Goal: Task Accomplishment & Management: Use online tool/utility

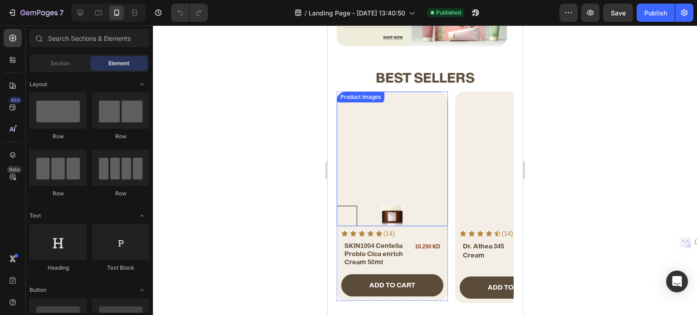
scroll to position [91, 0]
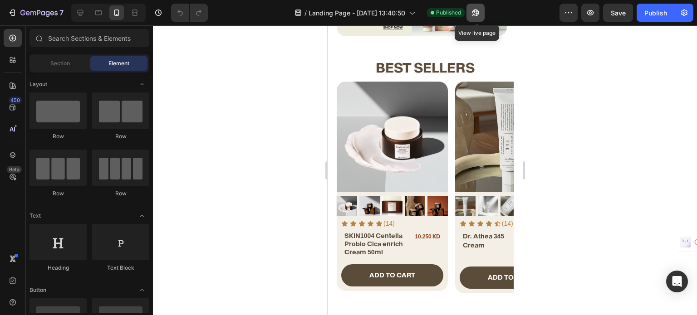
click at [473, 14] on icon "button" at bounding box center [473, 15] width 2 height 2
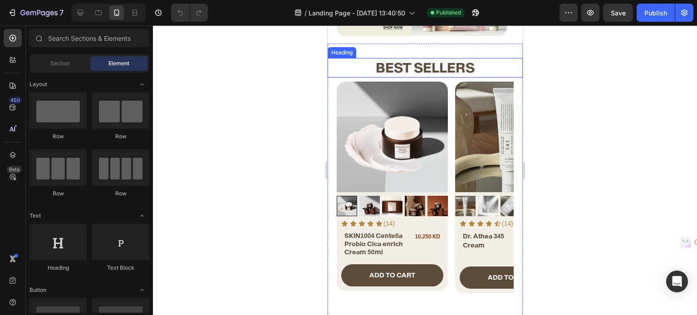
scroll to position [0, 0]
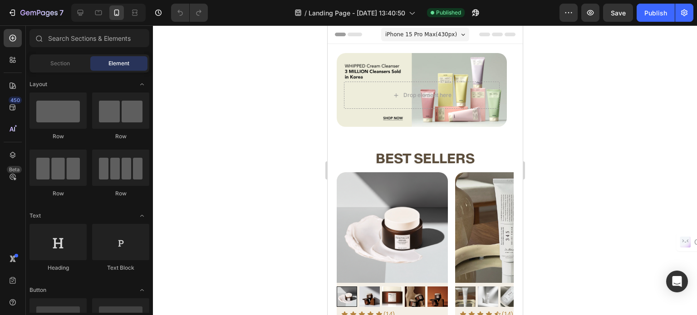
click at [414, 30] on span "iPhone 15 Pro Max ( 430 px)" at bounding box center [421, 34] width 72 height 9
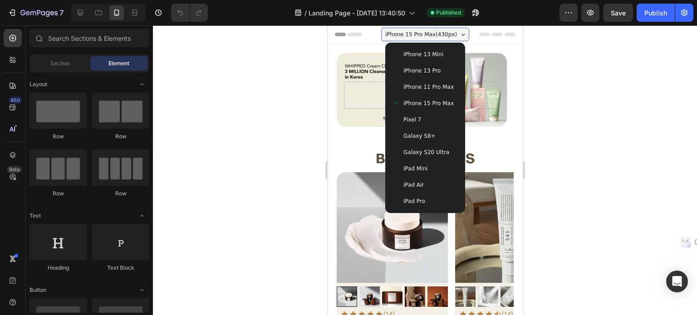
click at [439, 69] on div "iPhone 13 Pro" at bounding box center [424, 70] width 65 height 9
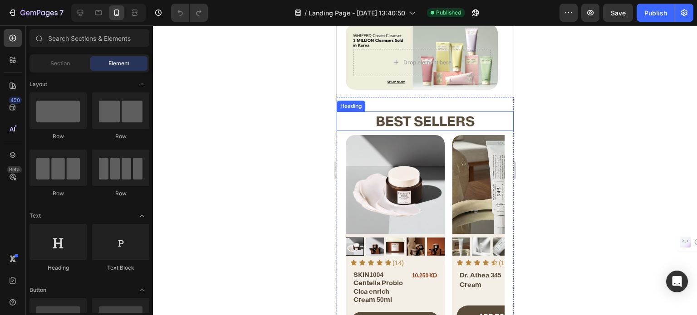
scroll to position [91, 0]
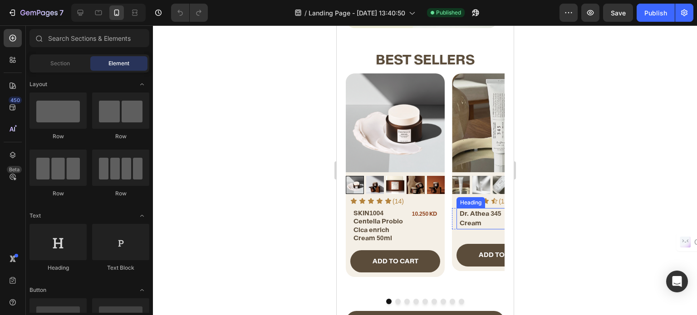
click at [474, 227] on h2 "Dr. Athea 345 Cream" at bounding box center [484, 218] width 53 height 20
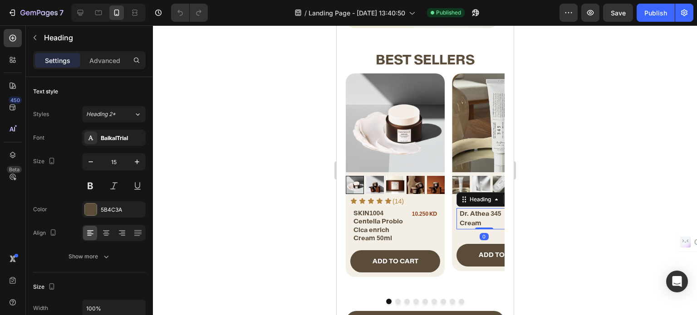
click at [453, 224] on div "Dr. Athea 345 Cream Heading 0 10.250 KD Product Price Product Price Row" at bounding box center [500, 218] width 99 height 21
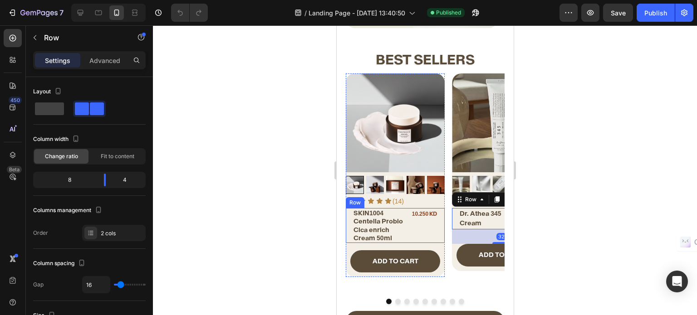
click at [430, 235] on div "10.250 KD Product Price Product Price" at bounding box center [424, 225] width 30 height 35
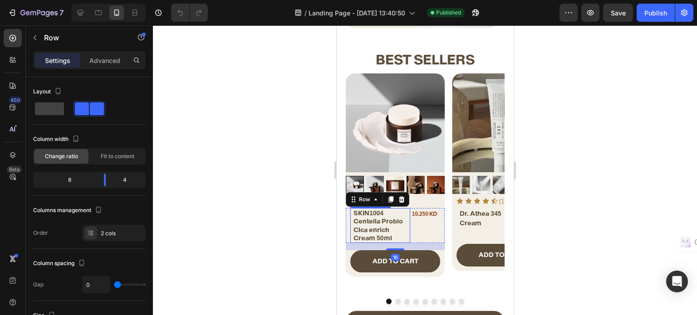
click at [380, 227] on h2 "SKIN1004 Centella Probio Cica enrich Cream 50ml" at bounding box center [381, 225] width 58 height 35
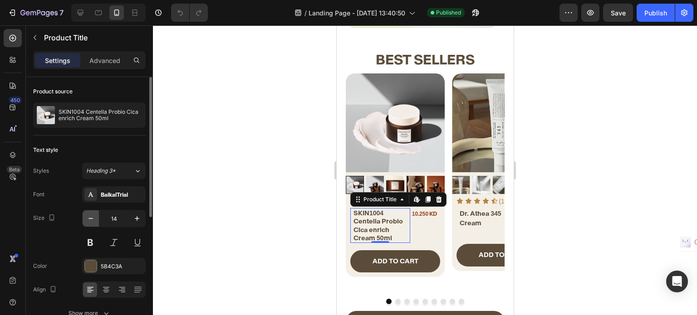
click at [89, 219] on icon "button" at bounding box center [90, 218] width 9 height 9
type input "13"
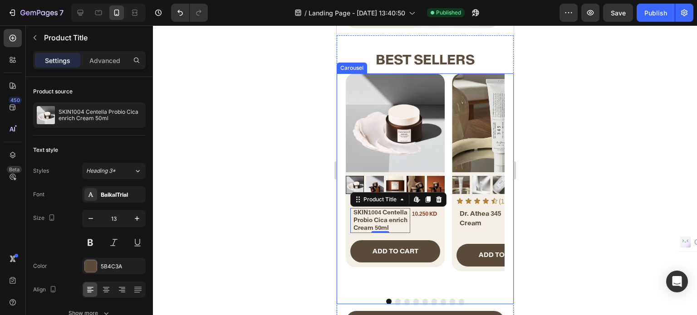
click at [395, 299] on button "Dot" at bounding box center [397, 301] width 5 height 5
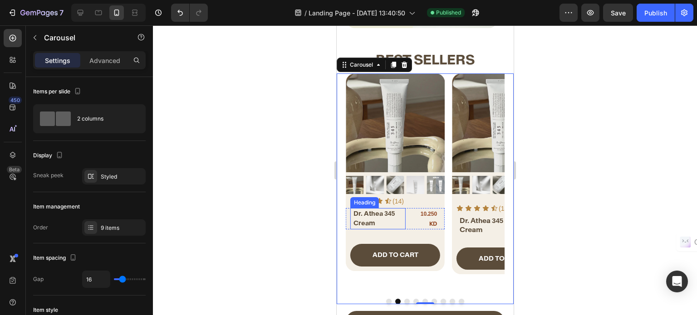
click at [389, 218] on h2 "Dr. Athea 345 Cream" at bounding box center [378, 218] width 53 height 20
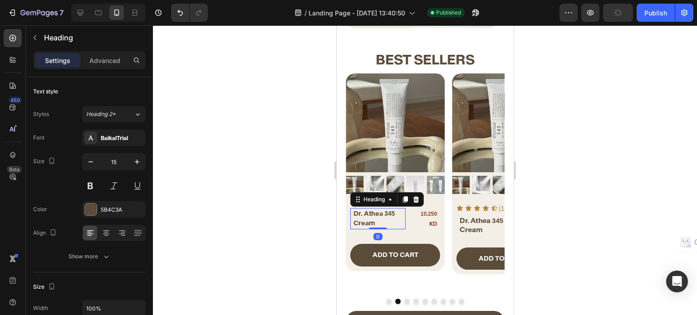
click at [374, 215] on span "Dr. Athea 345" at bounding box center [373, 214] width 41 height 8
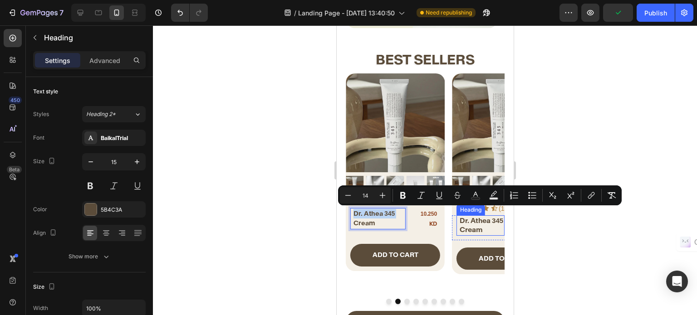
click at [463, 222] on h2 "Dr. Athea 345 Cream" at bounding box center [481, 224] width 46 height 19
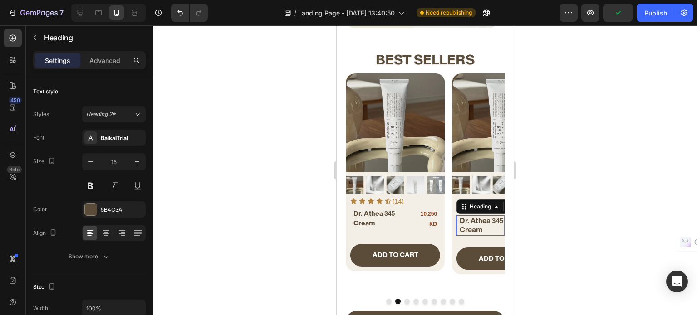
click at [463, 222] on p "Dr. Athea 345 Cream" at bounding box center [481, 225] width 44 height 18
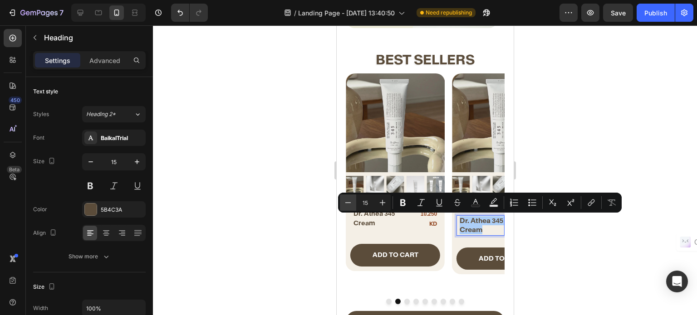
click at [349, 206] on icon "Editor contextual toolbar" at bounding box center [347, 202] width 9 height 9
type input "14"
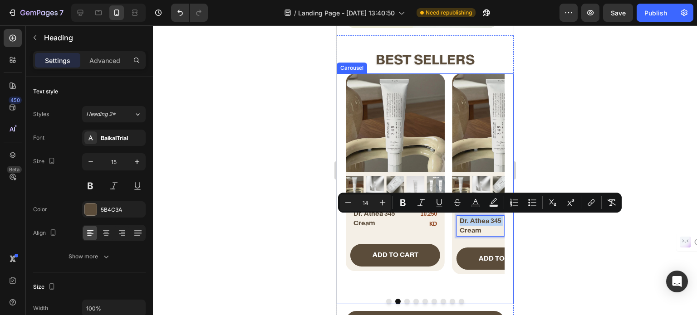
click at [449, 267] on div "Product Images Icon Icon Icon Icon Icon Icon List (14) Text Block Row SKIN1004 …" at bounding box center [424, 182] width 159 height 218
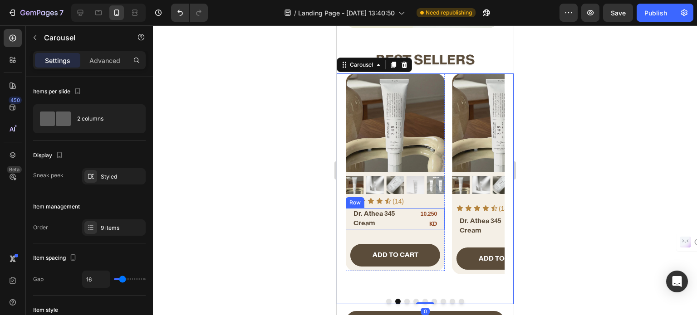
click at [411, 219] on div "⁠⁠⁠⁠⁠⁠⁠ Dr. Athea 345 Cream Heading 10.250 KD Product Price Product Price Row" at bounding box center [394, 218] width 99 height 21
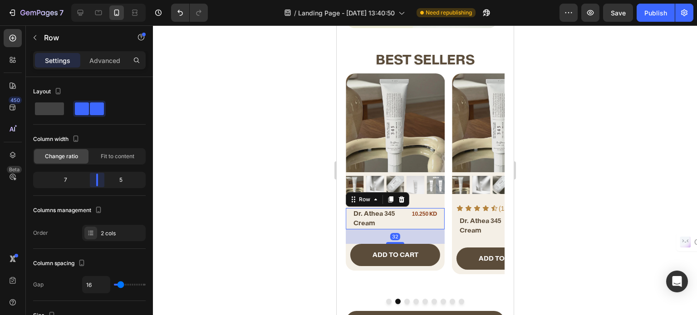
click at [98, 0] on body "7 / Landing Page - [DATE] 13:40:50 Need republishing Preview Save Publish 450 B…" at bounding box center [348, 0] width 697 height 0
click at [418, 213] on div "10.250 KD" at bounding box center [421, 214] width 32 height 12
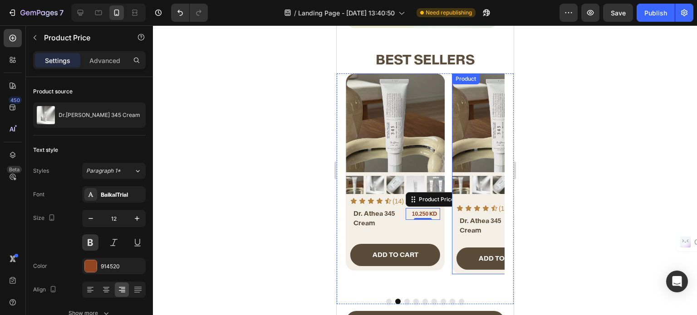
click at [475, 198] on div "Product Images Icon Icon Icon Icon Icon Icon List (14) Text Block Row ⁠⁠⁠⁠⁠⁠⁠ D…" at bounding box center [500, 173] width 99 height 201
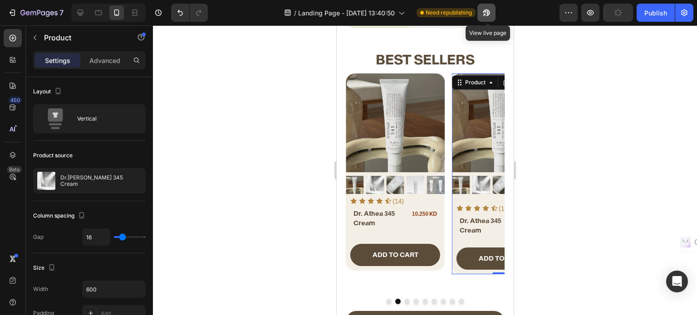
click at [481, 15] on button "button" at bounding box center [486, 13] width 18 height 18
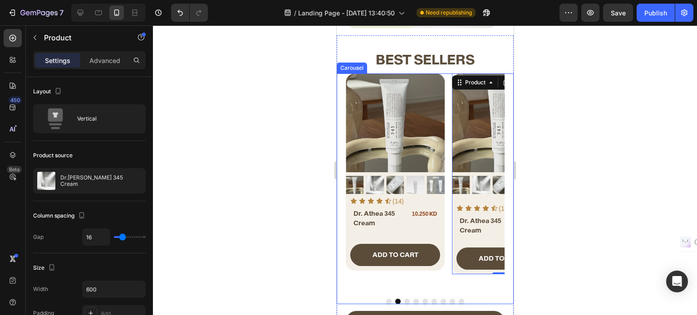
click at [404, 299] on button "Dot" at bounding box center [406, 301] width 5 height 5
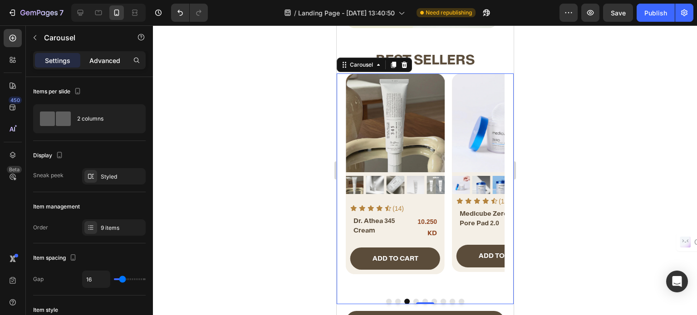
click at [101, 60] on p "Advanced" at bounding box center [104, 61] width 31 height 10
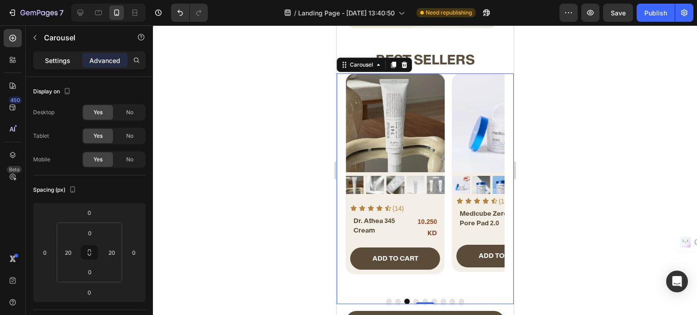
click at [60, 66] on div "Settings" at bounding box center [57, 60] width 45 height 15
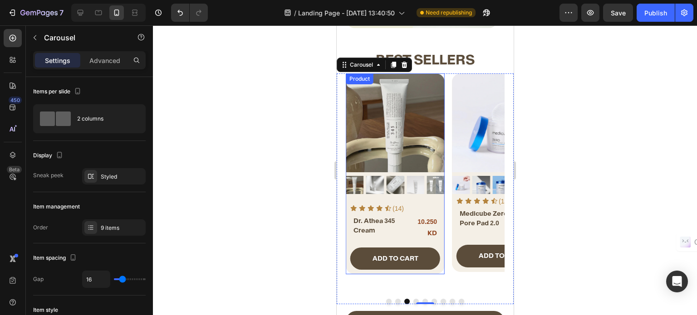
click at [372, 200] on div "Product Images Icon Icon Icon Icon Icon Icon List (14) Text Block Row ⁠⁠⁠⁠⁠⁠⁠ D…" at bounding box center [394, 173] width 99 height 201
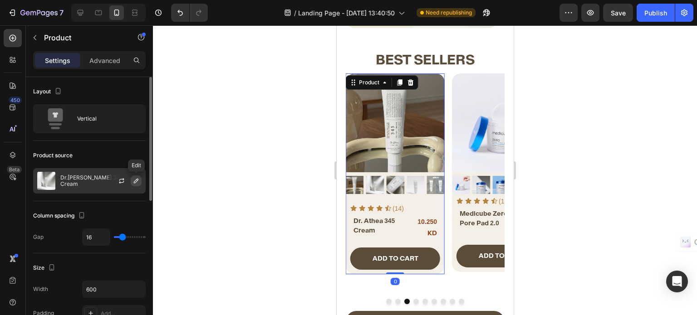
click at [135, 181] on icon "button" at bounding box center [135, 180] width 7 height 7
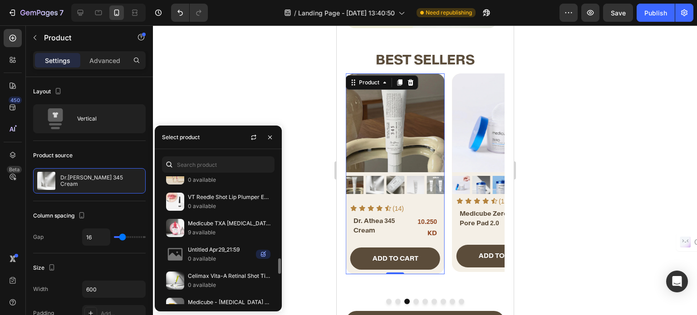
scroll to position [898, 0]
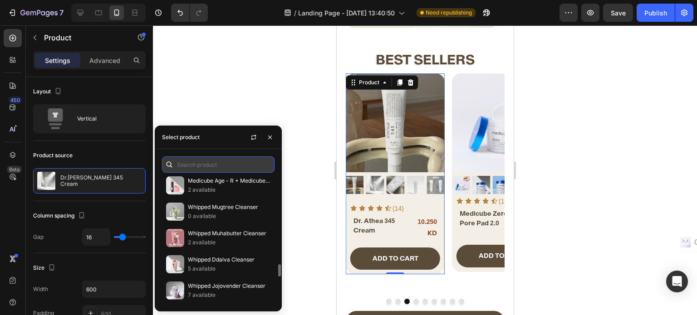
click at [205, 162] on input "text" at bounding box center [218, 164] width 112 height 16
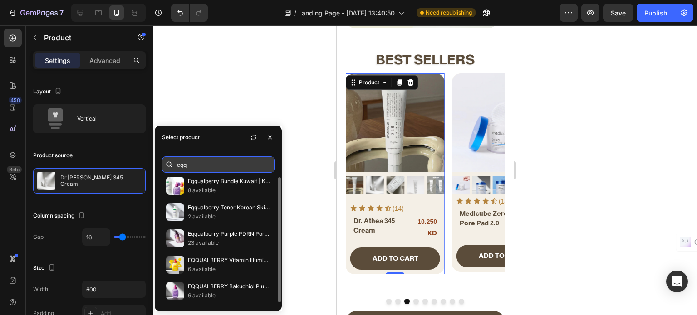
scroll to position [2, 0]
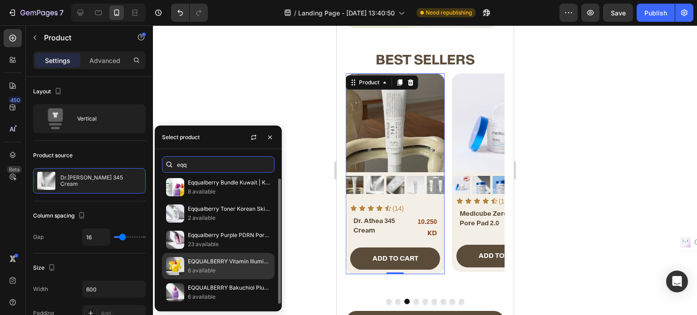
type input "eqq"
click at [224, 268] on p "6 available" at bounding box center [229, 270] width 83 height 9
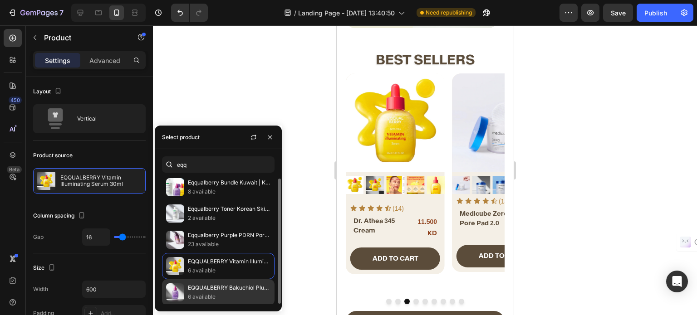
click at [218, 292] on p "6 available" at bounding box center [229, 296] width 83 height 9
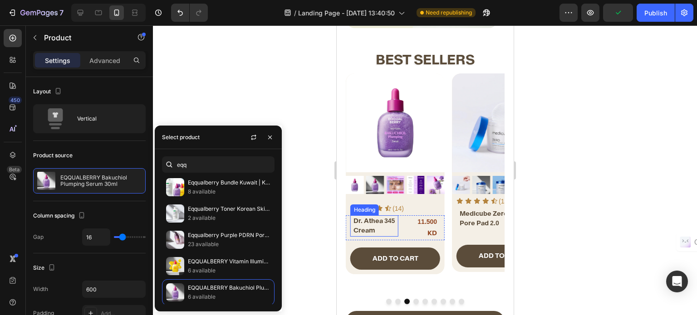
click at [370, 223] on span "Dr. Athea 345" at bounding box center [373, 221] width 41 height 8
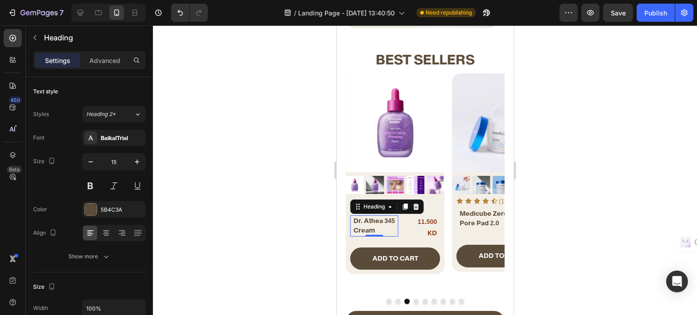
click at [374, 231] on h2 "Dr. Athea 345 Cream" at bounding box center [375, 225] width 46 height 20
click at [374, 232] on p "Dr. Athea 345 Cream" at bounding box center [375, 225] width 44 height 19
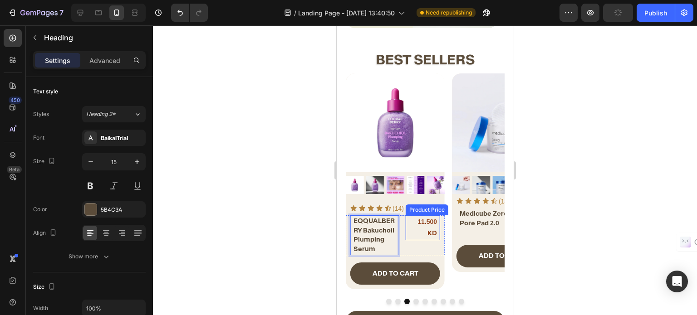
click at [405, 233] on div "11.500 KD Product Price Product Price" at bounding box center [422, 235] width 34 height 40
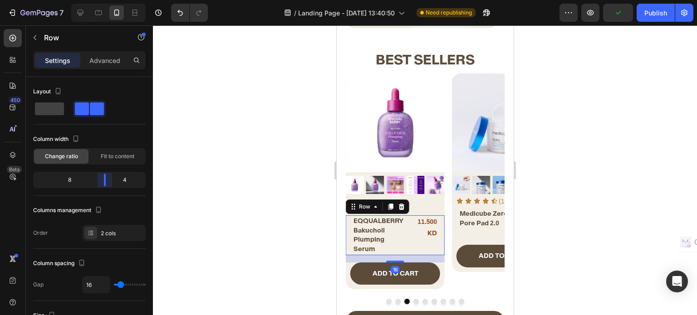
drag, startPoint x: 96, startPoint y: 178, endPoint x: 107, endPoint y: 177, distance: 11.4
click at [107, 0] on body "7 / Landing Page - [DATE] 13:40:50 Need republishing Preview Publish 450 Beta S…" at bounding box center [348, 0] width 697 height 0
click at [416, 203] on div "Icon Icon Icon Icon Icon Icon List (14) Text Block Row" at bounding box center [394, 208] width 99 height 14
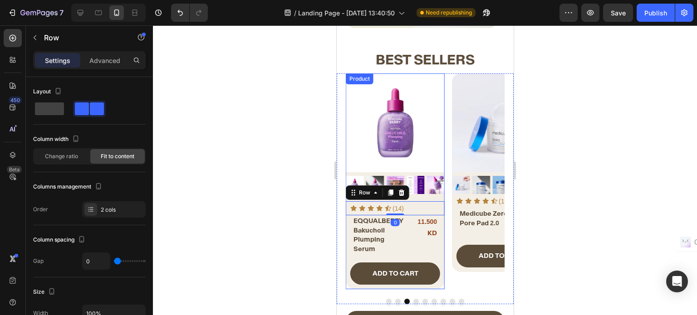
click at [420, 198] on div "Product Images Icon Icon Icon Icon Icon Icon List (14) Text Block Row 0 ⁠⁠⁠⁠⁠⁠⁠…" at bounding box center [394, 181] width 99 height 216
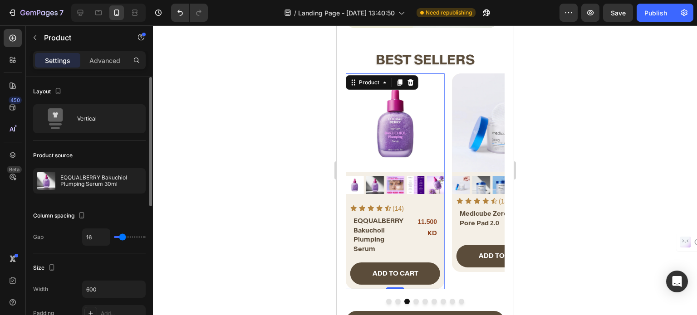
drag, startPoint x: 122, startPoint y: 233, endPoint x: 83, endPoint y: 224, distance: 39.5
click at [83, 224] on div "Column spacing Gap 16" at bounding box center [89, 227] width 112 height 52
type input "0"
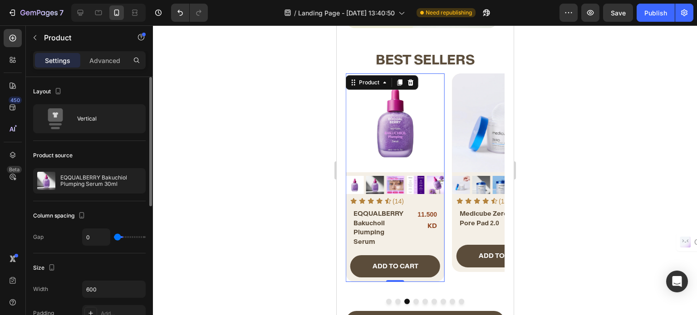
drag, startPoint x: 122, startPoint y: 234, endPoint x: 100, endPoint y: 234, distance: 22.2
type input "0"
click at [114, 236] on input "range" at bounding box center [130, 237] width 32 height 2
click at [404, 233] on h2 "⁠⁠⁠⁠⁠⁠⁠ EQQUALBERRY Bakuchoil Plumping Serum" at bounding box center [378, 227] width 53 height 39
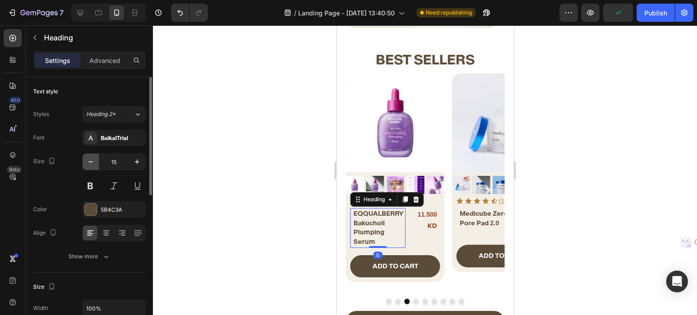
click at [85, 161] on button "button" at bounding box center [91, 162] width 16 height 16
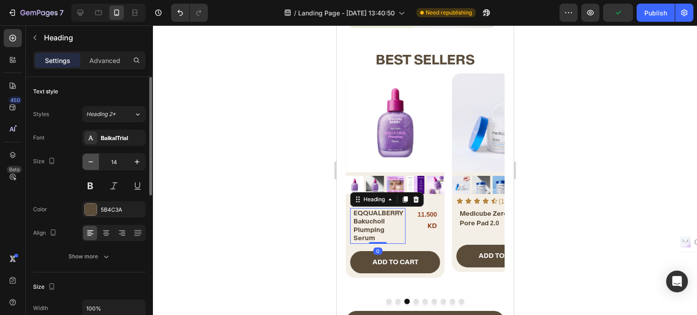
click at [85, 161] on button "button" at bounding box center [91, 162] width 16 height 16
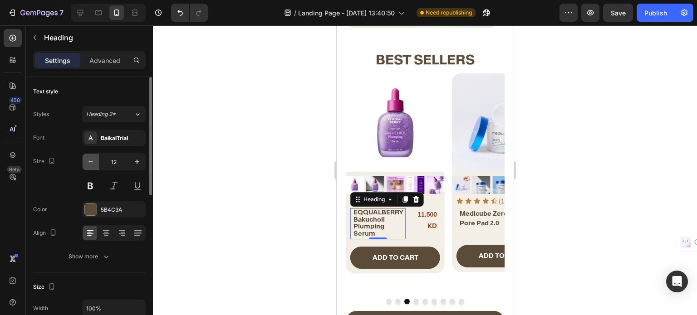
click at [85, 161] on button "button" at bounding box center [91, 162] width 16 height 16
click at [134, 163] on icon "button" at bounding box center [136, 161] width 9 height 9
type input "12"
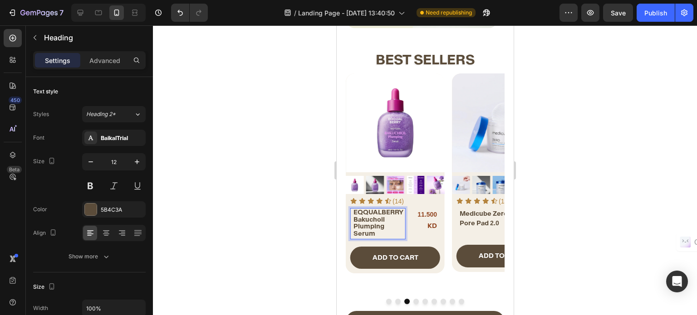
click at [352, 226] on h2 "EQQUALBERRY Bakuchoil Plumping Serum" at bounding box center [378, 223] width 53 height 30
click at [410, 225] on div "EQQUALBERRY Bakuchoil Plumping Serum Heading 0 11.500 KD Product Price Product …" at bounding box center [394, 223] width 99 height 31
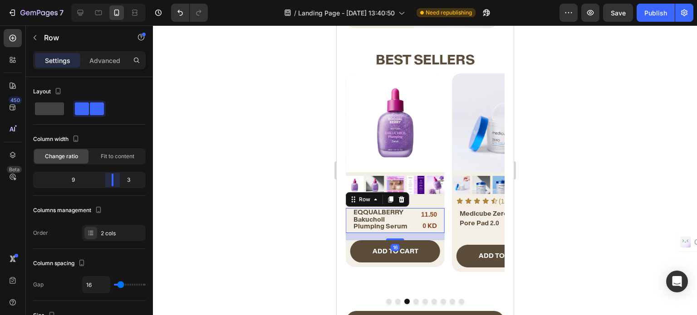
drag, startPoint x: 108, startPoint y: 177, endPoint x: 117, endPoint y: 179, distance: 9.6
click at [117, 0] on body "7 / Landing Page - [DATE] 13:40:50 Need republishing Preview Save Publish 450 B…" at bounding box center [348, 0] width 697 height 0
click at [429, 220] on div "11.500 KD" at bounding box center [428, 220] width 19 height 24
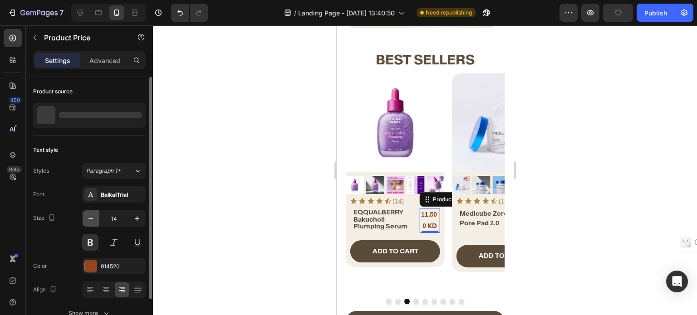
click at [93, 215] on icon "button" at bounding box center [90, 218] width 9 height 9
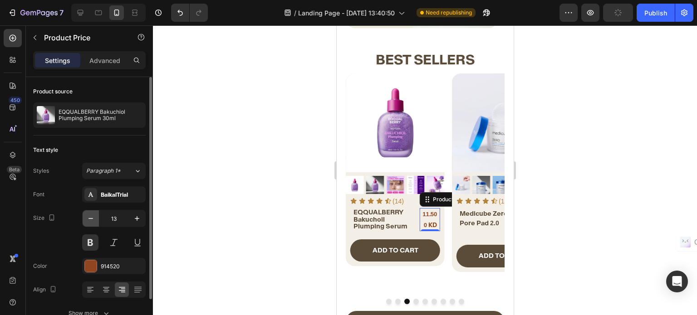
click at [93, 215] on icon "button" at bounding box center [90, 218] width 9 height 9
click at [132, 214] on button "button" at bounding box center [137, 218] width 16 height 16
type input "14"
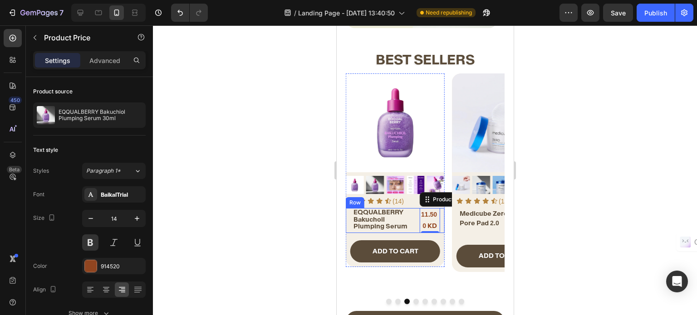
click at [413, 219] on div "⁠⁠⁠⁠⁠⁠⁠ EQQUALBERRY Bakuchoil Plumping Serum Heading 11.500 KD Product Price Ed…" at bounding box center [394, 220] width 99 height 24
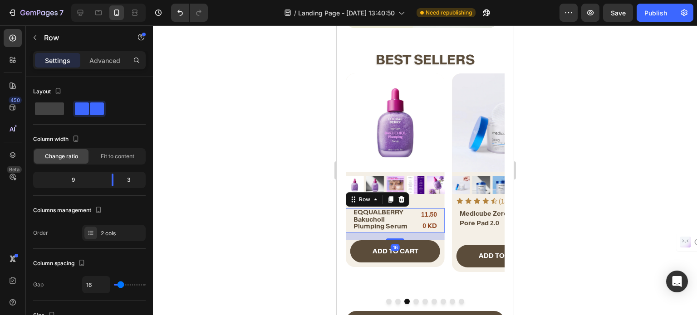
click at [414, 224] on div "⁠⁠⁠⁠⁠⁠⁠ EQQUALBERRY Bakuchoil Plumping Serum Heading 11.500 KD Product Price Pr…" at bounding box center [394, 220] width 99 height 24
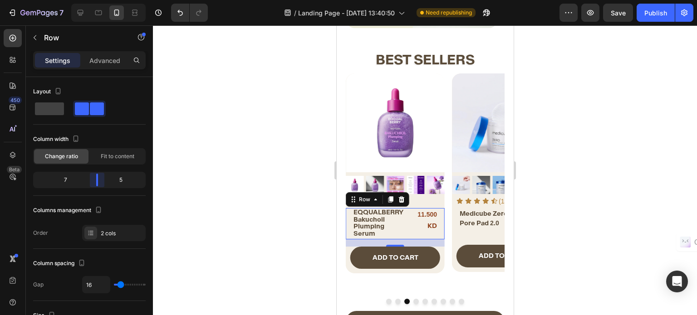
drag, startPoint x: 114, startPoint y: 180, endPoint x: 104, endPoint y: 181, distance: 10.0
click at [104, 0] on body "7 / Landing Page - [DATE] 13:40:50 Need republishing Preview Save Publish 450 B…" at bounding box center [348, 0] width 697 height 0
click at [428, 194] on div "Icon Icon Icon Icon Icon Icon List (14) Text Block Row" at bounding box center [394, 201] width 99 height 14
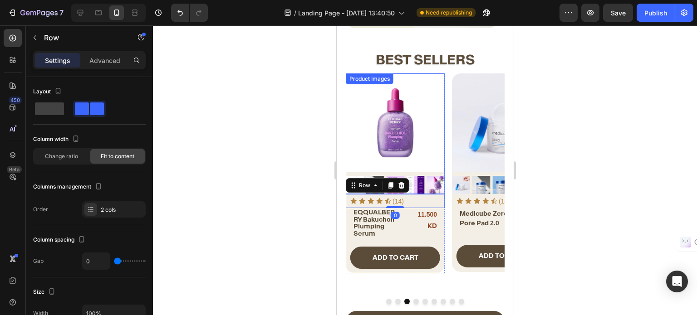
click at [394, 123] on img at bounding box center [394, 122] width 99 height 99
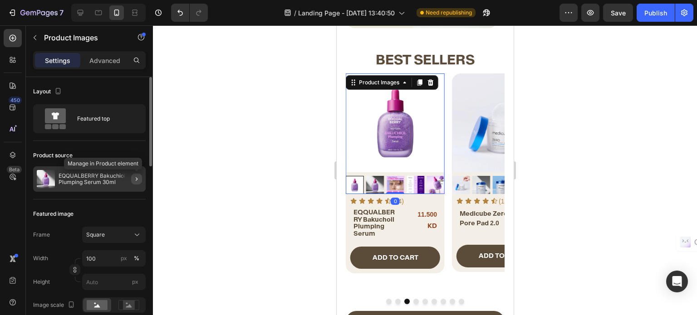
click at [138, 180] on icon "button" at bounding box center [136, 178] width 7 height 7
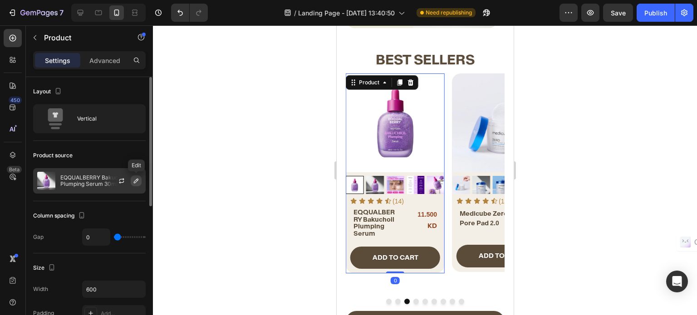
click at [136, 178] on icon "button" at bounding box center [135, 180] width 7 height 7
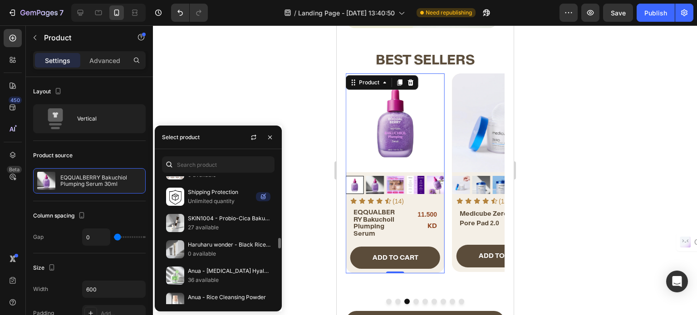
scroll to position [1406, 0]
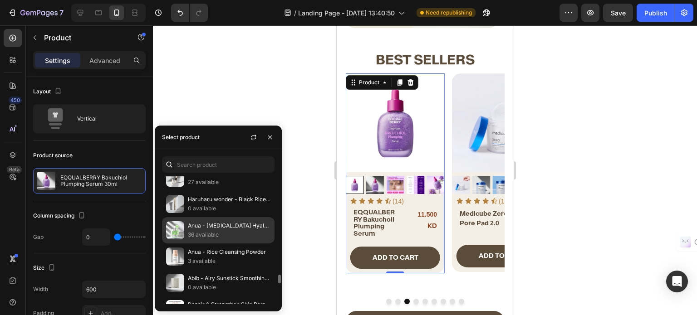
click at [226, 221] on p "Anua - [MEDICAL_DATA] Hyaluron Redness Soothing Serum" at bounding box center [229, 225] width 83 height 9
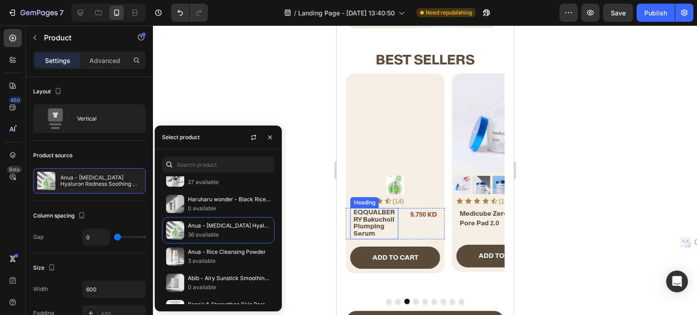
click at [368, 219] on span "EQQUALBERRY Bakuchoil Plumping Serum" at bounding box center [373, 222] width 41 height 29
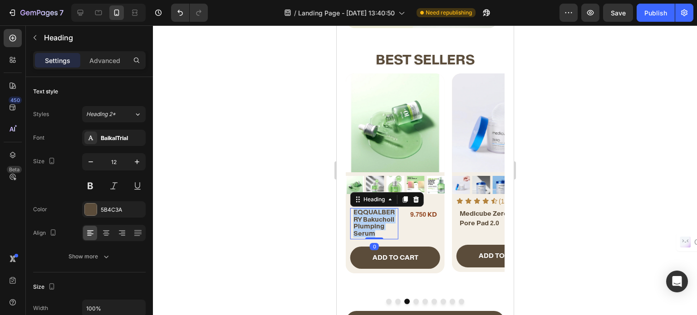
click at [368, 219] on span "EQQUALBERRY Bakuchoil Plumping Serum" at bounding box center [373, 222] width 41 height 29
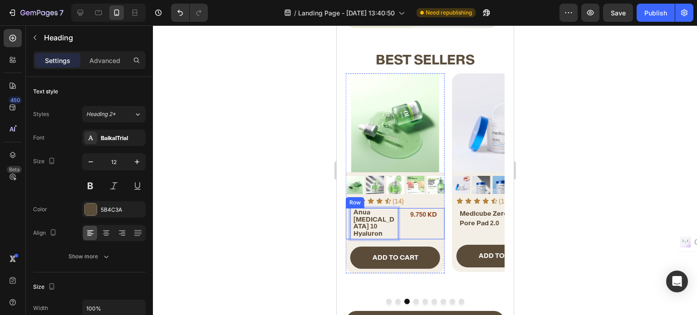
click at [405, 219] on div "9.750 KD" at bounding box center [421, 214] width 32 height 13
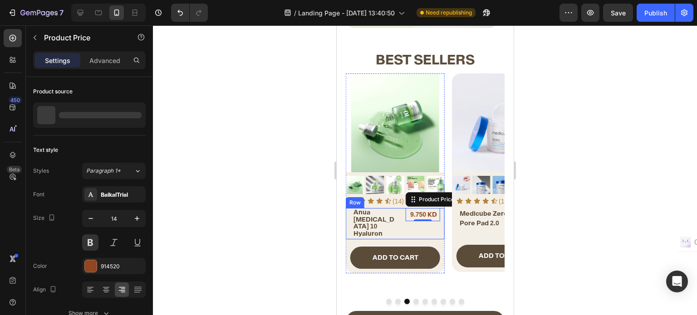
click at [401, 223] on div "⁠⁠⁠⁠⁠⁠⁠ Anua Azelaic Acid 10 Hyaluron Heading 9.750 KD Product Price Edit conte…" at bounding box center [394, 223] width 99 height 31
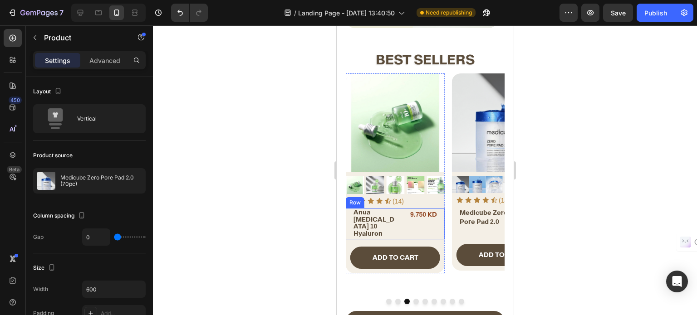
click at [403, 227] on div "⁠⁠⁠⁠⁠⁠⁠ Anua Azelaic Acid 10 Hyaluron Heading 9.750 KD Product Price Product Pr…" at bounding box center [394, 223] width 99 height 31
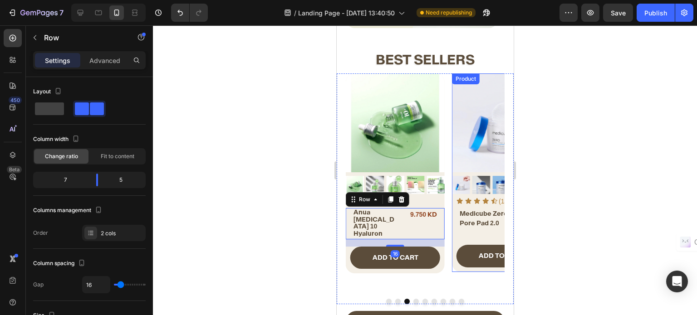
click at [471, 224] on span "Medicube Zero Pore Pad 2.0" at bounding box center [483, 219] width 48 height 18
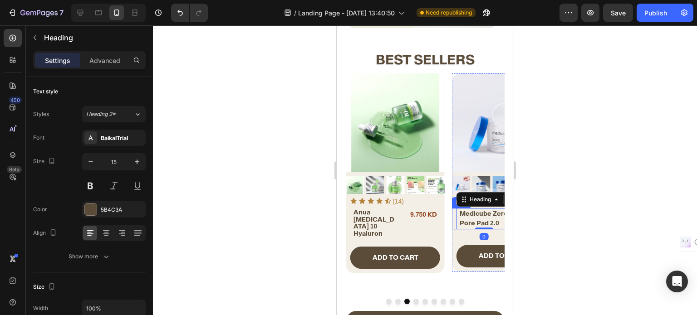
click at [452, 223] on div "Medicube Zero Pore Pad 2.0 Heading 0 11.500 KD Product Price Product Price Row" at bounding box center [500, 218] width 99 height 21
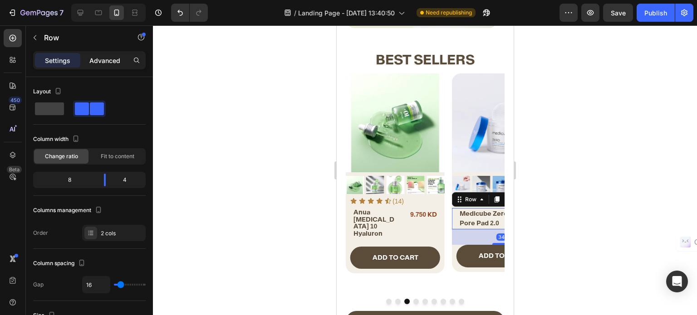
click at [104, 63] on p "Advanced" at bounding box center [104, 61] width 31 height 10
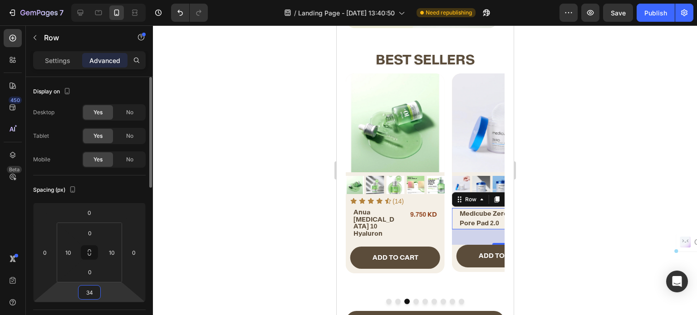
click at [86, 297] on input "34" at bounding box center [89, 293] width 18 height 14
type input "16"
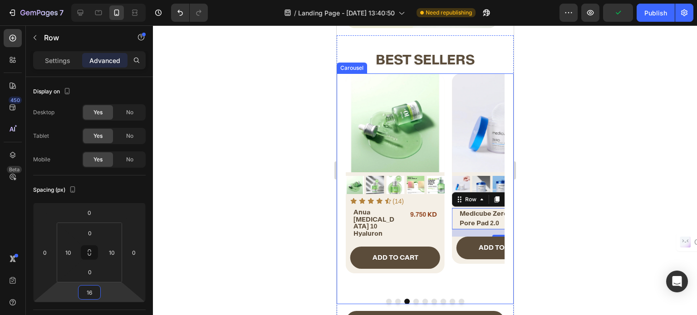
click at [385, 299] on button "Dot" at bounding box center [387, 301] width 5 height 5
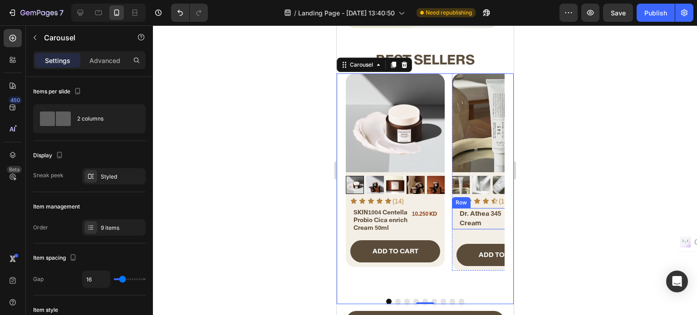
click at [452, 219] on div "⁠⁠⁠⁠⁠⁠⁠ Dr. Athea 345 Cream Heading 10.250 KD Product Price Product Price Row" at bounding box center [500, 218] width 99 height 21
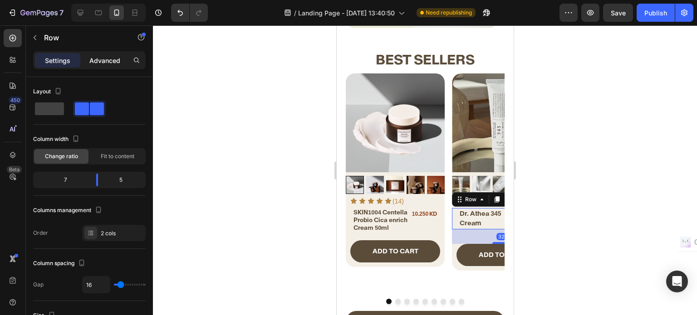
click at [96, 61] on p "Advanced" at bounding box center [104, 61] width 31 height 10
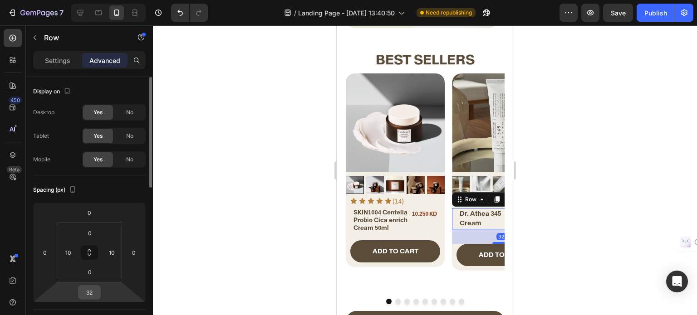
click at [87, 293] on input "32" at bounding box center [89, 293] width 18 height 14
type input "22"
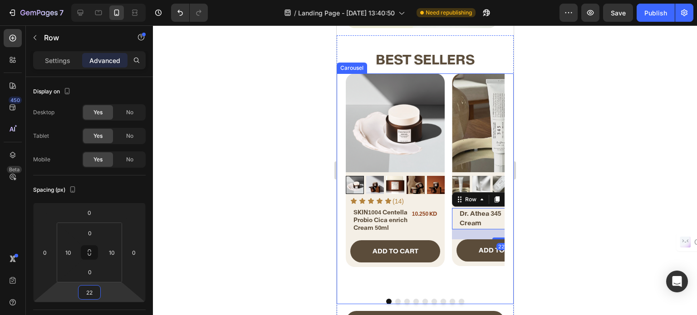
click at [446, 239] on div "Product Images Icon Icon Icon Icon Icon Icon List (14) Text Block Row SKIN1004 …" at bounding box center [424, 182] width 159 height 218
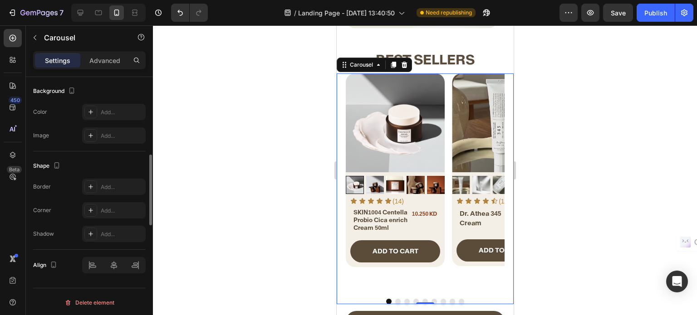
scroll to position [580, 0]
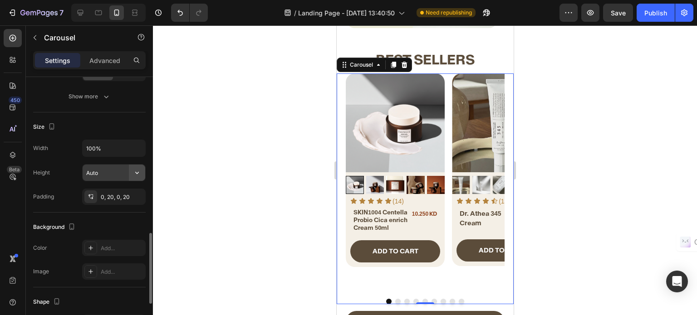
click at [133, 165] on button "button" at bounding box center [137, 173] width 16 height 16
click at [395, 299] on button "Dot" at bounding box center [397, 301] width 5 height 5
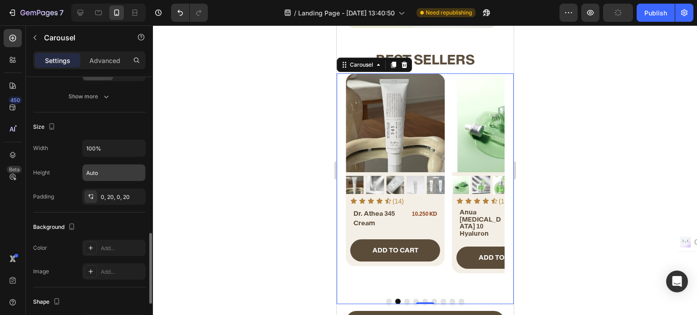
click at [404, 299] on button "Dot" at bounding box center [406, 301] width 5 height 5
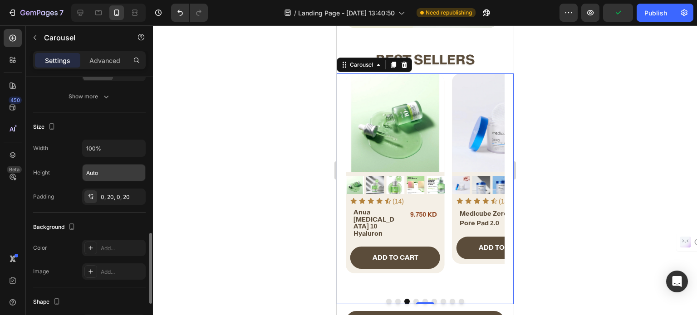
click at [409, 299] on div at bounding box center [424, 301] width 159 height 5
click at [413, 299] on button "Dot" at bounding box center [415, 301] width 5 height 5
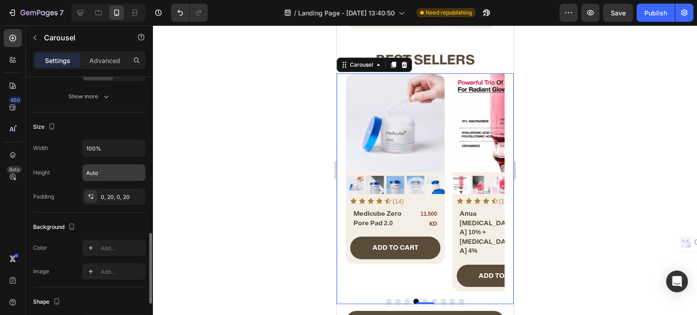
click at [422, 299] on button "Dot" at bounding box center [424, 301] width 5 height 5
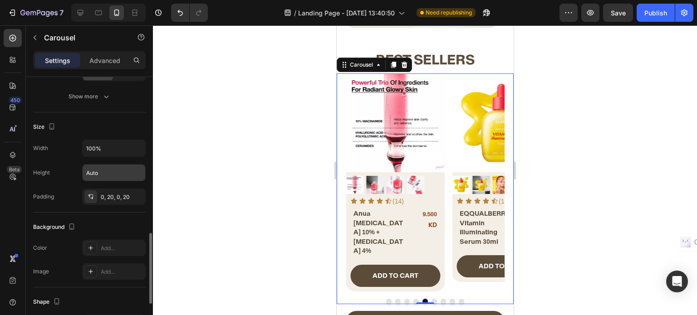
click at [413, 299] on button "Dot" at bounding box center [415, 301] width 5 height 5
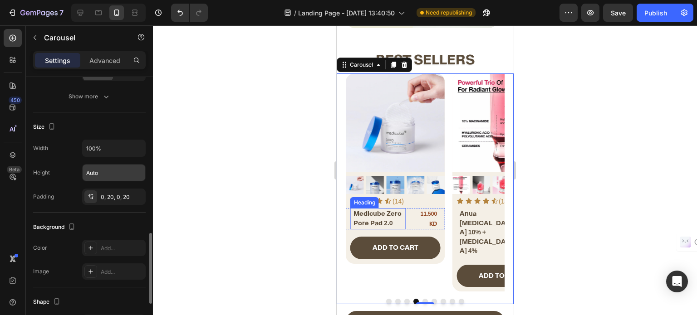
click at [378, 223] on span "Medicube Zero Pore Pad 2.0" at bounding box center [377, 219] width 48 height 18
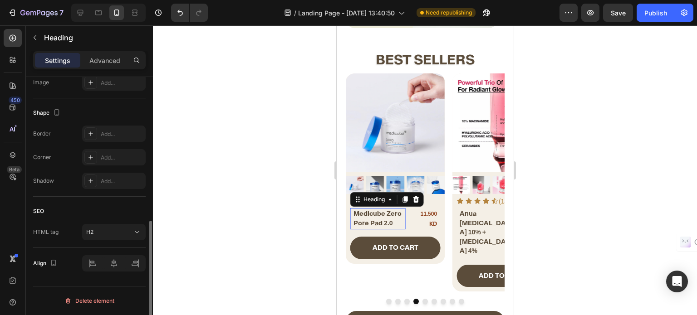
scroll to position [0, 0]
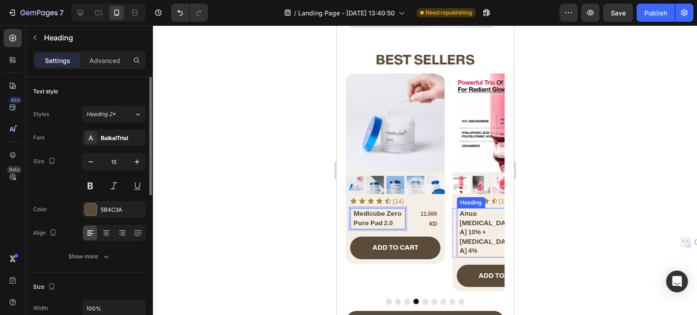
click at [475, 232] on span "Anua Niacinamide 10% + Tranexamic Acid 4%" at bounding box center [483, 232] width 49 height 45
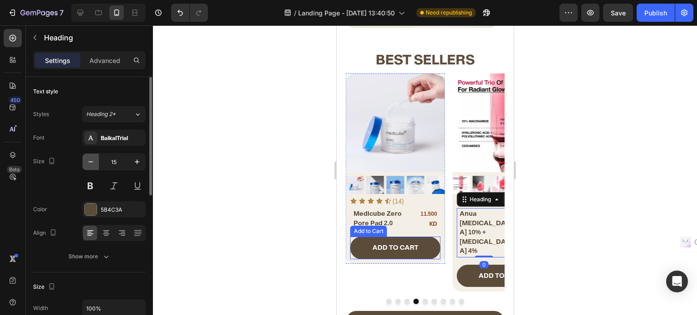
click at [83, 163] on button "button" at bounding box center [91, 162] width 16 height 16
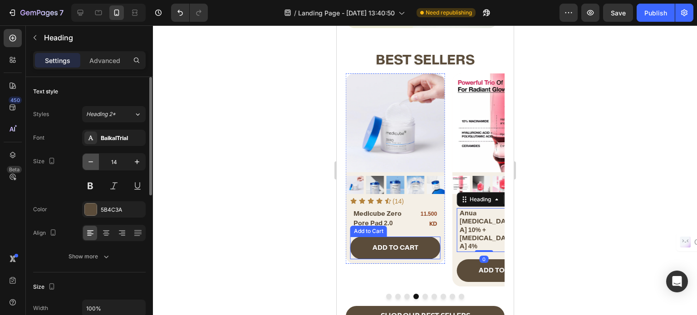
click at [83, 163] on button "button" at bounding box center [91, 162] width 16 height 16
type input "12"
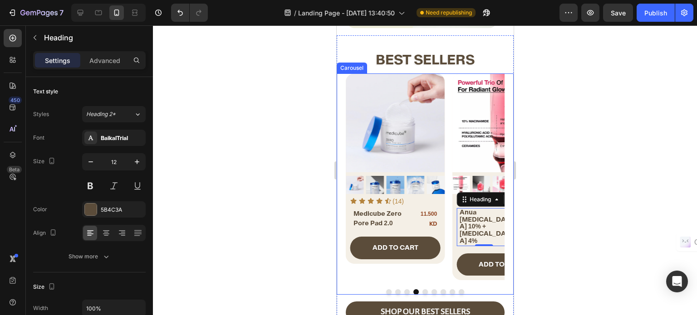
click at [422, 290] on button "Dot" at bounding box center [424, 291] width 5 height 5
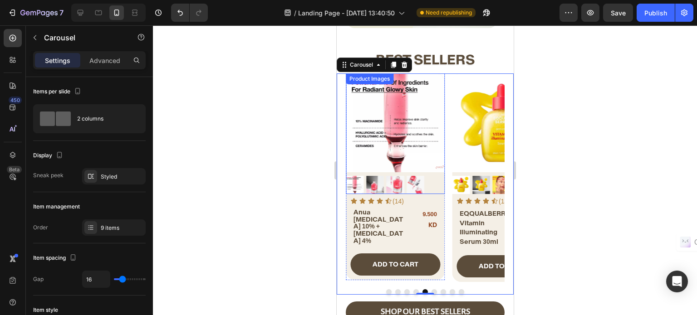
click at [424, 175] on div at bounding box center [394, 133] width 99 height 121
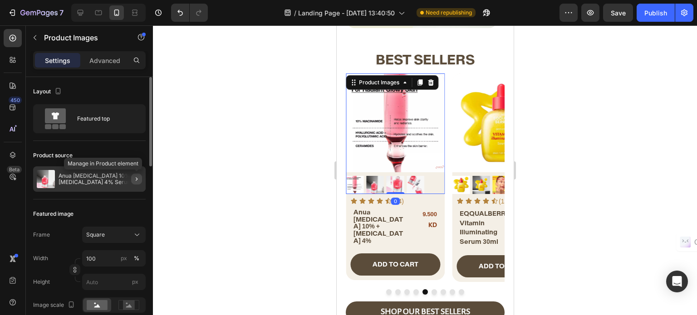
click at [136, 175] on icon "button" at bounding box center [136, 178] width 7 height 7
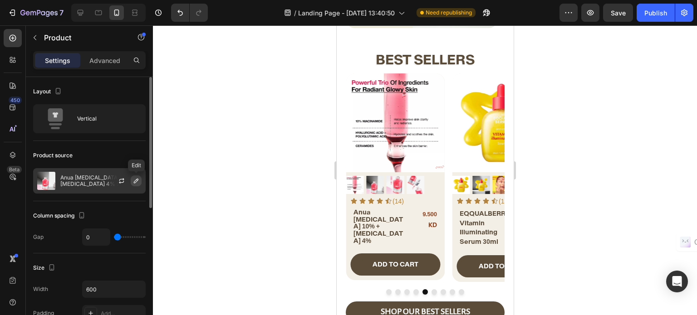
click at [140, 179] on icon "button" at bounding box center [135, 180] width 7 height 7
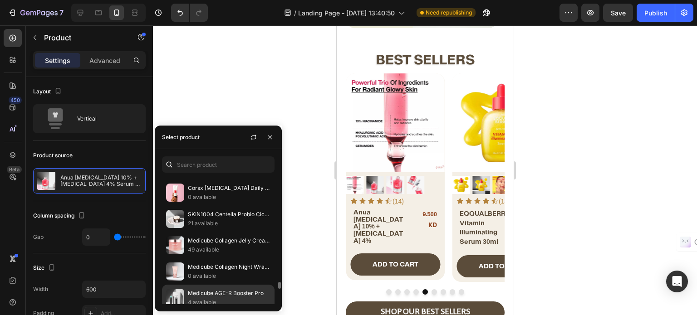
scroll to position [1988, 0]
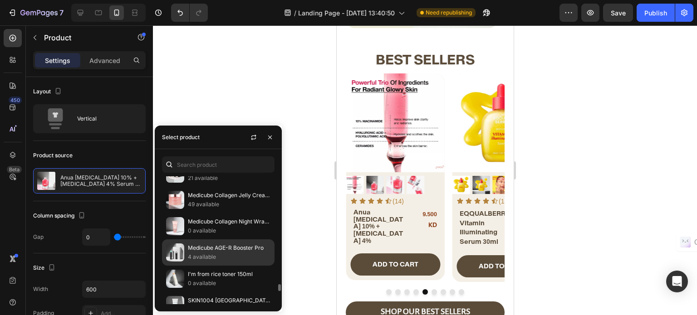
click at [207, 253] on p "4 available" at bounding box center [229, 257] width 83 height 9
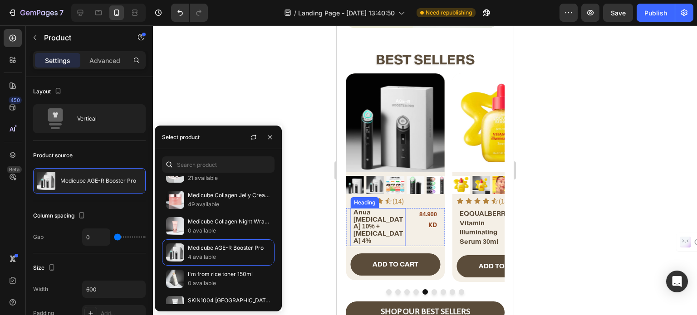
click at [367, 237] on span "Anua Niacinamide 10% + Tranexamic Acid 4%" at bounding box center [377, 226] width 49 height 36
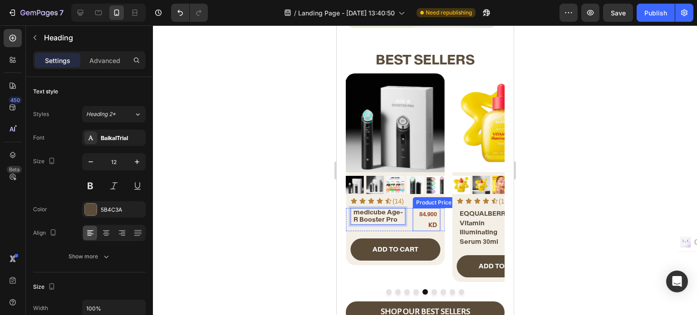
click at [415, 219] on div "84.900 KD" at bounding box center [424, 219] width 25 height 23
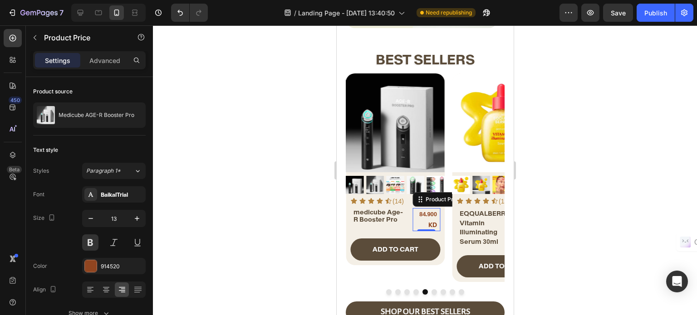
click at [409, 220] on div "⁠⁠⁠⁠⁠⁠⁠ medicube Age-R Booster Pro Heading 84.900 KD Product Price Edit content…" at bounding box center [394, 219] width 99 height 23
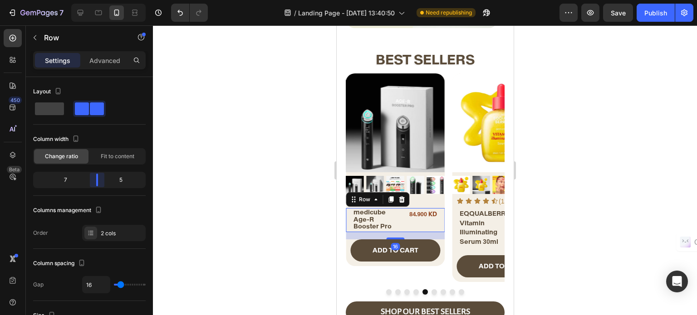
drag, startPoint x: 103, startPoint y: 179, endPoint x: 98, endPoint y: 179, distance: 5.4
click at [98, 0] on body "7 / Landing Page - Aug 19, 13:40:50 Need republishing Preview Save Publish 450 …" at bounding box center [348, 0] width 697 height 0
click at [361, 211] on span "medicube Age-R Booster Pro" at bounding box center [372, 219] width 38 height 22
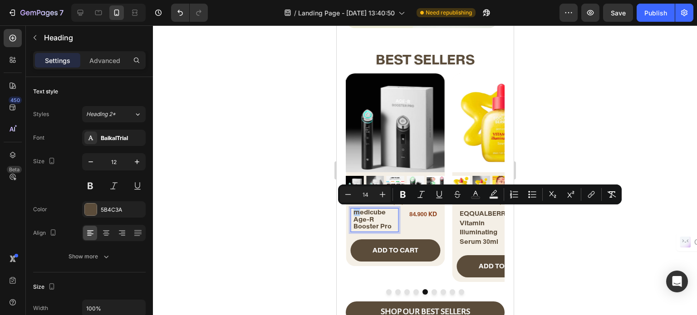
drag, startPoint x: 359, startPoint y: 213, endPoint x: 353, endPoint y: 214, distance: 6.1
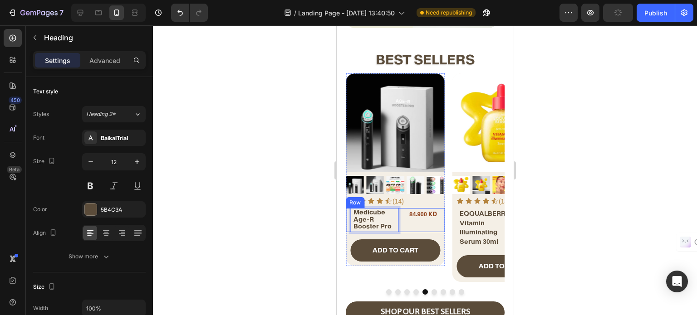
click at [405, 231] on div "84.900 KD Product Price Product Price" at bounding box center [422, 220] width 34 height 24
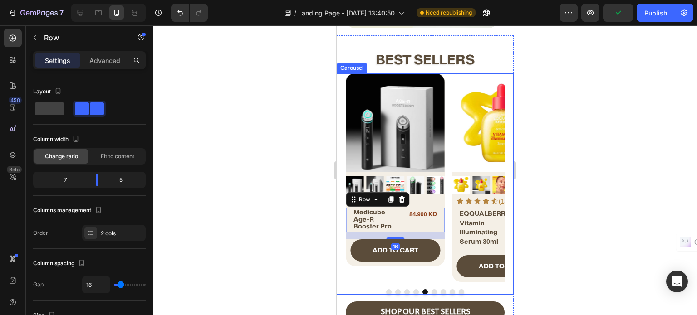
click at [431, 289] on button "Dot" at bounding box center [433, 291] width 5 height 5
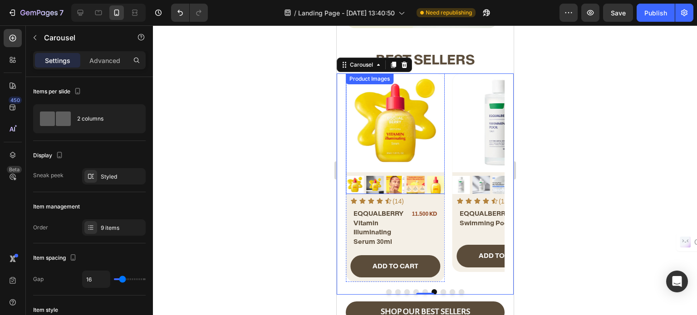
click at [434, 162] on img at bounding box center [394, 122] width 99 height 99
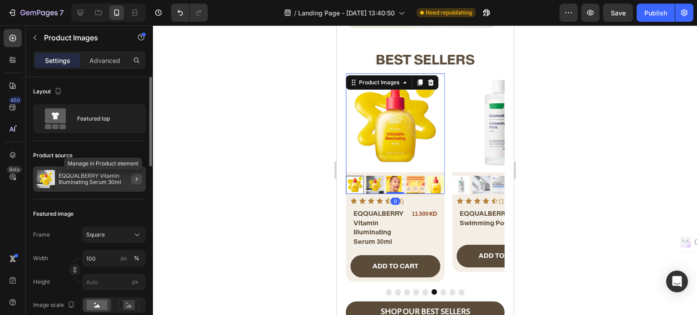
click at [132, 177] on button "button" at bounding box center [136, 179] width 11 height 11
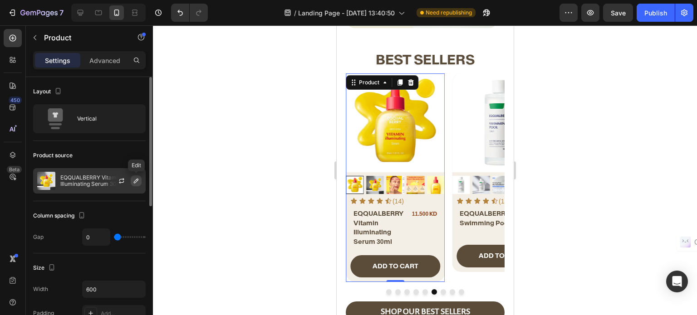
click at [131, 180] on button "button" at bounding box center [136, 180] width 11 height 11
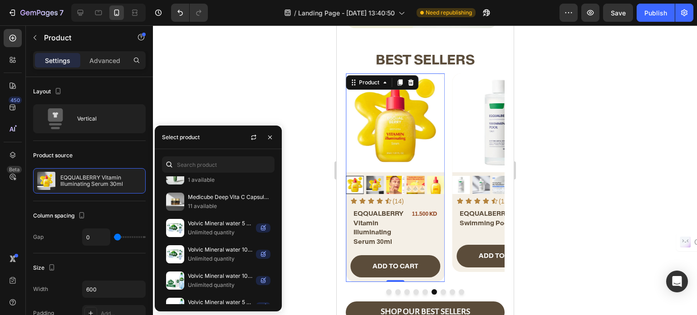
scroll to position [3256, 0]
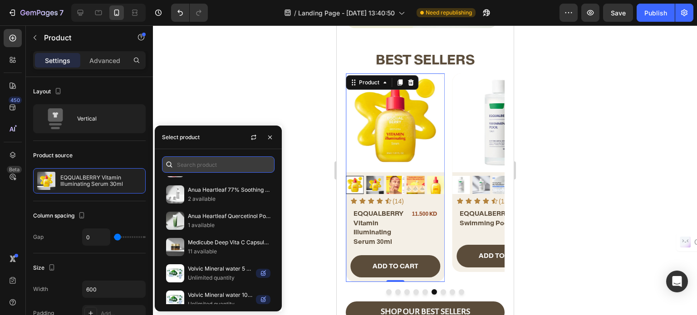
click at [201, 161] on input "text" at bounding box center [218, 164] width 112 height 16
paste input "Abib Quick Sunstick Protection Bar"
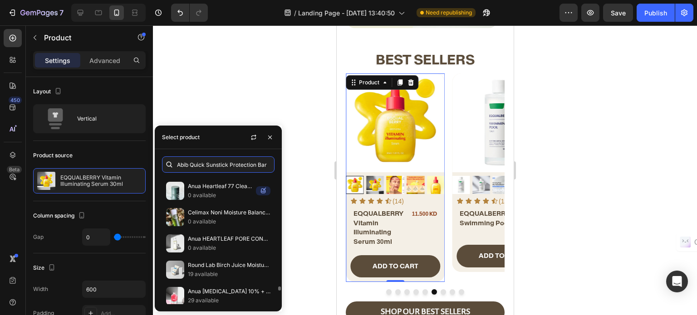
scroll to position [0, 0]
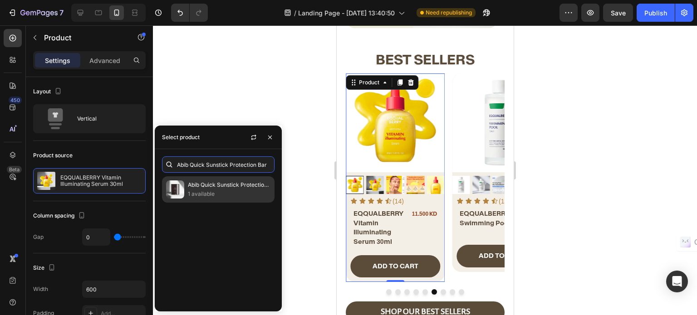
type input "Abib Quick Sunstick Protection Bar"
click at [231, 196] on p "1 available" at bounding box center [229, 194] width 83 height 9
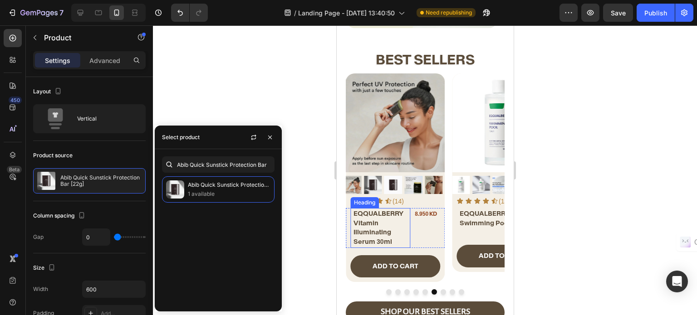
click at [370, 231] on span "EQQUALBERRY Vitamin Illuminating Serum 30ml" at bounding box center [377, 228] width 49 height 36
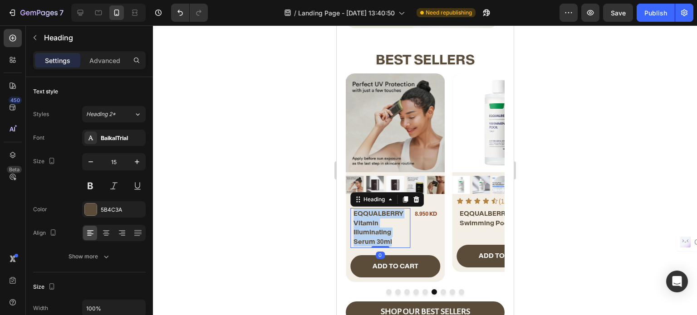
click at [370, 231] on span "EQQUALBERRY Vitamin Illuminating Serum 30ml" at bounding box center [377, 228] width 49 height 36
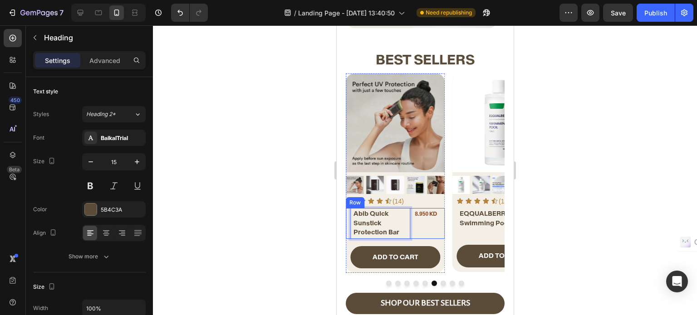
click at [410, 226] on div "8.950 KD Product Price Product Price" at bounding box center [424, 223] width 30 height 31
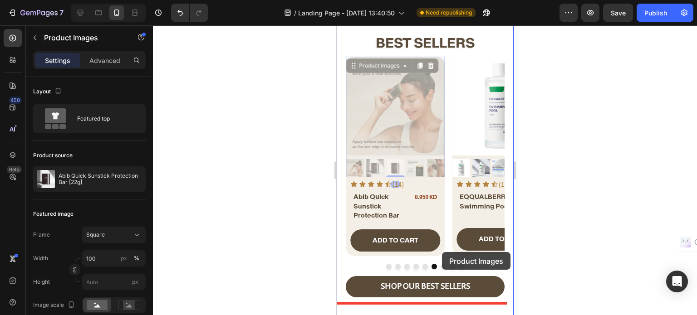
scroll to position [117, 0]
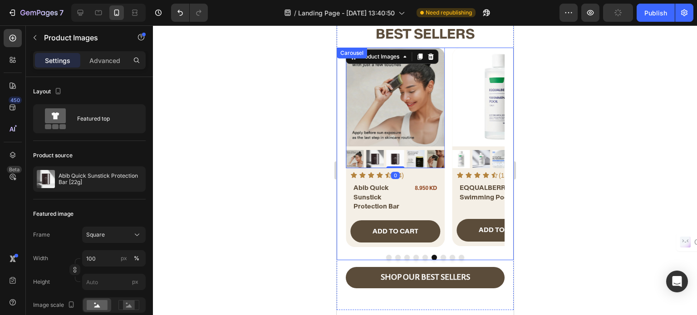
click at [440, 255] on button "Dot" at bounding box center [442, 257] width 5 height 5
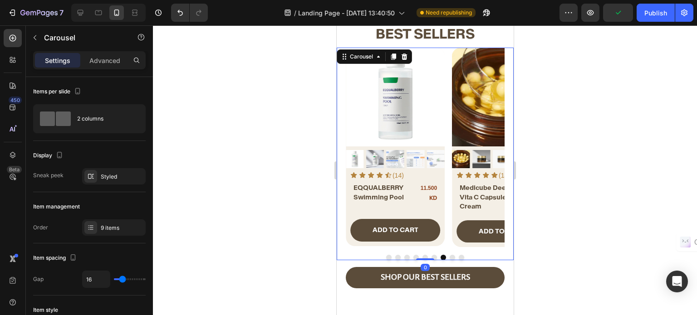
click at [449, 255] on button "Dot" at bounding box center [451, 257] width 5 height 5
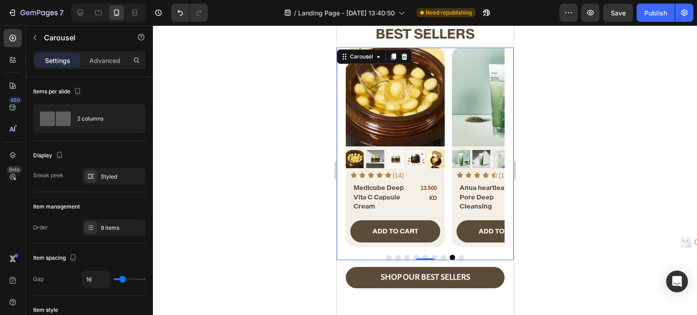
click at [440, 255] on button "Dot" at bounding box center [442, 257] width 5 height 5
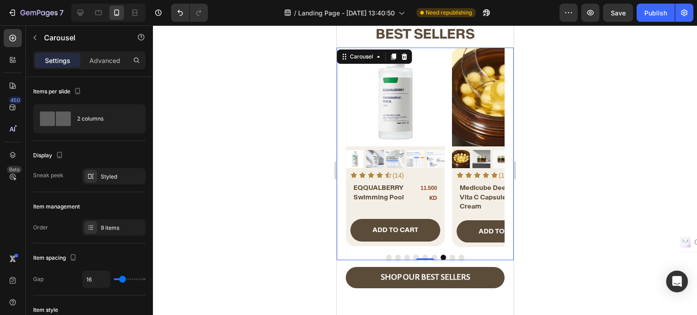
click at [449, 255] on button "Dot" at bounding box center [451, 257] width 5 height 5
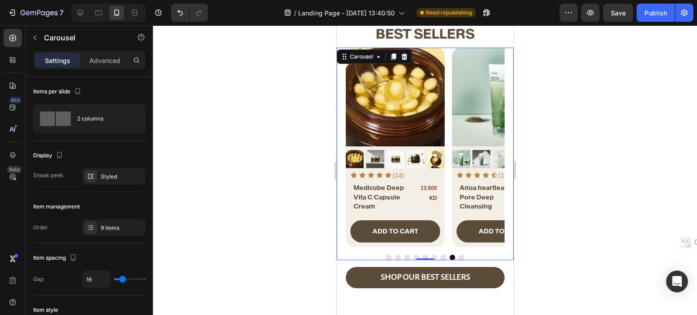
click at [458, 255] on button "Dot" at bounding box center [460, 257] width 5 height 5
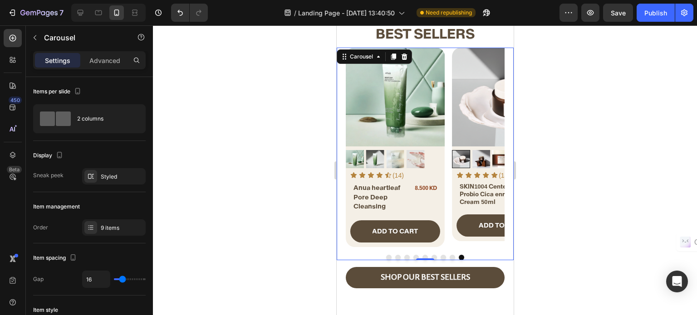
click at [385, 255] on button "Dot" at bounding box center [387, 257] width 5 height 5
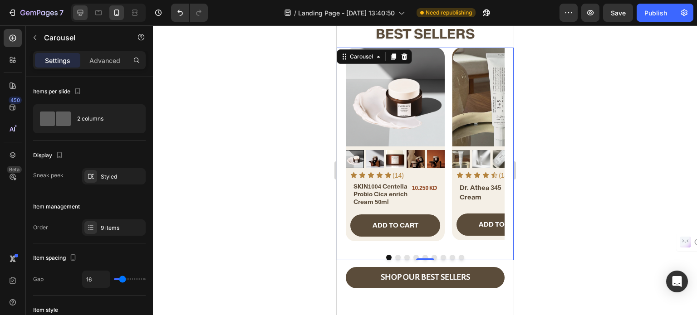
click at [78, 9] on icon at bounding box center [80, 12] width 9 height 9
type input "1200"
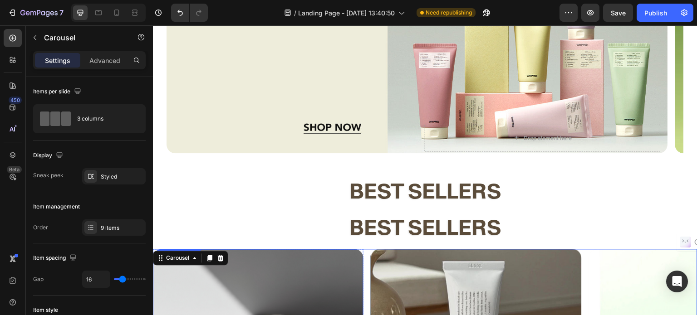
scroll to position [241, 0]
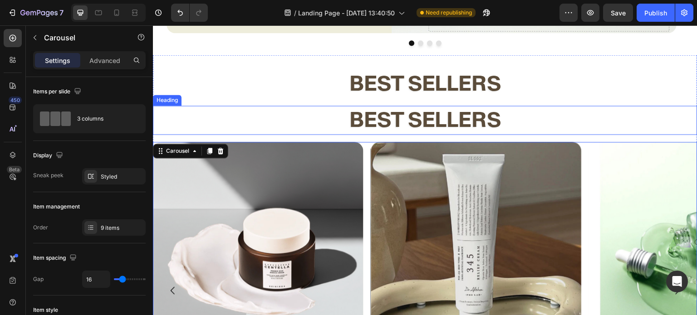
click at [304, 127] on h2 "best sellers" at bounding box center [425, 120] width 544 height 29
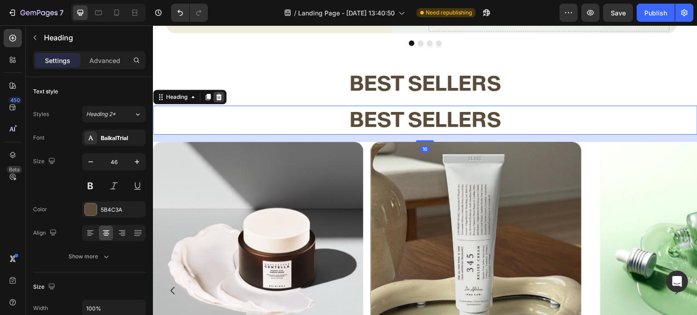
click at [219, 97] on icon at bounding box center [218, 96] width 7 height 7
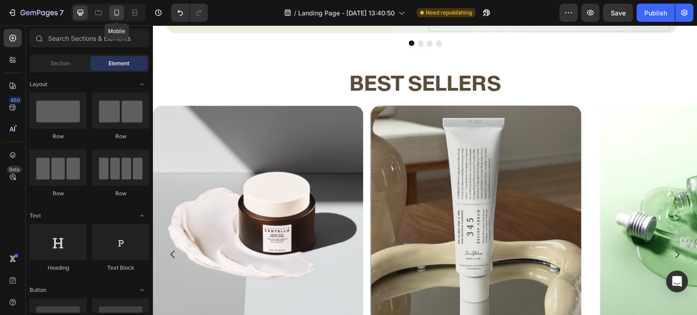
click at [117, 16] on icon at bounding box center [116, 13] width 5 height 6
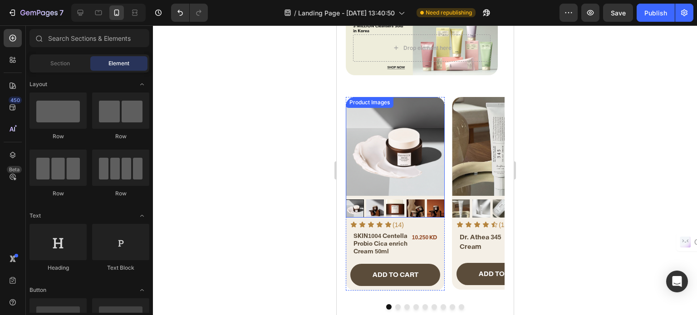
scroll to position [30, 0]
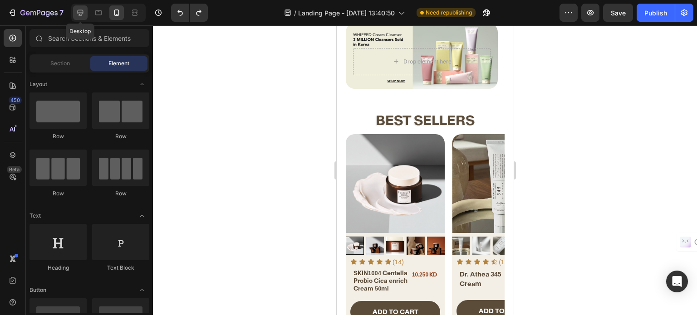
click at [74, 9] on div at bounding box center [80, 12] width 15 height 15
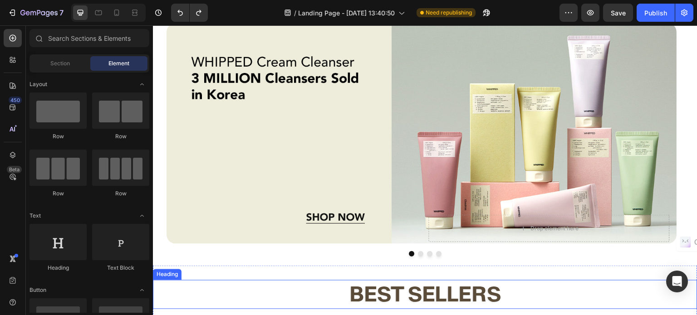
click at [373, 281] on strong "best sellers" at bounding box center [425, 294] width 152 height 26
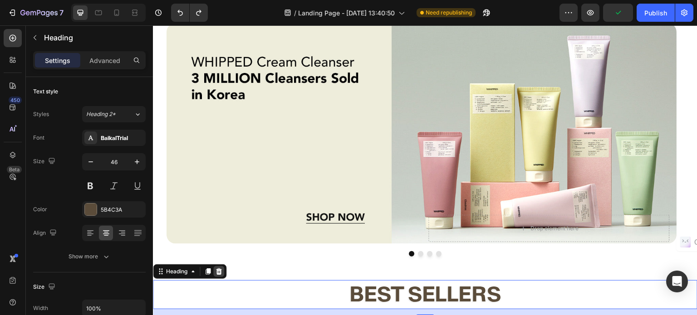
click at [219, 268] on icon at bounding box center [219, 271] width 6 height 6
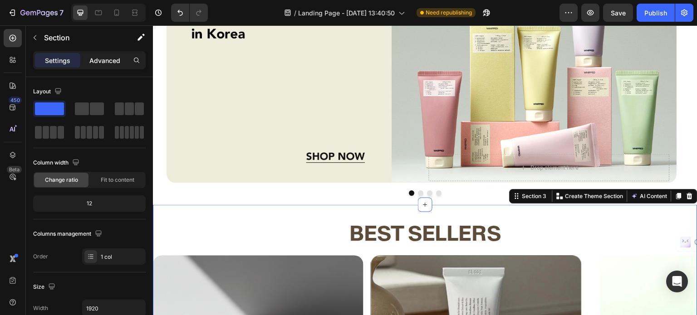
click at [111, 61] on p "Advanced" at bounding box center [104, 61] width 31 height 10
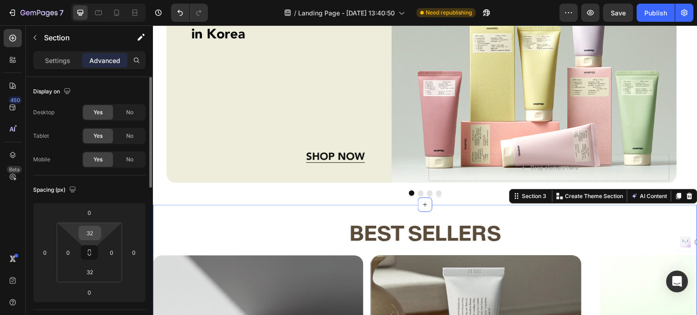
click at [94, 234] on input "32" at bounding box center [90, 233] width 18 height 14
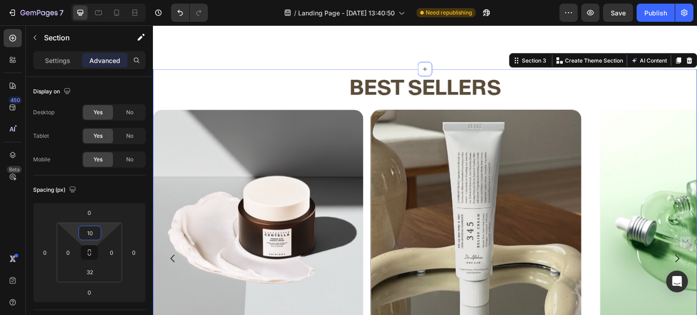
scroll to position [499, 0]
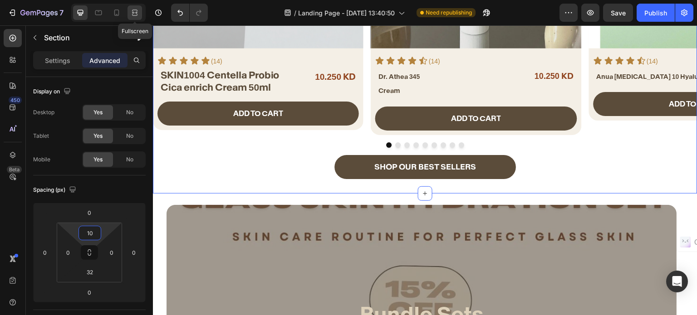
type input "10"
click at [138, 10] on icon at bounding box center [134, 12] width 9 height 9
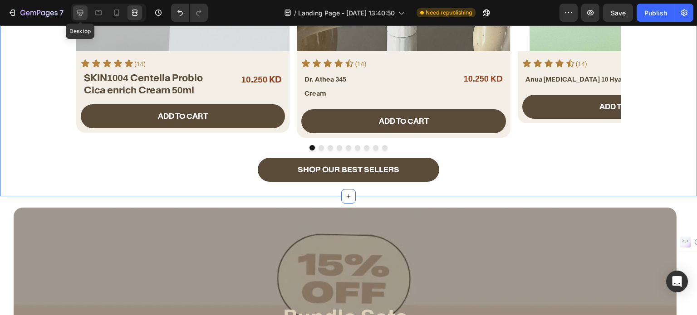
click at [77, 14] on icon at bounding box center [80, 12] width 9 height 9
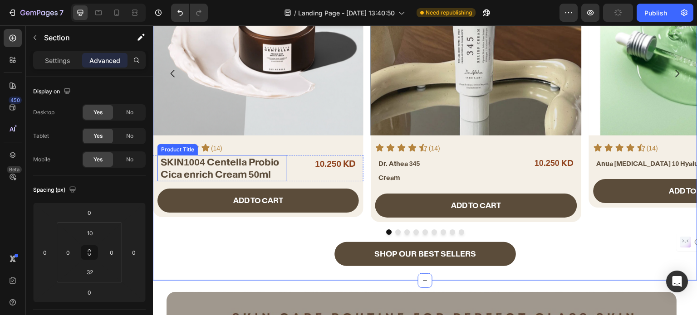
scroll to position [408, 0]
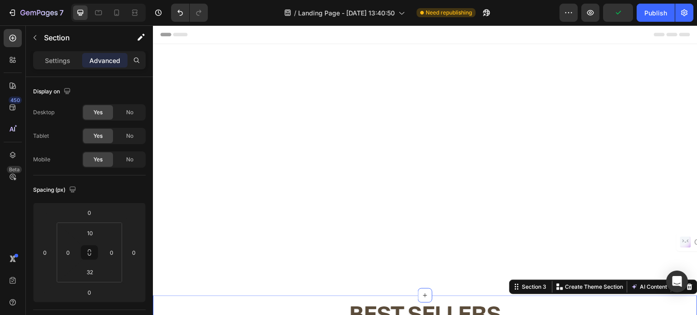
scroll to position [408, 0]
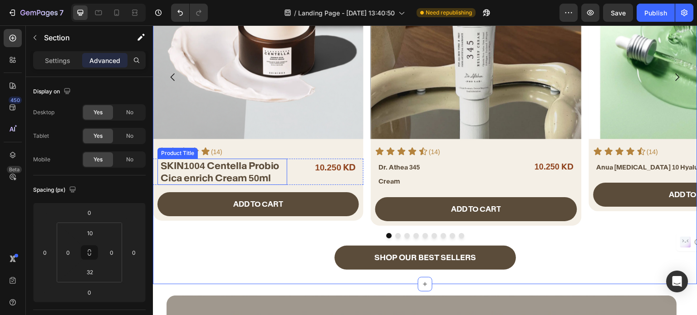
click at [227, 173] on h2 "SKIN1004 Centella Probio Cica enrich Cream 50ml" at bounding box center [223, 172] width 127 height 27
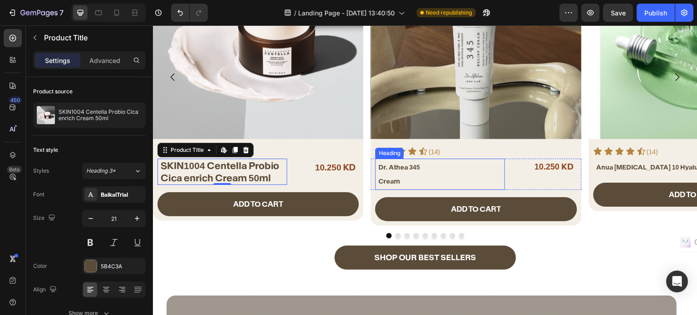
click at [393, 169] on span "Dr. Athea 345" at bounding box center [398, 167] width 41 height 8
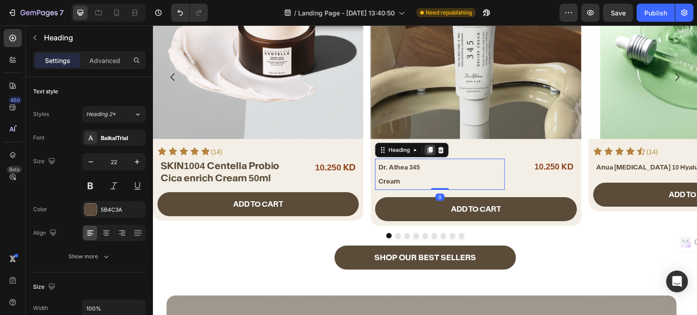
click at [433, 147] on icon at bounding box center [430, 150] width 5 height 6
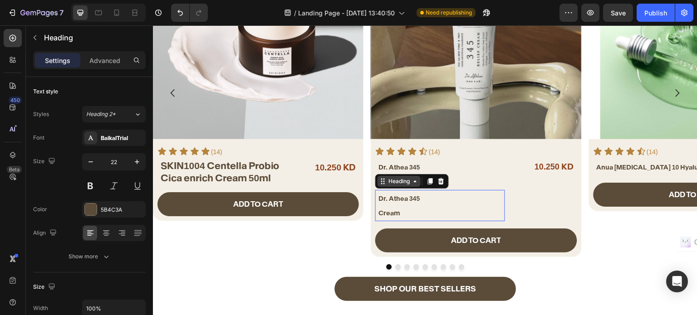
scroll to position [424, 0]
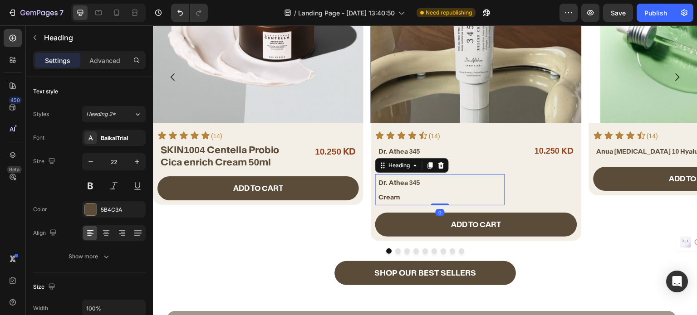
click at [394, 190] on h2 "Dr. Athea 345 Cream" at bounding box center [440, 189] width 127 height 30
click at [95, 57] on p "Advanced" at bounding box center [104, 61] width 31 height 10
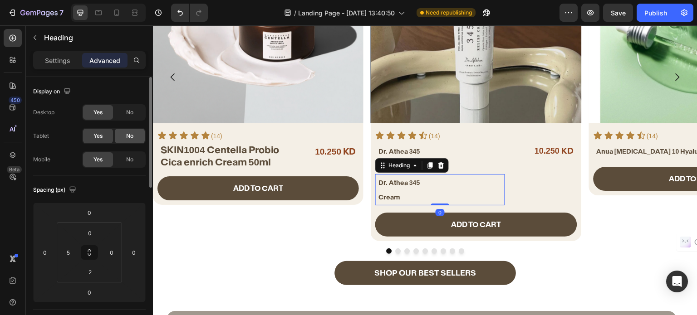
click at [131, 131] on div "No" at bounding box center [130, 136] width 30 height 15
click at [127, 156] on span "No" at bounding box center [129, 160] width 7 height 8
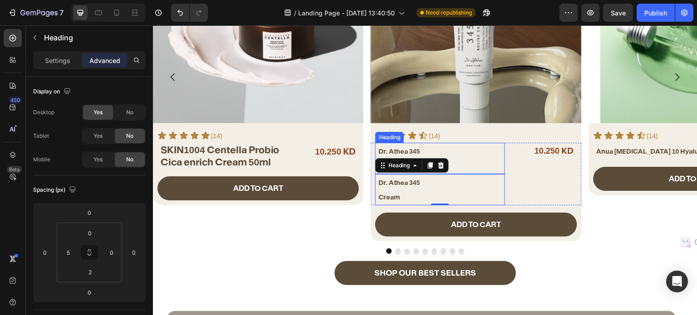
click at [391, 152] on span "Dr. Athea 345" at bounding box center [398, 151] width 41 height 8
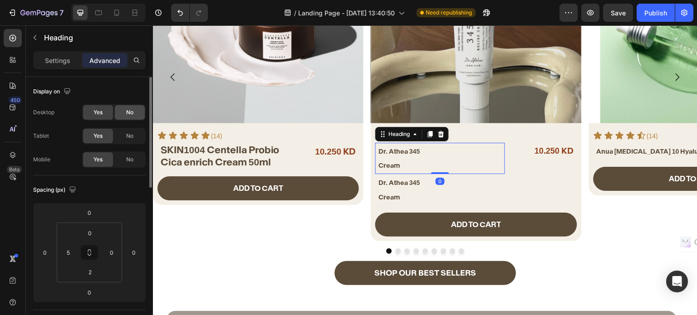
click at [132, 114] on span "No" at bounding box center [129, 112] width 7 height 8
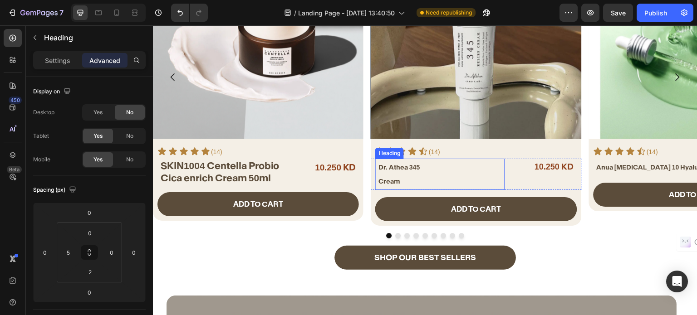
click at [388, 171] on span "Dr. Athea 345" at bounding box center [398, 167] width 41 height 8
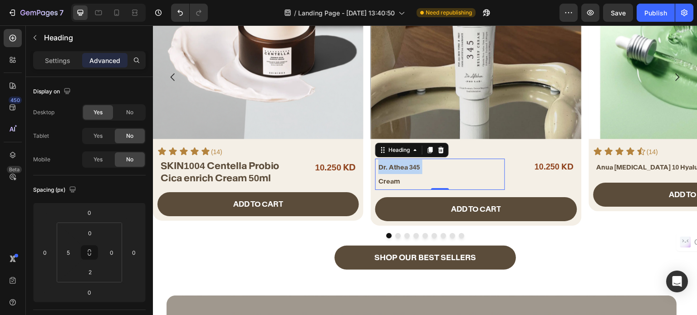
click at [388, 171] on span "Dr. Athea 345" at bounding box center [398, 167] width 41 height 8
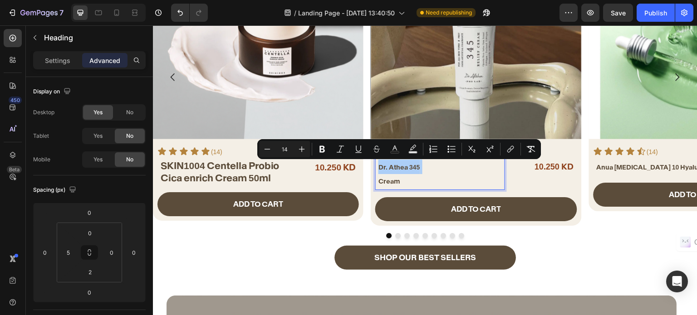
click at [287, 149] on input "14" at bounding box center [284, 149] width 18 height 11
type input "21"
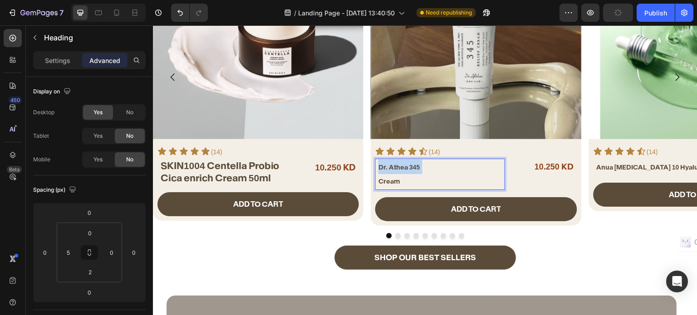
scroll to position [406, 0]
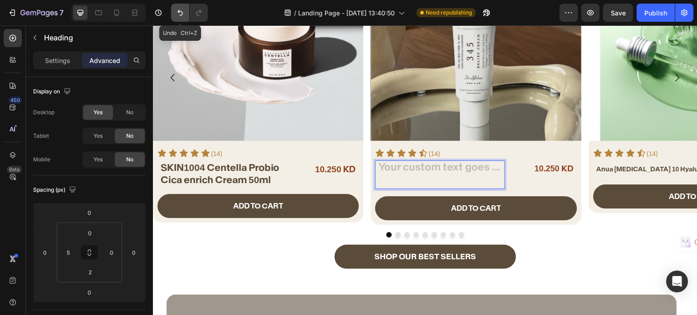
click at [181, 12] on icon "Undo/Redo" at bounding box center [179, 12] width 9 height 9
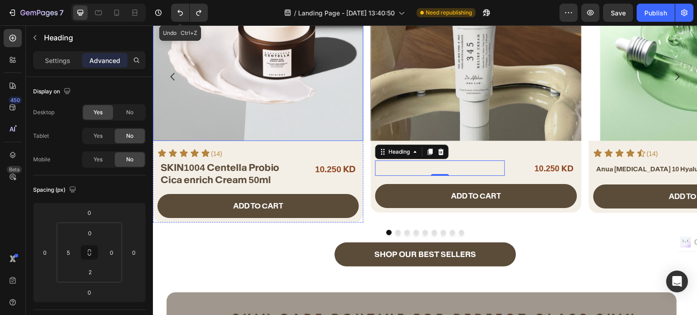
scroll to position [406, 0]
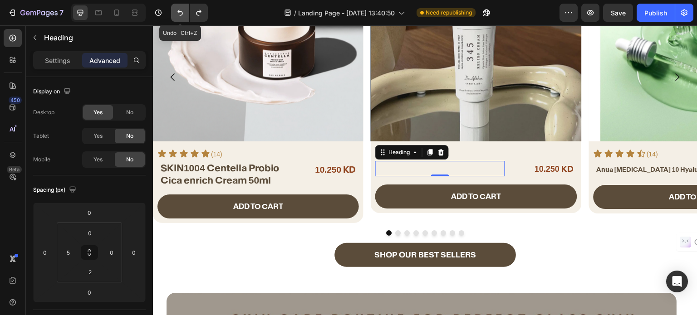
click at [179, 16] on icon "Undo/Redo" at bounding box center [179, 12] width 9 height 9
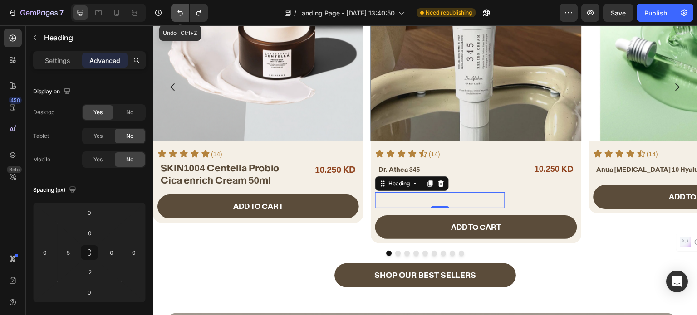
scroll to position [416, 0]
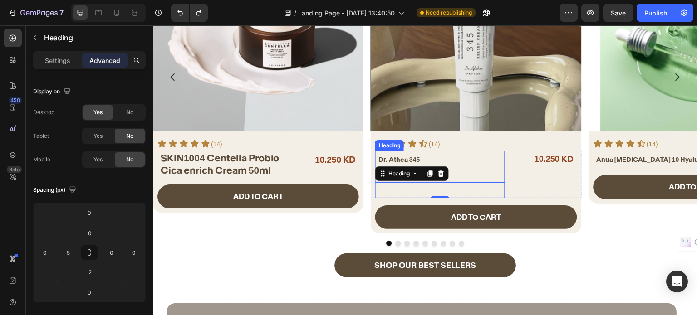
click at [410, 156] on span "Dr. Athea 345" at bounding box center [398, 160] width 41 height 8
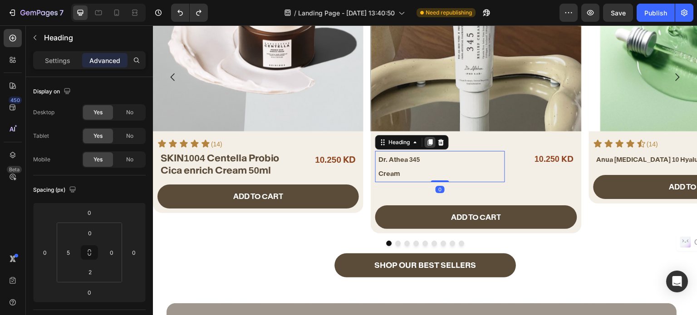
click at [430, 140] on icon at bounding box center [430, 142] width 5 height 6
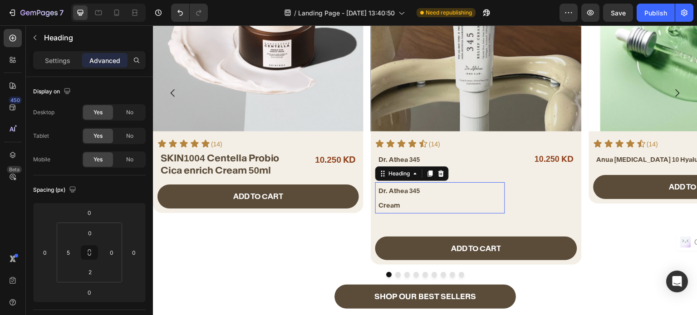
scroll to position [432, 0]
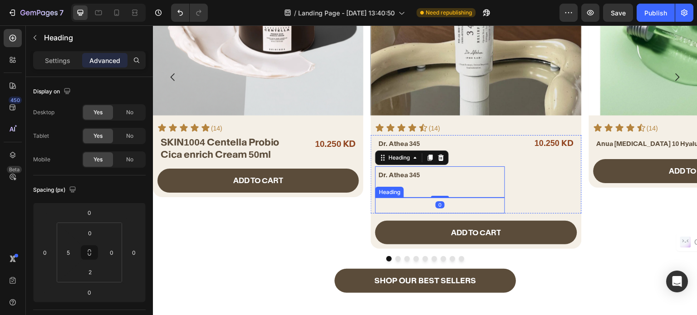
click at [406, 212] on h2 "Rich Text Editor. Editing area: main" at bounding box center [440, 205] width 127 height 15
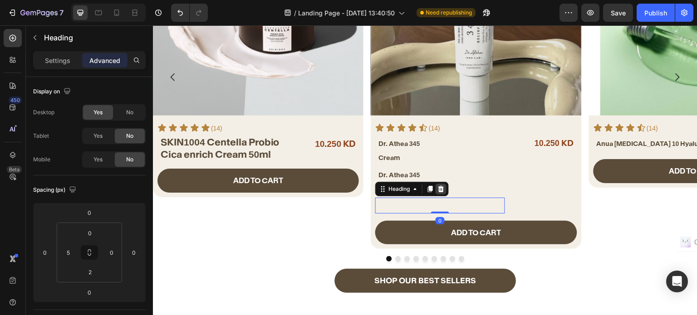
click at [442, 189] on icon at bounding box center [440, 188] width 7 height 7
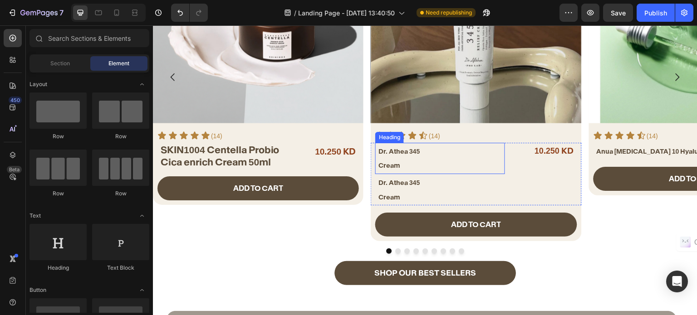
click at [396, 154] on span "Dr. Athea 345" at bounding box center [398, 151] width 41 height 8
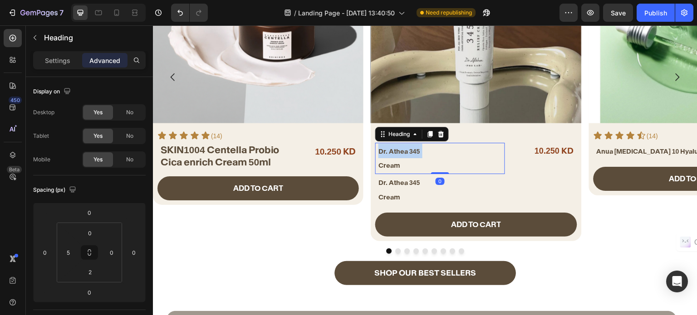
click at [396, 154] on span "Dr. Athea 345" at bounding box center [398, 151] width 41 height 8
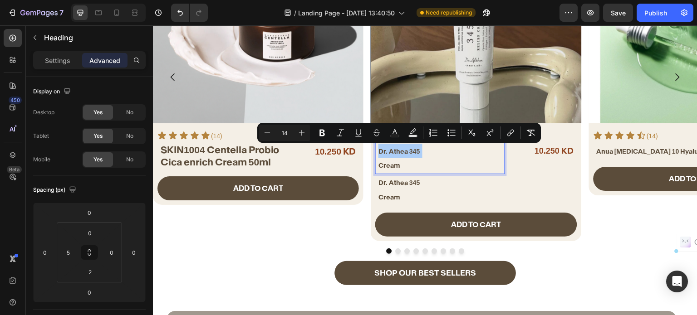
drag, startPoint x: 292, startPoint y: 132, endPoint x: 283, endPoint y: 132, distance: 8.6
click at [283, 132] on input "14" at bounding box center [284, 132] width 18 height 11
click at [298, 130] on icon "Editor contextual toolbar" at bounding box center [301, 132] width 9 height 9
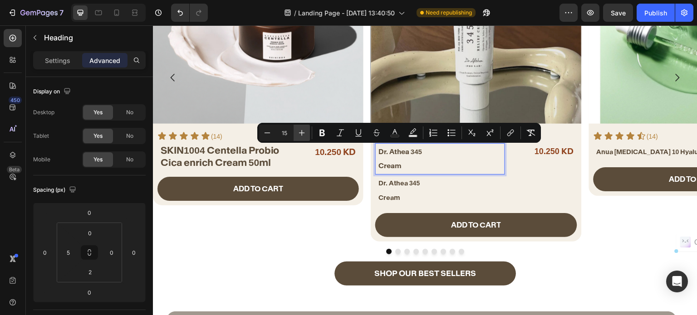
click at [298, 130] on button "Plus" at bounding box center [301, 133] width 16 height 16
click at [298, 130] on button "Plus" at bounding box center [303, 133] width 16 height 16
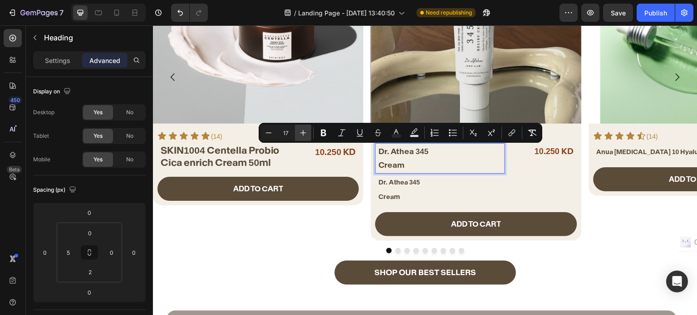
click at [298, 130] on button "Plus" at bounding box center [303, 133] width 16 height 16
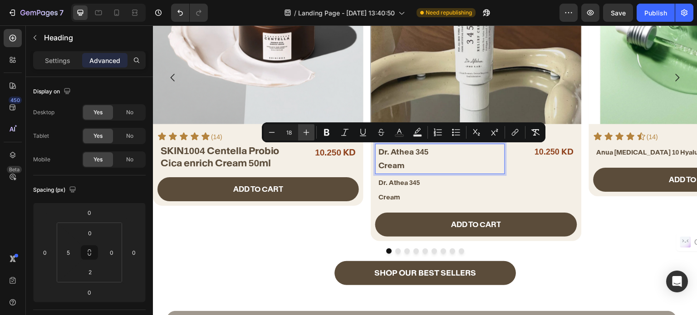
click at [298, 130] on button "Plus" at bounding box center [306, 132] width 16 height 16
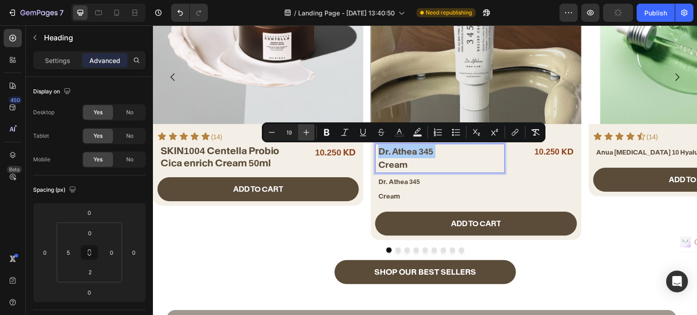
click at [299, 130] on button "Plus" at bounding box center [306, 132] width 16 height 16
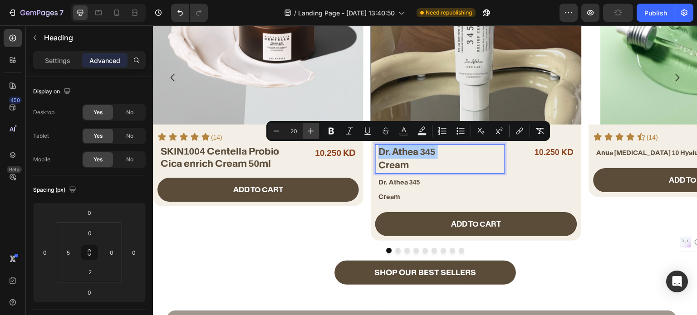
click at [307, 130] on icon "Editor contextual toolbar" at bounding box center [310, 131] width 9 height 9
type input "21"
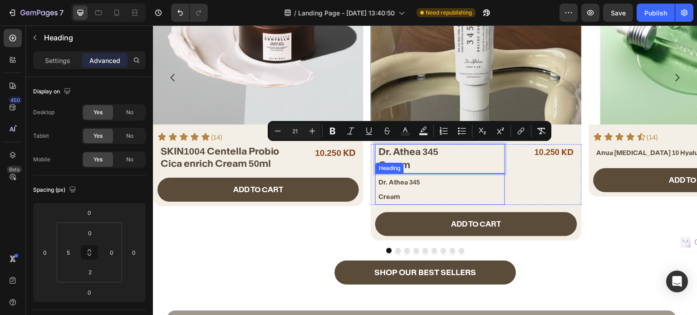
click at [412, 180] on span "Dr. Athea 345" at bounding box center [398, 182] width 41 height 8
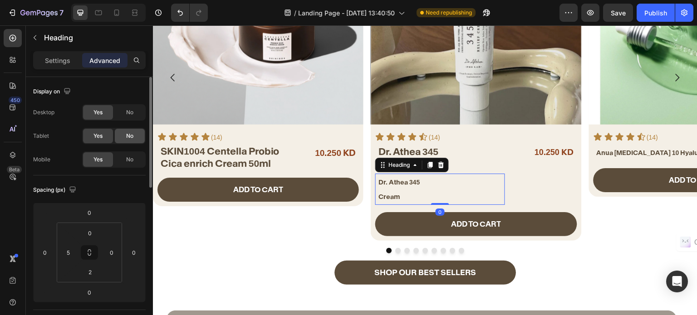
click at [130, 129] on div "No" at bounding box center [130, 136] width 30 height 15
click at [100, 127] on div "Desktop Yes No Tablet Yes No Mobile Yes No" at bounding box center [89, 135] width 112 height 63
click at [105, 136] on div "Yes" at bounding box center [98, 136] width 30 height 15
click at [128, 109] on span "No" at bounding box center [129, 112] width 7 height 8
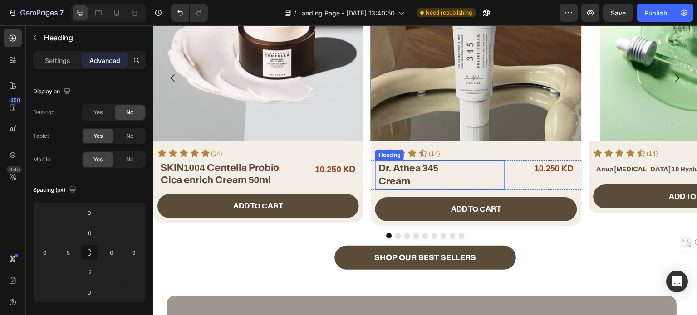
click at [462, 178] on p "⁠⁠⁠⁠⁠⁠⁠ Dr. Athea 345 Cream" at bounding box center [441, 174] width 126 height 27
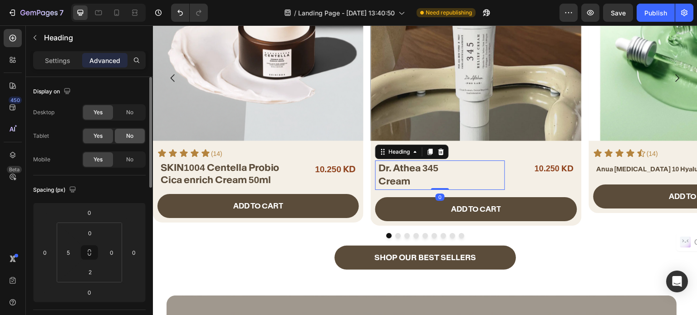
click at [127, 135] on span "No" at bounding box center [129, 136] width 7 height 8
drag, startPoint x: 134, startPoint y: 159, endPoint x: 32, endPoint y: 145, distance: 102.5
click at [134, 159] on div "No" at bounding box center [130, 159] width 30 height 15
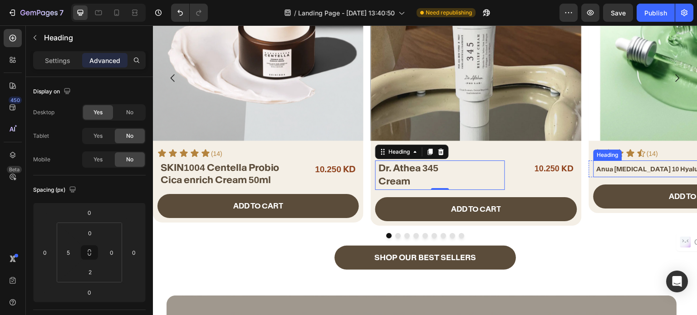
click at [608, 167] on span "Anua [MEDICAL_DATA] 10 Hyaluron" at bounding box center [652, 169] width 113 height 8
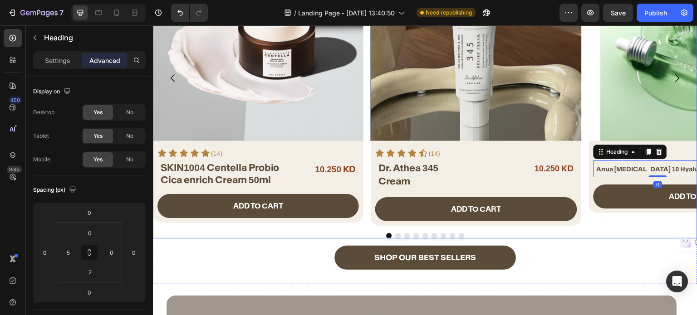
click at [395, 233] on button "Dot" at bounding box center [397, 235] width 5 height 5
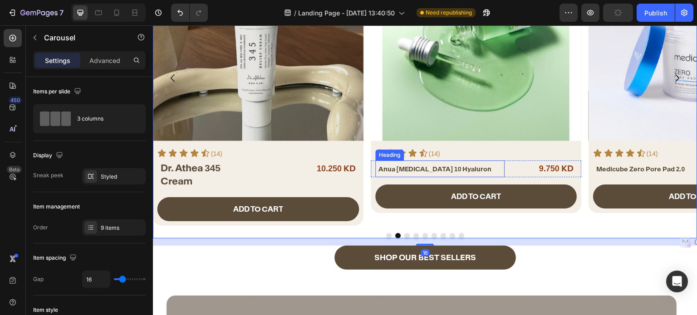
click at [434, 166] on span "Anua [MEDICAL_DATA] 10 Hyaluron" at bounding box center [434, 169] width 113 height 8
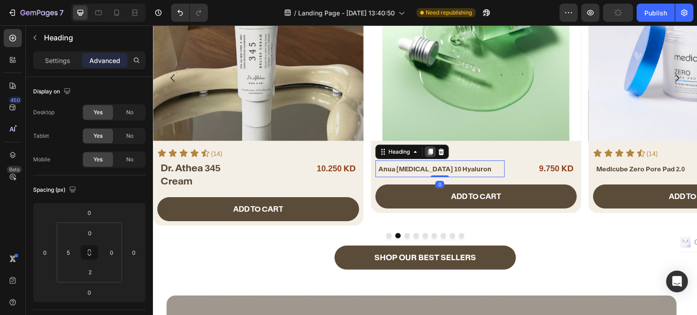
click at [432, 149] on icon at bounding box center [430, 152] width 5 height 6
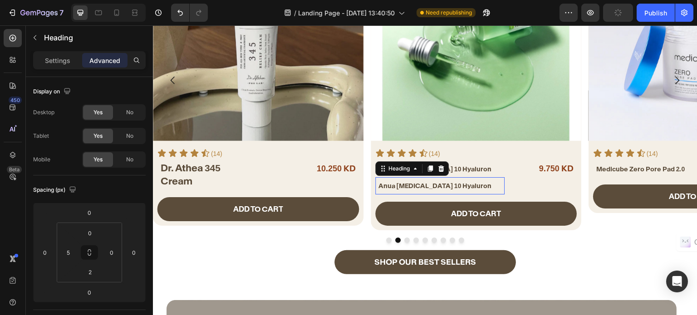
scroll to position [409, 0]
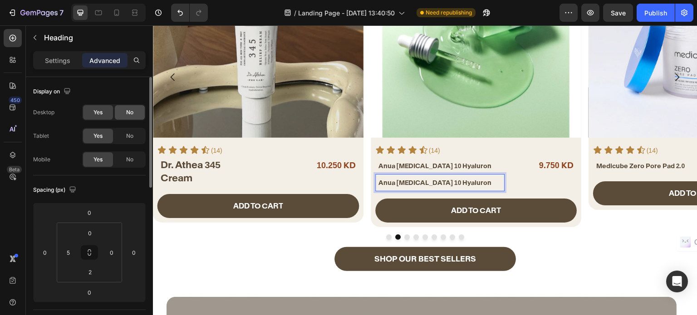
click at [125, 114] on div "No" at bounding box center [130, 112] width 30 height 15
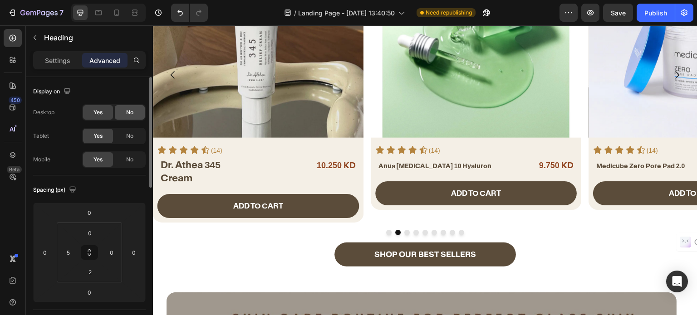
scroll to position [406, 0]
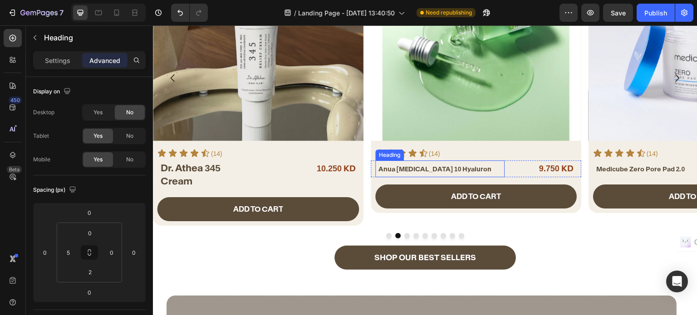
click at [393, 169] on span "Anua [MEDICAL_DATA] 10 Hyaluron" at bounding box center [434, 169] width 113 height 8
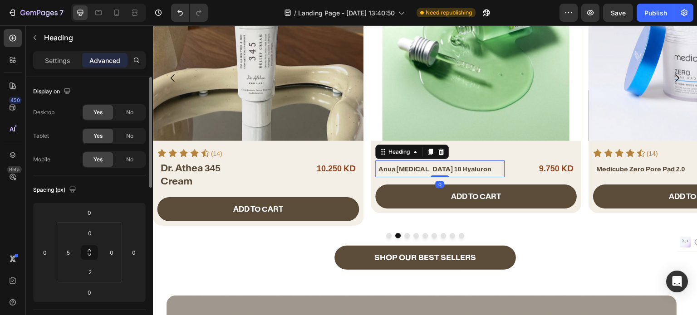
click at [127, 137] on span "No" at bounding box center [129, 136] width 7 height 8
click at [126, 157] on div "No" at bounding box center [130, 159] width 30 height 15
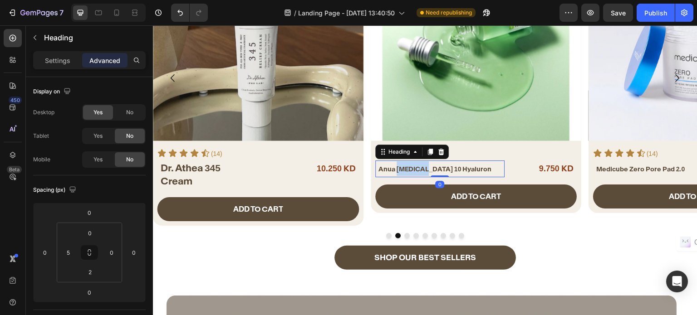
click at [401, 165] on span "Anua [MEDICAL_DATA] 10 Hyaluron" at bounding box center [434, 169] width 113 height 8
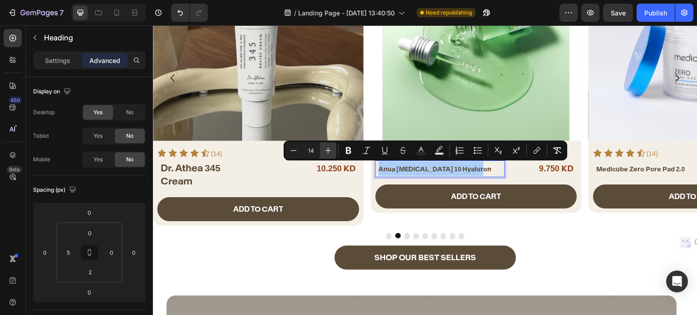
click at [326, 149] on icon "Editor contextual toolbar" at bounding box center [327, 150] width 9 height 9
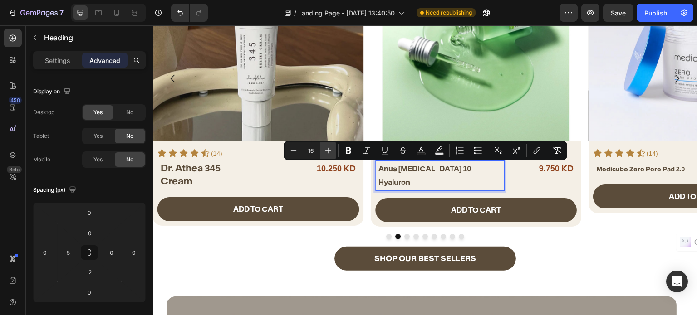
click at [326, 149] on icon "Editor contextual toolbar" at bounding box center [327, 150] width 9 height 9
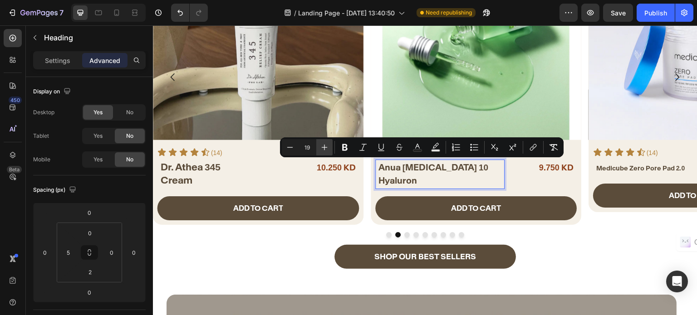
click at [326, 149] on icon "Editor contextual toolbar" at bounding box center [324, 147] width 9 height 9
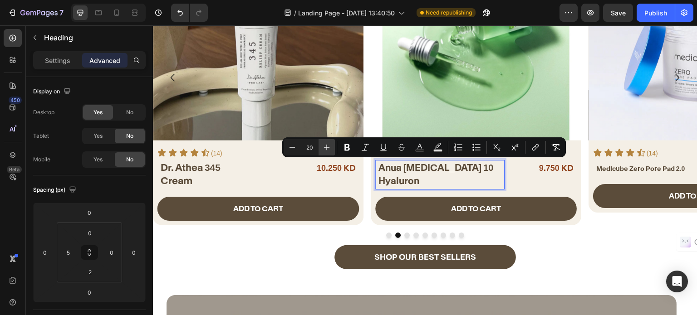
click at [326, 149] on icon "Editor contextual toolbar" at bounding box center [327, 148] width 6 height 6
type input "21"
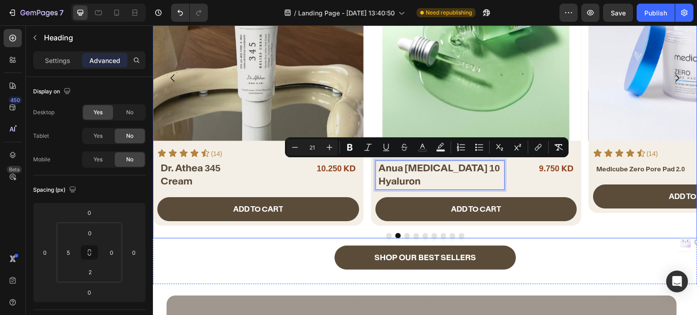
click at [404, 233] on button "Dot" at bounding box center [406, 235] width 5 height 5
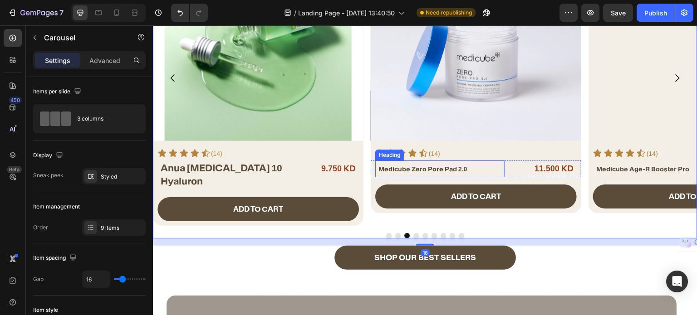
click at [429, 167] on span "Medicube Zero Pore Pad 2.0" at bounding box center [422, 169] width 89 height 8
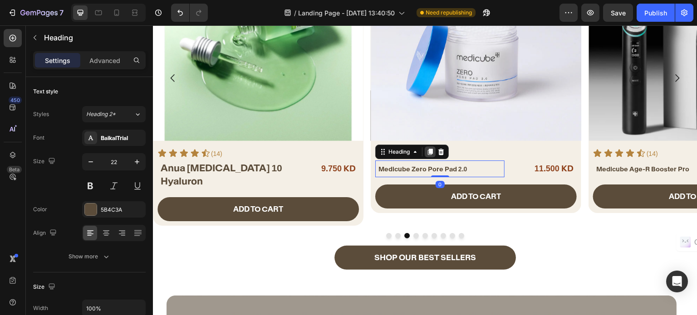
click at [429, 149] on icon at bounding box center [430, 152] width 5 height 6
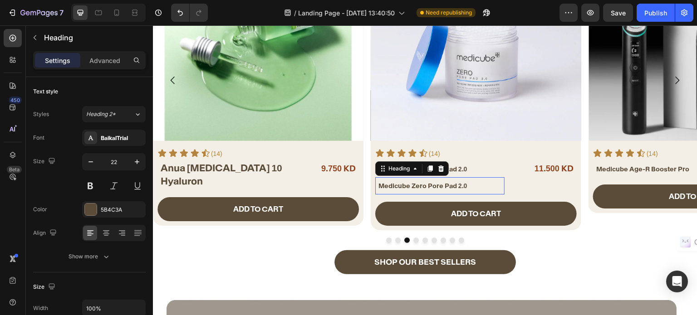
scroll to position [409, 0]
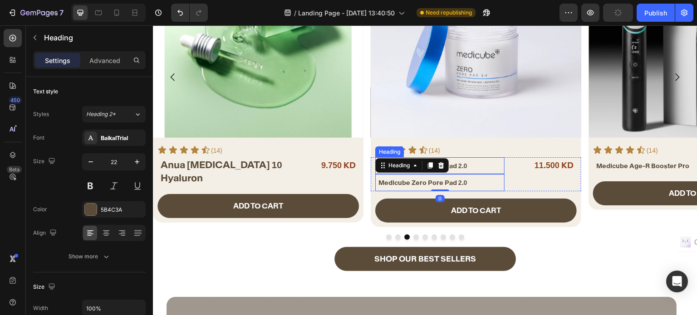
click at [464, 163] on span "Medicube Zero Pore Pad 2.0" at bounding box center [422, 166] width 89 height 8
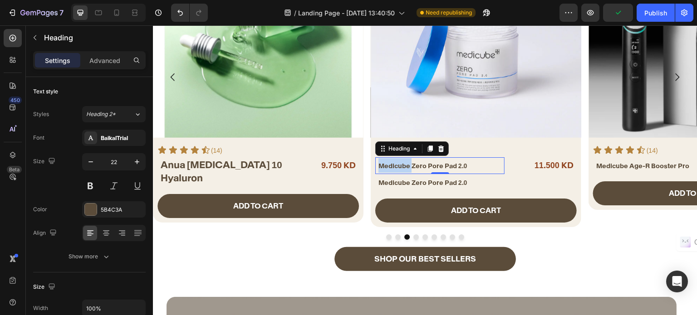
click at [405, 165] on span "Medicube Zero Pore Pad 2.0" at bounding box center [422, 166] width 89 height 8
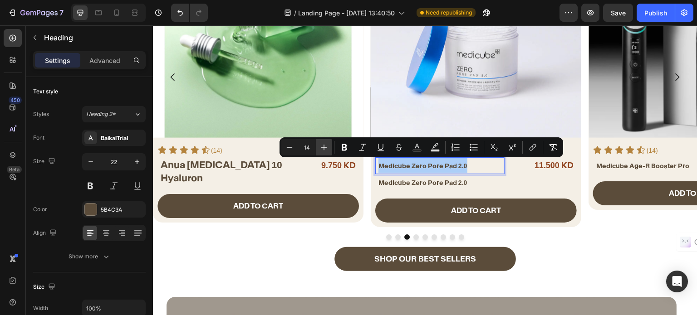
click at [334, 151] on span "Editor contextual toolbar" at bounding box center [334, 147] width 0 height 13
click at [322, 153] on button "Plus" at bounding box center [324, 147] width 16 height 16
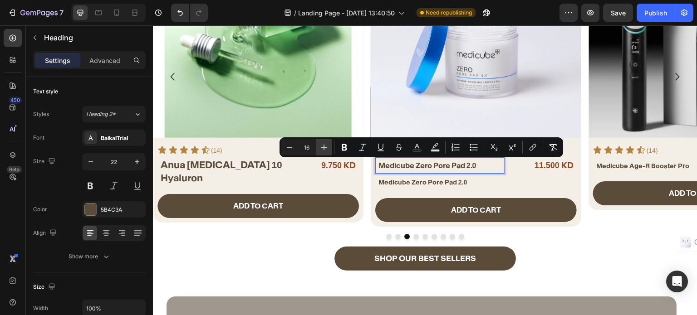
click at [322, 153] on button "Plus" at bounding box center [324, 147] width 16 height 16
click at [322, 153] on div "Minus 17 Plus" at bounding box center [306, 147] width 51 height 16
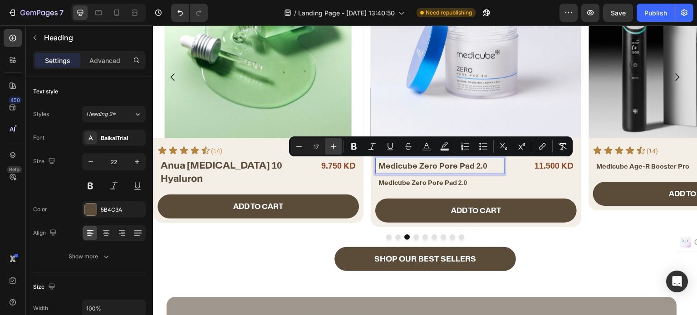
click at [332, 148] on icon "Editor contextual toolbar" at bounding box center [333, 146] width 9 height 9
type input "21"
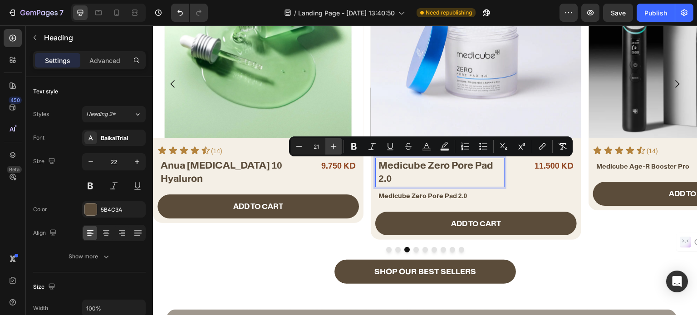
scroll to position [415, 0]
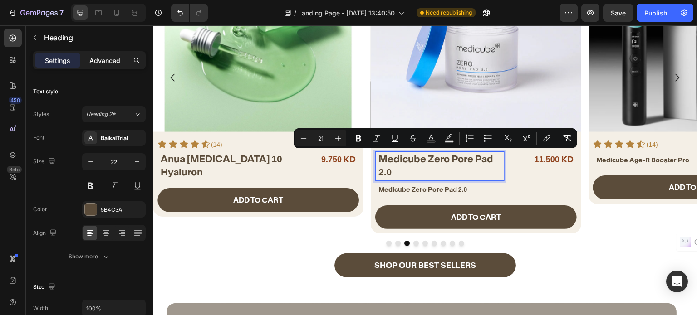
click at [110, 56] on p "Advanced" at bounding box center [104, 61] width 31 height 10
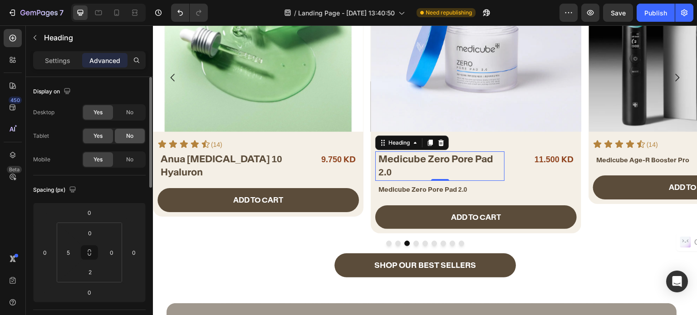
click at [124, 136] on div "No" at bounding box center [130, 136] width 30 height 15
click at [131, 158] on span "No" at bounding box center [129, 160] width 7 height 8
click at [408, 187] on span "Medicube Zero Pore Pad 2.0" at bounding box center [422, 189] width 89 height 8
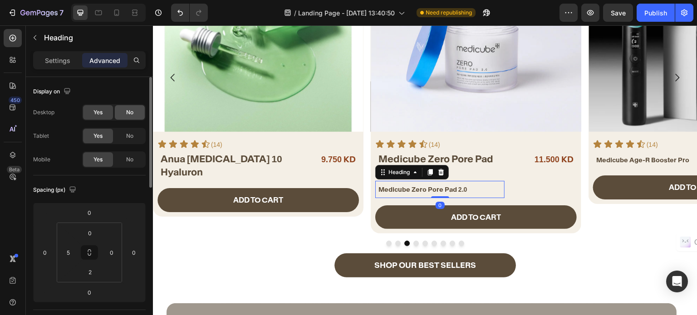
click at [132, 114] on span "No" at bounding box center [129, 112] width 7 height 8
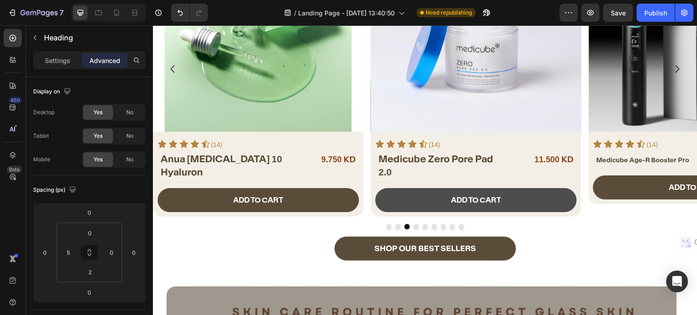
scroll to position [406, 0]
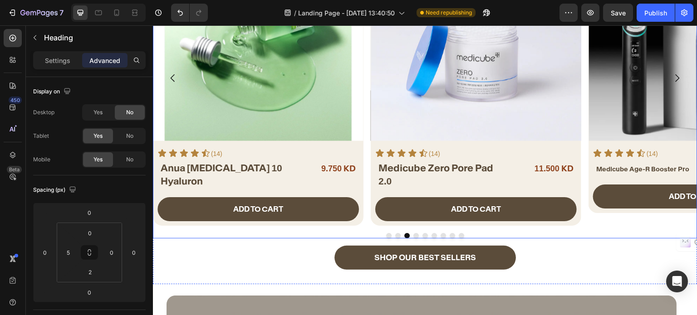
click at [413, 233] on button "Dot" at bounding box center [415, 235] width 5 height 5
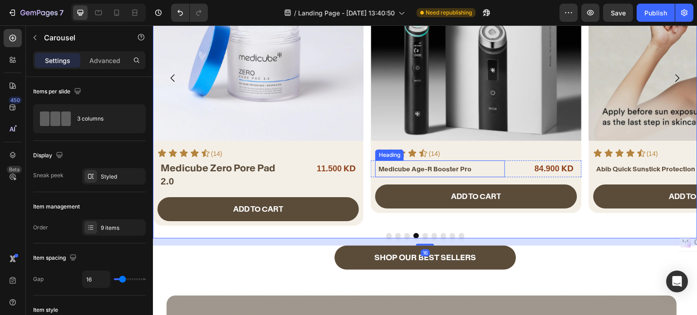
click at [431, 170] on span "Medicube Age-R Booster Pro" at bounding box center [424, 169] width 93 height 8
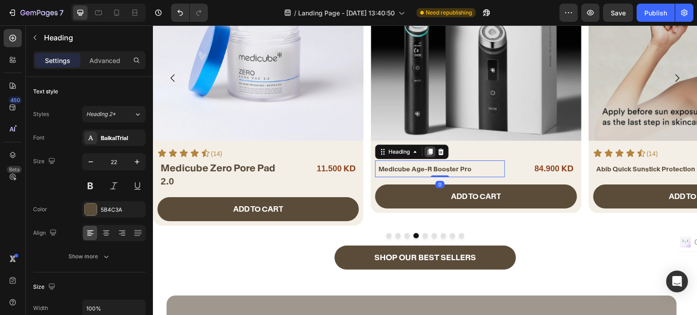
click at [432, 152] on icon at bounding box center [430, 152] width 5 height 6
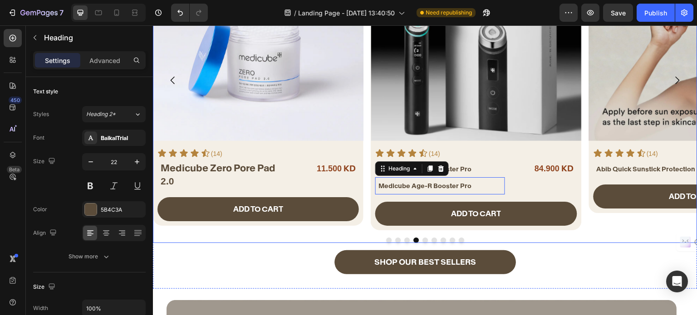
scroll to position [409, 0]
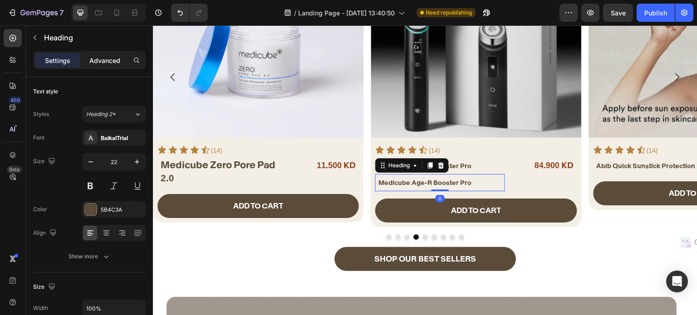
click at [107, 59] on p "Advanced" at bounding box center [104, 61] width 31 height 10
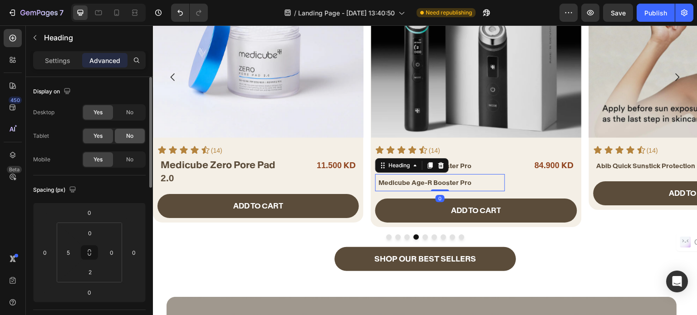
click at [137, 132] on div "No" at bounding box center [130, 136] width 30 height 15
drag, startPoint x: 135, startPoint y: 154, endPoint x: 174, endPoint y: 134, distance: 43.6
click at [135, 154] on div "No" at bounding box center [130, 159] width 30 height 15
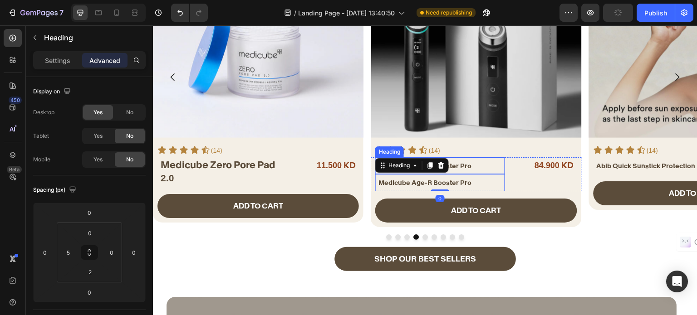
click at [465, 167] on span "Medicube Age-R Booster Pro" at bounding box center [424, 166] width 93 height 8
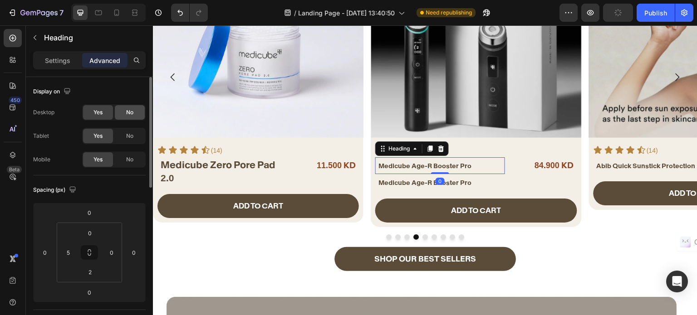
click at [127, 113] on span "No" at bounding box center [129, 112] width 7 height 8
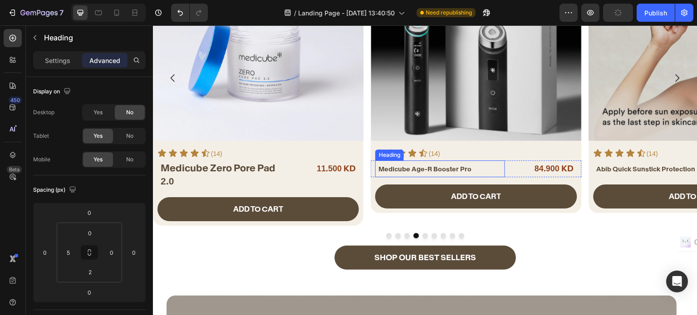
click at [387, 169] on span "Medicube Age-R Booster Pro" at bounding box center [424, 169] width 93 height 8
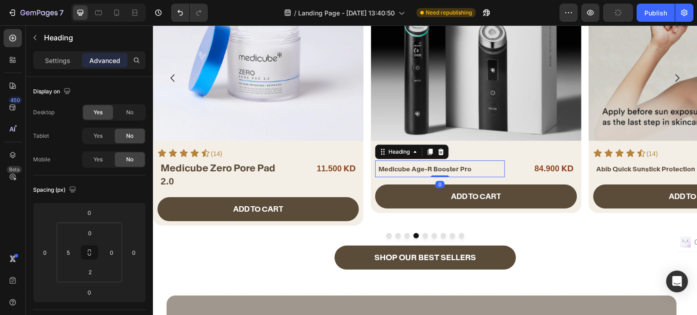
click at [390, 173] on h2 "Medicube Age-R Booster Pro" at bounding box center [440, 169] width 127 height 16
click at [390, 172] on span "Medicube Age-R Booster Pro" at bounding box center [424, 169] width 93 height 8
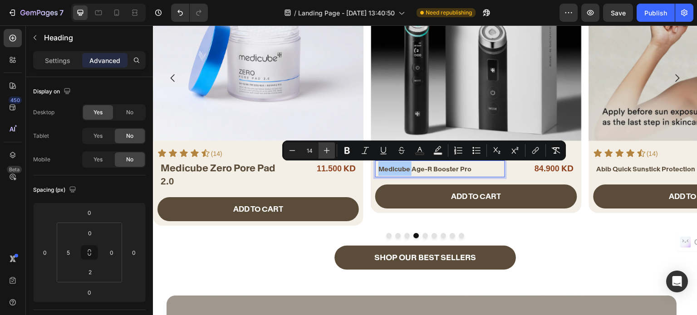
click at [318, 146] on button "Plus" at bounding box center [326, 150] width 16 height 16
click at [322, 148] on icon "Editor contextual toolbar" at bounding box center [326, 150] width 9 height 9
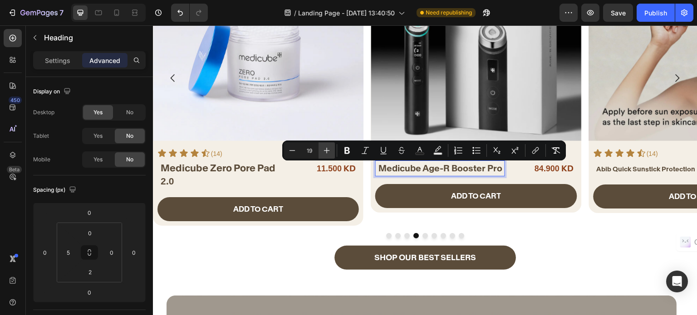
click at [322, 148] on icon "Editor contextual toolbar" at bounding box center [326, 150] width 9 height 9
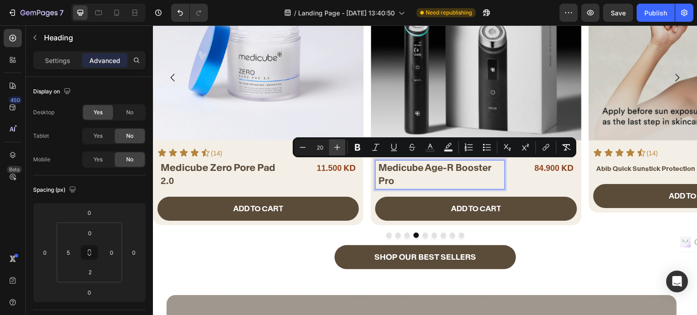
click at [322, 148] on input "20" at bounding box center [320, 147] width 18 height 11
click at [335, 147] on icon "Editor contextual toolbar" at bounding box center [337, 148] width 6 height 6
type input "21"
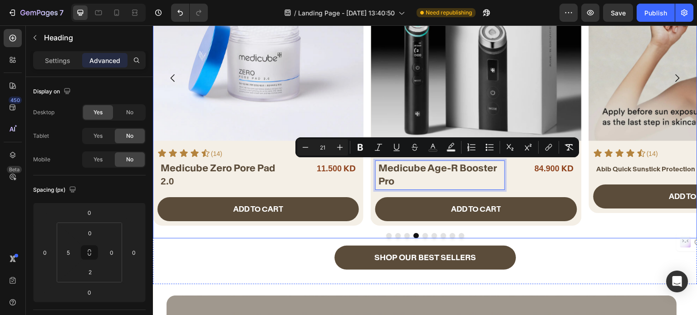
click at [422, 233] on button "Dot" at bounding box center [424, 235] width 5 height 5
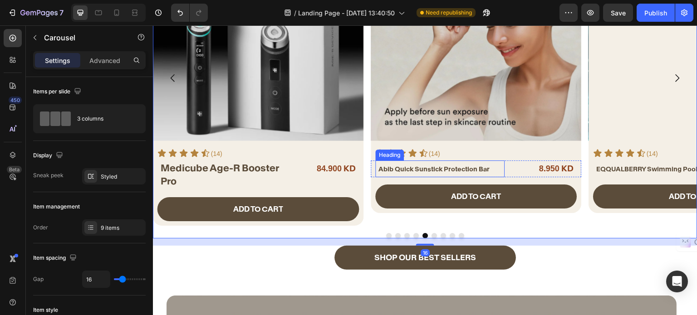
click at [419, 169] on span "Abib Quick Sunstick Protection Bar" at bounding box center [433, 169] width 111 height 8
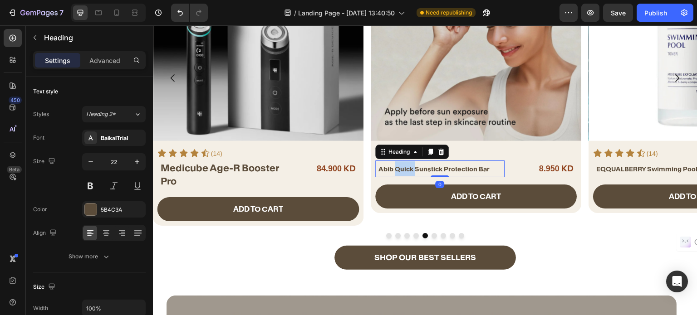
click at [401, 165] on span "Abib Quick Sunstick Protection Bar" at bounding box center [433, 169] width 111 height 8
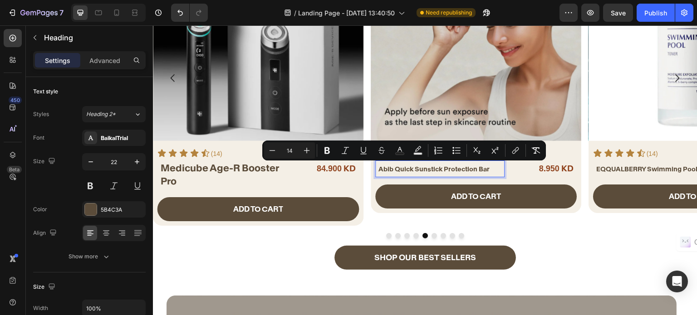
click at [437, 175] on p "Abib Quick Sunstick Protection Bar" at bounding box center [441, 168] width 126 height 15
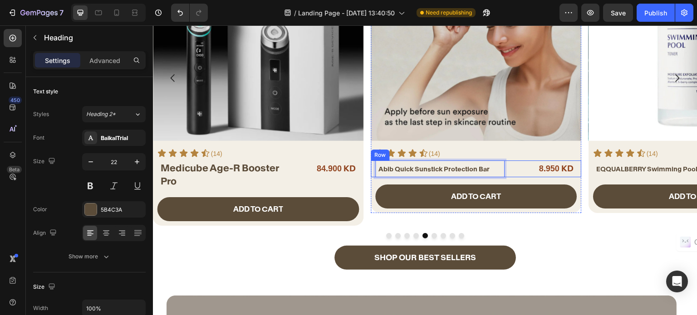
click at [507, 167] on div "Abib Quick Sunstick Protection Bar Heading 0 8.950 KD Product Price Product Pri…" at bounding box center [475, 169] width 210 height 17
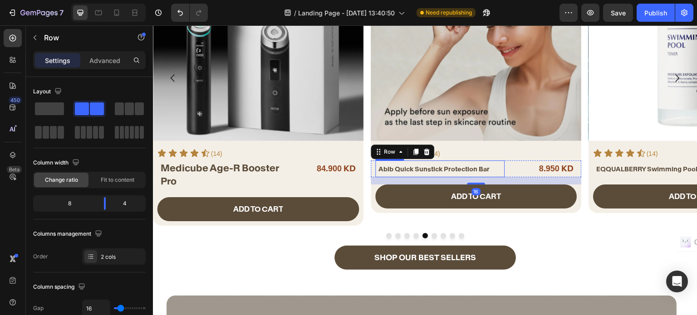
click at [482, 169] on span "Abib Quick Sunstick Protection Bar" at bounding box center [433, 169] width 111 height 8
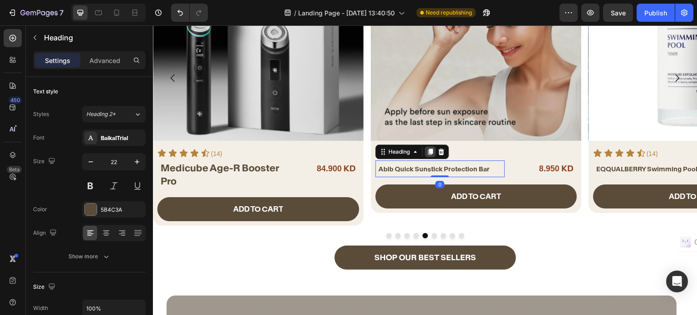
click at [434, 151] on div at bounding box center [429, 151] width 11 height 11
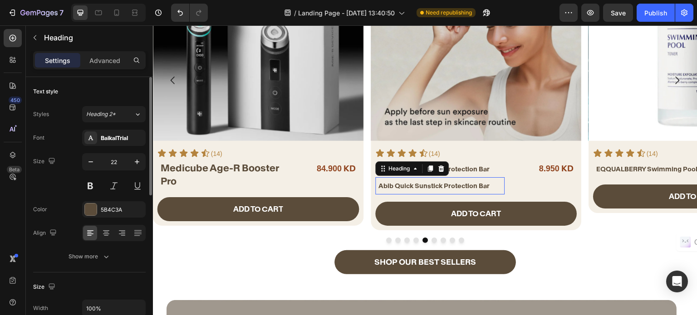
scroll to position [409, 0]
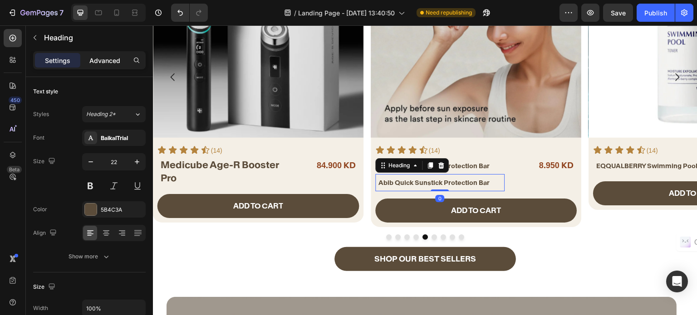
click at [94, 60] on p "Advanced" at bounding box center [104, 61] width 31 height 10
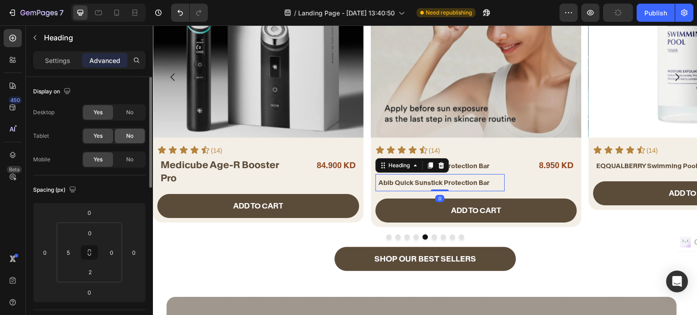
click at [125, 136] on div "No" at bounding box center [130, 136] width 30 height 15
click at [133, 155] on div "No" at bounding box center [130, 159] width 30 height 15
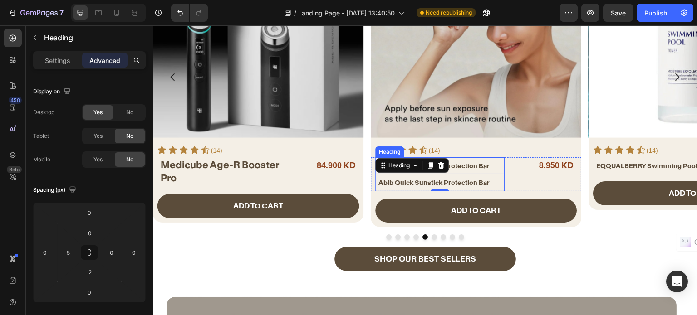
click at [460, 165] on span "Abib Quick Sunstick Protection Bar" at bounding box center [433, 166] width 111 height 8
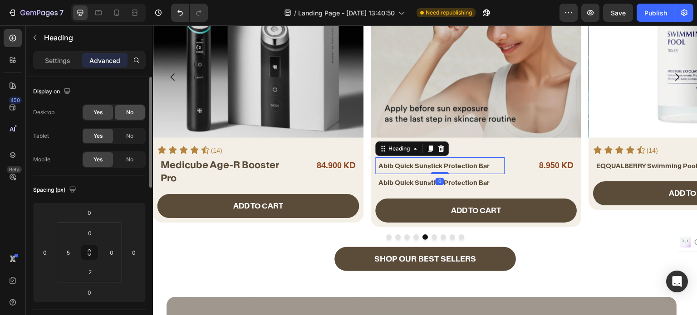
drag, startPoint x: 132, startPoint y: 109, endPoint x: 51, endPoint y: 108, distance: 81.2
click at [132, 109] on span "No" at bounding box center [129, 112] width 7 height 8
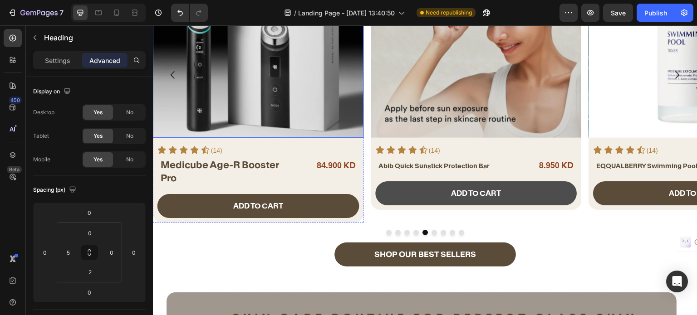
scroll to position [406, 0]
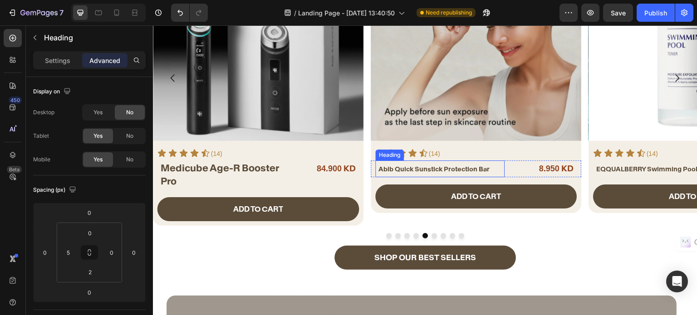
click at [403, 168] on span "Abib Quick Sunstick Protection Bar" at bounding box center [433, 169] width 111 height 8
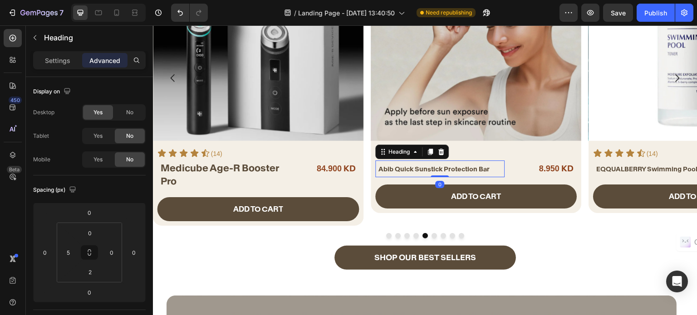
click at [403, 168] on span "Abib Quick Sunstick Protection Bar" at bounding box center [433, 169] width 111 height 8
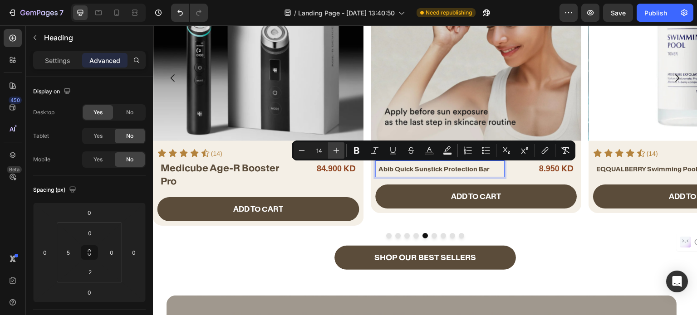
click at [339, 147] on icon "Editor contextual toolbar" at bounding box center [335, 150] width 9 height 9
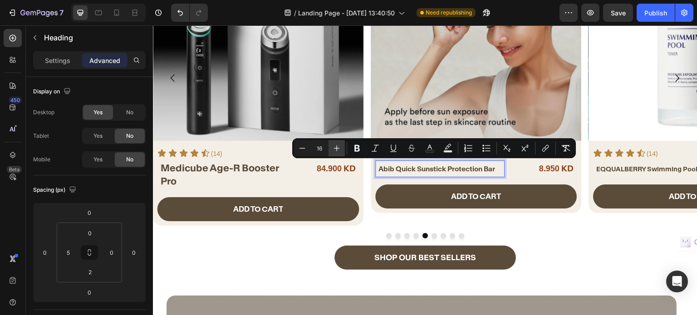
scroll to position [407, 0]
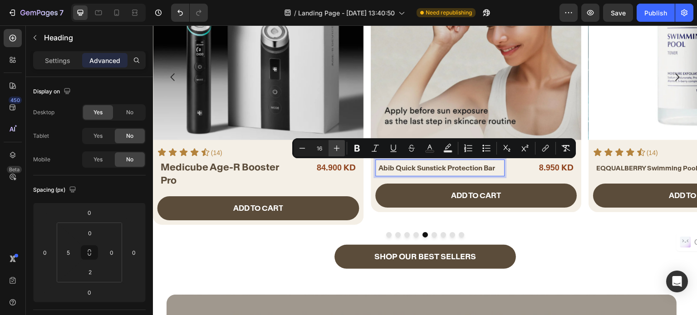
click at [339, 147] on icon "Editor contextual toolbar" at bounding box center [336, 148] width 9 height 9
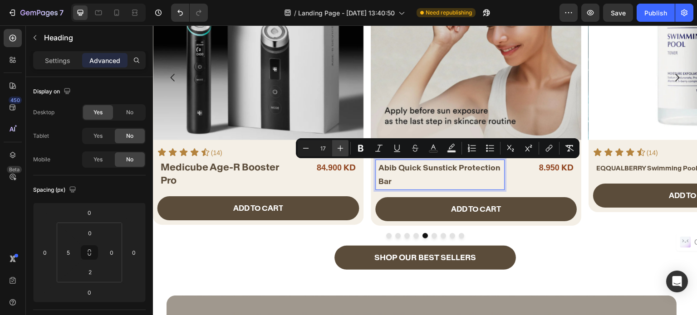
click at [339, 147] on icon "Editor contextual toolbar" at bounding box center [340, 148] width 9 height 9
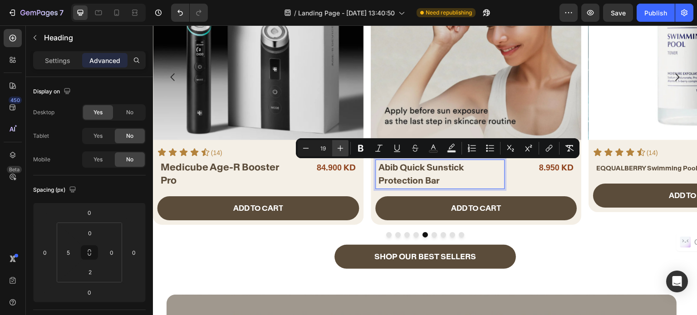
click at [339, 147] on icon "Editor contextual toolbar" at bounding box center [340, 148] width 9 height 9
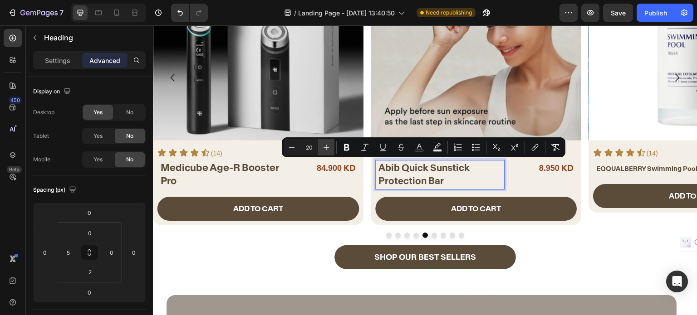
click at [339, 147] on button "Bold" at bounding box center [346, 147] width 16 height 16
click at [330, 148] on icon "Editor contextual toolbar" at bounding box center [326, 147] width 9 height 9
type input "21"
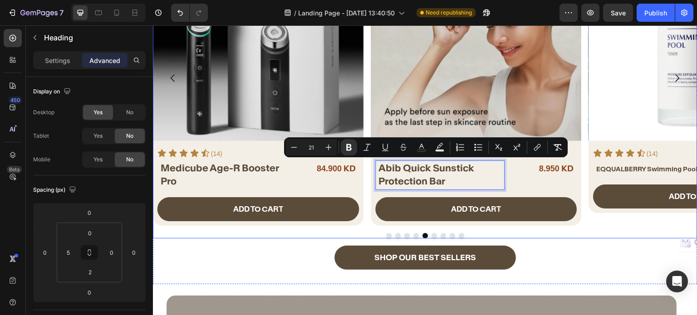
click at [431, 234] on button "Dot" at bounding box center [433, 235] width 5 height 5
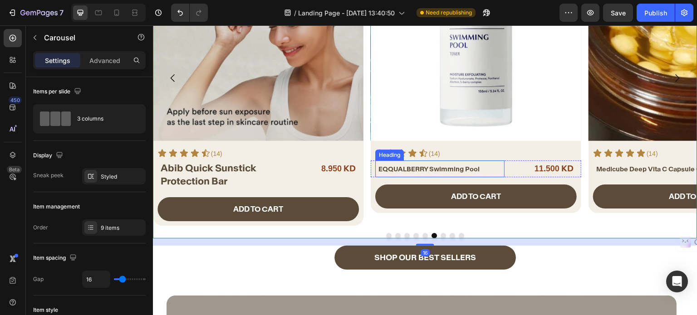
click at [458, 166] on span "EQQUALBERRY Swimming Pool" at bounding box center [428, 169] width 101 height 8
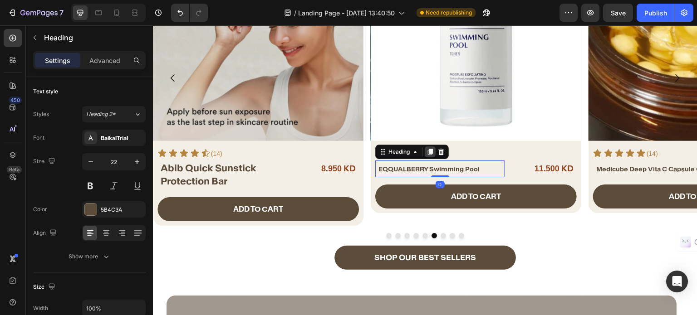
click at [427, 149] on icon at bounding box center [429, 151] width 7 height 7
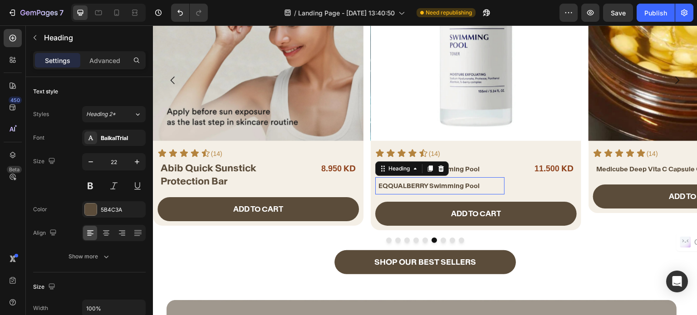
scroll to position [409, 0]
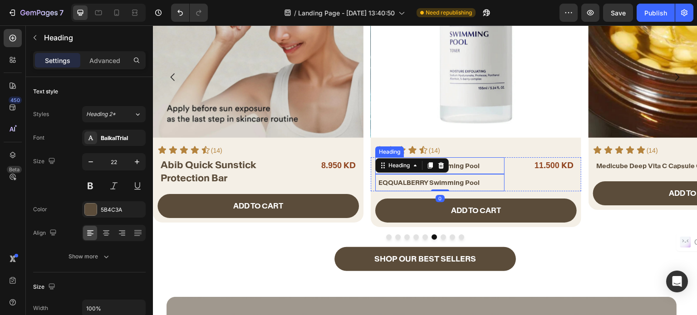
click at [474, 170] on h2 "EQQUALBERRY Swimming Pool" at bounding box center [440, 165] width 127 height 16
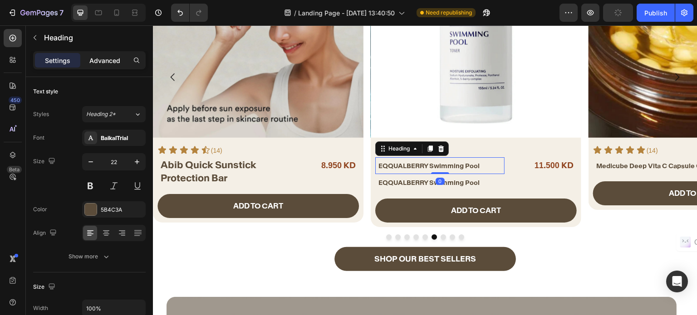
click at [102, 54] on div "Advanced" at bounding box center [104, 60] width 45 height 15
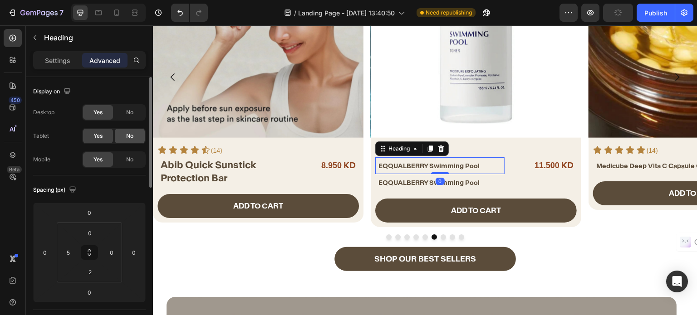
click at [139, 133] on div "No" at bounding box center [130, 136] width 30 height 15
click at [131, 156] on span "No" at bounding box center [129, 160] width 7 height 8
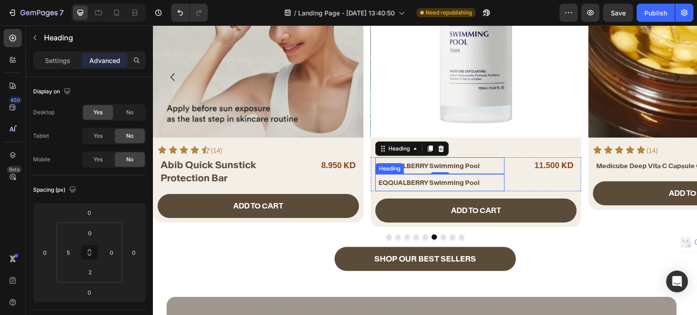
click at [469, 181] on span "EQQUALBERRY Swimming Pool" at bounding box center [428, 183] width 101 height 8
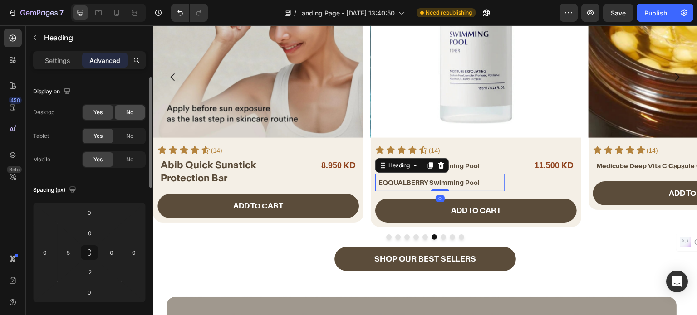
click at [137, 109] on div "No" at bounding box center [130, 112] width 30 height 15
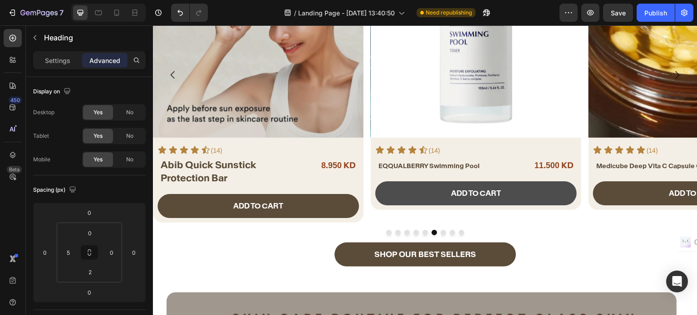
scroll to position [406, 0]
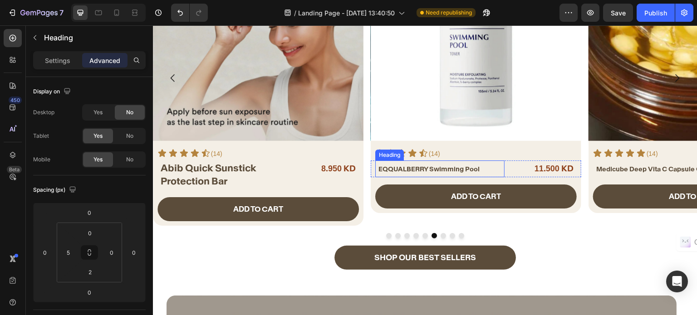
click at [429, 165] on span "EQQUALBERRY Swimming Pool" at bounding box center [428, 169] width 101 height 8
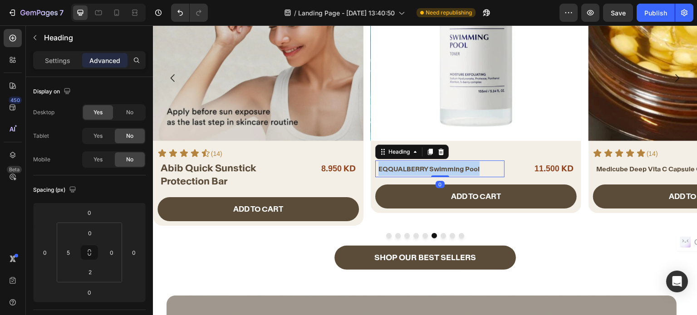
click at [429, 165] on span "EQQUALBERRY Swimming Pool" at bounding box center [428, 169] width 101 height 8
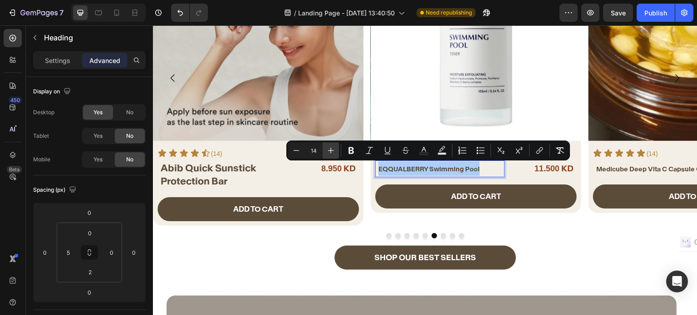
click at [334, 146] on icon "Editor contextual toolbar" at bounding box center [330, 150] width 9 height 9
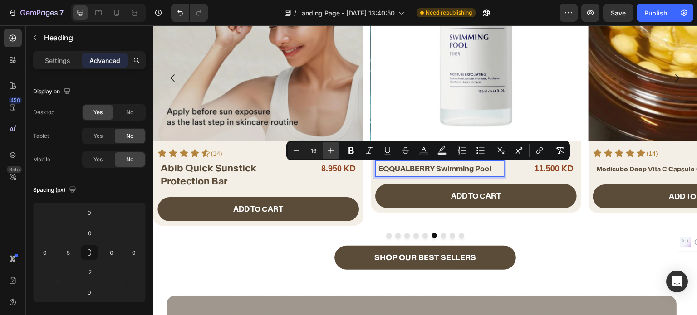
click at [334, 146] on icon "Editor contextual toolbar" at bounding box center [330, 150] width 9 height 9
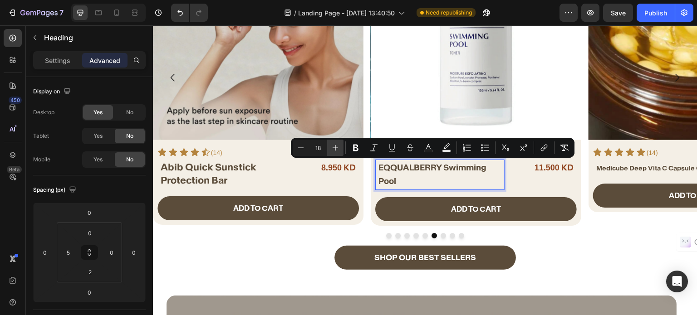
click at [334, 146] on icon "Editor contextual toolbar" at bounding box center [335, 147] width 9 height 9
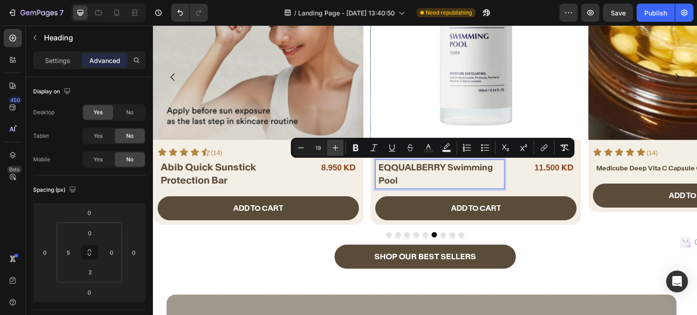
click at [334, 146] on icon "Editor contextual toolbar" at bounding box center [335, 147] width 9 height 9
type input "20"
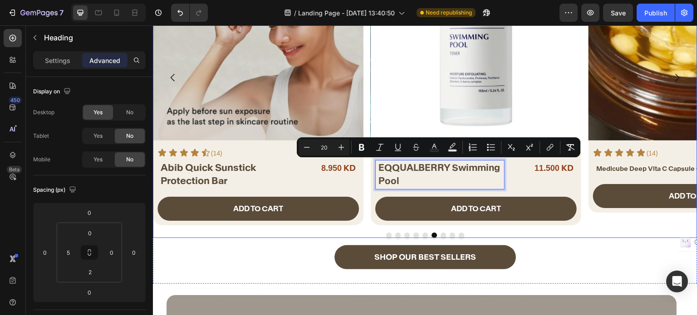
click at [440, 234] on button "Dot" at bounding box center [442, 235] width 5 height 5
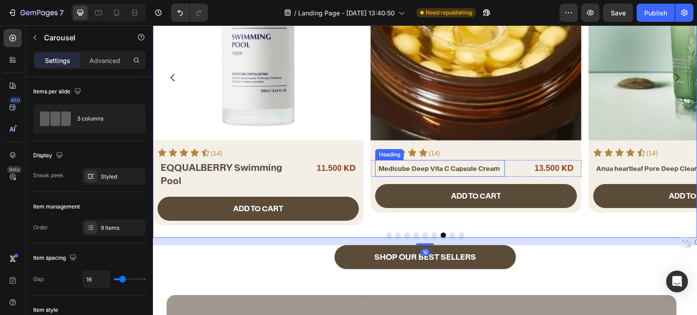
click at [445, 165] on span "Medicube Deep Vita C Capsule Cream" at bounding box center [439, 169] width 122 height 8
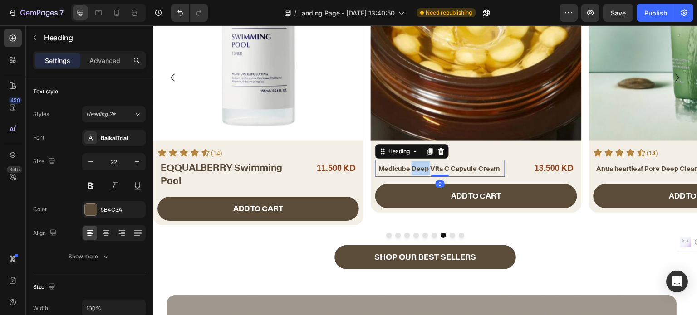
click at [421, 168] on span "Medicube Deep Vita C Capsule Cream" at bounding box center [439, 169] width 122 height 8
click at [431, 151] on icon at bounding box center [430, 151] width 5 height 6
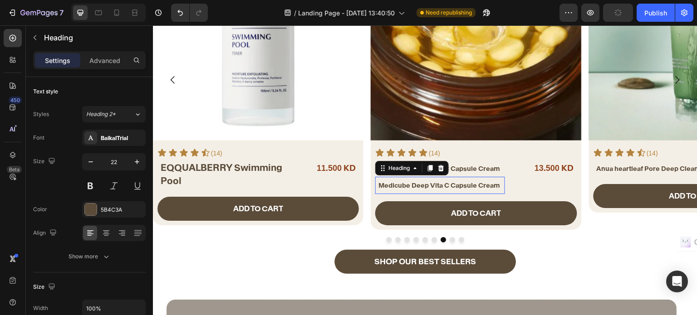
scroll to position [409, 0]
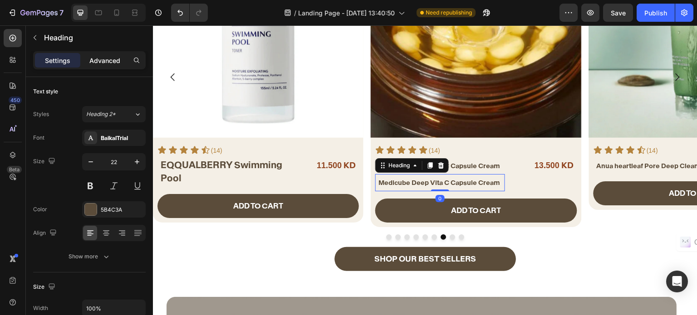
click at [112, 64] on p "Advanced" at bounding box center [104, 61] width 31 height 10
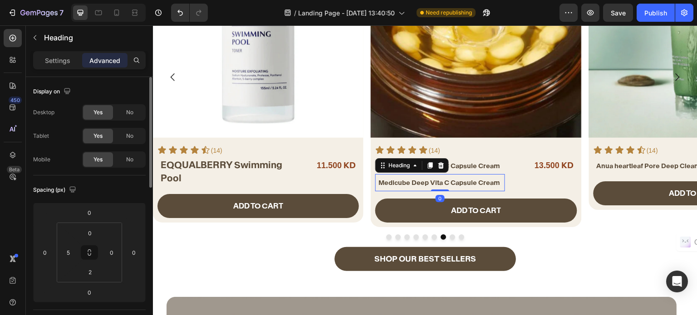
click at [130, 127] on div "Desktop Yes No Tablet Yes No Mobile Yes No" at bounding box center [89, 135] width 112 height 63
click at [133, 132] on span "No" at bounding box center [129, 136] width 7 height 8
click at [129, 163] on span "No" at bounding box center [129, 160] width 7 height 8
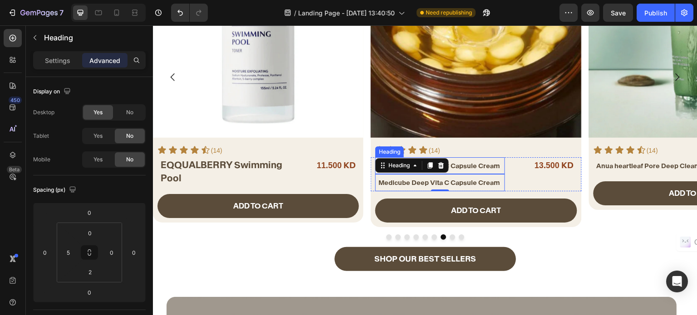
click at [475, 166] on span "Medicube Deep Vita C Capsule Cream" at bounding box center [439, 166] width 122 height 8
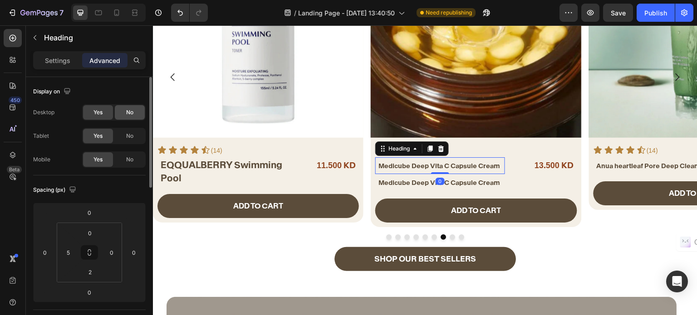
click at [122, 111] on div "No" at bounding box center [130, 112] width 30 height 15
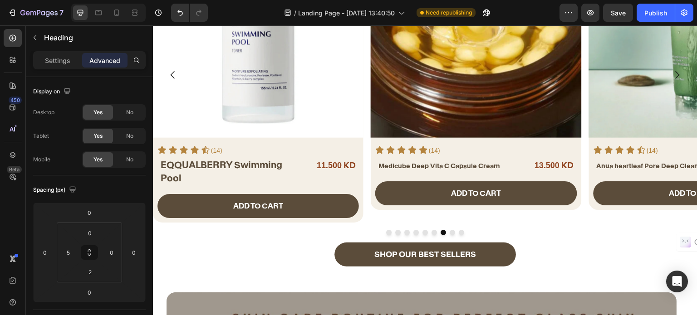
scroll to position [407, 0]
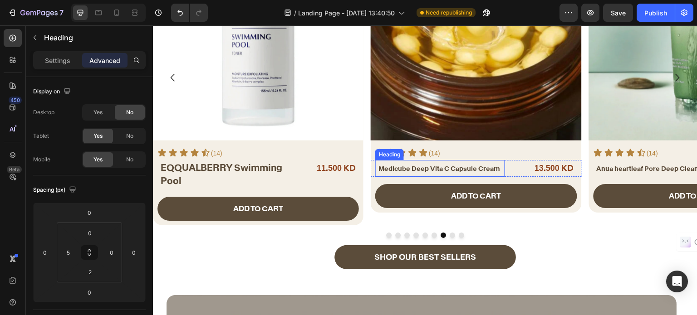
click at [408, 163] on h2 "Medicube Deep Vita C Capsule Cream" at bounding box center [440, 168] width 127 height 16
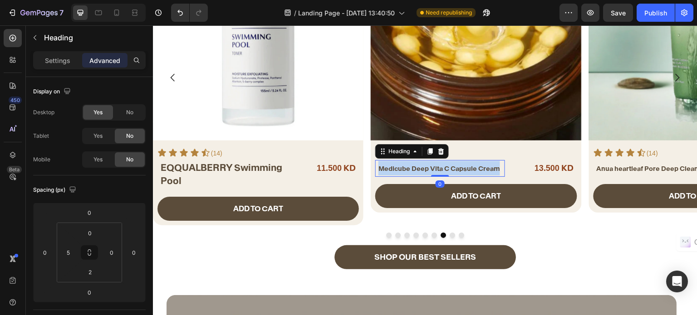
click at [408, 163] on p "Medicube Deep Vita C Capsule Cream" at bounding box center [441, 168] width 126 height 15
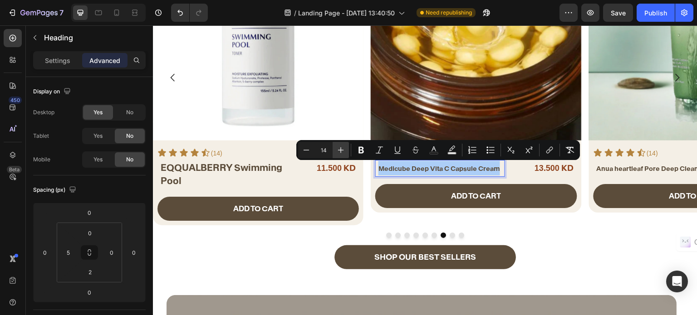
click at [344, 148] on icon "Editor contextual toolbar" at bounding box center [340, 150] width 9 height 9
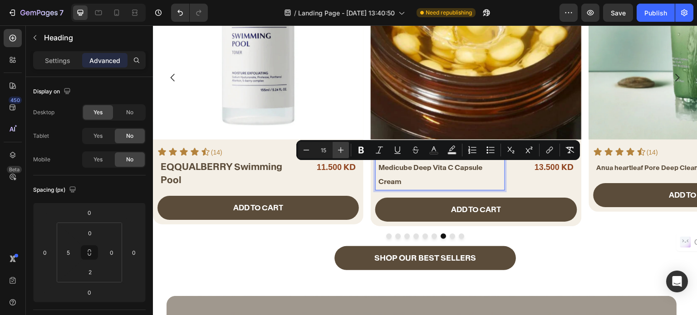
click at [344, 148] on div "Minus 15 Plus Bold Italic Underline Strikethrough Text Color Text Background Co…" at bounding box center [438, 150] width 280 height 16
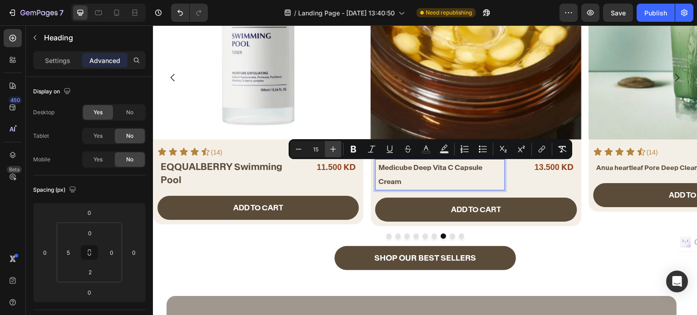
click at [344, 148] on div "Minus 15 Plus Bold Italic Underline Strikethrough Text Color Text Background Co…" at bounding box center [430, 149] width 280 height 16
click at [333, 150] on icon "Editor contextual toolbar" at bounding box center [332, 149] width 9 height 9
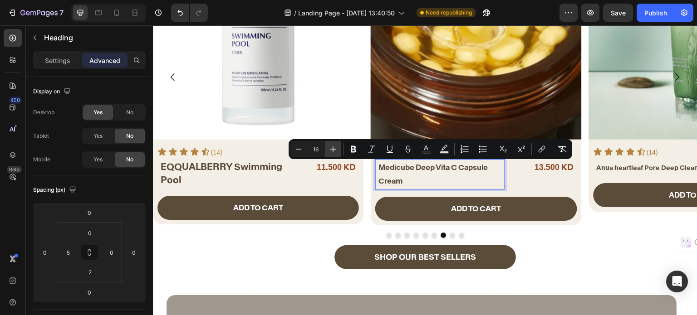
click at [333, 150] on icon "Editor contextual toolbar" at bounding box center [332, 149] width 9 height 9
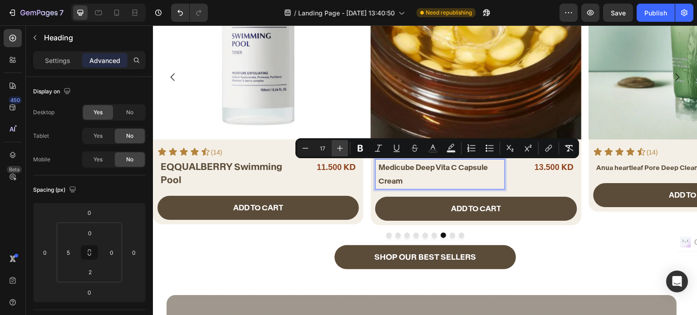
scroll to position [407, 0]
click at [333, 150] on button "Plus" at bounding box center [339, 148] width 16 height 16
click at [335, 149] on button "Plus" at bounding box center [339, 148] width 16 height 16
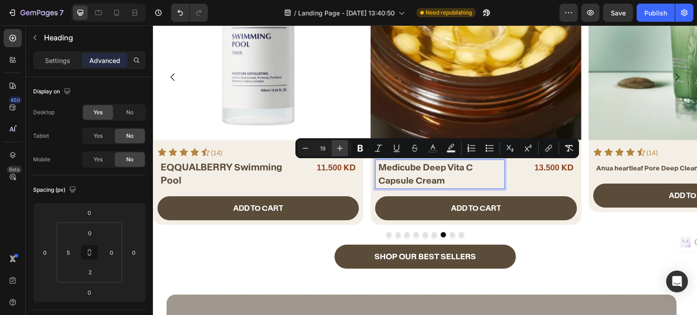
click at [336, 148] on icon "Editor contextual toolbar" at bounding box center [339, 148] width 9 height 9
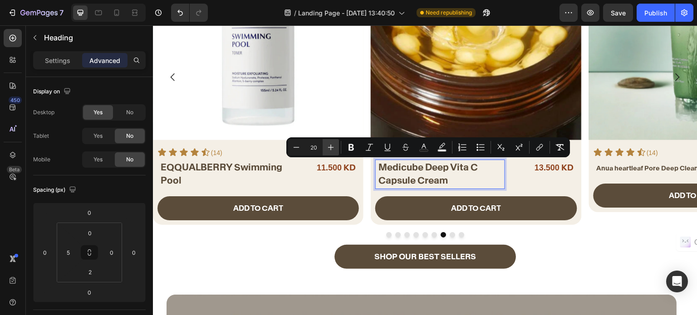
scroll to position [407, 0]
click at [335, 150] on icon "Editor contextual toolbar" at bounding box center [330, 147] width 9 height 9
type input "21"
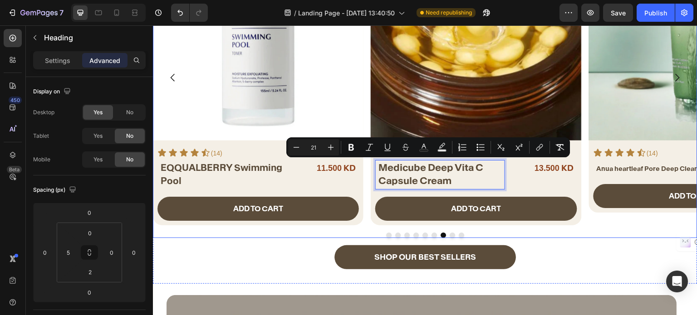
click at [449, 234] on button "Dot" at bounding box center [451, 235] width 5 height 5
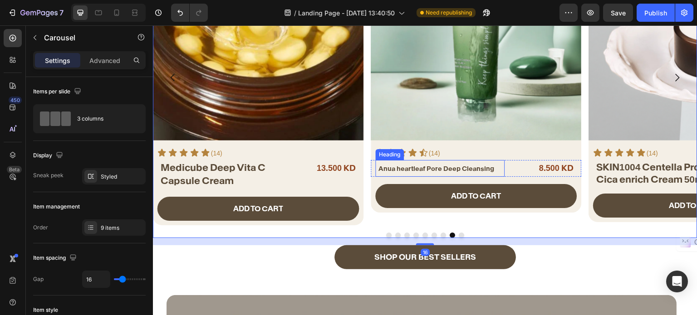
click at [458, 166] on span "Anua heartleaf Pore Deep Cleansing" at bounding box center [436, 169] width 116 height 8
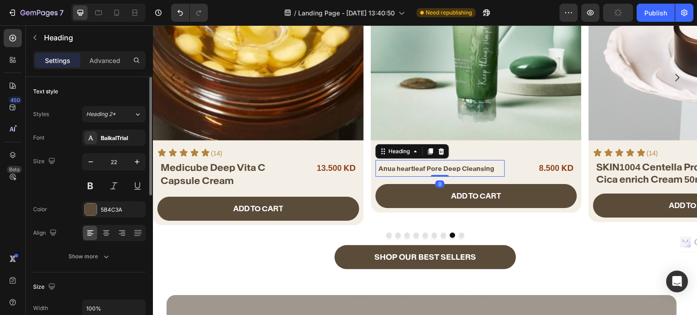
drag, startPoint x: 105, startPoint y: 65, endPoint x: 132, endPoint y: 77, distance: 29.0
click at [106, 65] on div "Advanced" at bounding box center [104, 60] width 45 height 15
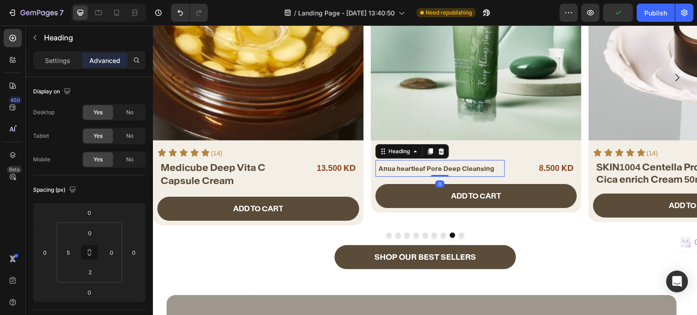
click at [430, 151] on icon at bounding box center [430, 151] width 5 height 6
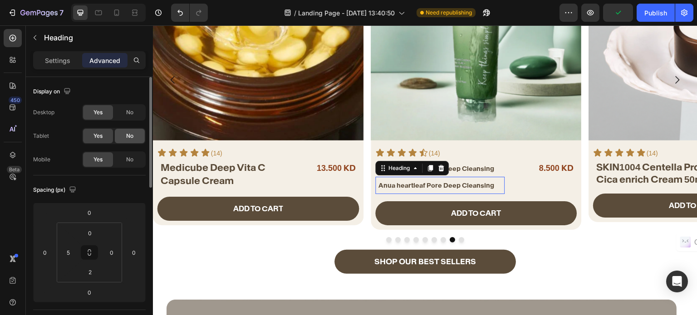
scroll to position [409, 0]
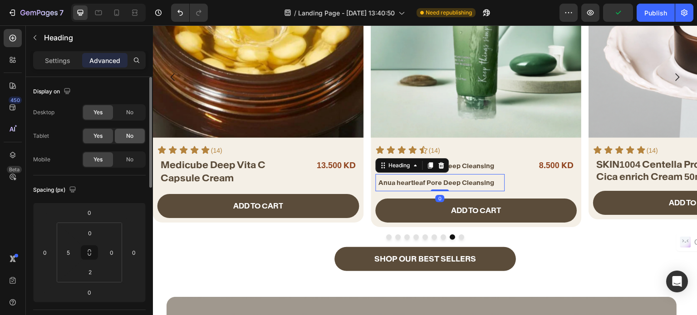
click at [120, 132] on div "No" at bounding box center [130, 136] width 30 height 15
click at [130, 157] on span "No" at bounding box center [129, 160] width 7 height 8
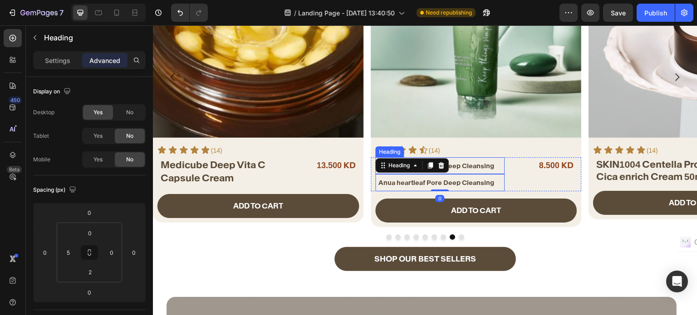
click at [482, 163] on span "Anua heartleaf Pore Deep Cleansing" at bounding box center [436, 166] width 116 height 8
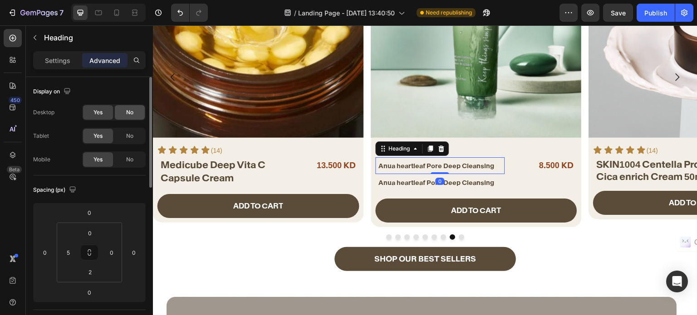
click at [122, 115] on div "No" at bounding box center [130, 112] width 30 height 15
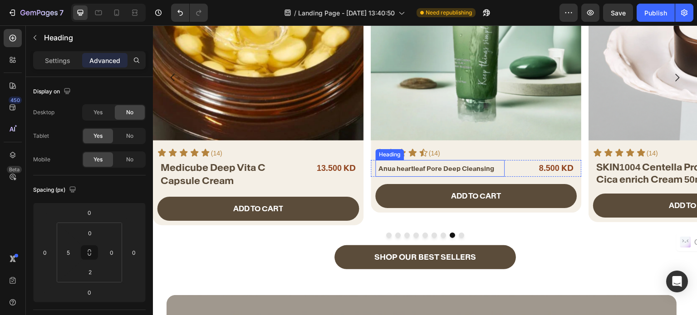
click at [400, 167] on span "Anua heartleaf Pore Deep Cleansing" at bounding box center [436, 169] width 116 height 8
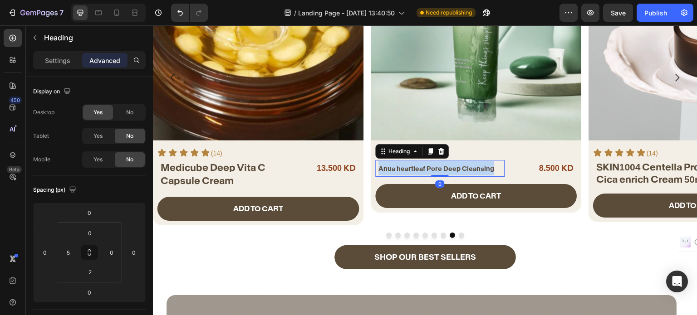
click at [400, 167] on span "Anua heartleaf Pore Deep Cleansing" at bounding box center [436, 169] width 116 height 8
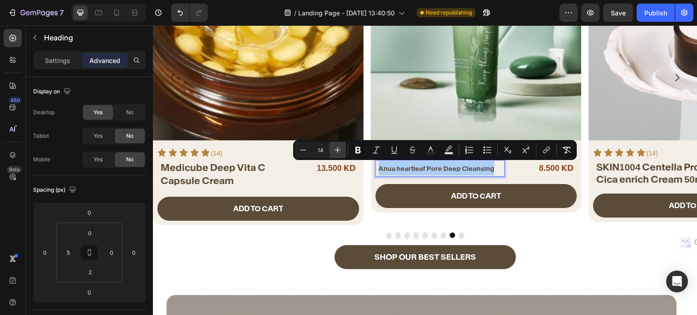
click at [339, 150] on icon "Editor contextual toolbar" at bounding box center [338, 150] width 6 height 6
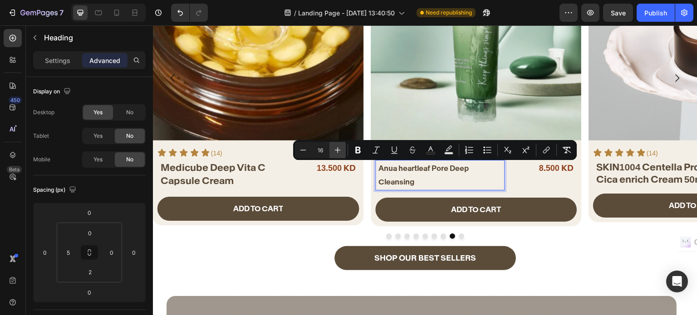
scroll to position [408, 0]
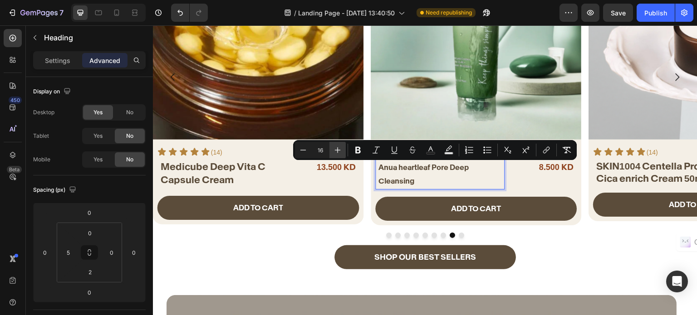
click at [350, 150] on button "Bold" at bounding box center [358, 150] width 16 height 16
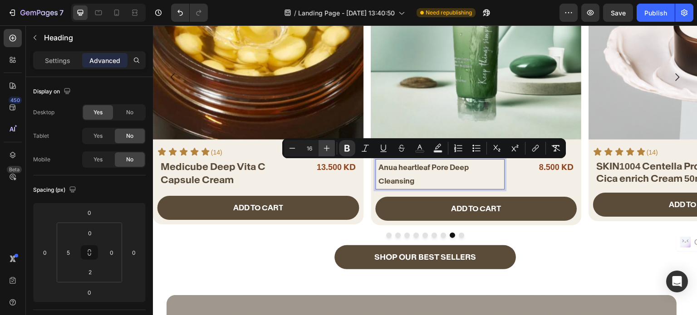
click at [339, 150] on button "Bold" at bounding box center [347, 148] width 16 height 16
click at [328, 151] on icon "Editor contextual toolbar" at bounding box center [326, 148] width 9 height 9
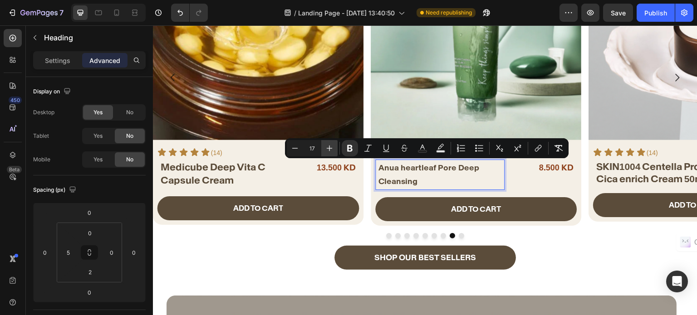
click at [328, 151] on icon "Editor contextual toolbar" at bounding box center [329, 148] width 9 height 9
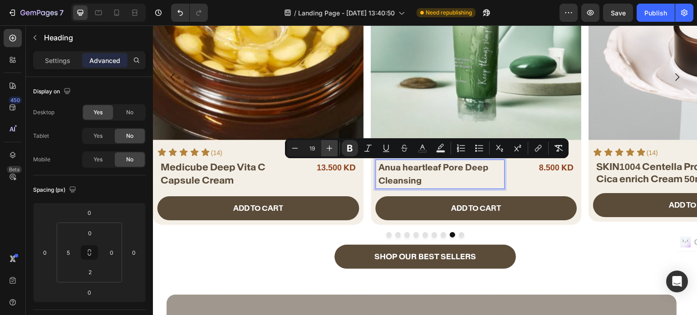
click at [328, 151] on icon "Editor contextual toolbar" at bounding box center [329, 148] width 9 height 9
type input "20"
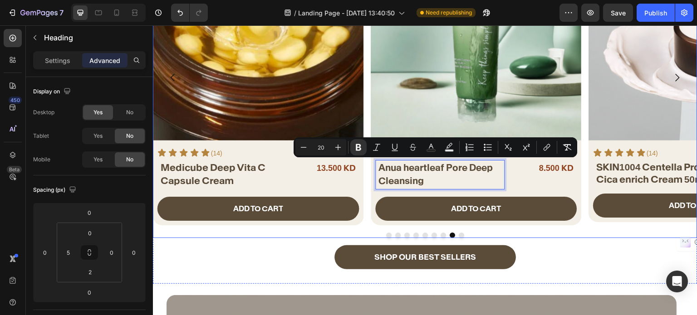
click at [595, 174] on h2 "SKIN1004 Centella Probio Cica enrich Cream 50ml" at bounding box center [658, 173] width 127 height 27
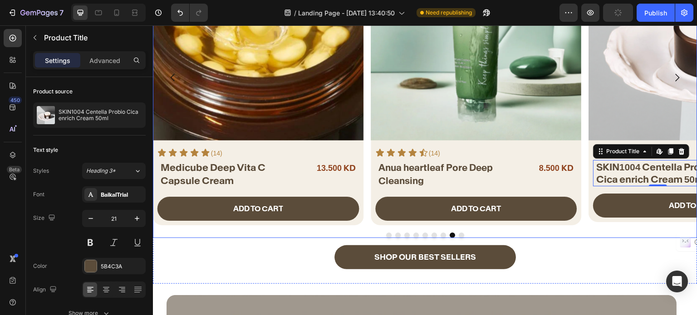
click at [382, 233] on div at bounding box center [425, 235] width 544 height 5
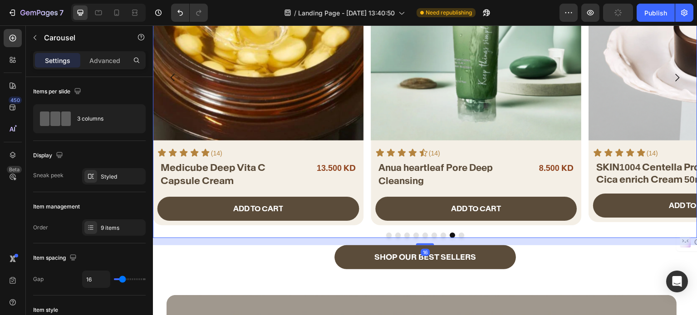
click at [386, 233] on button "Dot" at bounding box center [388, 235] width 5 height 5
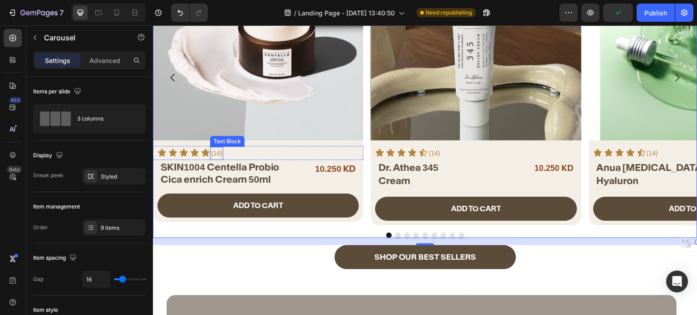
click at [216, 152] on p "(14)" at bounding box center [216, 153] width 11 height 11
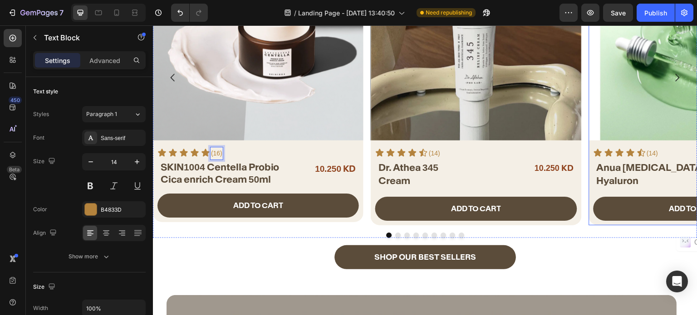
click at [653, 151] on p "(14)" at bounding box center [652, 153] width 11 height 11
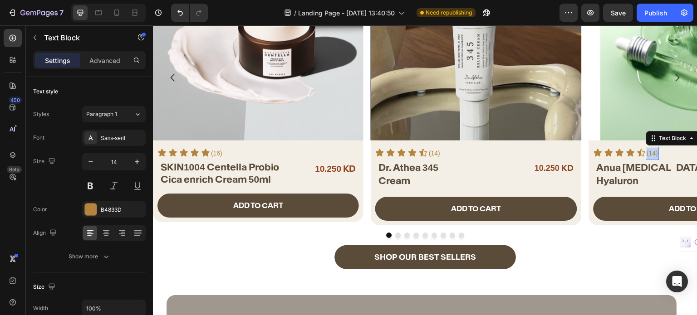
click at [653, 151] on p "(14)" at bounding box center [652, 153] width 11 height 11
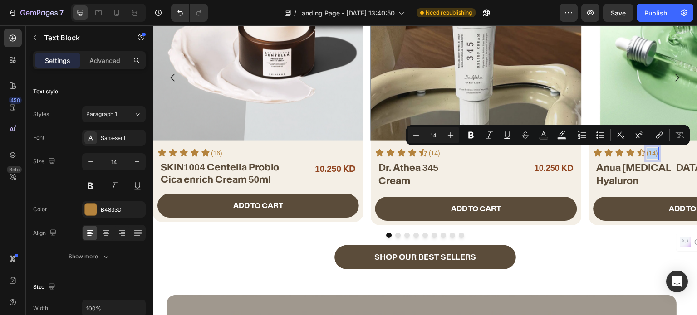
click at [653, 153] on p "(14)" at bounding box center [652, 153] width 11 height 11
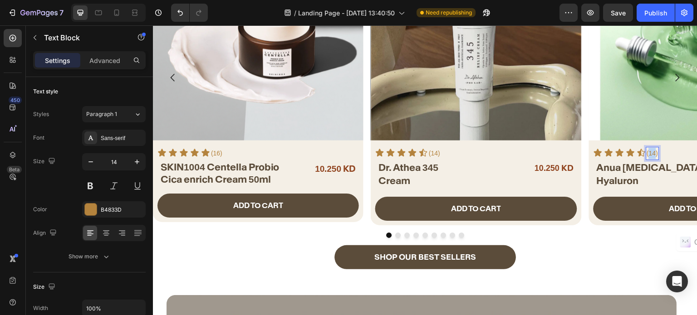
click at [653, 153] on p "(14)" at bounding box center [652, 153] width 11 height 11
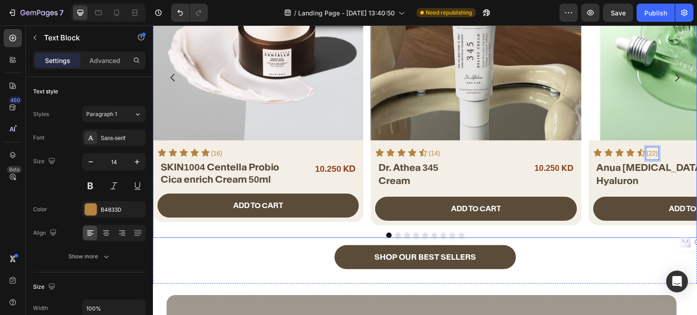
click at [395, 233] on button "Dot" at bounding box center [397, 235] width 5 height 5
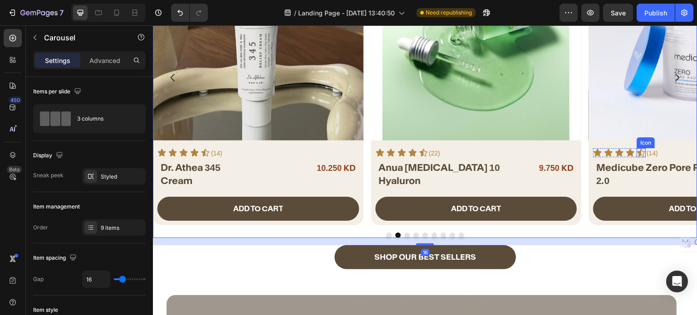
click at [642, 155] on icon at bounding box center [641, 153] width 8 height 8
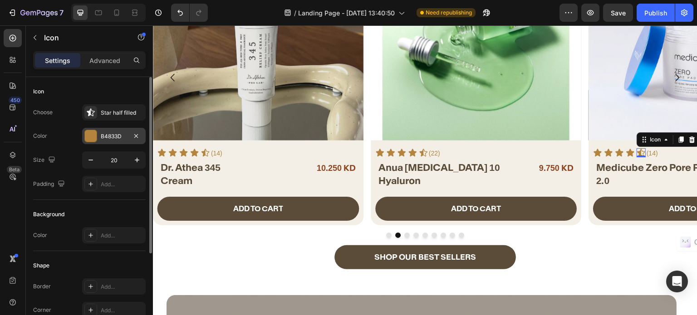
click at [103, 140] on div "B4833D" at bounding box center [114, 136] width 26 height 8
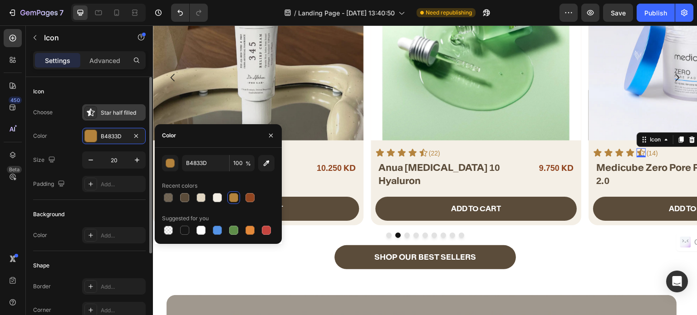
click at [117, 110] on div "Star half filled" at bounding box center [122, 113] width 43 height 8
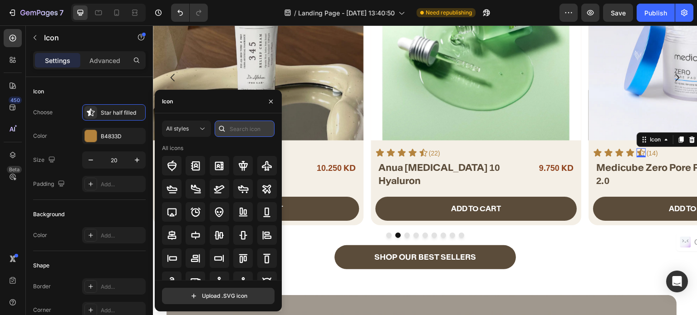
click at [247, 132] on input "text" at bounding box center [244, 129] width 60 height 16
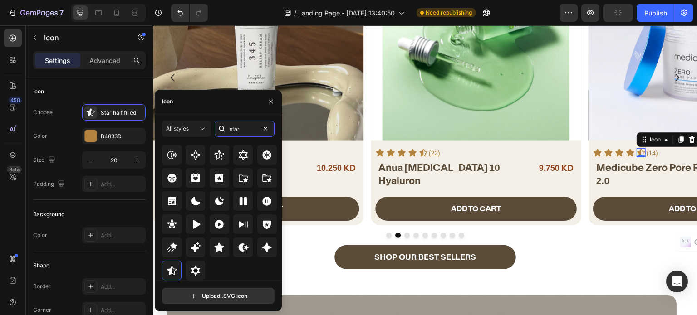
scroll to position [275, 0]
type input "star"
click at [219, 248] on icon at bounding box center [219, 247] width 10 height 9
click at [654, 149] on p "(14)" at bounding box center [652, 153] width 11 height 11
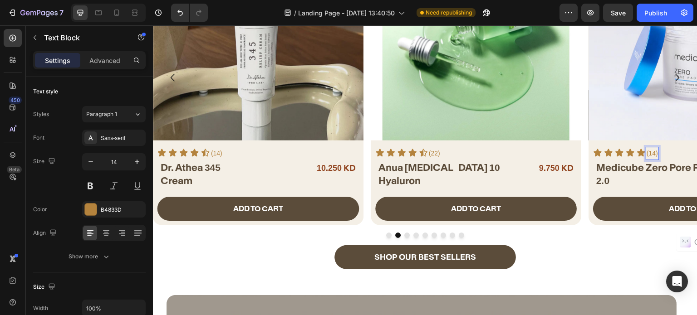
click at [653, 152] on p "(14)" at bounding box center [652, 153] width 11 height 11
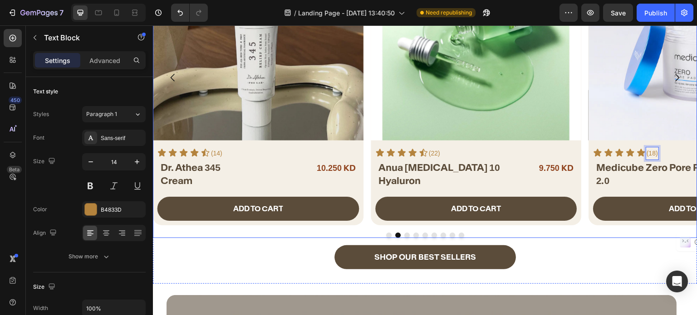
click at [400, 233] on div at bounding box center [425, 235] width 544 height 5
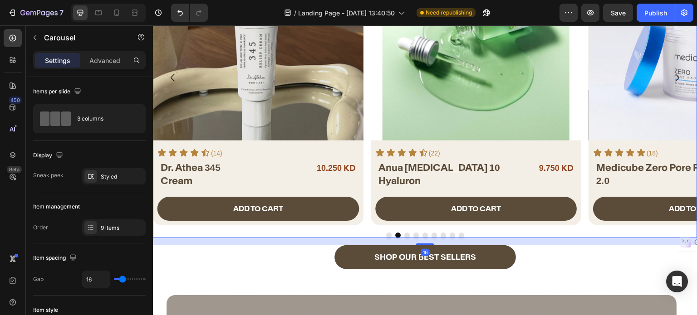
click at [404, 233] on button "Dot" at bounding box center [406, 235] width 5 height 5
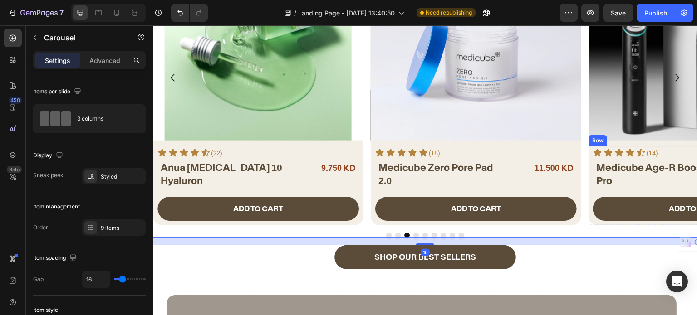
click at [651, 152] on p "(14)" at bounding box center [652, 153] width 11 height 11
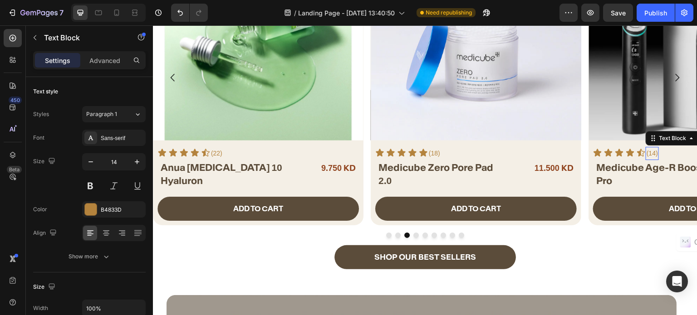
click at [651, 152] on p "(14)" at bounding box center [652, 153] width 11 height 11
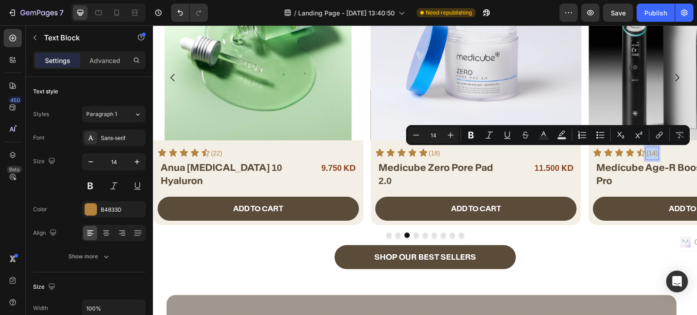
click at [651, 153] on p "(14)" at bounding box center [652, 153] width 11 height 11
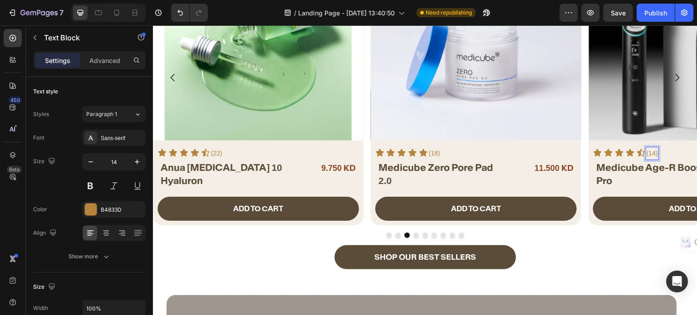
click at [652, 153] on p "(14)" at bounding box center [652, 153] width 11 height 11
click at [640, 152] on icon at bounding box center [641, 153] width 8 height 8
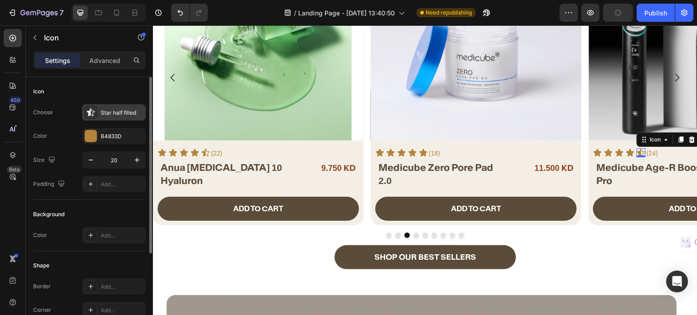
click at [112, 109] on div "Star half filled" at bounding box center [122, 113] width 43 height 8
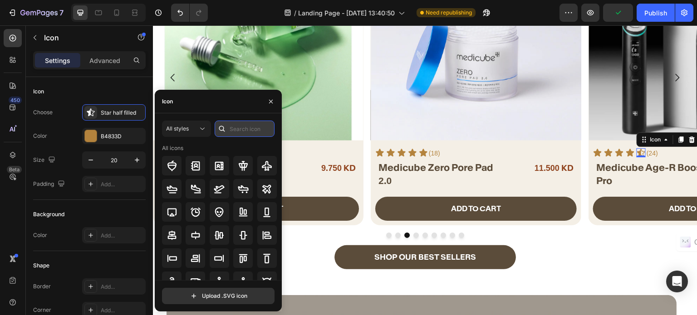
click at [239, 130] on input "text" at bounding box center [244, 129] width 60 height 16
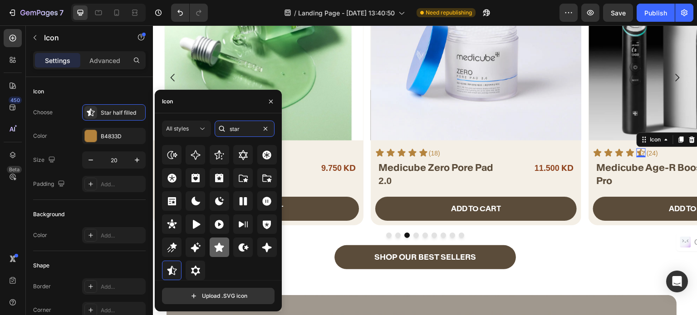
type input "star"
drag, startPoint x: 223, startPoint y: 244, endPoint x: 253, endPoint y: 213, distance: 43.3
click at [223, 244] on icon at bounding box center [219, 247] width 11 height 11
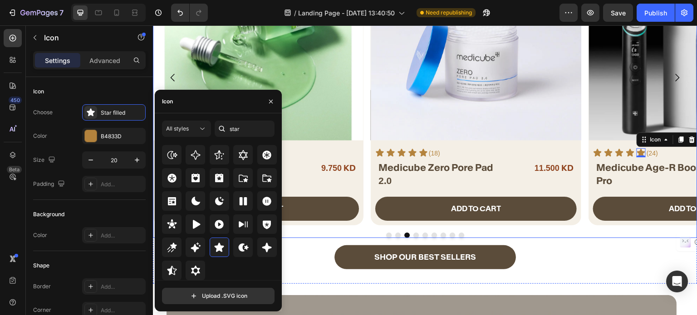
click at [413, 234] on button "Dot" at bounding box center [415, 235] width 5 height 5
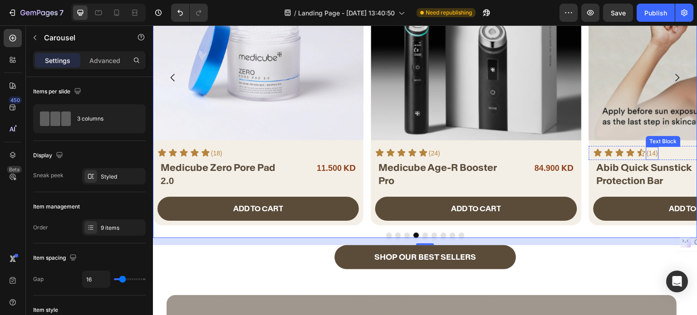
click at [653, 152] on p "(14)" at bounding box center [652, 153] width 11 height 11
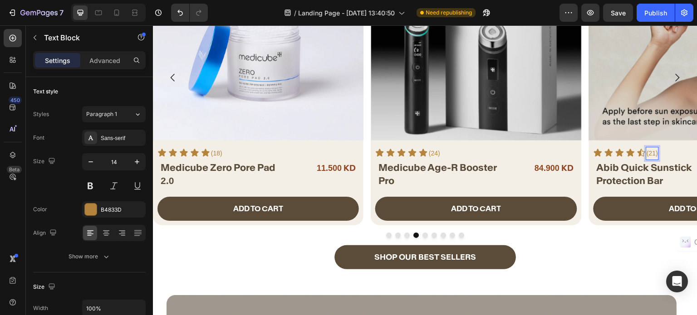
click at [642, 152] on icon at bounding box center [641, 152] width 9 height 9
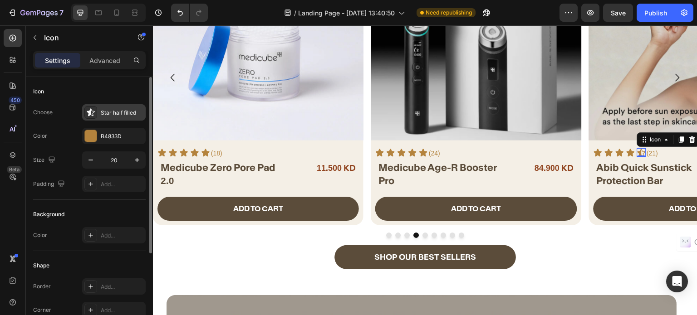
click at [120, 114] on div "Star half filled" at bounding box center [122, 113] width 43 height 8
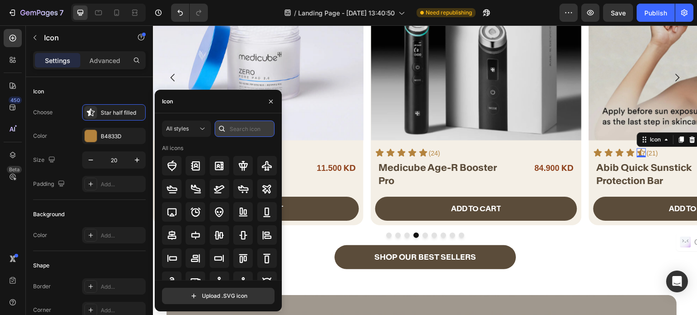
click at [232, 123] on input "text" at bounding box center [244, 129] width 60 height 16
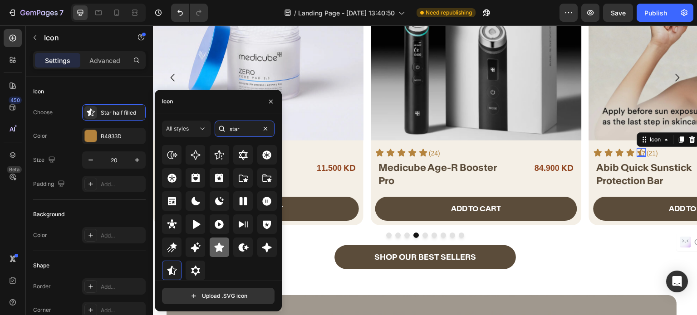
type input "star"
drag, startPoint x: 218, startPoint y: 250, endPoint x: 219, endPoint y: 220, distance: 29.9
click at [218, 250] on icon at bounding box center [219, 247] width 10 height 9
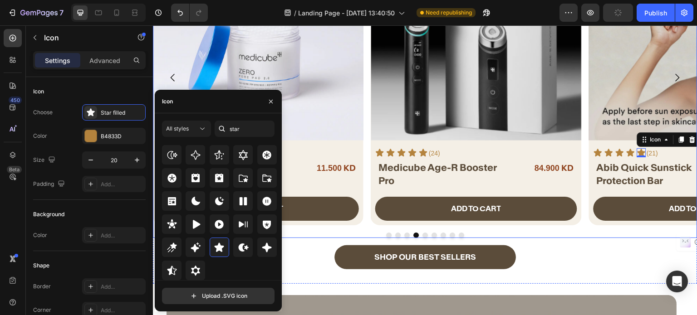
click at [422, 233] on button "Dot" at bounding box center [424, 235] width 5 height 5
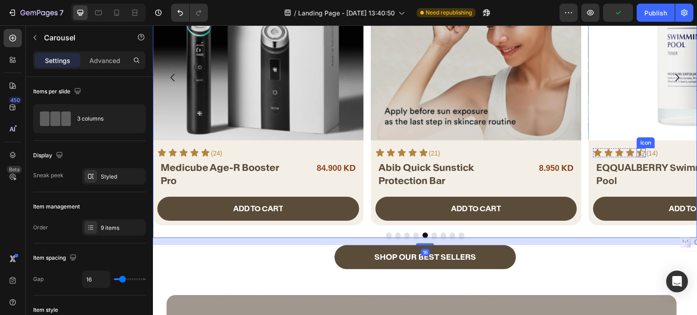
click at [640, 155] on icon at bounding box center [641, 153] width 8 height 8
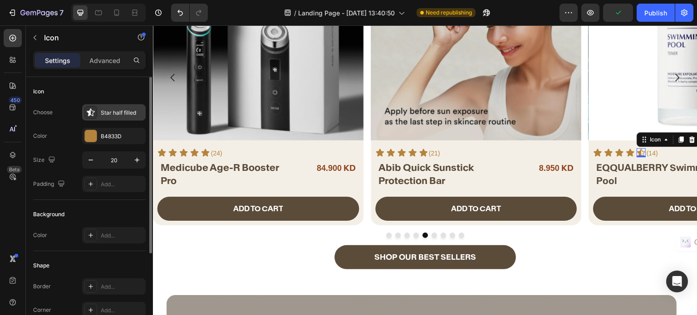
click at [117, 112] on div "Star half filled" at bounding box center [122, 113] width 43 height 8
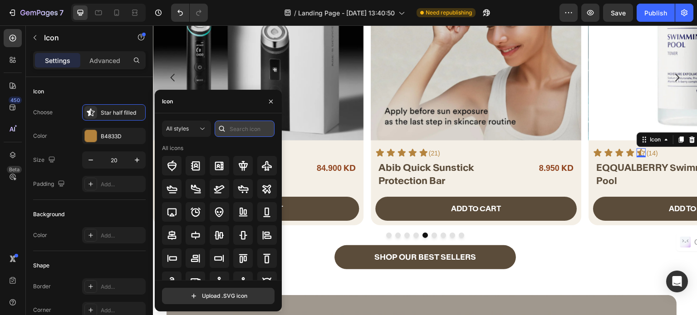
click at [239, 127] on input "text" at bounding box center [244, 129] width 60 height 16
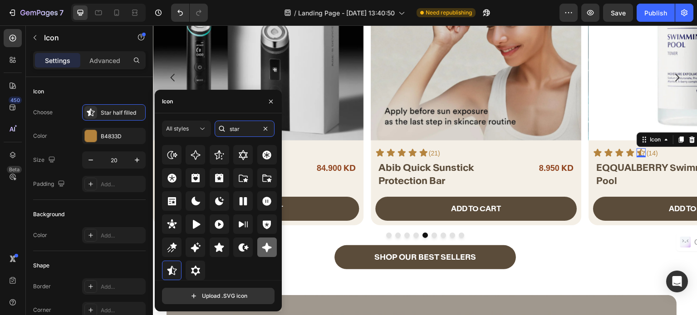
type input "star"
click at [219, 241] on div at bounding box center [219, 247] width 19 height 19
click at [652, 154] on p "(14)" at bounding box center [652, 153] width 11 height 11
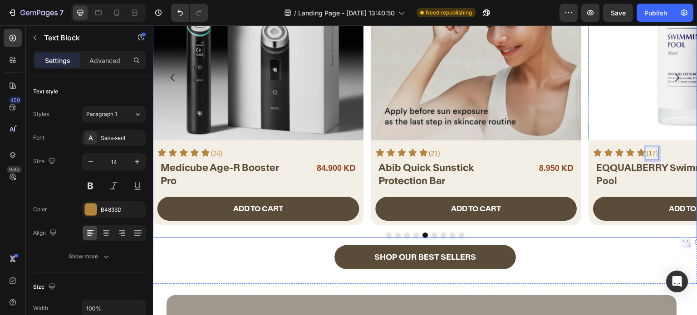
click at [431, 233] on button "Dot" at bounding box center [433, 235] width 5 height 5
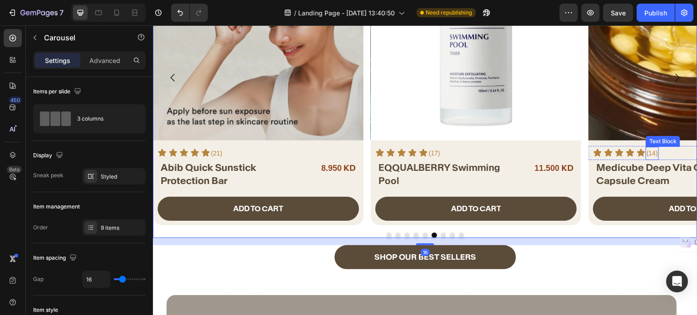
click at [653, 151] on p "(14)" at bounding box center [652, 153] width 11 height 11
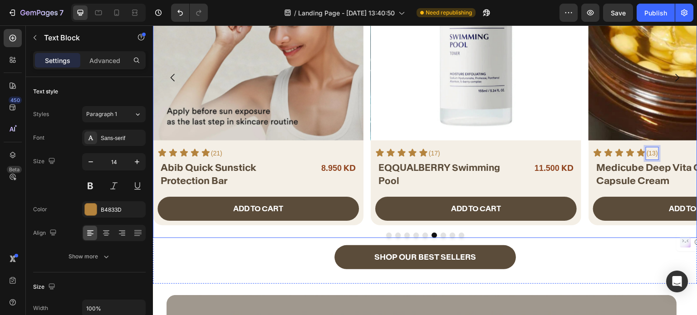
click at [440, 233] on button "Dot" at bounding box center [442, 235] width 5 height 5
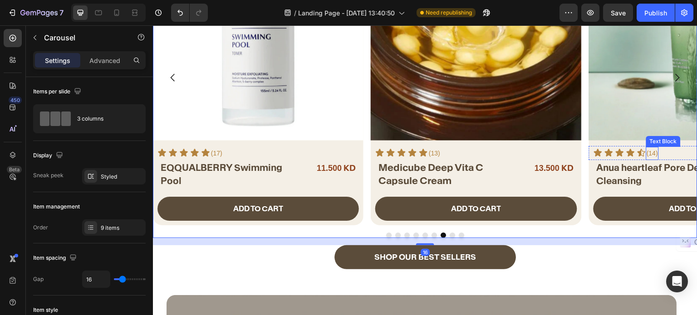
click at [651, 151] on p "(14)" at bounding box center [652, 153] width 11 height 11
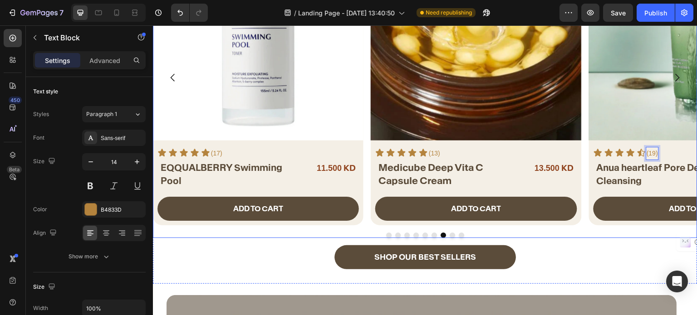
click at [449, 234] on button "Dot" at bounding box center [451, 235] width 5 height 5
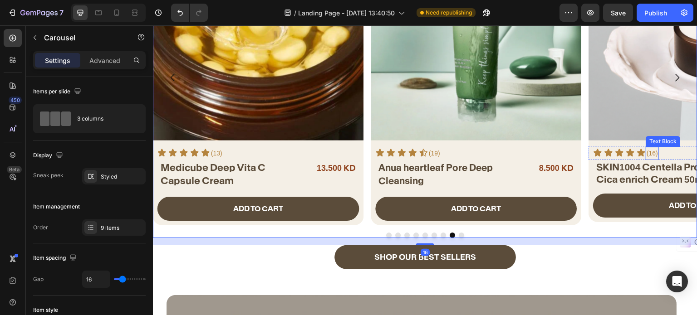
click at [651, 155] on p "(16)" at bounding box center [652, 153] width 11 height 11
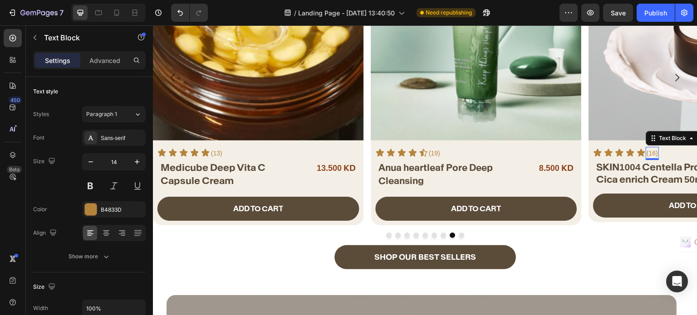
click at [651, 155] on p "(16)" at bounding box center [652, 153] width 11 height 11
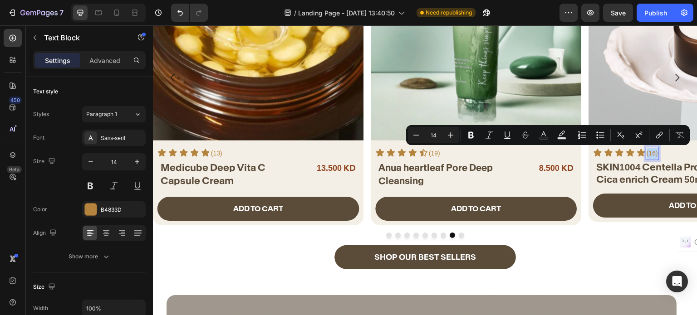
click at [651, 150] on p "(16)" at bounding box center [652, 153] width 11 height 11
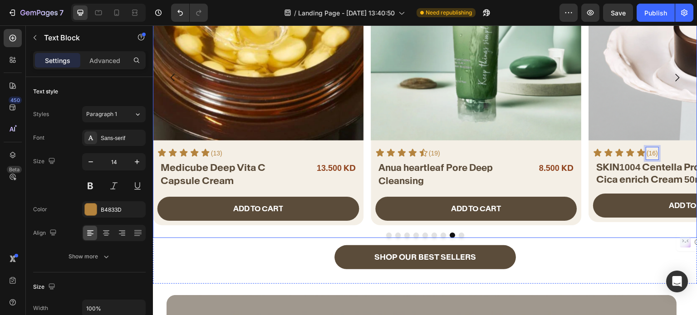
click at [460, 233] on div at bounding box center [425, 235] width 544 height 5
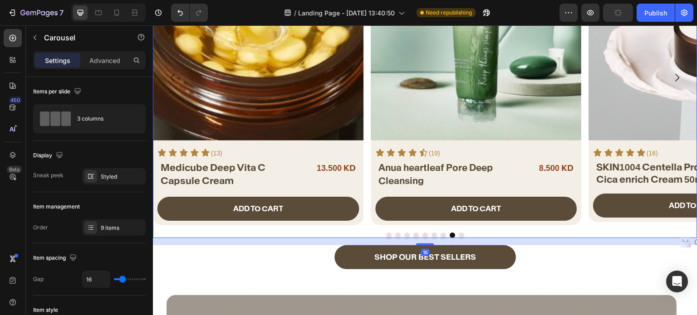
click at [458, 234] on button "Dot" at bounding box center [460, 235] width 5 height 5
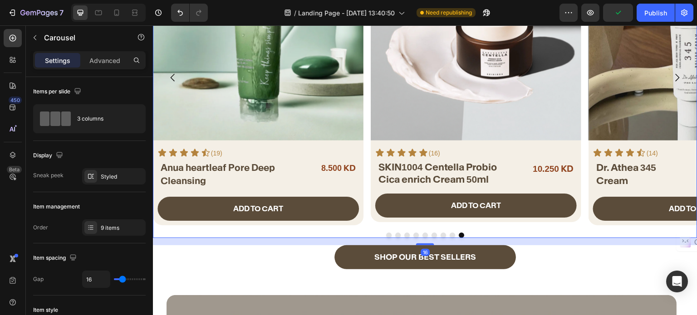
click at [458, 234] on button "Dot" at bounding box center [460, 235] width 5 height 5
click at [386, 233] on button "Dot" at bounding box center [388, 235] width 5 height 5
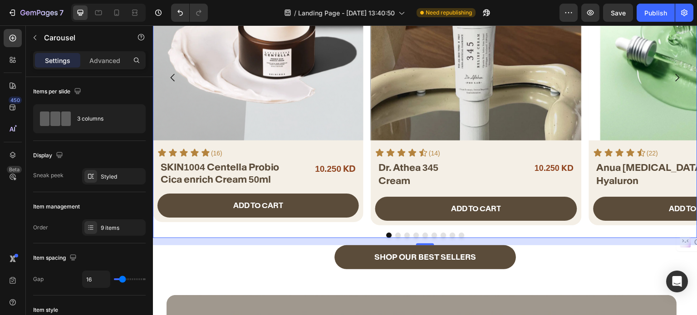
click at [395, 233] on button "Dot" at bounding box center [397, 235] width 5 height 5
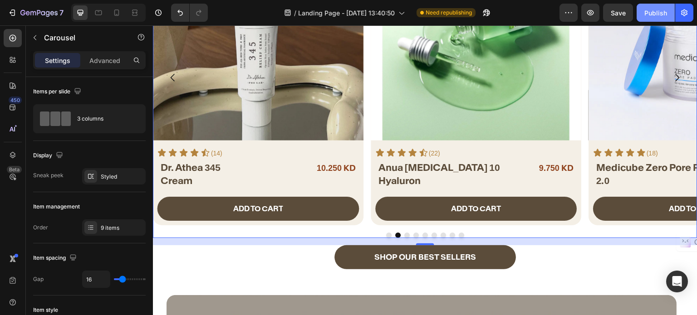
click at [645, 14] on div "Publish" at bounding box center [655, 13] width 23 height 10
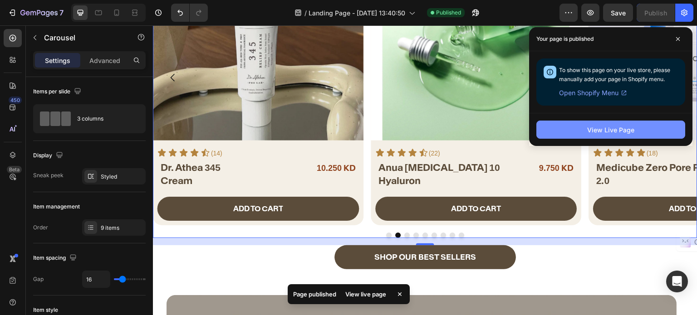
click at [566, 128] on button "View Live Page" at bounding box center [610, 130] width 149 height 18
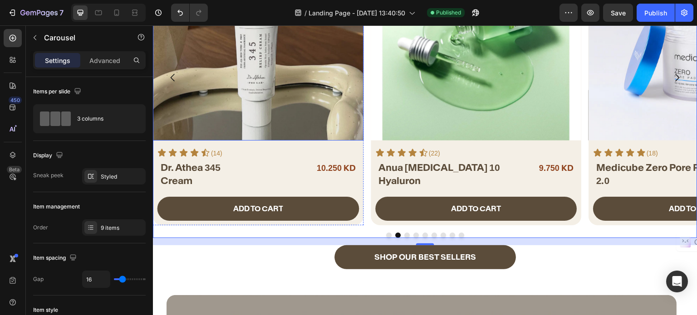
click at [210, 112] on img at bounding box center [258, 35] width 210 height 210
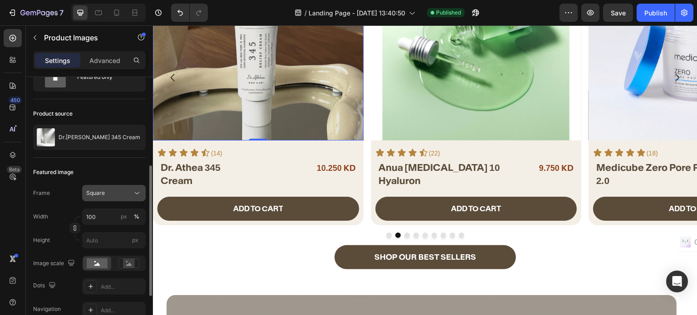
scroll to position [87, 0]
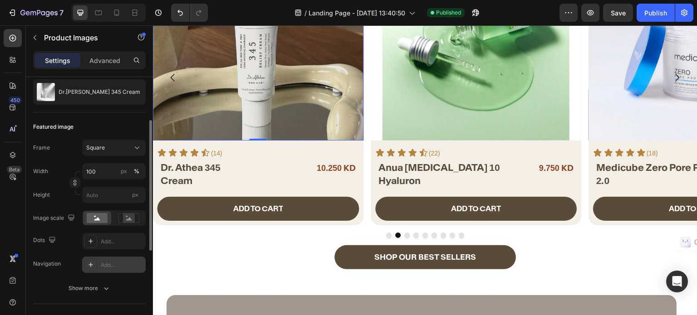
click at [118, 261] on div "Add..." at bounding box center [122, 265] width 43 height 8
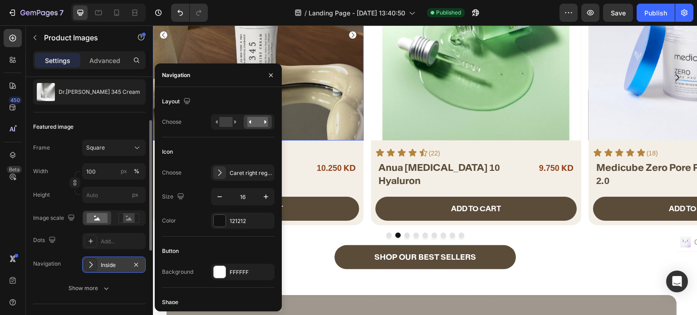
click at [109, 269] on div "Inside" at bounding box center [113, 265] width 63 height 16
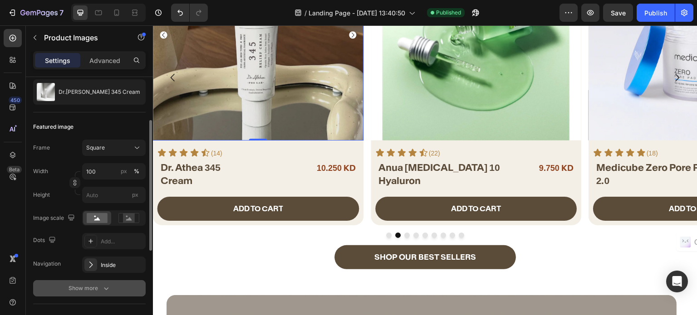
click at [93, 287] on div "Show more" at bounding box center [89, 288] width 42 height 9
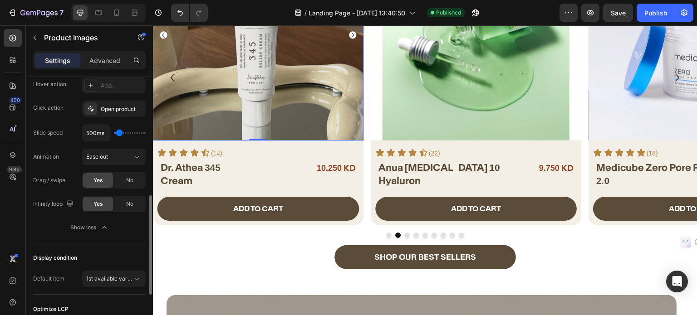
scroll to position [359, 0]
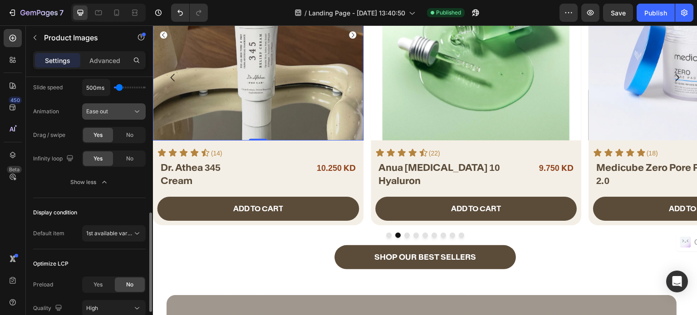
click at [125, 111] on div "Ease out" at bounding box center [109, 111] width 46 height 8
click at [127, 110] on div "Ease out" at bounding box center [109, 111] width 46 height 8
click at [96, 287] on span "Yes" at bounding box center [97, 285] width 9 height 8
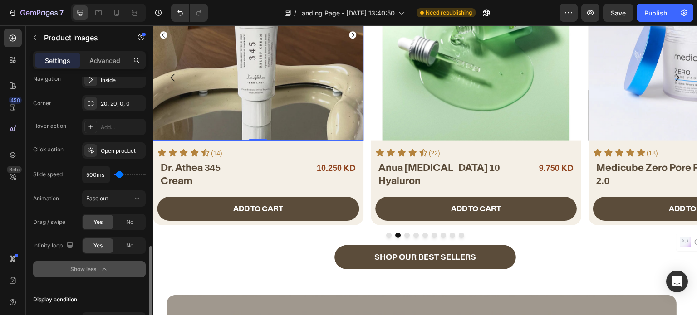
scroll to position [317, 0]
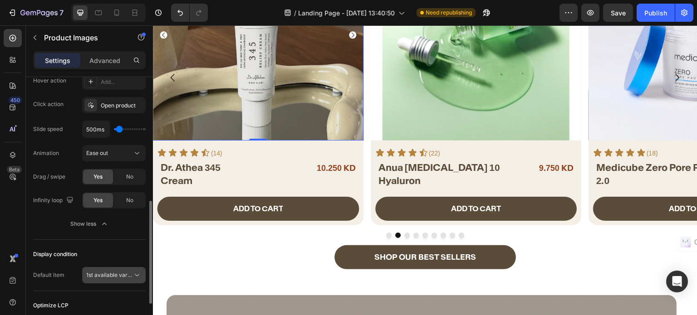
click at [100, 275] on span "1st available variant" at bounding box center [111, 275] width 51 height 7
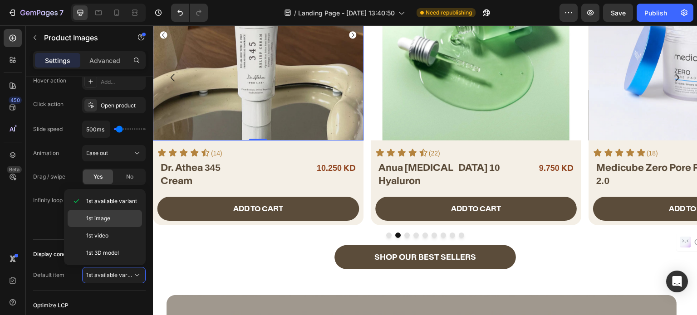
click at [105, 218] on span "1st image" at bounding box center [98, 218] width 24 height 8
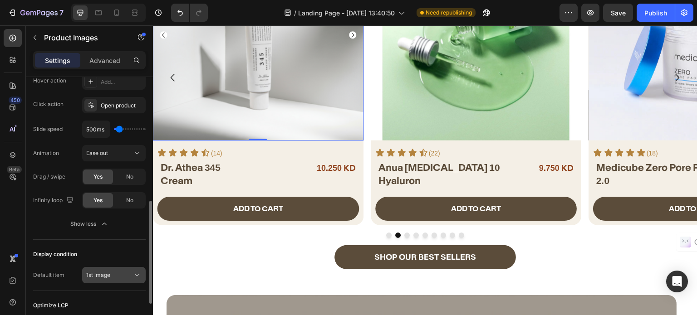
click at [98, 273] on span "1st image" at bounding box center [98, 275] width 24 height 7
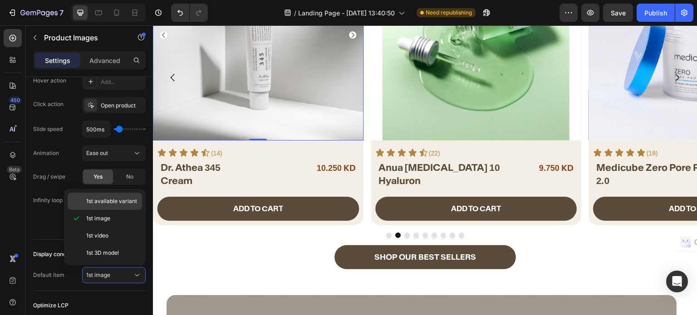
click at [106, 204] on span "1st available variant" at bounding box center [111, 201] width 51 height 8
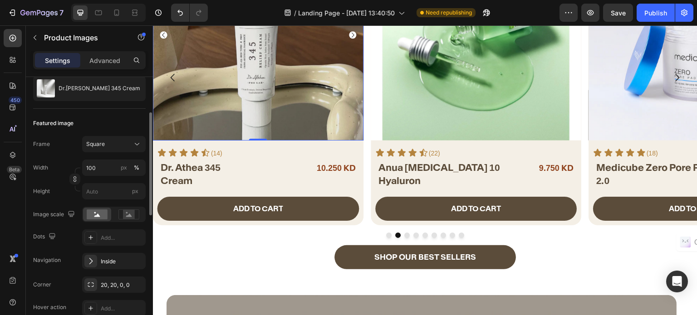
scroll to position [0, 0]
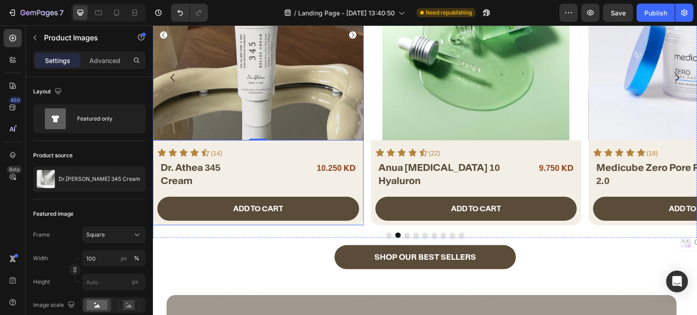
click at [224, 143] on div "Product Images 0 Icon Icon Icon Icon Icon Icon List (14) Text Block Row ⁠⁠⁠⁠⁠⁠⁠…" at bounding box center [258, 78] width 210 height 296
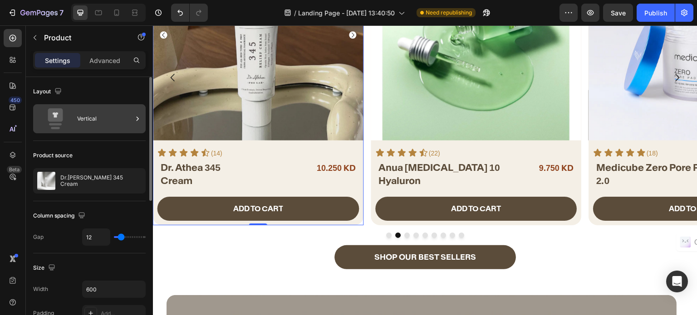
click at [93, 113] on div "Vertical" at bounding box center [104, 118] width 55 height 21
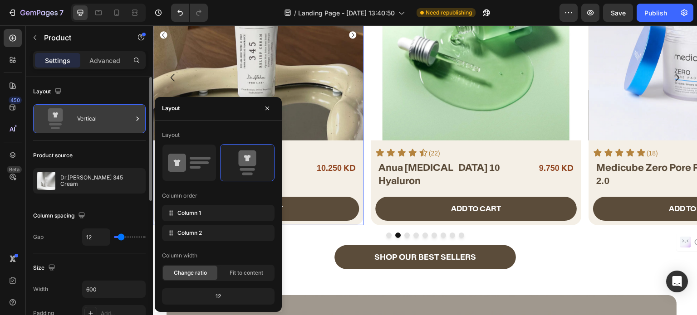
click at [93, 114] on div "Vertical" at bounding box center [104, 118] width 55 height 21
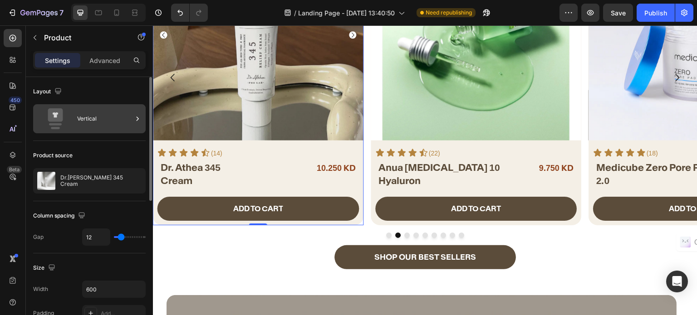
click at [91, 117] on div "Vertical" at bounding box center [104, 118] width 55 height 21
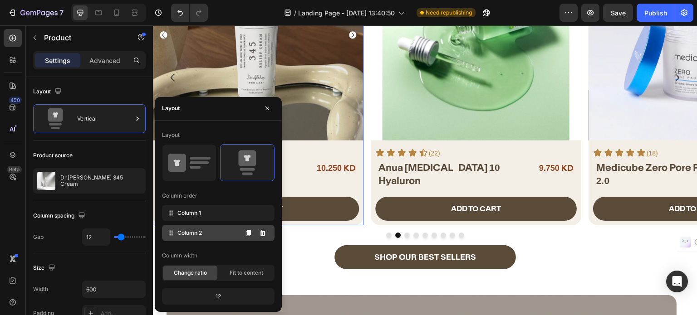
click at [200, 234] on span "Column 2" at bounding box center [189, 233] width 24 height 8
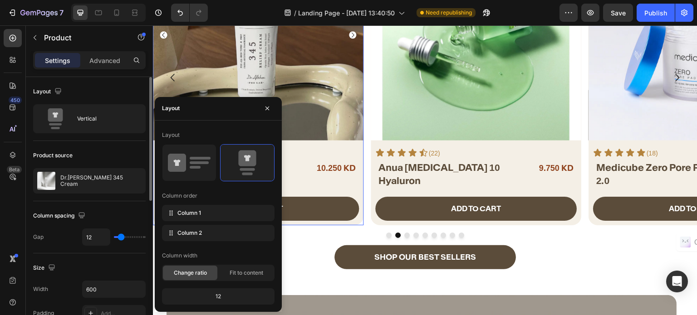
click at [96, 160] on div "Product source" at bounding box center [89, 155] width 112 height 15
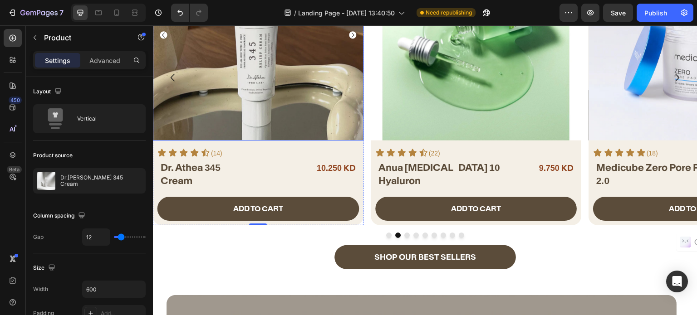
click at [262, 125] on img at bounding box center [258, 35] width 210 height 210
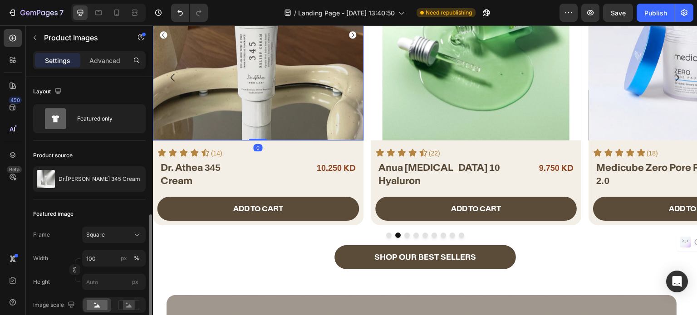
scroll to position [91, 0]
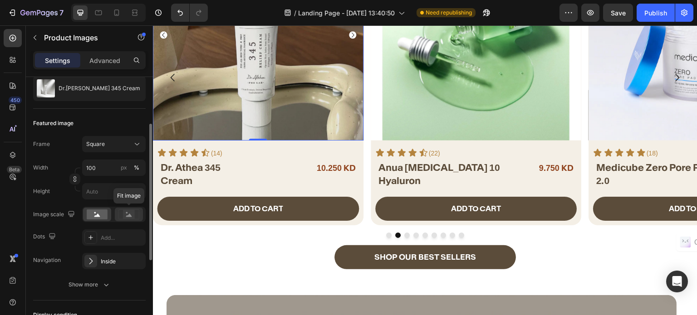
click at [129, 219] on rect at bounding box center [129, 214] width 12 height 9
click at [97, 216] on icon at bounding box center [97, 215] width 6 height 3
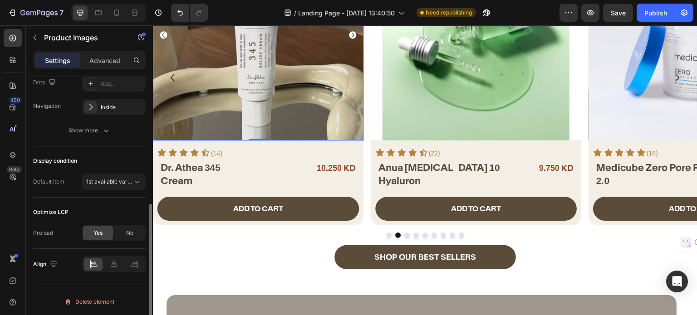
scroll to position [109, 0]
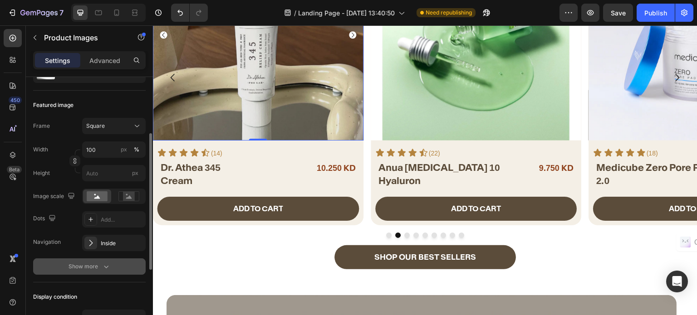
click at [97, 264] on div "Show more" at bounding box center [89, 266] width 42 height 9
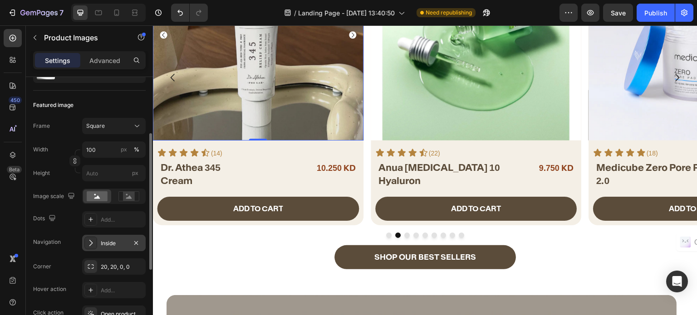
click at [102, 245] on div "Inside" at bounding box center [114, 243] width 26 height 8
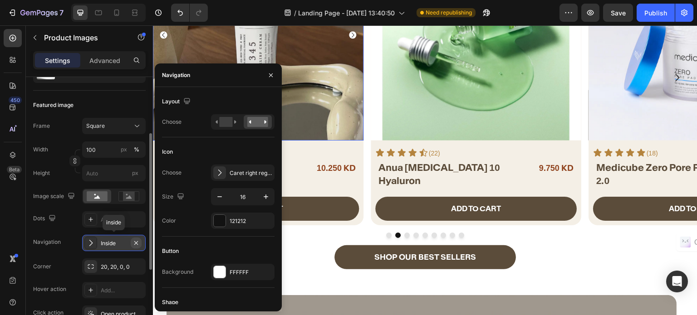
click at [137, 243] on icon "button" at bounding box center [135, 242] width 7 height 7
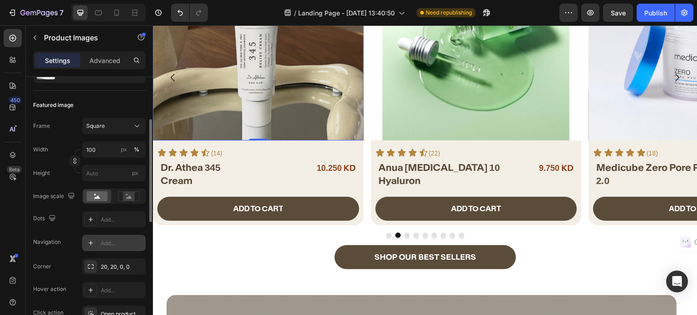
click at [60, 237] on div "Navigation Add..." at bounding box center [89, 243] width 112 height 16
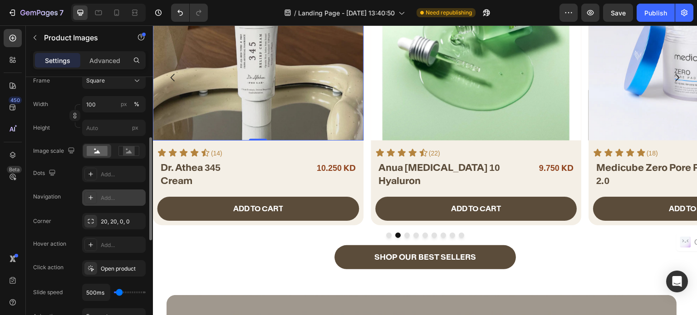
scroll to position [200, 0]
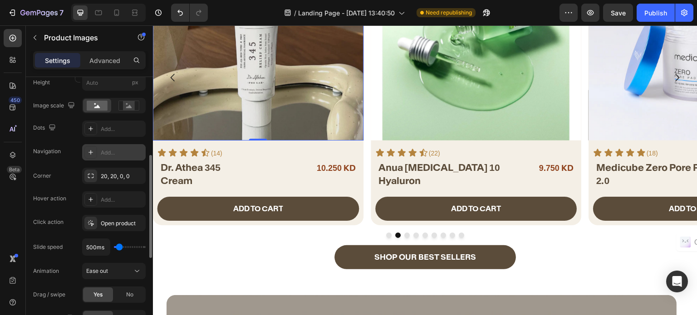
type input "100ms"
type input "100"
type input "2500ms"
type input "2500"
type input "3800ms"
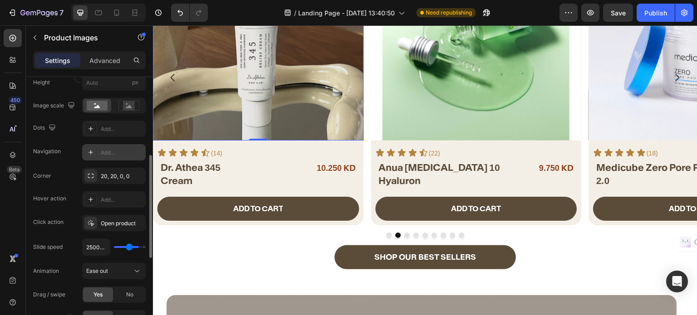
type input "3800"
type input "3250ms"
type input "3250"
type input "2600ms"
drag, startPoint x: 117, startPoint y: 245, endPoint x: 122, endPoint y: 70, distance: 174.6
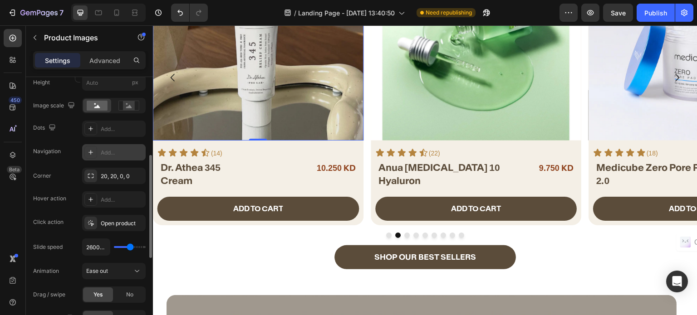
type input "2600"
click at [130, 246] on input "range" at bounding box center [130, 247] width 32 height 2
type input "5000ms"
type input "5000"
type input "100ms"
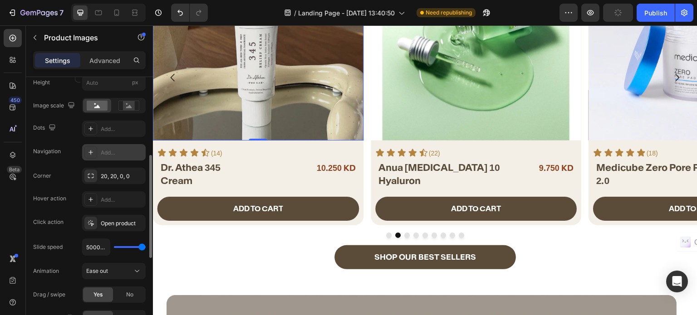
type input "100"
type input "200ms"
type input "200"
type input "750ms"
type input "750"
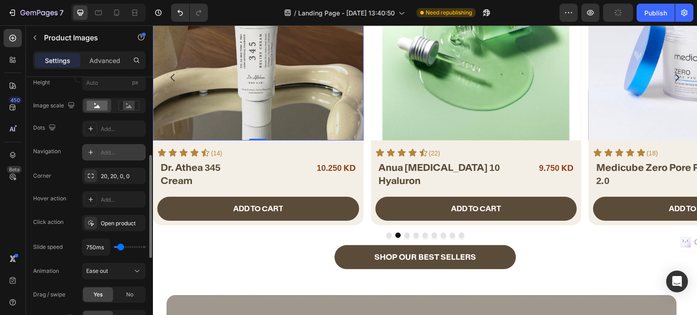
type input "900ms"
type input "900"
type input "1000ms"
type input "1000"
type input "1050ms"
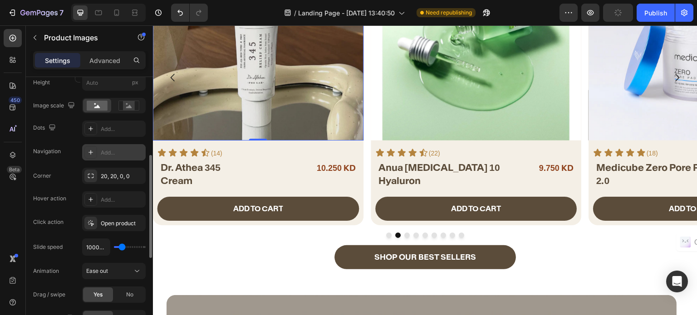
type input "1050"
type input "1000ms"
type input "1000"
type input "850ms"
drag, startPoint x: 146, startPoint y: 245, endPoint x: 121, endPoint y: 244, distance: 24.5
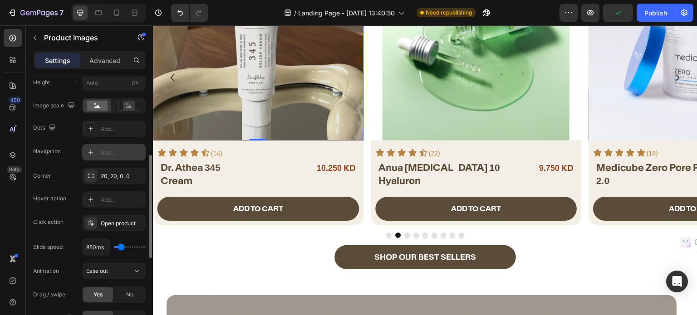
type input "850"
click at [121, 246] on input "range" at bounding box center [130, 247] width 32 height 2
type input "1050ms"
type input "1050"
click at [122, 246] on input "range" at bounding box center [130, 247] width 32 height 2
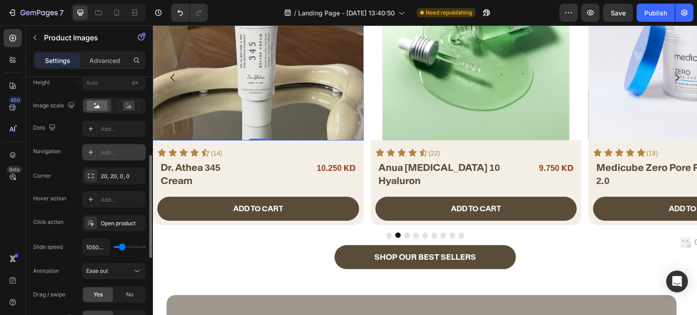
type input "1000ms"
type input "1000"
click at [122, 246] on input "range" at bounding box center [130, 247] width 32 height 2
click at [478, 124] on img at bounding box center [475, 35] width 210 height 210
type input "1ms"
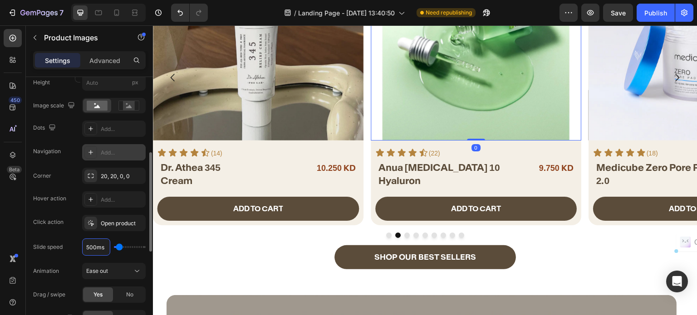
type input "100"
type input "1000ms"
type input "1000"
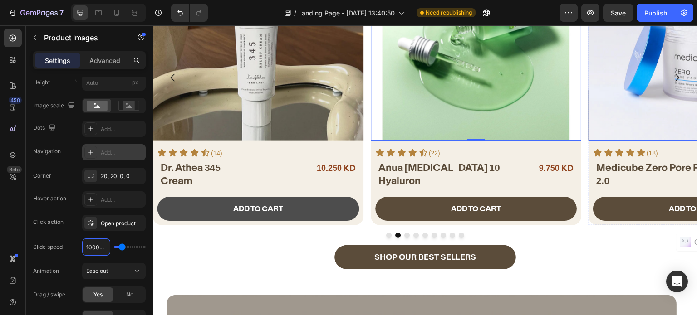
click at [668, 92] on img at bounding box center [694, 35] width 210 height 210
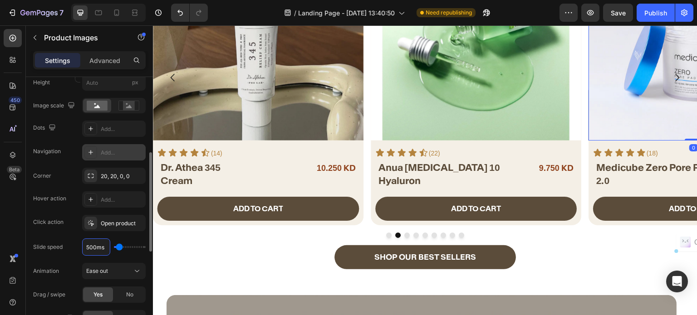
type input "1ms"
type input "100"
type input "1000ms"
type input "1000"
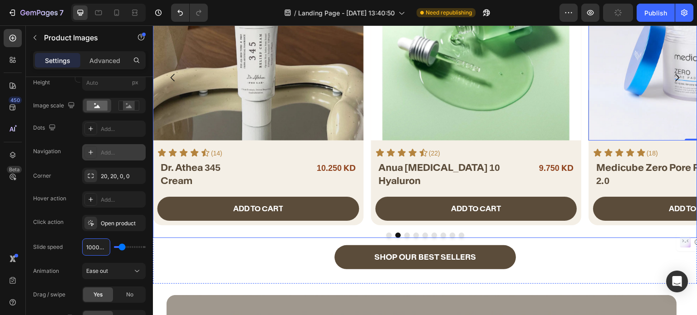
click at [404, 234] on button "Dot" at bounding box center [406, 235] width 5 height 5
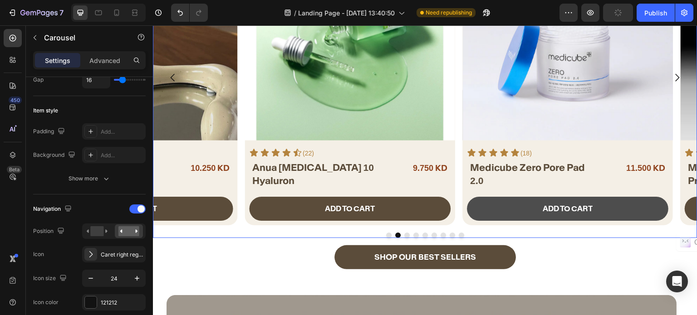
scroll to position [0, 0]
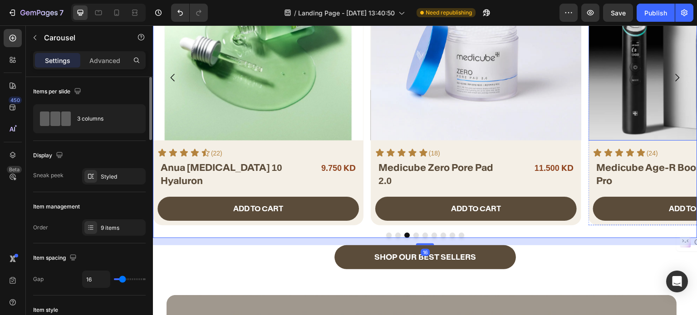
click at [604, 108] on img at bounding box center [694, 35] width 210 height 210
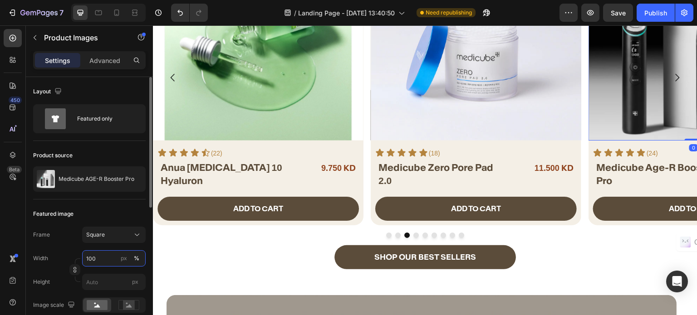
click at [92, 259] on input "100" at bounding box center [113, 258] width 63 height 16
click at [74, 244] on div "Frame Square Width 100 px % Height px" at bounding box center [89, 258] width 112 height 63
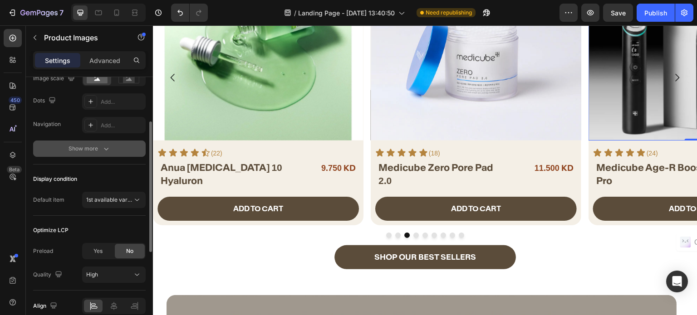
scroll to position [181, 0]
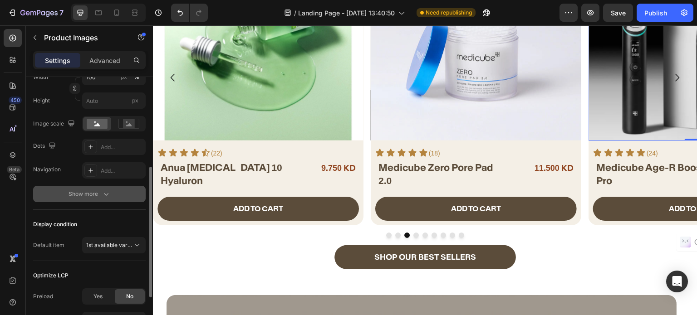
click at [95, 192] on div "Show more" at bounding box center [89, 194] width 42 height 9
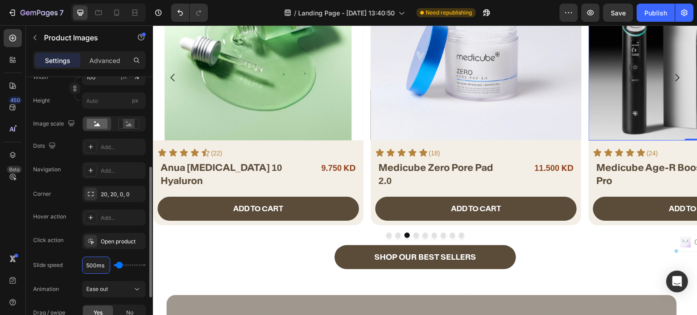
type input "1ms"
type input "100"
type input "1000ms"
type input "1000"
type input "1000ms"
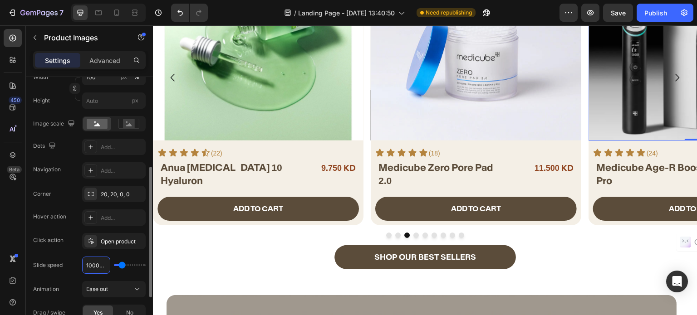
click at [68, 249] on div "Corner 20, 20, 0, 0 Hover action Add... Click action Open product Slide speed 1…" at bounding box center [89, 265] width 112 height 159
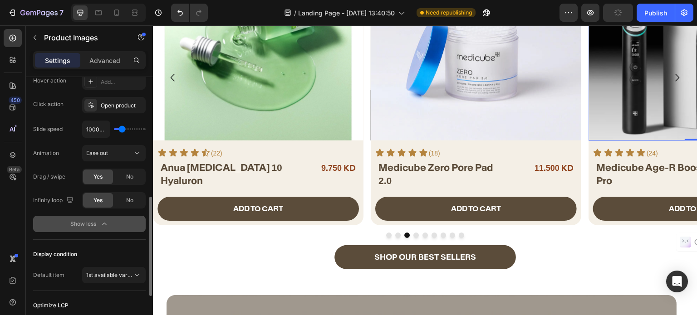
click at [87, 231] on button "Show less" at bounding box center [89, 224] width 112 height 16
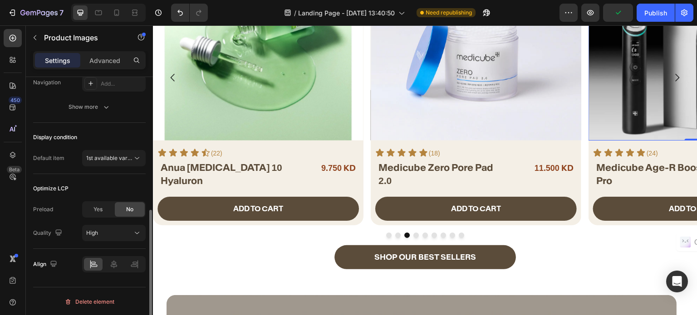
scroll to position [178, 0]
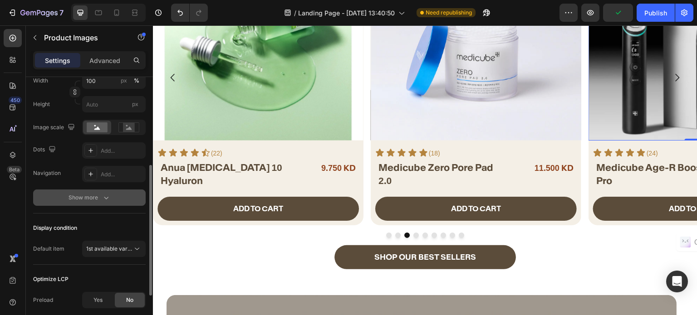
click at [80, 198] on div "Show more" at bounding box center [89, 197] width 42 height 9
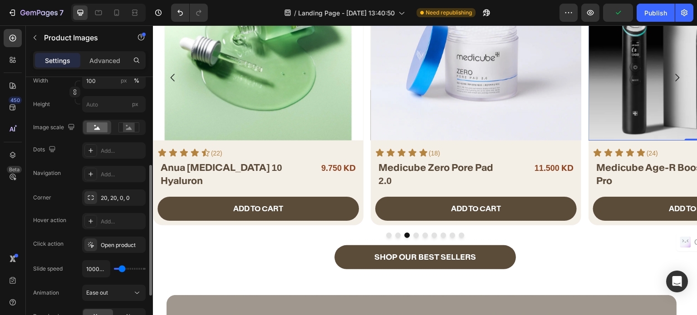
scroll to position [268, 0]
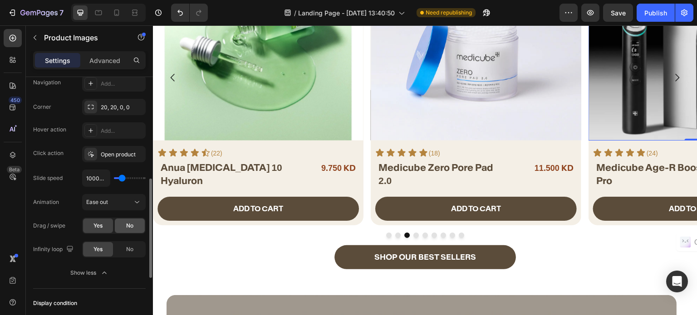
click at [129, 227] on span "No" at bounding box center [129, 226] width 7 height 8
drag, startPoint x: 455, startPoint y: 116, endPoint x: 188, endPoint y: 192, distance: 277.7
click at [455, 116] on img at bounding box center [475, 35] width 210 height 210
click at [127, 223] on span "No" at bounding box center [129, 226] width 7 height 8
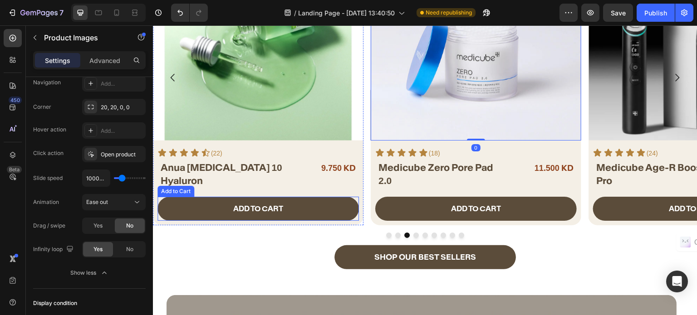
click at [252, 103] on img at bounding box center [258, 35] width 210 height 210
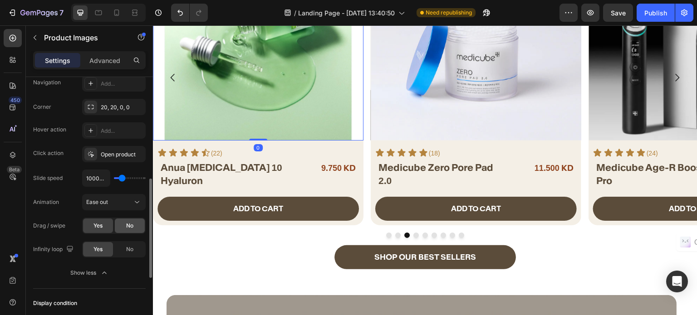
click at [130, 219] on div "No" at bounding box center [130, 226] width 30 height 15
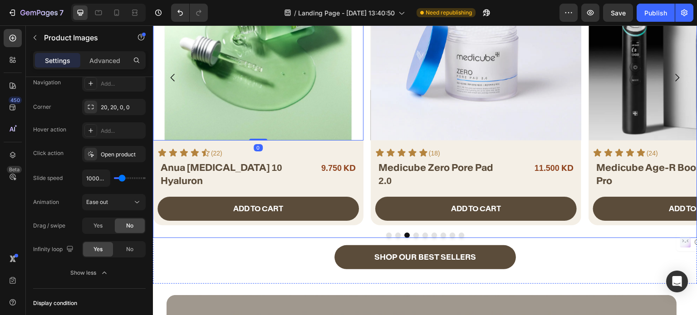
click at [395, 235] on button "Dot" at bounding box center [397, 235] width 5 height 5
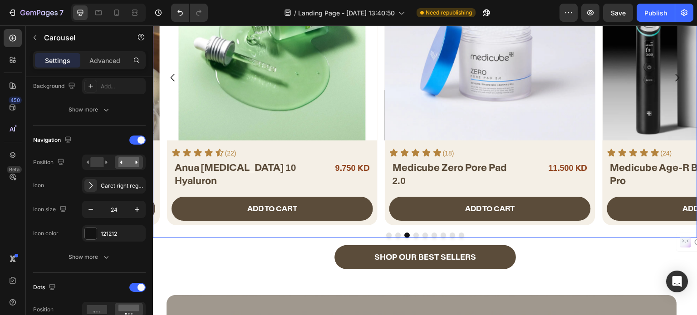
scroll to position [0, 0]
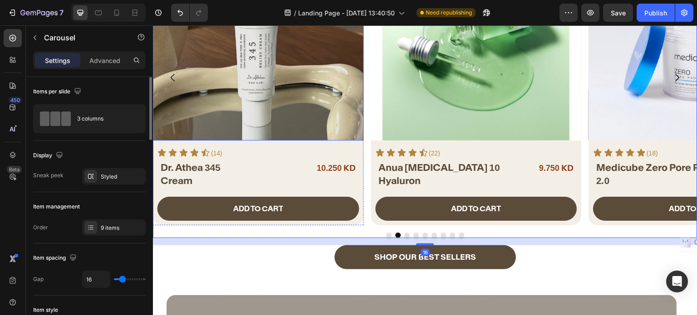
click at [243, 114] on img at bounding box center [258, 35] width 210 height 210
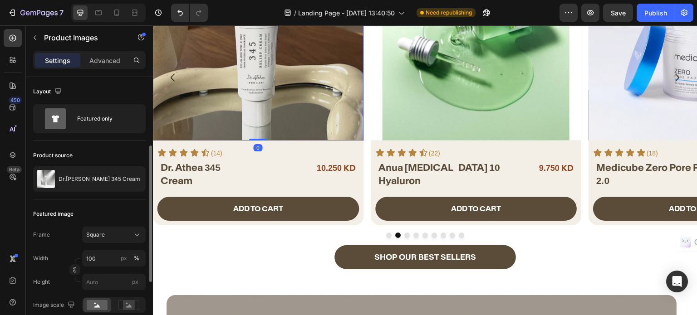
scroll to position [181, 0]
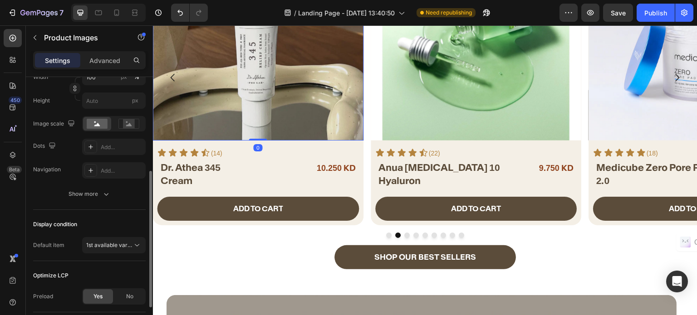
click at [99, 205] on div "Featured image Frame Square Width 100 px % Height px Image scale Dots Add... Na…" at bounding box center [89, 114] width 112 height 192
click at [97, 200] on button "Show more" at bounding box center [89, 194] width 112 height 16
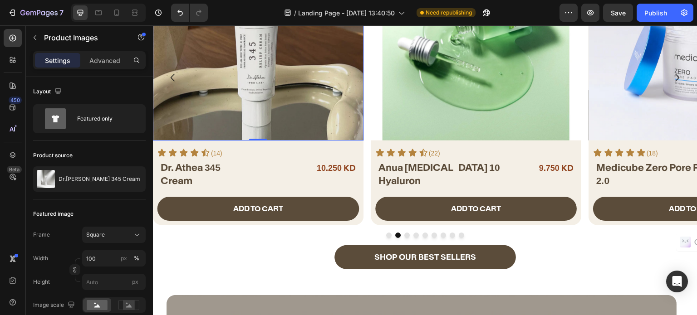
scroll to position [227, 0]
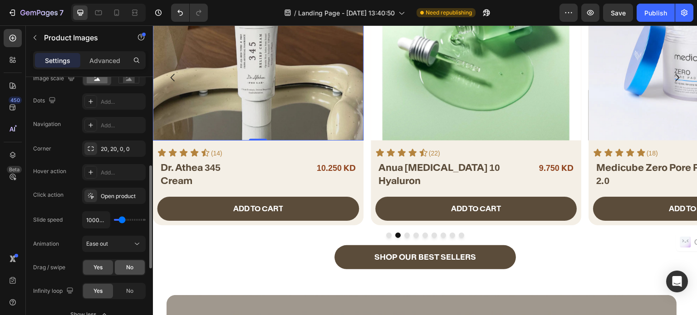
click at [124, 265] on div "No" at bounding box center [130, 267] width 30 height 15
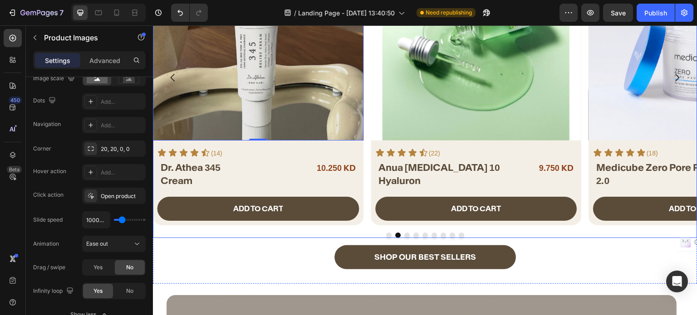
click at [386, 236] on button "Dot" at bounding box center [388, 235] width 5 height 5
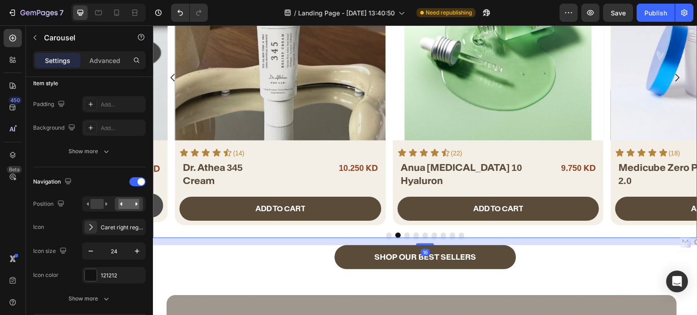
scroll to position [0, 0]
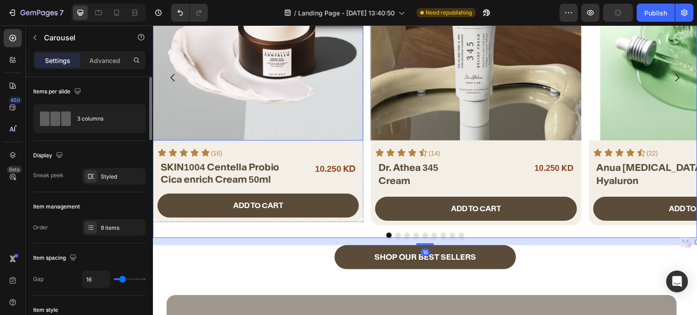
click at [272, 115] on img at bounding box center [258, 35] width 210 height 210
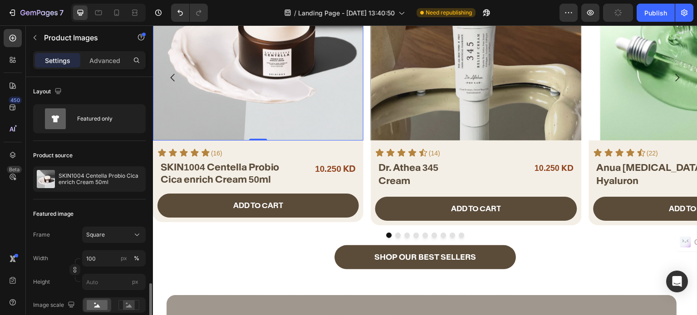
scroll to position [136, 0]
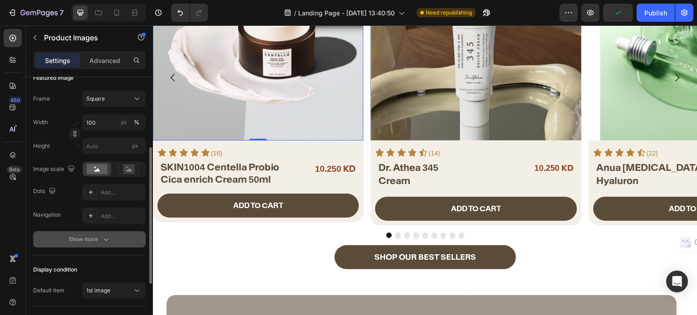
click at [90, 235] on div "Show more" at bounding box center [89, 239] width 42 height 9
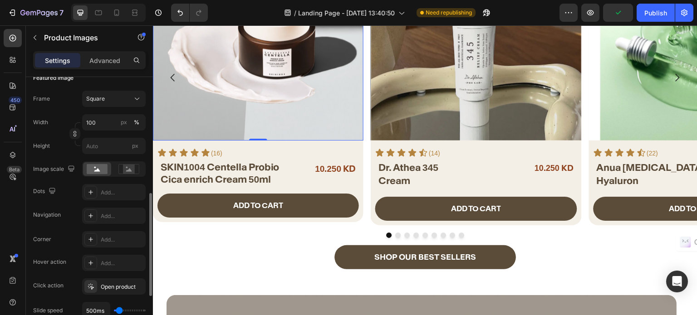
scroll to position [227, 0]
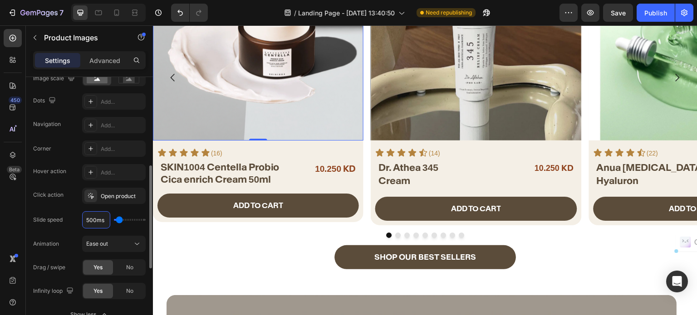
type input "1ms"
type input "100"
type input "1000ms"
type input "1000"
type input "1000ms"
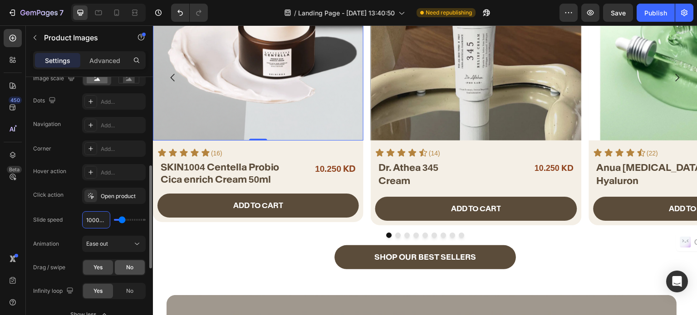
click at [130, 267] on span "No" at bounding box center [129, 267] width 7 height 8
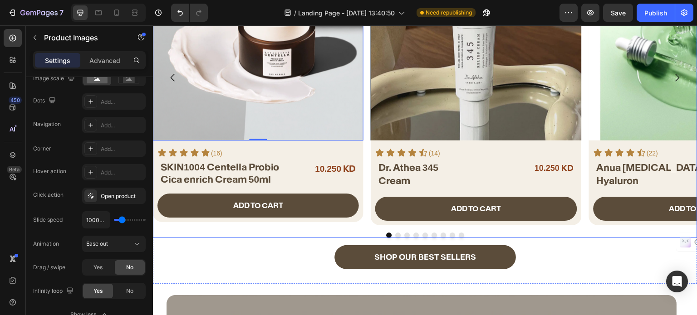
click at [422, 234] on button "Dot" at bounding box center [424, 235] width 5 height 5
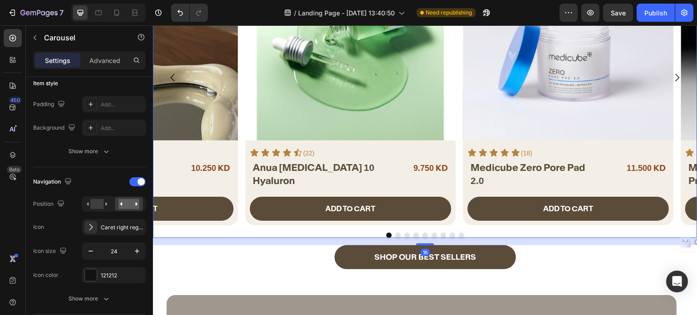
scroll to position [0, 0]
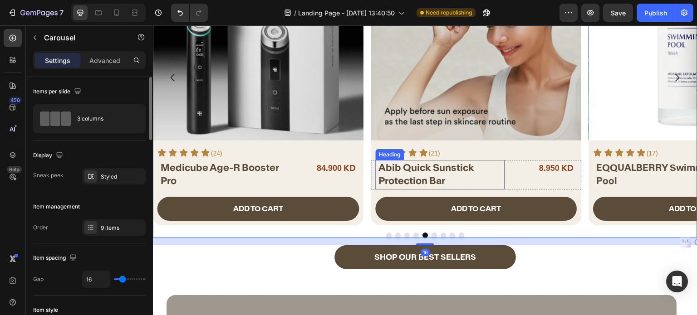
click at [413, 84] on img at bounding box center [475, 35] width 210 height 210
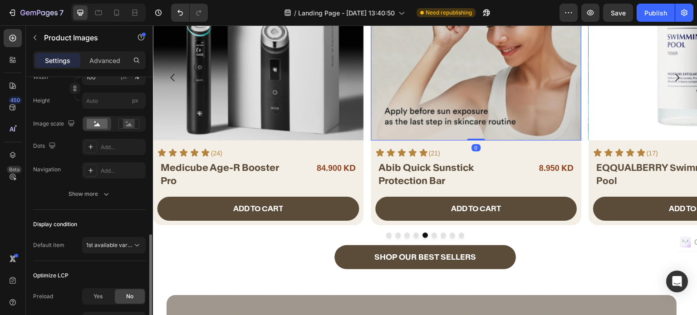
scroll to position [227, 0]
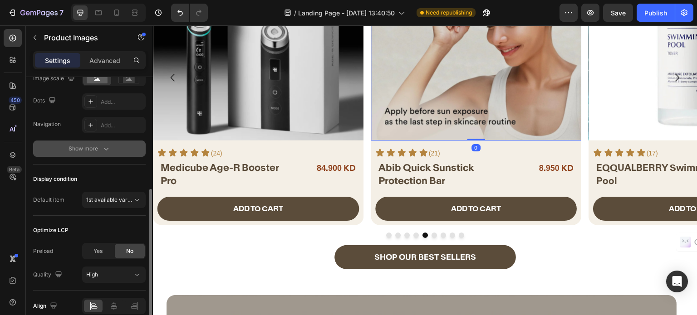
click at [103, 141] on button "Show more" at bounding box center [89, 149] width 112 height 16
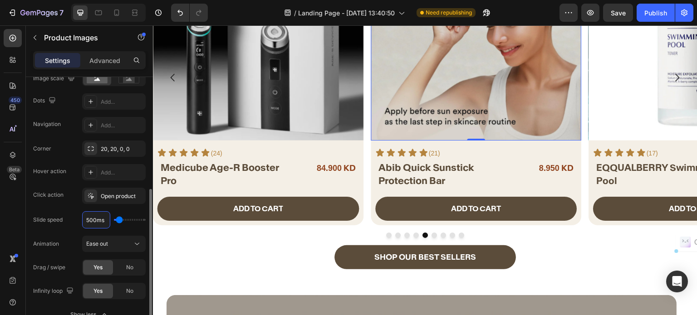
type input "1ms"
type input "100"
type input "1000ms"
type input "1000"
type input "1000ms"
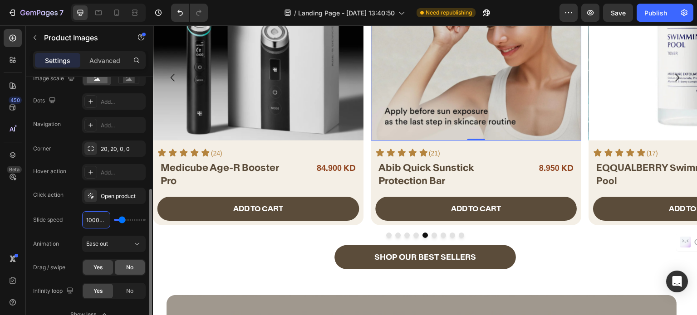
click at [123, 261] on div "No" at bounding box center [130, 267] width 30 height 15
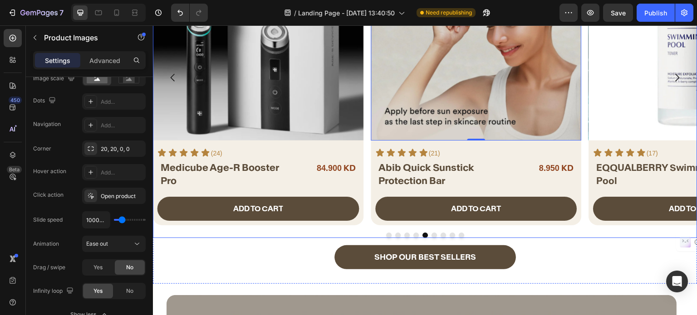
click at [432, 235] on button "Dot" at bounding box center [433, 235] width 5 height 5
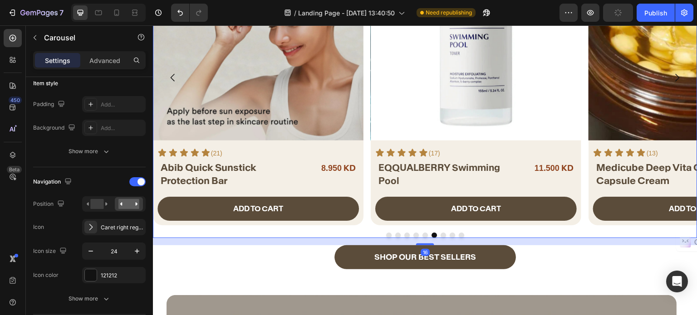
scroll to position [0, 0]
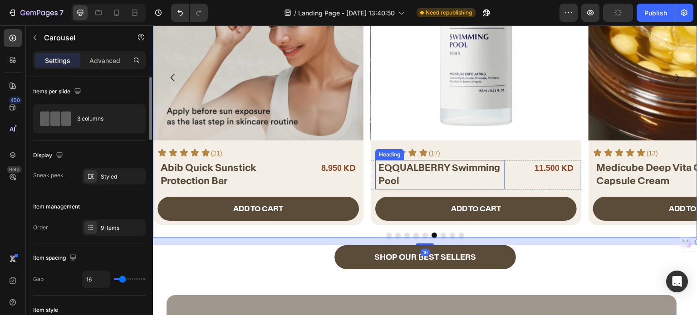
drag, startPoint x: 437, startPoint y: 111, endPoint x: 434, endPoint y: 116, distance: 5.9
click at [438, 111] on img at bounding box center [475, 35] width 210 height 210
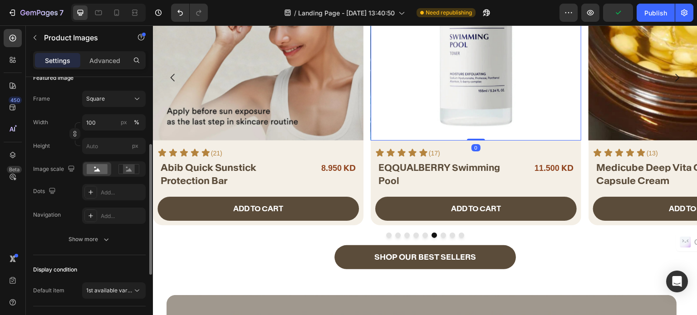
scroll to position [268, 0]
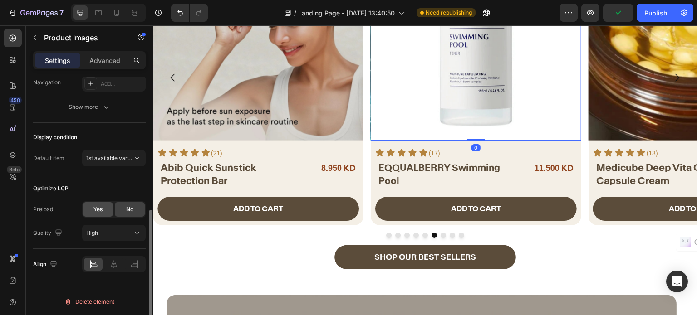
click at [94, 205] on span "Yes" at bounding box center [97, 209] width 9 height 8
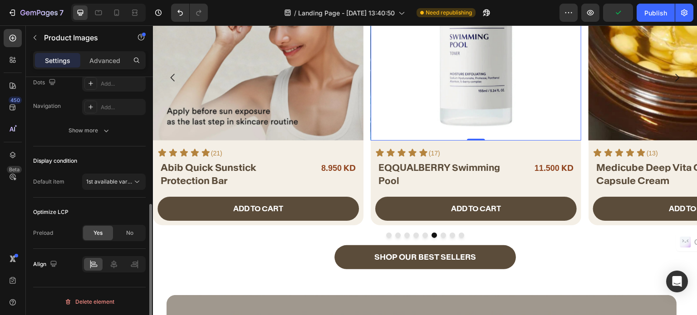
click at [235, 97] on img at bounding box center [258, 35] width 210 height 210
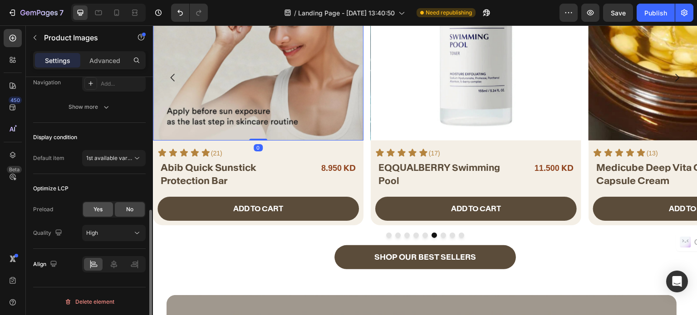
click at [92, 215] on div "Yes" at bounding box center [98, 209] width 30 height 15
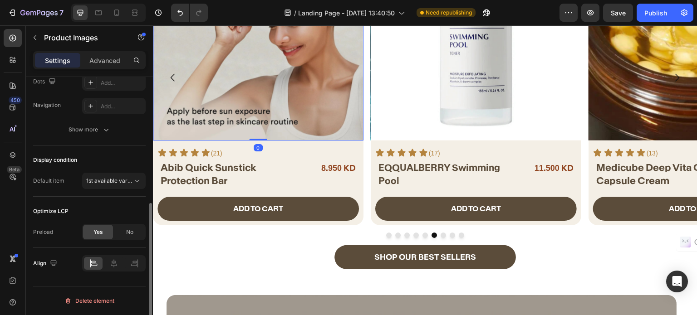
scroll to position [245, 0]
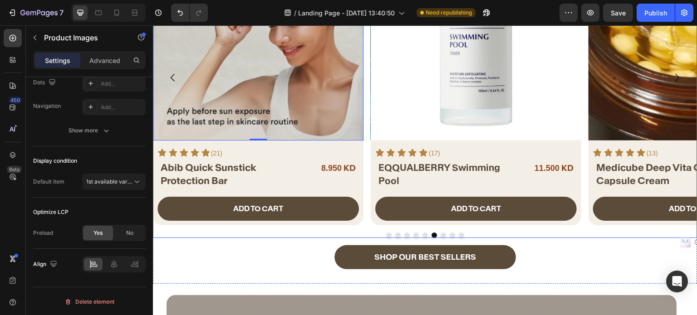
click at [422, 234] on button "Dot" at bounding box center [424, 235] width 5 height 5
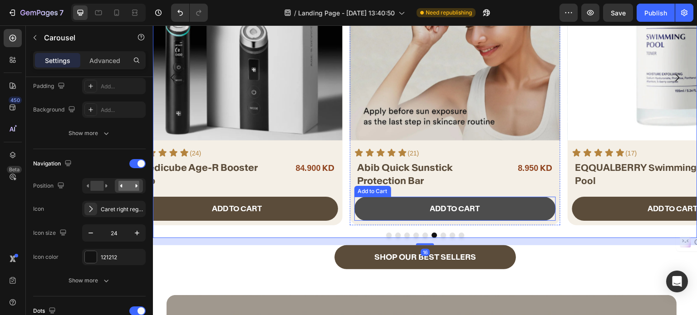
scroll to position [0, 0]
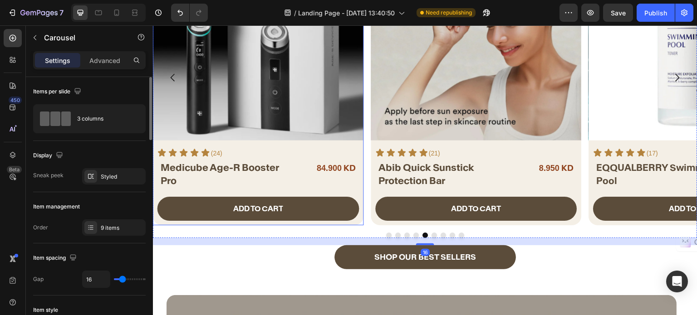
click at [268, 101] on img at bounding box center [258, 35] width 210 height 210
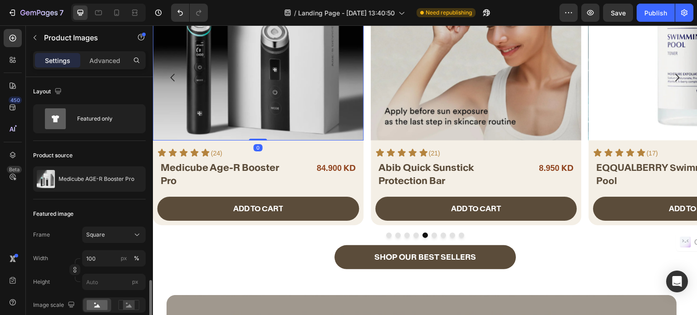
scroll to position [227, 0]
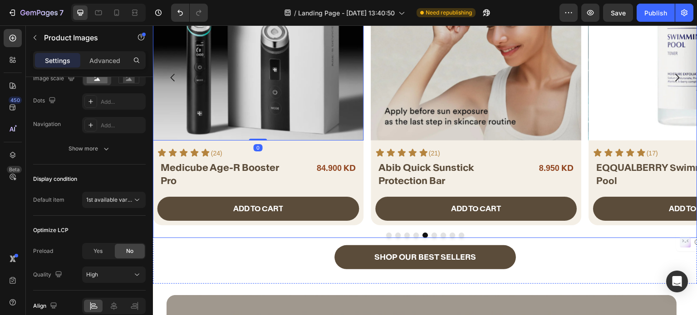
click at [413, 235] on button "Dot" at bounding box center [415, 235] width 5 height 5
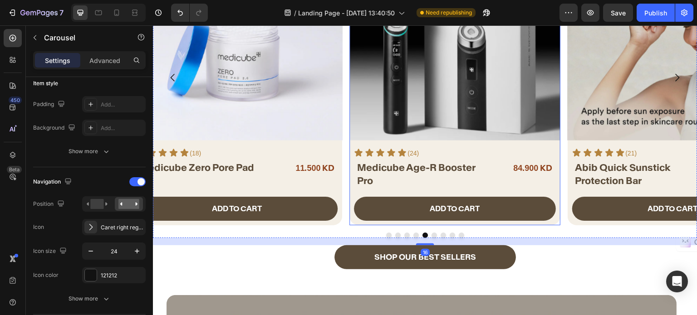
scroll to position [0, 0]
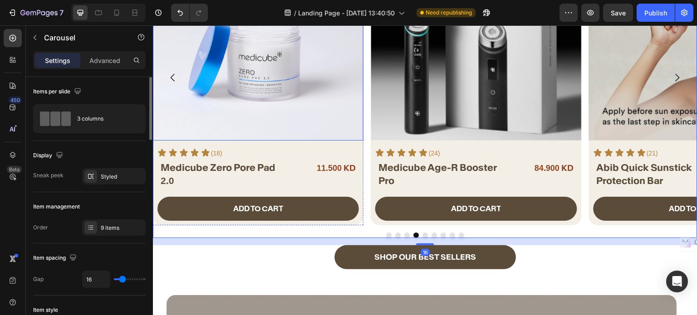
click at [266, 124] on img at bounding box center [258, 35] width 210 height 210
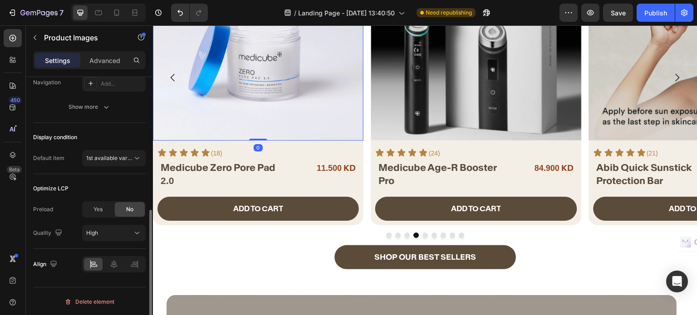
click at [102, 209] on span "Yes" at bounding box center [97, 209] width 9 height 8
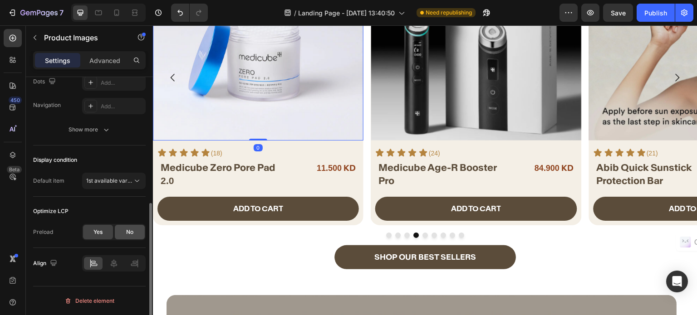
scroll to position [245, 0]
click at [123, 236] on div "No" at bounding box center [130, 233] width 30 height 15
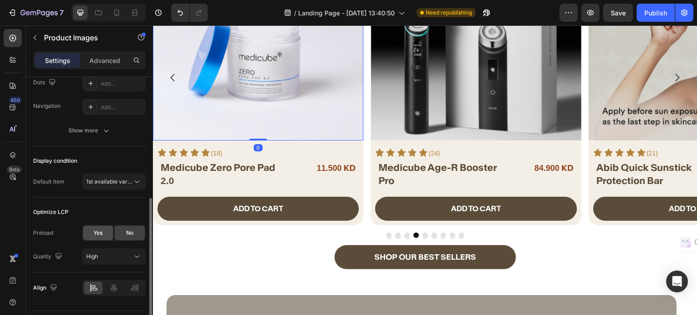
click at [103, 234] on div "Yes" at bounding box center [98, 233] width 30 height 15
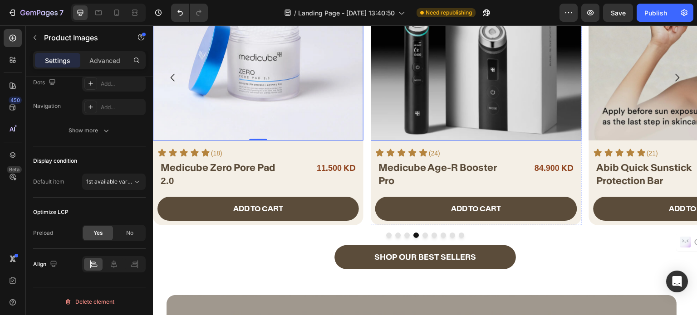
click at [473, 107] on img at bounding box center [475, 35] width 210 height 210
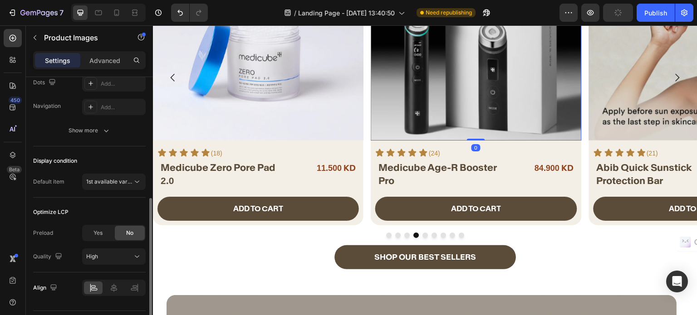
click at [103, 234] on div "Yes" at bounding box center [98, 233] width 30 height 15
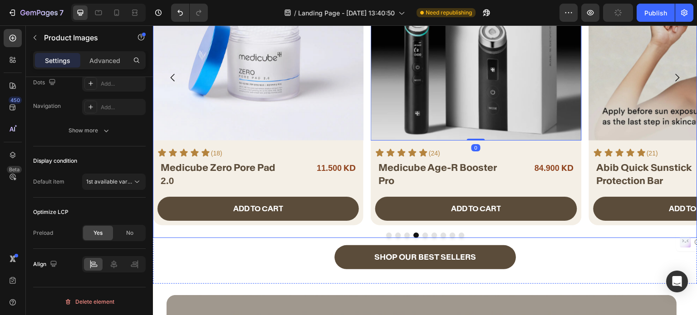
click at [404, 236] on button "Dot" at bounding box center [406, 235] width 5 height 5
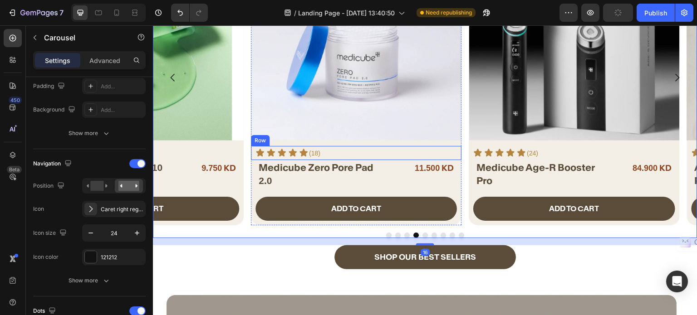
scroll to position [0, 0]
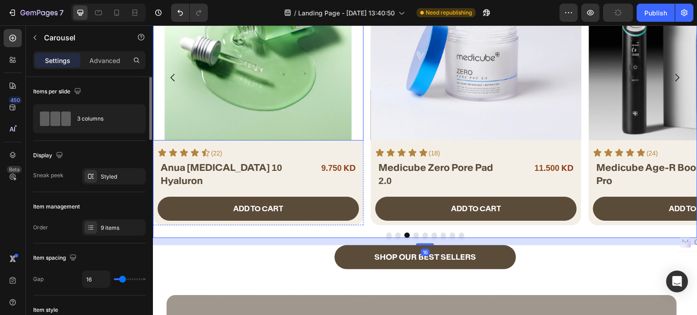
click at [255, 102] on img at bounding box center [258, 35] width 210 height 210
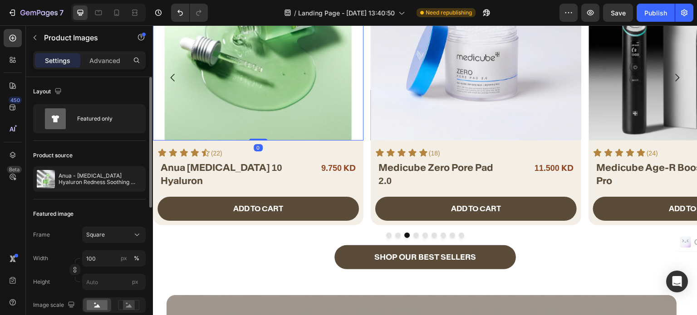
scroll to position [227, 0]
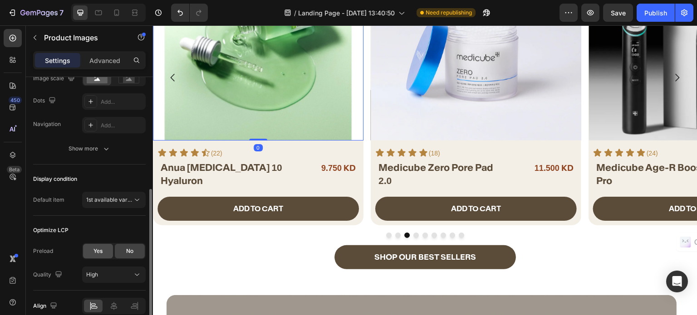
drag, startPoint x: 94, startPoint y: 251, endPoint x: 187, endPoint y: 193, distance: 109.2
click at [94, 251] on span "Yes" at bounding box center [97, 251] width 9 height 8
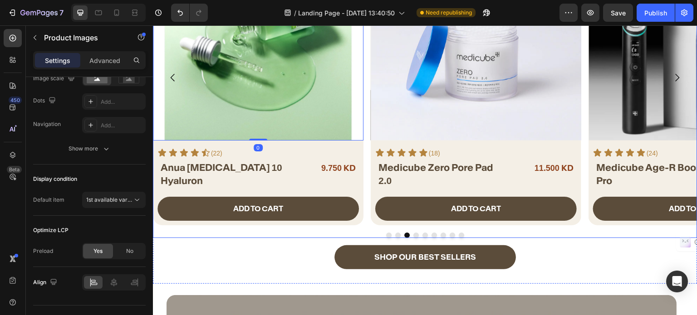
click at [395, 234] on button "Dot" at bounding box center [397, 235] width 5 height 5
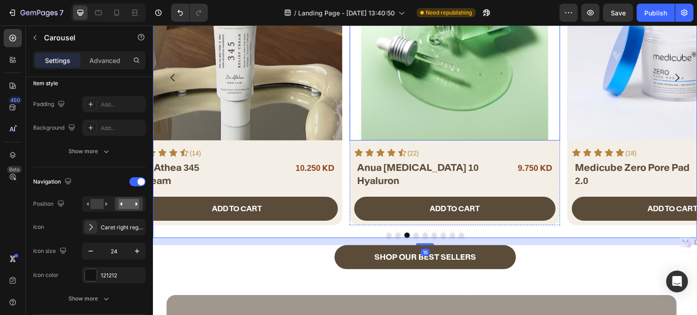
scroll to position [0, 0]
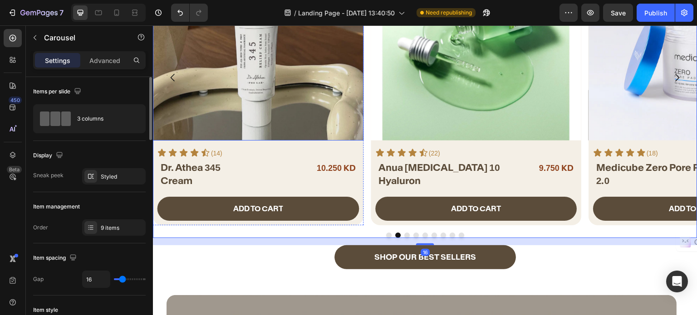
click at [236, 102] on img at bounding box center [258, 35] width 210 height 210
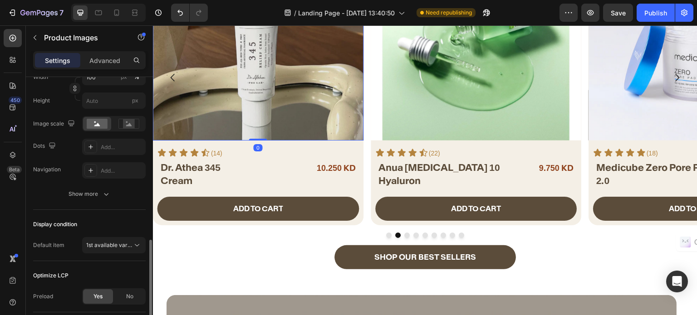
scroll to position [227, 0]
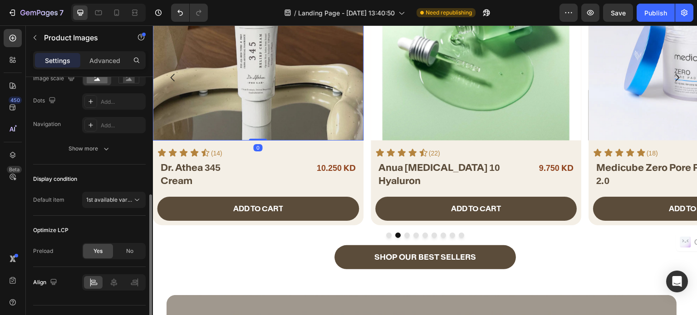
click at [102, 247] on span "Yes" at bounding box center [97, 251] width 9 height 8
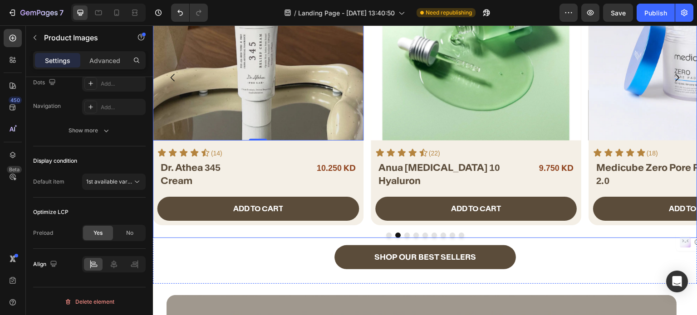
click at [431, 234] on button "Dot" at bounding box center [433, 235] width 5 height 5
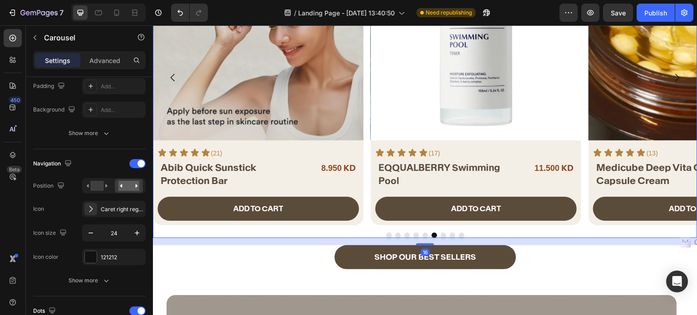
scroll to position [0, 0]
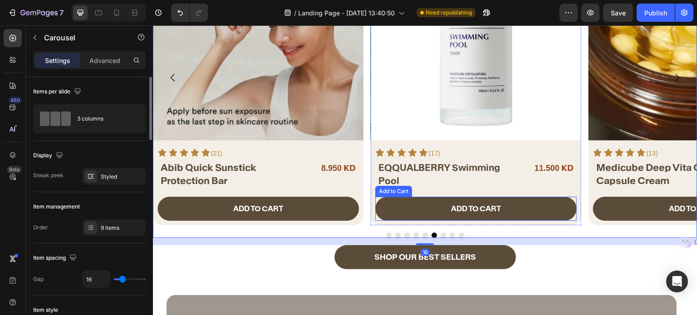
click at [406, 98] on img at bounding box center [475, 35] width 210 height 210
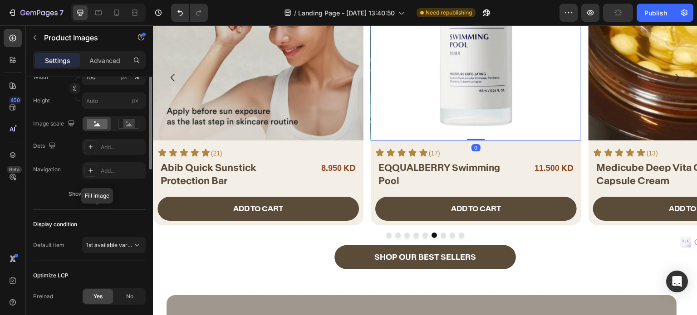
scroll to position [227, 0]
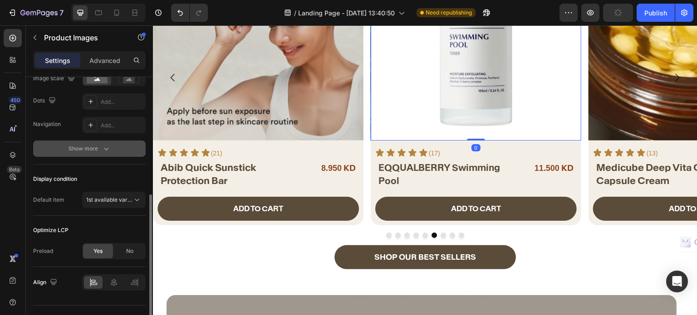
click at [91, 154] on button "Show more" at bounding box center [89, 149] width 112 height 16
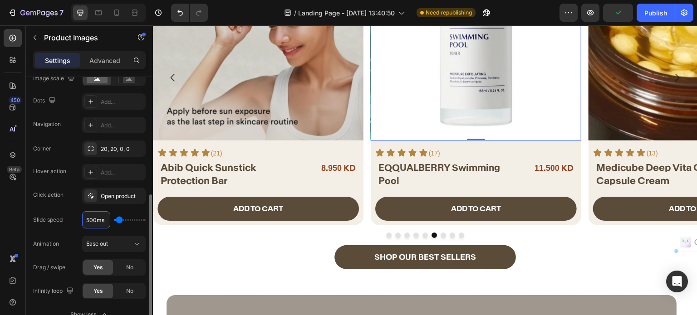
type input "1ms"
type input "100"
type input "1000ms"
type input "1000"
type input "1000ms"
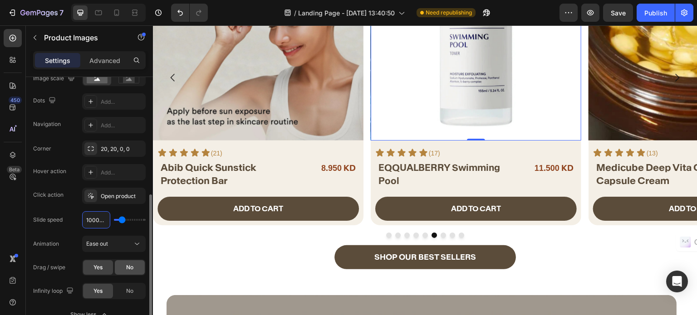
click at [129, 267] on span "No" at bounding box center [129, 267] width 7 height 8
click at [254, 93] on img at bounding box center [258, 35] width 210 height 210
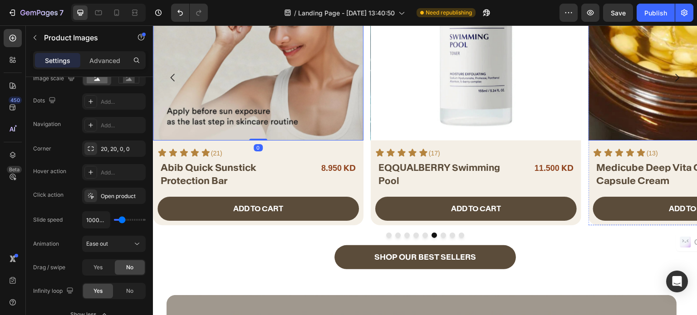
click at [649, 110] on img at bounding box center [694, 35] width 210 height 210
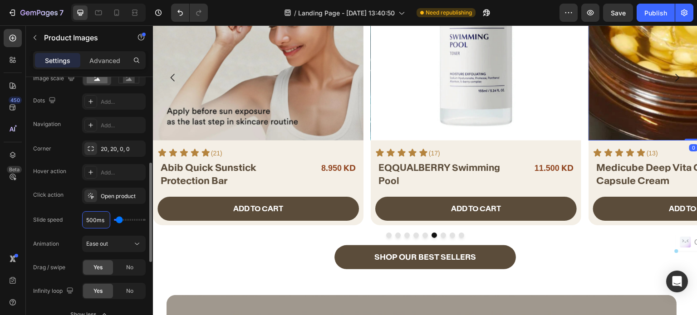
type input "1ms"
type input "100"
type input "1000ms"
type input "1000"
type input "1000ms"
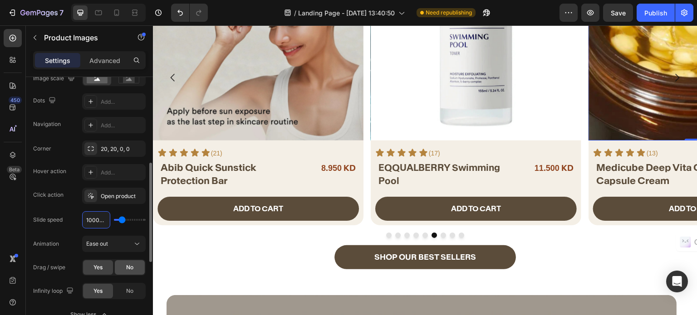
click at [134, 263] on div "No" at bounding box center [130, 267] width 30 height 15
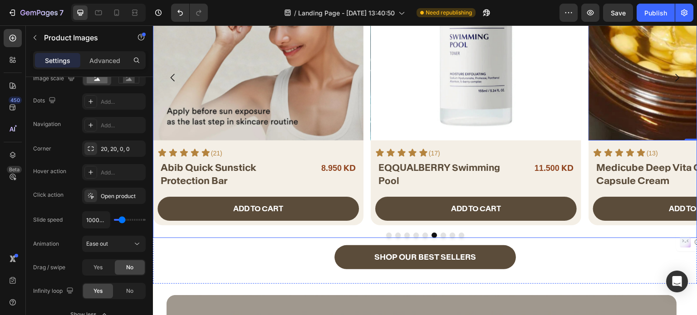
click at [440, 236] on button "Dot" at bounding box center [442, 235] width 5 height 5
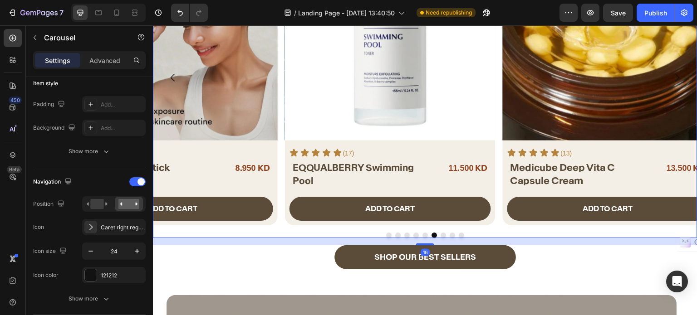
scroll to position [0, 0]
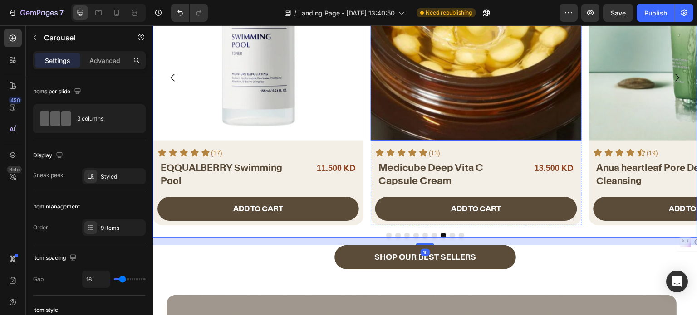
click at [600, 100] on img at bounding box center [694, 35] width 210 height 210
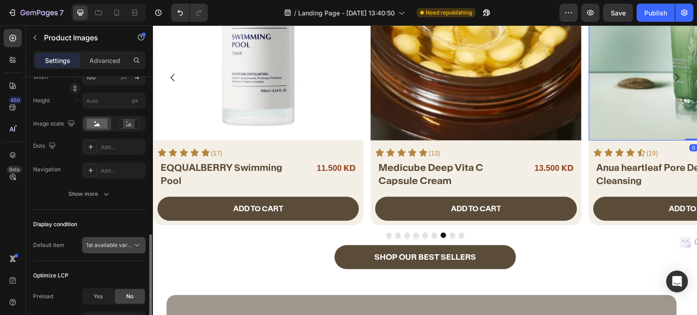
scroll to position [227, 0]
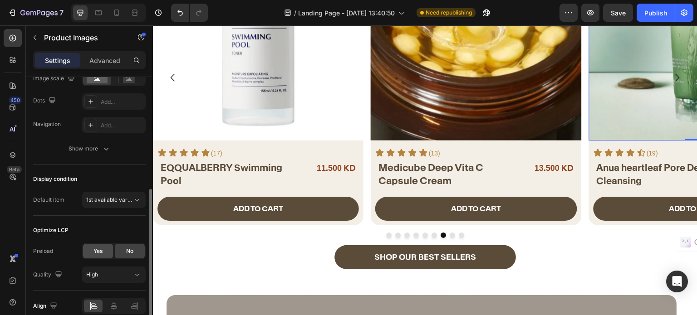
click at [93, 251] on span "Yes" at bounding box center [97, 251] width 9 height 8
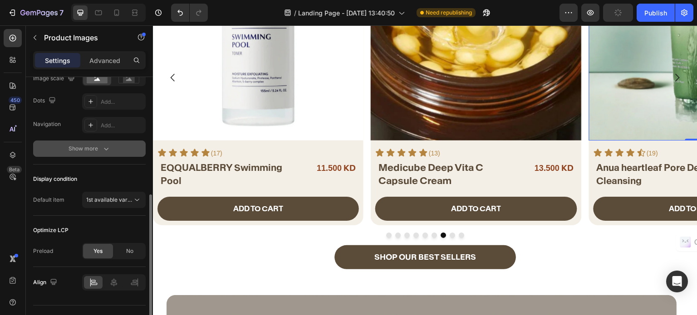
click at [90, 153] on button "Show more" at bounding box center [89, 149] width 112 height 16
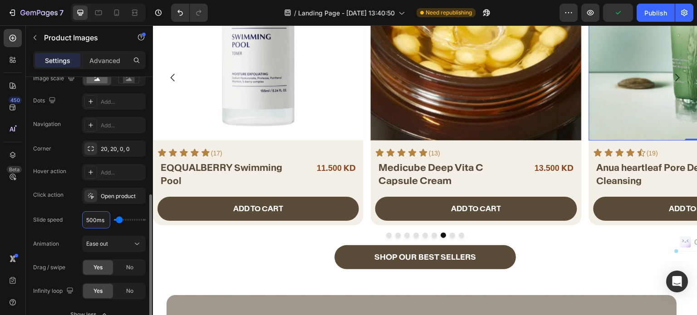
type input "1ms"
type input "100"
type input "1000ms"
type input "1000"
type input "1000ms"
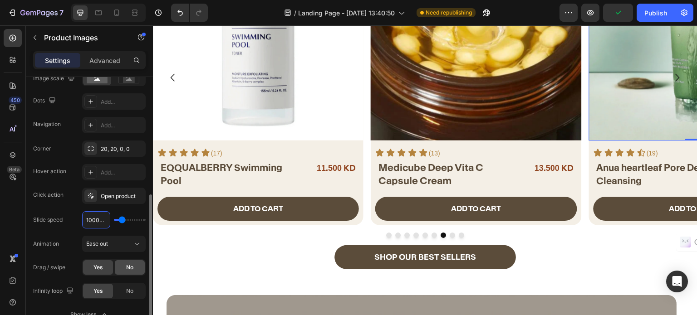
click at [122, 263] on div "No" at bounding box center [130, 267] width 30 height 15
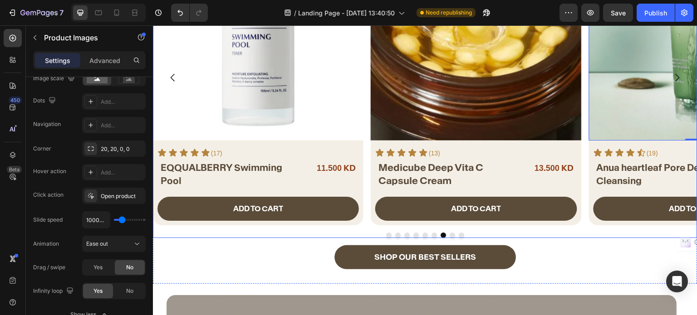
click at [449, 234] on button "Dot" at bounding box center [451, 235] width 5 height 5
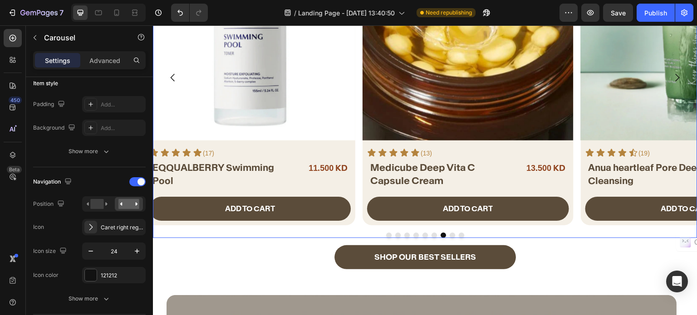
scroll to position [0, 0]
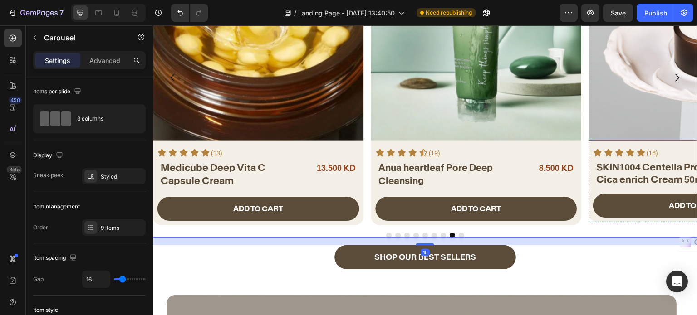
click at [500, 105] on img at bounding box center [475, 35] width 210 height 210
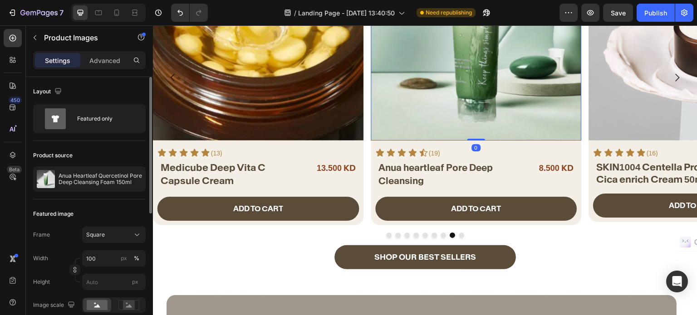
scroll to position [227, 0]
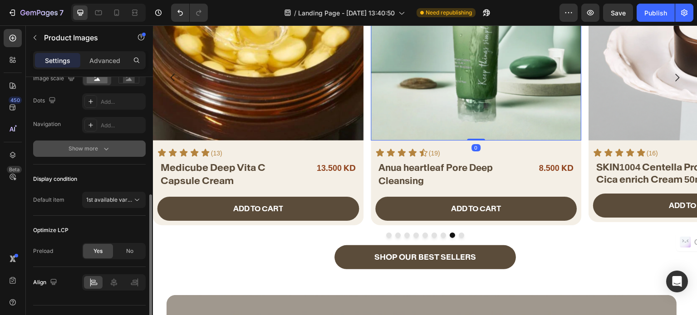
click at [98, 148] on div "Show more" at bounding box center [89, 148] width 42 height 9
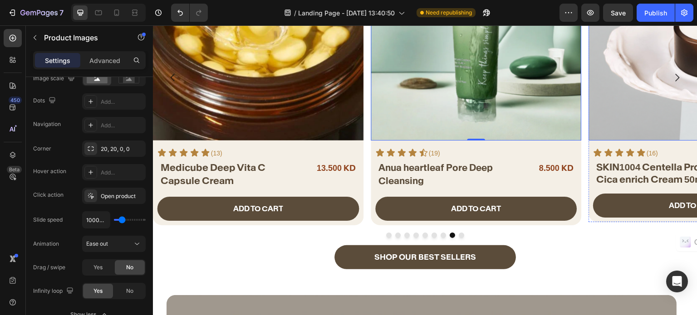
click at [605, 88] on img at bounding box center [694, 35] width 210 height 210
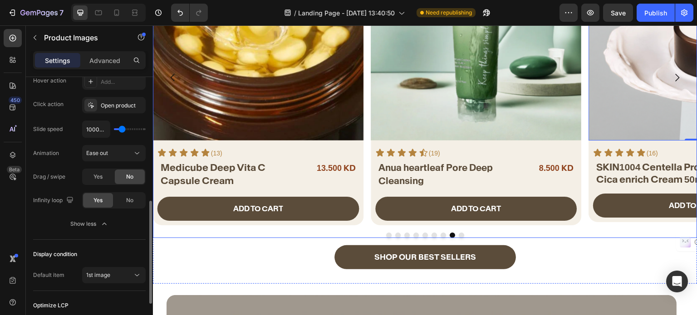
click at [458, 234] on button "Dot" at bounding box center [460, 235] width 5 height 5
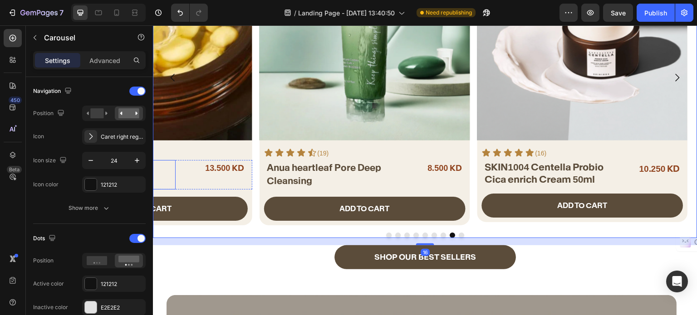
scroll to position [0, 0]
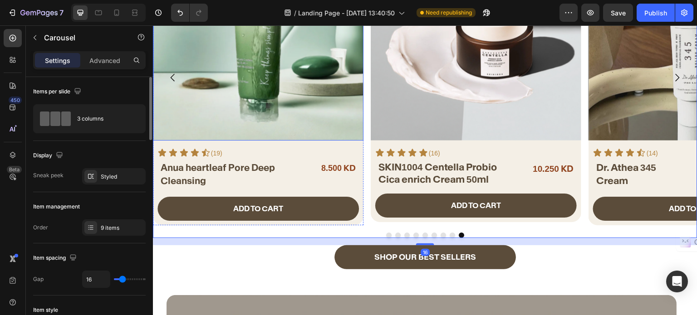
click at [280, 95] on img at bounding box center [258, 35] width 210 height 210
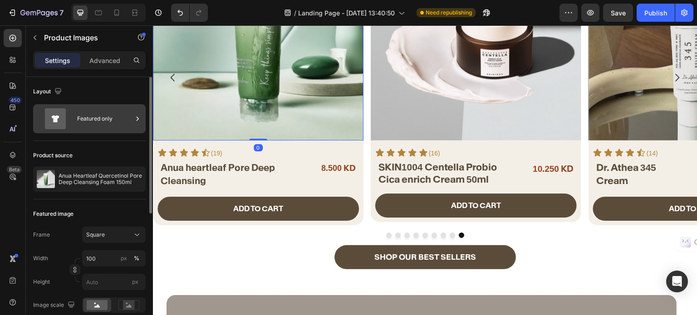
click at [80, 124] on div "Featured only" at bounding box center [104, 118] width 55 height 21
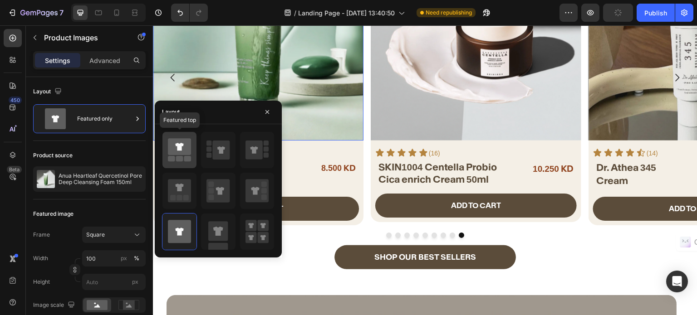
drag, startPoint x: 187, startPoint y: 159, endPoint x: 0, endPoint y: 159, distance: 186.4
click at [187, 159] on rect at bounding box center [187, 158] width 7 height 5
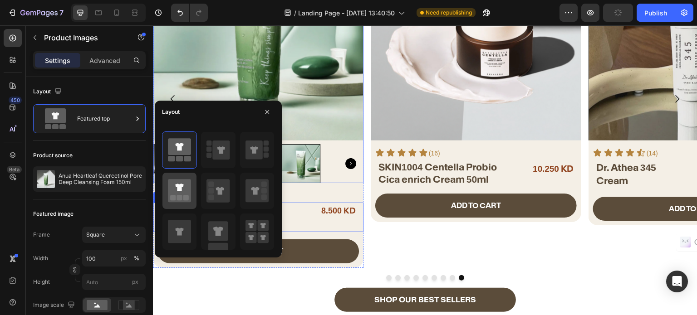
scroll to position [429, 0]
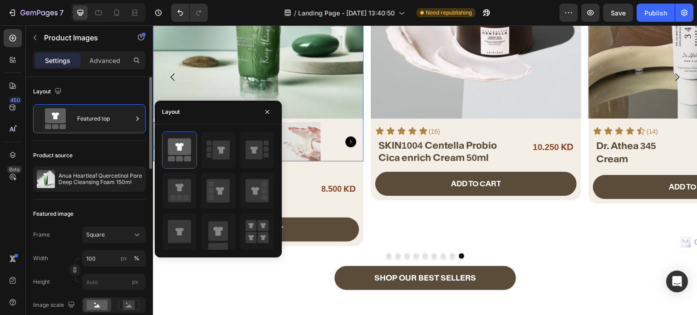
click at [83, 146] on div "Product source Anua Heartleaf Quercetinol Pore Deep Cleansing Foam 150ml" at bounding box center [89, 170] width 112 height 58
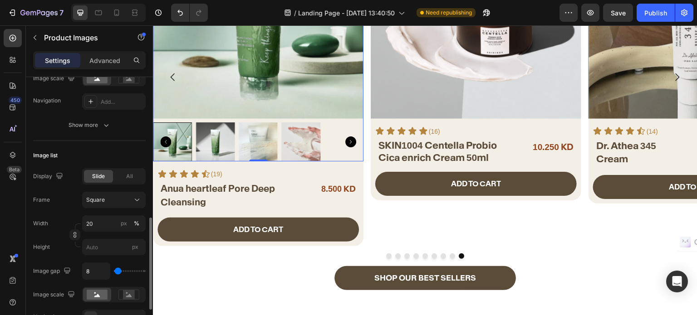
scroll to position [272, 0]
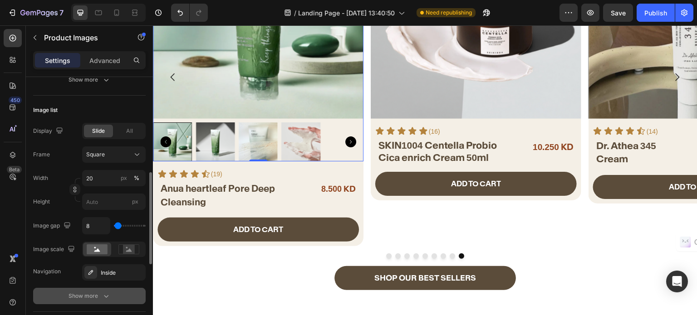
click at [87, 292] on div "Show more" at bounding box center [89, 296] width 42 height 9
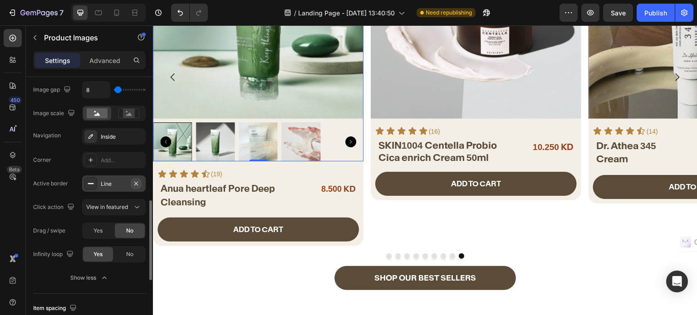
click at [136, 183] on icon "button" at bounding box center [136, 183] width 4 height 4
click at [136, 183] on div "Add..." at bounding box center [122, 184] width 43 height 8
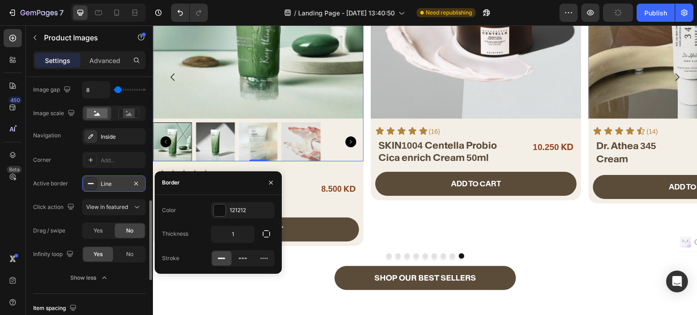
click at [58, 170] on div "Corner Add... Active border Line Click action View in featured Drag / swipe Yes…" at bounding box center [89, 207] width 112 height 111
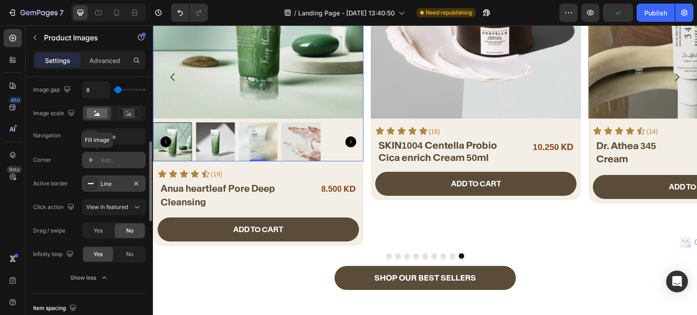
scroll to position [363, 0]
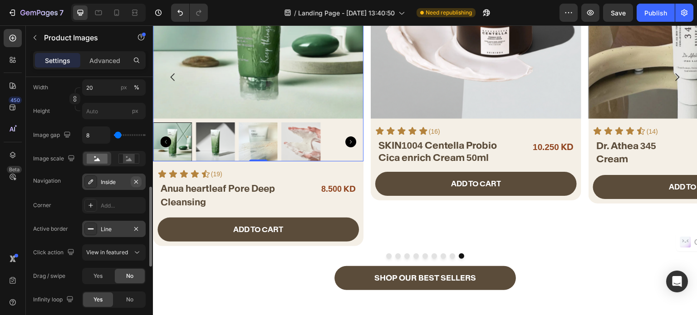
click at [136, 179] on icon "button" at bounding box center [135, 181] width 7 height 7
drag, startPoint x: 447, startPoint y: 87, endPoint x: 417, endPoint y: 94, distance: 31.3
click at [447, 87] on img at bounding box center [475, 13] width 210 height 210
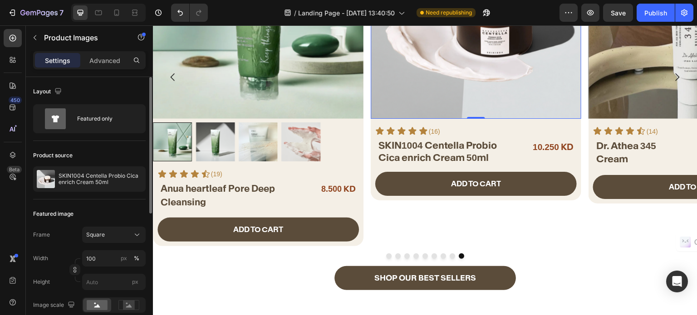
scroll to position [0, 0]
click at [93, 129] on div "Featured only" at bounding box center [89, 118] width 112 height 29
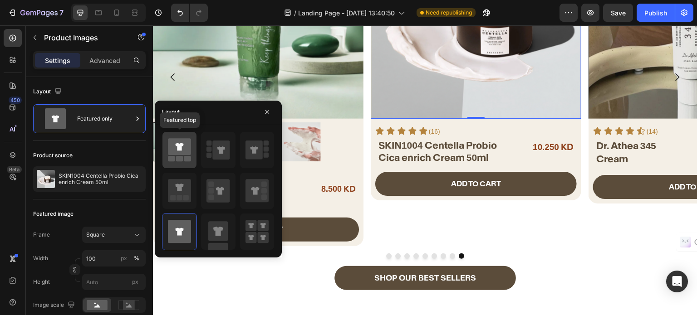
click at [179, 157] on rect at bounding box center [179, 158] width 7 height 5
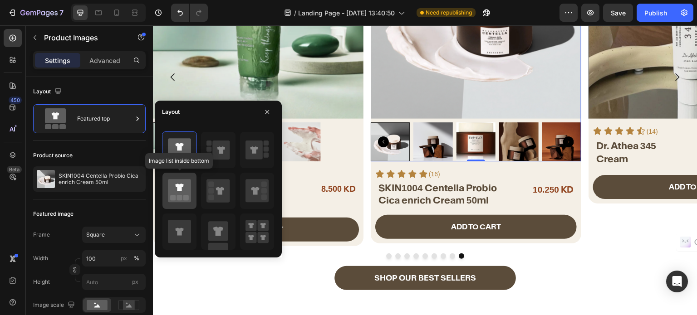
click at [185, 195] on rect at bounding box center [185, 197] width 5 height 5
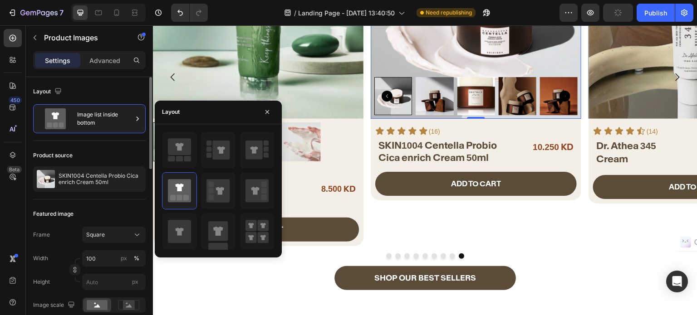
click at [104, 147] on div "Product source SKIN1004 Centella Probio Cica enrich Cream 50ml" at bounding box center [89, 170] width 112 height 58
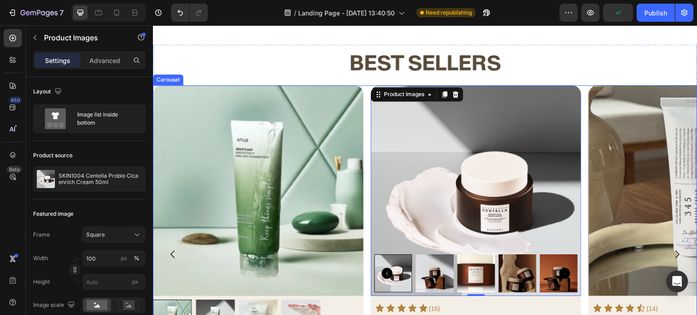
scroll to position [342, 0]
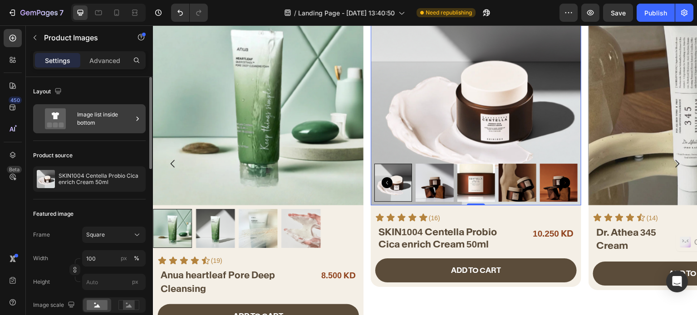
click at [100, 125] on div "Image list inside bottom" at bounding box center [104, 118] width 55 height 21
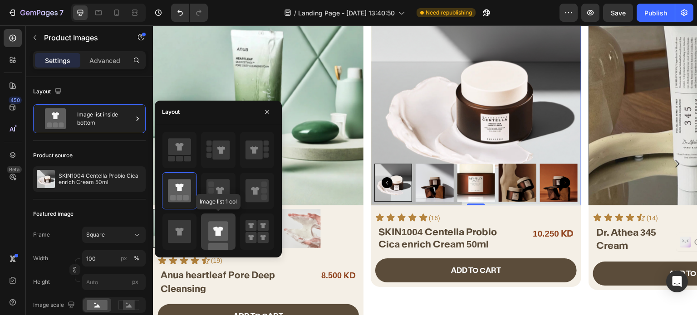
click at [216, 229] on icon at bounding box center [218, 230] width 10 height 9
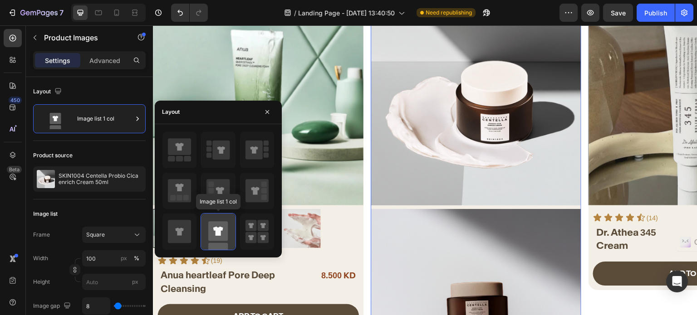
scroll to position [854, 0]
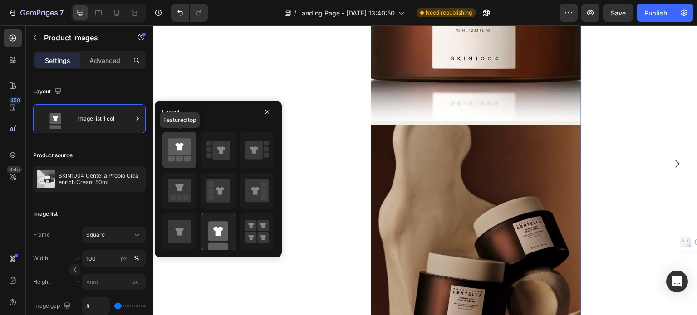
click at [184, 152] on icon at bounding box center [179, 146] width 23 height 17
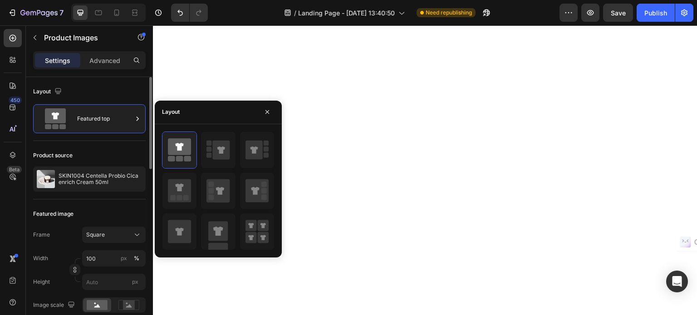
scroll to position [342, 0]
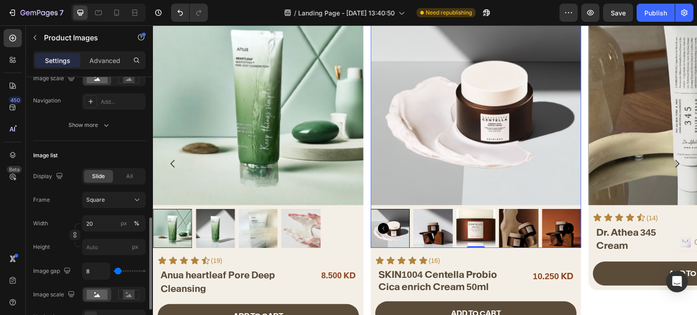
scroll to position [317, 0]
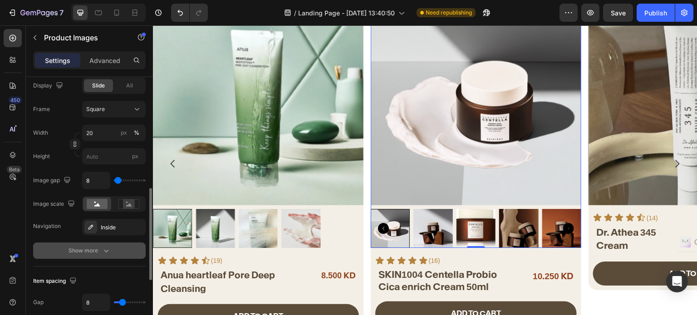
click at [92, 251] on div "Show more" at bounding box center [89, 250] width 42 height 9
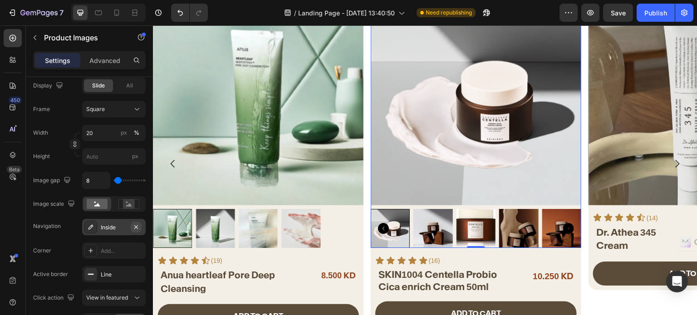
click at [132, 227] on icon "button" at bounding box center [135, 227] width 7 height 7
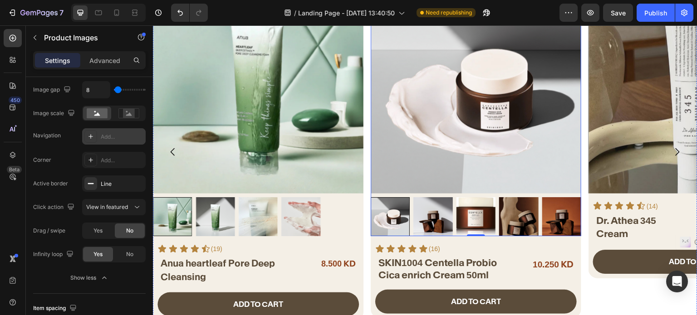
scroll to position [433, 0]
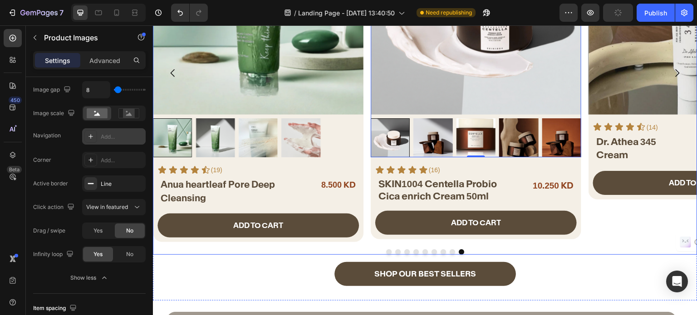
click at [387, 249] on button "Dot" at bounding box center [388, 251] width 5 height 5
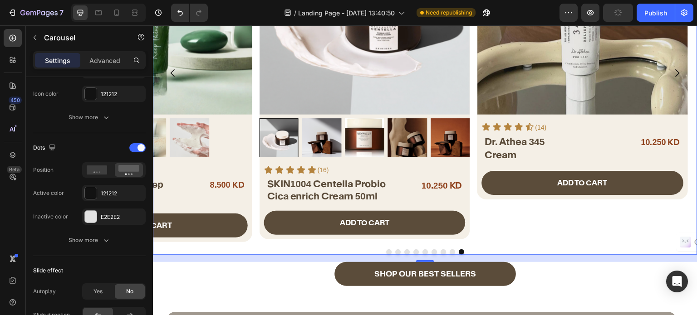
scroll to position [0, 0]
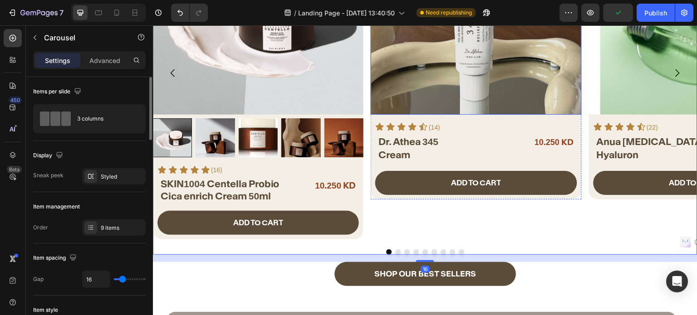
click at [456, 78] on img at bounding box center [475, 9] width 210 height 210
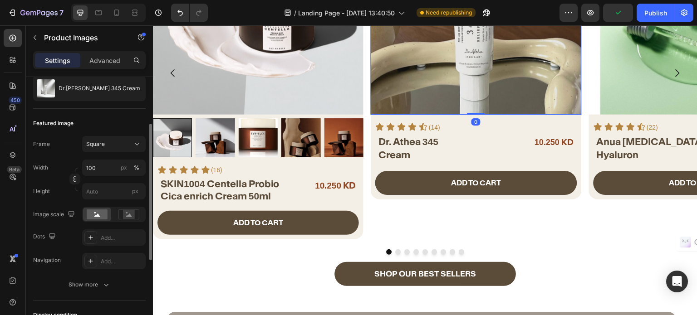
scroll to position [227, 0]
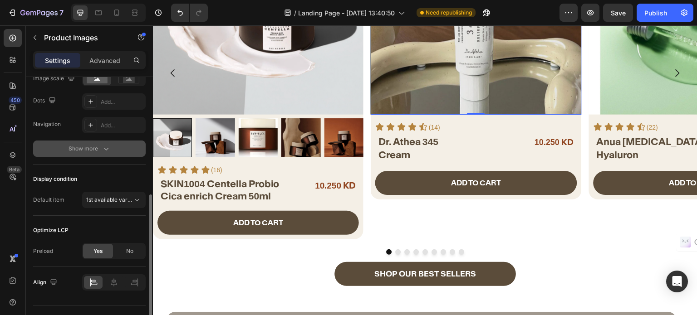
click at [95, 151] on div "Show more" at bounding box center [89, 148] width 42 height 9
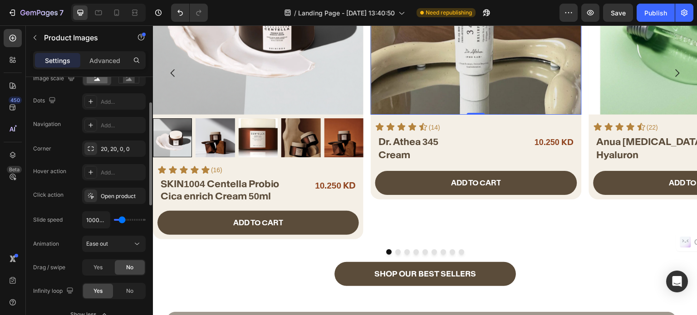
scroll to position [0, 0]
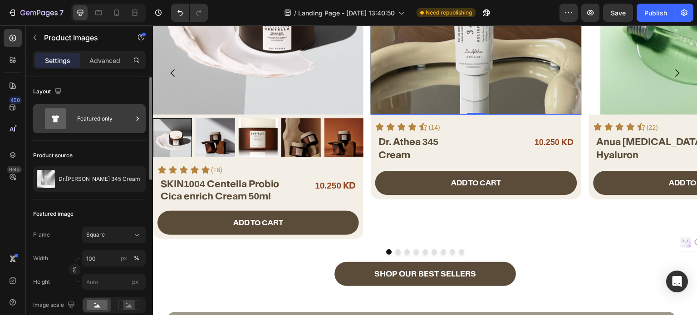
click at [78, 121] on div "Featured only" at bounding box center [104, 118] width 55 height 21
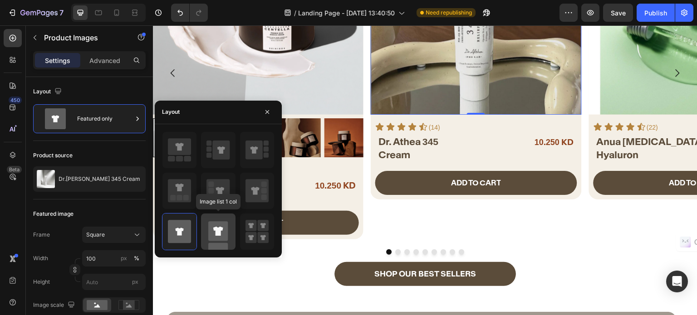
click at [214, 239] on rect at bounding box center [217, 230] width 19 height 19
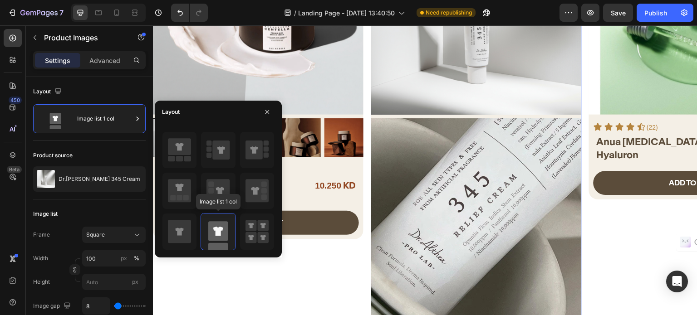
scroll to position [839, 0]
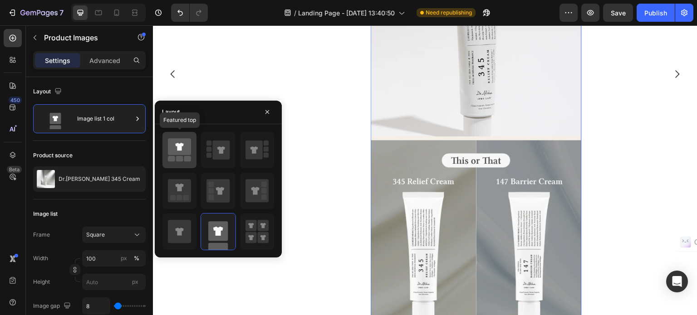
click at [181, 157] on rect at bounding box center [179, 158] width 7 height 5
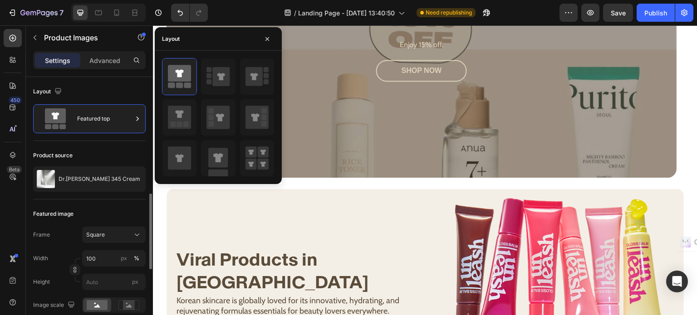
click at [54, 227] on div "Frame Square Width 100 px % Height px Image scale Navigation Add..." at bounding box center [89, 282] width 112 height 110
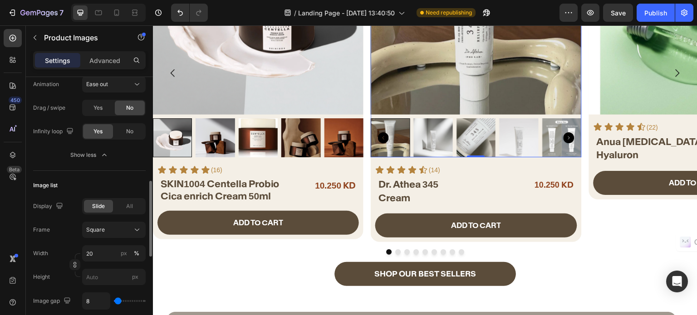
scroll to position [453, 0]
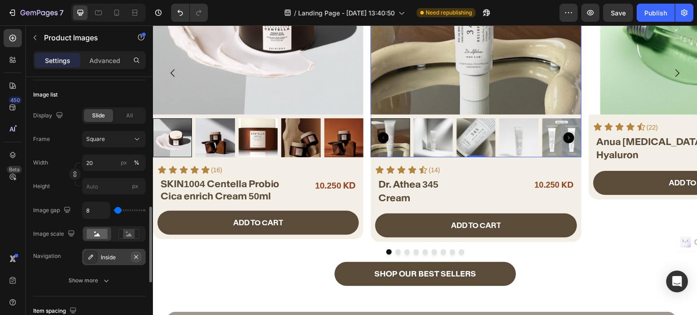
click at [137, 258] on icon "button" at bounding box center [135, 256] width 7 height 7
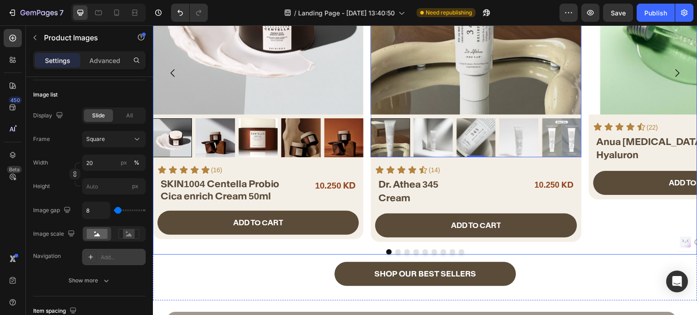
click at [395, 253] on button "Dot" at bounding box center [397, 251] width 5 height 5
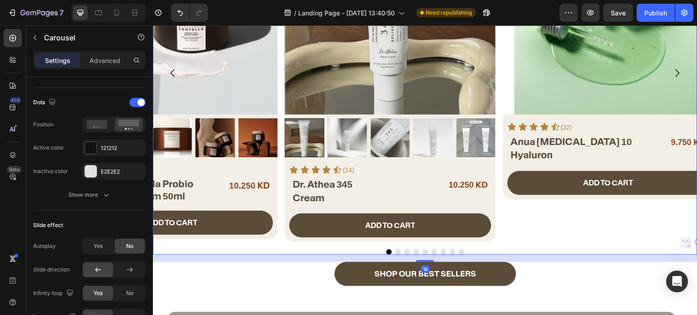
scroll to position [0, 0]
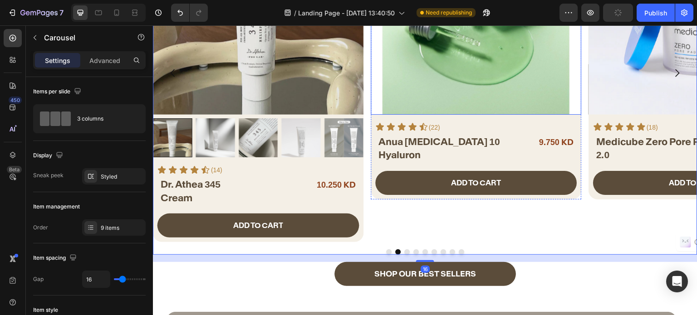
drag, startPoint x: 439, startPoint y: 89, endPoint x: 435, endPoint y: 92, distance: 4.9
click at [439, 89] on img at bounding box center [475, 9] width 210 height 210
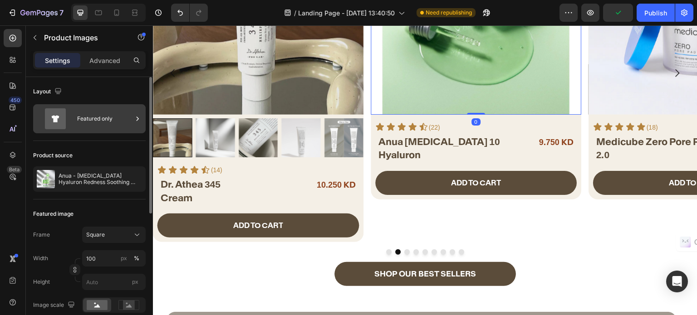
click at [97, 119] on div "Featured only" at bounding box center [104, 118] width 55 height 21
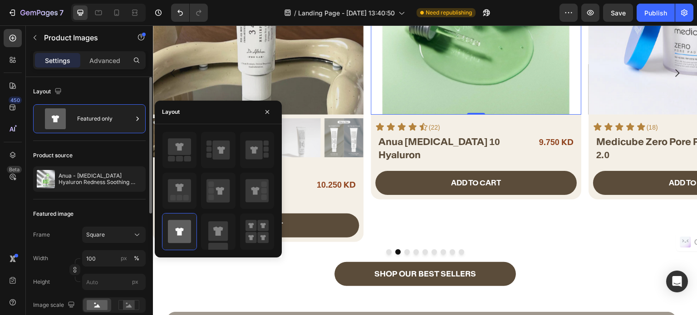
click at [180, 159] on rect at bounding box center [179, 158] width 7 height 5
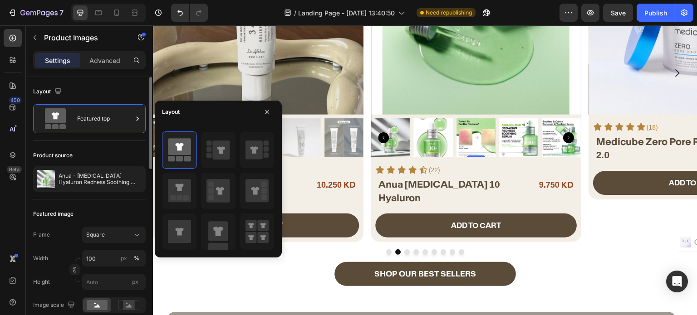
click at [83, 213] on div "Featured image" at bounding box center [89, 214] width 112 height 15
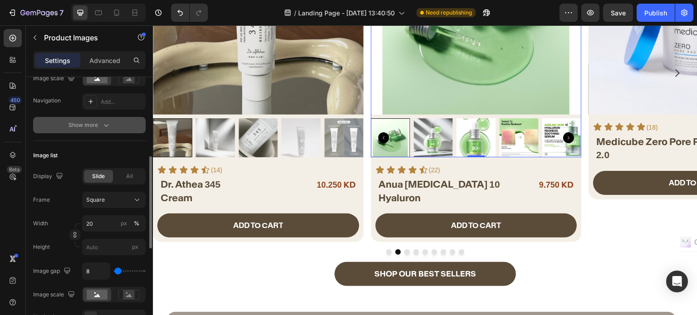
scroll to position [136, 0]
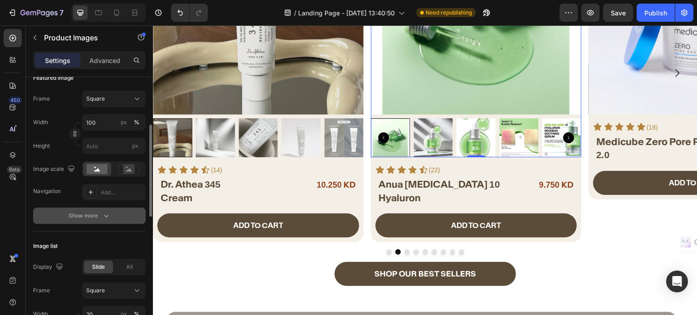
click at [84, 216] on div "Show more" at bounding box center [89, 215] width 42 height 9
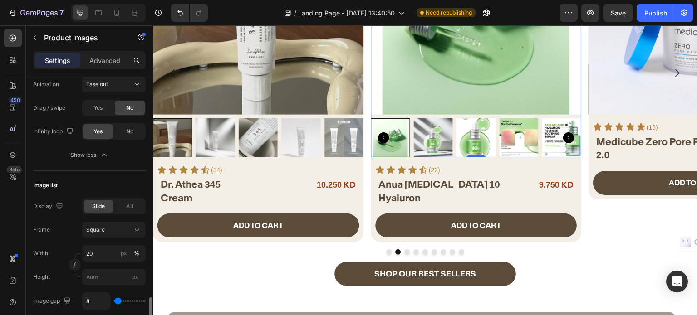
scroll to position [453, 0]
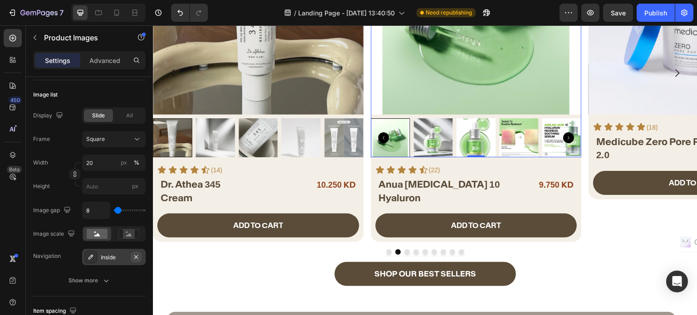
click at [136, 259] on icon "button" at bounding box center [135, 256] width 7 height 7
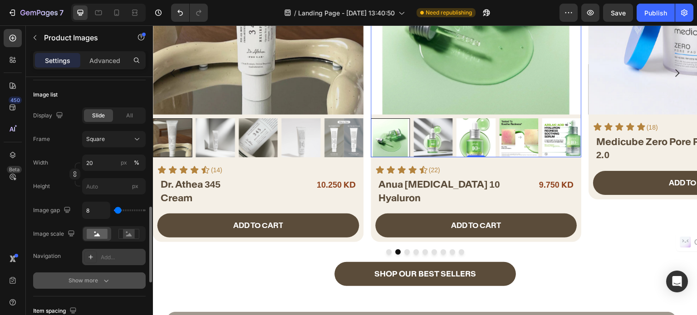
click at [97, 279] on div "Show more" at bounding box center [89, 280] width 42 height 9
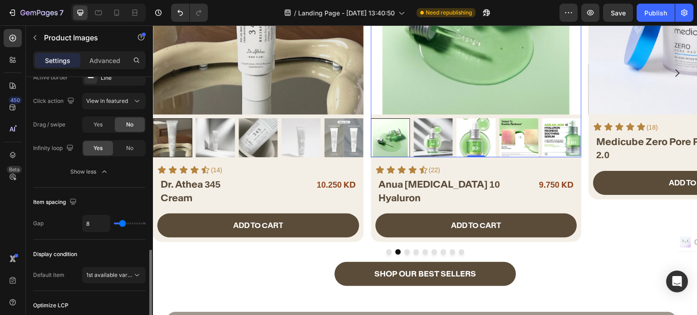
scroll to position [771, 0]
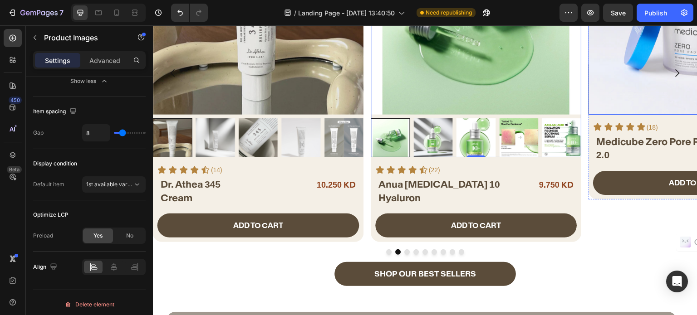
click at [643, 78] on img at bounding box center [694, 9] width 210 height 210
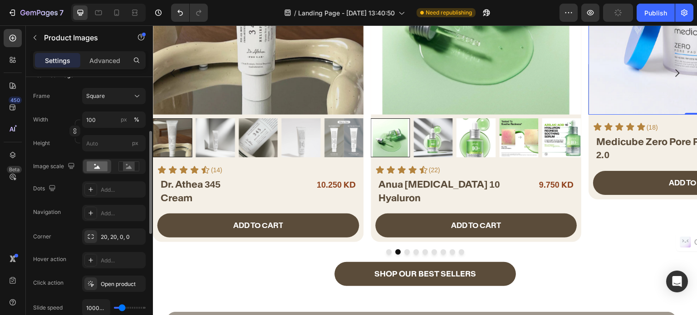
scroll to position [0, 0]
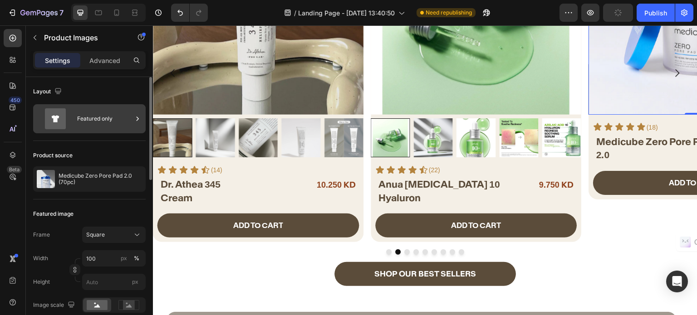
click at [78, 117] on div "Featured only" at bounding box center [104, 118] width 55 height 21
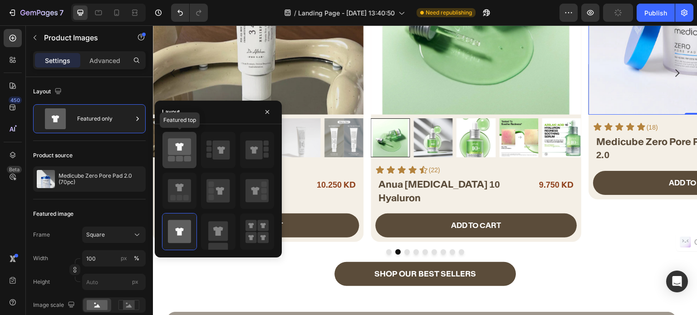
click at [188, 149] on icon at bounding box center [179, 146] width 23 height 17
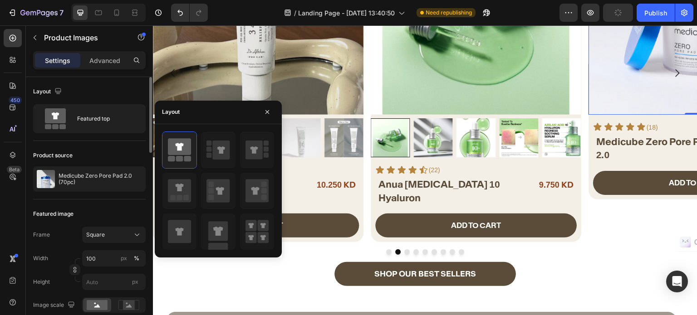
click at [79, 210] on div "Featured image" at bounding box center [89, 214] width 112 height 15
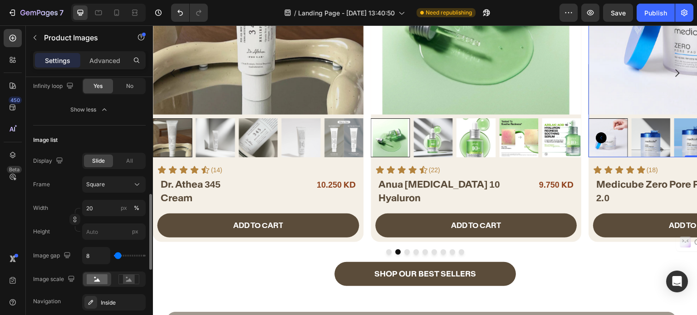
scroll to position [544, 0]
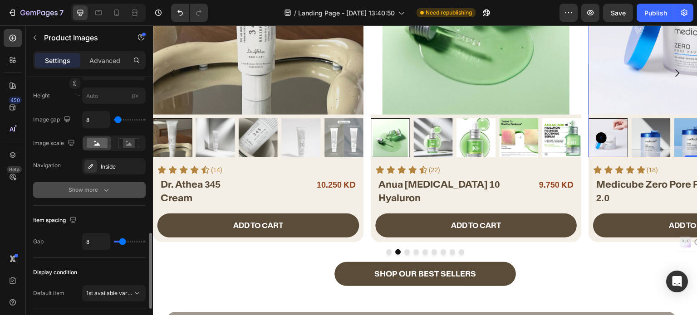
click at [87, 188] on div "Show more" at bounding box center [89, 189] width 42 height 9
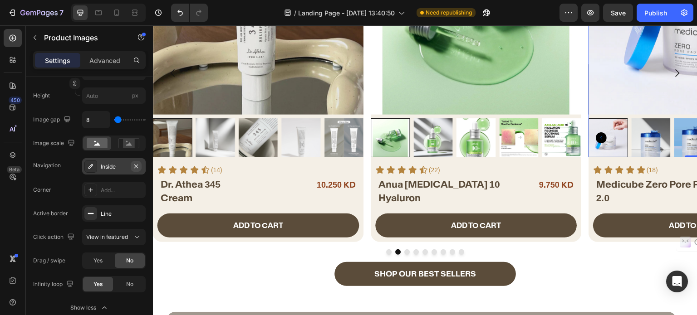
click at [138, 166] on icon "button" at bounding box center [135, 166] width 7 height 7
click at [404, 251] on button "Dot" at bounding box center [406, 251] width 5 height 5
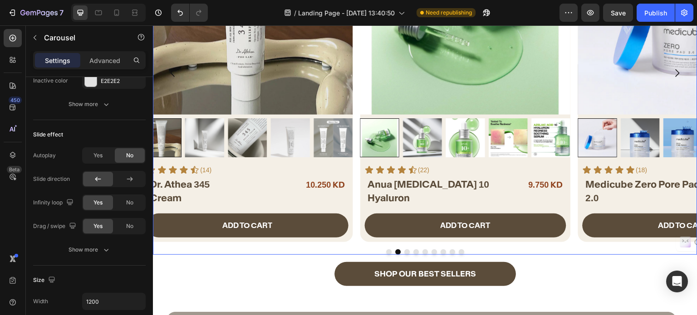
scroll to position [0, 0]
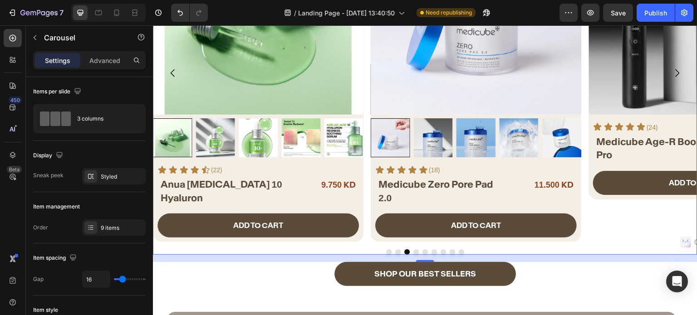
click at [434, 249] on div at bounding box center [425, 251] width 544 height 5
click at [433, 249] on button "Dot" at bounding box center [433, 251] width 5 height 5
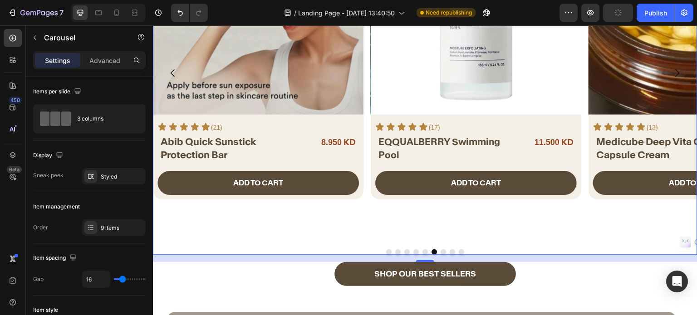
click at [422, 252] on button "Dot" at bounding box center [424, 251] width 5 height 5
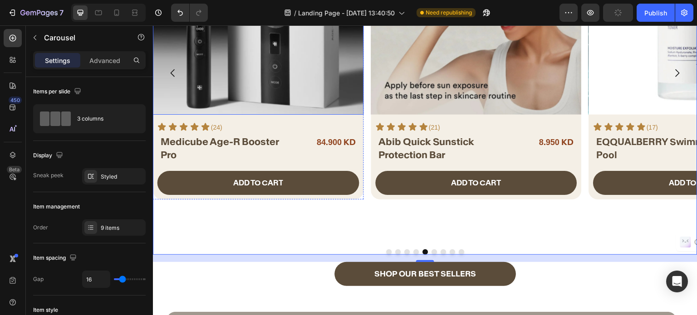
click at [274, 83] on img at bounding box center [258, 9] width 210 height 210
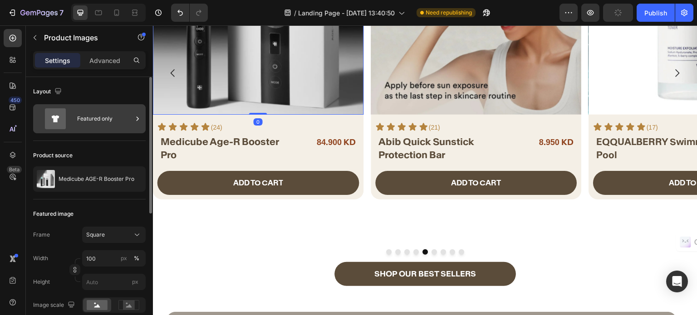
click at [112, 122] on div "Featured only" at bounding box center [104, 118] width 55 height 21
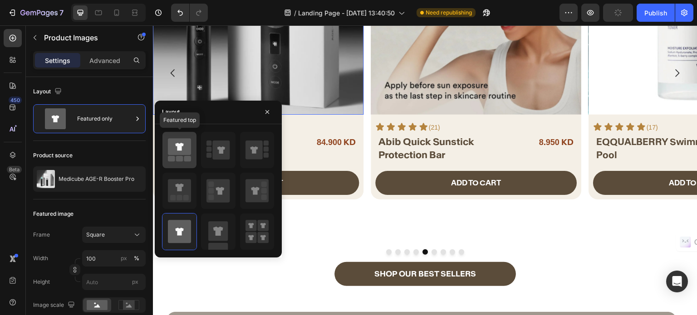
click at [187, 155] on icon at bounding box center [179, 146] width 23 height 17
click at [441, 76] on img at bounding box center [475, 9] width 210 height 210
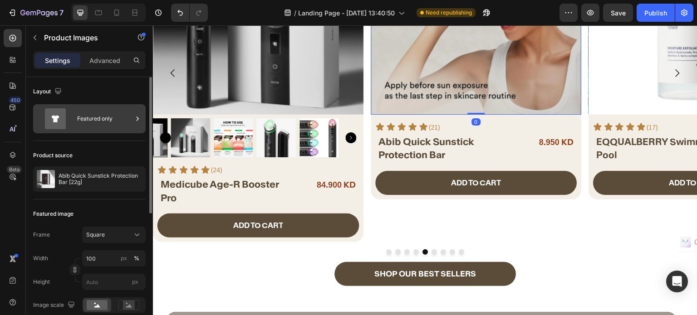
click at [78, 115] on div "Featured only" at bounding box center [104, 118] width 55 height 21
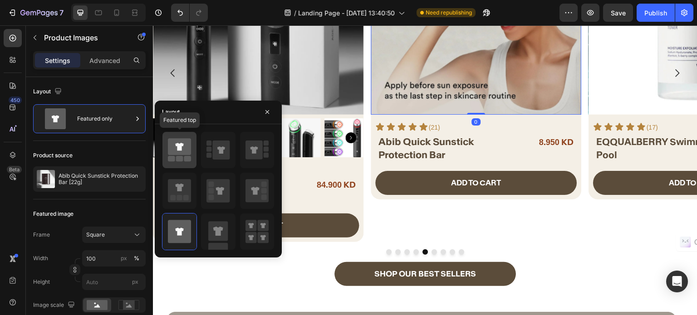
drag, startPoint x: 172, startPoint y: 148, endPoint x: 443, endPoint y: 105, distance: 273.7
click at [172, 148] on icon at bounding box center [179, 146] width 23 height 17
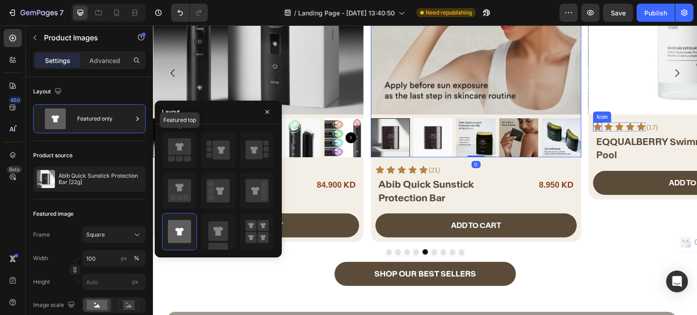
click at [614, 72] on img at bounding box center [694, 9] width 210 height 210
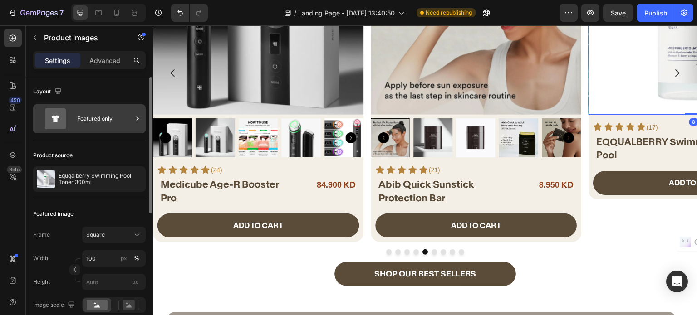
click at [108, 115] on div "Featured only" at bounding box center [104, 118] width 55 height 21
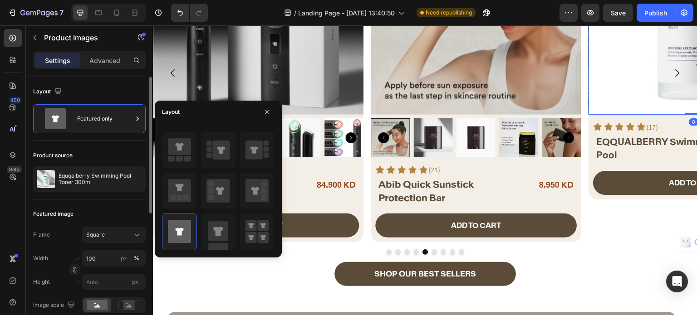
click at [175, 159] on icon at bounding box center [179, 149] width 23 height 25
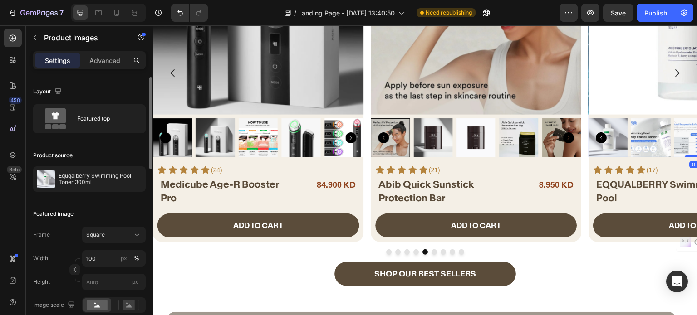
click at [96, 148] on div "Product source" at bounding box center [89, 155] width 112 height 15
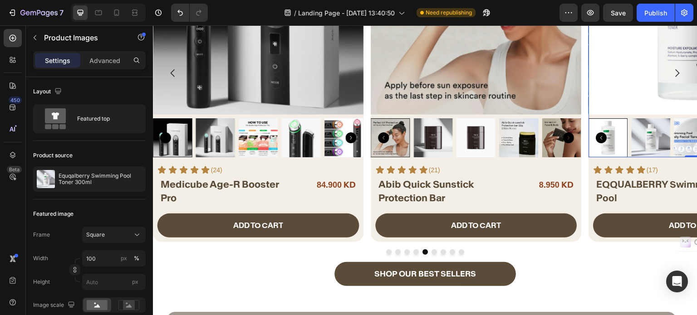
click at [224, 68] on img at bounding box center [258, 9] width 210 height 210
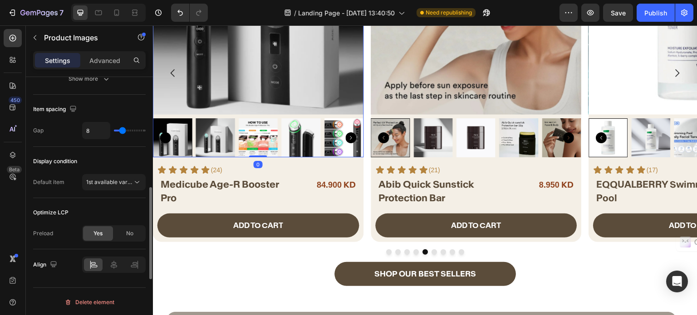
scroll to position [308, 0]
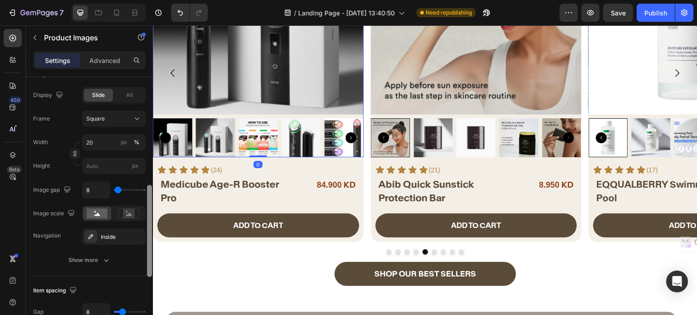
click at [0, 0] on icon "button" at bounding box center [0, 0] width 0 height 0
click at [393, 101] on img at bounding box center [475, 9] width 210 height 210
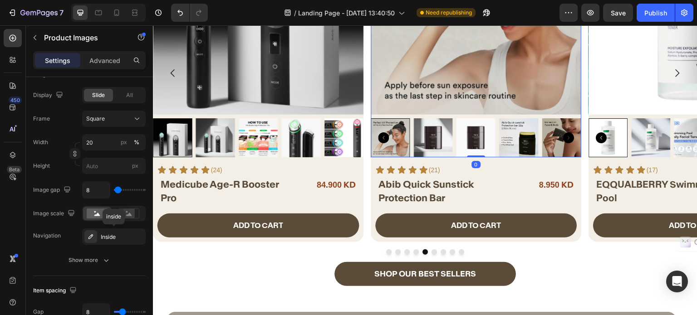
click at [468, 73] on img at bounding box center [475, 9] width 210 height 210
click at [137, 236] on icon "button" at bounding box center [135, 236] width 7 height 7
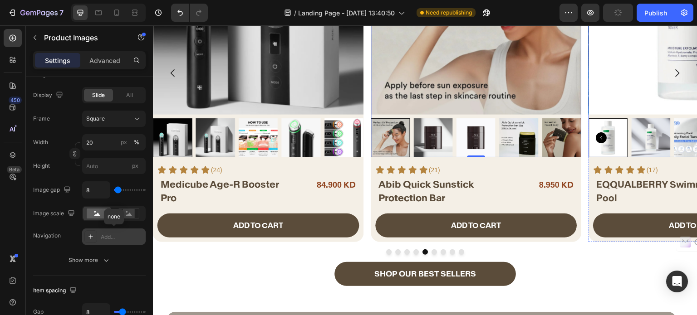
click at [609, 81] on img at bounding box center [694, 9] width 210 height 210
click at [134, 236] on icon "button" at bounding box center [135, 236] width 7 height 7
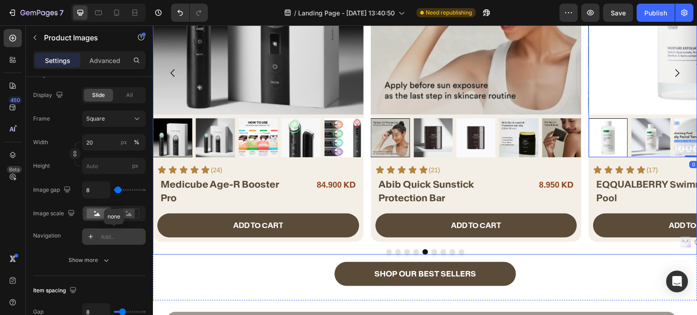
click at [431, 251] on button "Dot" at bounding box center [433, 251] width 5 height 5
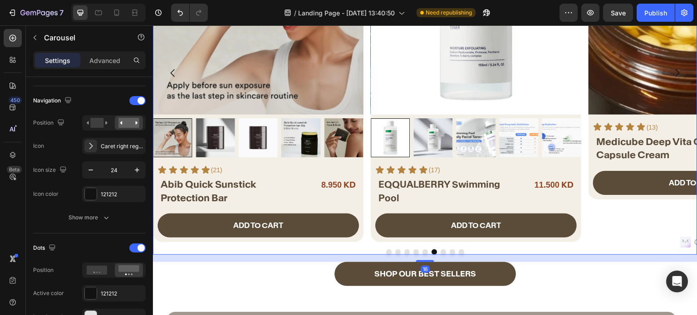
scroll to position [0, 0]
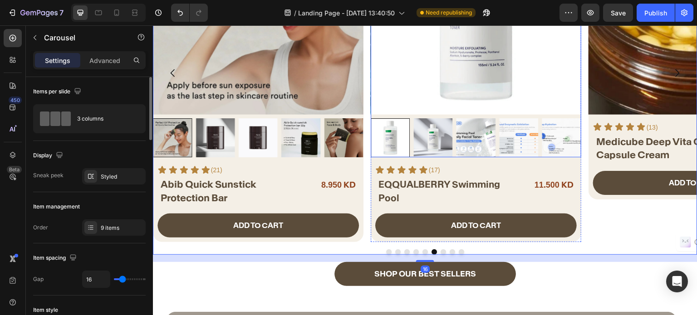
click at [405, 57] on img at bounding box center [475, 9] width 210 height 210
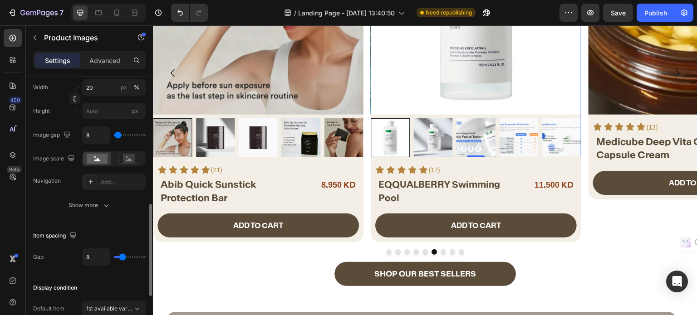
scroll to position [272, 0]
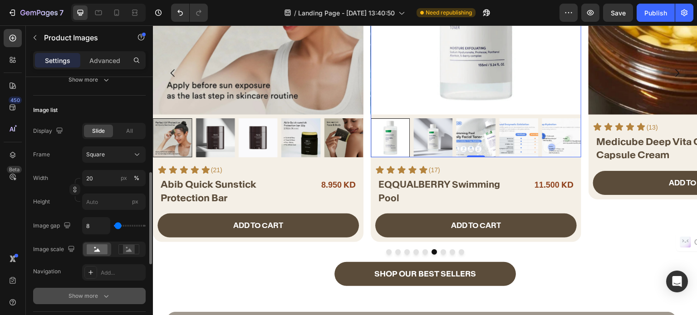
click at [93, 292] on div "Show more" at bounding box center [89, 296] width 42 height 9
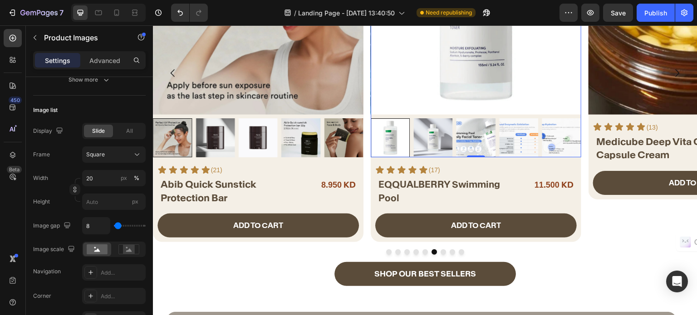
scroll to position [363, 0]
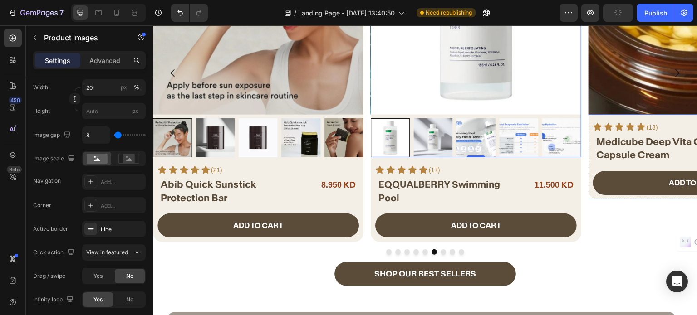
click at [650, 76] on img at bounding box center [694, 9] width 210 height 210
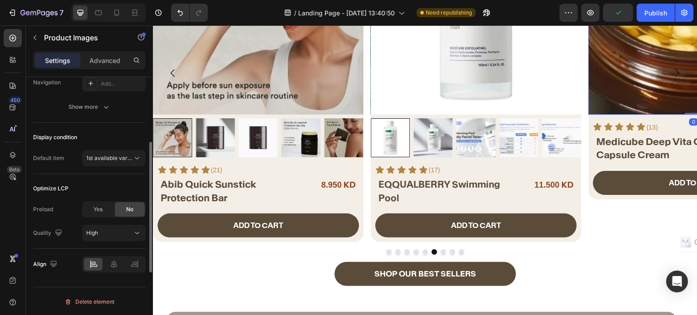
scroll to position [0, 0]
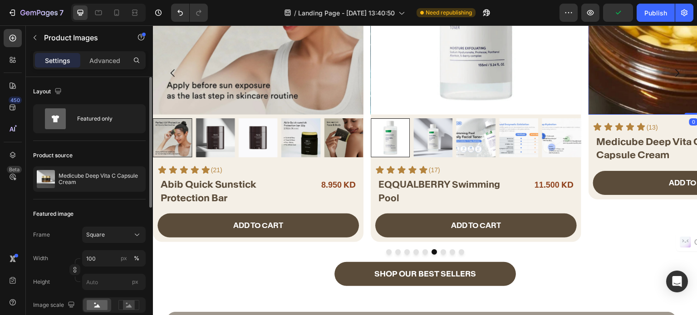
click at [89, 200] on div "Layout Featured only" at bounding box center [89, 296] width 112 height 192
click at [88, 112] on div "Featured only" at bounding box center [104, 118] width 55 height 21
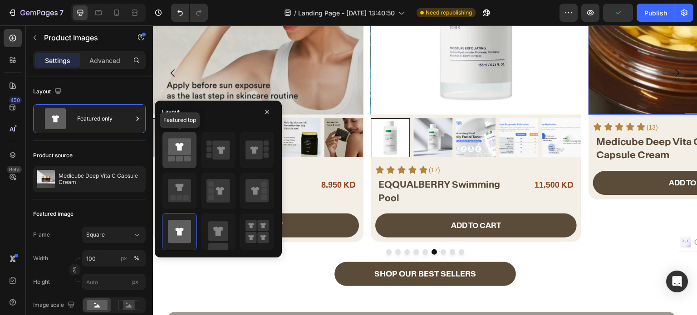
click at [192, 154] on div at bounding box center [179, 150] width 34 height 36
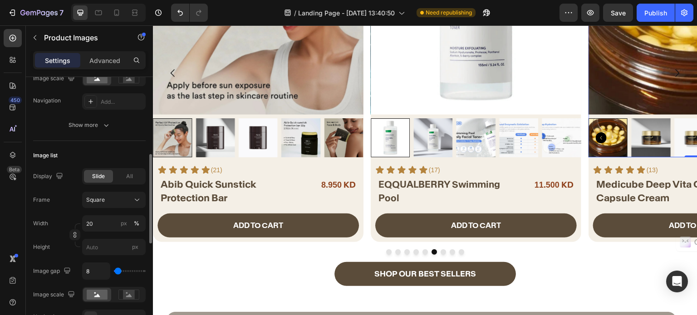
scroll to position [363, 0]
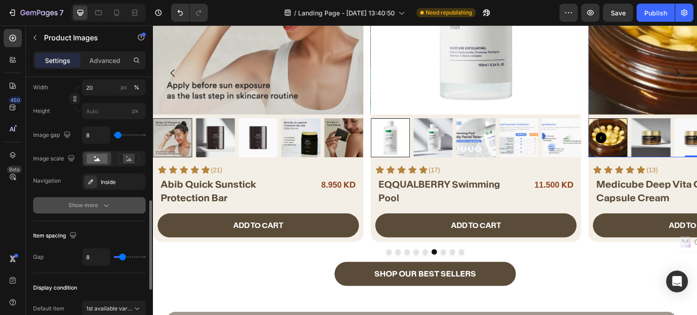
click at [90, 210] on button "Show more" at bounding box center [89, 205] width 112 height 16
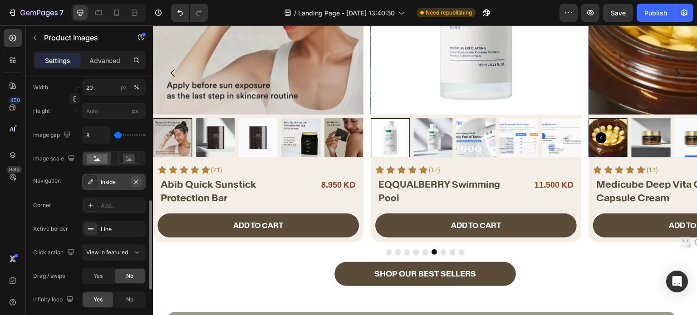
click at [137, 180] on icon "button" at bounding box center [136, 182] width 4 height 4
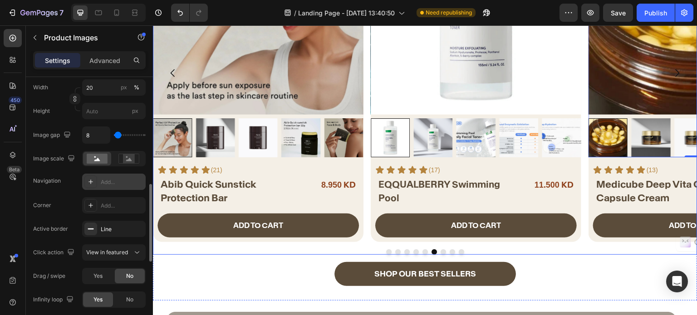
click at [440, 250] on button "Dot" at bounding box center [442, 251] width 5 height 5
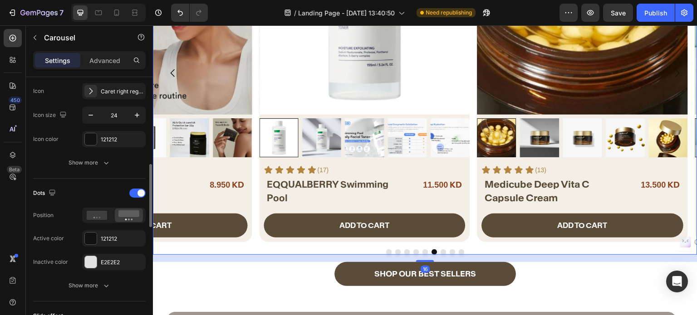
scroll to position [0, 0]
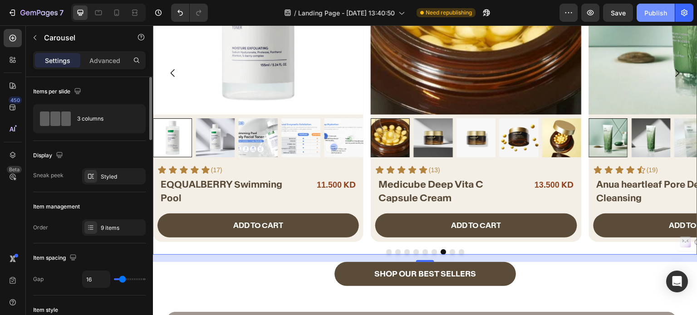
click at [651, 16] on div "Publish" at bounding box center [655, 13] width 23 height 10
click at [273, 271] on div "SHOP OUR BEST SELLERS Button" at bounding box center [425, 274] width 544 height 24
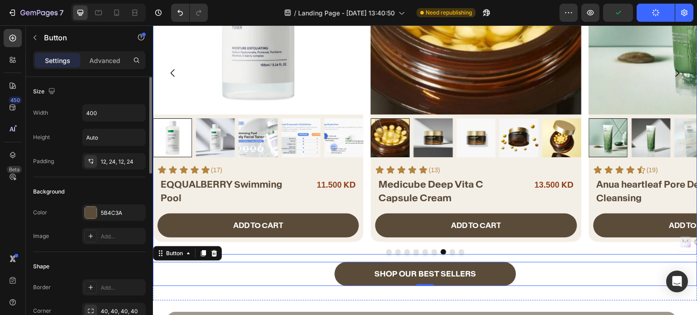
click at [256, 251] on div at bounding box center [425, 251] width 544 height 5
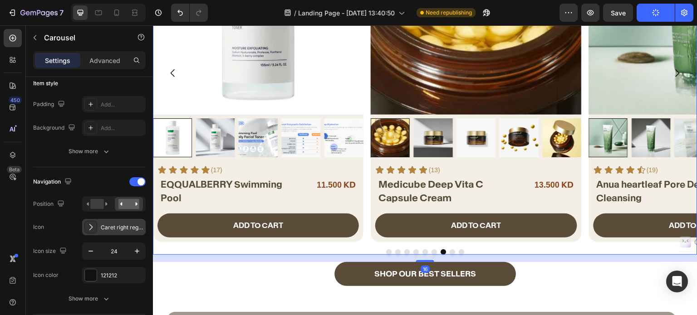
scroll to position [272, 0]
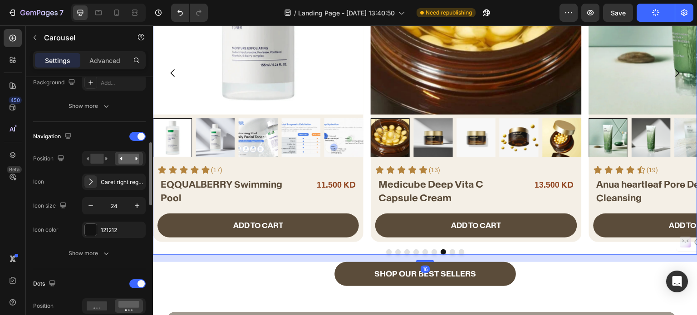
click at [143, 140] on div "Navigation" at bounding box center [89, 136] width 112 height 15
click at [140, 138] on span at bounding box center [140, 136] width 7 height 7
click at [141, 133] on span at bounding box center [140, 136] width 7 height 7
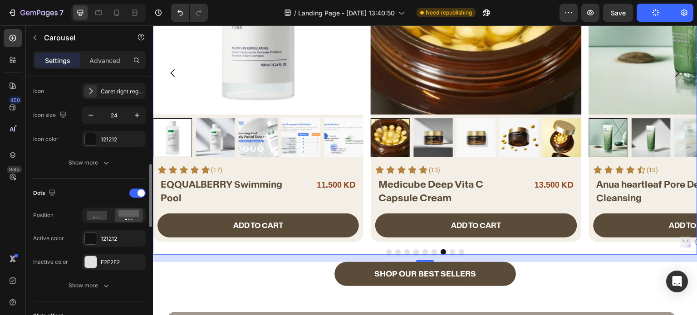
scroll to position [408, 0]
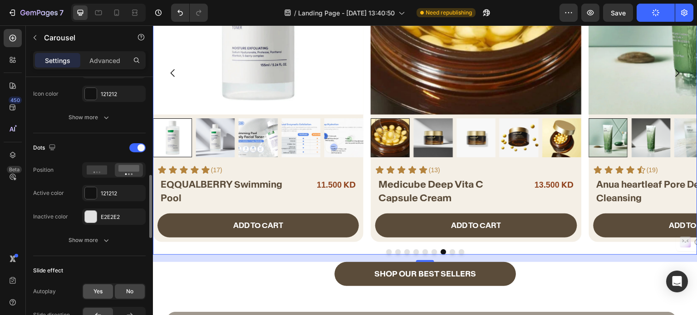
click at [98, 287] on span "Yes" at bounding box center [97, 291] width 9 height 8
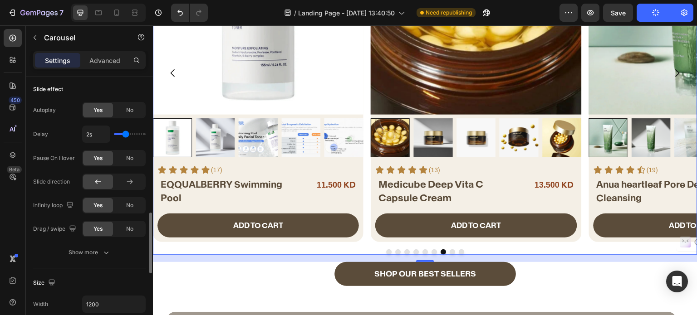
scroll to position [680, 0]
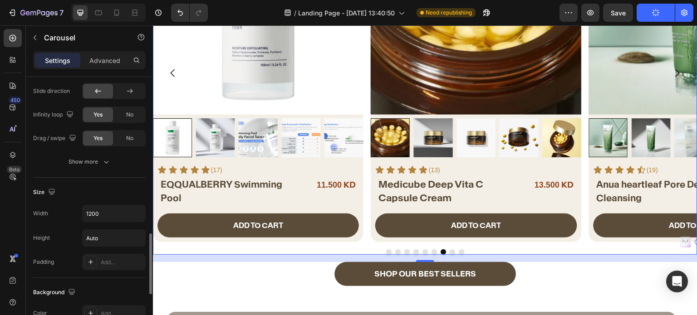
click at [107, 223] on div "Width 1200 Height Auto Padding Add..." at bounding box center [89, 237] width 112 height 65
click at [109, 219] on input "1200" at bounding box center [114, 213] width 63 height 16
type input "1920"
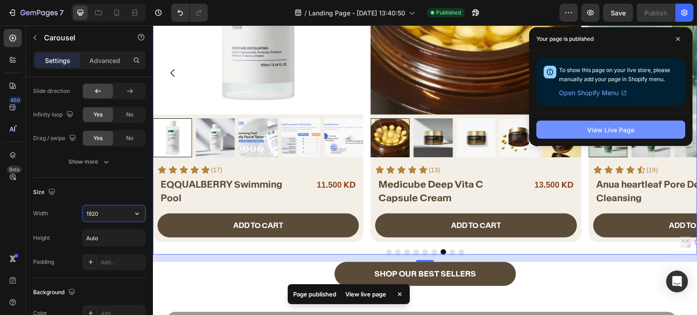
click at [602, 128] on div "View Live Page" at bounding box center [610, 130] width 47 height 10
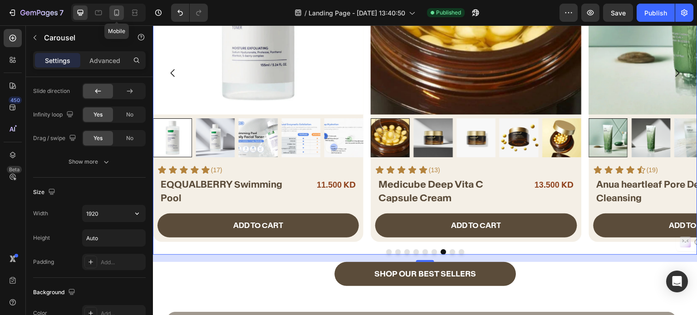
click at [112, 14] on icon at bounding box center [116, 12] width 9 height 9
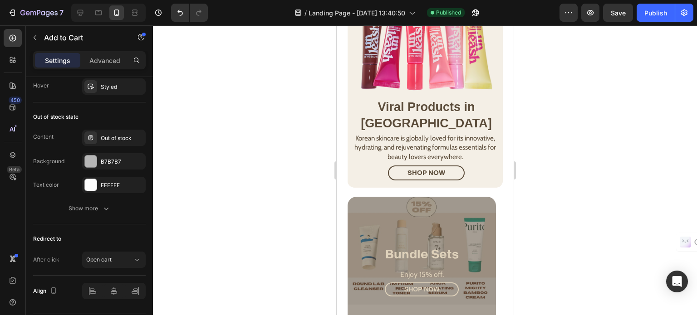
drag, startPoint x: 113, startPoint y: 149, endPoint x: 81, endPoint y: 127, distance: 38.9
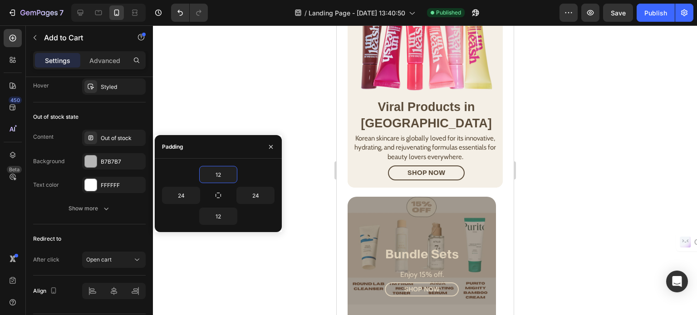
click at [77, 102] on div "Background Color 5B4C3A" at bounding box center [89, 76] width 112 height 51
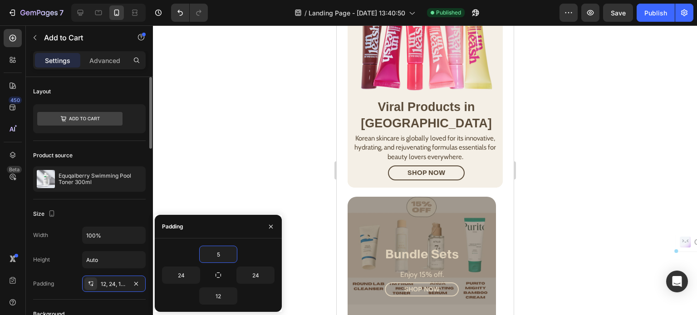
scroll to position [268, 0]
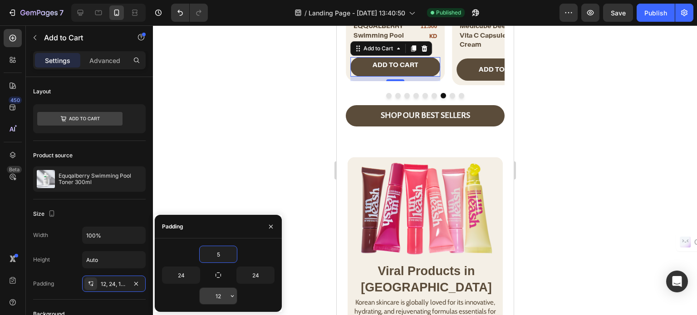
type input "5"
click at [219, 295] on input "12" at bounding box center [218, 296] width 37 height 16
type input "5"
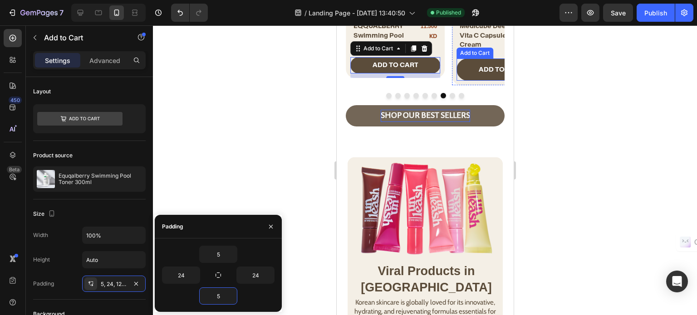
drag, startPoint x: 465, startPoint y: 74, endPoint x: 378, endPoint y: 108, distance: 93.5
click at [465, 74] on button "ADD TO CART" at bounding box center [501, 69] width 90 height 22
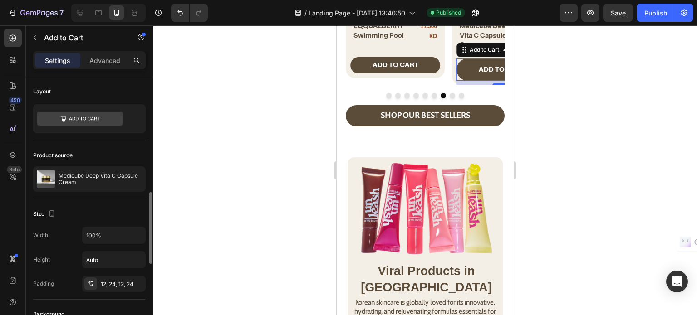
scroll to position [91, 0]
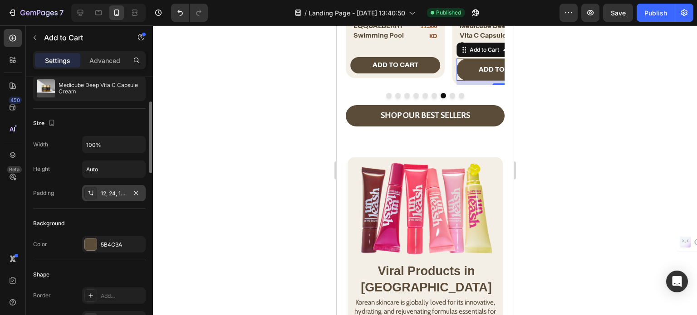
click at [111, 193] on div "12, 24, 12, 24" at bounding box center [114, 194] width 26 height 8
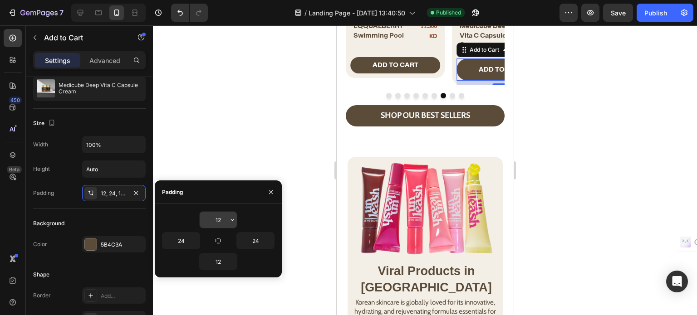
click at [218, 219] on input "12" at bounding box center [218, 220] width 37 height 16
type input "5"
click at [221, 267] on input "12" at bounding box center [218, 261] width 37 height 16
type input "5"
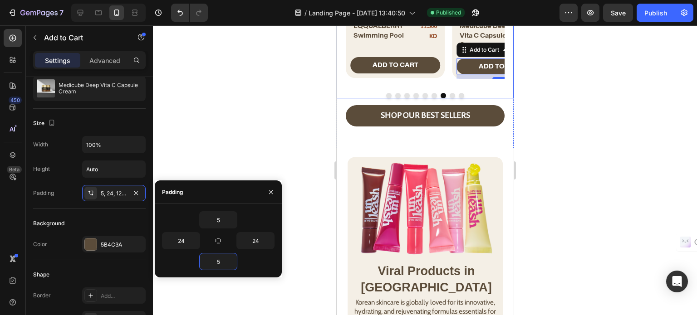
click at [385, 94] on button "Dot" at bounding box center [387, 95] width 5 height 5
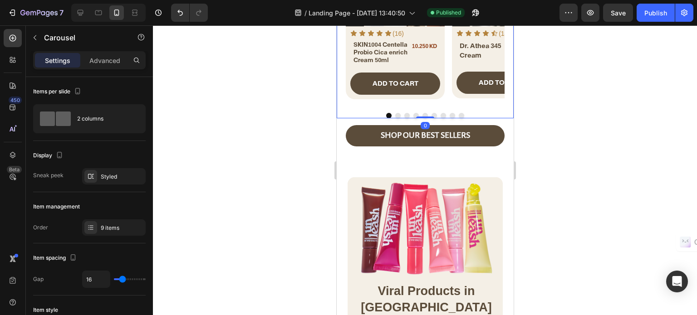
scroll to position [178, 0]
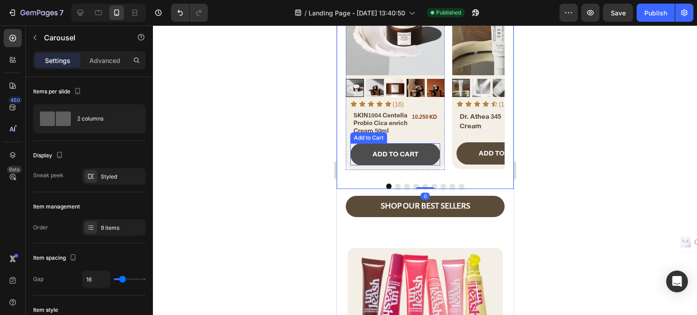
click at [359, 155] on button "ADD TO CART" at bounding box center [395, 154] width 90 height 22
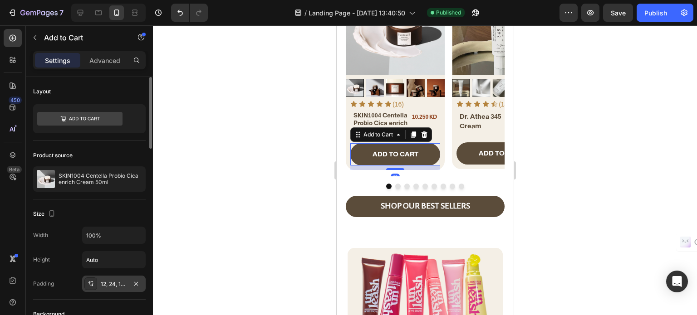
click at [108, 278] on div "12, 24, 12, 24" at bounding box center [113, 284] width 63 height 16
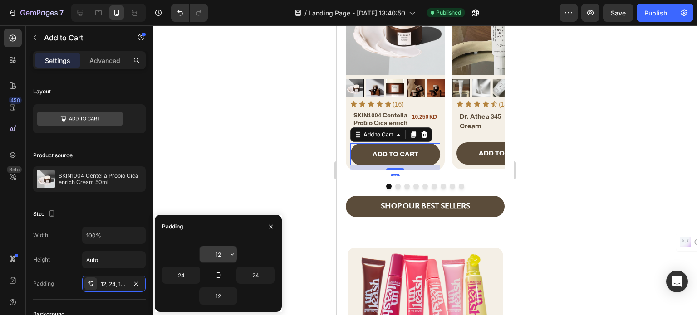
click at [224, 251] on input "12" at bounding box center [218, 254] width 37 height 16
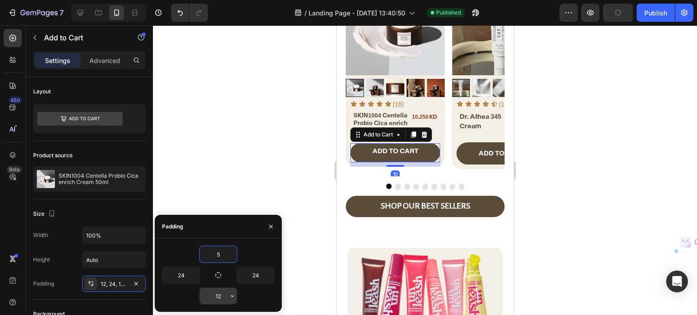
type input "5"
click at [220, 296] on input "12" at bounding box center [218, 296] width 37 height 16
type input "5"
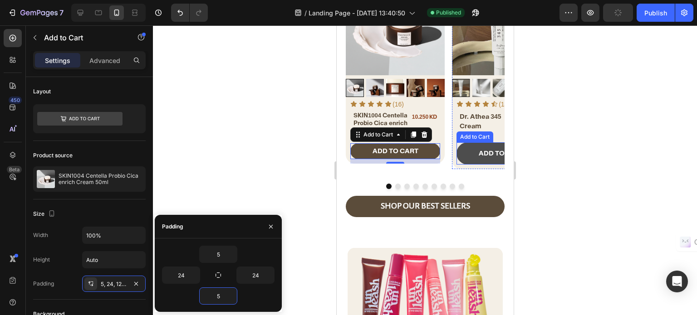
click at [465, 151] on button "ADD TO CART" at bounding box center [501, 153] width 90 height 22
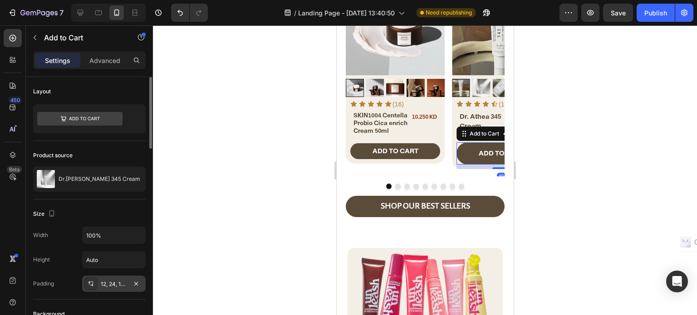
click at [115, 281] on div "12, 24, 12, 24" at bounding box center [114, 284] width 26 height 8
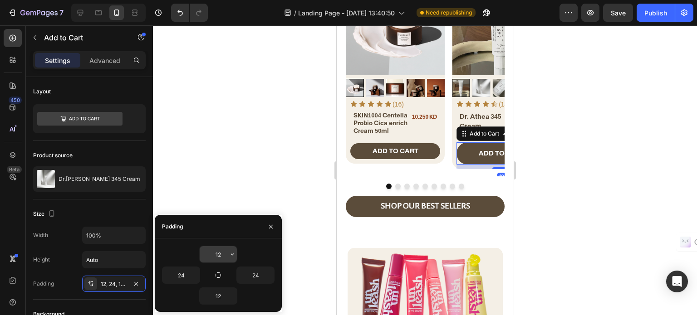
click at [222, 253] on input "12" at bounding box center [218, 254] width 37 height 16
type input "5"
click at [216, 297] on input "12" at bounding box center [218, 296] width 37 height 16
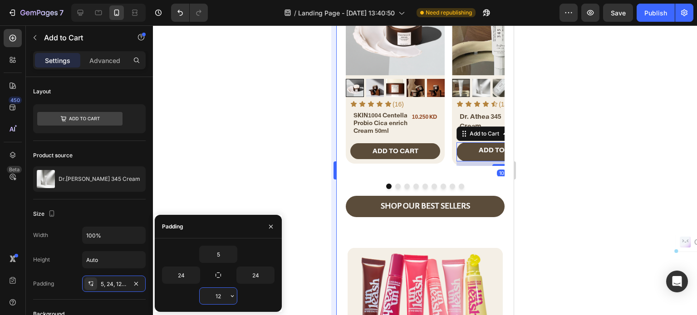
type input "5"
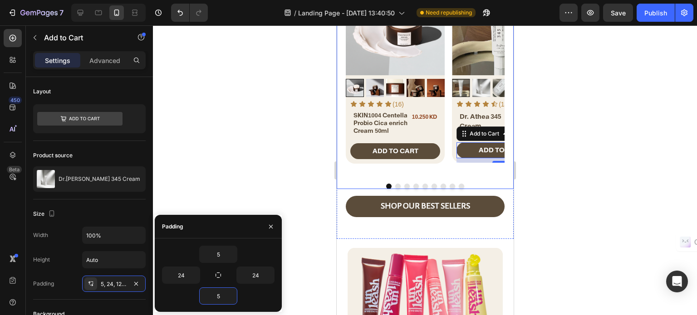
click at [395, 185] on button "Dot" at bounding box center [397, 186] width 5 height 5
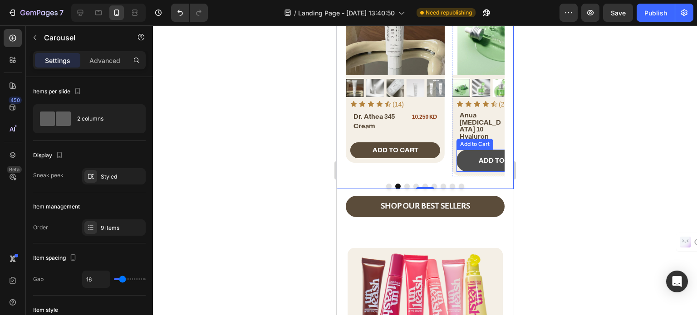
click at [465, 154] on button "ADD TO CART" at bounding box center [501, 161] width 90 height 22
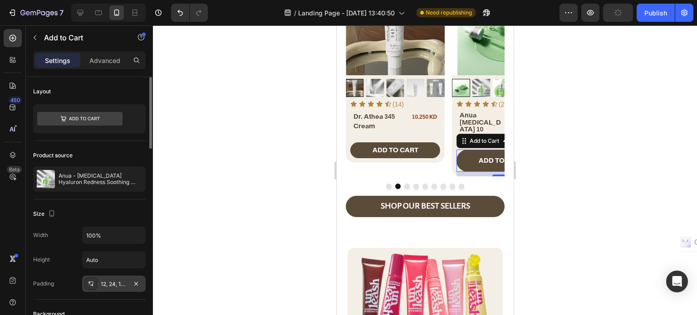
click at [108, 280] on div "12, 24, 12, 24" at bounding box center [114, 284] width 26 height 8
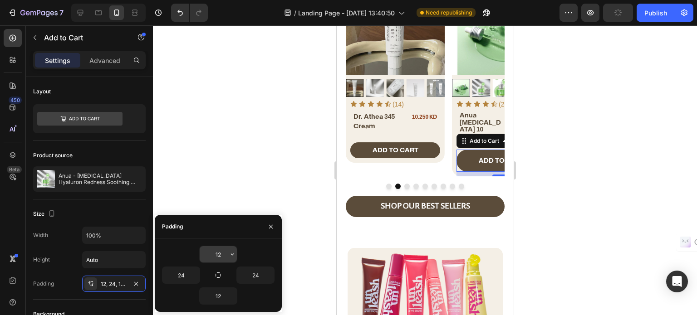
click at [216, 253] on input "12" at bounding box center [218, 254] width 37 height 16
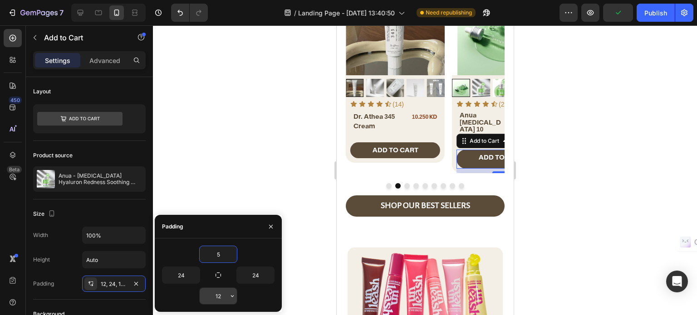
type input "5"
click at [223, 293] on input "12" at bounding box center [218, 296] width 37 height 16
type input "5"
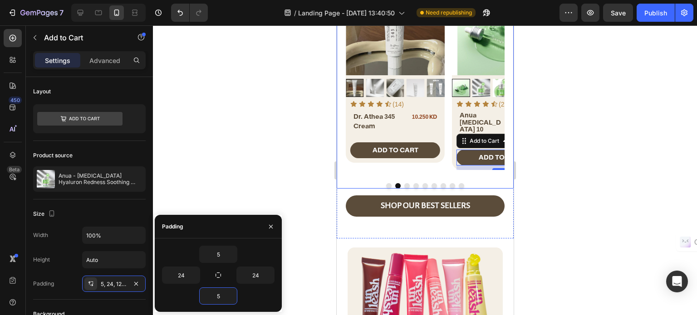
click at [404, 185] on button "Dot" at bounding box center [406, 185] width 5 height 5
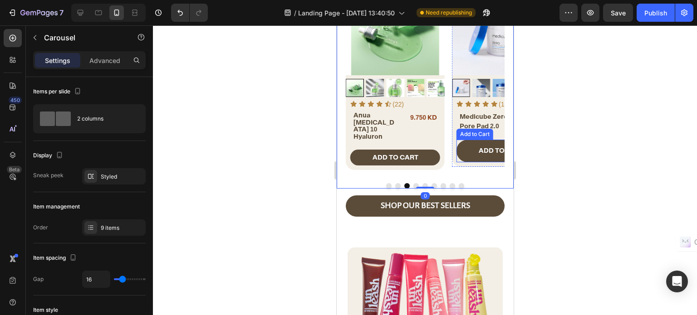
click at [459, 157] on button "ADD TO CART" at bounding box center [501, 151] width 90 height 22
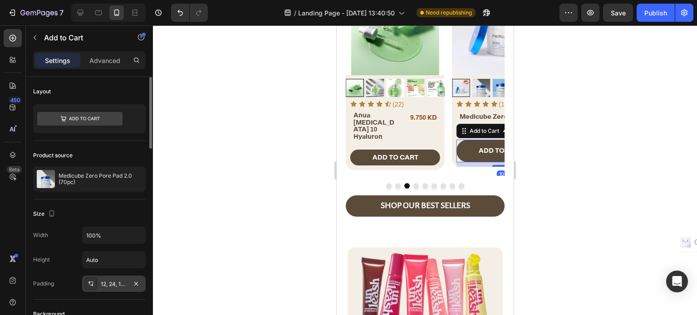
click at [110, 283] on div "12, 24, 12, 24" at bounding box center [114, 284] width 26 height 8
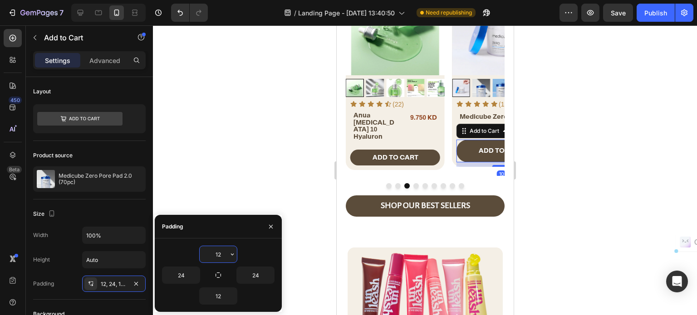
click at [224, 253] on input "12" at bounding box center [218, 254] width 37 height 16
type input "5"
click at [216, 299] on input "12" at bounding box center [218, 296] width 37 height 16
type input "5"
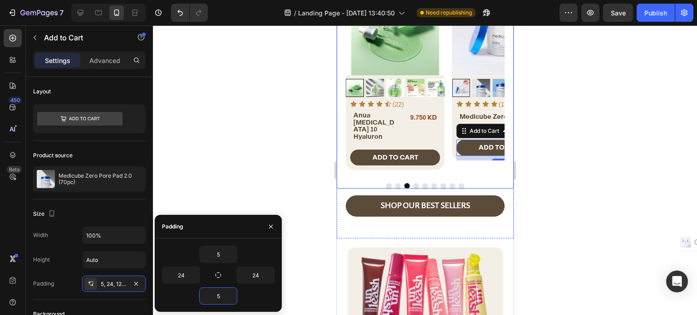
click at [413, 185] on button "Dot" at bounding box center [415, 185] width 5 height 5
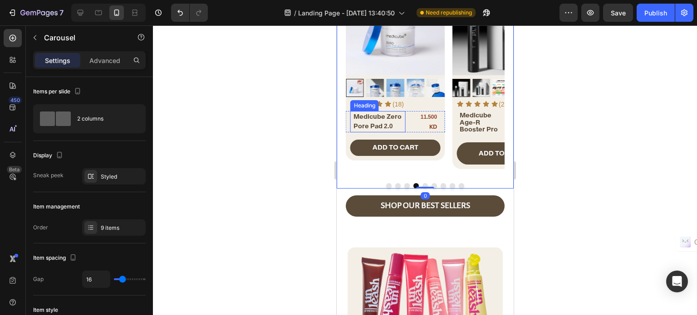
click at [380, 126] on span "Medicube Zero Pore Pad 2.0" at bounding box center [377, 121] width 48 height 18
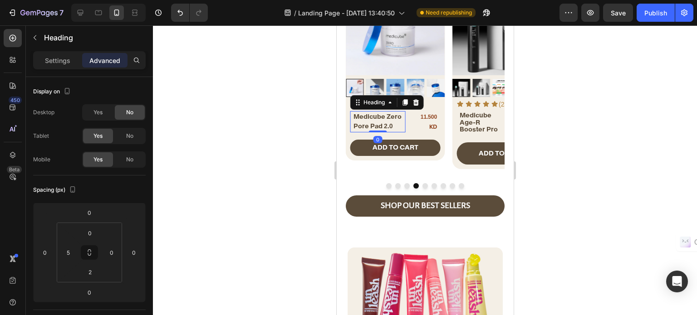
click at [390, 126] on h2 "Medicube Zero Pore Pad 2.0" at bounding box center [378, 121] width 53 height 20
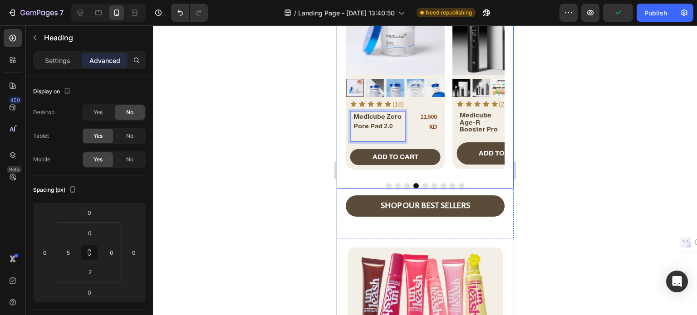
click at [400, 183] on div at bounding box center [424, 185] width 159 height 5
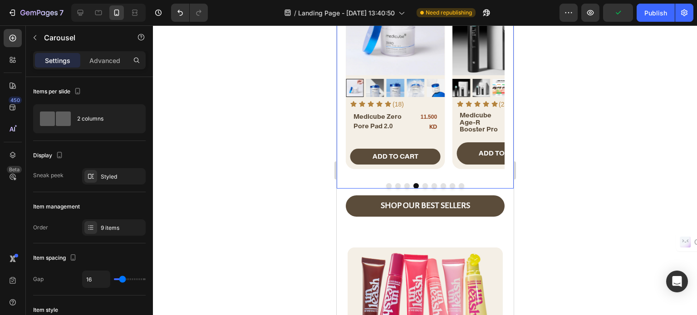
click at [404, 184] on button "Dot" at bounding box center [406, 185] width 5 height 5
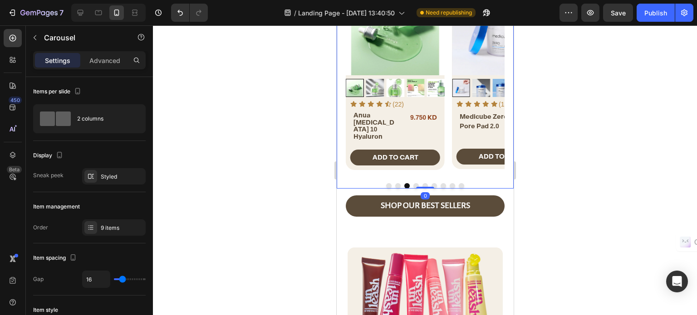
click at [413, 183] on button "Dot" at bounding box center [415, 185] width 5 height 5
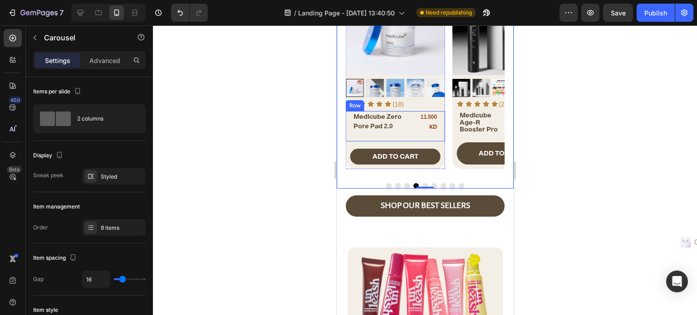
click at [396, 138] on p "⁠⁠⁠⁠⁠⁠⁠ Medicube Zero Pore Pad 2.0" at bounding box center [378, 126] width 51 height 28
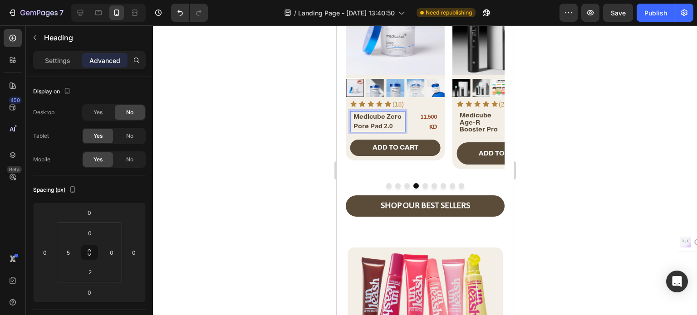
click at [387, 116] on span "Medicube Zero Pore Pad 2.0" at bounding box center [377, 121] width 48 height 18
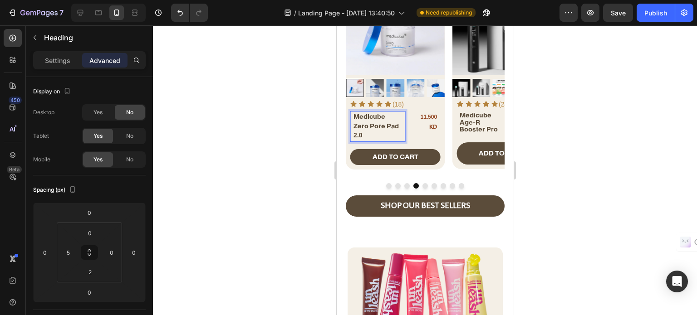
click at [383, 125] on span "Zero Pore Pad 2.0" at bounding box center [375, 131] width 45 height 18
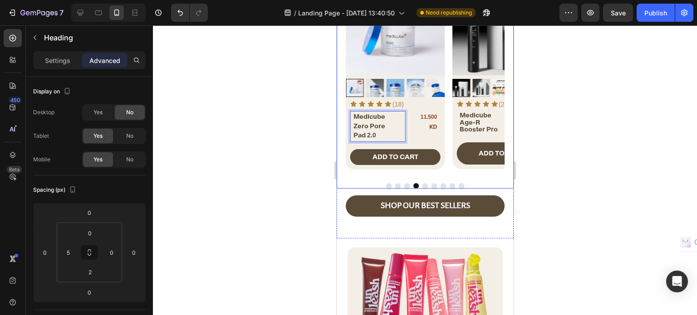
click at [404, 185] on button "Dot" at bounding box center [406, 185] width 5 height 5
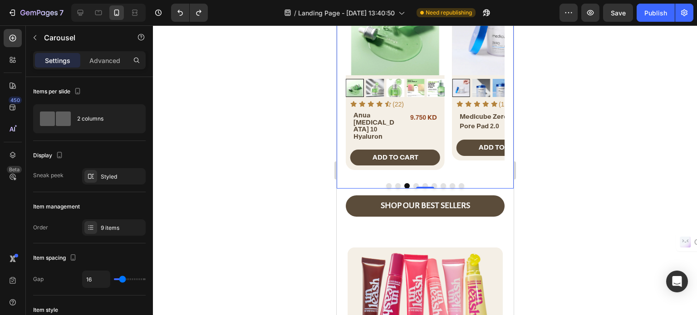
click at [413, 183] on button "Dot" at bounding box center [415, 185] width 5 height 5
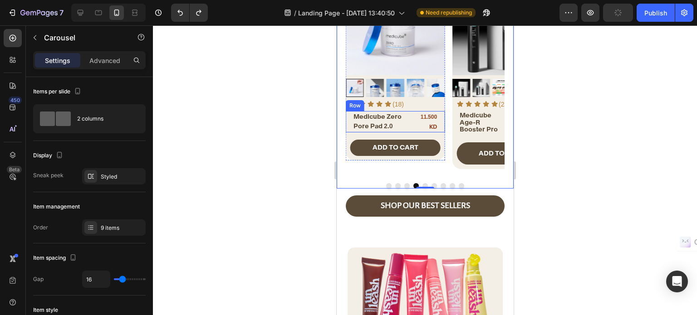
click at [410, 123] on div "⁠⁠⁠⁠⁠⁠⁠ Medicube Zero Pore Pad 2.0 Heading Medicube Zero Pore Pad 2.0 Heading 1…" at bounding box center [394, 121] width 99 height 21
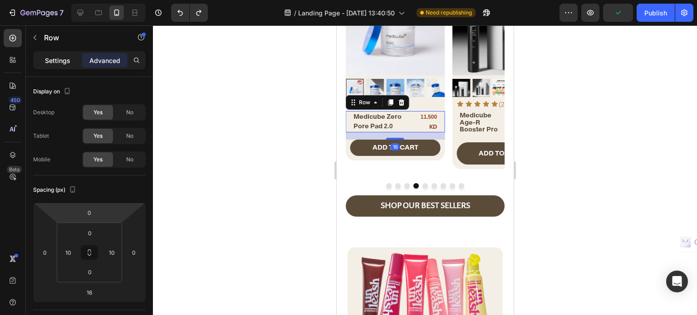
click at [50, 59] on p "Settings" at bounding box center [57, 61] width 25 height 10
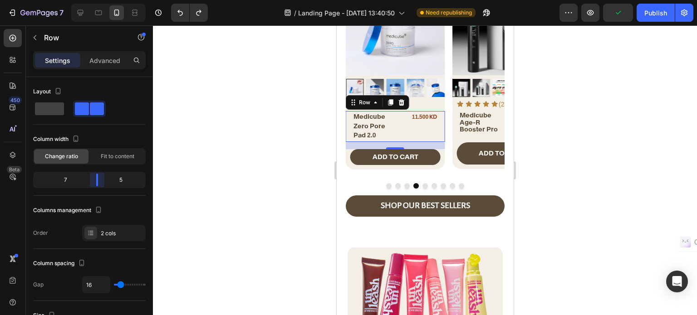
drag, startPoint x: 102, startPoint y: 178, endPoint x: 97, endPoint y: 179, distance: 5.1
click at [97, 0] on body "7 / Landing Page - Aug 19, 13:40:50 Need republishing Preview Publish 450 Beta …" at bounding box center [348, 0] width 697 height 0
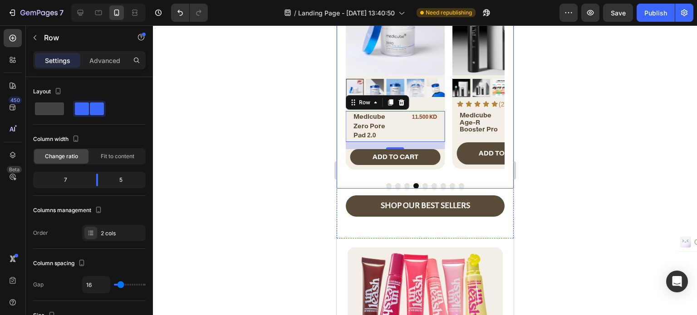
click at [404, 185] on button "Dot" at bounding box center [406, 185] width 5 height 5
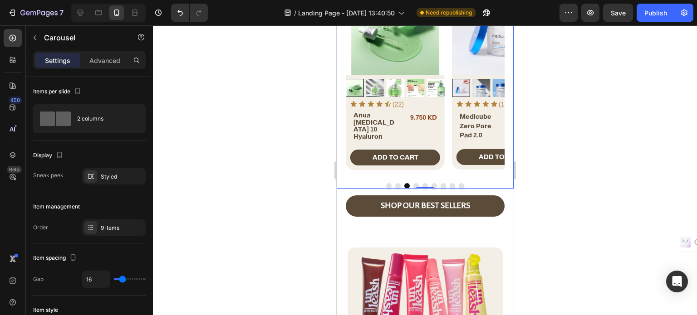
click at [395, 185] on button "Dot" at bounding box center [397, 185] width 5 height 5
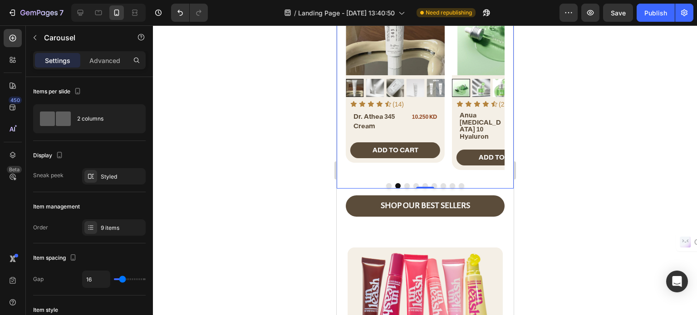
click at [413, 183] on button "Dot" at bounding box center [415, 185] width 5 height 5
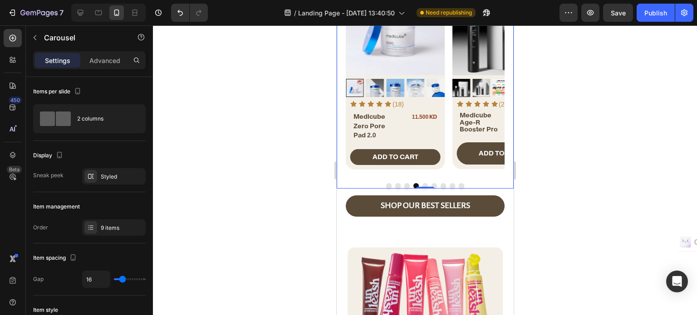
click at [404, 183] on button "Dot" at bounding box center [406, 185] width 5 height 5
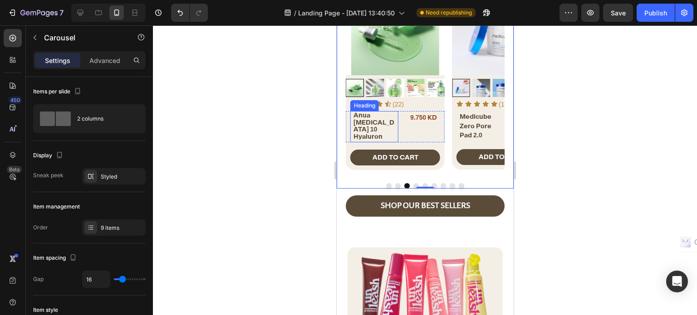
click at [371, 123] on span "Anua [MEDICAL_DATA] 10 Hyaluron" at bounding box center [373, 125] width 41 height 29
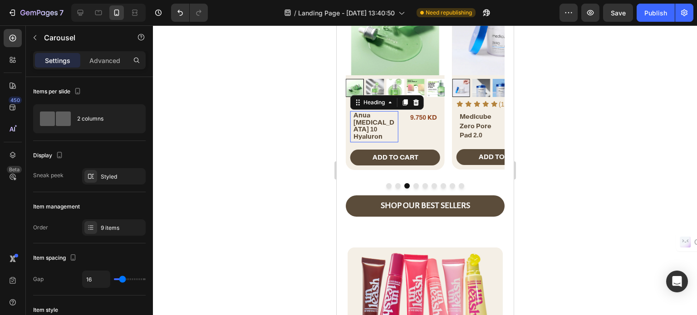
click at [371, 123] on span "Anua [MEDICAL_DATA] 10 Hyaluron" at bounding box center [373, 125] width 41 height 29
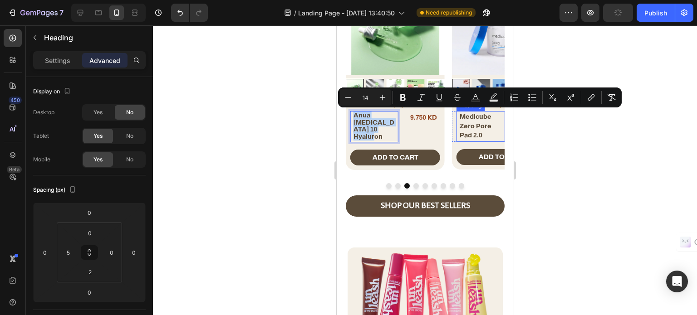
click at [461, 120] on span "Medicube Zero Pore Pad 2.0" at bounding box center [475, 125] width 32 height 27
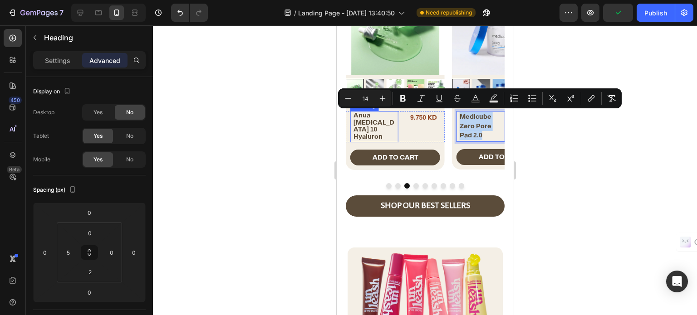
click at [365, 124] on span "Anua [MEDICAL_DATA] 10 Hyaluron" at bounding box center [373, 125] width 41 height 29
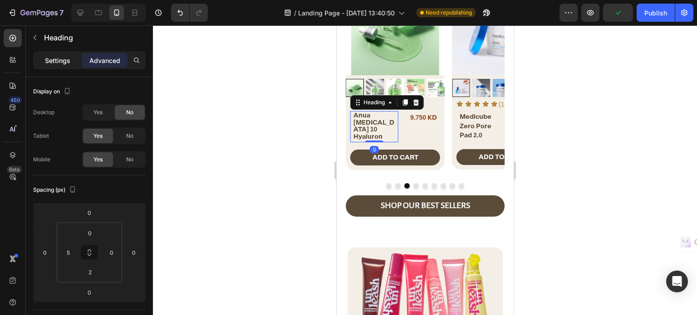
click at [44, 59] on div "Settings" at bounding box center [57, 60] width 45 height 15
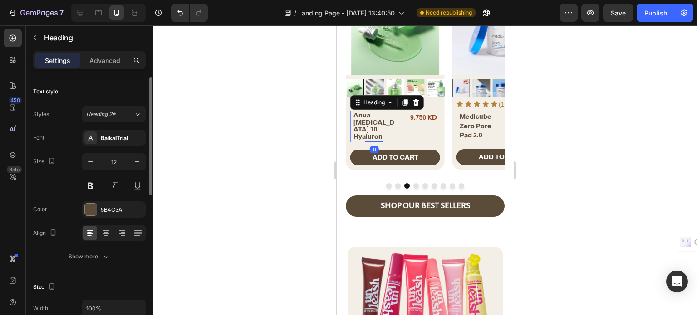
click at [469, 117] on span "Medicube Zero Pore Pad 2.0" at bounding box center [475, 125] width 32 height 27
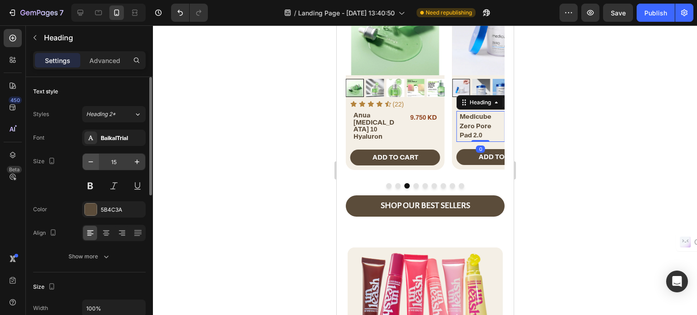
click at [85, 161] on button "button" at bounding box center [91, 162] width 16 height 16
type input "12"
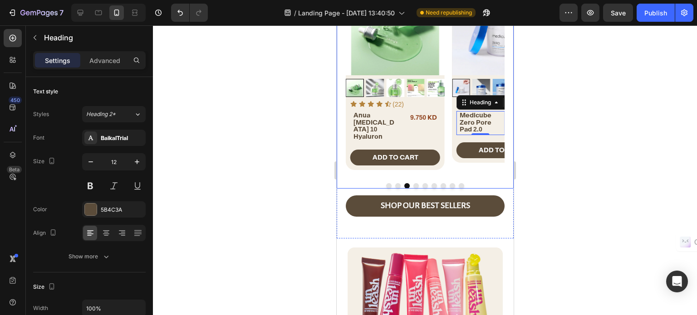
click at [413, 183] on button "Dot" at bounding box center [415, 185] width 5 height 5
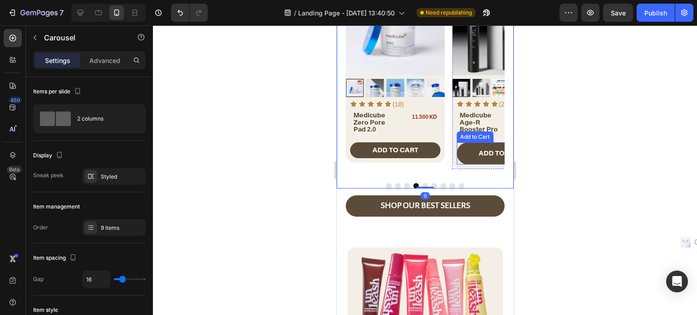
click at [464, 145] on button "ADD TO CART" at bounding box center [501, 153] width 90 height 22
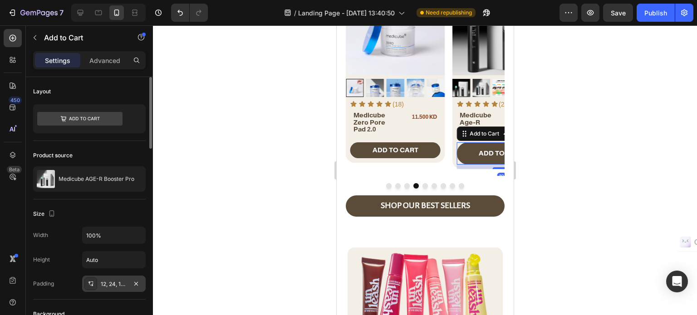
click at [114, 283] on div "12, 24, 12, 24" at bounding box center [114, 284] width 26 height 8
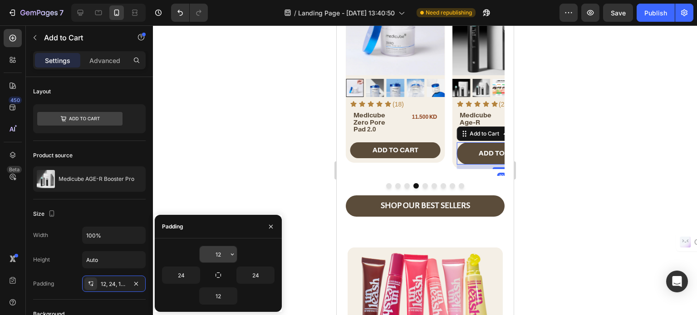
click at [211, 253] on input "12" at bounding box center [218, 254] width 37 height 16
type input "5"
click at [213, 297] on input "12" at bounding box center [218, 296] width 37 height 16
type input "5"
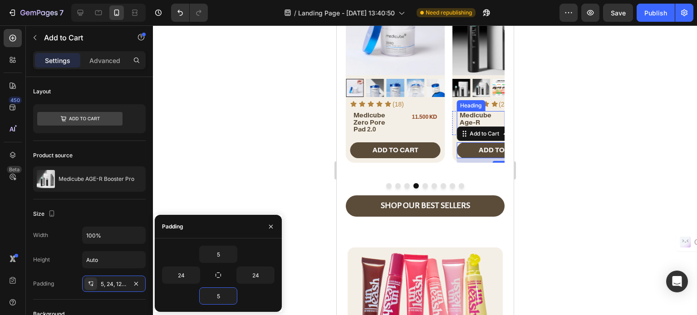
click at [481, 112] on span "Medicube Age-R Booster Pro" at bounding box center [478, 122] width 38 height 22
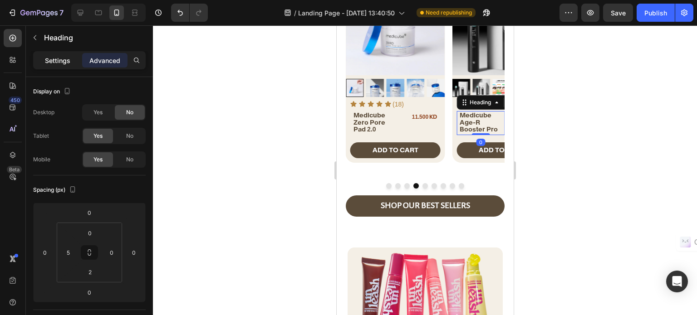
click at [55, 62] on p "Settings" at bounding box center [57, 61] width 25 height 10
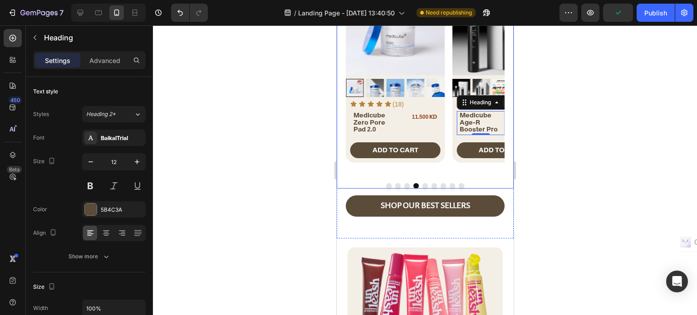
click at [422, 183] on button "Dot" at bounding box center [424, 185] width 5 height 5
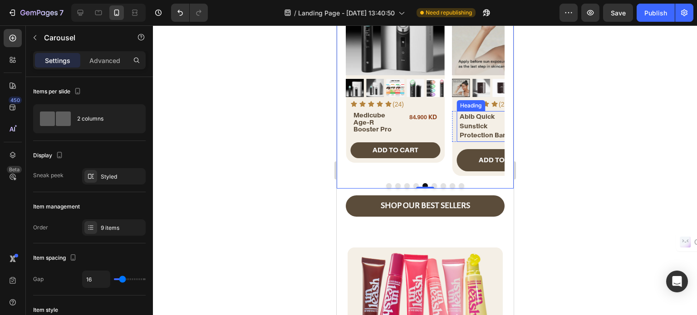
click at [476, 127] on span "Abib Quick Sunstick Protection Bar" at bounding box center [482, 125] width 46 height 27
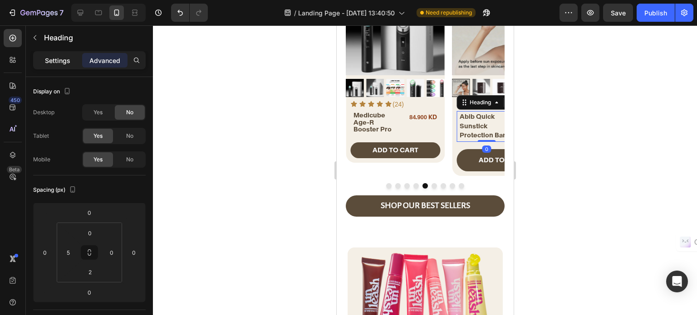
click at [55, 59] on p "Settings" at bounding box center [57, 61] width 25 height 10
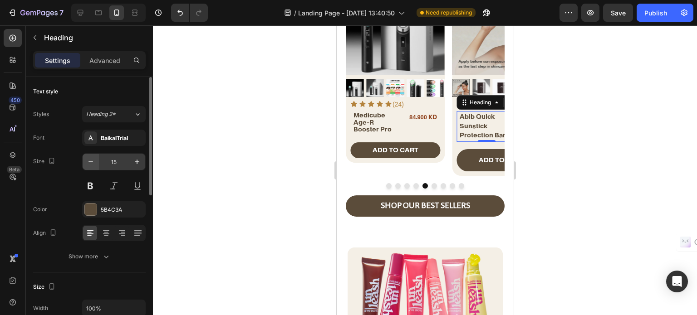
click at [90, 168] on button "button" at bounding box center [91, 162] width 16 height 16
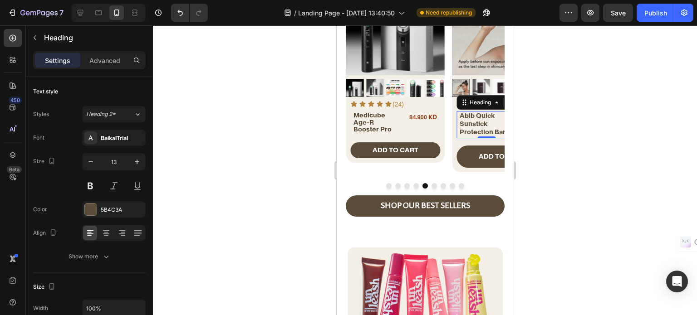
type input "12"
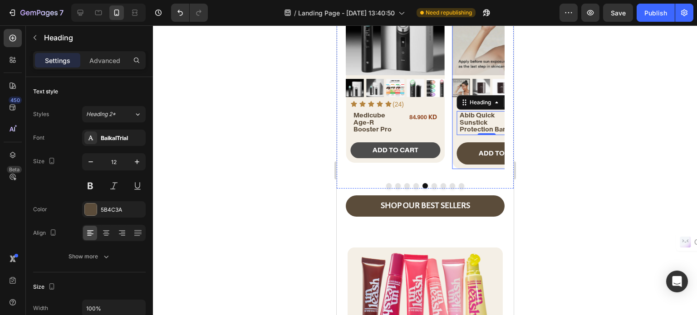
click at [463, 151] on button "ADD TO CART" at bounding box center [501, 153] width 90 height 22
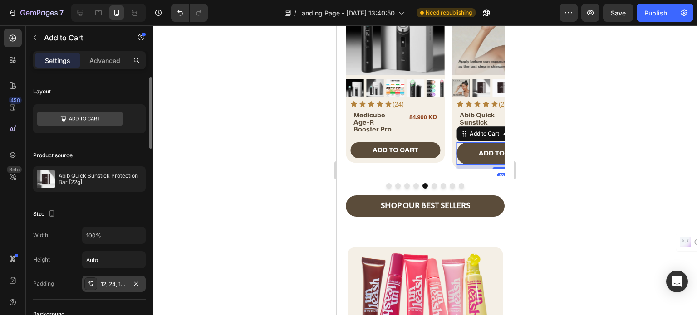
click at [112, 277] on div "12, 24, 12, 24" at bounding box center [113, 284] width 63 height 16
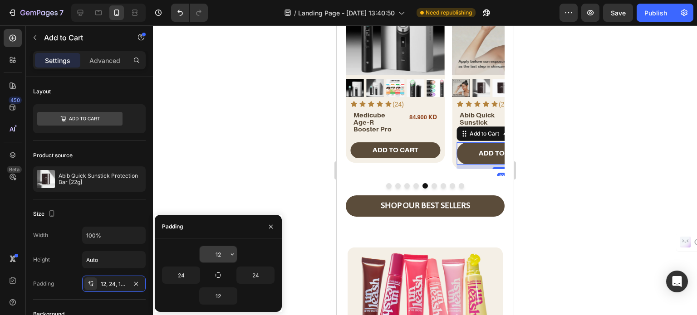
click at [212, 250] on input "12" at bounding box center [218, 254] width 37 height 16
type input "5"
click at [217, 299] on input "12" at bounding box center [218, 296] width 37 height 16
type input "5"
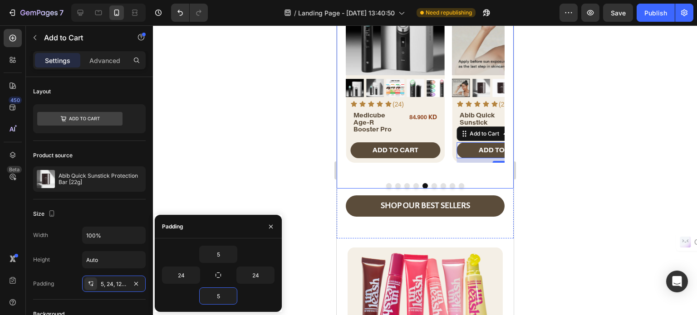
click at [431, 183] on button "Dot" at bounding box center [433, 185] width 5 height 5
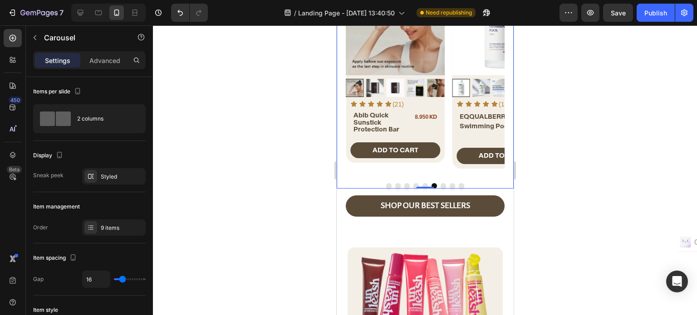
click at [440, 184] on button "Dot" at bounding box center [442, 185] width 5 height 5
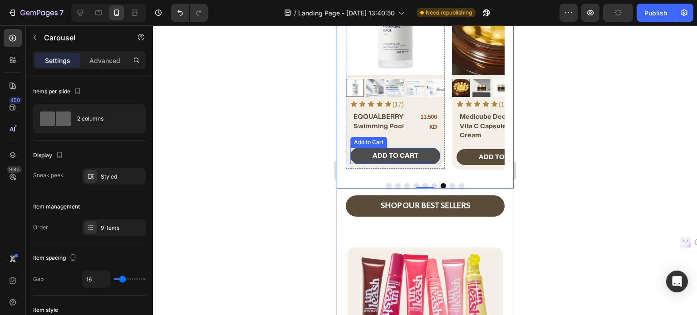
click at [358, 158] on button "ADD TO CART" at bounding box center [395, 156] width 90 height 16
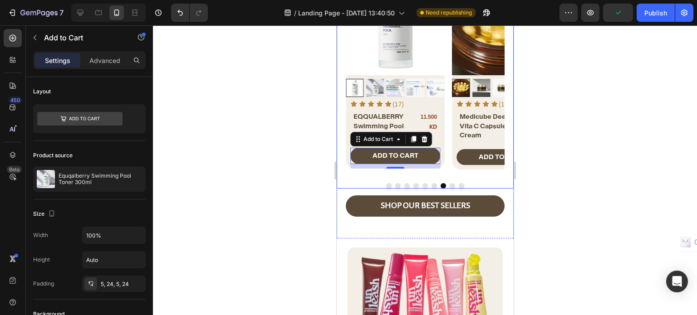
click at [431, 184] on button "Dot" at bounding box center [433, 185] width 5 height 5
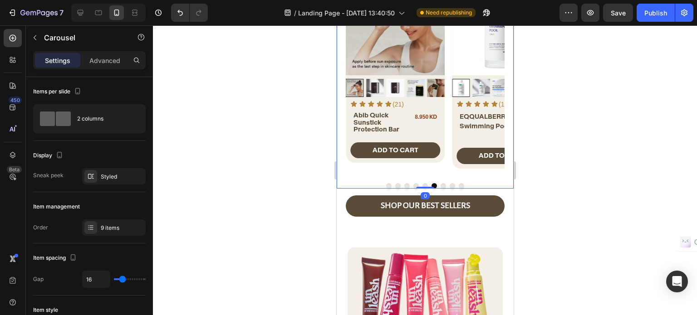
click at [440, 184] on button "Dot" at bounding box center [442, 185] width 5 height 5
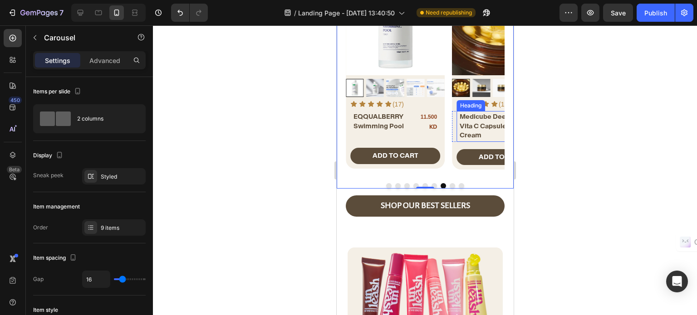
click at [477, 122] on span "Medicube Deep Vita C Capsule Cream" at bounding box center [484, 125] width 50 height 27
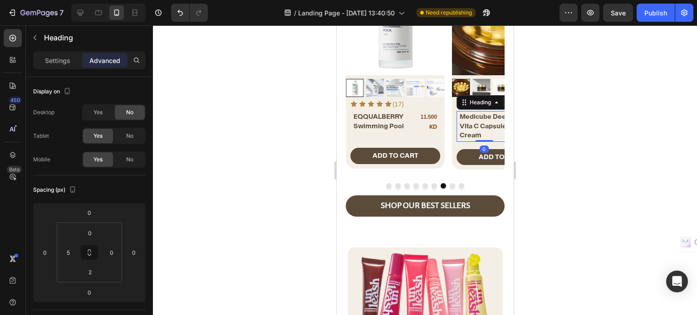
click at [53, 52] on div "Settings Advanced" at bounding box center [89, 60] width 112 height 18
click at [51, 57] on p "Settings" at bounding box center [57, 61] width 25 height 10
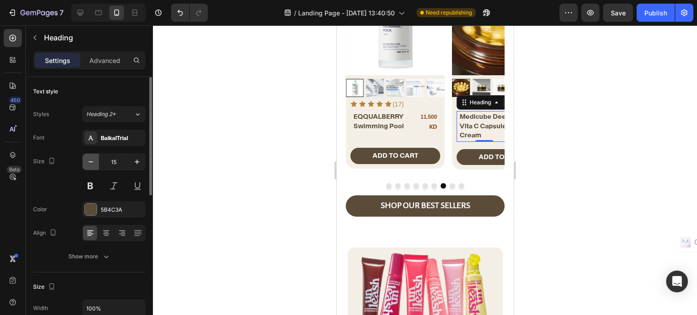
click at [90, 160] on icon "button" at bounding box center [90, 161] width 9 height 9
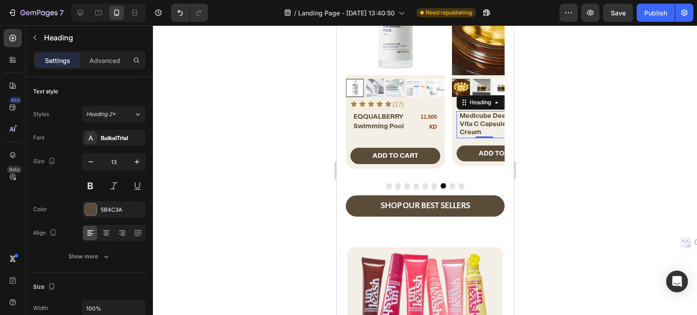
type input "12"
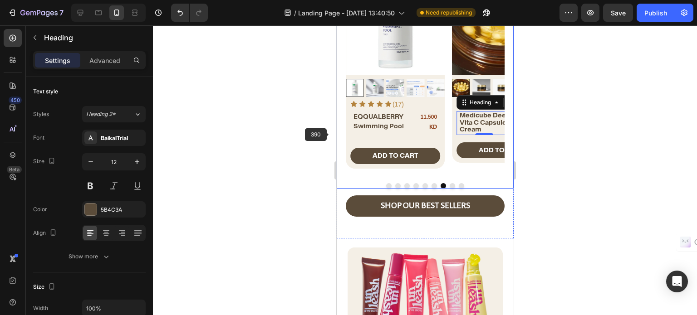
click at [352, 125] on h2 "EQQUALBERRY Swimming Pool" at bounding box center [378, 121] width 53 height 20
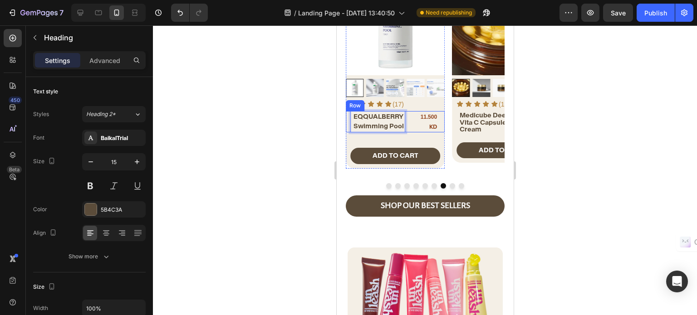
click at [409, 130] on div "⁠⁠⁠⁠⁠⁠⁠ EQQUALBERRY Swimming Pool Heading EQQUALBERRY Swimming Pool Heading 0 1…" at bounding box center [394, 121] width 99 height 21
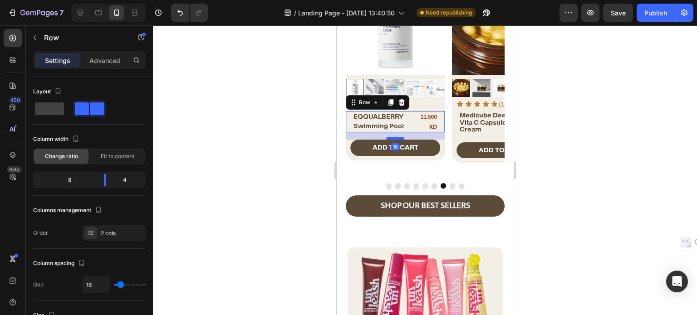
drag, startPoint x: 395, startPoint y: 146, endPoint x: 403, endPoint y: 138, distance: 11.2
click at [403, 138] on div at bounding box center [394, 138] width 18 height 3
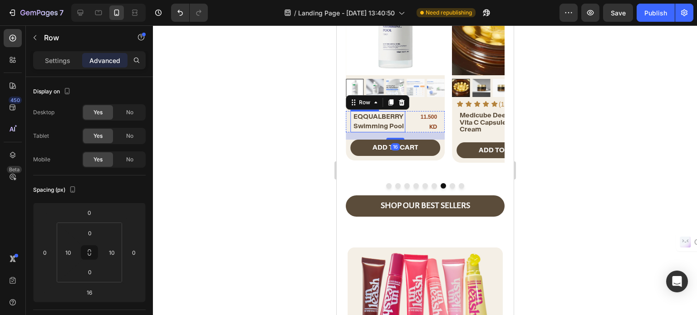
click at [372, 121] on p "⁠⁠⁠⁠⁠⁠⁠ EQQUALBERRY Swimming Pool" at bounding box center [378, 121] width 51 height 19
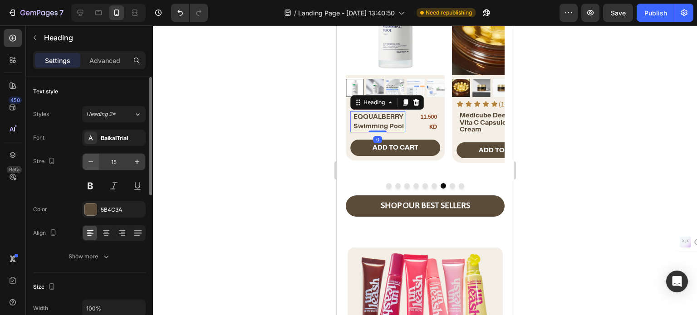
click at [91, 164] on icon "button" at bounding box center [90, 161] width 9 height 9
click at [89, 166] on icon "button" at bounding box center [90, 161] width 9 height 9
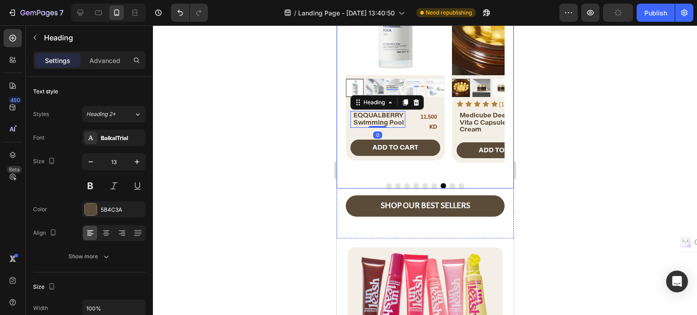
type input "12"
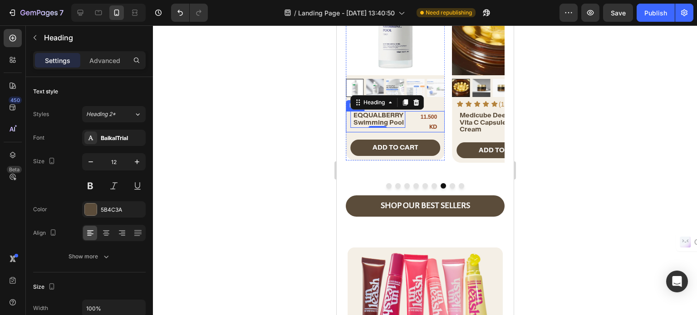
click at [410, 122] on div "⁠⁠⁠⁠⁠⁠⁠ EQQUALBERRY Swimming Pool Heading ⁠⁠⁠⁠⁠⁠⁠ EQQUALBERRY Swimming Pool Hea…" at bounding box center [394, 121] width 99 height 21
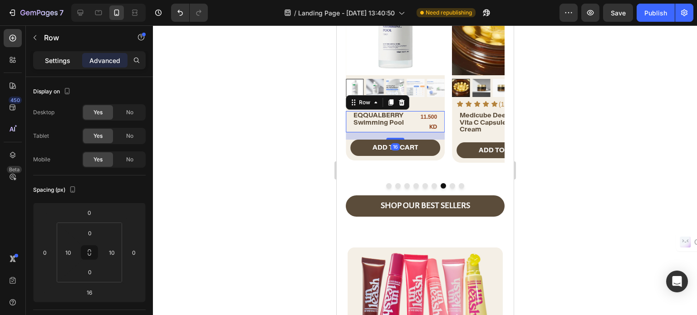
click at [67, 66] on div "Settings" at bounding box center [57, 60] width 45 height 15
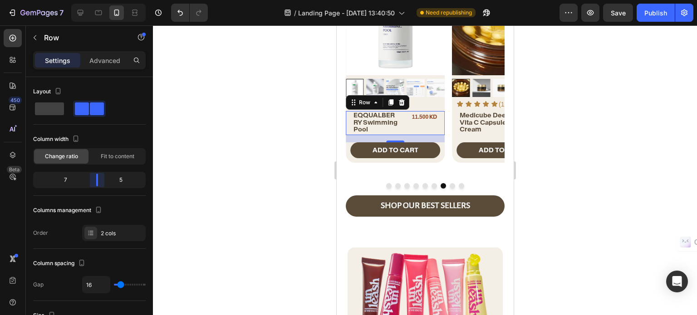
drag, startPoint x: 103, startPoint y: 180, endPoint x: 97, endPoint y: 180, distance: 6.4
click at [97, 0] on body "7 / Landing Page - Aug 19, 13:40:50 Need republishing Preview Save Publish 450 …" at bounding box center [348, 0] width 697 height 0
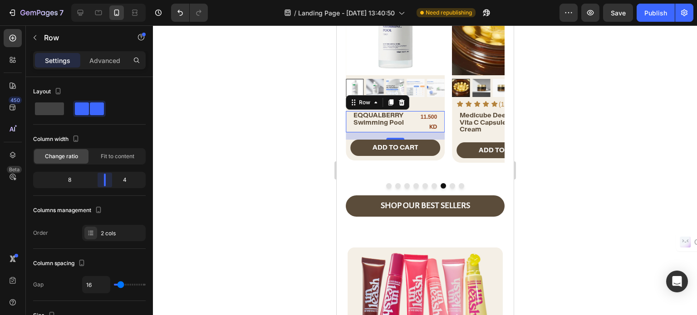
drag, startPoint x: 97, startPoint y: 180, endPoint x: 108, endPoint y: 181, distance: 11.4
click at [108, 0] on body "7 / Landing Page - Aug 19, 13:40:50 Need republishing Preview Save Publish 450 …" at bounding box center [348, 0] width 697 height 0
click at [429, 122] on div "11.500 KD" at bounding box center [424, 121] width 25 height 21
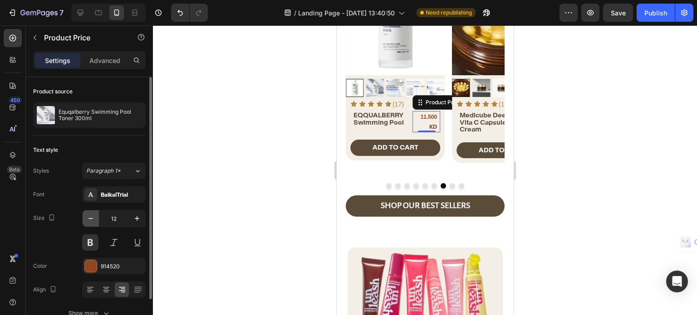
click at [95, 217] on button "button" at bounding box center [91, 218] width 16 height 16
type input "11"
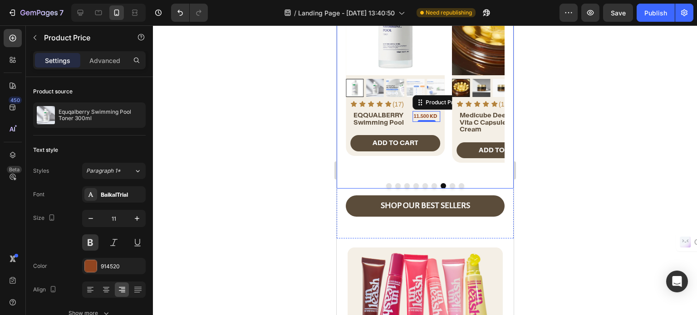
click at [428, 181] on div "Product Images Icon Icon Icon Icon Icon Icon List (16) Text Block Row SKIN1004 …" at bounding box center [424, 82] width 177 height 212
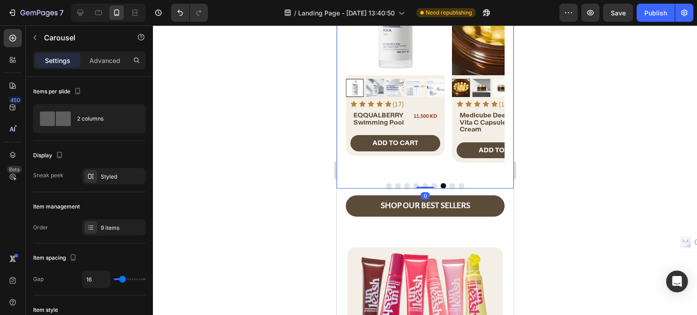
click at [431, 183] on button "Dot" at bounding box center [433, 185] width 5 height 5
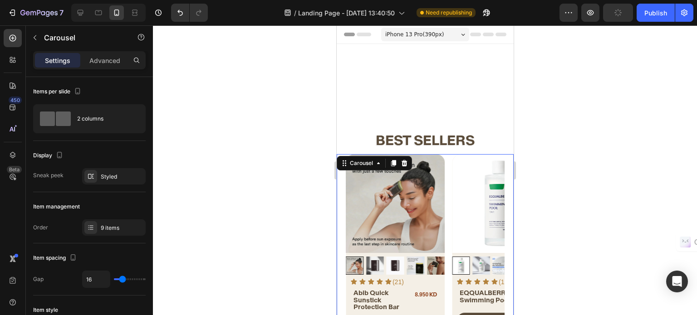
scroll to position [178, 0]
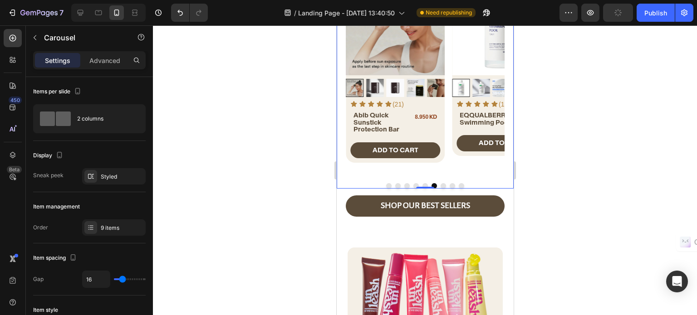
click at [440, 183] on button "Dot" at bounding box center [442, 185] width 5 height 5
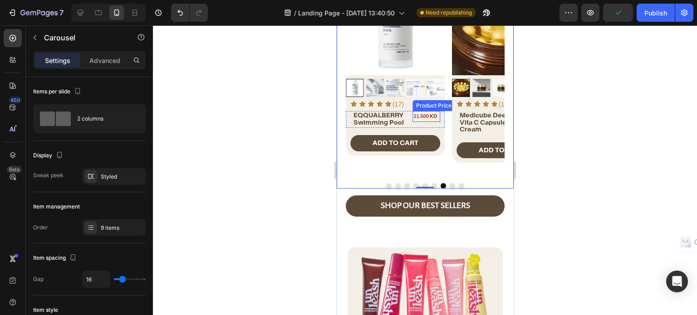
click at [396, 122] on span "EQQUALBERRY Swimming Pool" at bounding box center [378, 118] width 50 height 15
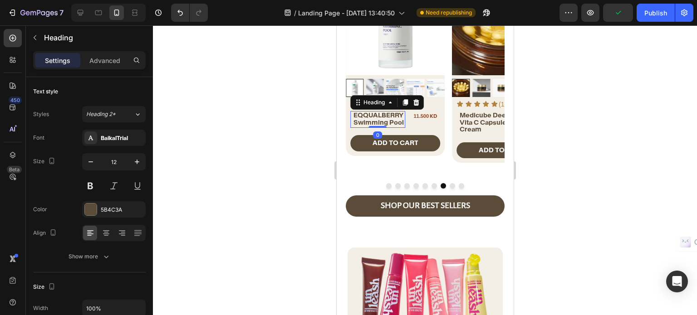
click at [385, 125] on span "EQQUALBERRY Swimming Pool" at bounding box center [378, 118] width 50 height 15
click at [387, 123] on span "EQQUALBERRY Swimming Pool" at bounding box center [378, 118] width 50 height 15
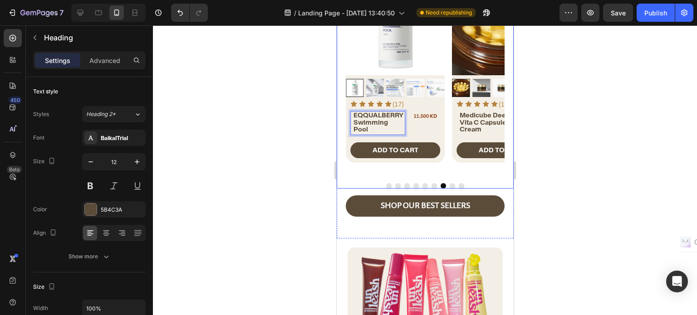
click at [432, 184] on button "Dot" at bounding box center [433, 185] width 5 height 5
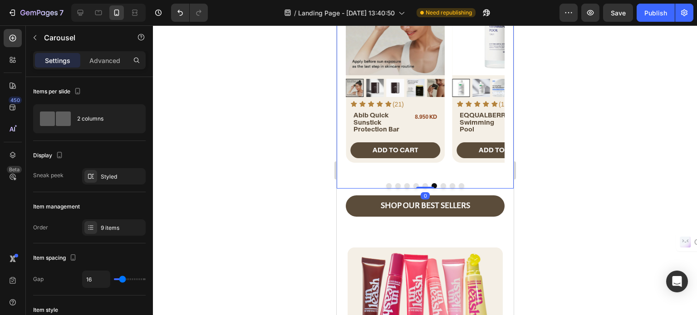
click at [440, 183] on button "Dot" at bounding box center [442, 185] width 5 height 5
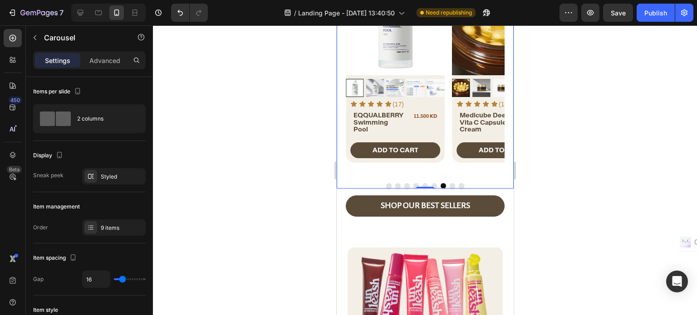
click at [450, 183] on button "Dot" at bounding box center [451, 185] width 5 height 5
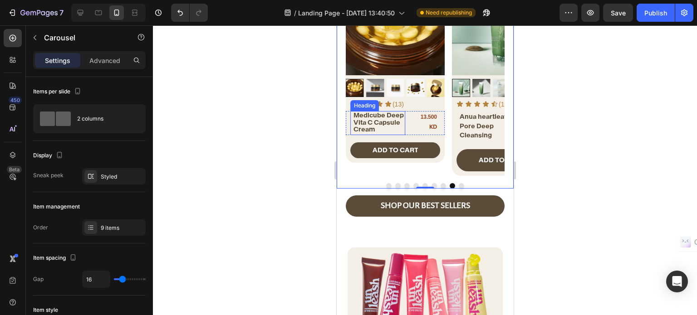
click at [372, 120] on span "Medicube Deep Vita C Capsule Cream" at bounding box center [378, 122] width 50 height 22
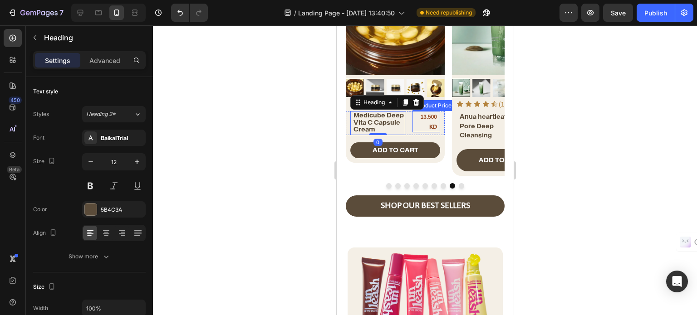
click at [430, 125] on div "13.500 KD" at bounding box center [424, 121] width 25 height 21
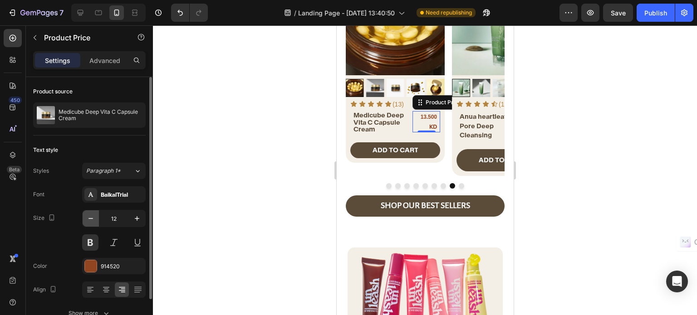
click at [90, 216] on icon "button" at bounding box center [90, 218] width 9 height 9
click at [140, 220] on icon "button" at bounding box center [136, 218] width 9 height 9
type input "12"
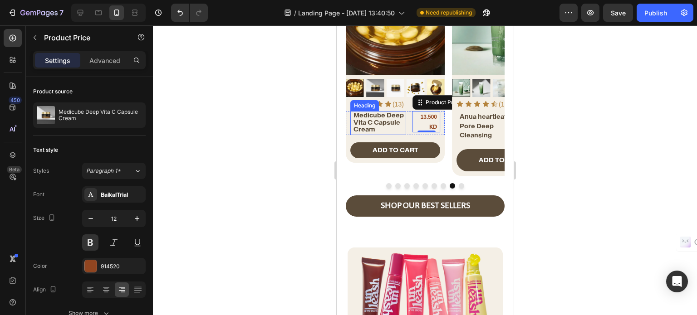
click at [405, 123] on div "Medicube Deep Vita C Capsule Cream Heading ⁠⁠⁠⁠⁠⁠⁠ Medicube Deep Vita C Capsule…" at bounding box center [394, 123] width 99 height 24
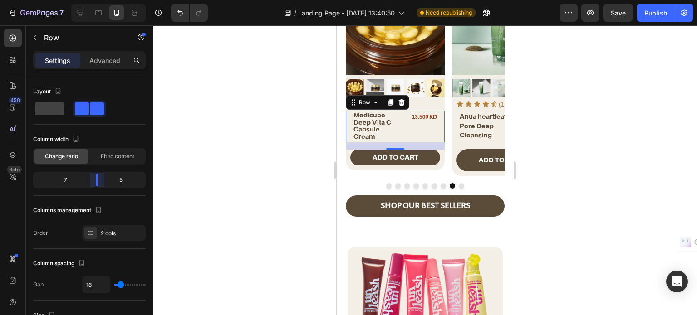
click at [97, 0] on body "7 / Landing Page - [DATE] 13:40:50 Need republishing Preview Save Publish 450 B…" at bounding box center [348, 0] width 697 height 0
click at [365, 121] on span "Medicube Deep Vita C Capsule Cream" at bounding box center [372, 125] width 38 height 29
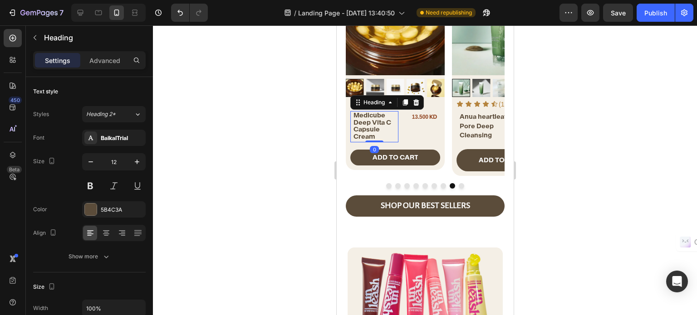
click at [364, 121] on span "Medicube Deep Vita C Capsule Cream" at bounding box center [372, 125] width 38 height 29
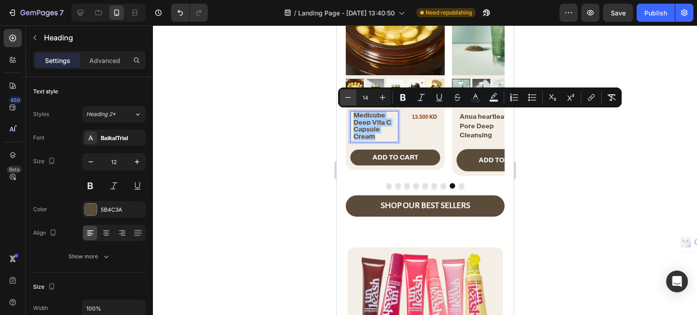
click at [346, 102] on icon "Editor contextual toolbar" at bounding box center [347, 97] width 9 height 9
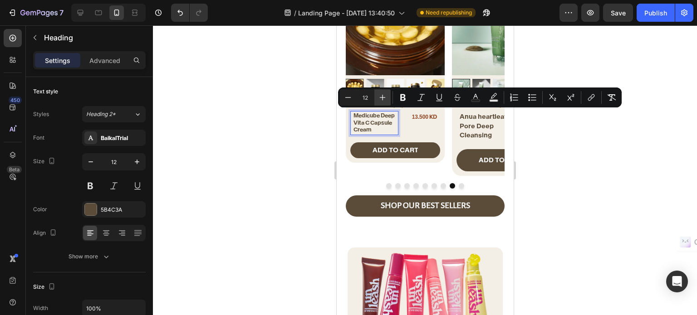
click at [381, 97] on icon "Editor contextual toolbar" at bounding box center [382, 97] width 9 height 9
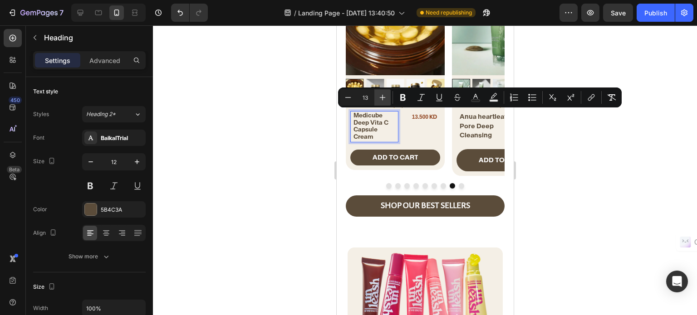
click at [381, 97] on icon "Editor contextual toolbar" at bounding box center [382, 97] width 9 height 9
type input "14"
click at [405, 127] on div "13.500 KD Product Price Product Price" at bounding box center [422, 126] width 34 height 31
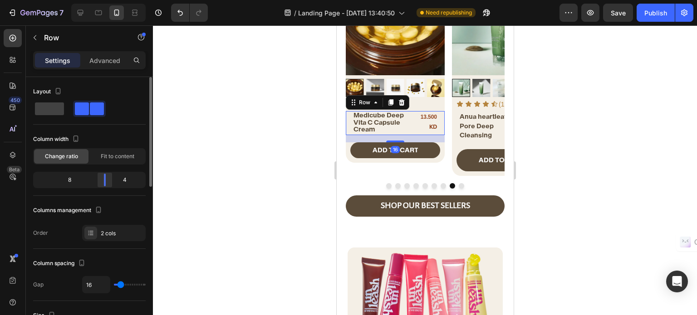
drag, startPoint x: 98, startPoint y: 174, endPoint x: 106, endPoint y: 174, distance: 8.2
click at [106, 0] on body "7 / Landing Page - [DATE] 13:40:50 Need republishing Preview Save Publish 450 B…" at bounding box center [348, 0] width 697 height 0
click at [121, 160] on span "Fit to content" at bounding box center [118, 156] width 34 height 8
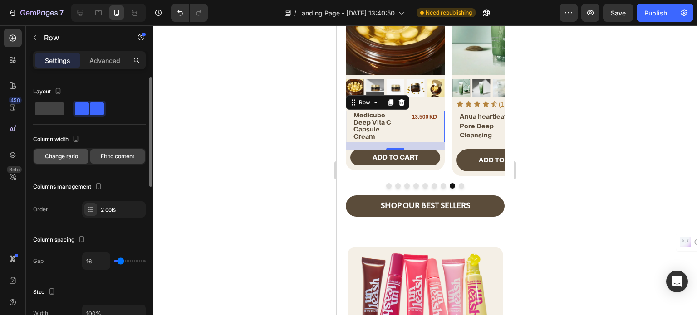
click at [66, 160] on div "Change ratio" at bounding box center [61, 156] width 54 height 15
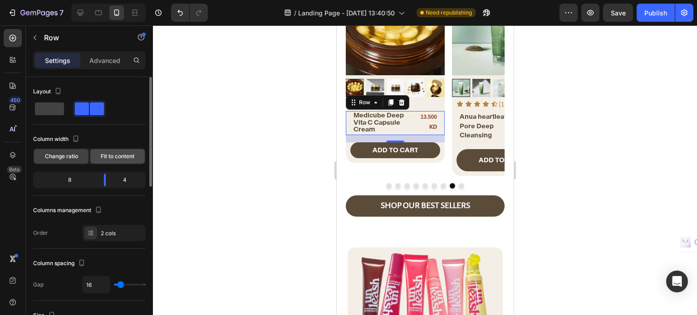
click at [110, 160] on div "Fit to content" at bounding box center [117, 156] width 54 height 15
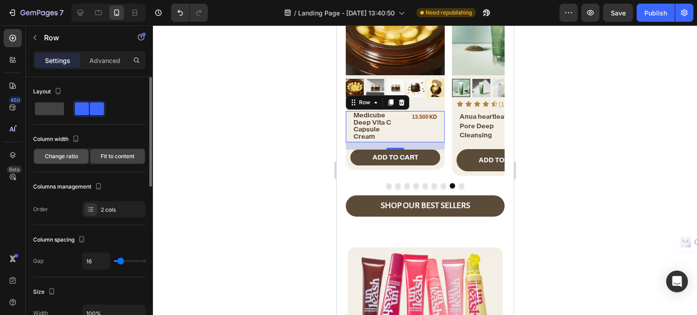
click at [76, 161] on div "Change ratio" at bounding box center [61, 156] width 54 height 15
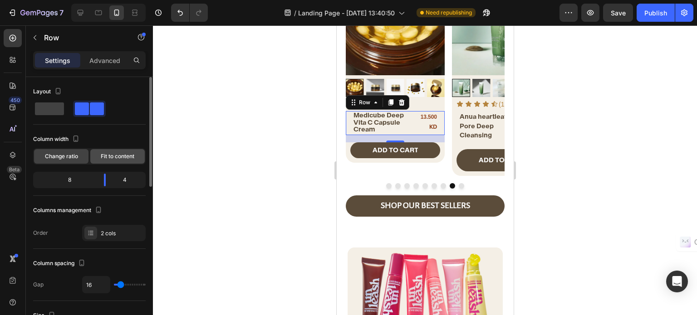
click at [107, 158] on span "Fit to content" at bounding box center [118, 156] width 34 height 8
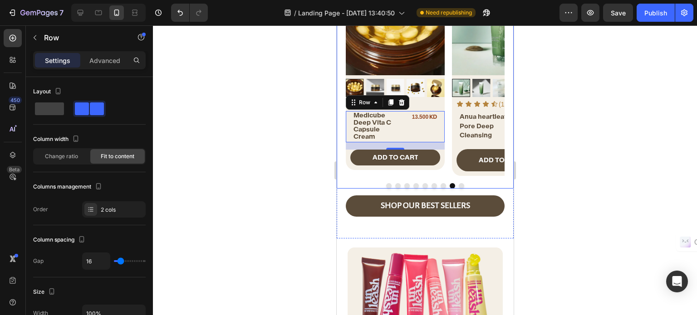
click at [440, 183] on button "Dot" at bounding box center [442, 185] width 5 height 5
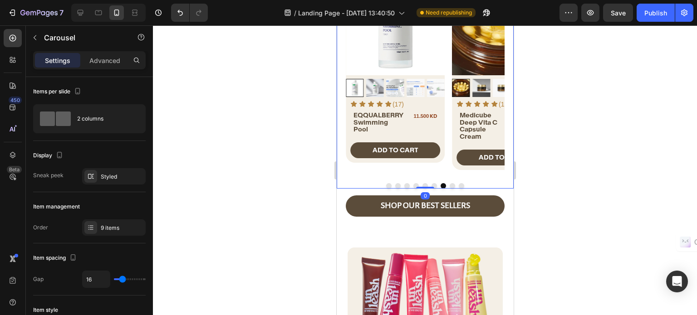
click at [449, 184] on button "Dot" at bounding box center [451, 185] width 5 height 5
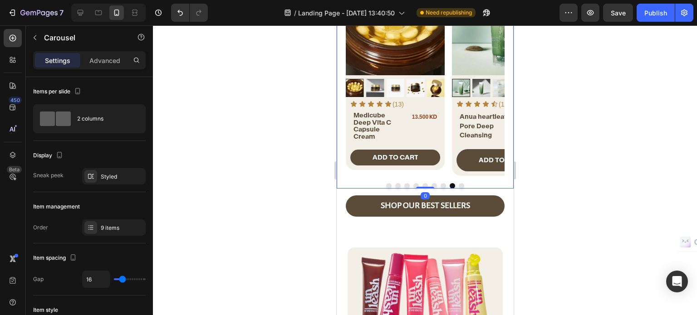
click at [458, 184] on button "Dot" at bounding box center [460, 185] width 5 height 5
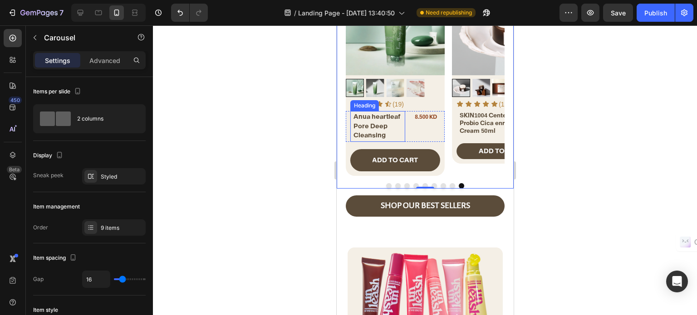
click at [376, 127] on span "Anua heartleaf Pore Deep Cleansing" at bounding box center [376, 125] width 47 height 27
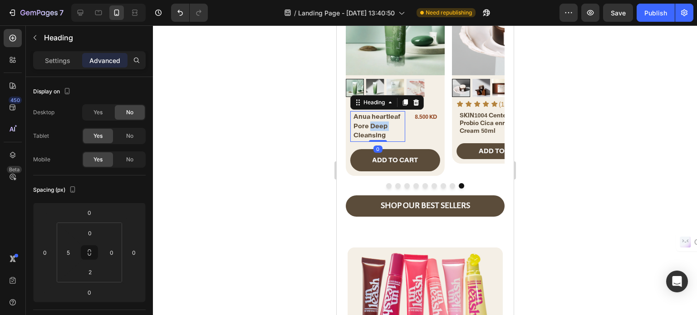
click at [373, 128] on span "Anua heartleaf Pore Deep Cleansing" at bounding box center [376, 125] width 47 height 27
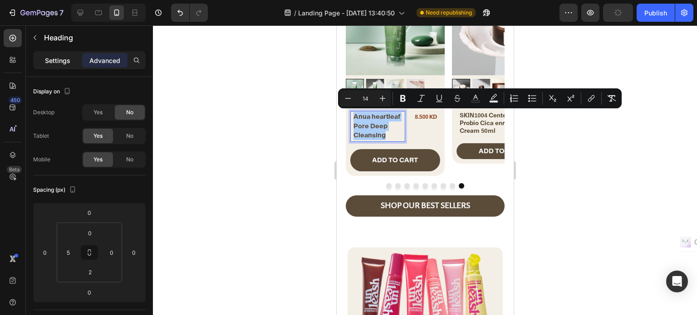
click at [44, 58] on div "Settings" at bounding box center [57, 60] width 45 height 15
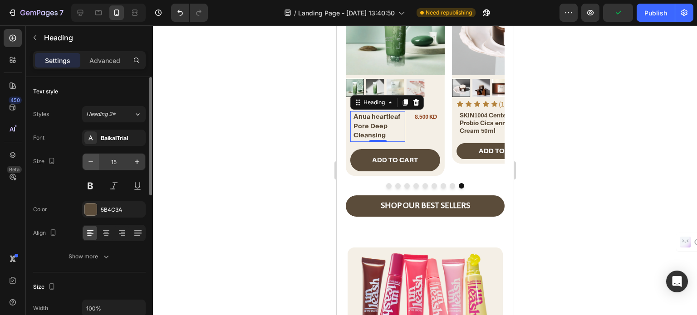
click at [93, 161] on icon "button" at bounding box center [90, 161] width 9 height 9
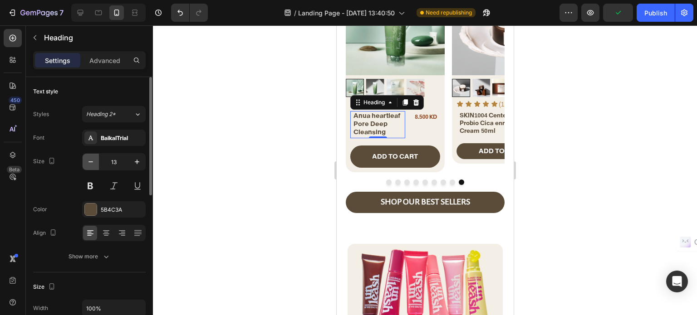
click at [93, 161] on icon "button" at bounding box center [90, 161] width 9 height 9
type input "12"
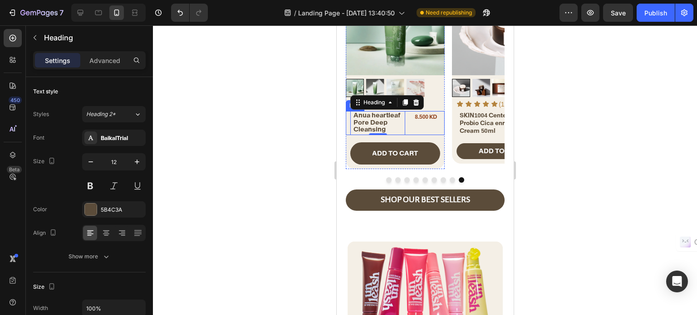
click at [409, 126] on div "⁠⁠⁠⁠⁠⁠⁠ Anua heartleaf Pore Deep Cleansing Heading 0 ⁠⁠⁠⁠⁠⁠⁠ Anua heartleaf Por…" at bounding box center [394, 123] width 99 height 24
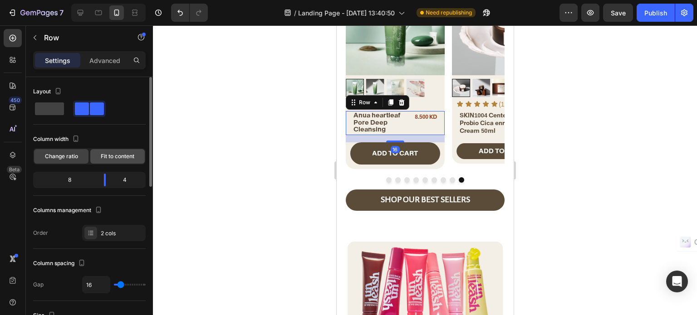
click at [101, 153] on span "Fit to content" at bounding box center [118, 156] width 34 height 8
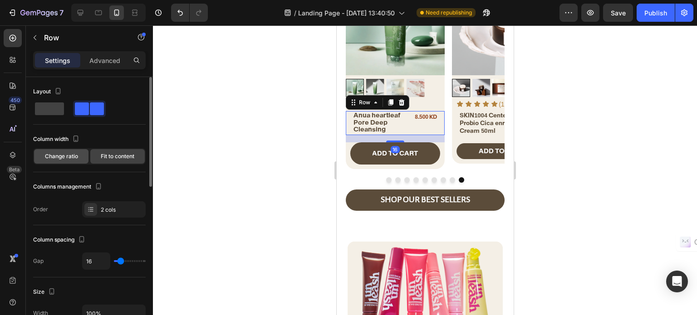
click at [73, 156] on span "Change ratio" at bounding box center [61, 156] width 33 height 8
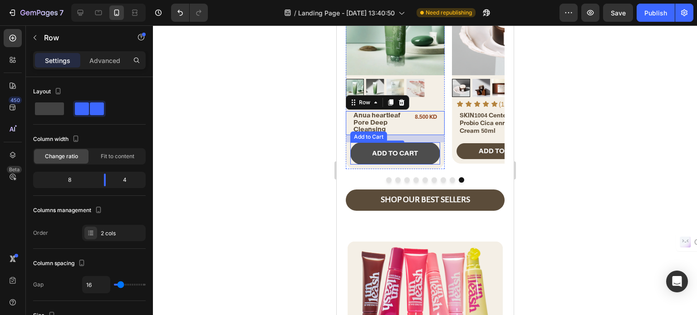
click at [365, 156] on button "ADD TO CART" at bounding box center [395, 153] width 90 height 22
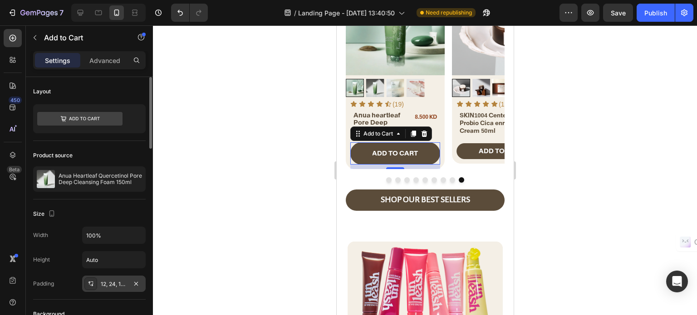
click at [116, 281] on div "12, 24, 12, 24" at bounding box center [114, 284] width 26 height 8
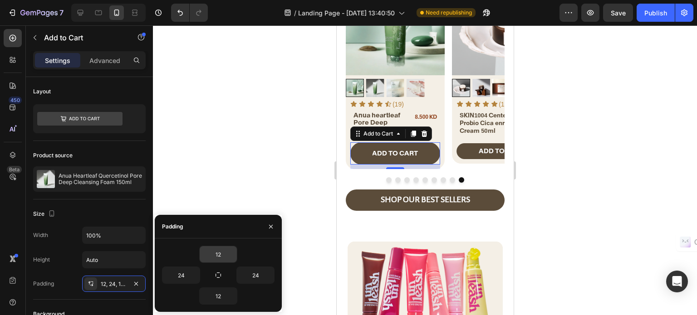
click at [217, 251] on input "12" at bounding box center [218, 254] width 37 height 16
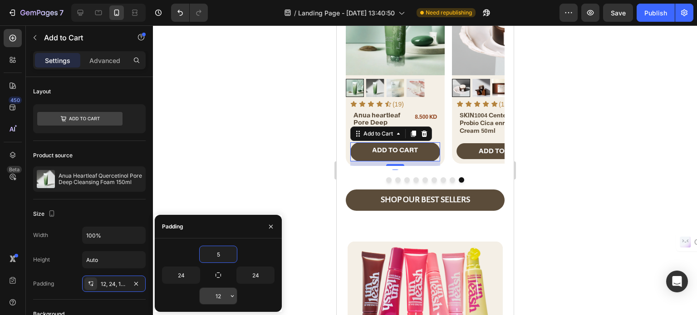
type input "5"
click at [220, 299] on input "12" at bounding box center [218, 296] width 37 height 16
type input "5"
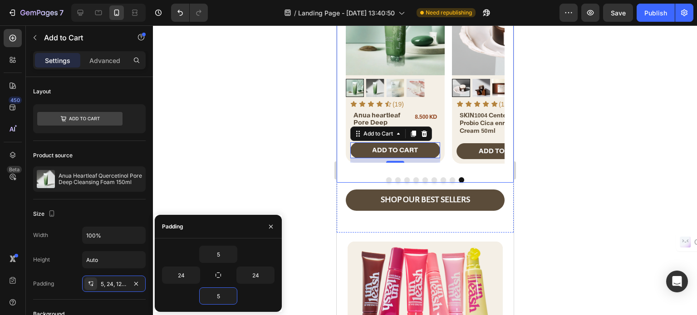
click at [448, 170] on div "Product Images Icon Icon Icon Icon Icon Icon List (16) Text Block Row SKIN1004 …" at bounding box center [424, 79] width 177 height 206
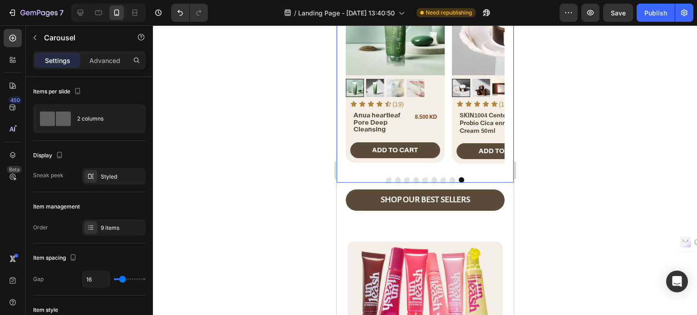
click at [449, 177] on button "Dot" at bounding box center [451, 179] width 5 height 5
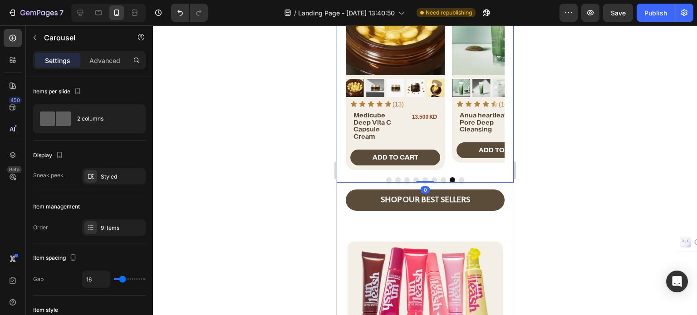
click at [440, 177] on button "Dot" at bounding box center [442, 179] width 5 height 5
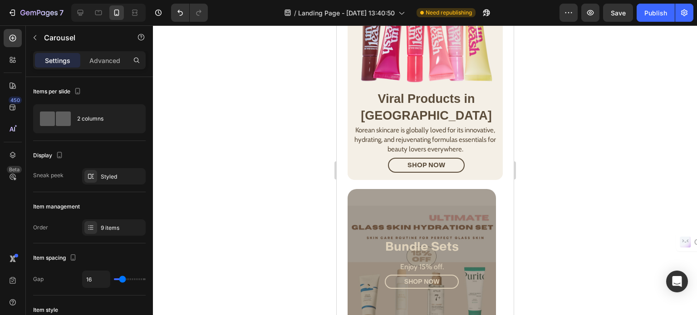
scroll to position [722, 0]
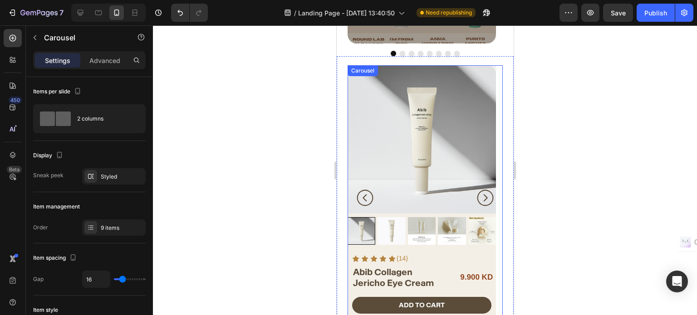
click at [478, 190] on icon "Carousel Next Arrow" at bounding box center [485, 198] width 16 height 16
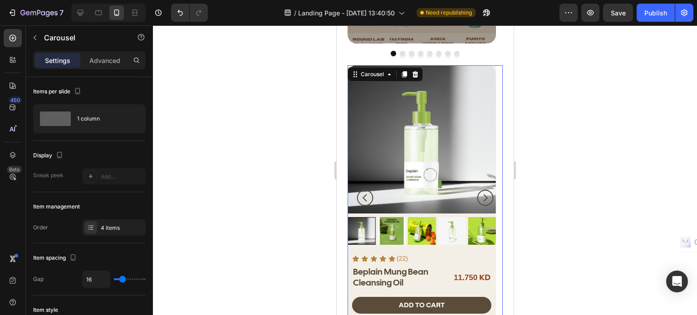
click at [478, 190] on icon "Carousel Next Arrow" at bounding box center [485, 198] width 16 height 16
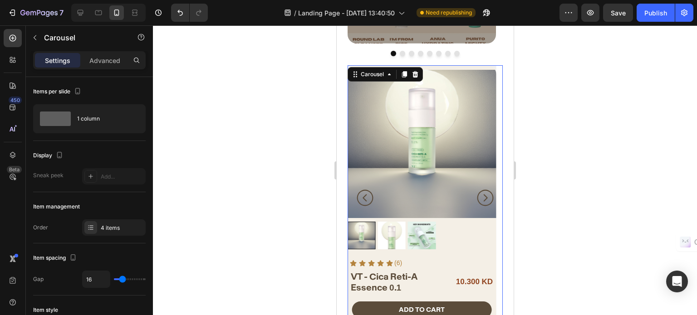
click at [478, 190] on icon "Carousel Next Arrow" at bounding box center [485, 198] width 16 height 16
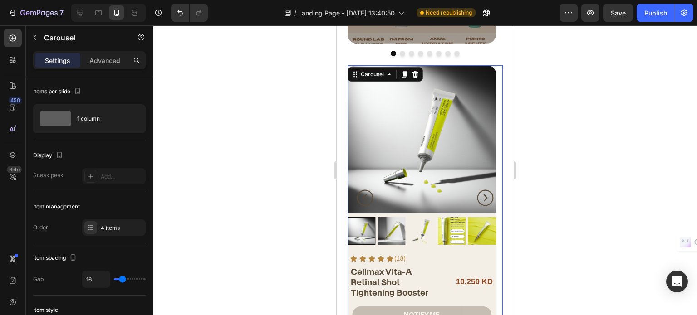
click at [476, 188] on icon "Carousel Next Arrow" at bounding box center [484, 198] width 20 height 20
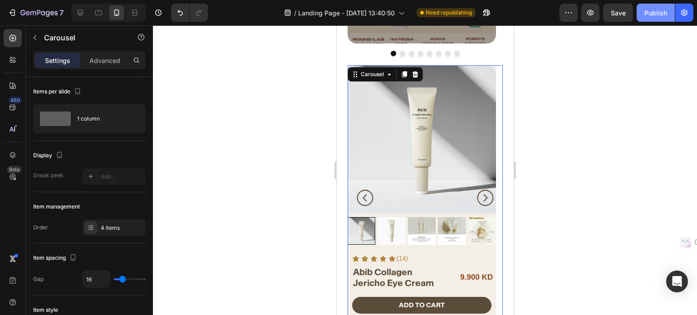
click at [658, 10] on div "Publish" at bounding box center [655, 13] width 23 height 10
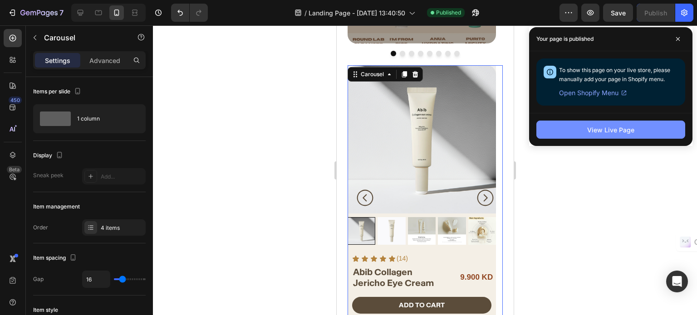
click at [591, 131] on div "View Live Page" at bounding box center [610, 130] width 47 height 10
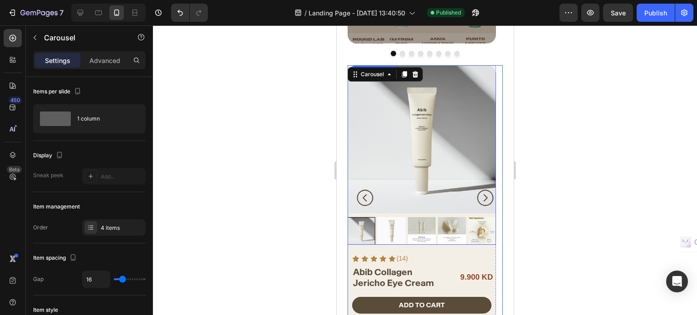
scroll to position [495, 0]
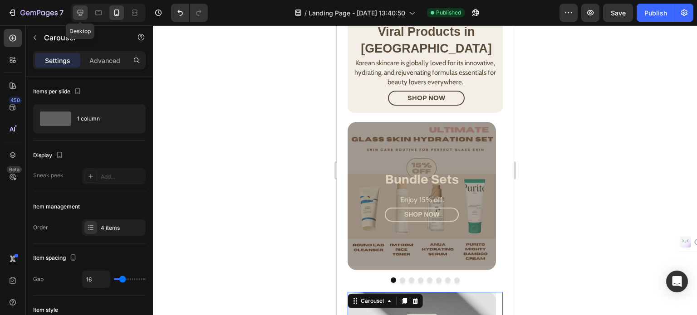
click at [83, 12] on icon at bounding box center [81, 13] width 6 height 6
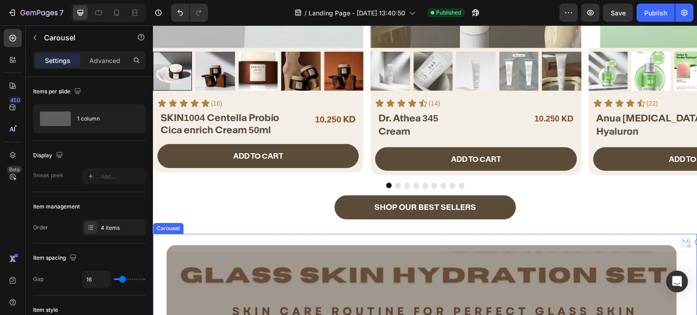
scroll to position [499, 0]
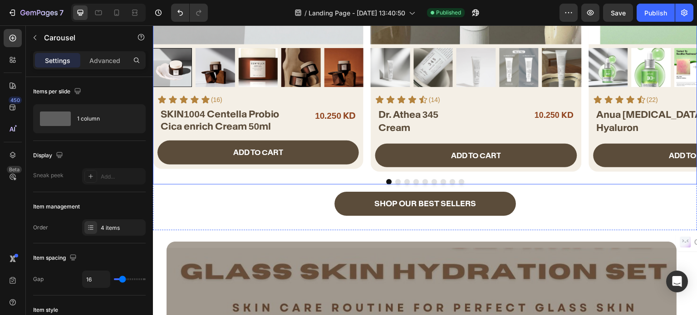
click at [254, 182] on div at bounding box center [425, 181] width 544 height 5
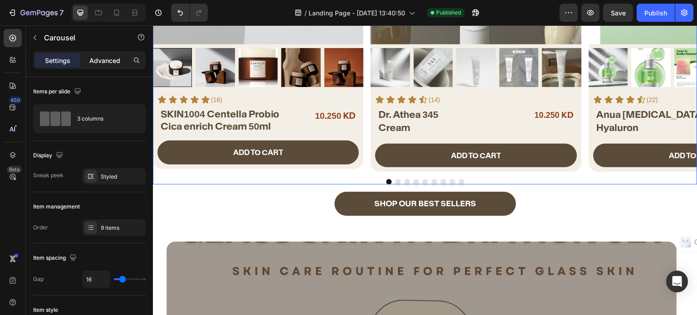
click at [103, 58] on p "Advanced" at bounding box center [104, 61] width 31 height 10
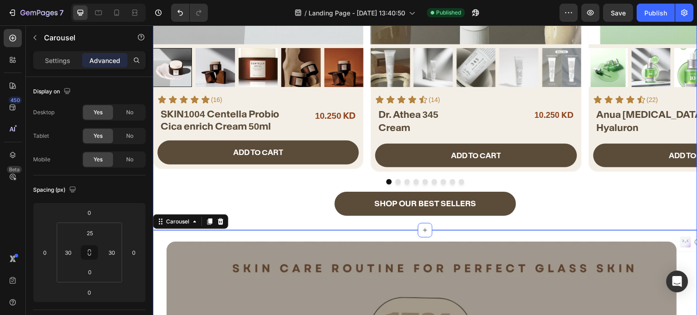
click at [238, 182] on div at bounding box center [425, 181] width 544 height 5
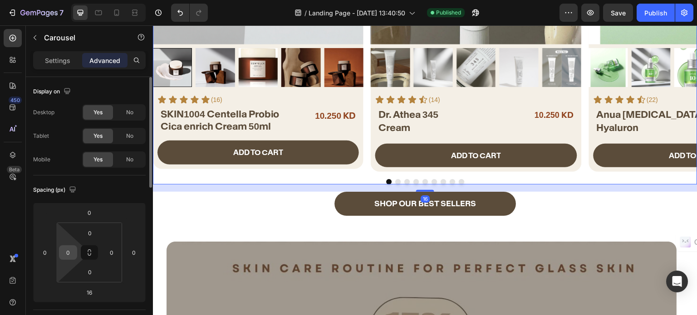
click at [63, 247] on input "0" at bounding box center [68, 253] width 14 height 14
click at [69, 253] on input "0" at bounding box center [68, 253] width 14 height 14
type input "30"
click at [110, 253] on input "0" at bounding box center [112, 253] width 14 height 14
click at [112, 251] on input "300" at bounding box center [112, 253] width 14 height 14
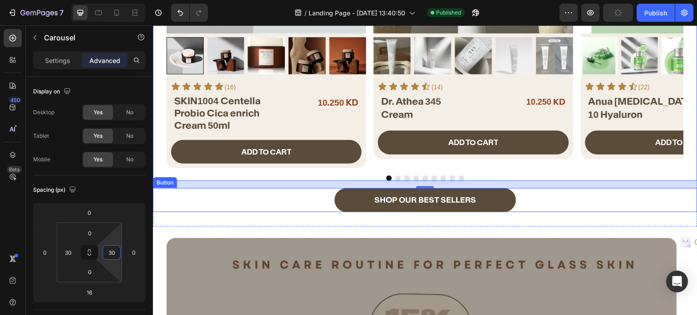
type input "30"
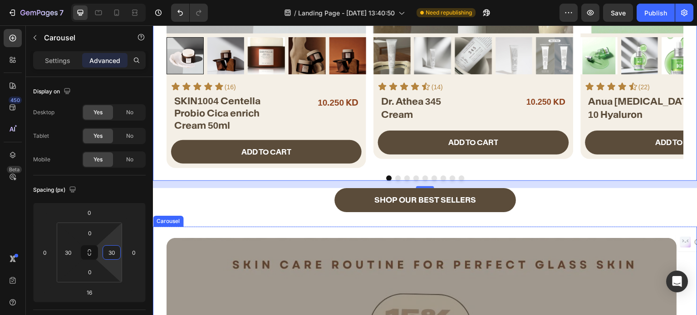
click at [118, 14] on icon at bounding box center [116, 13] width 5 height 6
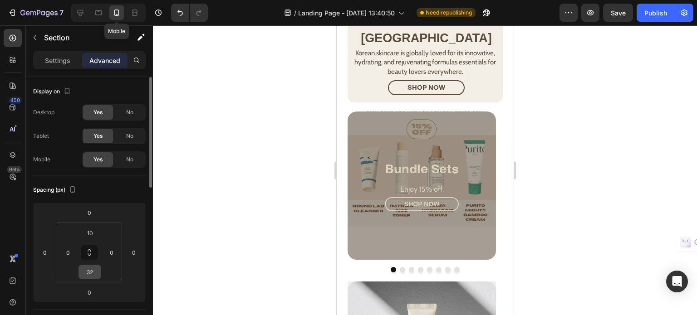
click at [91, 266] on input "32" at bounding box center [90, 272] width 18 height 14
click at [88, 269] on input "32" at bounding box center [90, 272] width 18 height 14
click at [0, 0] on div "Heading Text Block" at bounding box center [0, 0] width 0 height 0
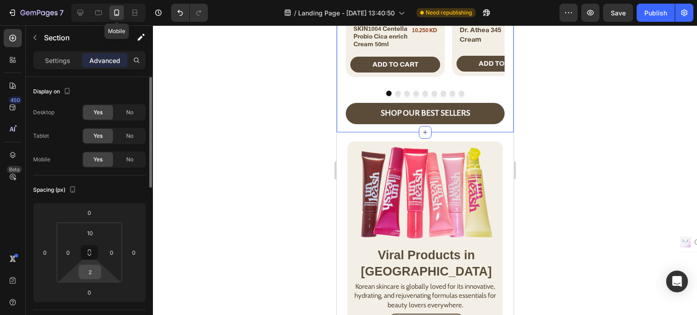
click at [89, 270] on input "2" at bounding box center [90, 272] width 18 height 14
type input "0"
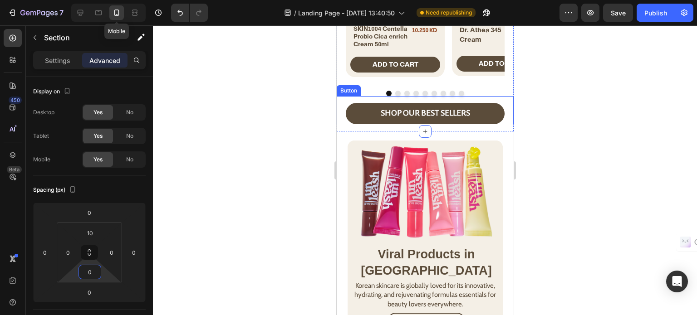
click at [341, 112] on div "SHOP OUR BEST SELLERS Button" at bounding box center [424, 110] width 177 height 28
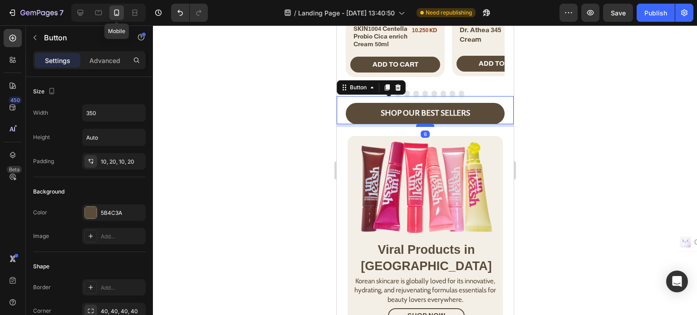
drag, startPoint x: 423, startPoint y: 124, endPoint x: 423, endPoint y: 119, distance: 4.6
click at [423, 124] on div at bounding box center [424, 125] width 18 height 3
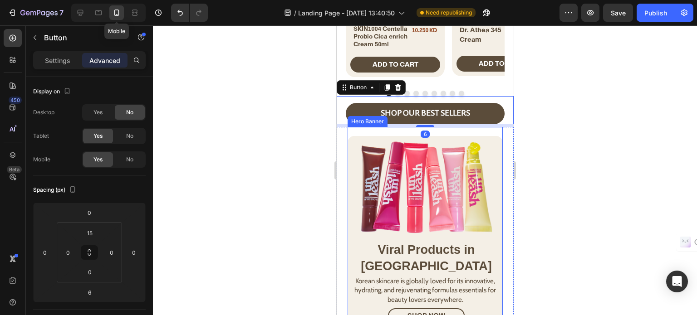
click at [437, 127] on div "Image Viral Products in Korea Heading Korean skincare is globally loved for its…" at bounding box center [424, 233] width 155 height 213
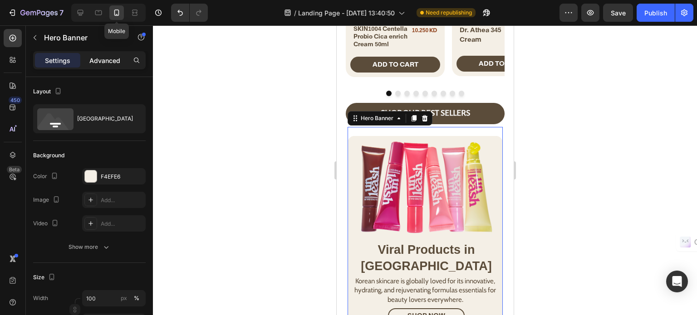
click at [109, 63] on p "Advanced" at bounding box center [104, 61] width 31 height 10
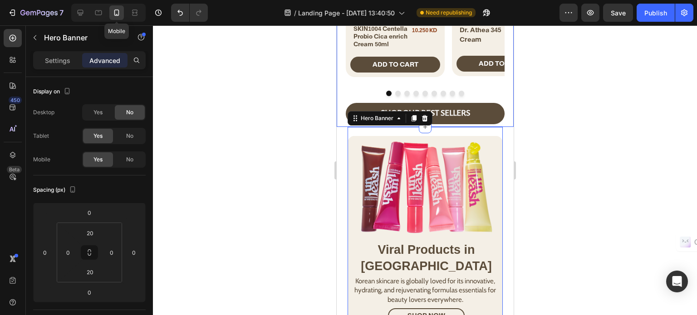
click at [495, 119] on div "SHOP OUR BEST SELLERS Button" at bounding box center [424, 111] width 177 height 31
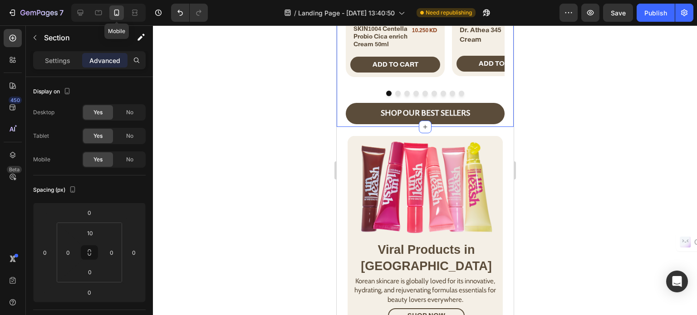
click at [338, 112] on div "SHOP OUR BEST SELLERS Button" at bounding box center [424, 110] width 177 height 28
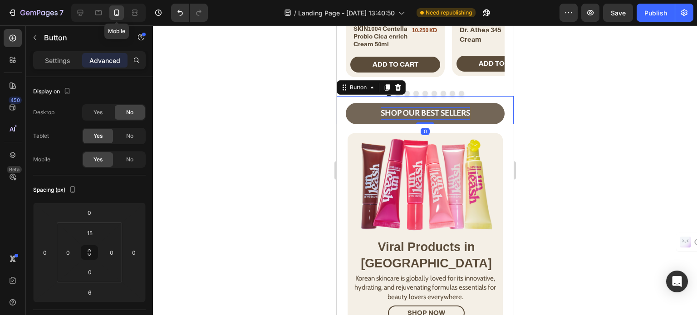
drag, startPoint x: 417, startPoint y: 116, endPoint x: 456, endPoint y: 105, distance: 40.5
click at [418, 122] on div at bounding box center [424, 123] width 18 height 2
type input "0"
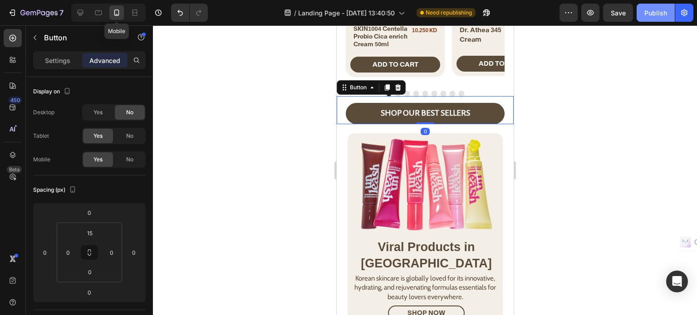
click at [649, 10] on div "Publish" at bounding box center [655, 13] width 23 height 10
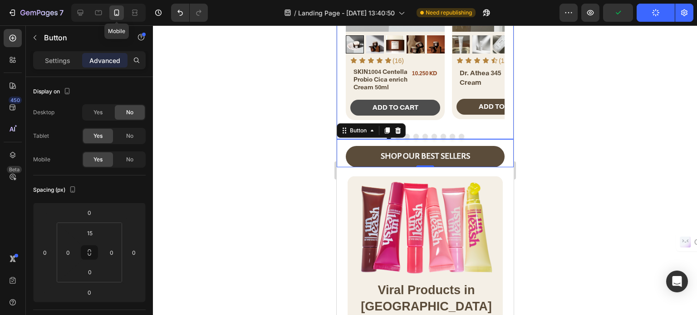
scroll to position [219, 0]
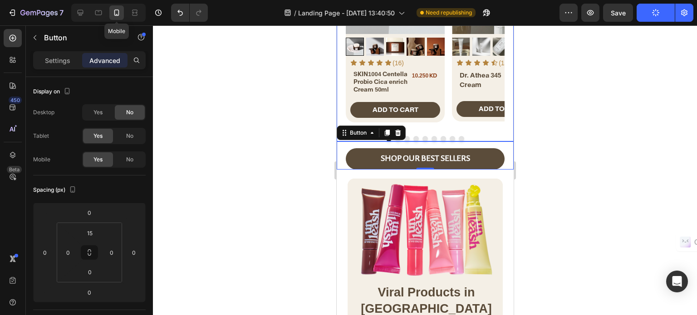
click at [341, 79] on div "Product Images Icon Icon Icon Icon Icon Icon List (16) Text Block Row SKIN1004 …" at bounding box center [424, 38] width 177 height 206
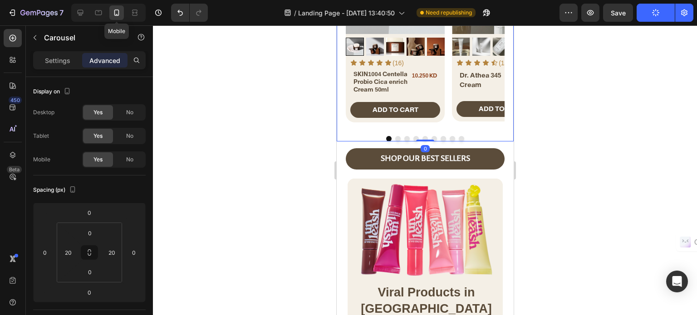
scroll to position [272, 0]
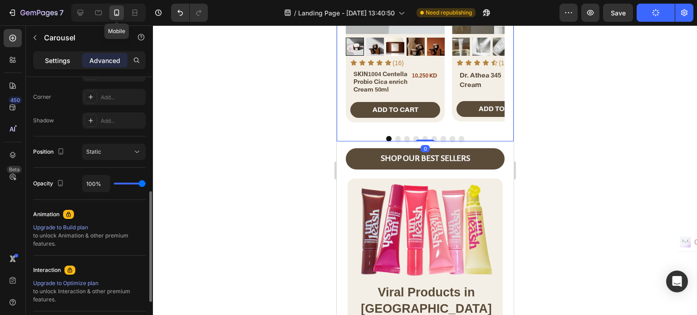
click at [67, 63] on p "Settings" at bounding box center [57, 61] width 25 height 10
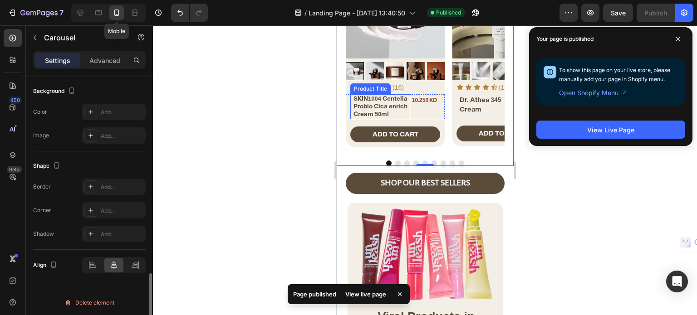
scroll to position [174, 0]
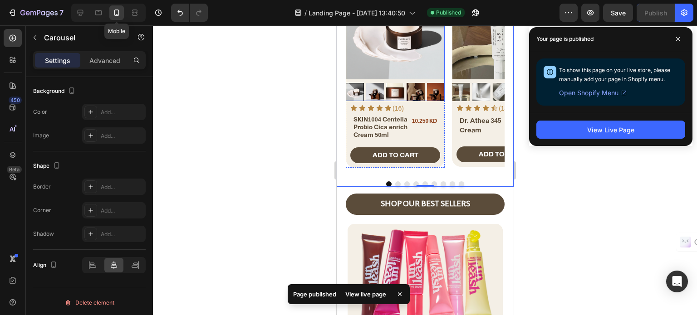
drag, startPoint x: 565, startPoint y: 178, endPoint x: 370, endPoint y: 71, distance: 221.9
click at [392, 57] on img at bounding box center [394, 30] width 99 height 99
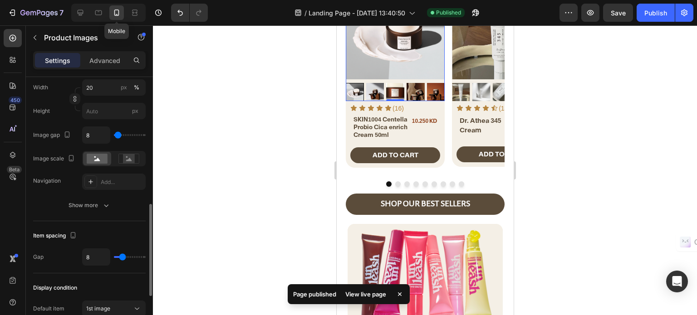
scroll to position [489, 0]
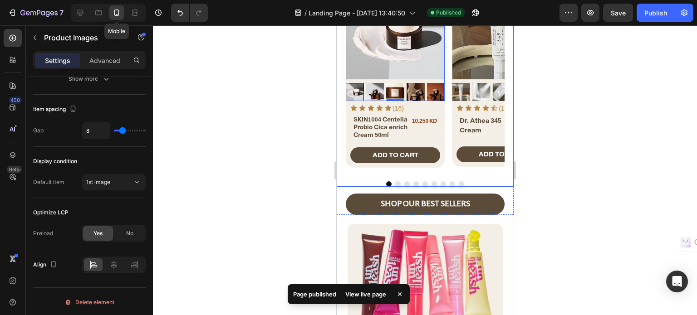
click at [458, 62] on img at bounding box center [500, 30] width 99 height 99
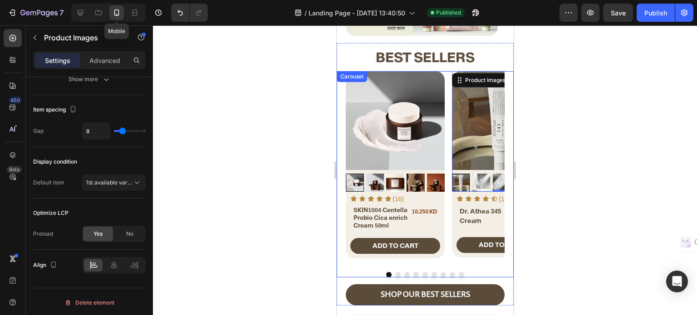
scroll to position [0, 0]
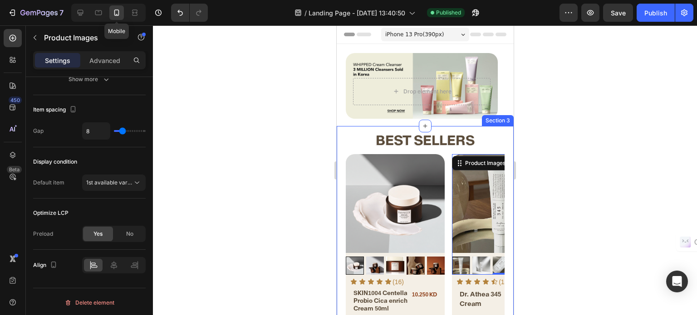
click at [437, 126] on div "best sellers Heading Product Images Icon Icon Icon Icon Icon Icon List (16) Tex…" at bounding box center [424, 257] width 177 height 263
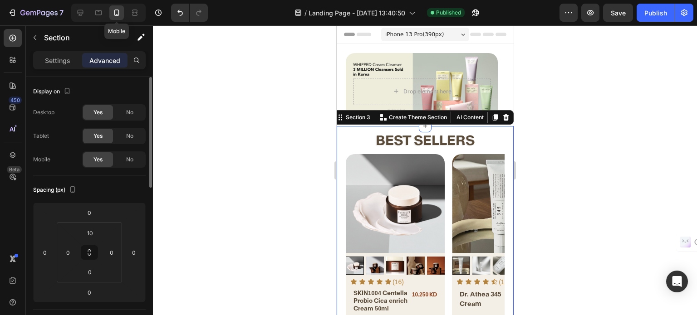
click at [111, 61] on p "Advanced" at bounding box center [104, 61] width 31 height 10
click at [91, 226] on input "10" at bounding box center [90, 233] width 18 height 14
type input "0"
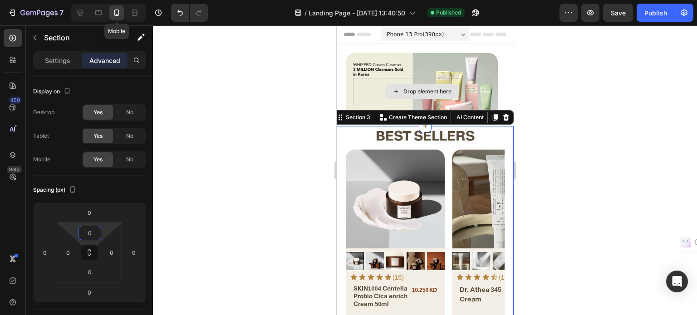
click at [384, 129] on strong "best sellers" at bounding box center [424, 135] width 99 height 17
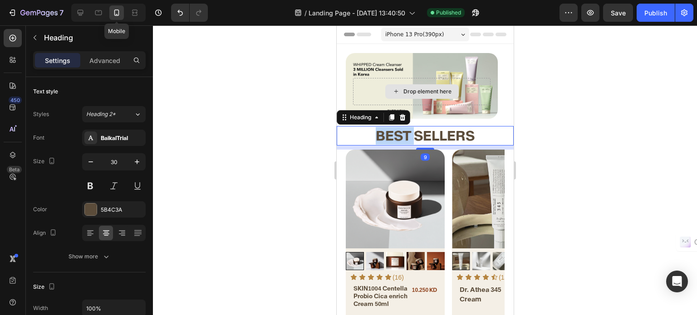
click at [385, 136] on strong "best sellers" at bounding box center [424, 135] width 99 height 17
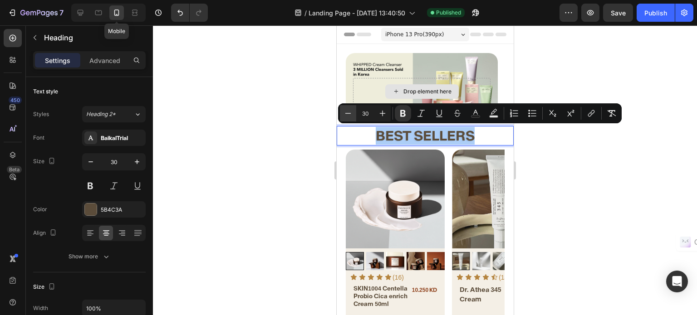
click at [348, 116] on icon "Editor contextual toolbar" at bounding box center [347, 113] width 9 height 9
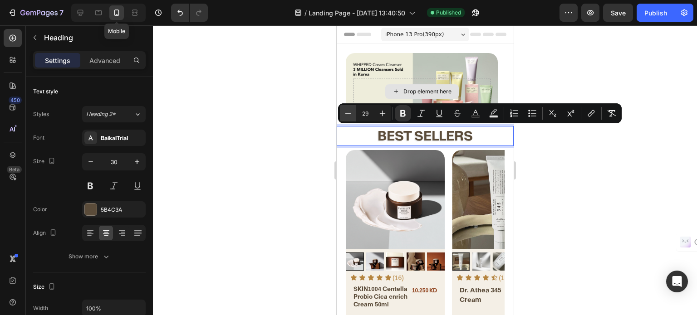
click at [348, 116] on icon "Editor contextual toolbar" at bounding box center [347, 113] width 9 height 9
type input "28"
click at [338, 118] on div "Minus 28 Plus Bold Italic Underline Strikethrough Text Color Text Background Co…" at bounding box center [479, 113] width 283 height 20
click at [337, 122] on div "Heading Text Block Drop element here Hero Banner Heading Text Block Drop elemen…" at bounding box center [424, 85] width 177 height 82
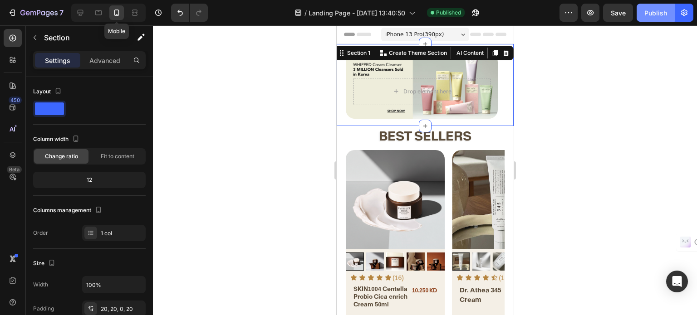
click at [651, 16] on div "Publish" at bounding box center [655, 13] width 23 height 10
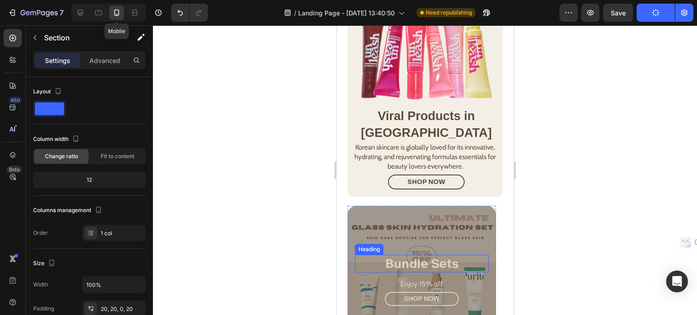
scroll to position [499, 0]
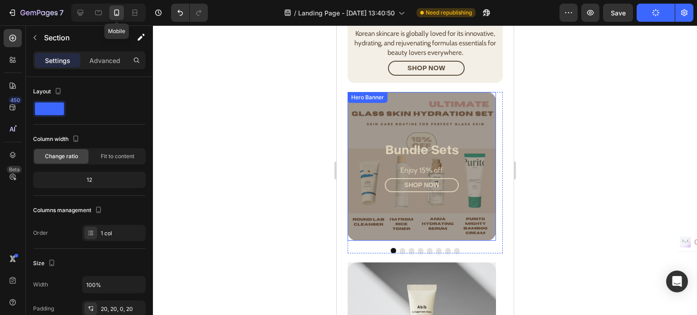
click at [394, 142] on strong "Bundle Sets" at bounding box center [421, 149] width 73 height 15
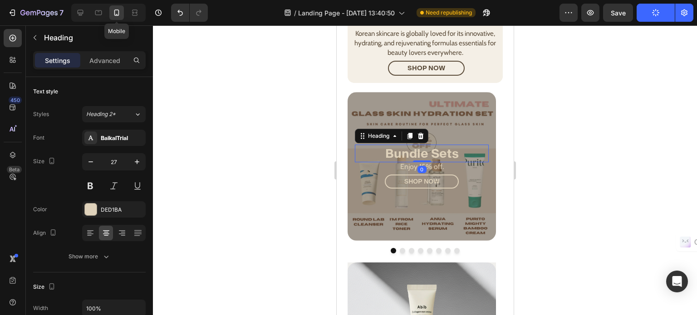
drag, startPoint x: 419, startPoint y: 145, endPoint x: 424, endPoint y: 136, distance: 10.4
click at [424, 145] on div "Bundle Sets Heading 0" at bounding box center [421, 154] width 134 height 18
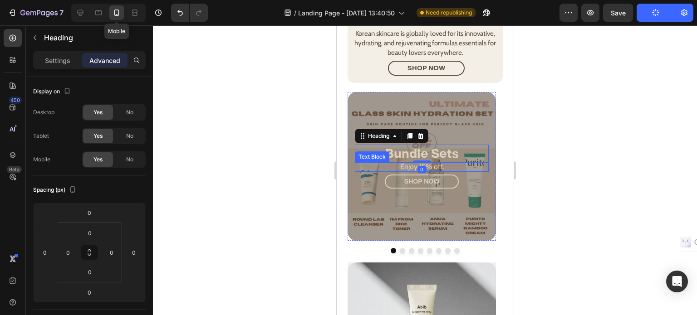
click at [458, 163] on p "Enjoy 15% off." at bounding box center [421, 167] width 105 height 8
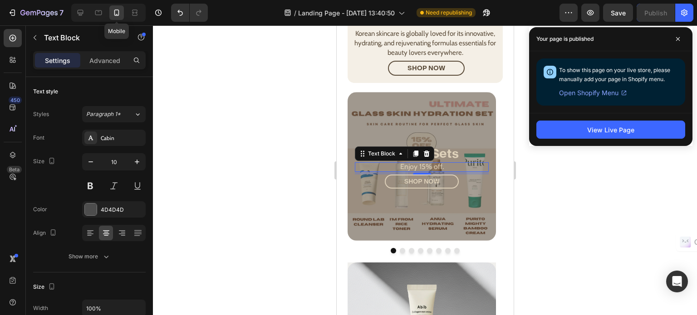
click at [606, 166] on div at bounding box center [425, 170] width 544 height 290
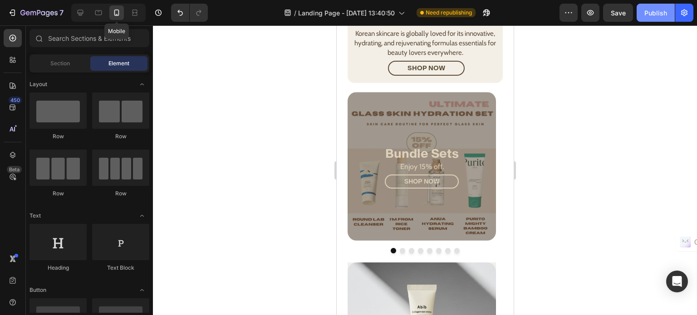
click at [657, 19] on button "Publish" at bounding box center [655, 13] width 38 height 18
click at [572, 16] on icon "button" at bounding box center [568, 12] width 9 height 9
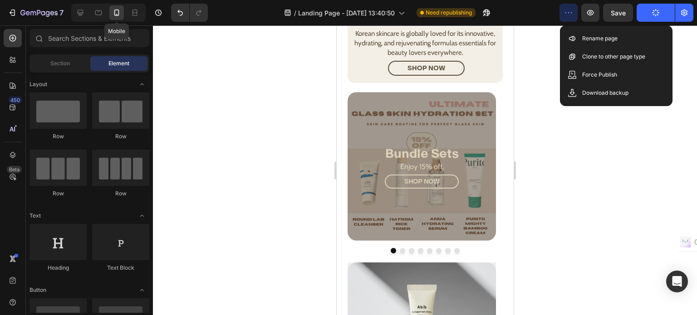
click at [571, 18] on button "button" at bounding box center [568, 13] width 18 height 18
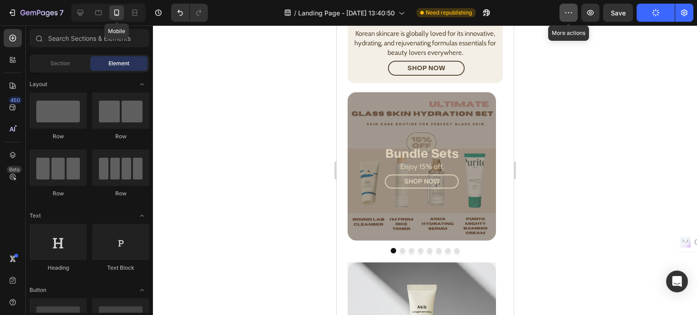
click at [571, 18] on button "button" at bounding box center [568, 13] width 18 height 18
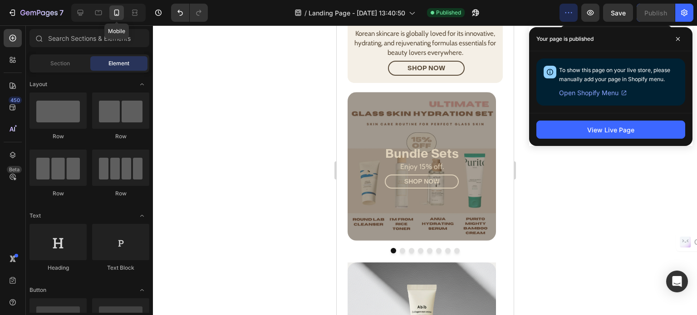
click at [568, 15] on icon "button" at bounding box center [568, 12] width 9 height 9
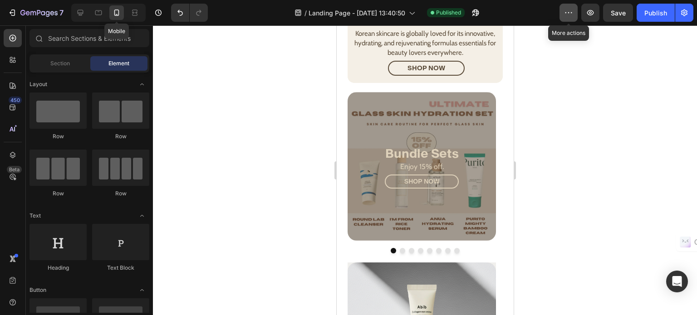
click at [568, 15] on icon "button" at bounding box center [568, 12] width 9 height 9
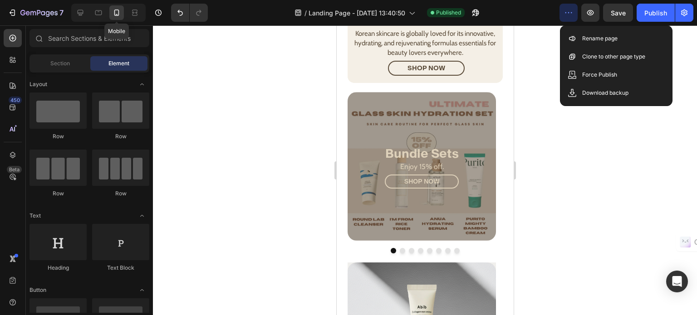
click at [568, 15] on icon "button" at bounding box center [568, 12] width 9 height 9
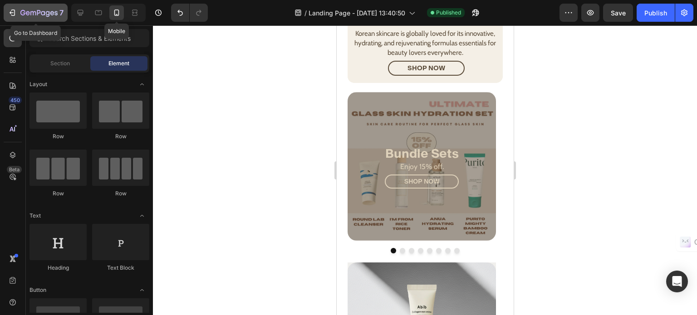
click at [24, 13] on icon "button" at bounding box center [22, 12] width 5 height 5
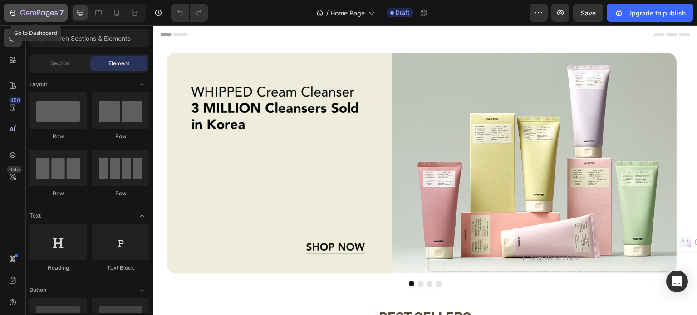
click at [29, 13] on icon "button" at bounding box center [38, 14] width 37 height 8
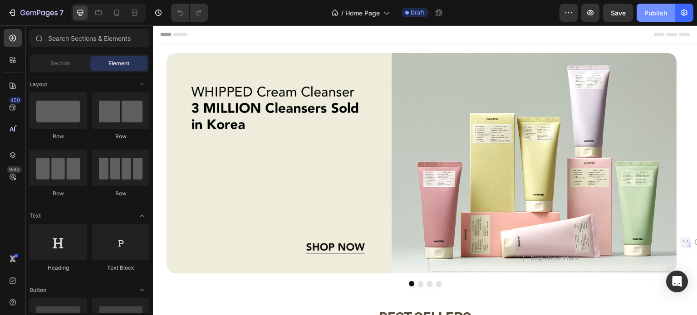
click at [642, 10] on button "Publish" at bounding box center [655, 13] width 38 height 18
click at [648, 12] on div "Publish" at bounding box center [655, 13] width 23 height 10
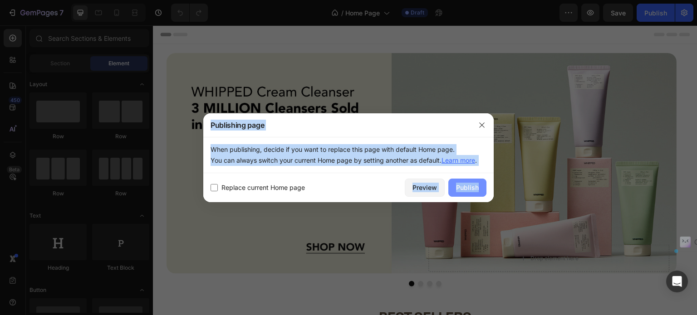
click at [473, 183] on div "Publish" at bounding box center [467, 188] width 23 height 10
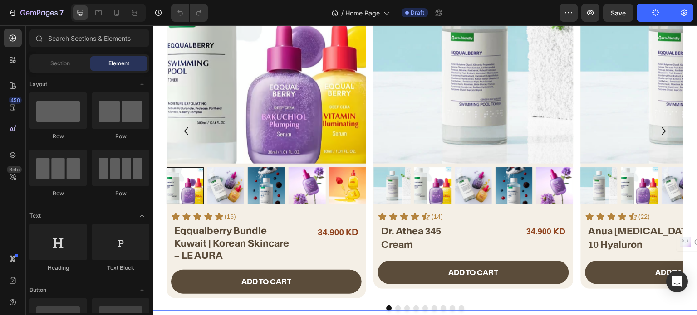
scroll to position [453, 0]
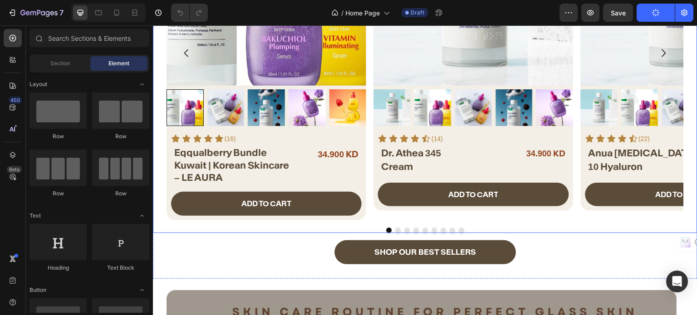
click at [393, 228] on div at bounding box center [424, 230] width 517 height 5
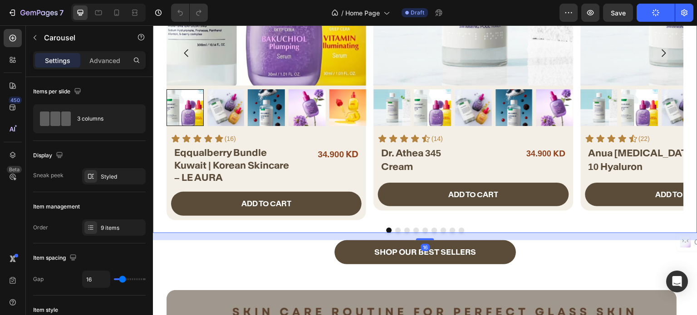
click at [395, 229] on button "Dot" at bounding box center [397, 230] width 5 height 5
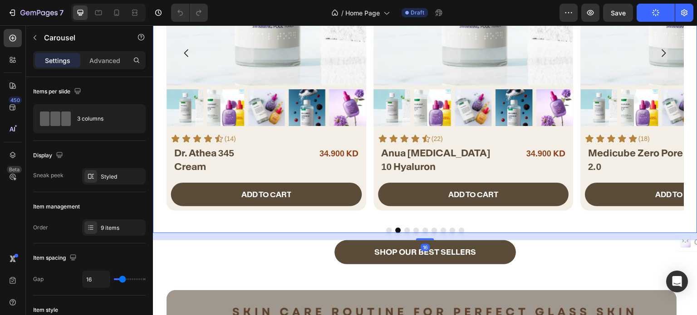
click at [404, 229] on button "Dot" at bounding box center [406, 230] width 5 height 5
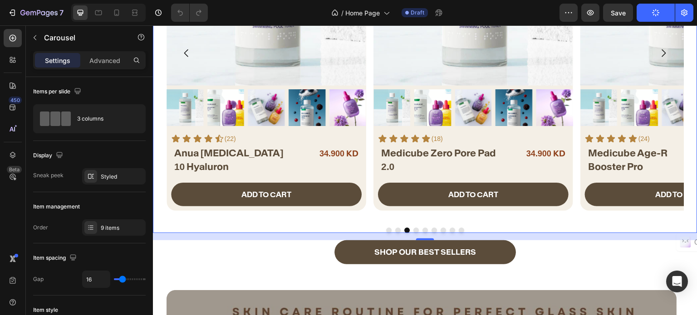
click at [417, 229] on div at bounding box center [424, 230] width 517 height 5
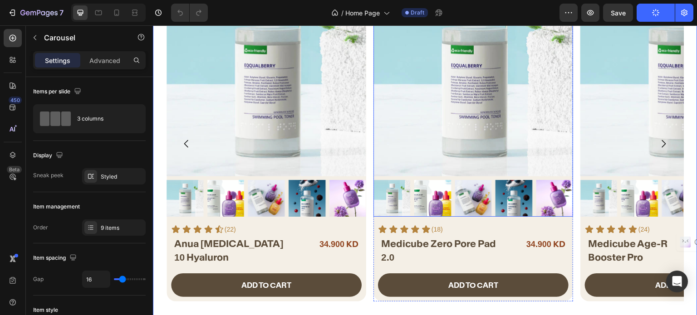
drag, startPoint x: 422, startPoint y: 124, endPoint x: 389, endPoint y: 135, distance: 35.0
click at [422, 124] on img at bounding box center [473, 76] width 200 height 200
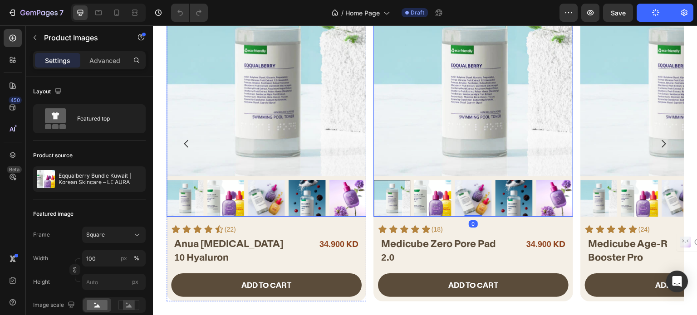
click at [238, 134] on img at bounding box center [266, 76] width 200 height 200
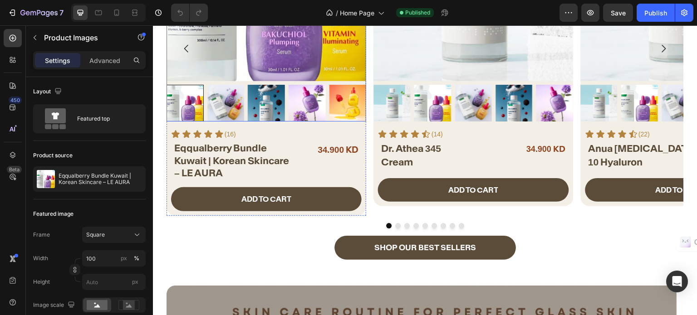
scroll to position [453, 0]
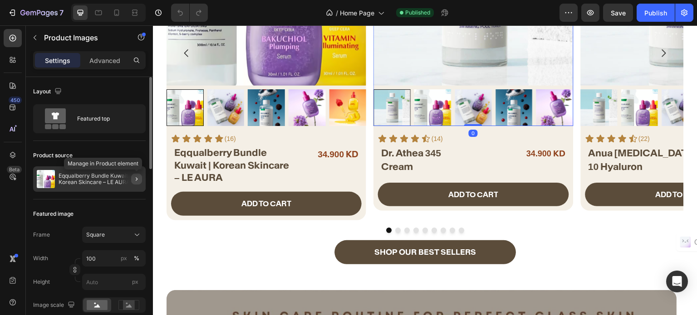
click at [136, 181] on icon "button" at bounding box center [136, 178] width 7 height 7
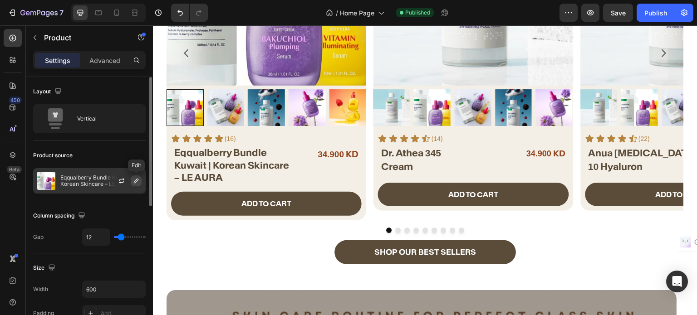
click at [135, 182] on icon "button" at bounding box center [135, 180] width 7 height 7
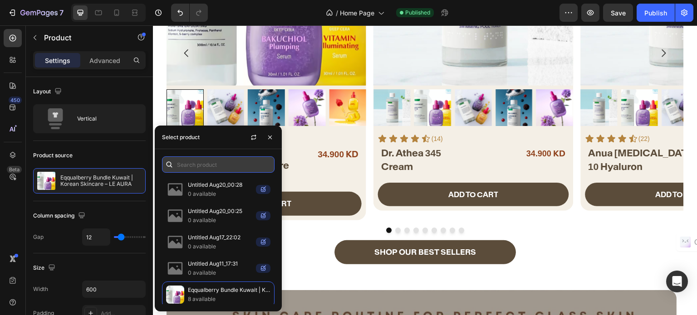
click at [213, 166] on input "text" at bounding box center [218, 164] width 112 height 16
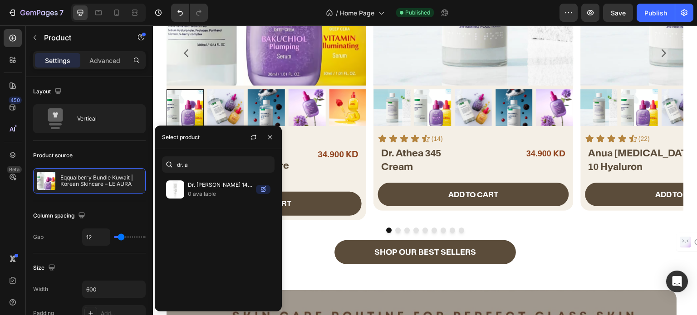
click at [237, 185] on p "Dr. [PERSON_NAME] 147 [MEDICAL_DATA]" at bounding box center [220, 184] width 64 height 9
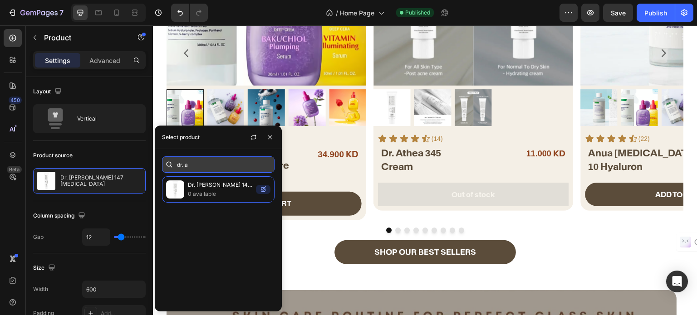
click at [208, 164] on input "dr. a" at bounding box center [218, 164] width 112 height 16
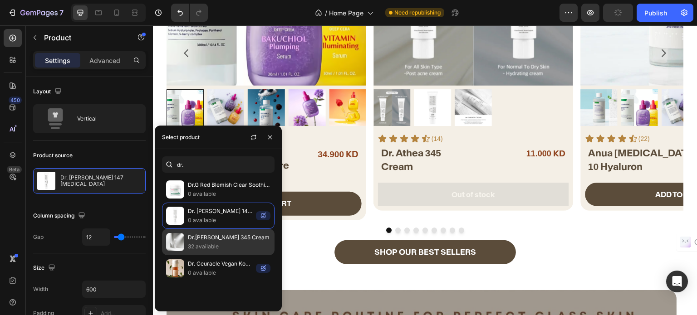
type input "dr."
click at [207, 243] on p "32 available" at bounding box center [229, 246] width 83 height 9
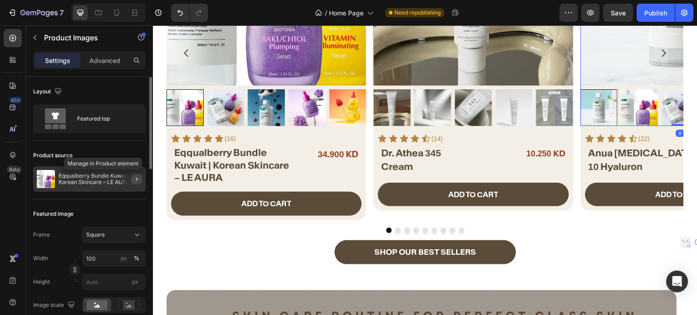
click at [135, 179] on icon "button" at bounding box center [136, 178] width 7 height 7
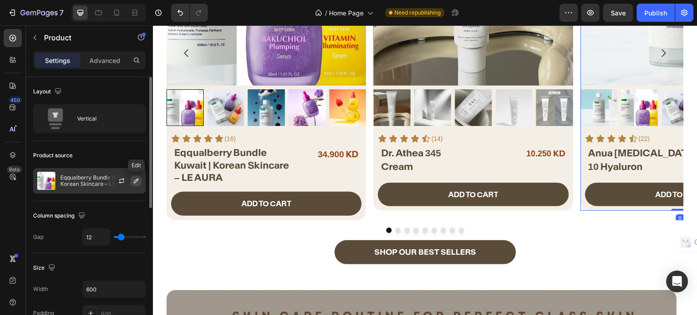
click at [136, 179] on icon "button" at bounding box center [135, 180] width 7 height 7
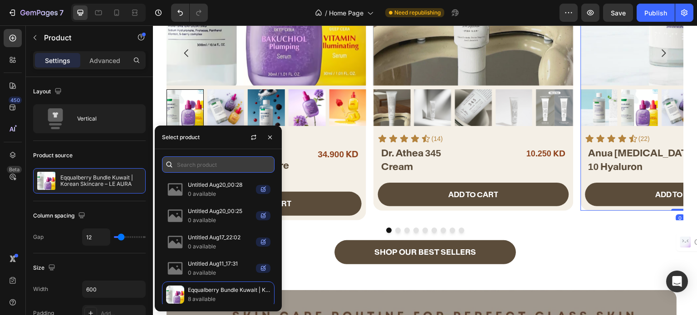
click at [219, 157] on input "text" at bounding box center [218, 164] width 112 height 16
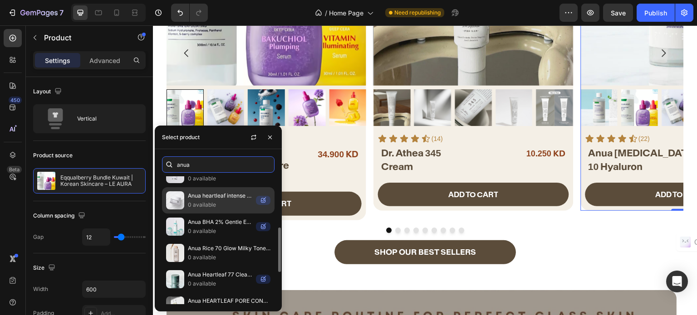
scroll to position [192, 0]
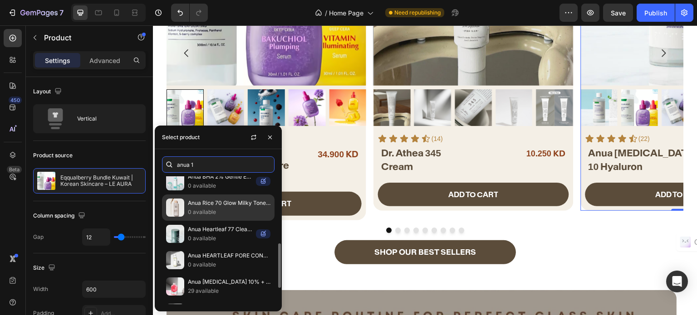
type input "anua 10"
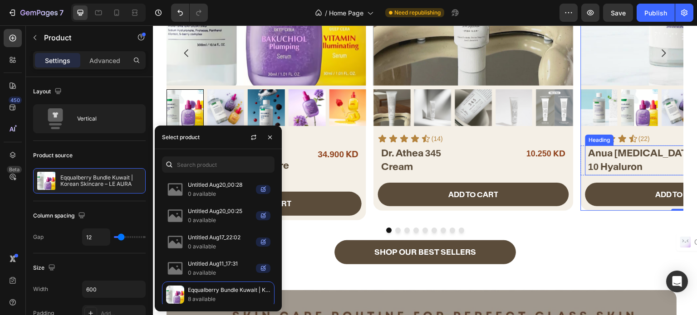
click at [615, 159] on h2 "Anua [MEDICAL_DATA] 10 Hyaluron" at bounding box center [647, 160] width 120 height 29
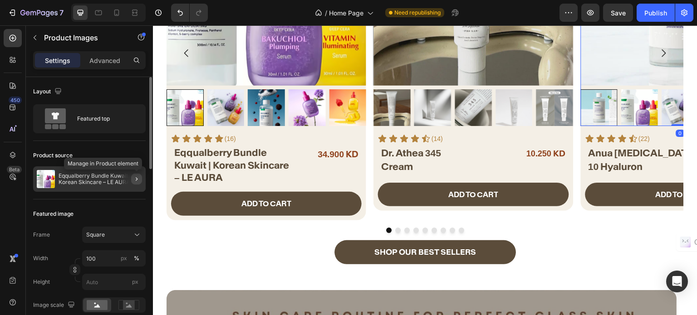
click at [133, 179] on button "button" at bounding box center [136, 179] width 11 height 11
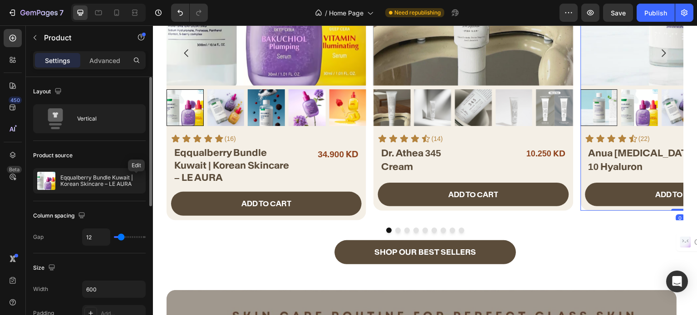
click at [0, 0] on icon "button" at bounding box center [0, 0] width 0 height 0
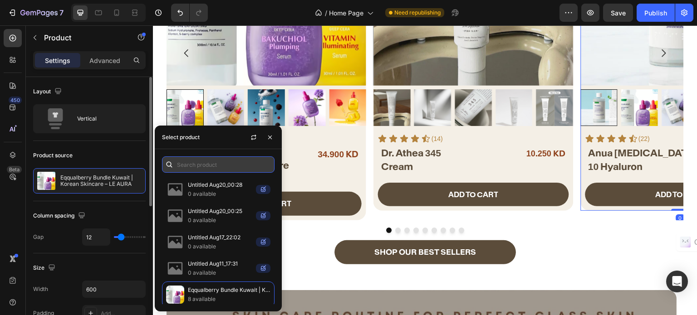
click at [222, 157] on input "text" at bounding box center [218, 164] width 112 height 16
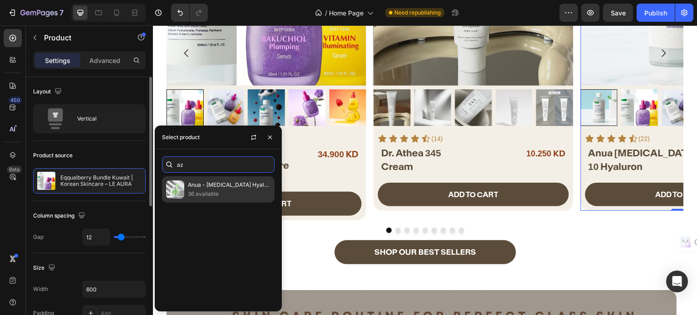
type input "az"
click at [200, 178] on div "Anua - [MEDICAL_DATA] Hyaluron Redness Soothing Serum 36 available" at bounding box center [218, 189] width 112 height 26
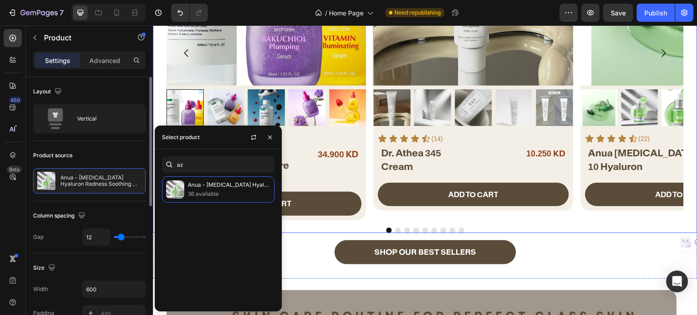
click at [404, 230] on button "Dot" at bounding box center [406, 230] width 5 height 5
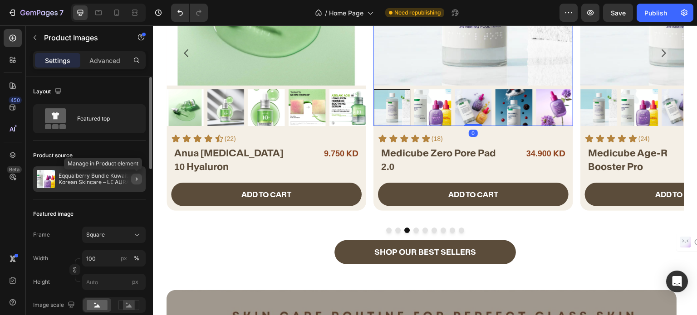
click at [133, 177] on icon "button" at bounding box center [136, 178] width 7 height 7
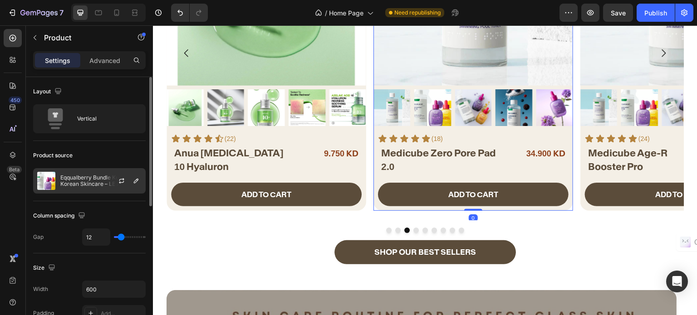
click at [138, 186] on div at bounding box center [125, 181] width 40 height 24
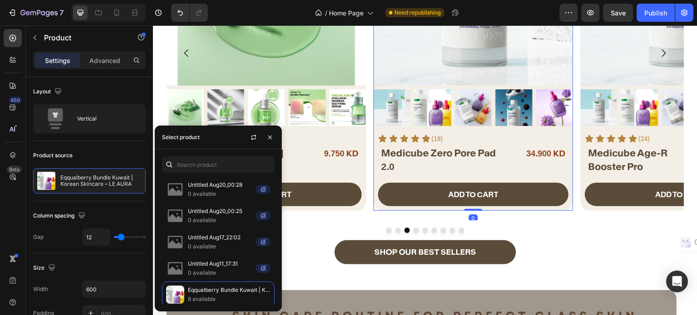
click at [178, 173] on div "Untitled Aug20_00:28 0 available Untitled Aug20_00:25 0 available Untitled Aug1…" at bounding box center [218, 230] width 127 height 162
click at [189, 166] on input "text" at bounding box center [218, 164] width 112 height 16
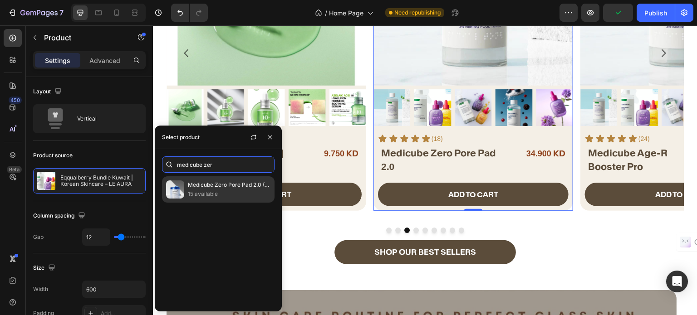
type input "medicube zer"
click at [217, 193] on p "15 available" at bounding box center [229, 194] width 83 height 9
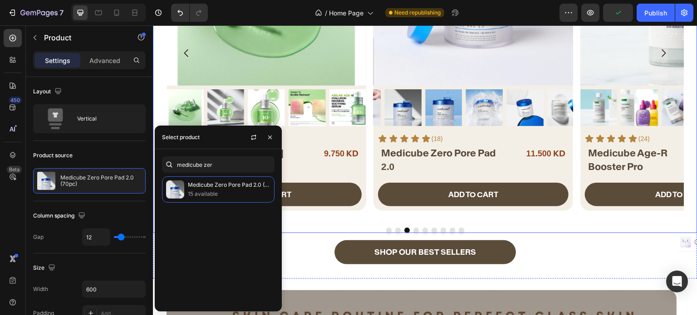
click at [413, 229] on button "Dot" at bounding box center [415, 230] width 5 height 5
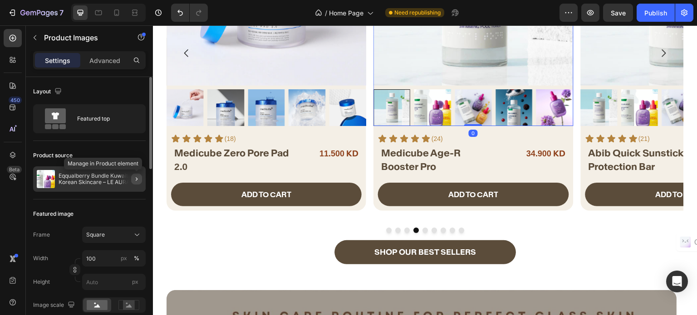
drag, startPoint x: 135, startPoint y: 179, endPoint x: 6, endPoint y: 167, distance: 129.4
click at [135, 179] on icon "button" at bounding box center [136, 178] width 7 height 7
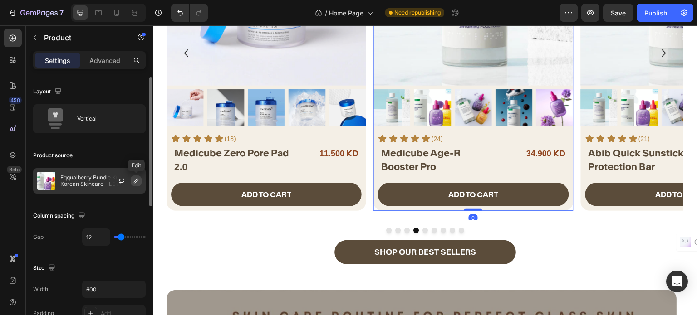
click at [134, 179] on icon "button" at bounding box center [135, 180] width 7 height 7
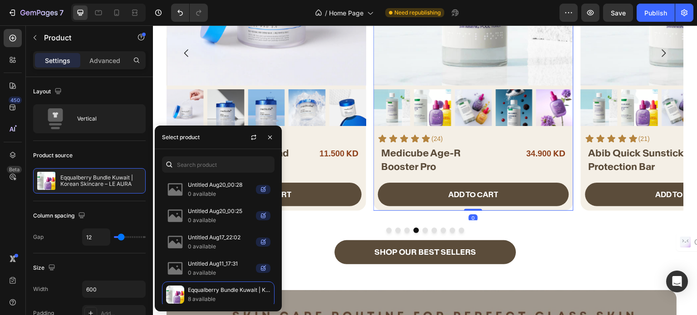
click at [205, 156] on div at bounding box center [218, 164] width 112 height 16
click at [203, 157] on input "text" at bounding box center [218, 164] width 112 height 16
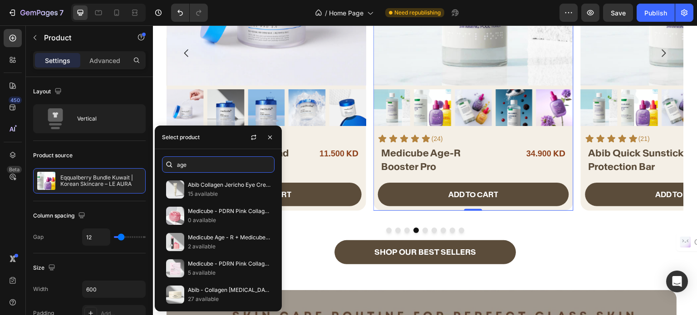
scroll to position [81, 0]
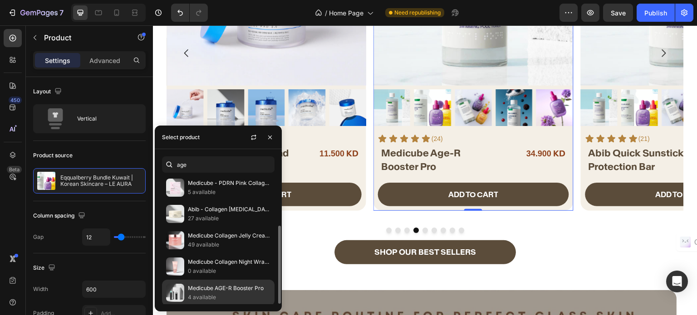
type input "age"
click at [205, 290] on p "Medicube AGE-R Booster Pro" at bounding box center [229, 288] width 83 height 9
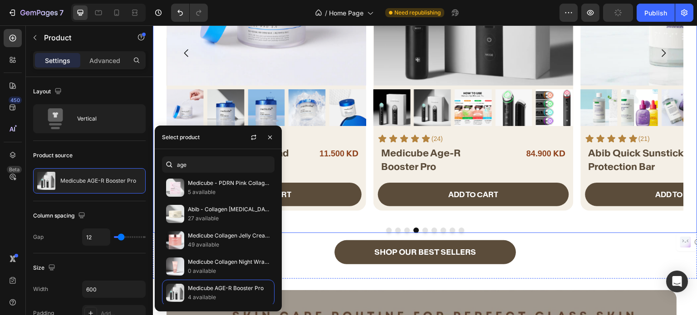
click at [422, 230] on button "Dot" at bounding box center [424, 230] width 5 height 5
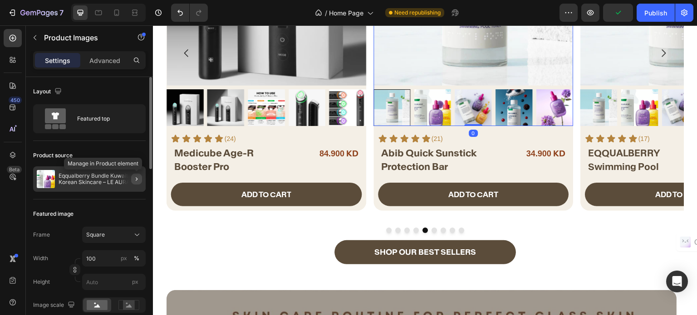
click at [134, 179] on icon "button" at bounding box center [136, 178] width 7 height 7
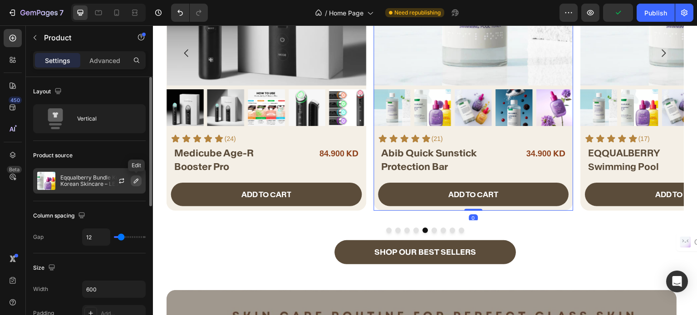
click at [138, 179] on icon "button" at bounding box center [136, 181] width 5 height 5
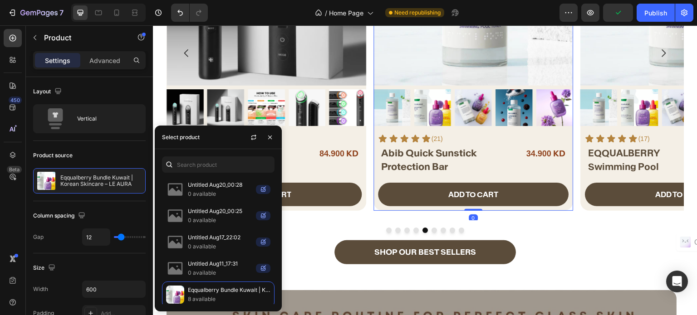
click at [236, 156] on div "Untitled Aug20_00:28 0 available Untitled Aug20_00:25 0 available Untitled Aug1…" at bounding box center [218, 230] width 127 height 162
click at [224, 163] on input "text" at bounding box center [218, 164] width 112 height 16
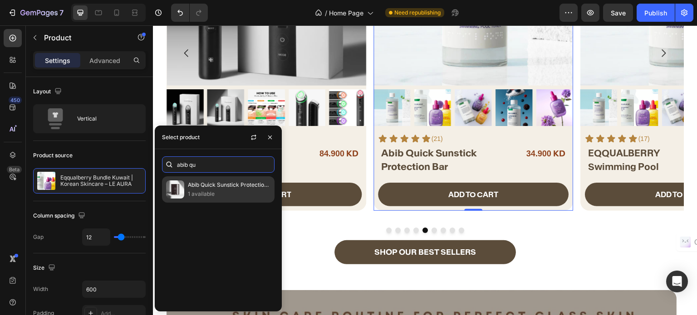
type input "abib qu"
click at [220, 195] on p "1 available" at bounding box center [229, 194] width 83 height 9
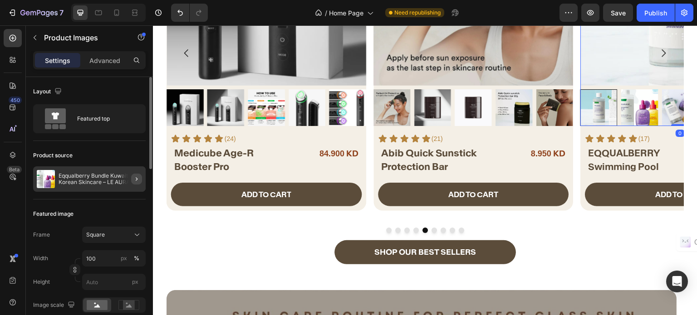
click at [136, 178] on icon "button" at bounding box center [136, 178] width 7 height 7
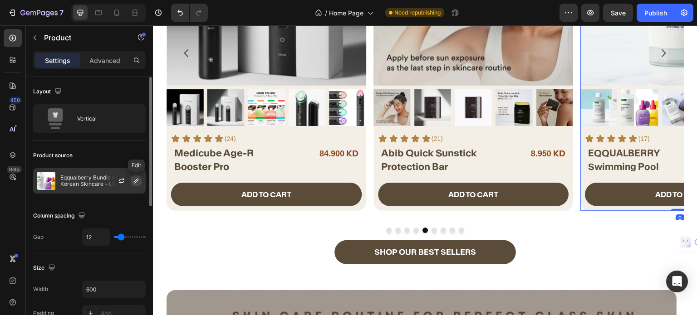
click at [135, 181] on icon "button" at bounding box center [135, 180] width 7 height 7
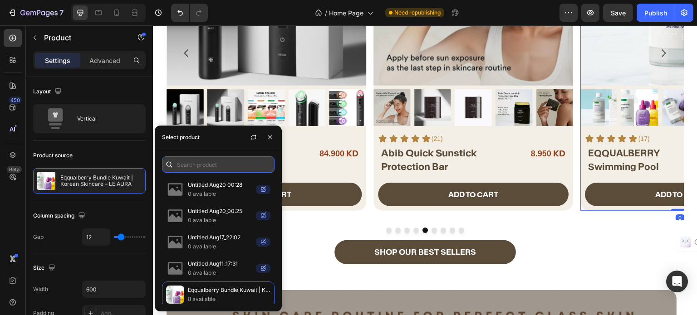
click at [197, 168] on input "text" at bounding box center [218, 164] width 112 height 16
click at [198, 164] on input "text" at bounding box center [218, 164] width 112 height 16
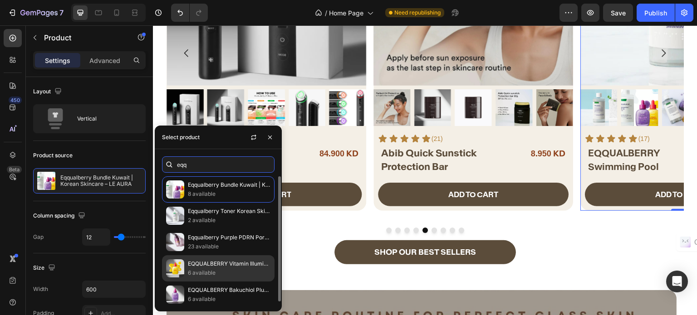
scroll to position [408, 0]
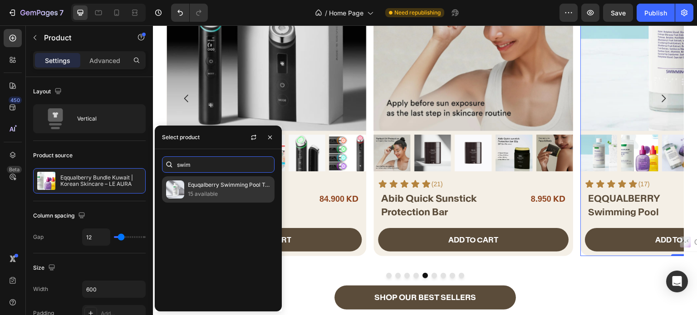
type input "swim"
click at [209, 192] on p "15 available" at bounding box center [229, 194] width 83 height 9
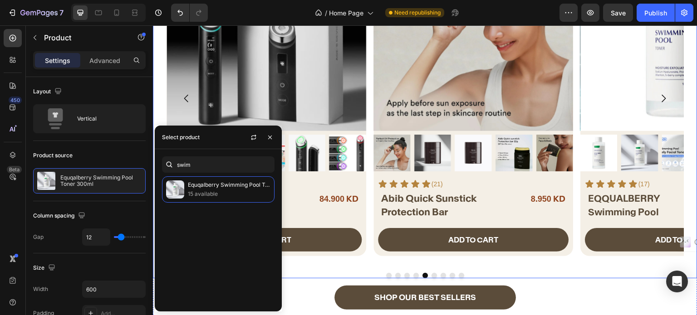
click at [431, 276] on button "Dot" at bounding box center [433, 275] width 5 height 5
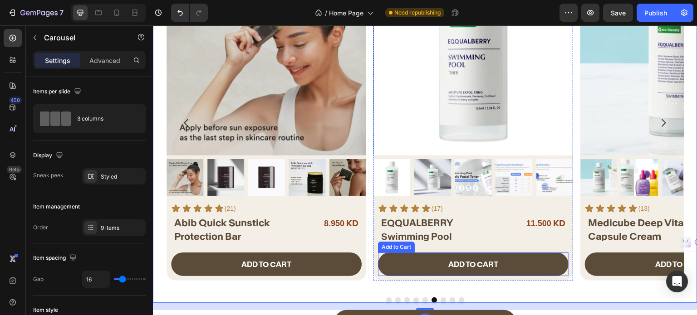
scroll to position [363, 0]
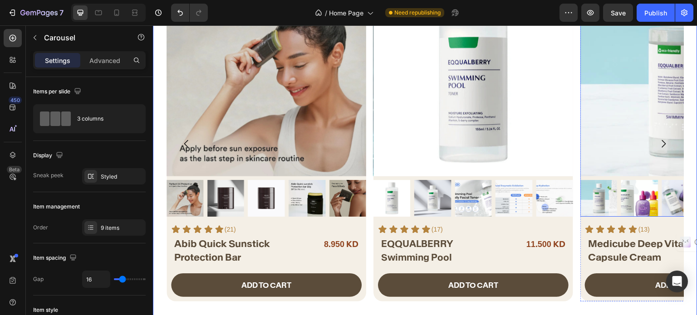
click at [619, 119] on img at bounding box center [680, 76] width 200 height 200
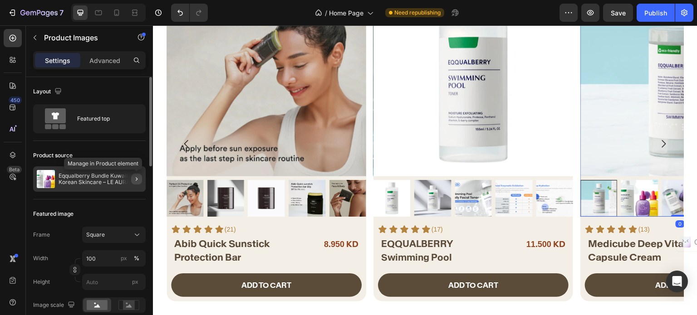
click at [133, 177] on icon "button" at bounding box center [136, 178] width 7 height 7
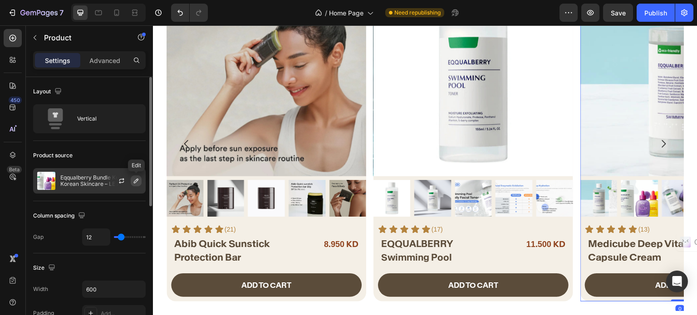
click at [136, 181] on icon "button" at bounding box center [135, 180] width 7 height 7
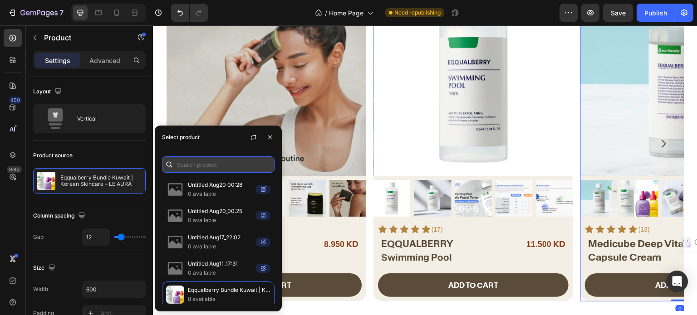
click at [196, 160] on input "text" at bounding box center [218, 164] width 112 height 16
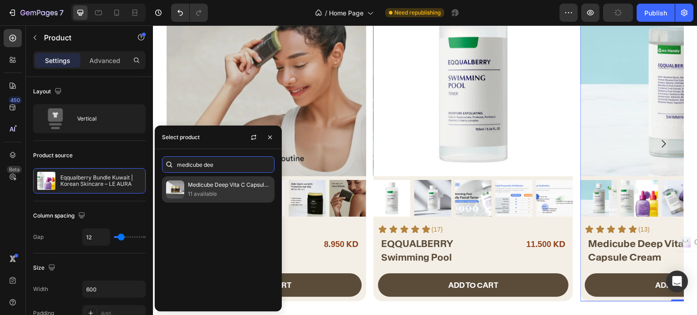
type input "medicube dee"
drag, startPoint x: 233, startPoint y: 187, endPoint x: 143, endPoint y: 164, distance: 92.7
click at [233, 187] on p "Medicube Deep Vita C Capsule Cream" at bounding box center [229, 184] width 83 height 9
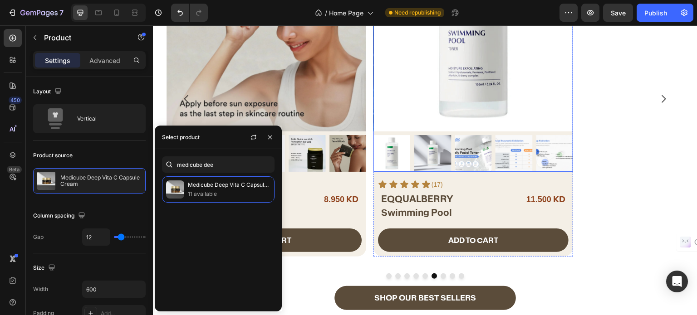
scroll to position [408, 0]
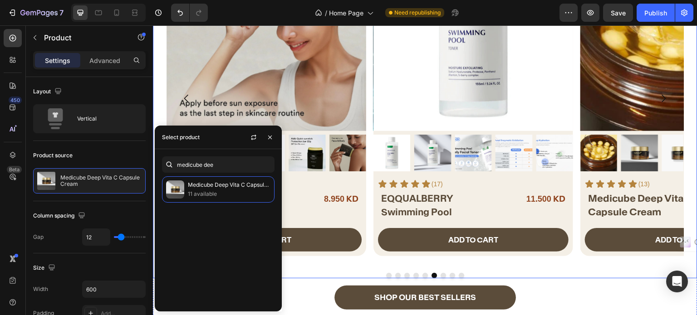
click at [440, 277] on button "Dot" at bounding box center [442, 275] width 5 height 5
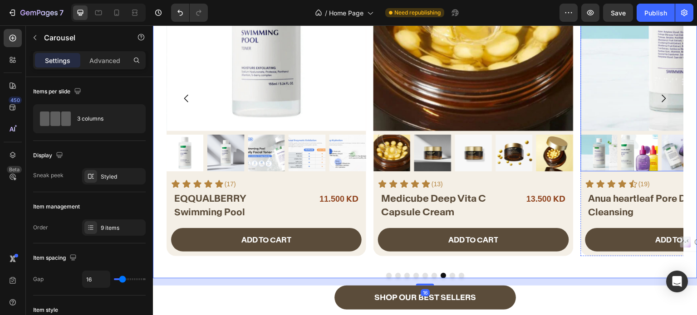
click at [614, 61] on img at bounding box center [680, 31] width 200 height 200
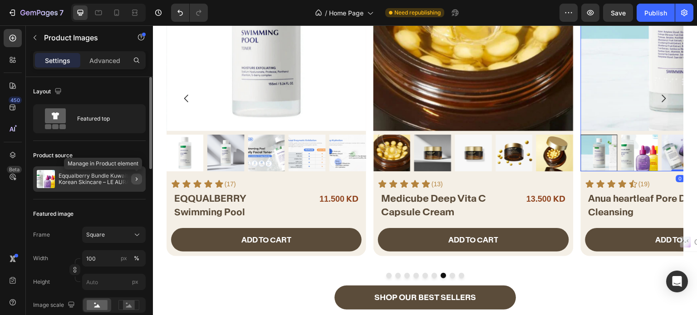
drag, startPoint x: 136, startPoint y: 181, endPoint x: 48, endPoint y: 149, distance: 93.3
click at [136, 181] on icon "button" at bounding box center [136, 178] width 7 height 7
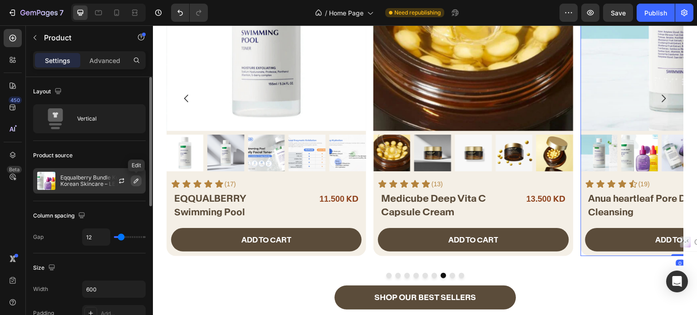
click at [138, 180] on icon "button" at bounding box center [135, 180] width 7 height 7
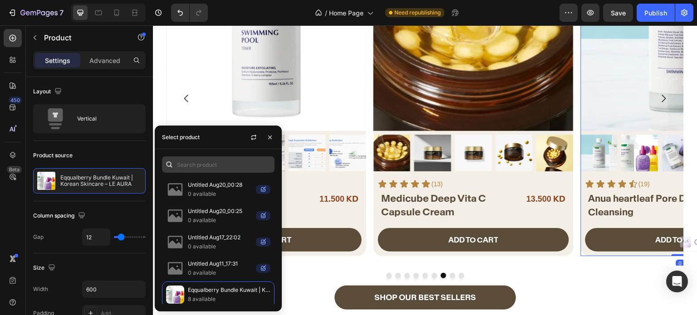
click at [200, 156] on div "Untitled Aug20_00:28 0 available Untitled Aug20_00:25 0 available Untitled Aug1…" at bounding box center [218, 230] width 127 height 162
click at [198, 161] on input "text" at bounding box center [218, 164] width 112 height 16
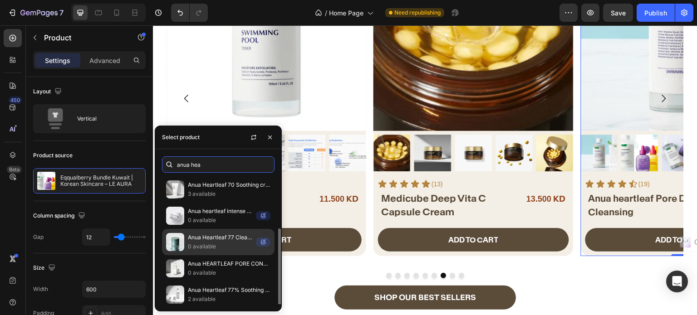
scroll to position [29, 0]
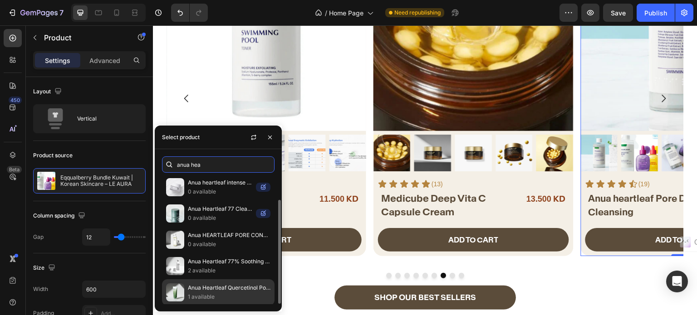
type input "anua hea"
click at [229, 285] on p "Anua Heartleaf Quercetinol Pore Deep Cleansing Foam 150ml" at bounding box center [229, 287] width 83 height 9
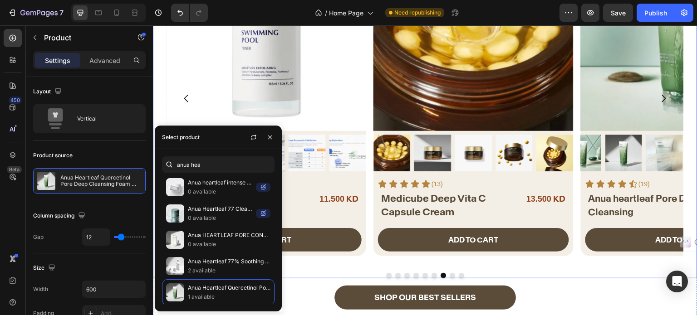
click at [450, 273] on button "Dot" at bounding box center [451, 275] width 5 height 5
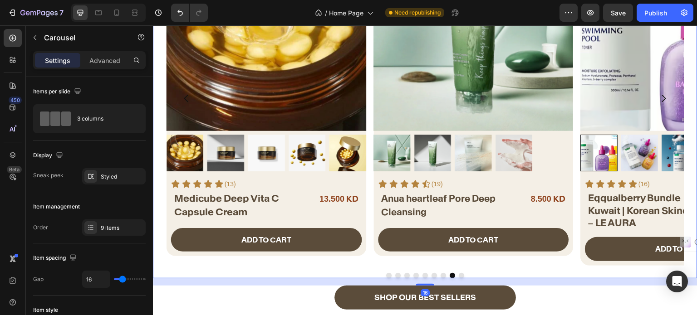
click at [458, 275] on button "Dot" at bounding box center [460, 275] width 5 height 5
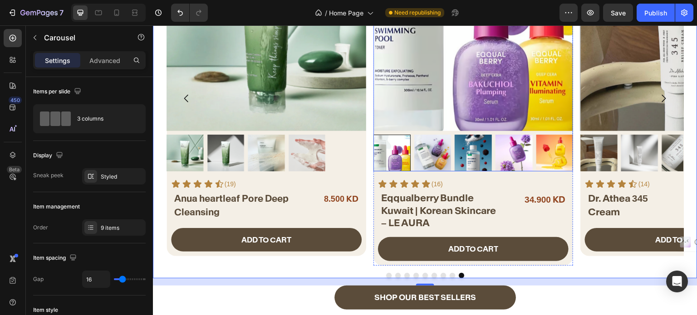
click at [461, 102] on img at bounding box center [473, 31] width 200 height 200
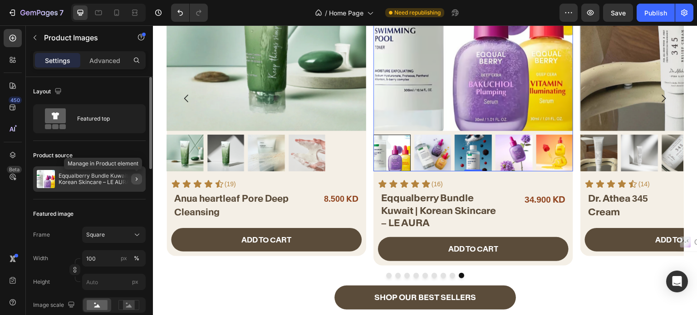
click at [134, 181] on icon "button" at bounding box center [136, 178] width 7 height 7
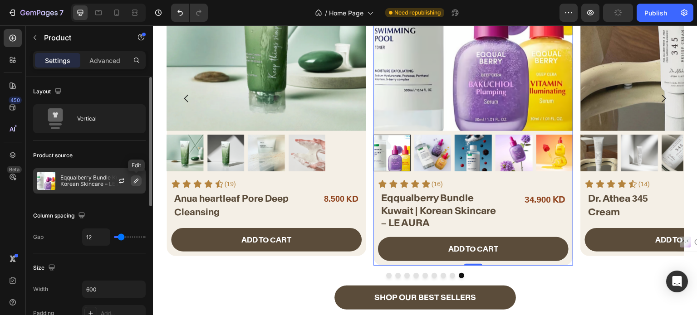
click at [134, 179] on icon "button" at bounding box center [135, 180] width 7 height 7
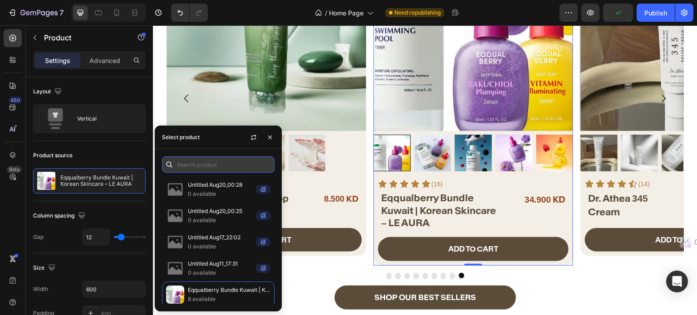
click at [198, 167] on input "text" at bounding box center [218, 164] width 112 height 16
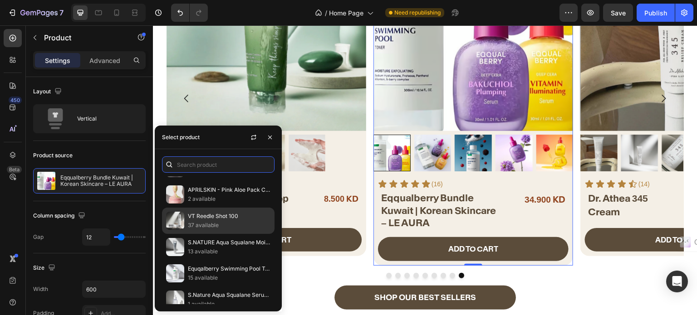
scroll to position [1580, 0]
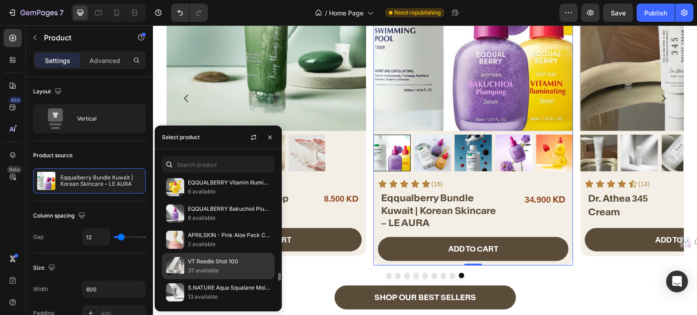
click at [219, 257] on p "VT Reedle Shot 100" at bounding box center [229, 261] width 83 height 9
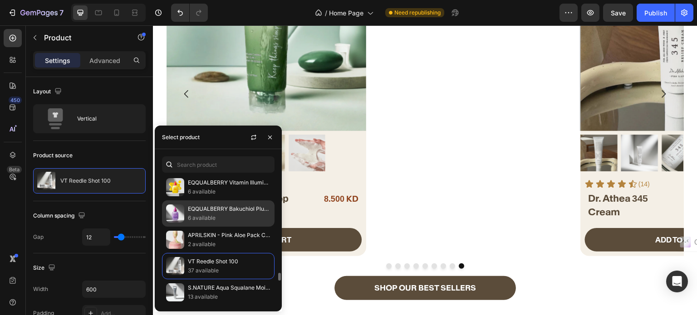
scroll to position [403, 0]
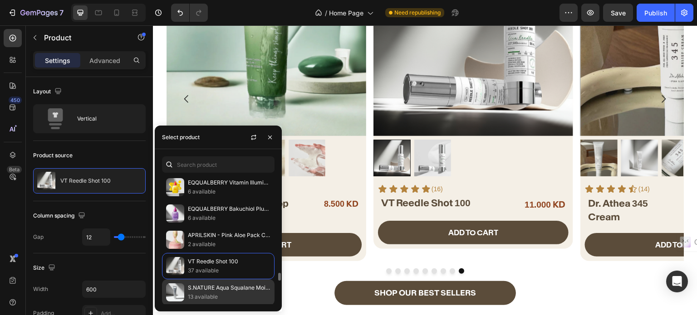
click at [197, 292] on p "13 available" at bounding box center [229, 296] width 83 height 9
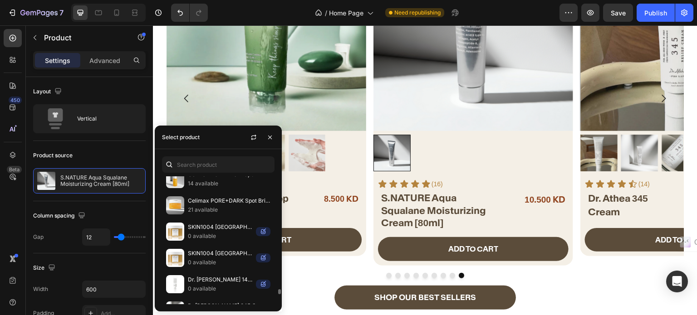
scroll to position [2863, 0]
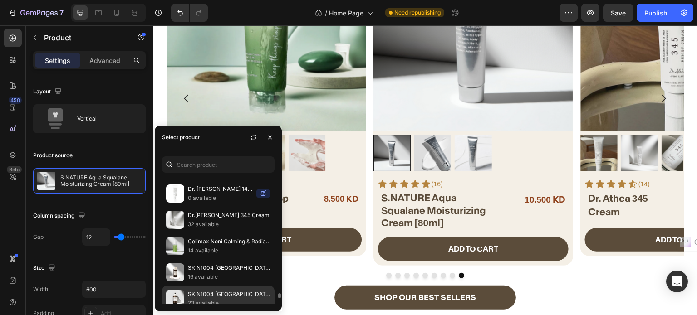
click at [210, 299] on p "23 available" at bounding box center [229, 303] width 83 height 9
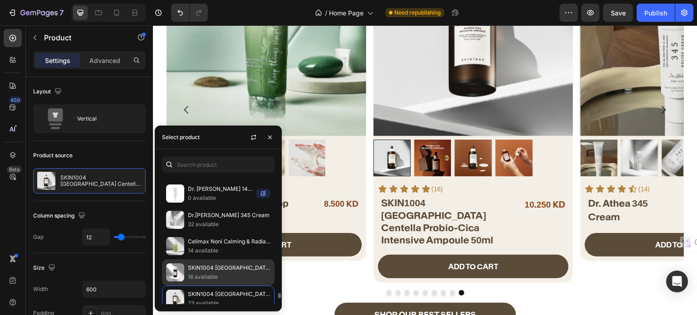
scroll to position [408, 0]
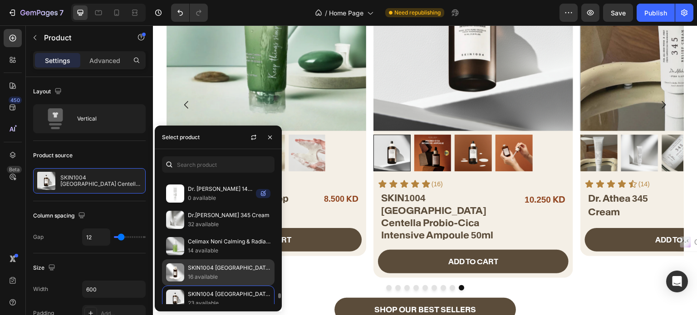
click at [209, 263] on p "SKIN1004 [GEOGRAPHIC_DATA] Centella Probio-Cica Essence Toner 210ml" at bounding box center [229, 267] width 83 height 9
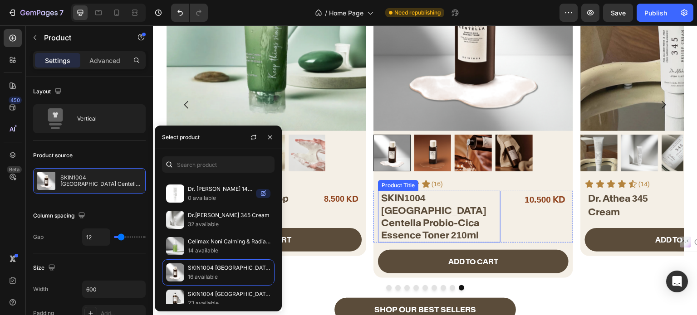
click at [423, 223] on h2 "SKIN1004 [GEOGRAPHIC_DATA] Centella Probio-Cica Essence Toner 210ml" at bounding box center [440, 216] width 120 height 51
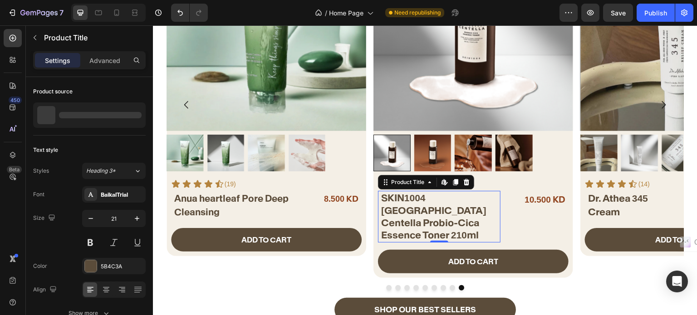
click at [423, 223] on h2 "SKIN1004 [GEOGRAPHIC_DATA] Centella Probio-Cica Essence Toner 210ml" at bounding box center [440, 216] width 120 height 51
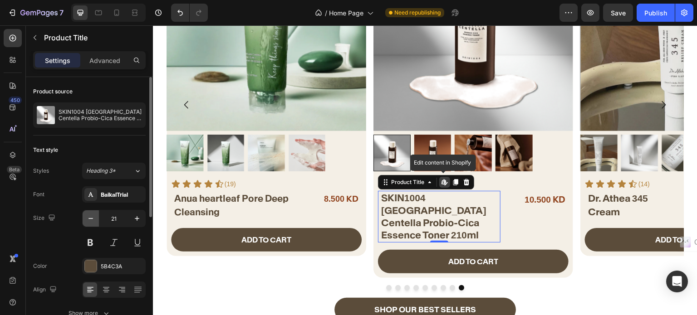
click at [87, 215] on icon "button" at bounding box center [90, 218] width 9 height 9
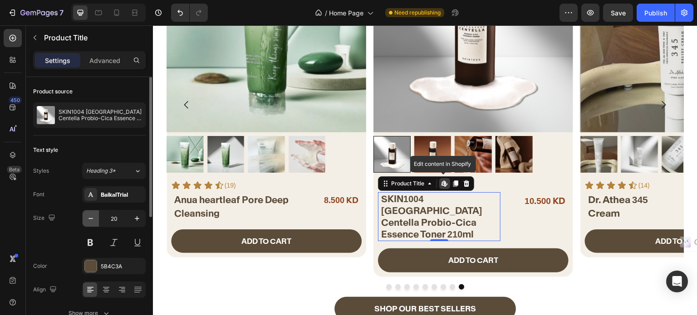
click at [87, 215] on icon "button" at bounding box center [90, 218] width 9 height 9
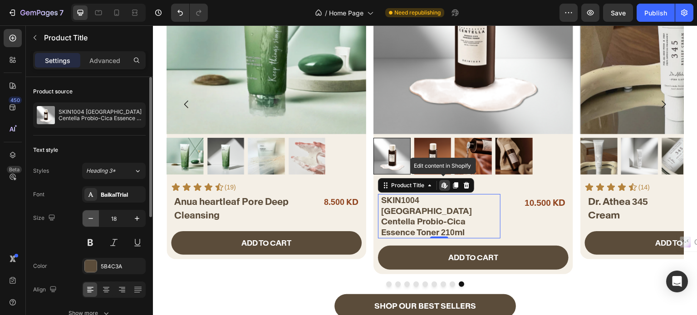
click at [87, 217] on icon "button" at bounding box center [90, 218] width 9 height 9
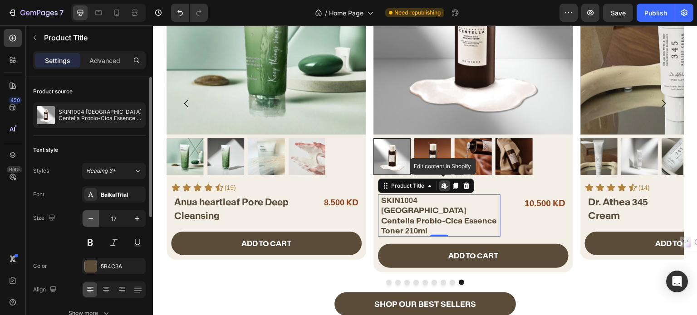
click at [87, 217] on icon "button" at bounding box center [90, 218] width 9 height 9
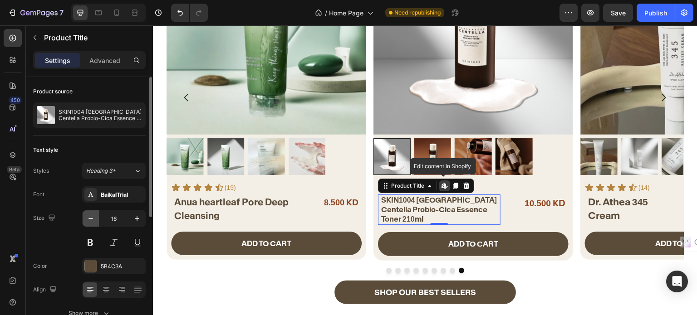
scroll to position [403, 0]
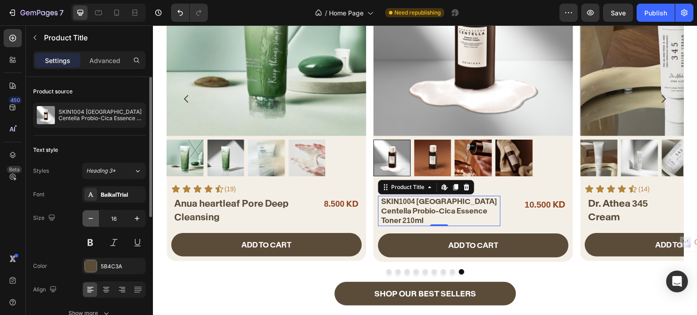
click at [87, 217] on icon "button" at bounding box center [90, 218] width 9 height 9
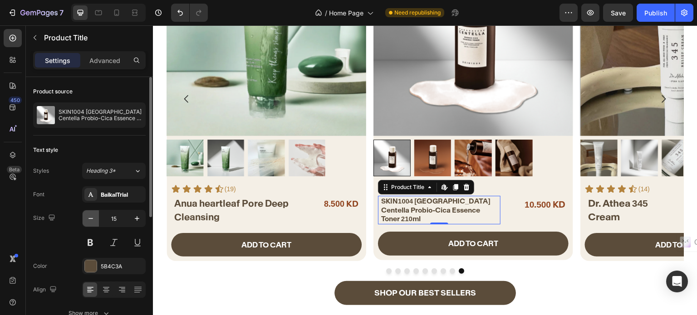
click at [91, 217] on icon "button" at bounding box center [90, 218] width 9 height 9
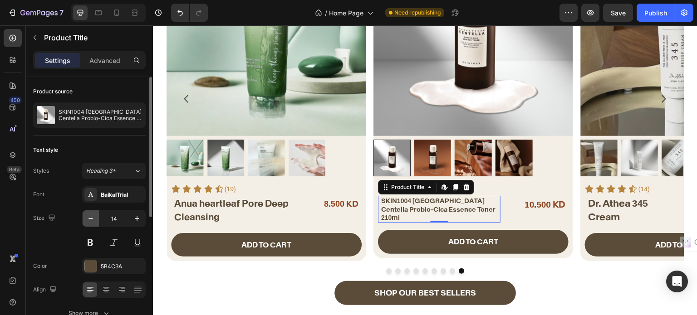
click at [89, 222] on icon "button" at bounding box center [90, 218] width 9 height 9
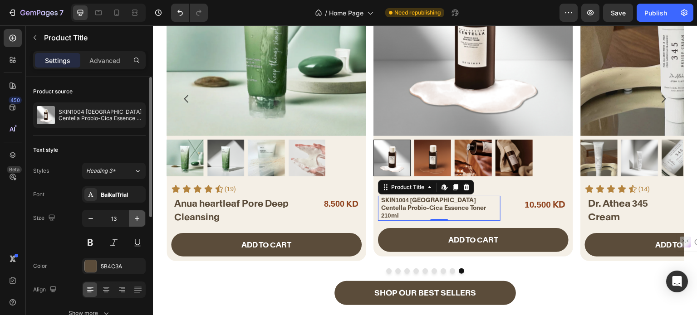
click at [134, 220] on icon "button" at bounding box center [136, 218] width 9 height 9
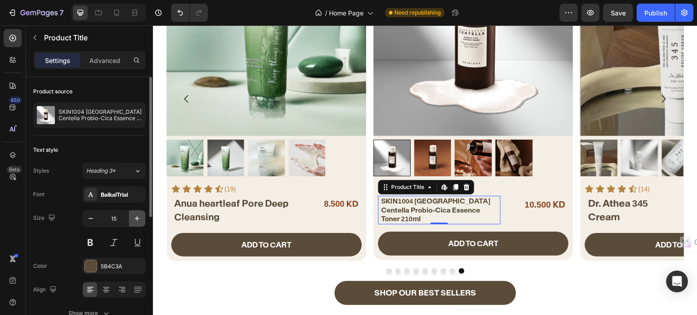
click at [134, 220] on icon "button" at bounding box center [136, 218] width 9 height 9
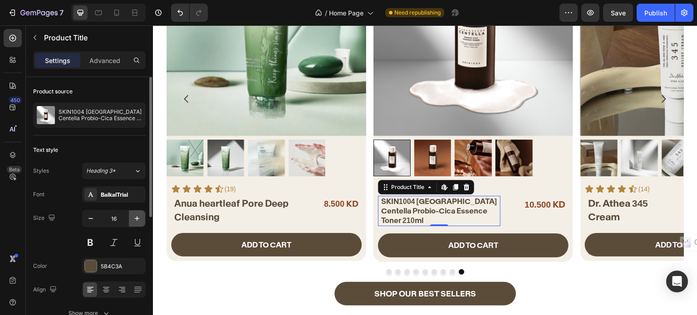
type input "17"
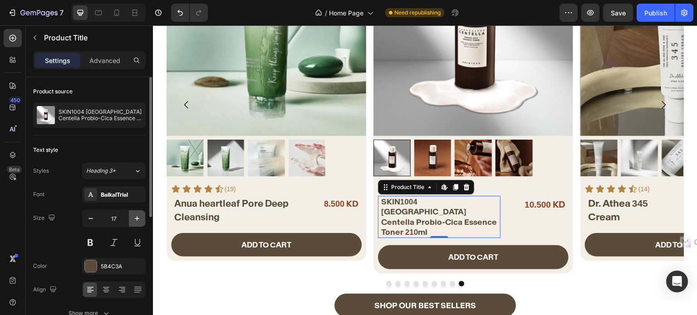
scroll to position [404, 0]
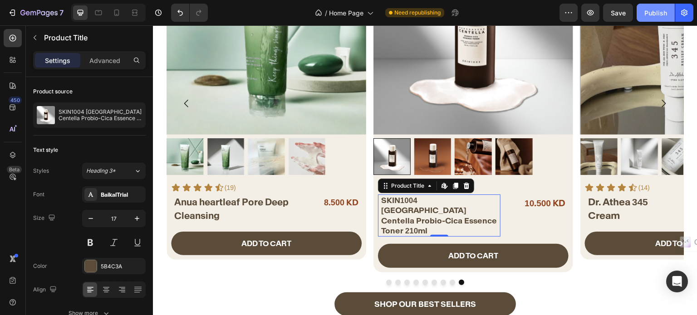
click at [639, 10] on button "Publish" at bounding box center [655, 13] width 38 height 18
click at [641, 15] on button "Publish" at bounding box center [655, 13] width 38 height 18
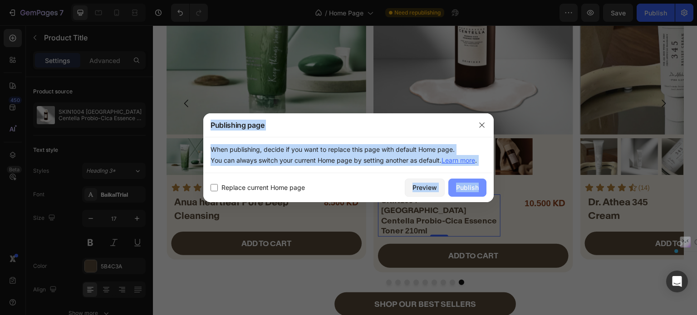
click at [465, 184] on div "Publish" at bounding box center [467, 188] width 23 height 10
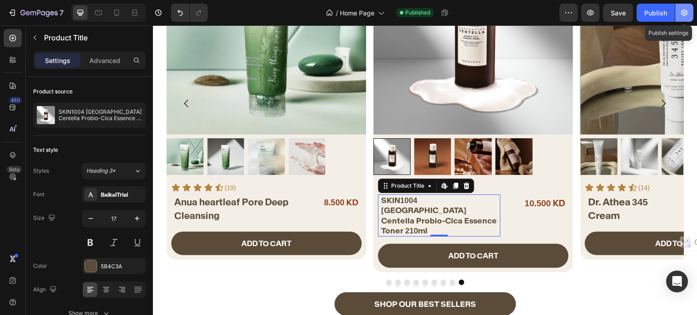
click at [689, 9] on button "button" at bounding box center [684, 13] width 18 height 18
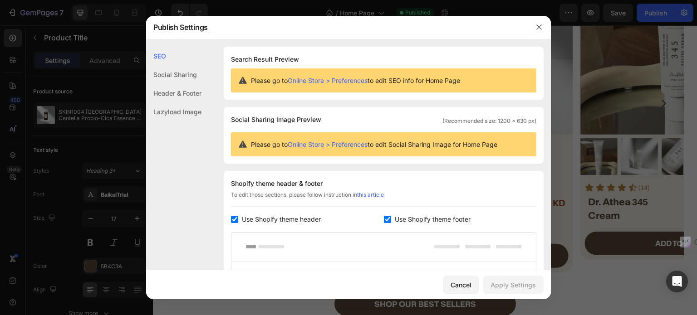
click at [696, 1] on div at bounding box center [348, 157] width 697 height 315
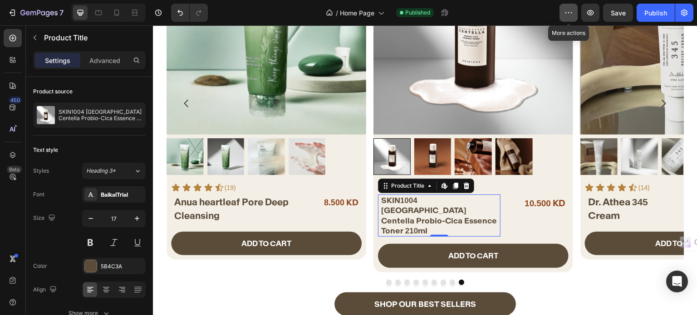
click at [566, 15] on icon "button" at bounding box center [568, 12] width 9 height 9
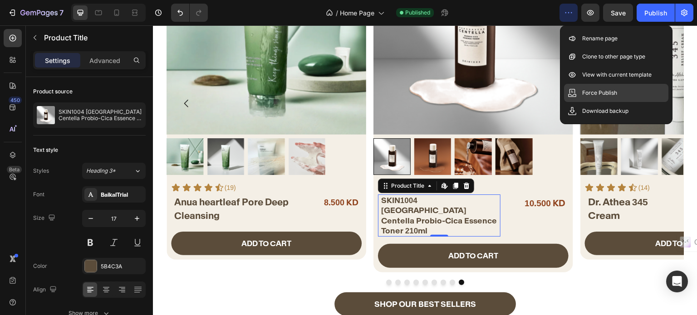
click at [611, 91] on p "Force Publish" at bounding box center [599, 92] width 35 height 9
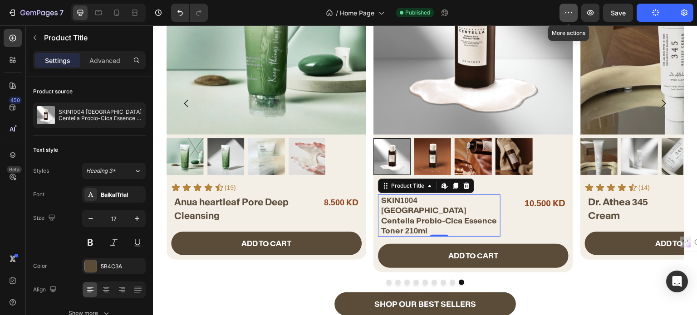
click at [570, 18] on button "button" at bounding box center [568, 13] width 18 height 18
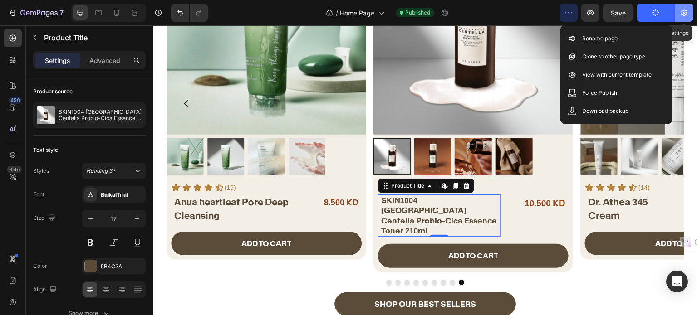
click at [687, 15] on icon "button" at bounding box center [683, 12] width 9 height 9
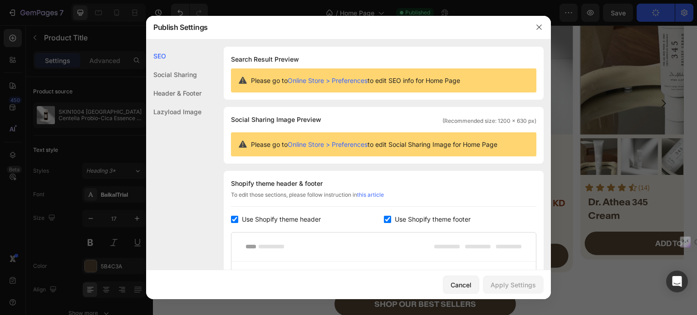
click at [187, 84] on div "Social Sharing" at bounding box center [173, 93] width 55 height 19
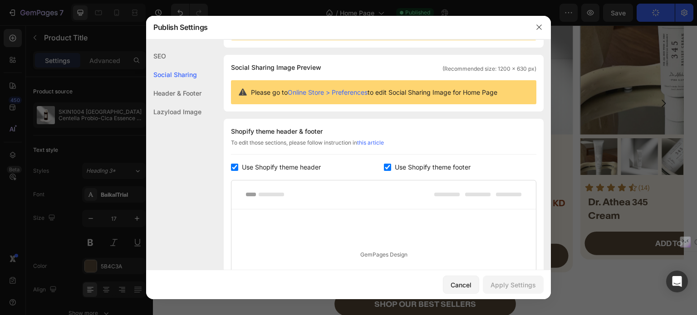
scroll to position [58, 0]
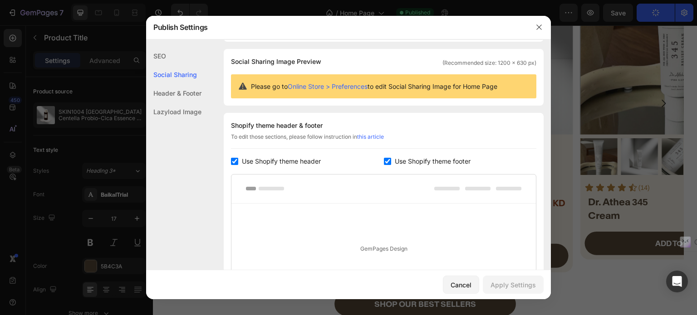
click at [173, 102] on div "Header & Footer" at bounding box center [173, 111] width 55 height 19
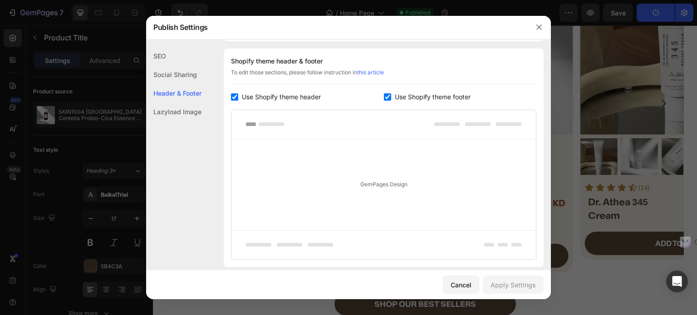
click at [172, 109] on div "Lazyload Image" at bounding box center [173, 111] width 55 height 19
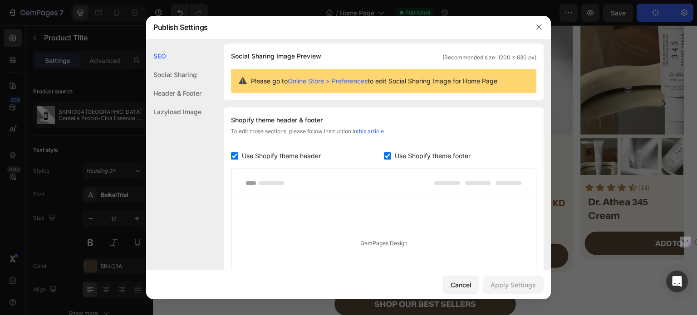
scroll to position [0, 0]
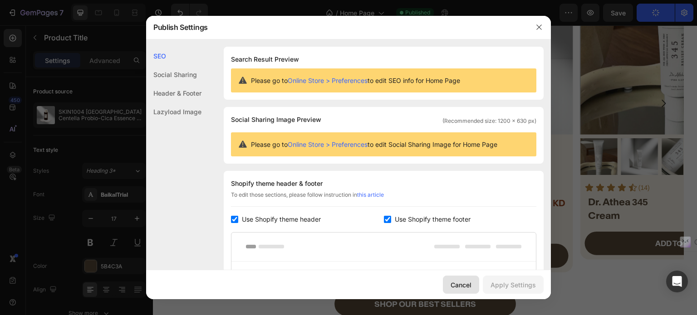
click at [458, 285] on div "Cancel" at bounding box center [460, 285] width 21 height 10
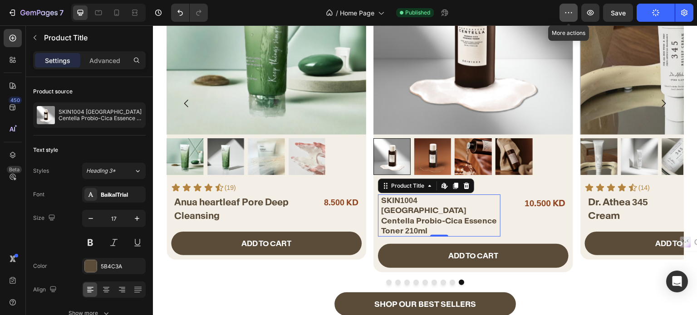
click at [566, 14] on icon "button" at bounding box center [568, 12] width 9 height 9
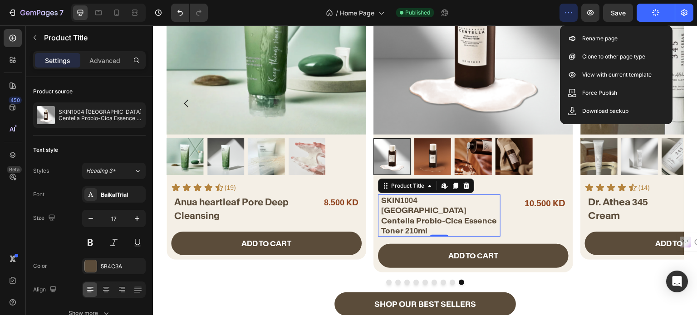
click at [566, 14] on icon "button" at bounding box center [568, 12] width 9 height 9
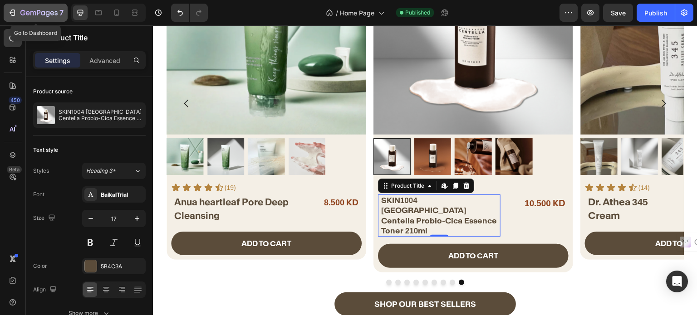
click at [27, 15] on icon "button" at bounding box center [38, 14] width 37 height 8
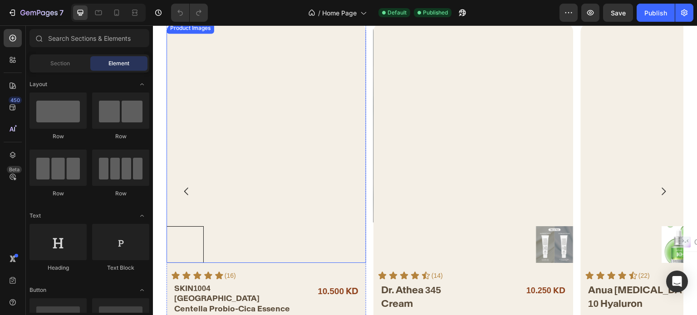
scroll to position [408, 0]
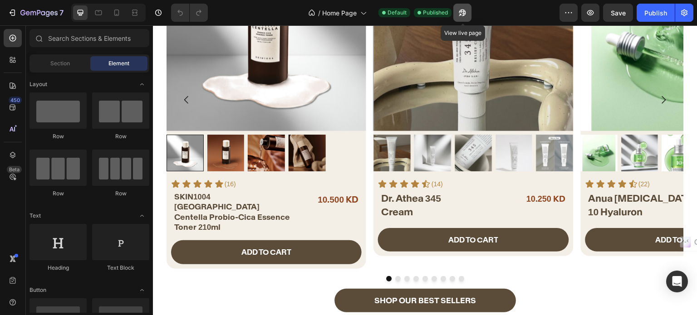
click at [464, 8] on icon "button" at bounding box center [462, 12] width 9 height 9
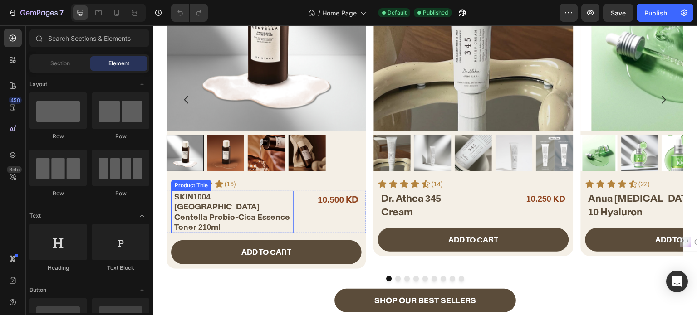
click at [196, 198] on h2 "SKIN1004 [GEOGRAPHIC_DATA] Centella Probio-Cica Essence Toner 210ml" at bounding box center [233, 212] width 120 height 42
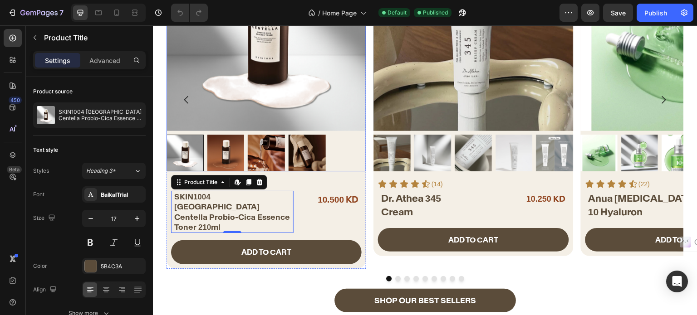
click at [236, 87] on img at bounding box center [266, 31] width 200 height 200
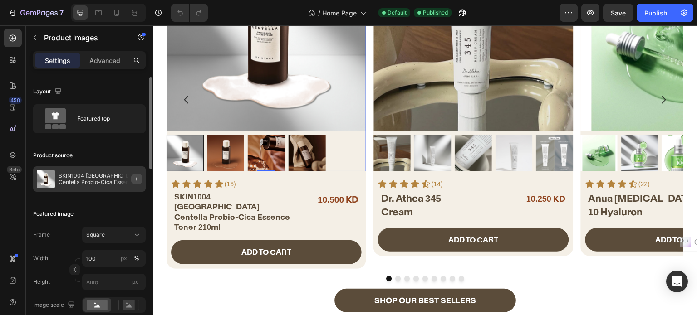
click at [136, 178] on icon "button" at bounding box center [136, 178] width 7 height 7
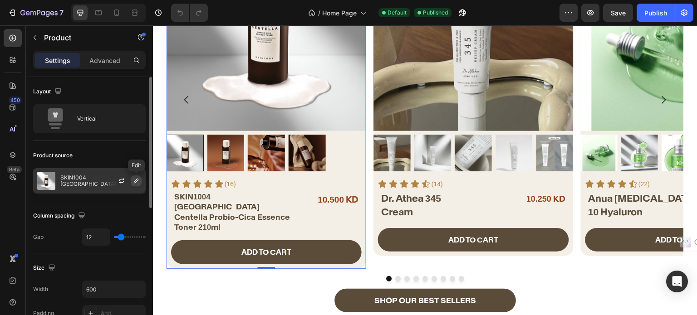
click at [134, 181] on icon "button" at bounding box center [136, 181] width 5 height 5
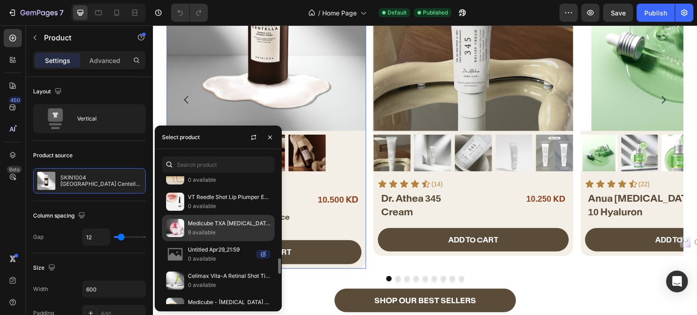
scroll to position [762, 0]
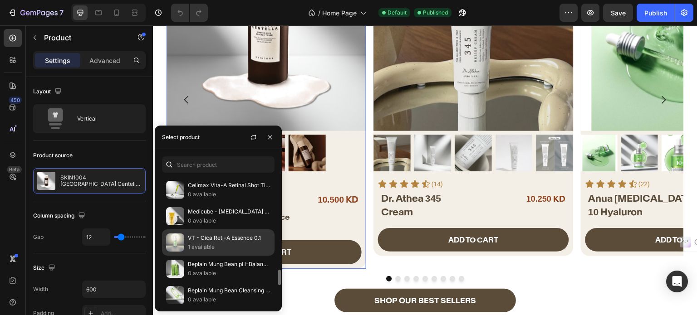
click at [216, 243] on p "1 available" at bounding box center [229, 247] width 83 height 9
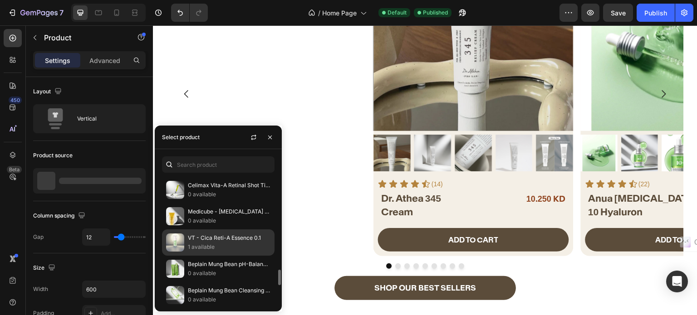
scroll to position [407, 0]
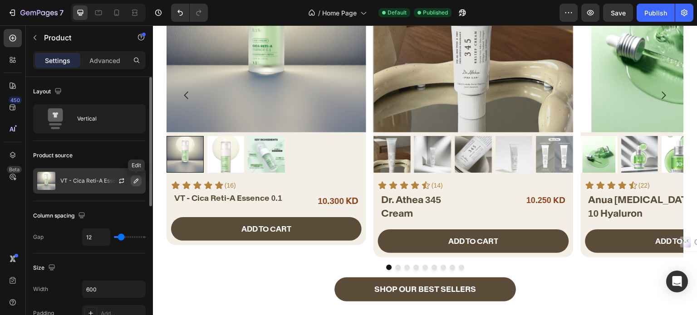
click at [140, 180] on button "button" at bounding box center [136, 180] width 11 height 11
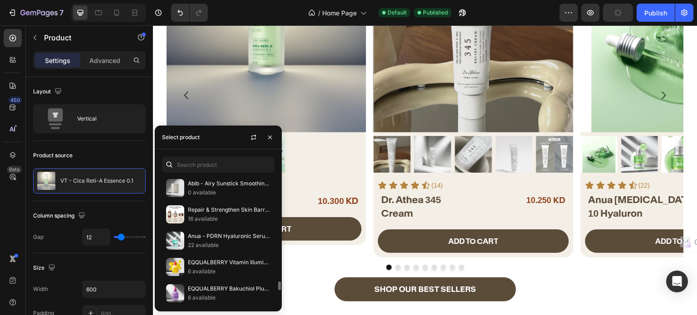
scroll to position [1591, 0]
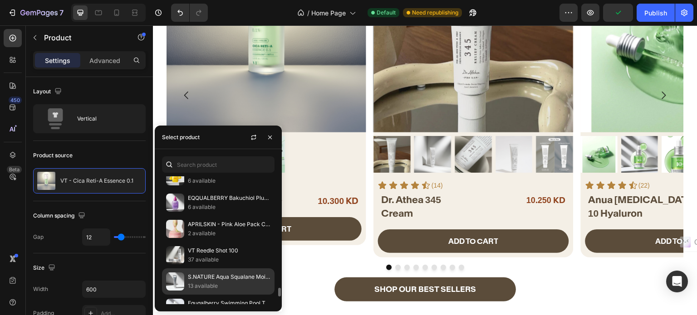
click at [206, 282] on p "13 available" at bounding box center [229, 286] width 83 height 9
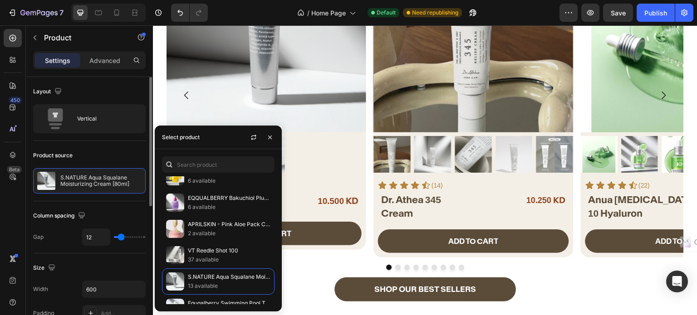
click at [109, 160] on div "Product source" at bounding box center [89, 155] width 112 height 15
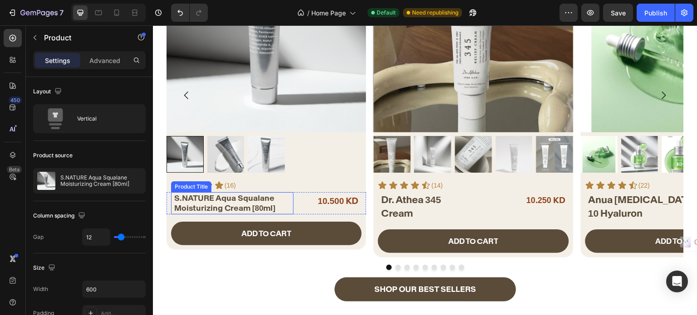
click at [252, 205] on h2 "S.NATURE Aqua Squalane Moisturizing Cream [80ml]" at bounding box center [233, 203] width 120 height 22
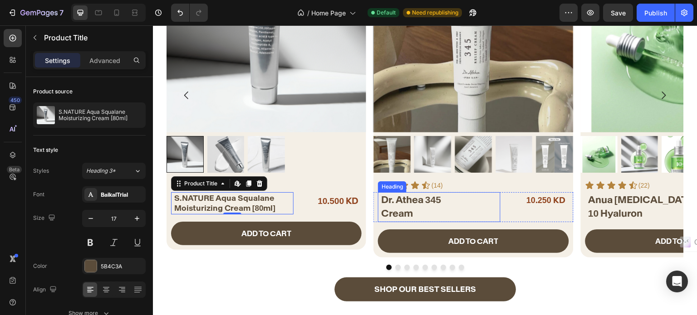
click at [396, 201] on span "Dr. Athea 345" at bounding box center [411, 200] width 60 height 12
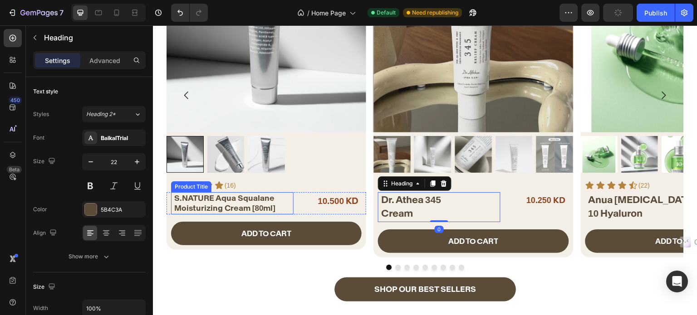
click at [210, 205] on h2 "S.NATURE Aqua Squalane Moisturizing Cream [80ml]" at bounding box center [233, 203] width 120 height 22
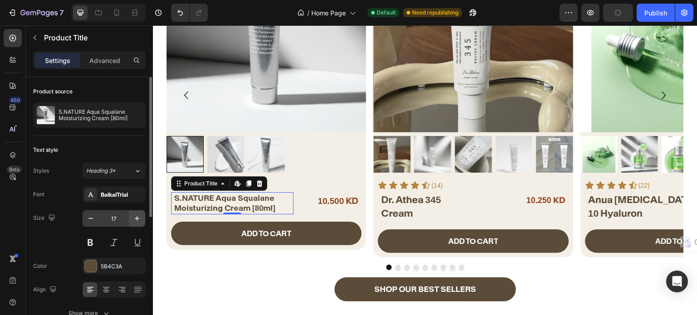
click at [136, 212] on button "button" at bounding box center [137, 218] width 16 height 16
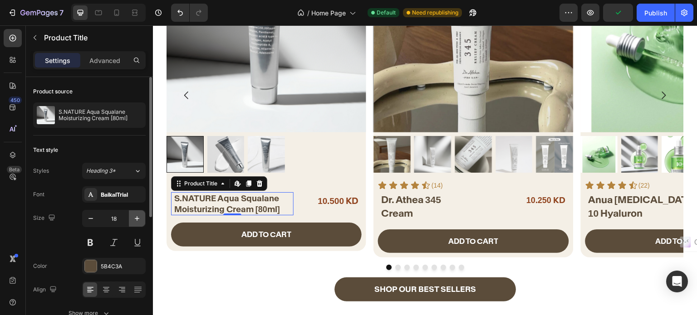
click at [133, 215] on icon "button" at bounding box center [136, 218] width 9 height 9
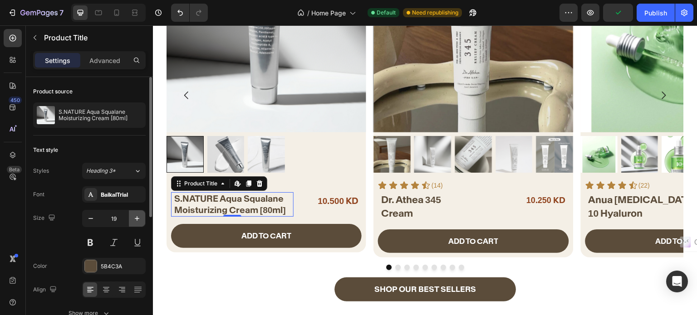
click at [133, 215] on icon "button" at bounding box center [136, 218] width 9 height 9
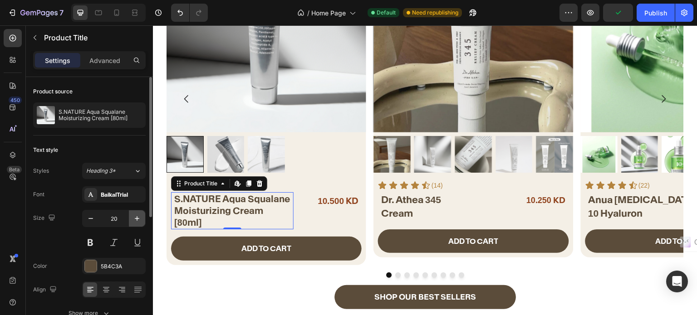
click at [133, 215] on icon "button" at bounding box center [136, 218] width 9 height 9
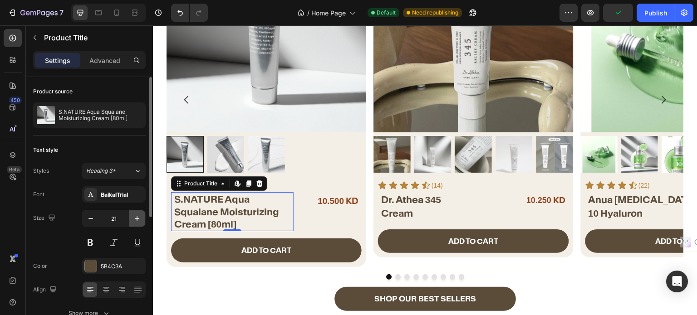
scroll to position [412, 0]
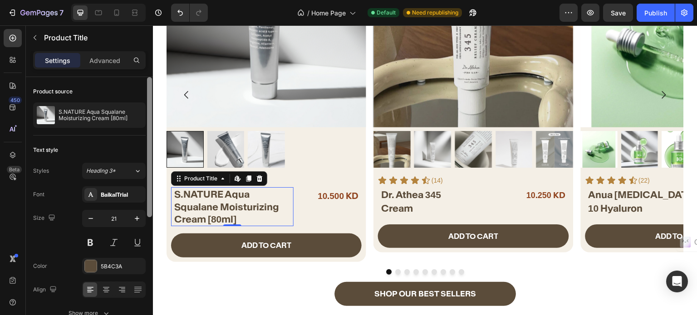
click at [147, 217] on div at bounding box center [149, 209] width 7 height 264
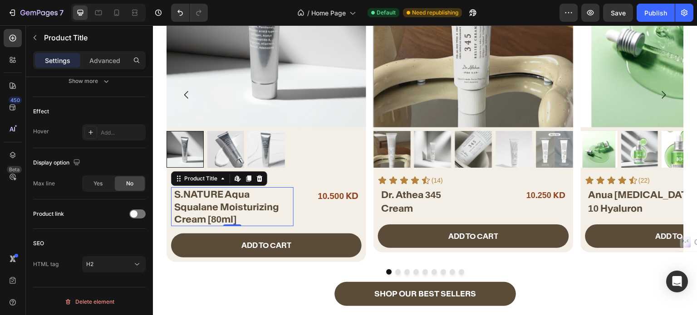
click at [62, 63] on p "Settings" at bounding box center [57, 61] width 25 height 10
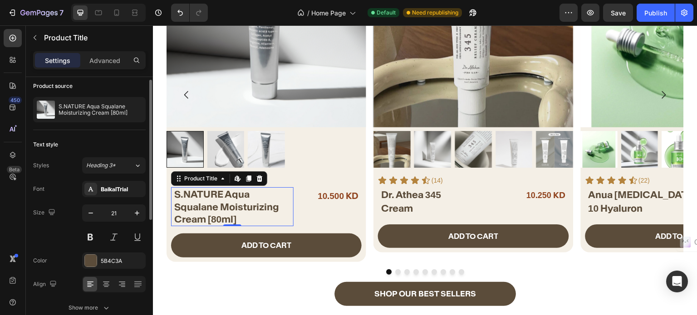
scroll to position [0, 0]
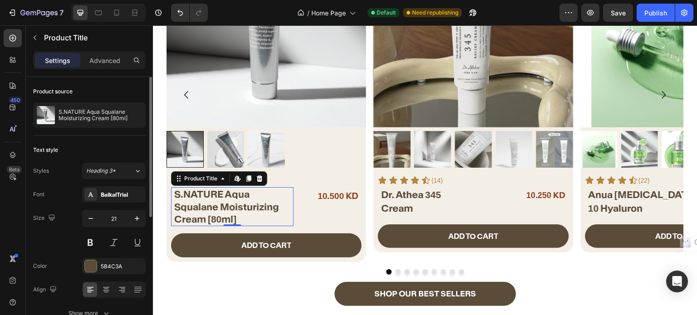
drag, startPoint x: 134, startPoint y: 221, endPoint x: 109, endPoint y: 221, distance: 25.4
click at [134, 221] on icon "button" at bounding box center [136, 218] width 9 height 9
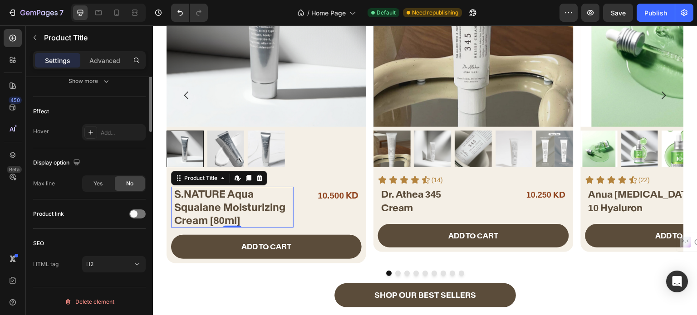
scroll to position [96, 0]
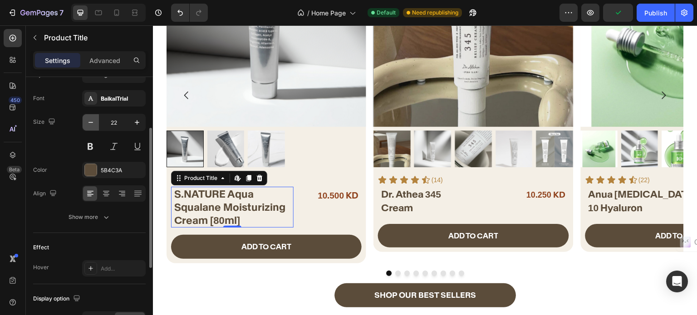
click at [86, 118] on icon "button" at bounding box center [90, 122] width 9 height 9
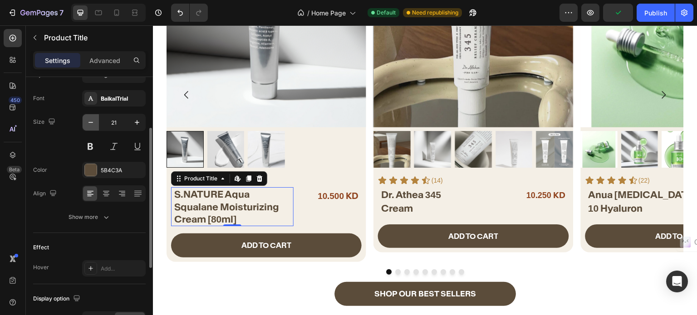
type input "20"
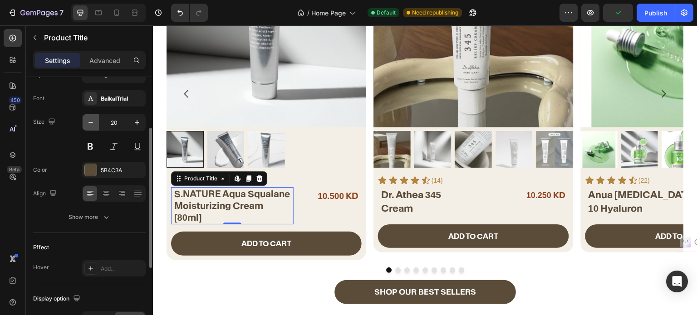
scroll to position [407, 0]
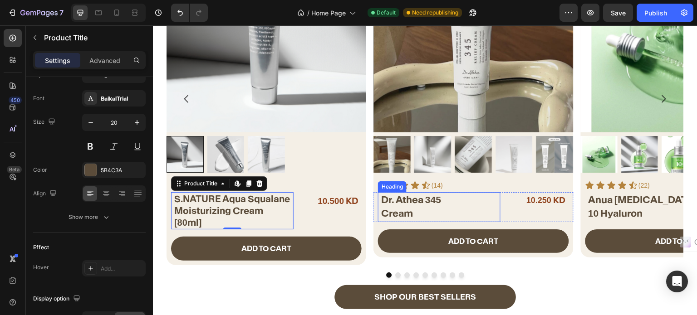
click at [397, 209] on span "Cream" at bounding box center [397, 213] width 32 height 12
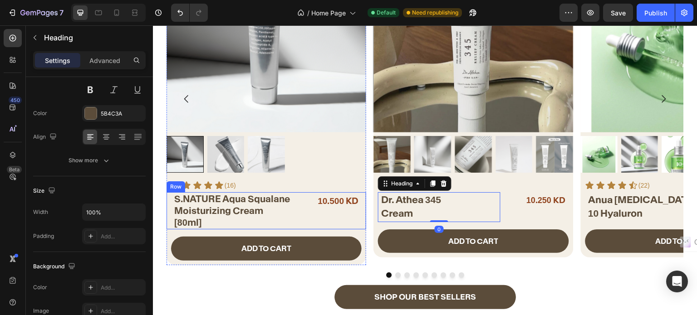
scroll to position [0, 0]
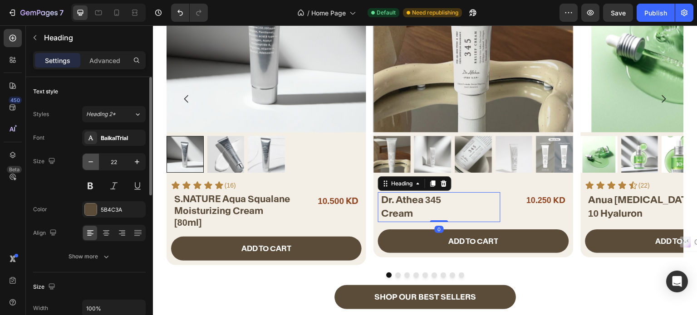
click at [88, 156] on button "button" at bounding box center [91, 162] width 16 height 16
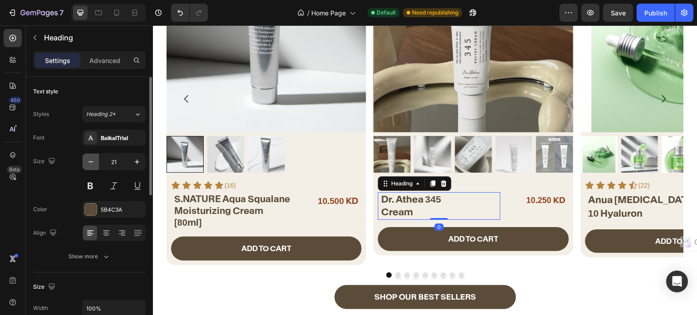
type input "20"
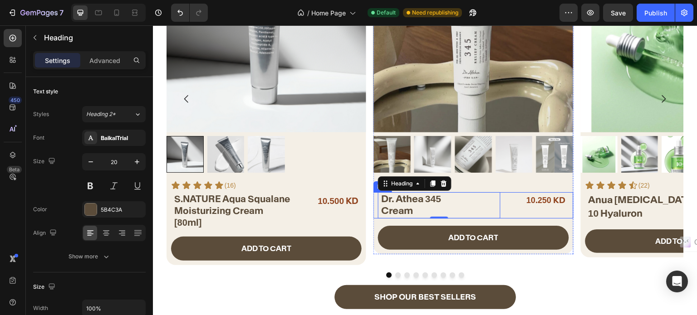
click at [508, 213] on div "10.250 KD Product Price Product Price" at bounding box center [537, 205] width 61 height 26
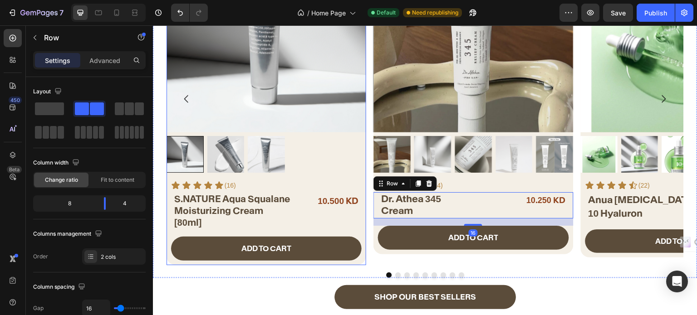
click at [305, 216] on div "10.500 KD Product Price Product Price" at bounding box center [331, 210] width 61 height 37
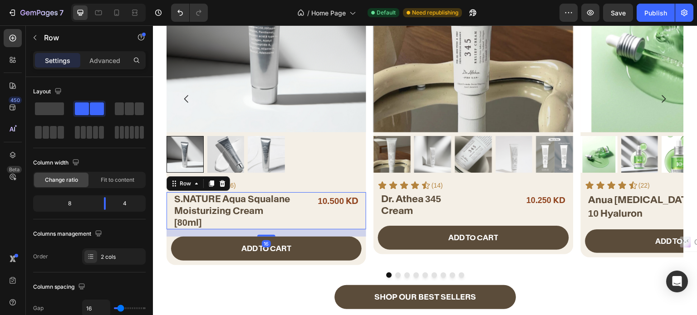
click at [307, 213] on div "10.500 KD Product Price Product Price" at bounding box center [331, 210] width 61 height 37
click at [315, 177] on div "Product Images Icon Icon Icon Icon Icon Icon List (16) Text Block Row S.NATURE …" at bounding box center [266, 98] width 200 height 333
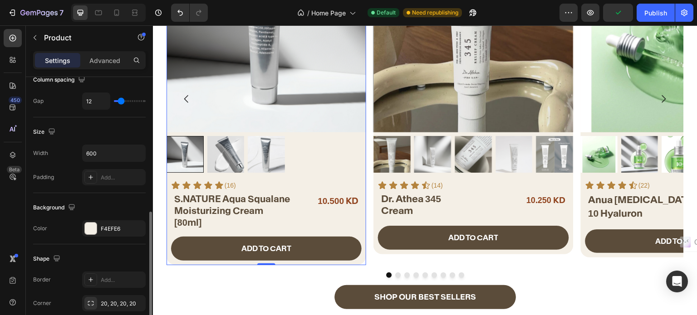
scroll to position [273, 0]
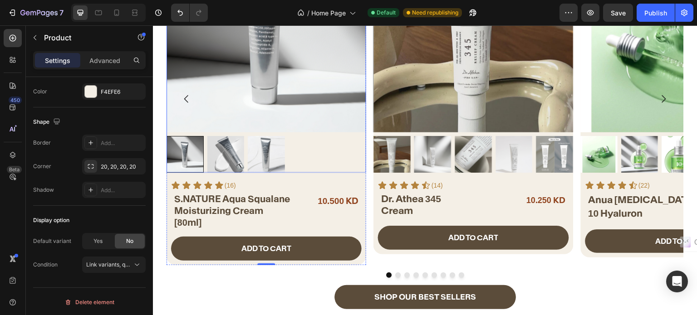
click at [260, 78] on img at bounding box center [266, 32] width 200 height 200
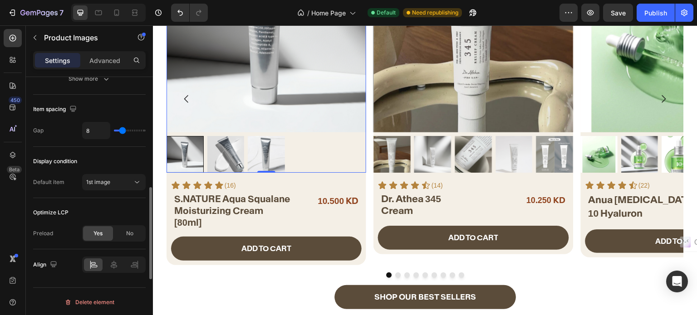
scroll to position [399, 0]
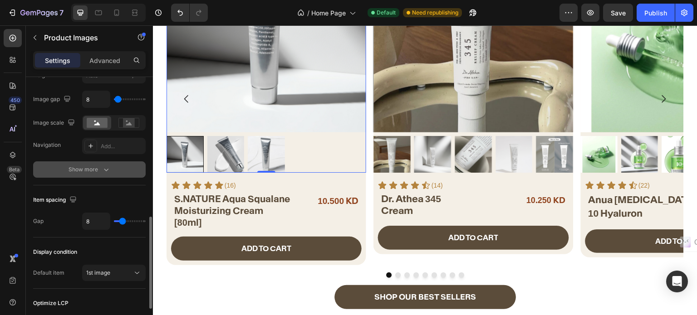
click at [94, 174] on button "Show more" at bounding box center [89, 169] width 112 height 16
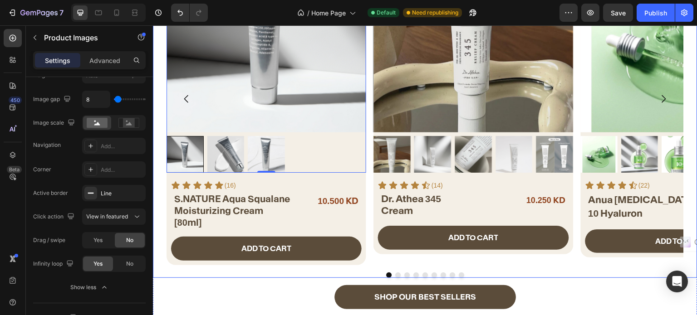
click at [395, 273] on button "Dot" at bounding box center [397, 275] width 5 height 5
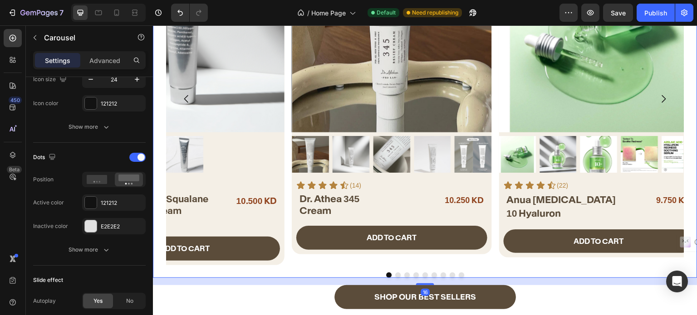
scroll to position [0, 0]
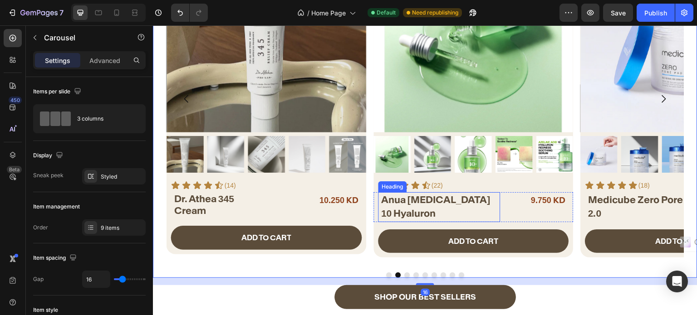
click at [396, 212] on span "Anua [MEDICAL_DATA] 10 Hyaluron" at bounding box center [435, 207] width 109 height 26
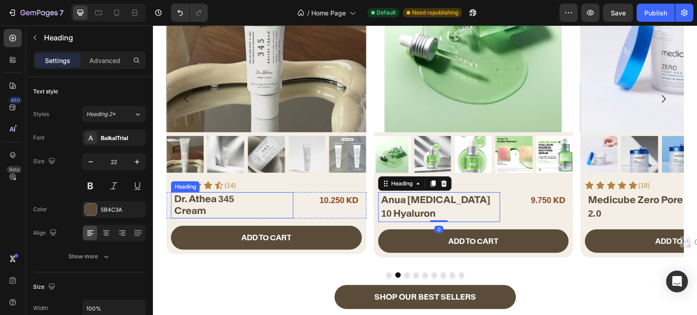
click at [180, 199] on span "Dr. Athea 345" at bounding box center [204, 199] width 60 height 12
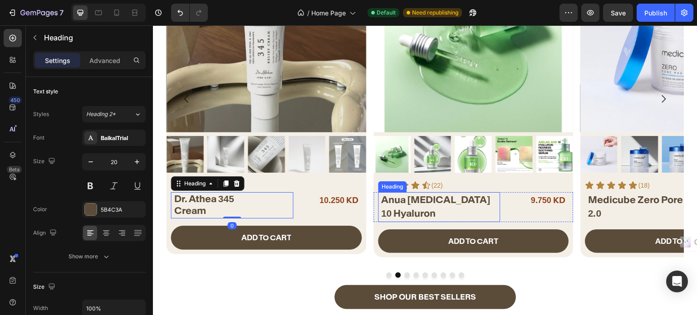
click at [416, 206] on h2 "Anua [MEDICAL_DATA] 10 Hyaluron" at bounding box center [440, 206] width 120 height 29
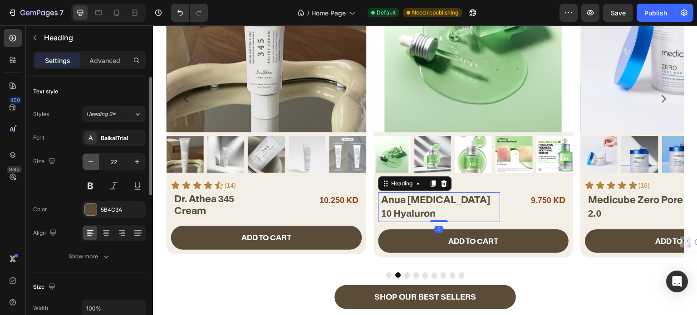
click at [95, 161] on icon "button" at bounding box center [90, 161] width 9 height 9
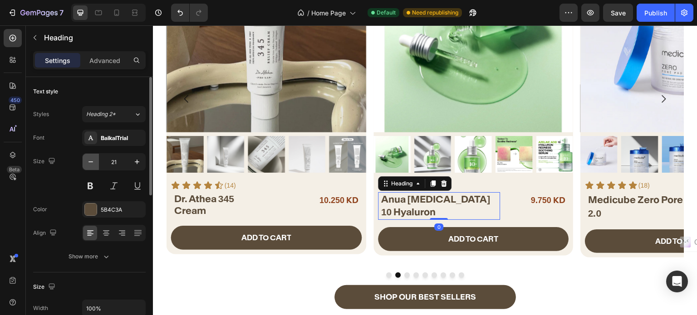
type input "20"
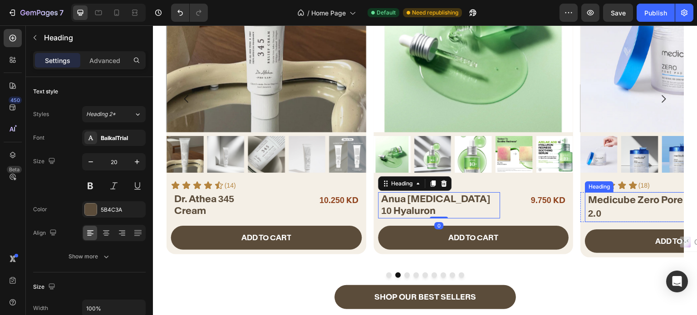
click at [599, 205] on h2 "Medicube Zero Pore Pad 2.0" at bounding box center [647, 206] width 120 height 29
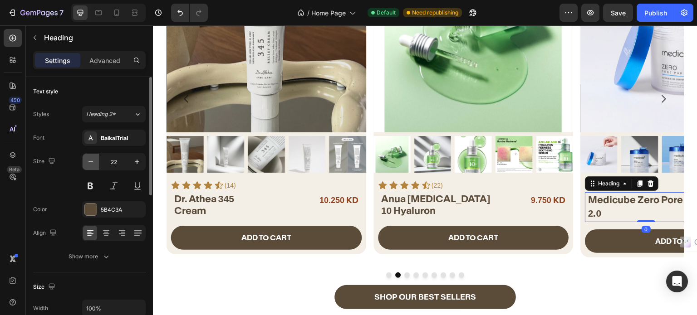
click at [84, 161] on button "button" at bounding box center [91, 162] width 16 height 16
type input "20"
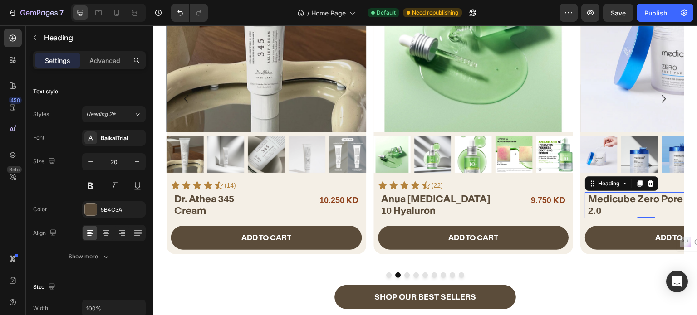
click at [660, 197] on span "Medicube Zero Pore Pad 2.0" at bounding box center [645, 205] width 115 height 24
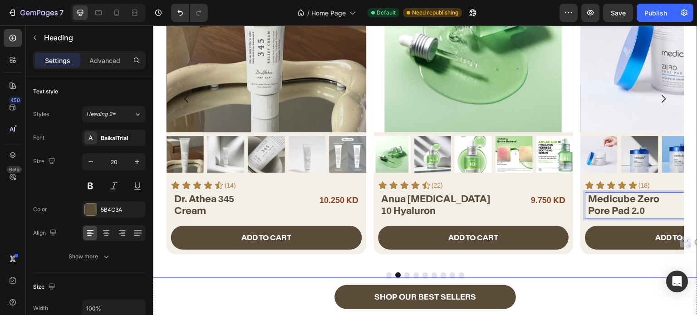
click at [404, 273] on button "Dot" at bounding box center [406, 275] width 5 height 5
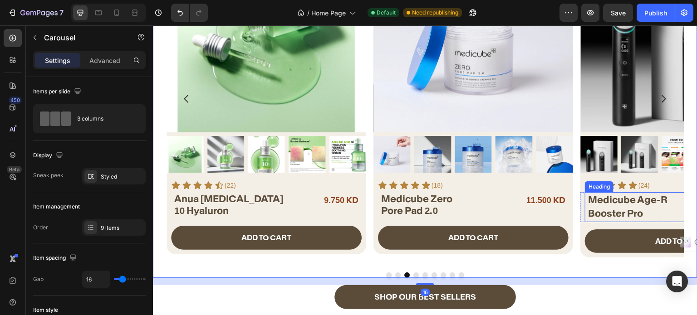
click at [613, 201] on span "Medicube Age-R Booster Pro" at bounding box center [627, 207] width 79 height 26
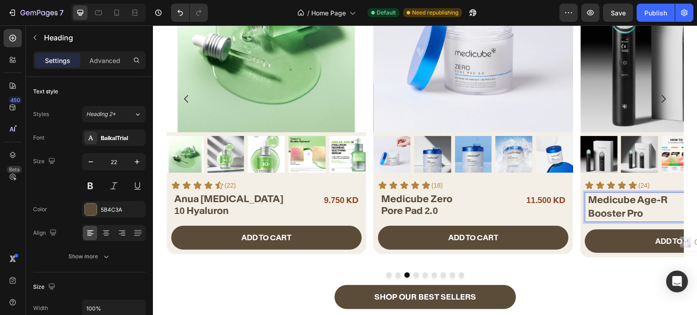
click at [668, 200] on span "Medicube Age-R Booster Pro" at bounding box center [627, 207] width 79 height 26
click at [87, 159] on icon "button" at bounding box center [90, 161] width 9 height 9
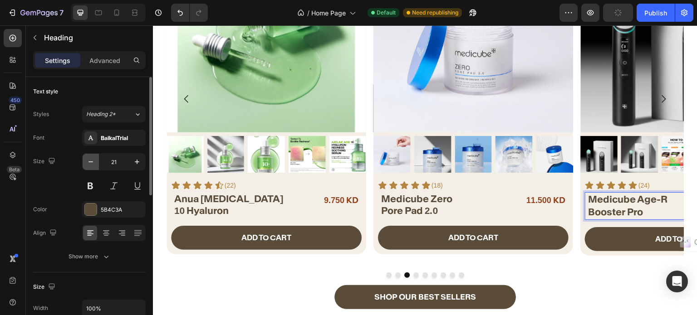
type input "20"
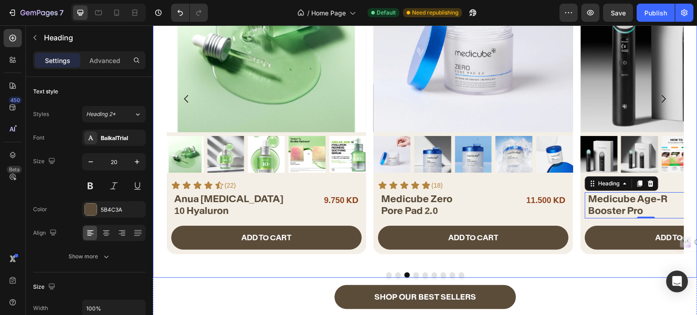
click at [413, 273] on button "Dot" at bounding box center [415, 275] width 5 height 5
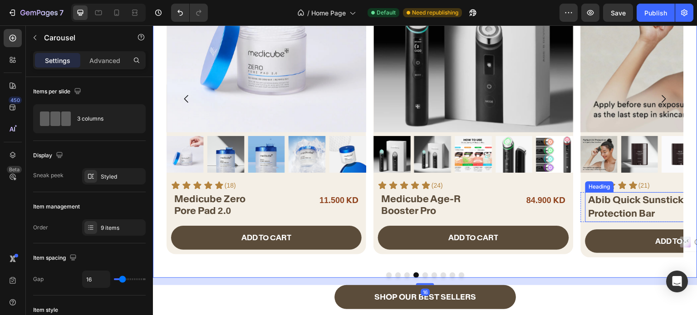
click at [604, 203] on strong "Abib Quick Sunstick Protection Bar" at bounding box center [636, 207] width 96 height 26
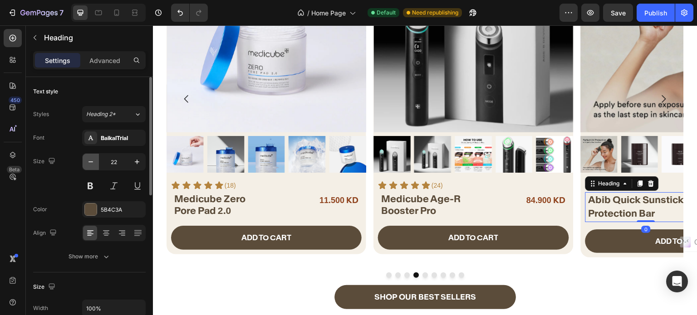
click at [91, 161] on icon "button" at bounding box center [90, 161] width 9 height 9
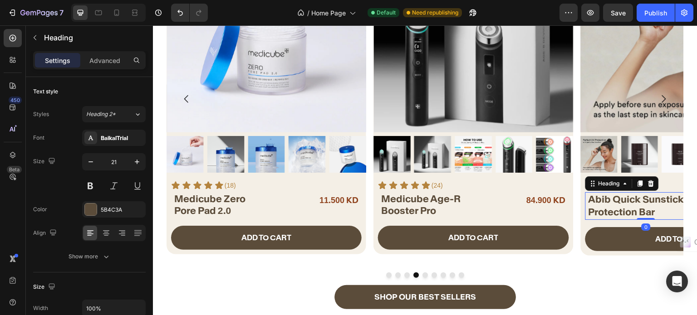
type input "20"
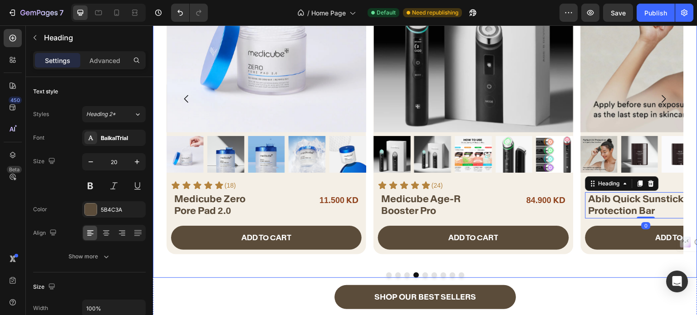
click at [423, 273] on button "Dot" at bounding box center [424, 275] width 5 height 5
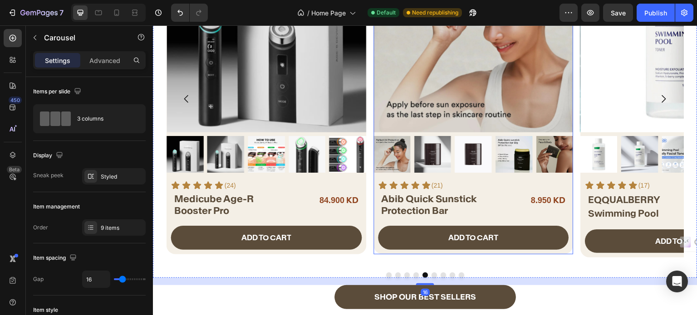
click at [598, 207] on h2 "EQQUALBERRY Swimming Pool" at bounding box center [647, 206] width 120 height 29
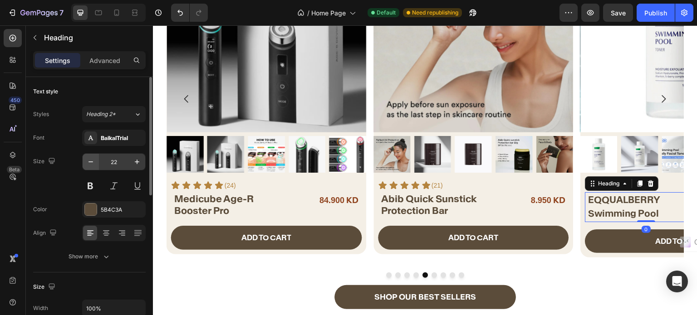
click at [86, 163] on icon "button" at bounding box center [90, 161] width 9 height 9
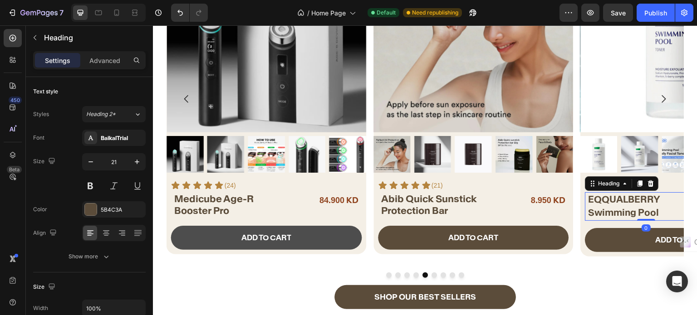
type input "20"
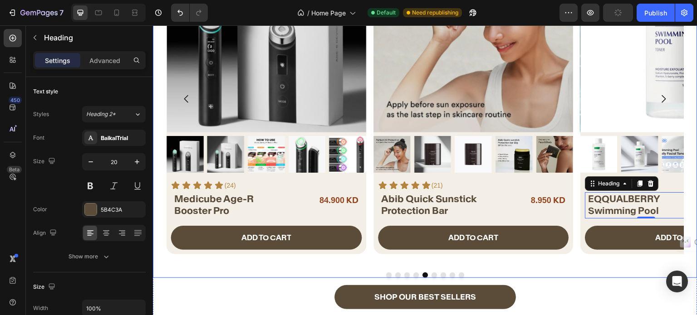
click at [431, 273] on button "Dot" at bounding box center [433, 275] width 5 height 5
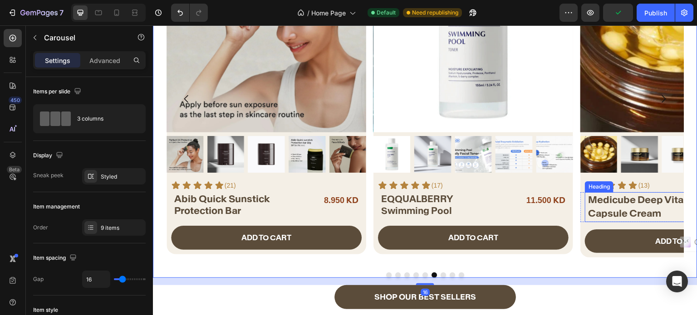
click at [629, 204] on span "Medicube Deep Vita C Capsule Cream" at bounding box center [640, 207] width 105 height 26
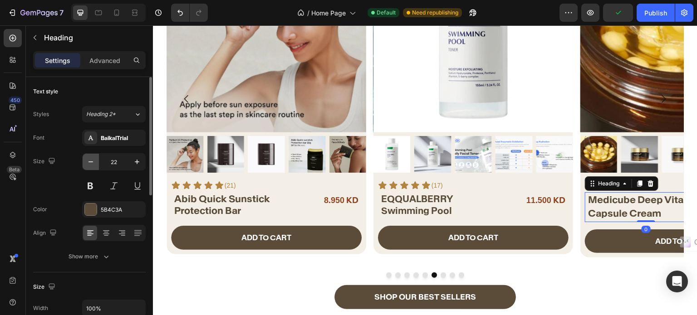
click at [93, 163] on icon "button" at bounding box center [90, 161] width 9 height 9
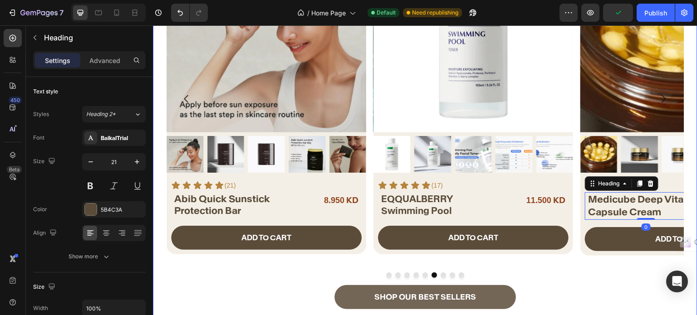
type input "20"
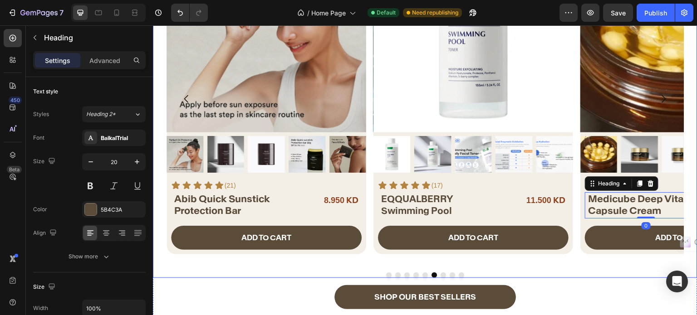
click at [440, 273] on button "Dot" at bounding box center [442, 275] width 5 height 5
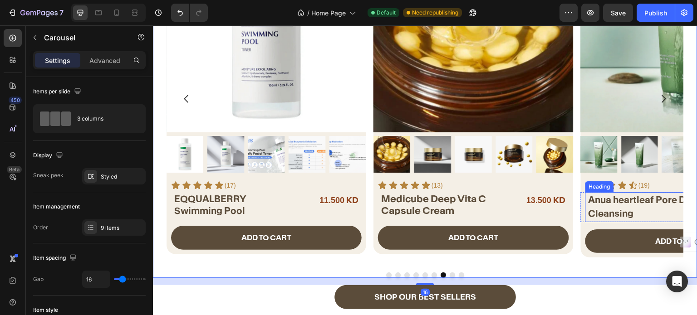
click at [611, 212] on strong "Anua heartleaf Pore Deep Cleansing" at bounding box center [645, 206] width 114 height 25
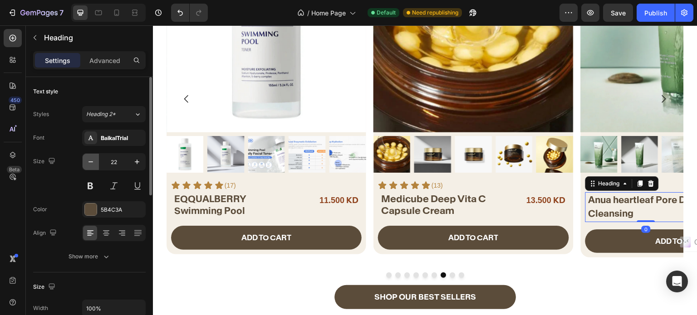
click at [92, 165] on icon "button" at bounding box center [90, 161] width 9 height 9
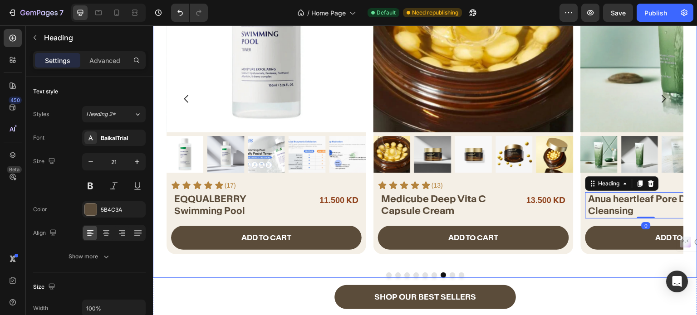
type input "20"
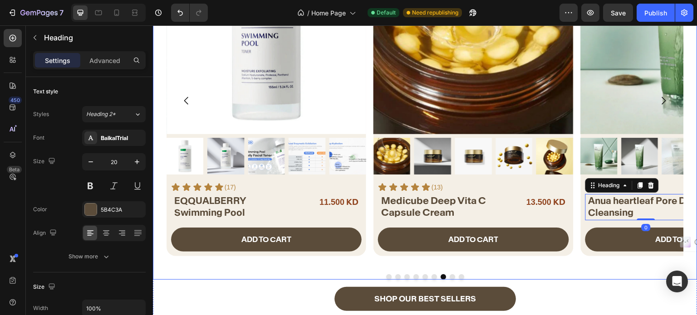
click at [449, 274] on button "Dot" at bounding box center [451, 276] width 5 height 5
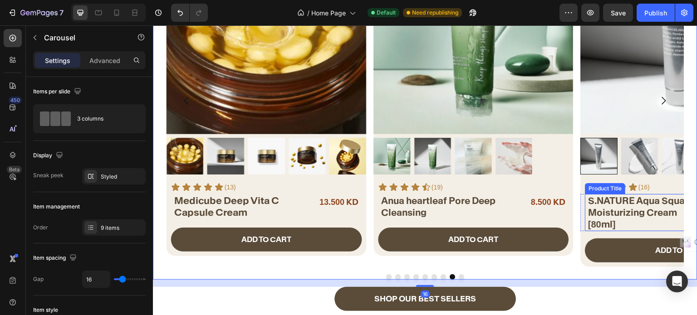
click at [627, 203] on h2 "S.NATURE Aqua Squalane Moisturizing Cream [80ml]" at bounding box center [647, 212] width 120 height 37
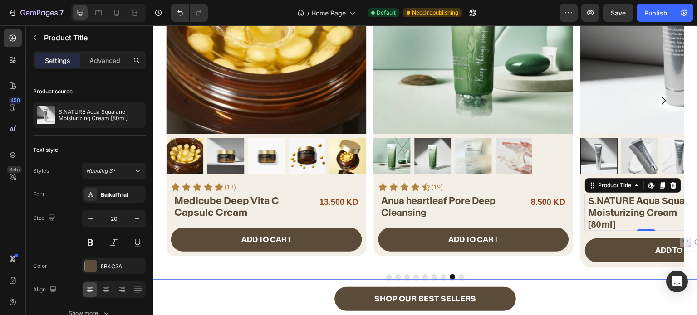
click at [458, 274] on button "Dot" at bounding box center [460, 276] width 5 height 5
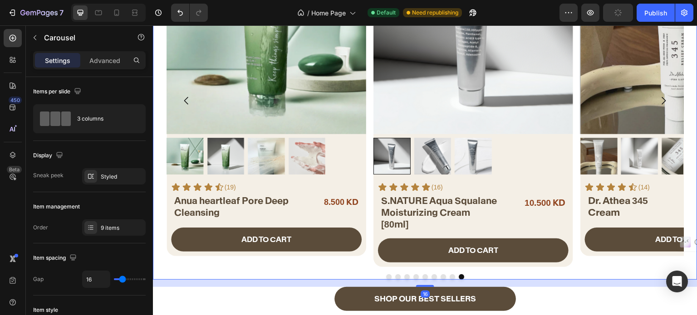
click at [370, 202] on div "Product Images Icon Icon Icon Icon Icon Icon List (16) Text Block Row S.NATURE …" at bounding box center [424, 100] width 517 height 333
click at [115, 222] on div "9 items" at bounding box center [113, 227] width 63 height 16
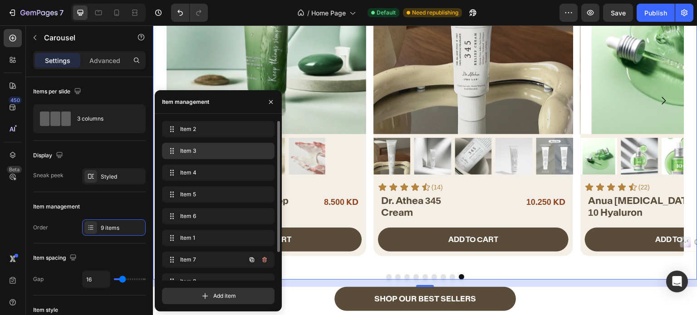
drag, startPoint x: 173, startPoint y: 134, endPoint x: 185, endPoint y: 148, distance: 18.3
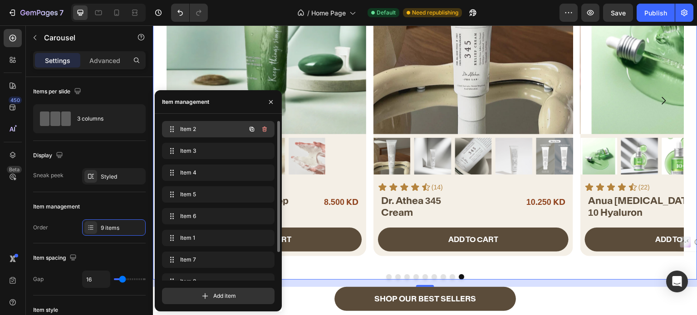
click at [191, 131] on span "Item 2" at bounding box center [205, 129] width 51 height 8
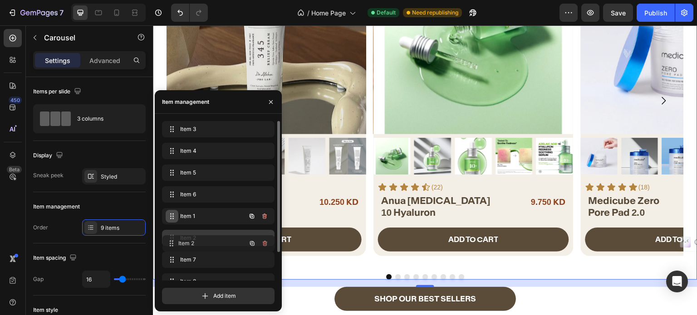
drag, startPoint x: 172, startPoint y: 127, endPoint x: 172, endPoint y: 241, distance: 114.3
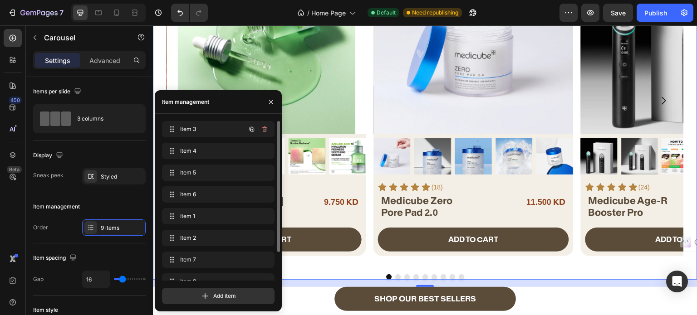
click at [196, 132] on span "Item 3" at bounding box center [205, 129] width 51 height 8
click at [194, 130] on span "Item 3" at bounding box center [205, 129] width 51 height 8
click at [192, 127] on span "Item 3" at bounding box center [205, 129] width 51 height 8
click at [190, 152] on span "Item 4" at bounding box center [205, 151] width 51 height 8
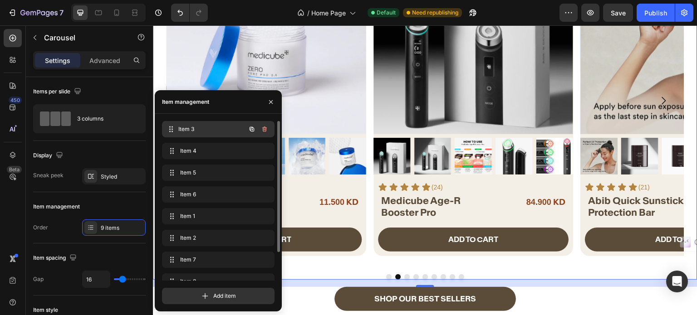
click at [200, 125] on span "Item 3" at bounding box center [211, 129] width 67 height 8
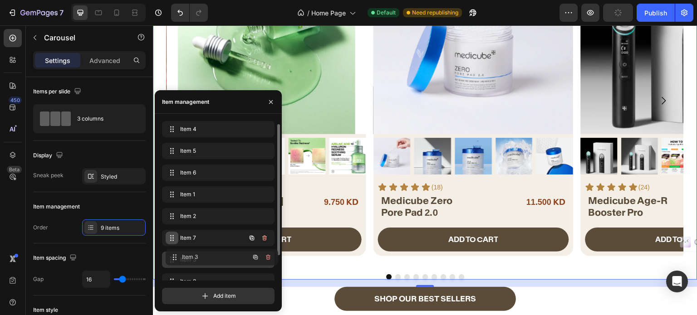
scroll to position [2, 0]
drag, startPoint x: 167, startPoint y: 127, endPoint x: 171, endPoint y: 254, distance: 127.9
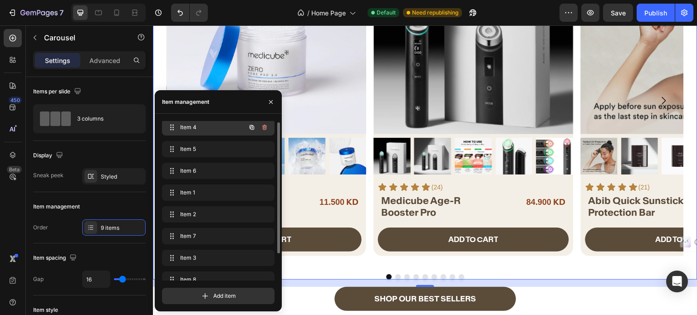
scroll to position [0, 0]
click at [578, 253] on div "Product Images Icon Icon Icon Icon Icon Icon List (18) Text Block Row ⁠⁠⁠⁠⁠⁠⁠ M…" at bounding box center [424, 100] width 517 height 333
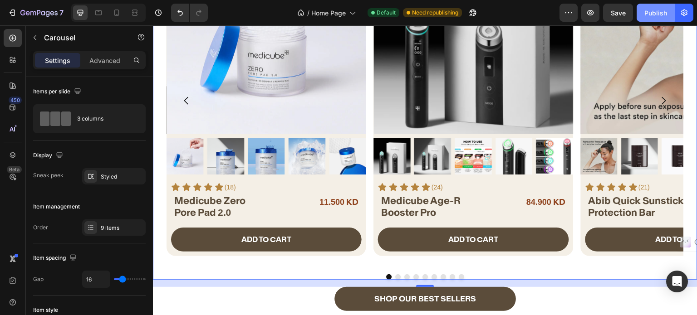
click at [656, 10] on div "Publish" at bounding box center [655, 13] width 23 height 10
click at [370, 232] on div "Product Images Icon Icon Icon Icon Icon Icon List (18) Text Block Row ⁠⁠⁠⁠⁠⁠⁠ M…" at bounding box center [424, 100] width 517 height 333
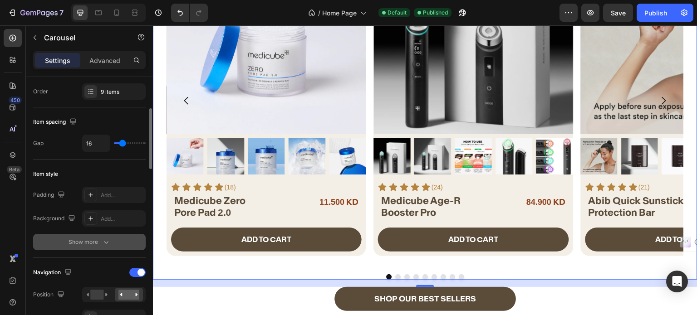
scroll to position [181, 0]
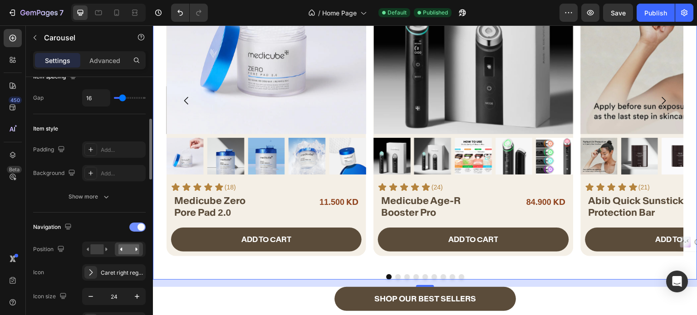
click at [136, 228] on div at bounding box center [137, 227] width 16 height 9
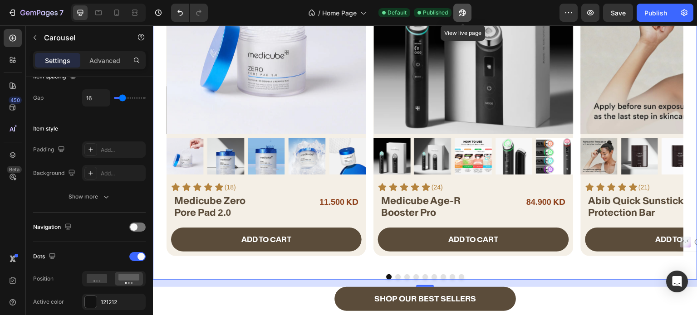
click at [468, 6] on button "button" at bounding box center [462, 13] width 18 height 18
click at [413, 274] on button "Dot" at bounding box center [415, 276] width 5 height 5
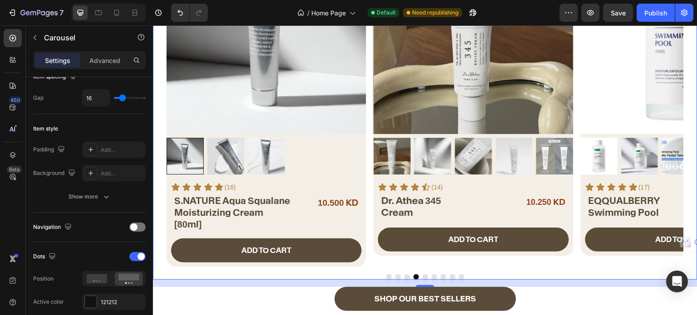
click at [422, 274] on button "Dot" at bounding box center [424, 276] width 5 height 5
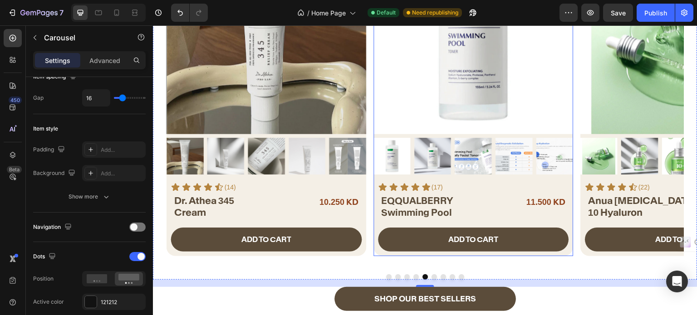
click at [433, 207] on span "EQQUALBERRY Swimming Pool" at bounding box center [417, 207] width 72 height 24
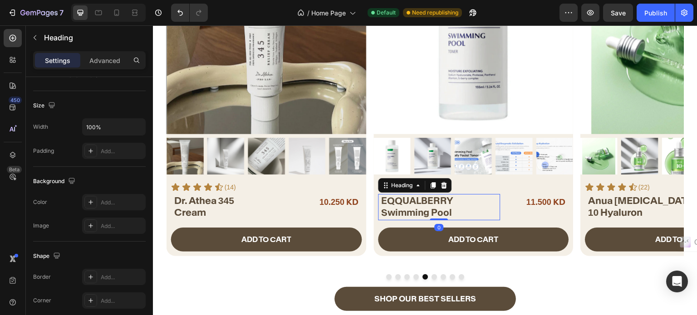
scroll to position [0, 0]
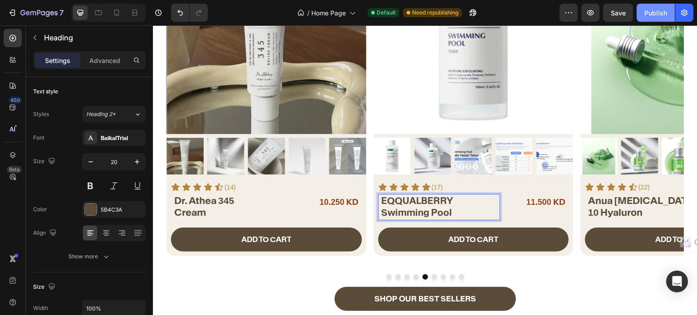
click at [653, 12] on div "Publish" at bounding box center [655, 13] width 23 height 10
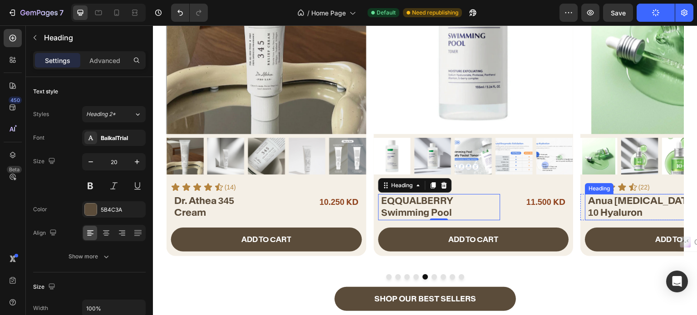
click at [639, 201] on span "Anua [MEDICAL_DATA] 10 Hyaluron" at bounding box center [642, 207] width 109 height 24
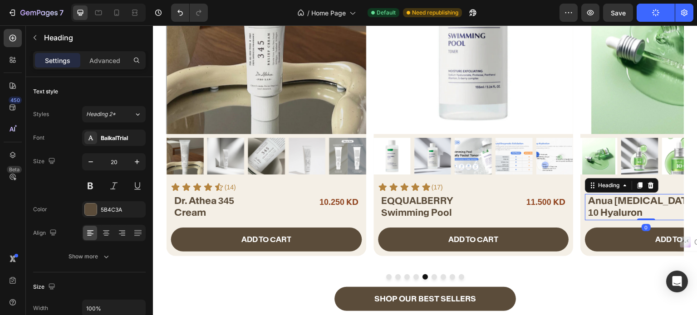
click at [652, 201] on span "Anua [MEDICAL_DATA] 10 Hyaluron" at bounding box center [642, 207] width 109 height 24
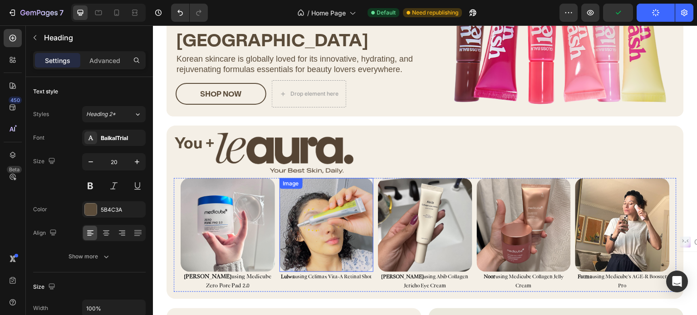
scroll to position [1085, 0]
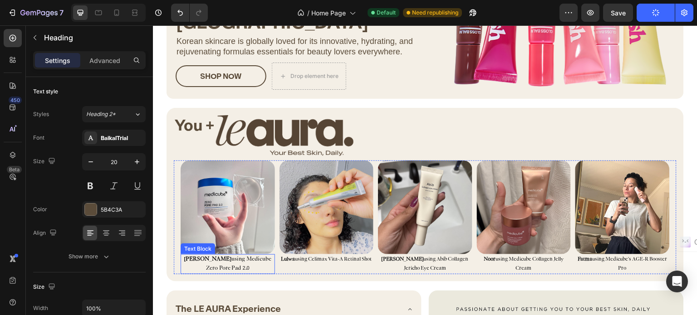
click at [229, 262] on span "Mariam using Medicube Zero Pore Pad 2.0" at bounding box center [227, 264] width 87 height 15
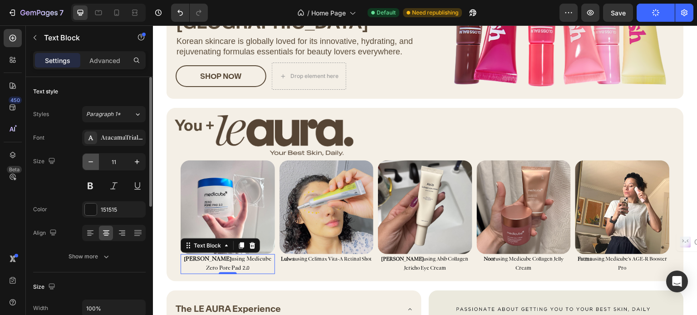
click at [91, 162] on icon "button" at bounding box center [90, 161] width 9 height 9
click at [132, 157] on icon "button" at bounding box center [136, 161] width 9 height 9
type input "10"
click at [221, 257] on span "Mariam using Medicube Zero Pore Pad 2.0" at bounding box center [227, 264] width 87 height 14
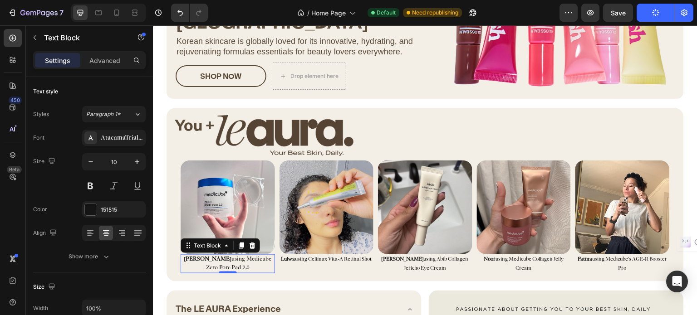
click at [221, 257] on span "Mariam using Medicube Zero Pore Pad 2.0" at bounding box center [227, 264] width 87 height 14
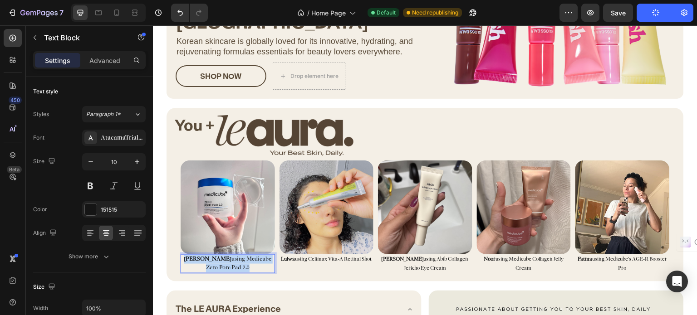
click at [221, 257] on span "Mariam using Medicube Zero Pore Pad 2.0" at bounding box center [227, 264] width 87 height 14
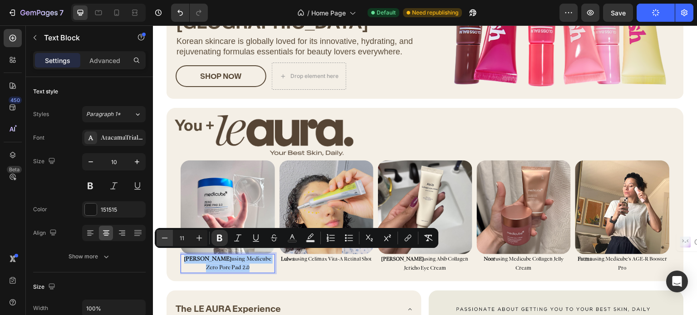
click at [170, 236] on button "Minus" at bounding box center [164, 238] width 16 height 16
type input "9"
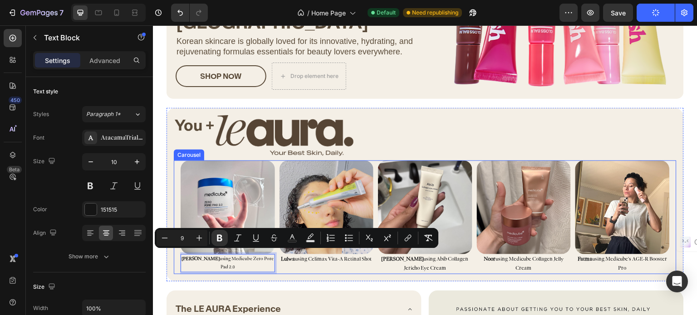
click at [286, 257] on strong "Lulwa" at bounding box center [288, 259] width 14 height 5
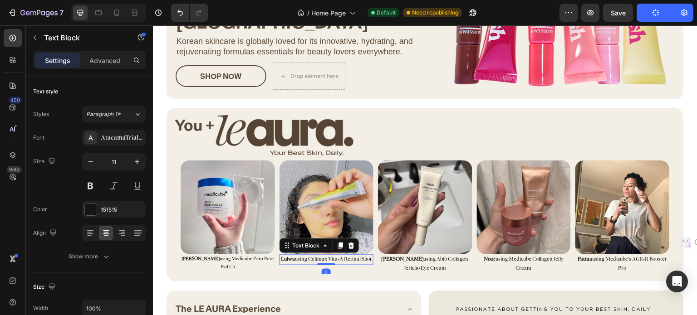
click at [286, 257] on strong "Lulwa" at bounding box center [288, 259] width 14 height 5
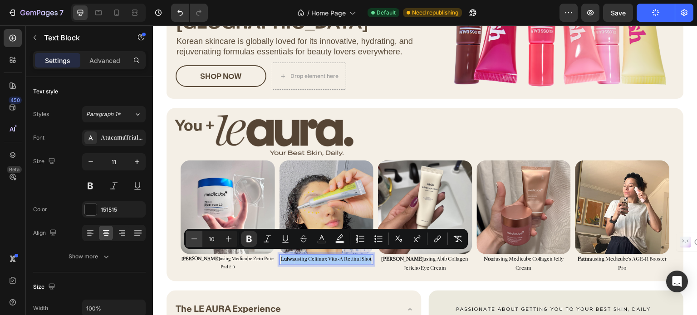
click at [195, 238] on icon "Editor contextual toolbar" at bounding box center [194, 238] width 9 height 9
click at [231, 237] on icon "Editor contextual toolbar" at bounding box center [228, 238] width 9 height 9
type input "9"
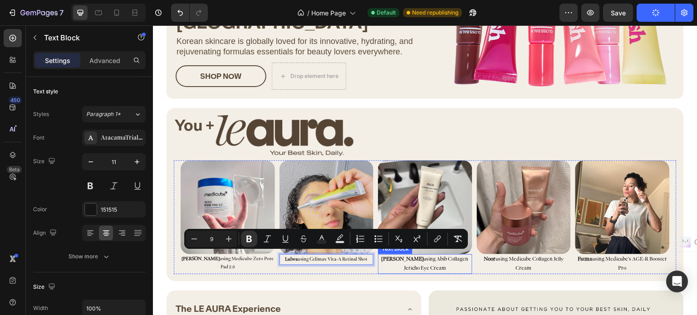
click at [400, 257] on span "Dalal using Abib Collagen Jericho Eye Cream" at bounding box center [424, 264] width 87 height 14
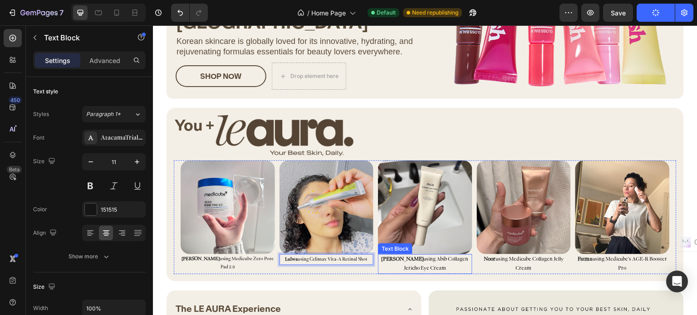
click at [400, 257] on span "Dalal using Abib Collagen Jericho Eye Cream" at bounding box center [424, 264] width 87 height 14
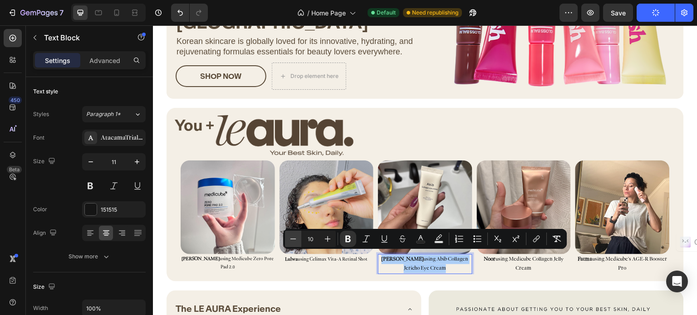
click at [289, 239] on icon "Editor contextual toolbar" at bounding box center [292, 238] width 9 height 9
type input "9"
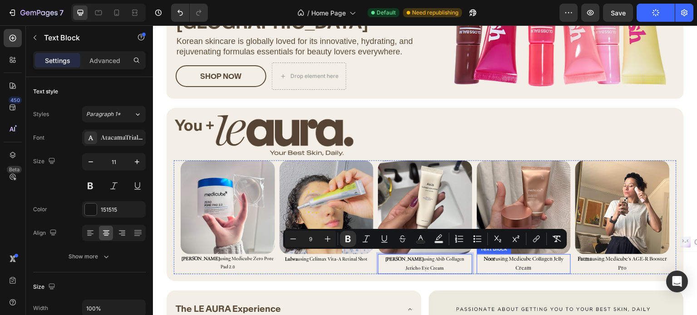
click at [521, 257] on span "Noor using Medicube Collagen Jelly Cream" at bounding box center [523, 264] width 80 height 14
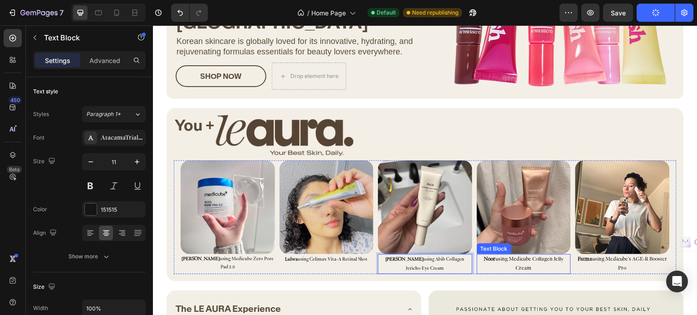
click at [521, 257] on span "Noor using Medicube Collagen Jelly Cream" at bounding box center [523, 264] width 80 height 14
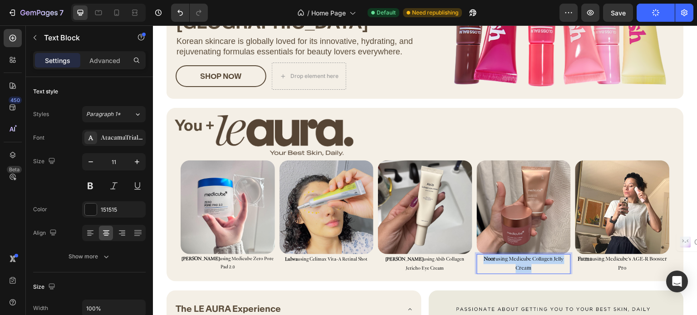
click at [521, 257] on span "Noor using Medicube Collagen Jelly Cream" at bounding box center [523, 264] width 80 height 14
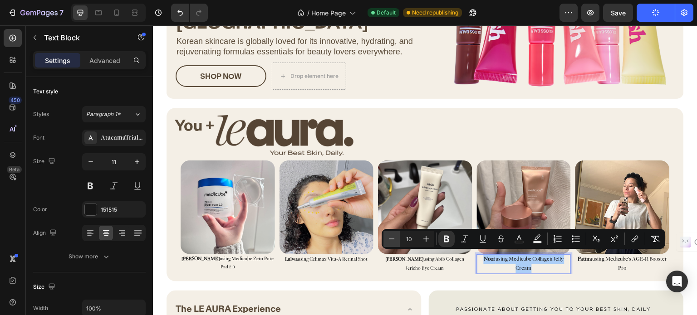
click at [388, 238] on icon "Editor contextual toolbar" at bounding box center [391, 238] width 9 height 9
type input "9"
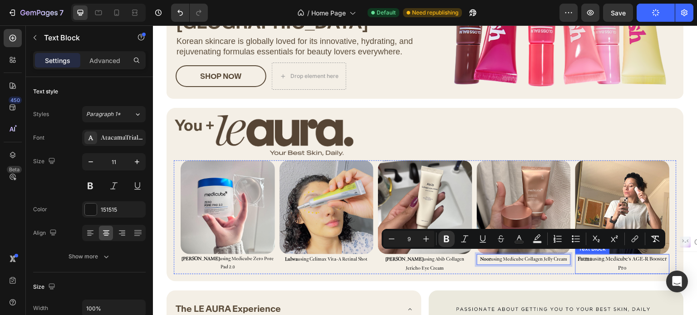
click at [592, 259] on p "Fatma using Medicube's AGE-R Booster Pro" at bounding box center [622, 264] width 93 height 18
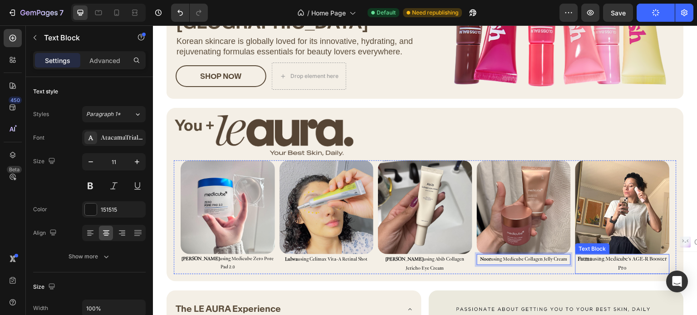
click at [592, 259] on p "Fatma using Medicube's AGE-R Booster Pro" at bounding box center [622, 264] width 93 height 18
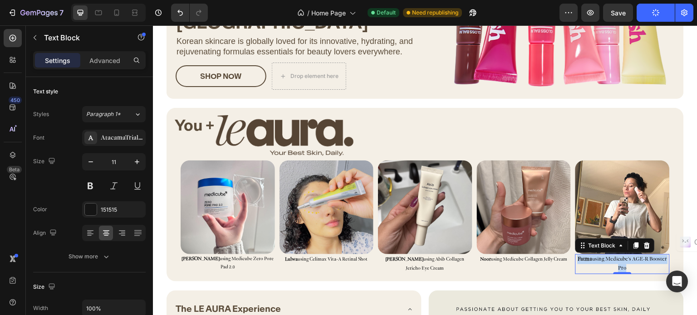
click at [592, 259] on p "Fatma using Medicube's AGE-R Booster Pro" at bounding box center [622, 264] width 93 height 18
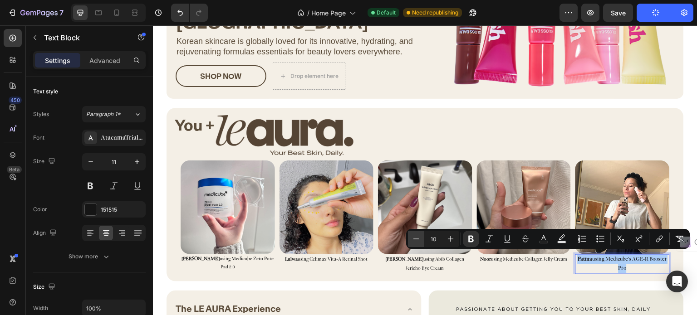
click at [410, 241] on button "Minus" at bounding box center [416, 239] width 16 height 16
type input "9"
click at [624, 207] on img at bounding box center [622, 208] width 94 height 94
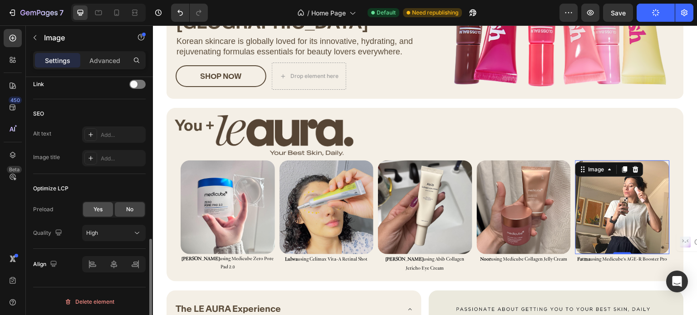
click at [95, 212] on span "Yes" at bounding box center [97, 209] width 9 height 8
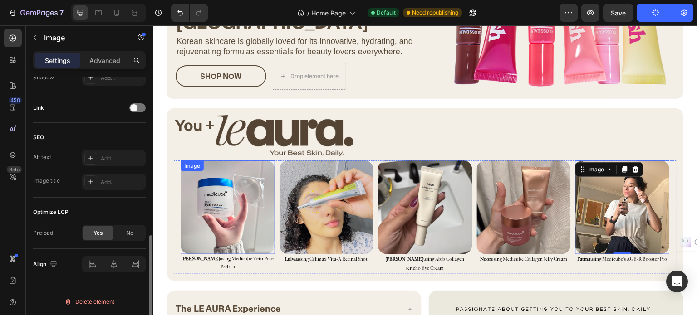
click at [230, 196] on img at bounding box center [227, 208] width 94 height 94
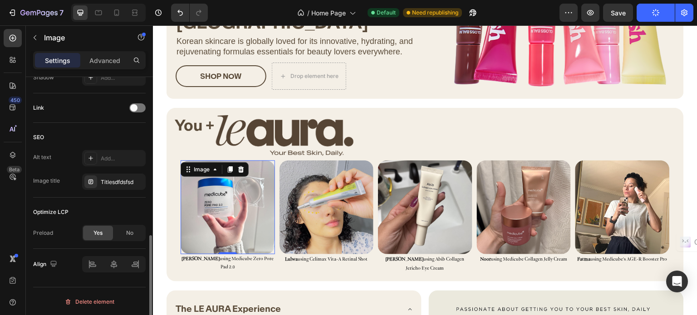
click at [347, 214] on img at bounding box center [326, 208] width 94 height 94
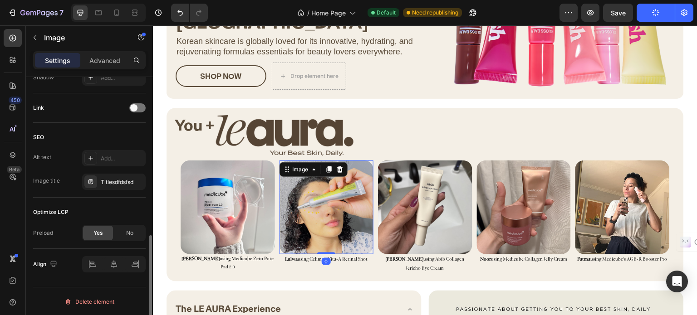
scroll to position [396, 0]
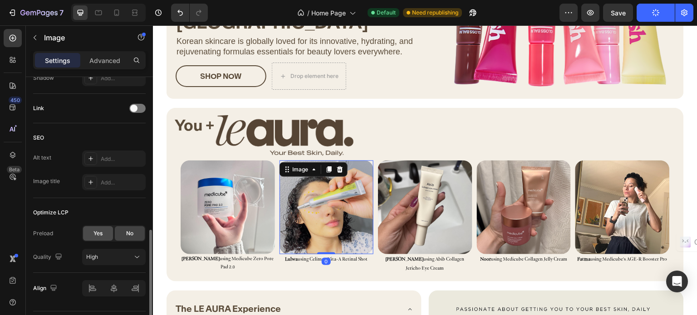
click at [105, 232] on div "Yes" at bounding box center [98, 233] width 30 height 15
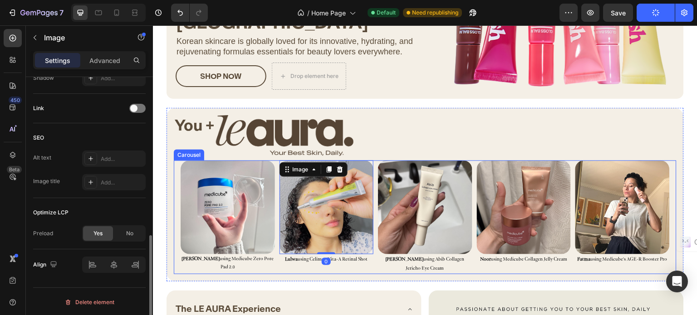
click at [410, 228] on img at bounding box center [425, 208] width 94 height 94
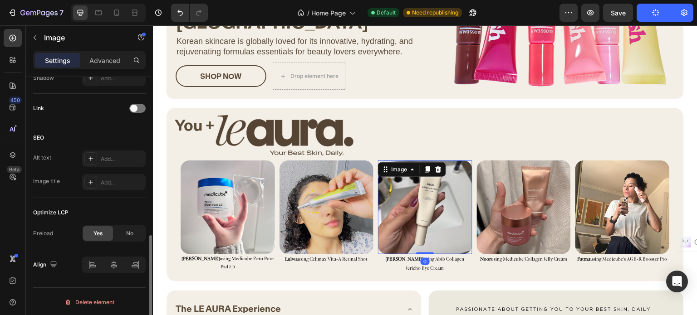
scroll to position [395, 0]
click at [103, 232] on div "Yes" at bounding box center [98, 234] width 30 height 15
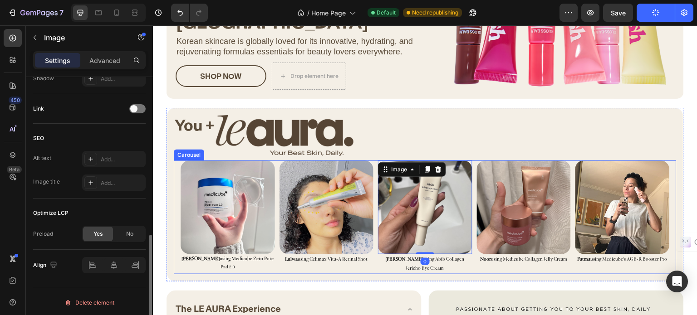
click at [488, 218] on img at bounding box center [524, 208] width 94 height 94
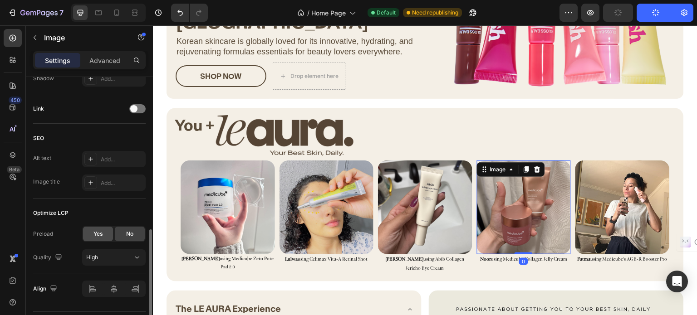
click at [99, 234] on span "Yes" at bounding box center [97, 234] width 9 height 8
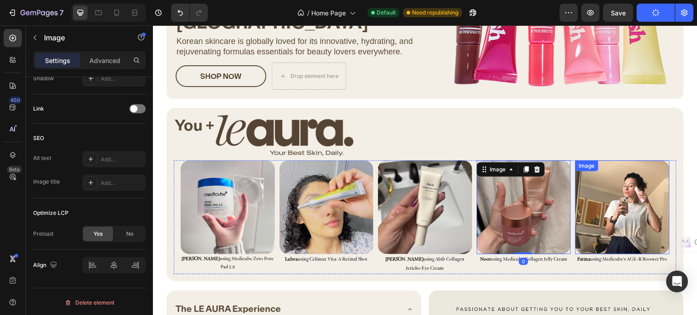
click at [628, 222] on img at bounding box center [622, 208] width 94 height 94
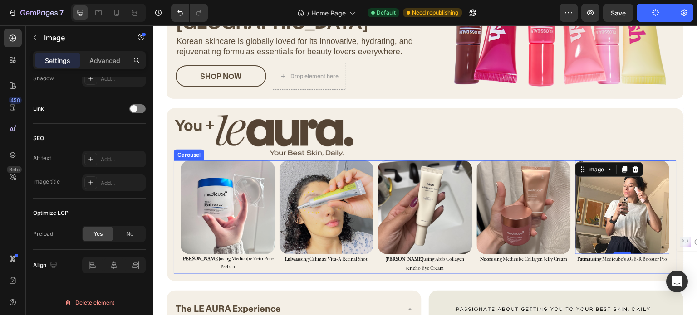
click at [570, 242] on div "Image Mariam using Medicube Zero Pore Pad 2.0 Text Block Image Lulwa using Celi…" at bounding box center [428, 218] width 496 height 114
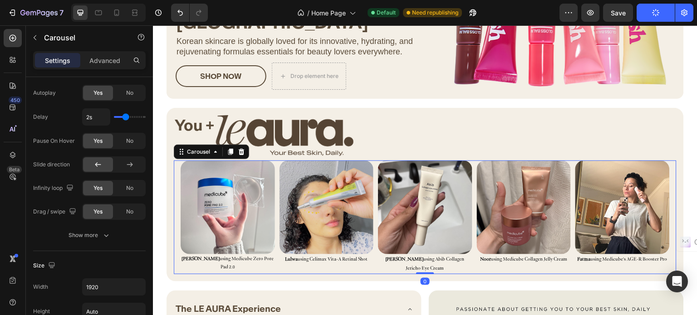
scroll to position [0, 0]
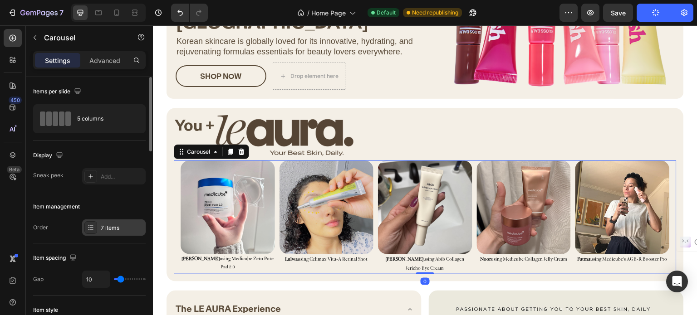
click at [100, 221] on div "7 items" at bounding box center [113, 227] width 63 height 16
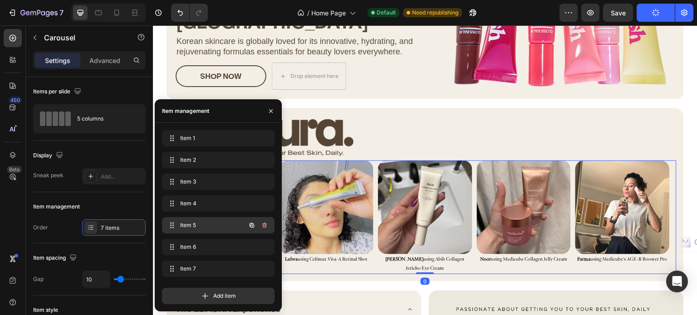
click at [190, 226] on span "Item 5" at bounding box center [205, 225] width 51 height 8
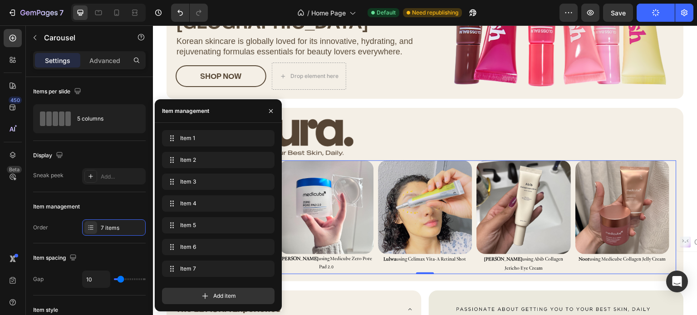
click at [327, 194] on img at bounding box center [326, 208] width 94 height 94
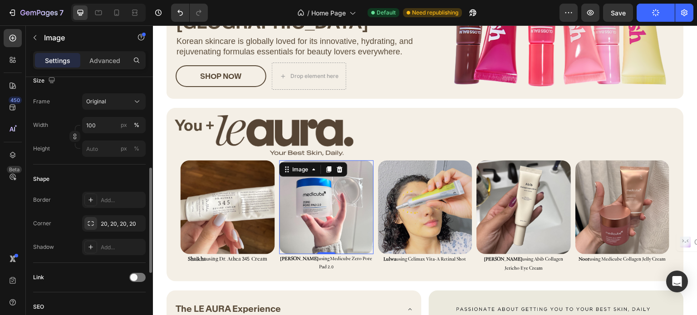
scroll to position [396, 0]
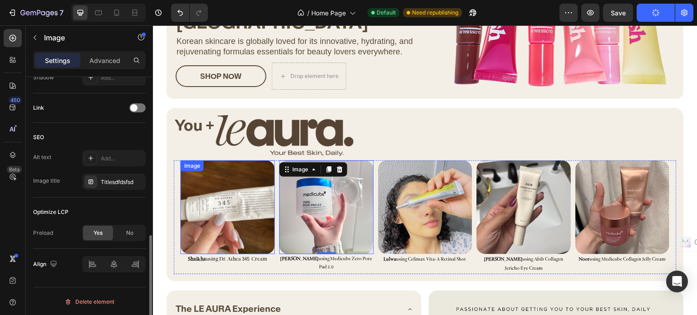
click at [234, 201] on img at bounding box center [227, 208] width 94 height 94
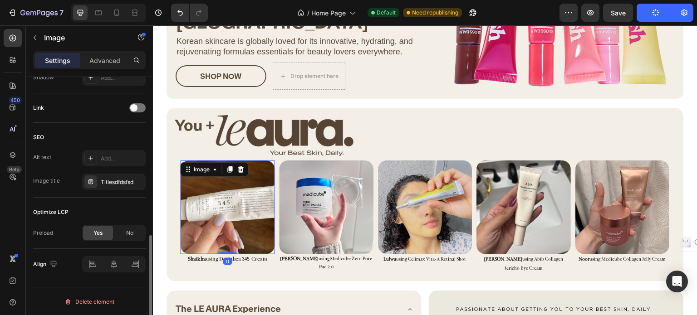
scroll to position [396, 0]
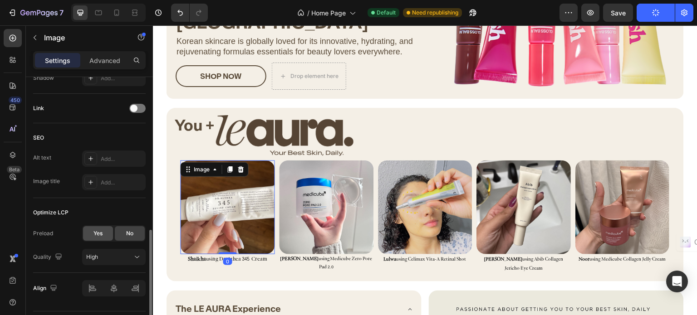
click at [100, 234] on span "Yes" at bounding box center [97, 233] width 9 height 8
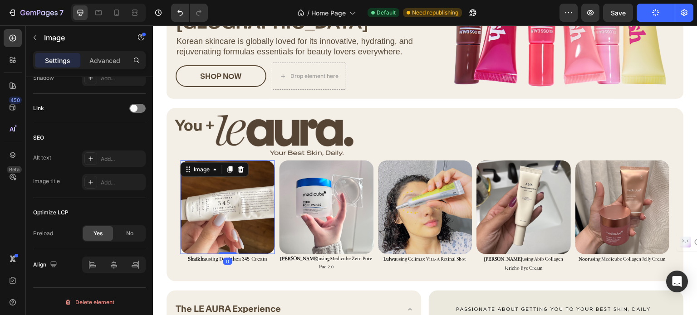
click at [205, 257] on strong "Shaikha" at bounding box center [197, 259] width 18 height 5
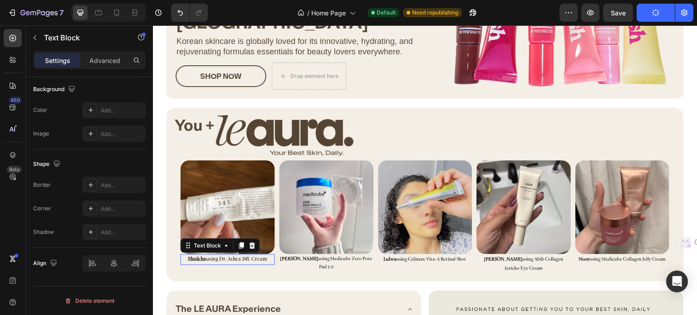
click at [205, 257] on strong "Shaikha" at bounding box center [197, 259] width 18 height 5
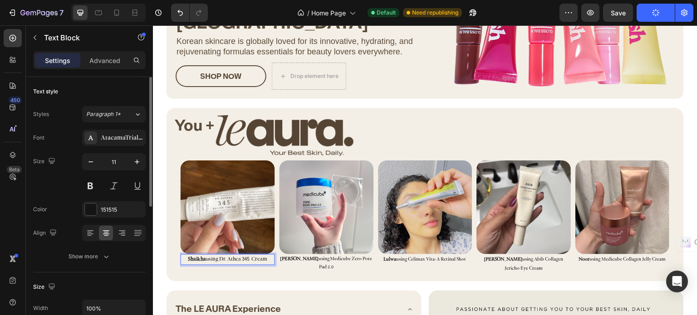
click at [205, 257] on strong "Shaikha" at bounding box center [197, 259] width 18 height 5
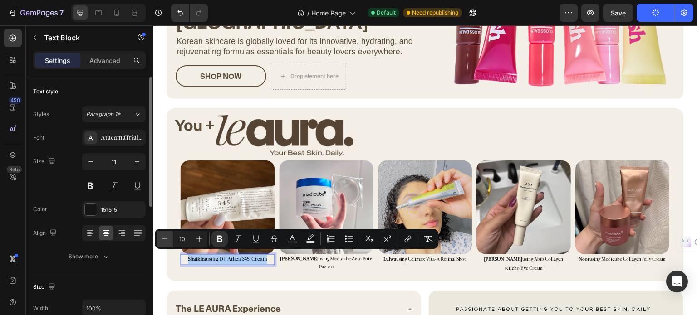
click at [165, 239] on icon "Editor contextual toolbar" at bounding box center [165, 239] width 6 height 0
type input "9"
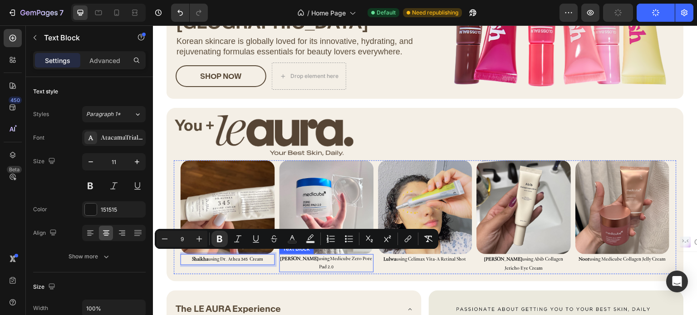
click at [295, 257] on strong "[PERSON_NAME]" at bounding box center [299, 259] width 38 height 5
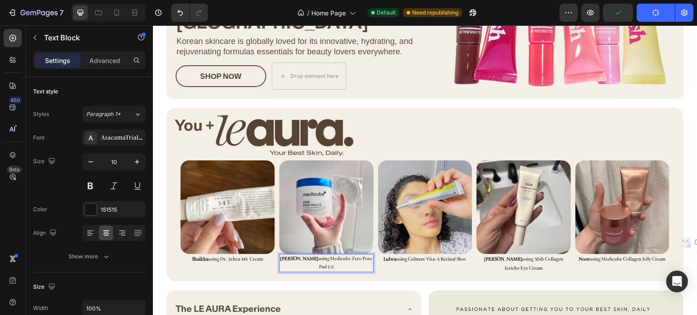
click at [295, 257] on strong "[PERSON_NAME]" at bounding box center [299, 259] width 38 height 5
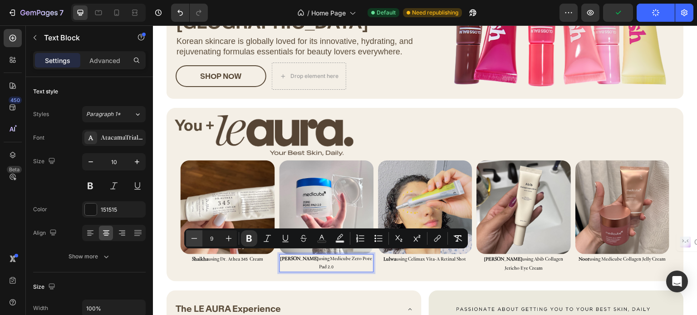
click at [191, 239] on icon "Editor contextual toolbar" at bounding box center [194, 238] width 9 height 9
type input "8"
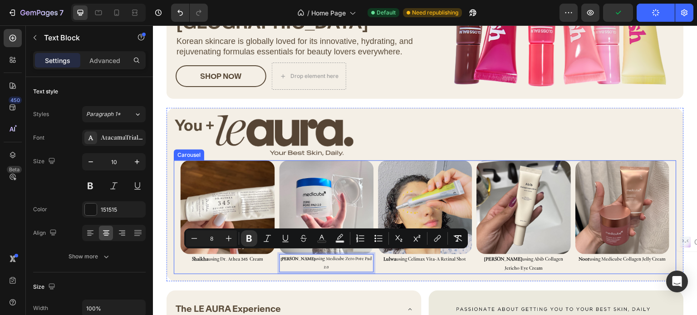
click at [275, 200] on div "Image Mariam using Medicube Zero Pore Pad 2.0 Text Block 0 Image Lulwa using Ce…" at bounding box center [428, 218] width 496 height 114
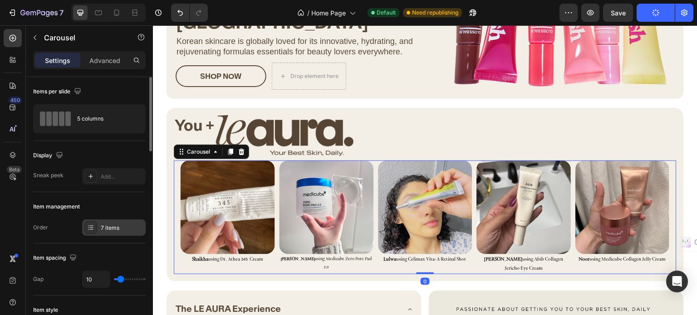
click at [108, 222] on div "7 items" at bounding box center [113, 227] width 63 height 16
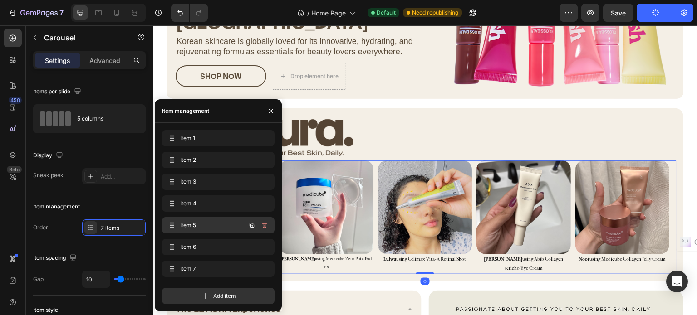
click at [187, 223] on span "Item 5" at bounding box center [205, 225] width 51 height 8
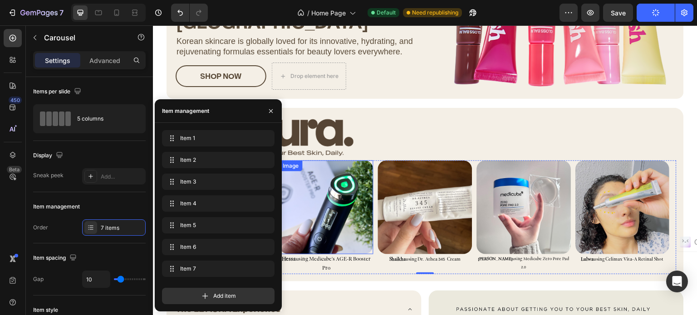
click at [325, 200] on img at bounding box center [326, 208] width 94 height 94
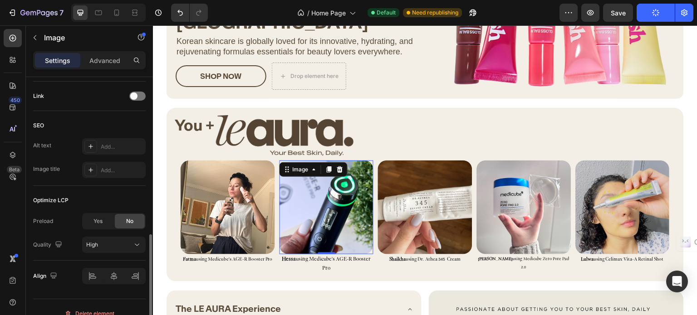
click at [104, 224] on div "Yes" at bounding box center [98, 221] width 30 height 15
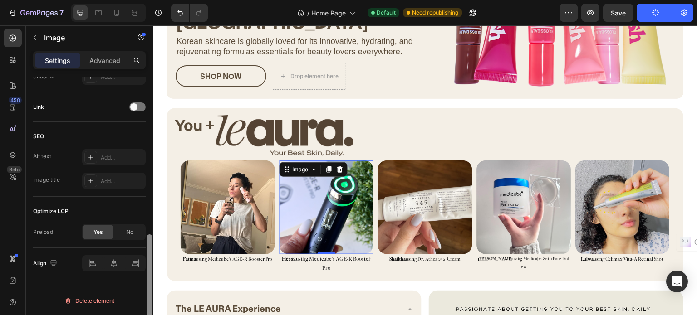
scroll to position [396, 0]
click at [306, 255] on p "Hessa using Medicube's AGE-R Booster Pro" at bounding box center [326, 264] width 93 height 18
click at [306, 257] on span "Hessa using Medicube's AGE-R Booster Pro" at bounding box center [326, 264] width 89 height 14
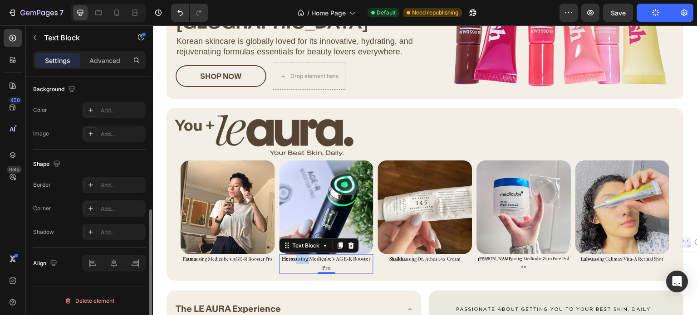
click at [306, 257] on span "Hessa using Medicube's AGE-R Booster Pro" at bounding box center [326, 264] width 89 height 14
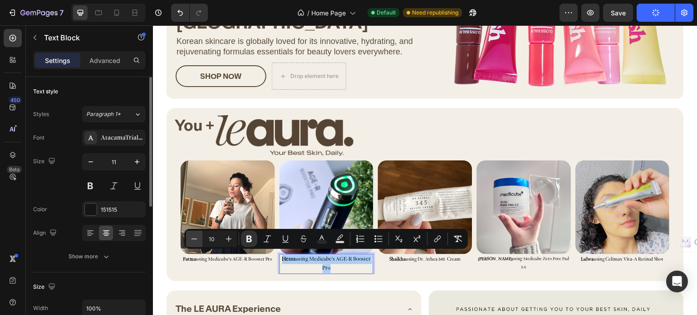
click at [198, 239] on icon "Editor contextual toolbar" at bounding box center [194, 238] width 9 height 9
type input "9"
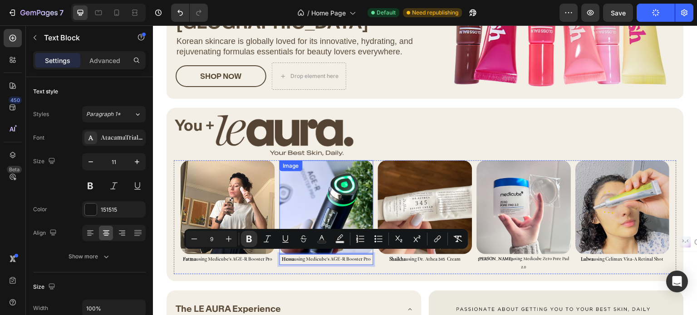
click at [382, 143] on div at bounding box center [445, 135] width 461 height 40
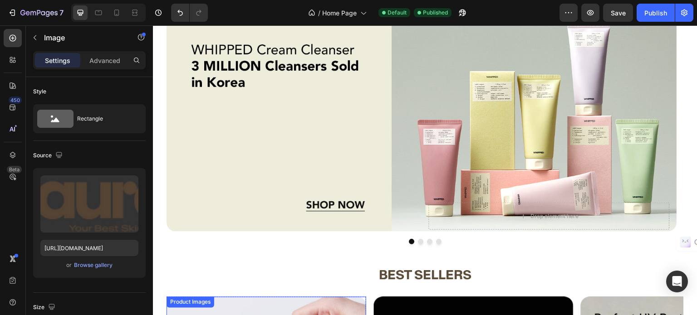
scroll to position [217, 0]
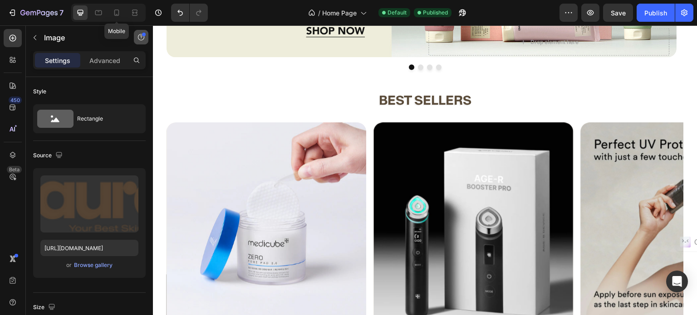
drag, startPoint x: 121, startPoint y: 11, endPoint x: 135, endPoint y: 34, distance: 26.7
click at [121, 11] on icon at bounding box center [116, 12] width 9 height 9
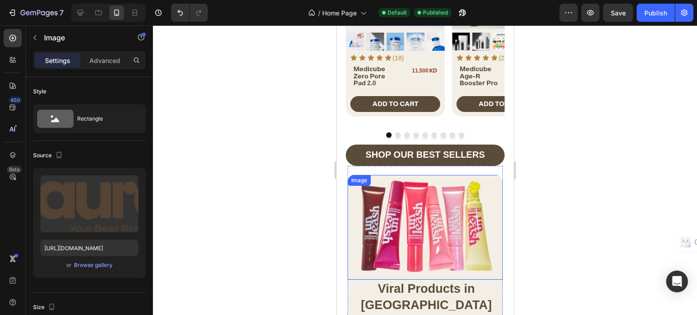
scroll to position [160, 0]
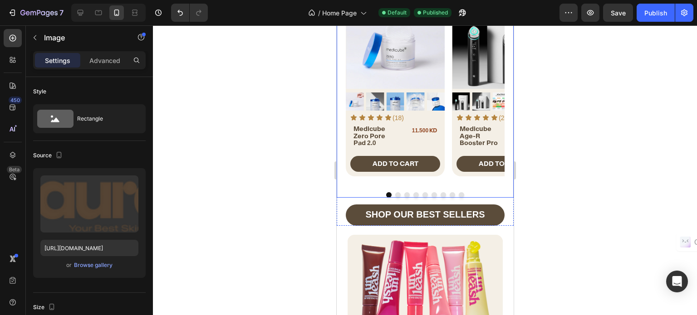
click at [395, 195] on button "Dot" at bounding box center [397, 194] width 5 height 5
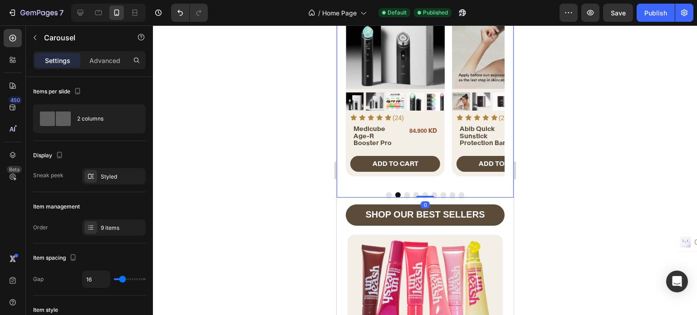
click at [400, 193] on div at bounding box center [424, 194] width 159 height 5
click at [404, 193] on button "Dot" at bounding box center [406, 194] width 5 height 5
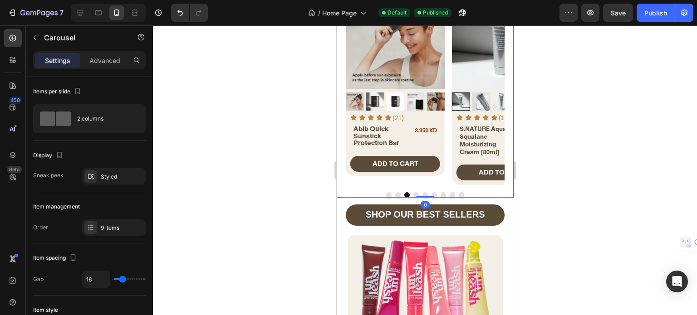
click at [413, 193] on button "Dot" at bounding box center [415, 194] width 5 height 5
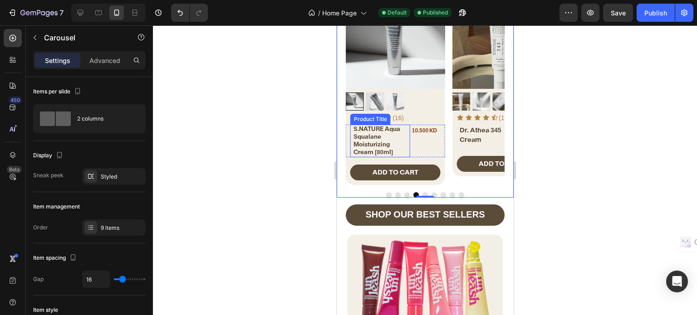
click at [373, 137] on h2 "S.NATURE Aqua Squalane Moisturizing Cream [80ml]" at bounding box center [381, 141] width 58 height 33
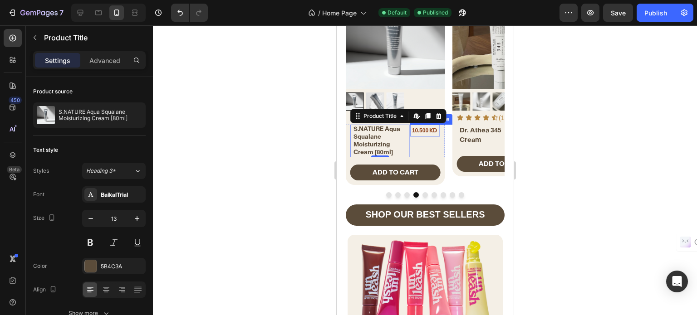
click at [412, 142] on div "10.500 KD Product Price Product Price" at bounding box center [424, 141] width 30 height 33
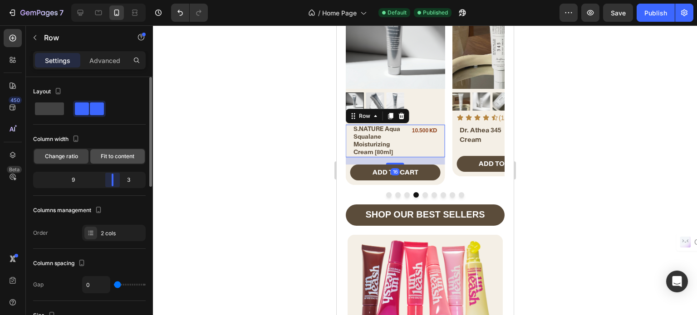
drag, startPoint x: 110, startPoint y: 179, endPoint x: 110, endPoint y: 162, distance: 16.8
click at [113, 0] on body "7 / Home Page Default Published Preview Save Publish 450 Beta Sections(18) Elem…" at bounding box center [348, 0] width 697 height 0
click at [109, 155] on span "Fit to content" at bounding box center [118, 156] width 34 height 8
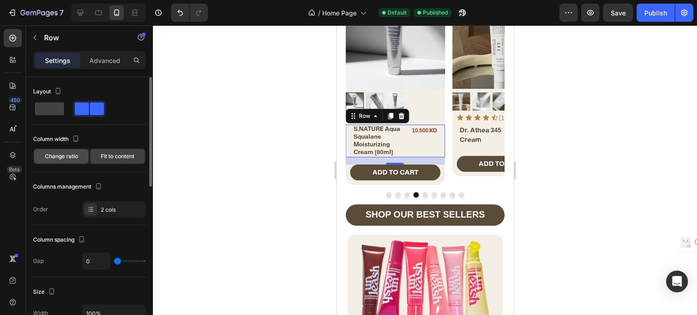
click at [65, 153] on span "Change ratio" at bounding box center [61, 156] width 33 height 8
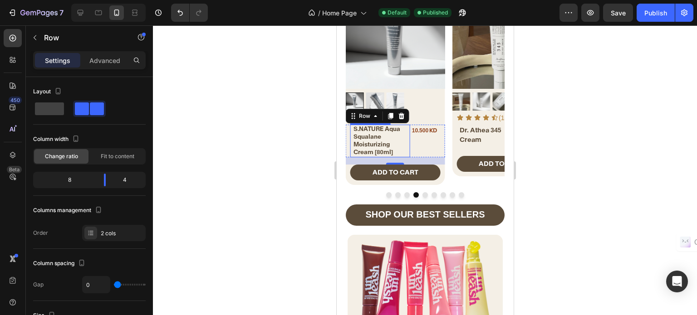
click at [373, 144] on h2 "S.NATURE Aqua Squalane Moisturizing Cream [80ml]" at bounding box center [381, 141] width 58 height 33
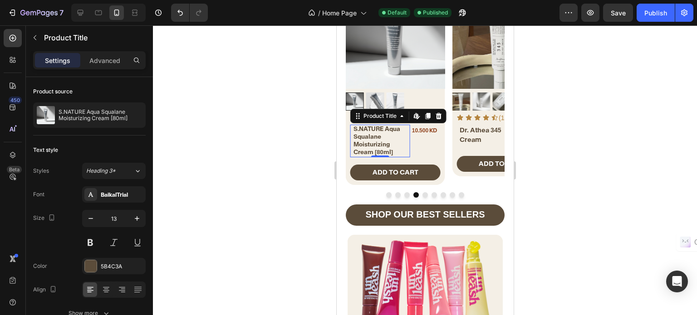
click at [373, 144] on h2 "S.NATURE Aqua Squalane Moisturizing Cream [80ml]" at bounding box center [381, 141] width 58 height 33
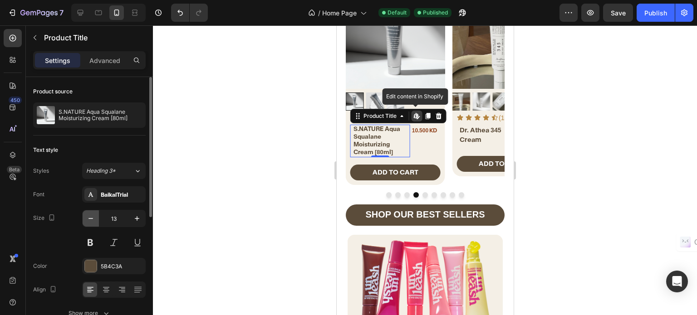
click at [91, 215] on icon "button" at bounding box center [90, 218] width 9 height 9
type input "12"
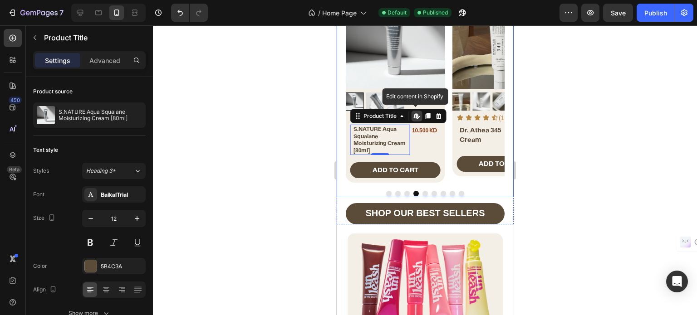
click at [404, 191] on button "Dot" at bounding box center [406, 193] width 5 height 5
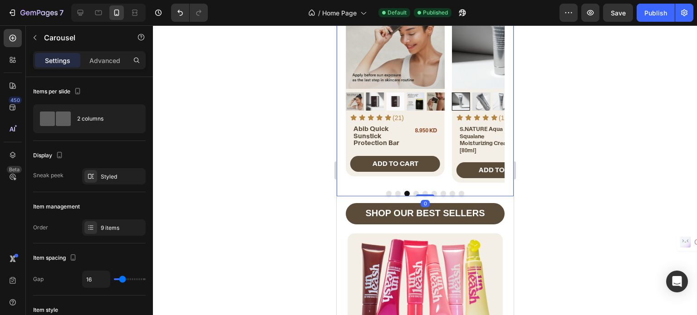
click at [413, 191] on button "Dot" at bounding box center [415, 193] width 5 height 5
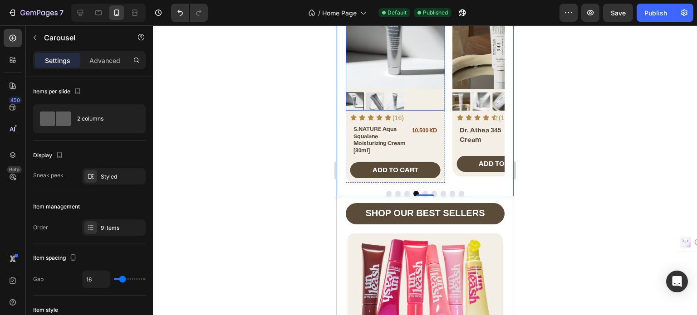
click at [409, 56] on img at bounding box center [394, 39] width 99 height 99
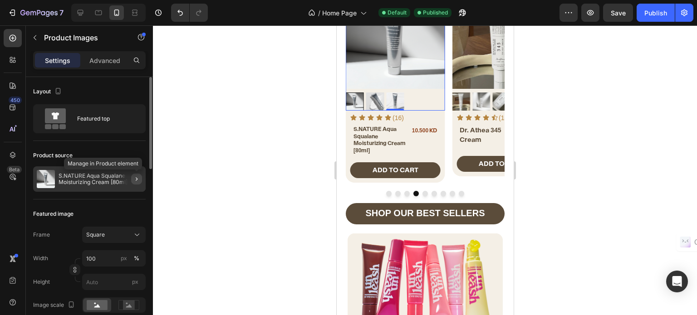
click at [136, 177] on icon "button" at bounding box center [136, 178] width 7 height 7
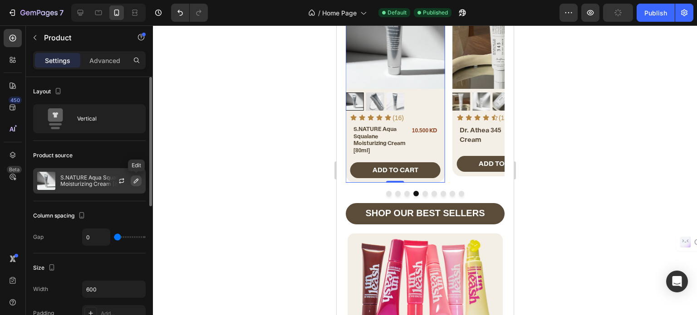
click at [137, 183] on icon "button" at bounding box center [135, 180] width 7 height 7
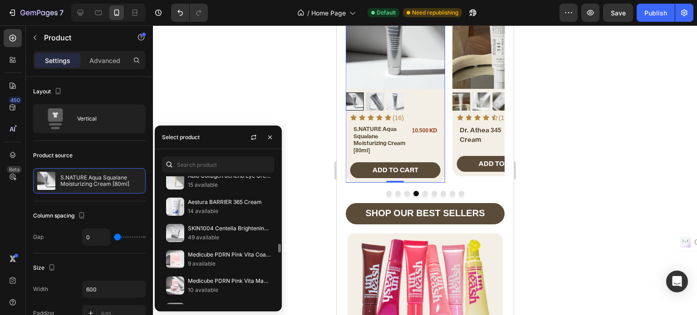
scroll to position [499, 0]
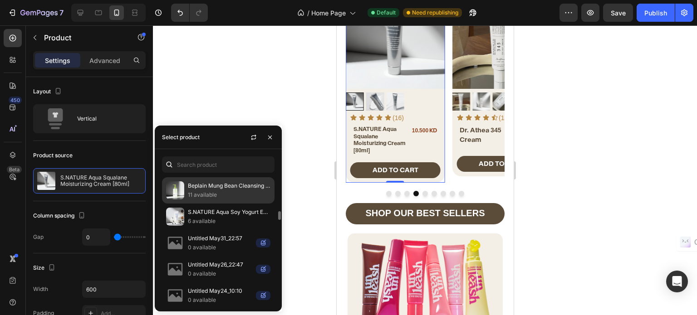
click at [227, 192] on p "11 available" at bounding box center [229, 194] width 83 height 9
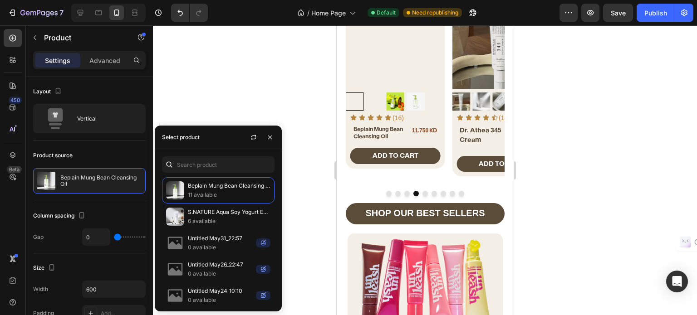
click at [395, 138] on h2 "Beplain Mung Bean Cleansing Oil" at bounding box center [381, 133] width 58 height 16
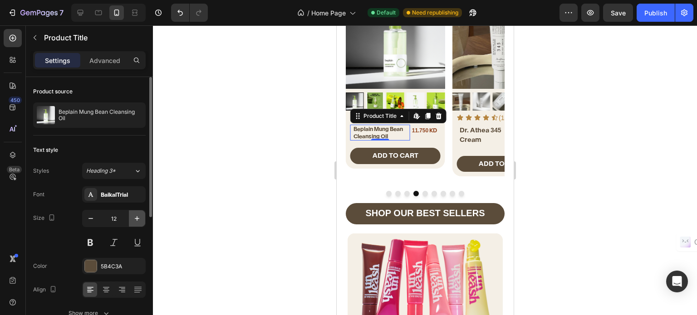
click at [138, 217] on icon "button" at bounding box center [136, 218] width 9 height 9
click at [136, 217] on icon "button" at bounding box center [137, 218] width 5 height 5
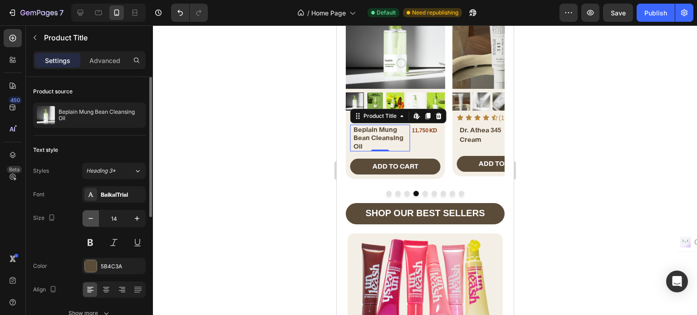
click at [90, 222] on icon "button" at bounding box center [90, 218] width 9 height 9
type input "13"
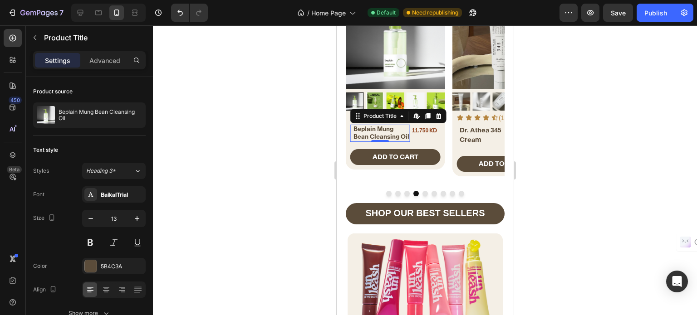
click at [413, 134] on div "11.750 KD" at bounding box center [423, 131] width 28 height 12
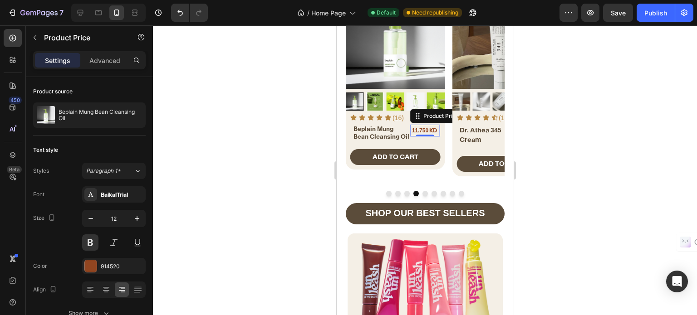
click at [409, 139] on div "11.750 KD Product Price Edit content in Shopify 0 Product Price Edit content in…" at bounding box center [424, 133] width 30 height 17
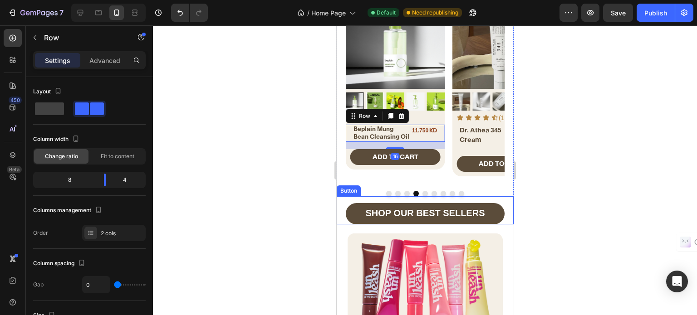
click at [404, 191] on button "Dot" at bounding box center [406, 193] width 5 height 5
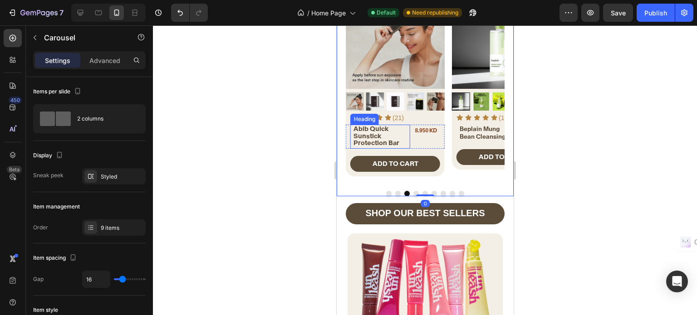
click at [378, 140] on span "Abib Quick Sunstick Protection Bar" at bounding box center [376, 136] width 46 height 22
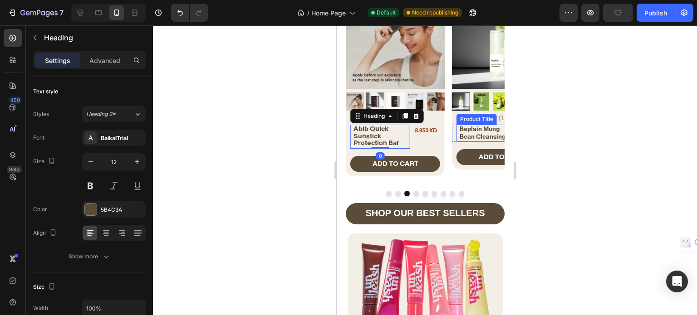
click at [470, 130] on h2 "Beplain Mung Bean Cleansing Oil" at bounding box center [487, 133] width 58 height 17
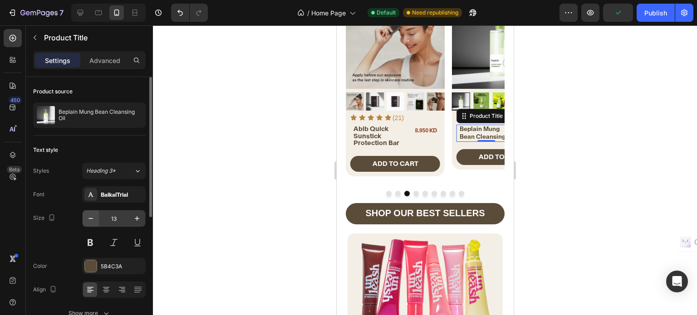
click at [95, 217] on icon "button" at bounding box center [90, 218] width 9 height 9
type input "12"
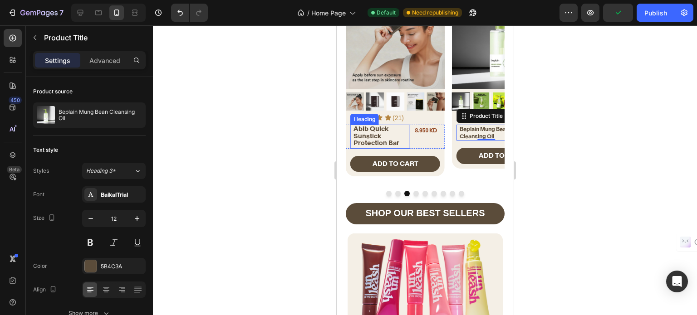
click at [372, 130] on span "Abib Quick Sunstick Protection Bar" at bounding box center [376, 136] width 46 height 22
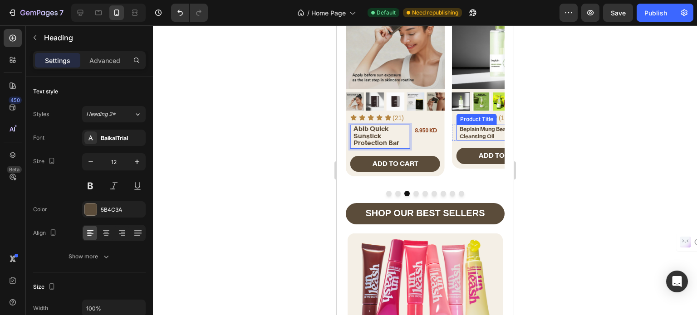
click at [477, 132] on h2 "Beplain Mung Bean Cleansing Oil" at bounding box center [487, 133] width 58 height 16
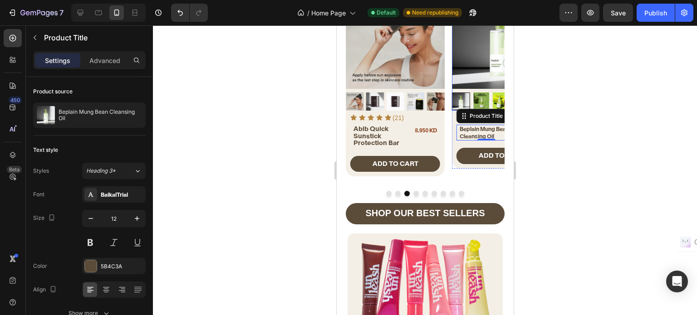
click at [491, 62] on img at bounding box center [500, 39] width 99 height 99
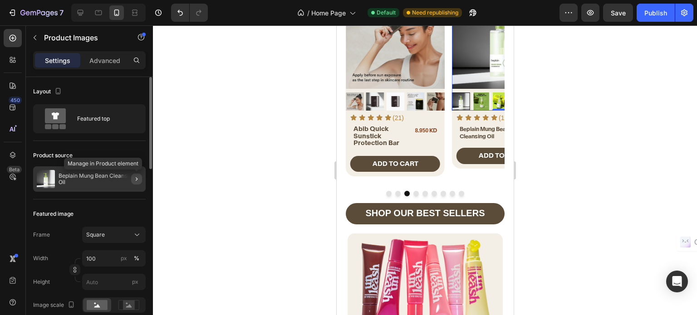
click at [138, 178] on icon "button" at bounding box center [136, 178] width 7 height 7
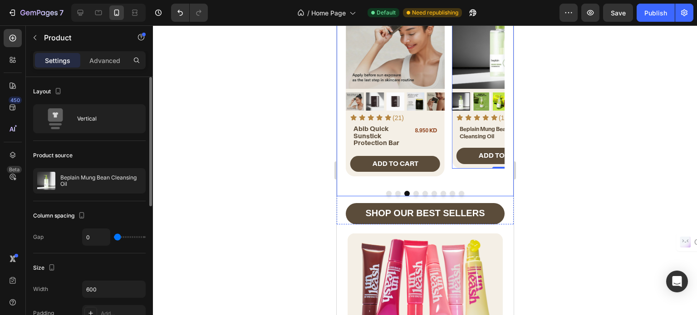
click at [413, 191] on button "Dot" at bounding box center [415, 193] width 5 height 5
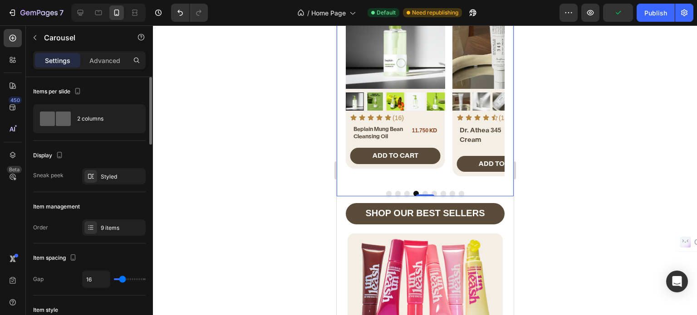
click at [404, 191] on button "Dot" at bounding box center [406, 193] width 5 height 5
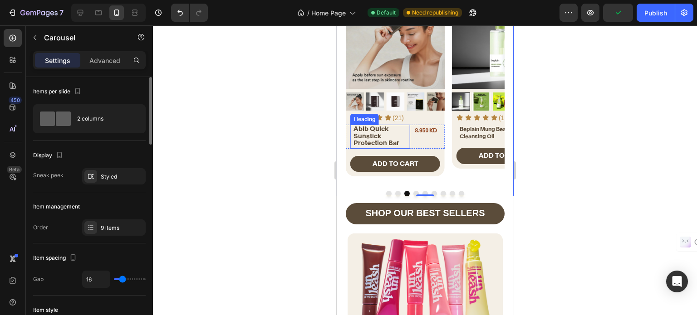
click at [374, 139] on span "Abib Quick Sunstick Protection Bar" at bounding box center [376, 136] width 46 height 22
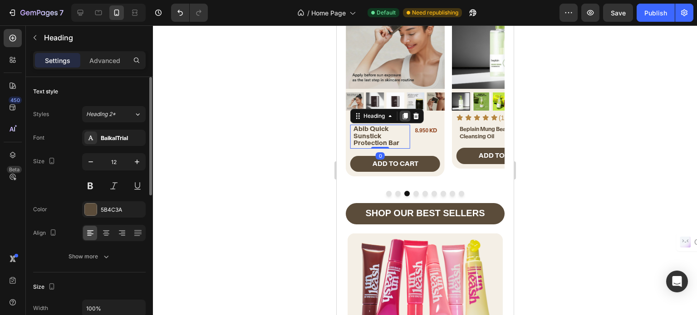
click at [403, 115] on icon at bounding box center [404, 116] width 5 height 6
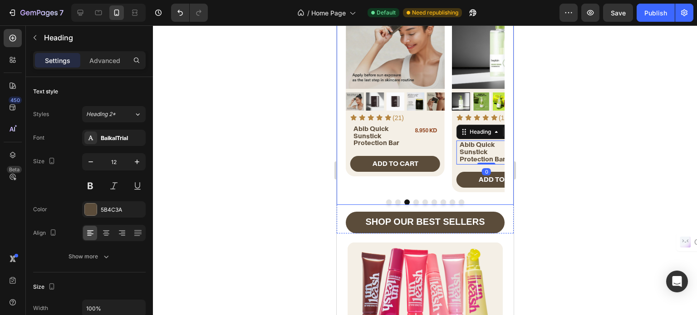
click at [413, 200] on button "Dot" at bounding box center [415, 202] width 5 height 5
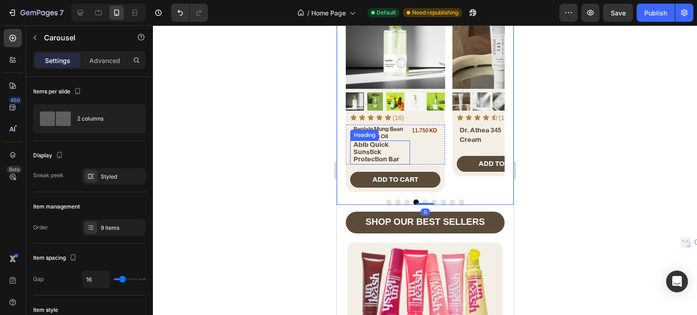
click at [375, 150] on span "Abib Quick Sunstick Protection Bar" at bounding box center [376, 152] width 46 height 22
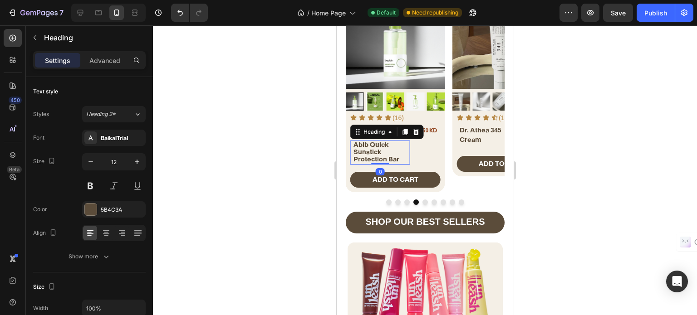
click at [375, 150] on span "Abib Quick Sunstick Protection Bar" at bounding box center [376, 152] width 46 height 22
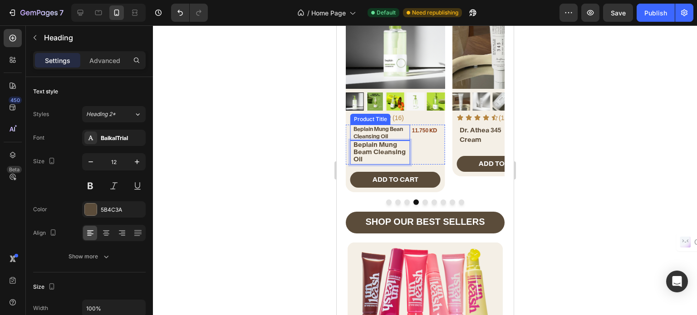
click at [387, 132] on h2 "Beplain Mung Bean Cleansing Oil" at bounding box center [381, 133] width 58 height 16
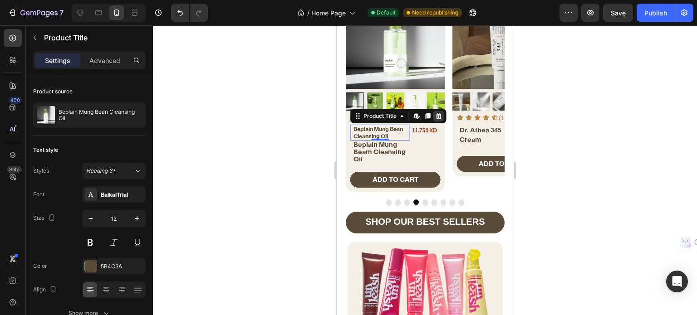
click at [438, 115] on icon at bounding box center [438, 116] width 6 height 6
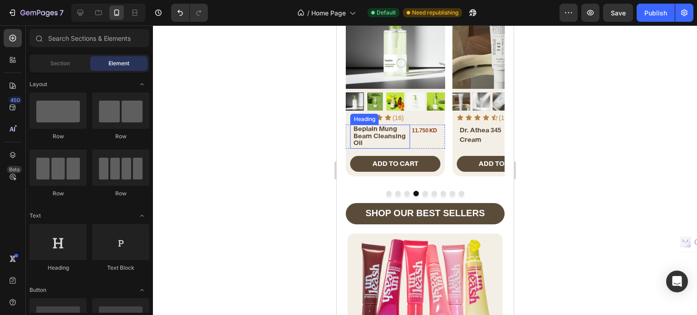
click at [372, 127] on span "Beplain Mung Beam Cleansing Oil" at bounding box center [379, 136] width 52 height 22
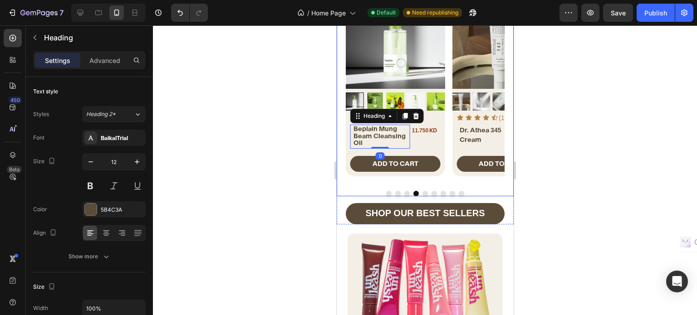
click at [404, 191] on button "Dot" at bounding box center [406, 193] width 5 height 5
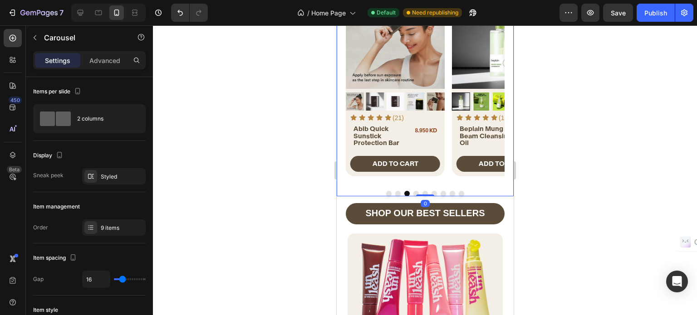
click at [416, 191] on div at bounding box center [424, 193] width 159 height 5
click at [413, 191] on button "Dot" at bounding box center [415, 193] width 5 height 5
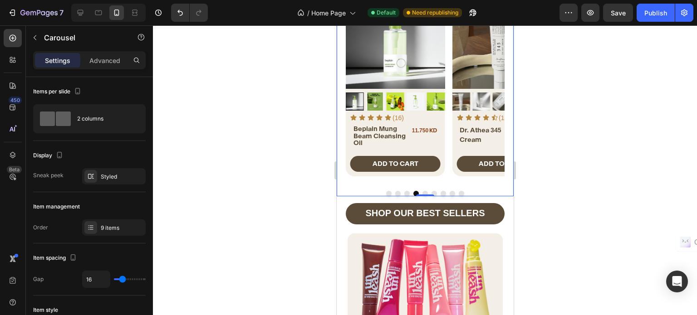
click at [418, 182] on div "Product Images Icon Icon Icon Icon Icon Icon List (18) Text Block Row Medicube …" at bounding box center [424, 93] width 177 height 206
click at [422, 191] on button "Dot" at bounding box center [424, 193] width 5 height 5
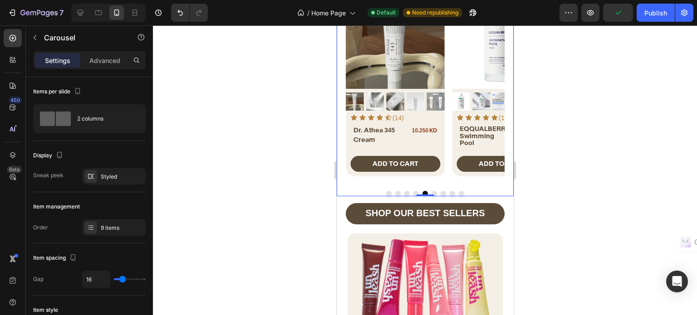
click at [431, 191] on button "Dot" at bounding box center [433, 193] width 5 height 5
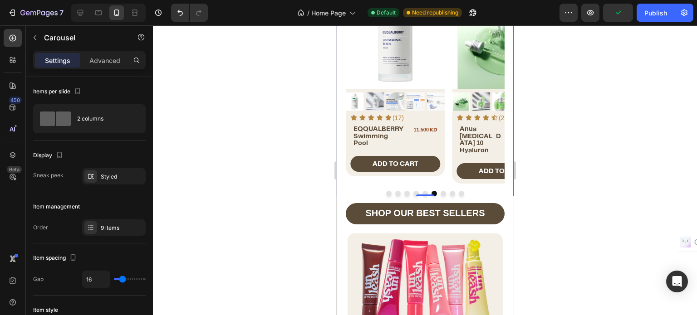
click at [440, 191] on button "Dot" at bounding box center [442, 193] width 5 height 5
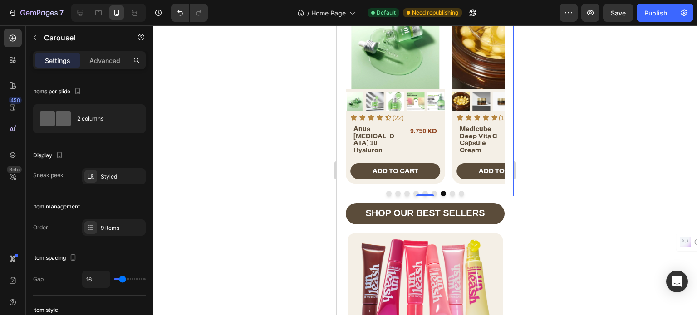
click at [449, 191] on button "Dot" at bounding box center [451, 193] width 5 height 5
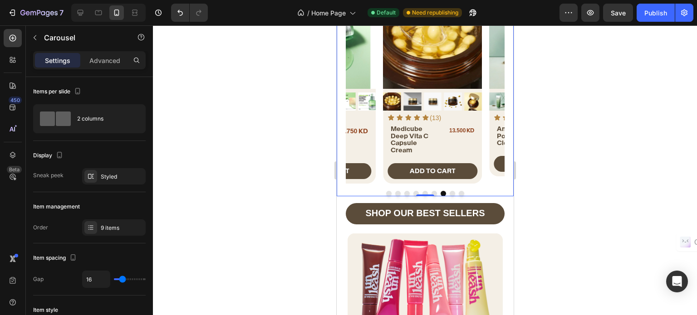
click at [458, 191] on button "Dot" at bounding box center [460, 193] width 5 height 5
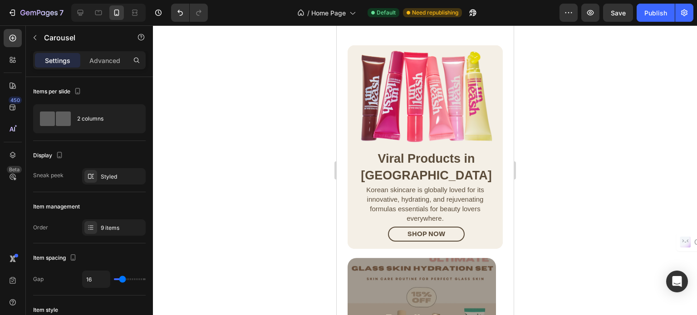
scroll to position [795, 0]
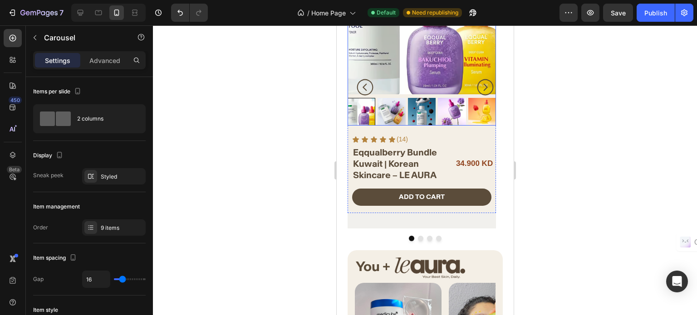
click at [434, 63] on img at bounding box center [421, 20] width 148 height 148
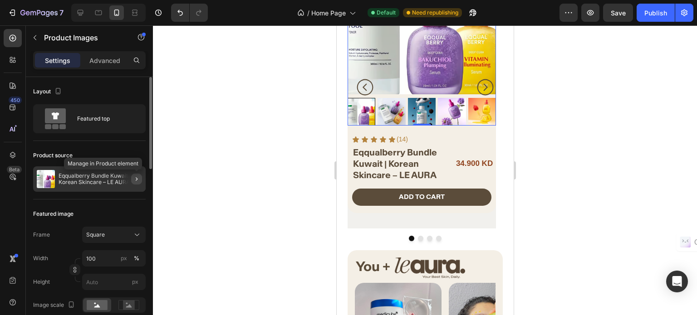
click at [137, 180] on icon "button" at bounding box center [136, 178] width 7 height 7
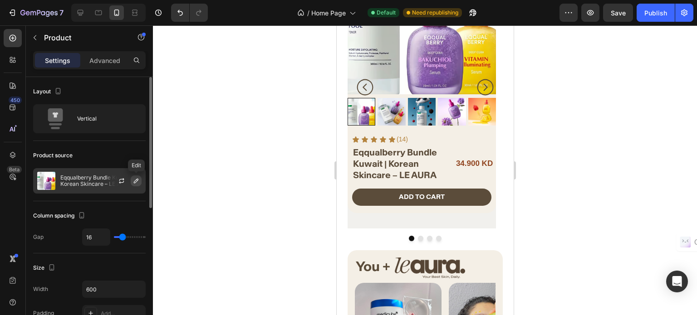
click at [134, 179] on icon "button" at bounding box center [135, 180] width 7 height 7
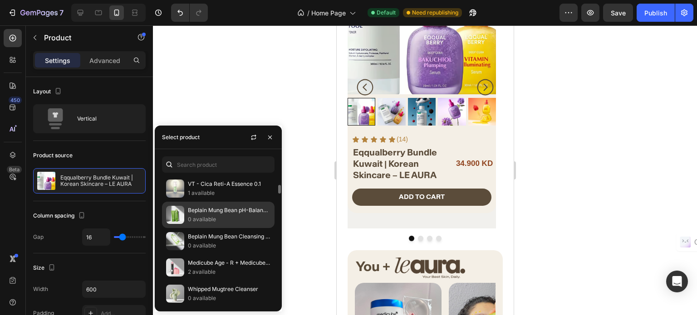
scroll to position [771, 0]
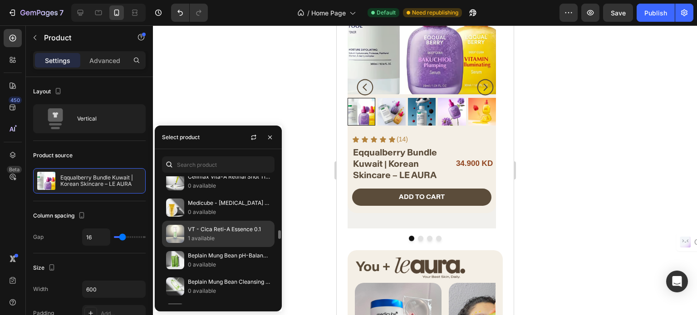
click at [215, 234] on p "1 available" at bounding box center [229, 238] width 83 height 9
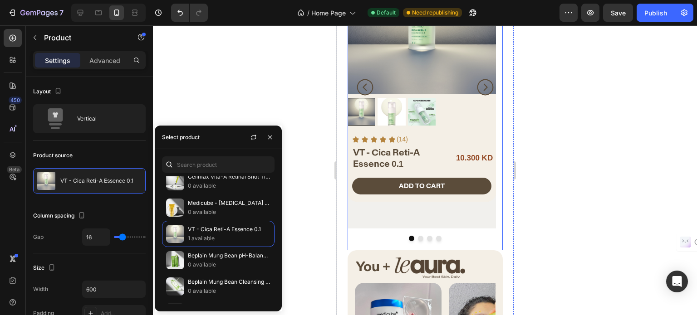
click at [398, 212] on div "Product Images Icon Icon Icon Icon Icon Icon List (14) Text Block Row VT - Cica…" at bounding box center [421, 87] width 148 height 283
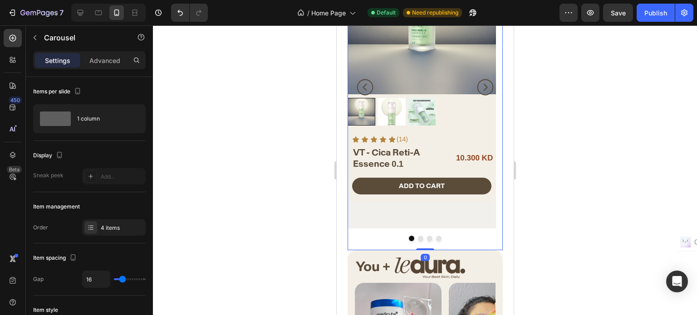
click at [476, 85] on icon "Carousel Next Arrow" at bounding box center [484, 87] width 20 height 20
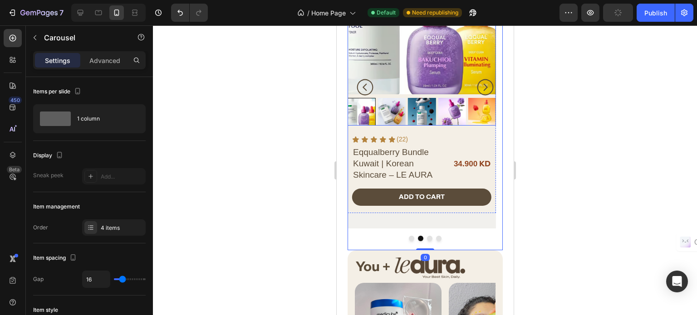
drag, startPoint x: 549, startPoint y: 178, endPoint x: 416, endPoint y: 68, distance: 173.3
click at [416, 68] on img at bounding box center [421, 20] width 148 height 148
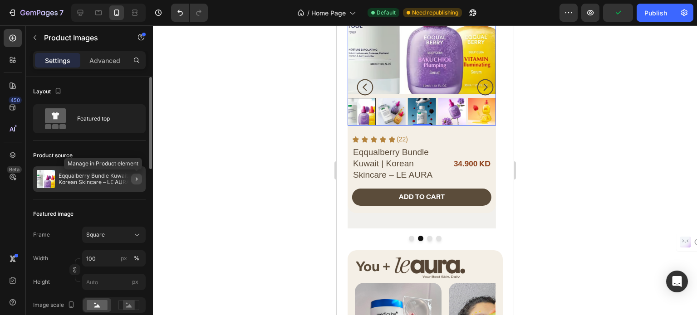
click at [138, 175] on icon "button" at bounding box center [136, 178] width 7 height 7
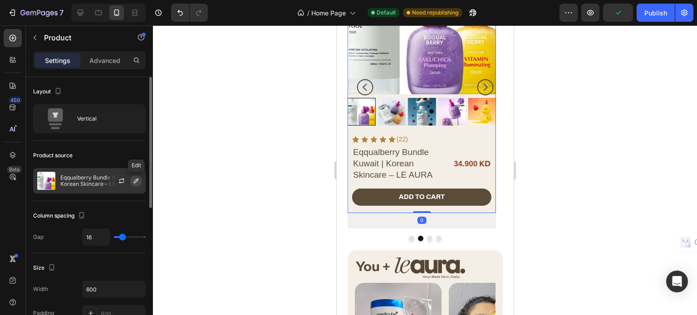
click at [134, 181] on icon "button" at bounding box center [135, 180] width 7 height 7
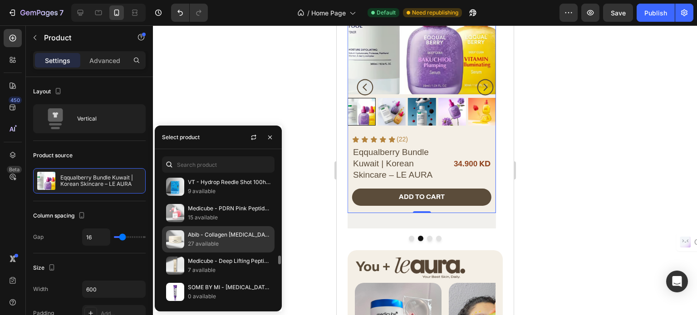
scroll to position [1088, 0]
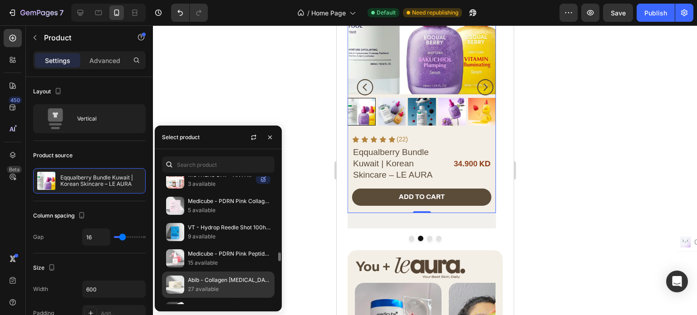
click at [217, 276] on p "Abib - Collagen [MEDICAL_DATA] Jericho Rose Jelly" at bounding box center [229, 280] width 83 height 9
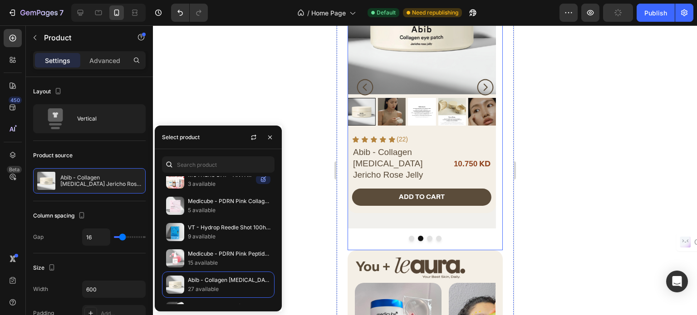
click at [479, 83] on icon "Carousel Next Arrow" at bounding box center [484, 87] width 20 height 20
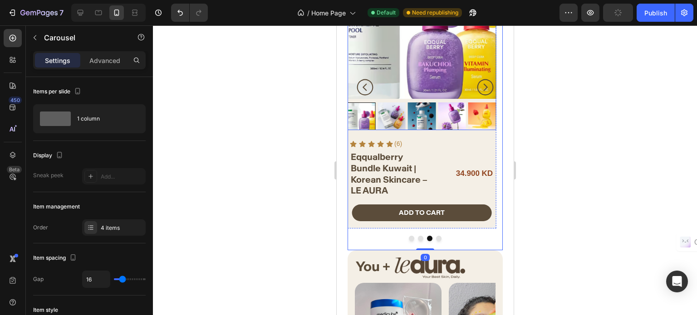
click at [418, 76] on img at bounding box center [421, 25] width 148 height 148
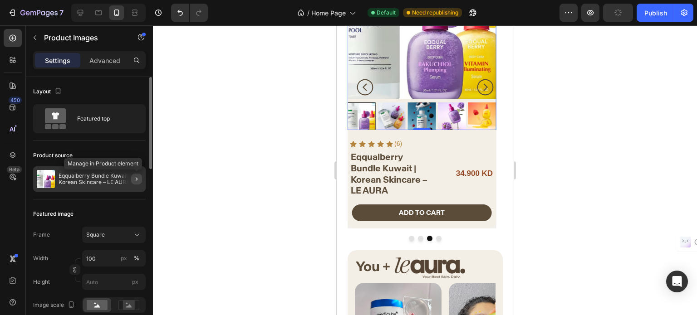
click at [136, 179] on icon "button" at bounding box center [137, 179] width 2 height 4
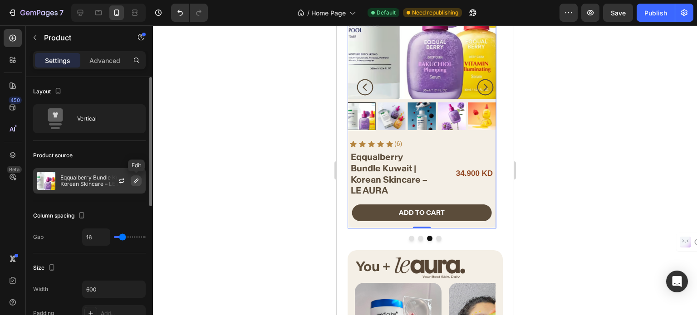
click at [135, 181] on icon "button" at bounding box center [135, 180] width 7 height 7
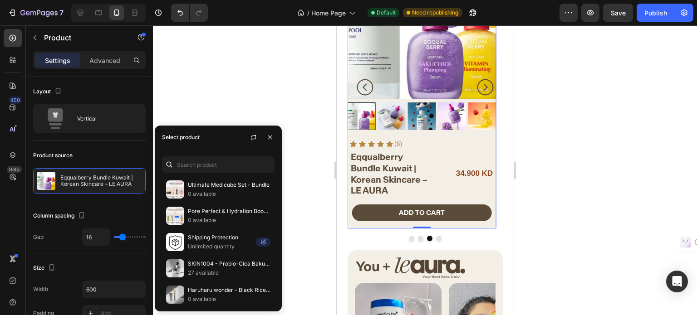
scroll to position [1406, 0]
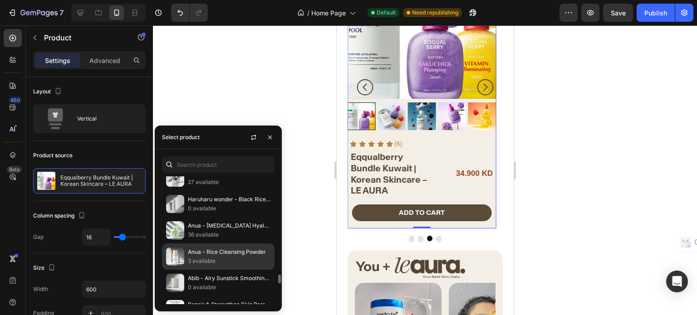
click at [211, 257] on p "3 available" at bounding box center [229, 261] width 83 height 9
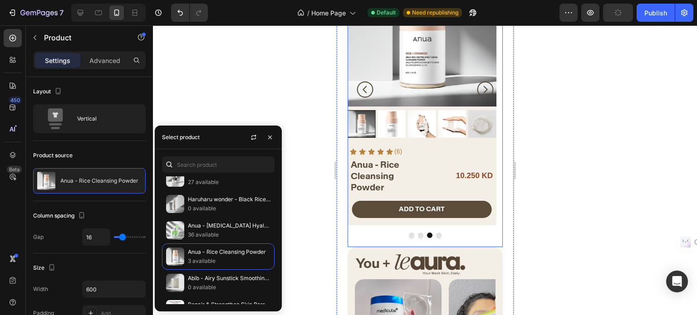
click at [417, 233] on button "Dot" at bounding box center [419, 235] width 5 height 5
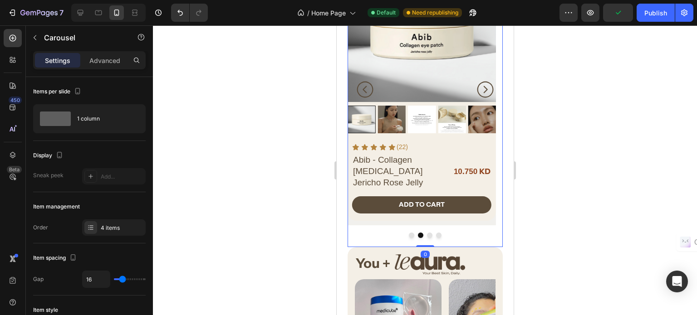
click at [408, 233] on button "Dot" at bounding box center [410, 235] width 5 height 5
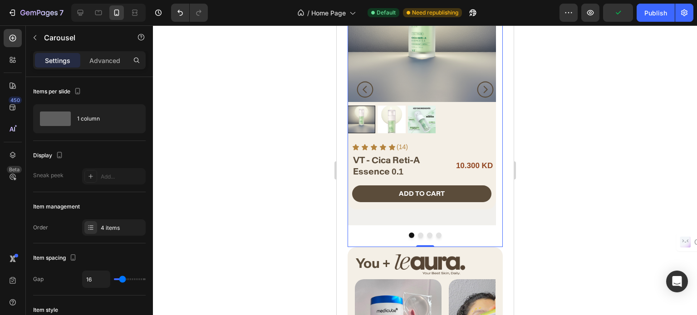
click at [426, 233] on button "Dot" at bounding box center [428, 235] width 5 height 5
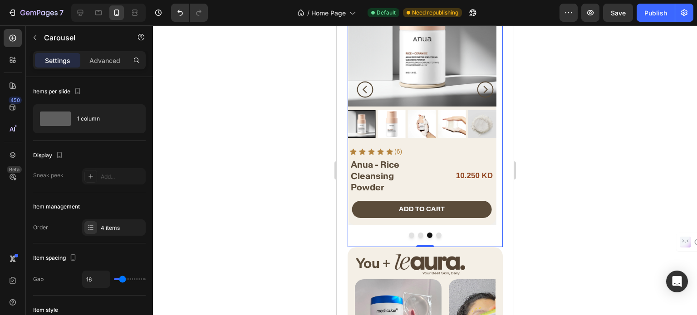
click at [435, 233] on button "Dot" at bounding box center [437, 235] width 5 height 5
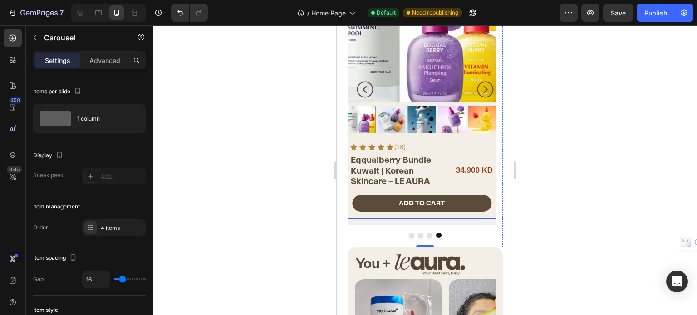
click at [381, 217] on div "ADD TO CART Add to Cart" at bounding box center [421, 207] width 148 height 24
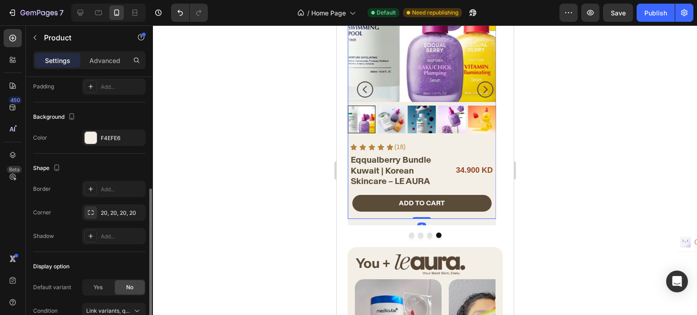
scroll to position [273, 0]
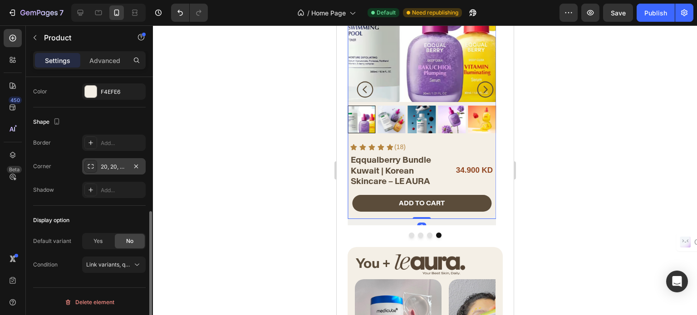
click at [117, 164] on div "20, 20, 20, 20" at bounding box center [114, 167] width 26 height 8
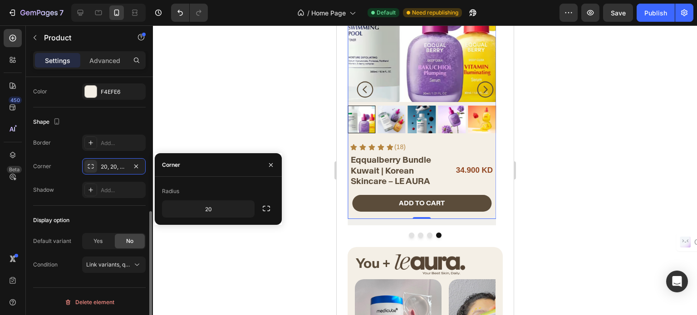
click at [65, 192] on div "Shadow Add..." at bounding box center [89, 190] width 112 height 16
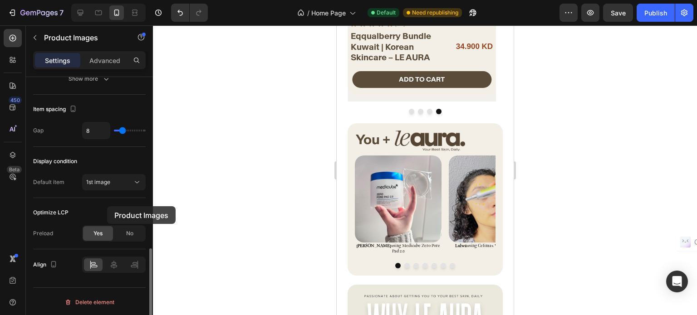
scroll to position [399, 0]
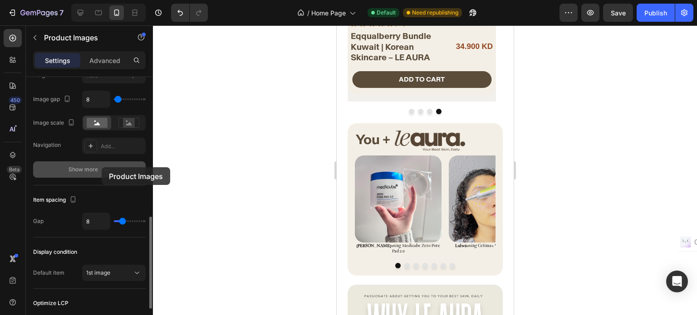
click at [102, 167] on icon "button" at bounding box center [106, 169] width 9 height 9
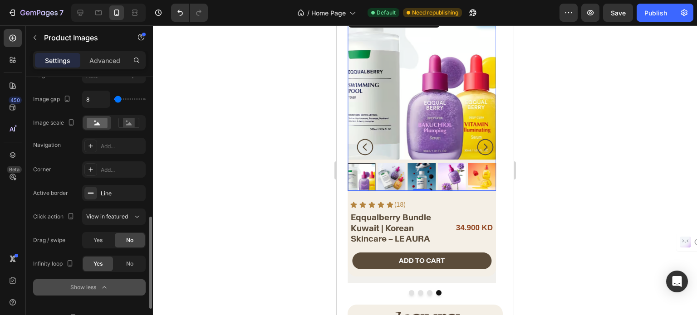
scroll to position [353, 0]
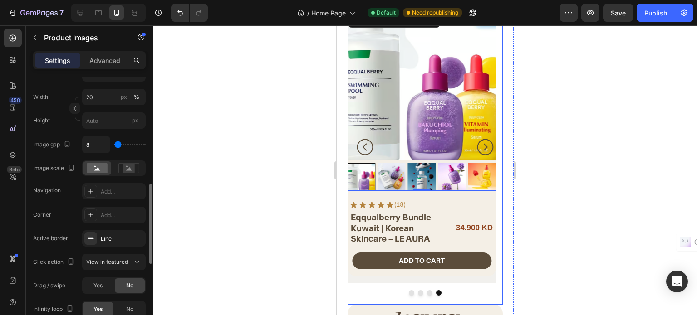
click at [371, 146] on icon "Carousel Back Arrow" at bounding box center [364, 147] width 16 height 16
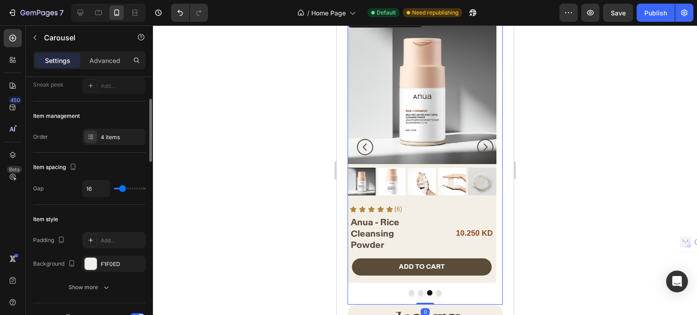
scroll to position [227, 0]
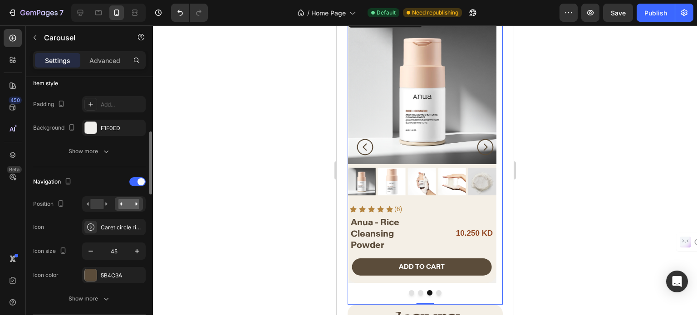
drag, startPoint x: 131, startPoint y: 182, endPoint x: 116, endPoint y: 194, distance: 18.7
click at [132, 181] on div at bounding box center [137, 181] width 16 height 9
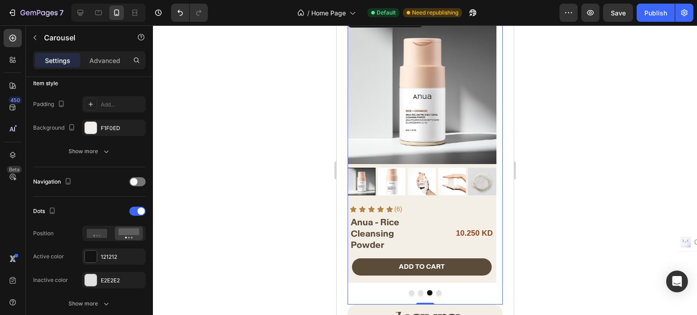
click at [417, 290] on button "Dot" at bounding box center [419, 292] width 5 height 5
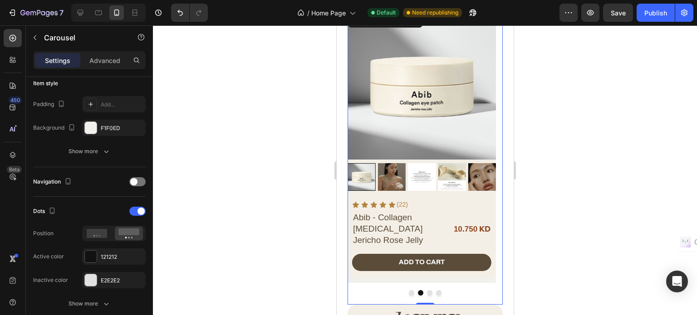
click at [408, 290] on button "Dot" at bounding box center [410, 292] width 5 height 5
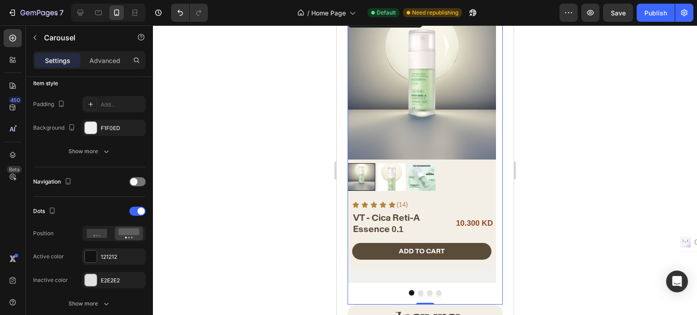
click at [435, 290] on button "Dot" at bounding box center [437, 292] width 5 height 5
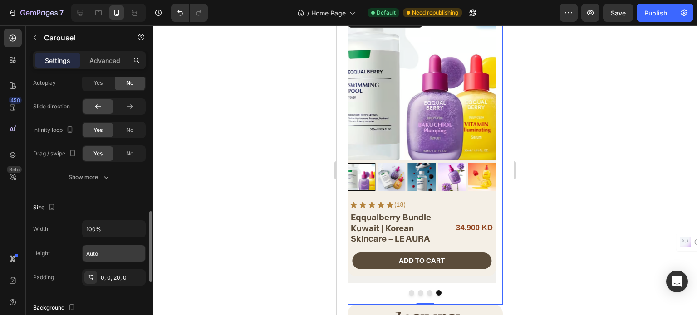
scroll to position [544, 0]
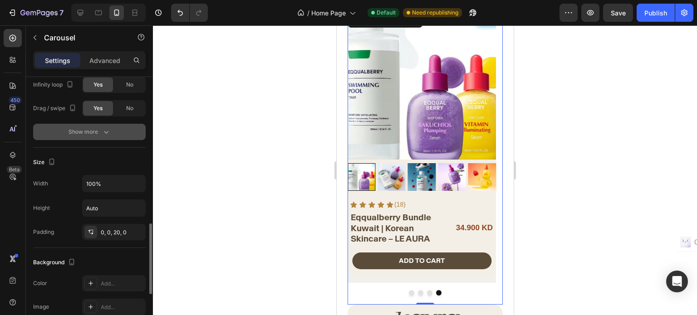
click at [80, 134] on div "Show more" at bounding box center [89, 131] width 42 height 9
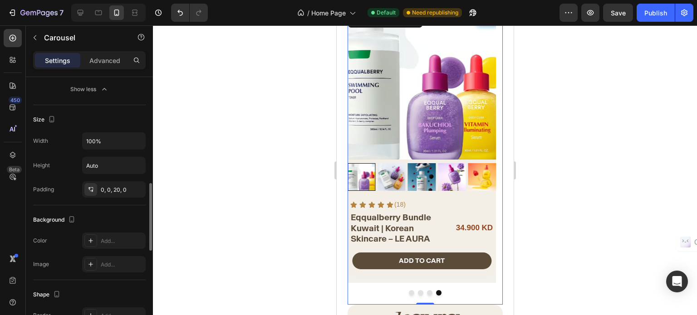
scroll to position [499, 0]
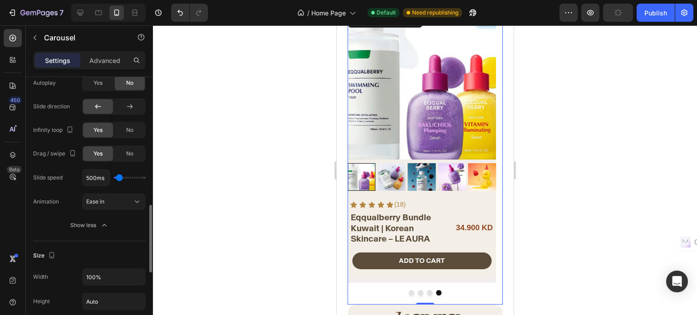
type input "2600ms"
drag, startPoint x: 121, startPoint y: 177, endPoint x: 130, endPoint y: 175, distance: 9.2
type input "2600"
click at [130, 177] on input "range" at bounding box center [130, 178] width 32 height 2
click at [421, 290] on div at bounding box center [424, 292] width 155 height 5
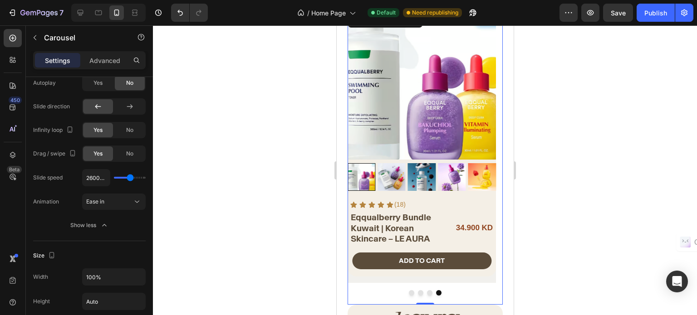
click at [426, 290] on button "Dot" at bounding box center [428, 292] width 5 height 5
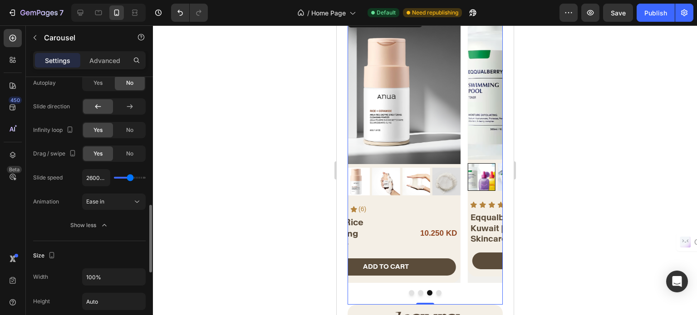
type input "2200ms"
drag, startPoint x: 129, startPoint y: 176, endPoint x: 98, endPoint y: 171, distance: 31.3
type input "100"
click at [114, 177] on input "range" at bounding box center [130, 178] width 32 height 2
click at [98, 171] on input "2200ms" at bounding box center [96, 178] width 27 height 16
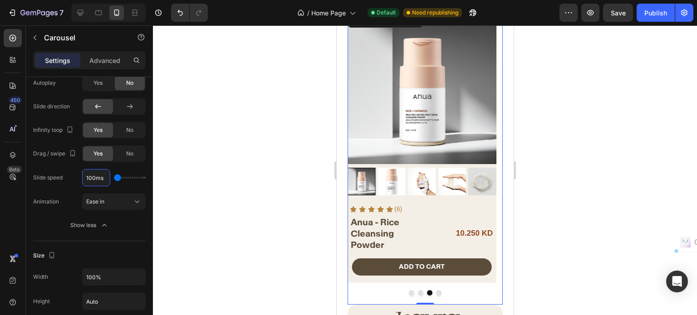
click at [417, 290] on button "Dot" at bounding box center [419, 292] width 5 height 5
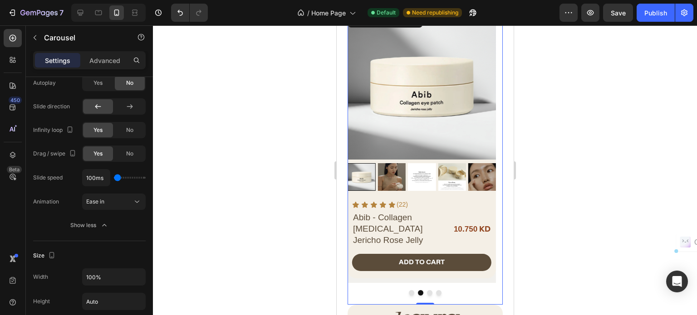
click at [409, 290] on button "Dot" at bounding box center [410, 292] width 5 height 5
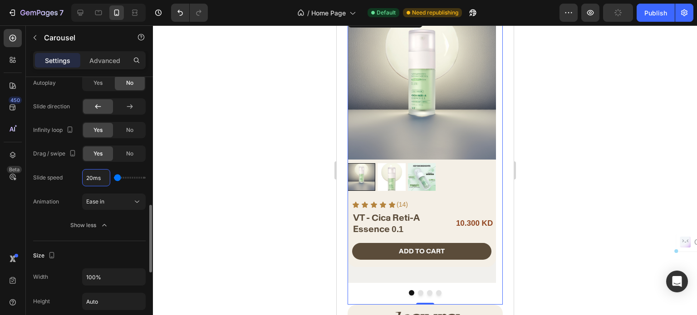
type input "200ms"
type input "200"
type input "200ms"
click at [60, 178] on div "Slide speed" at bounding box center [47, 178] width 29 height 8
drag, startPoint x: 98, startPoint y: 84, endPoint x: 60, endPoint y: 228, distance: 148.6
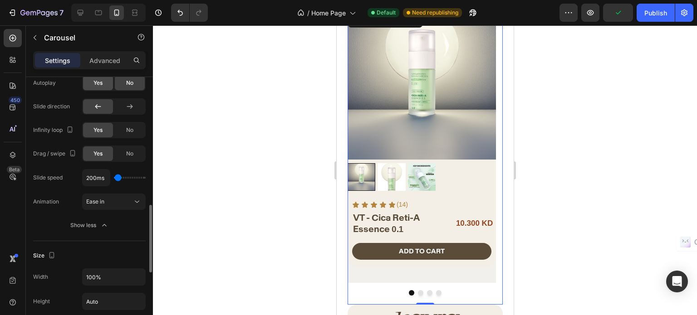
click at [98, 84] on span "Yes" at bounding box center [97, 83] width 9 height 8
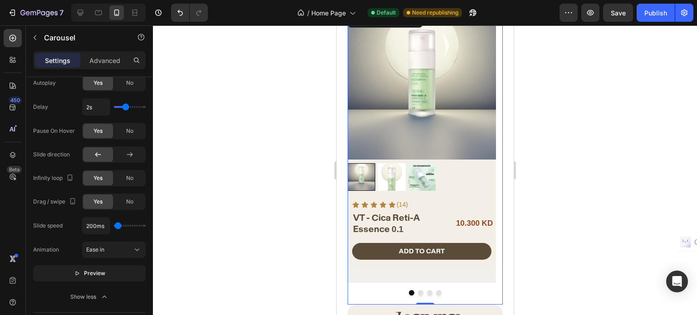
click at [418, 290] on button "Dot" at bounding box center [419, 292] width 5 height 5
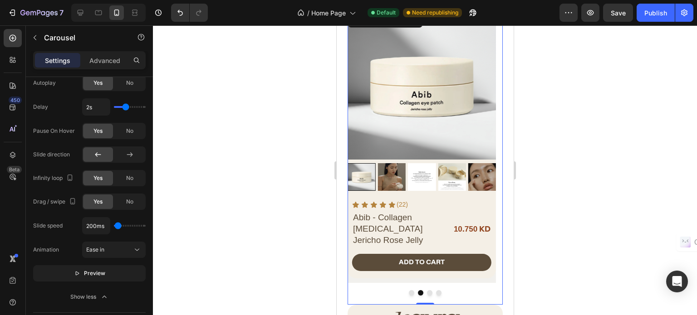
click at [426, 290] on button "Dot" at bounding box center [428, 292] width 5 height 5
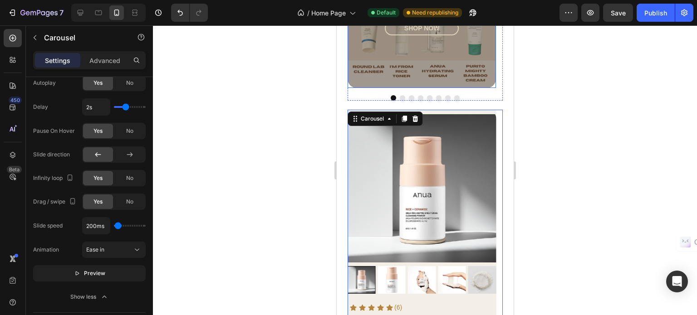
scroll to position [503, 0]
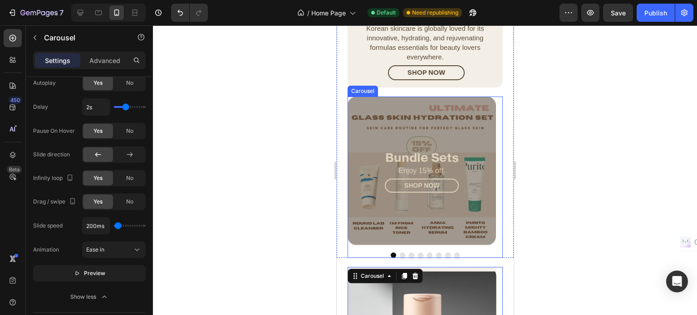
drag, startPoint x: 520, startPoint y: 245, endPoint x: 362, endPoint y: 224, distance: 159.1
click at [371, 253] on div at bounding box center [424, 255] width 155 height 5
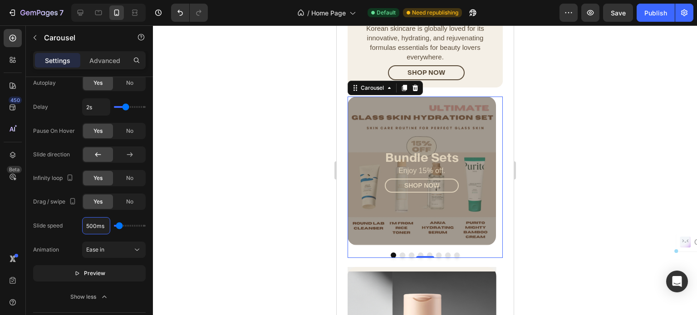
type input "2ms"
type input "100"
type input "200ms"
type input "200"
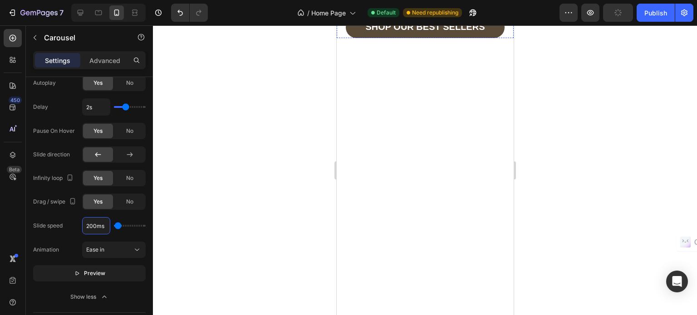
scroll to position [49, 0]
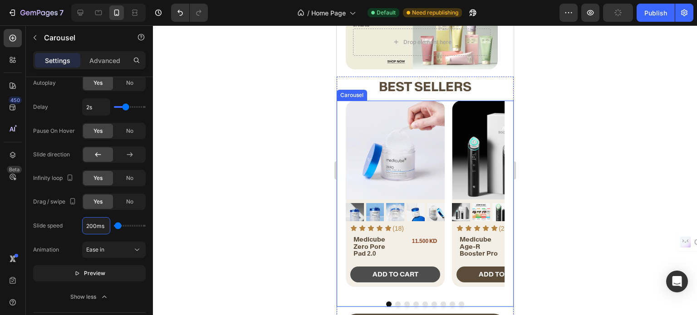
click at [447, 260] on div "Product Images Icon Icon Icon Icon Icon Icon List (18) Text Block Row Medicube …" at bounding box center [424, 198] width 159 height 194
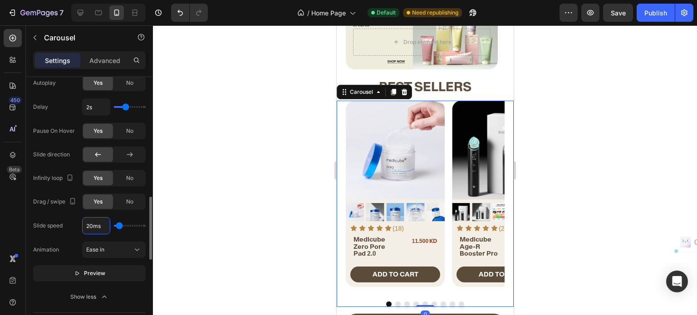
type input "200ms"
type input "200"
type input "200ms"
click at [68, 222] on div "Slide speed 200ms" at bounding box center [89, 225] width 112 height 17
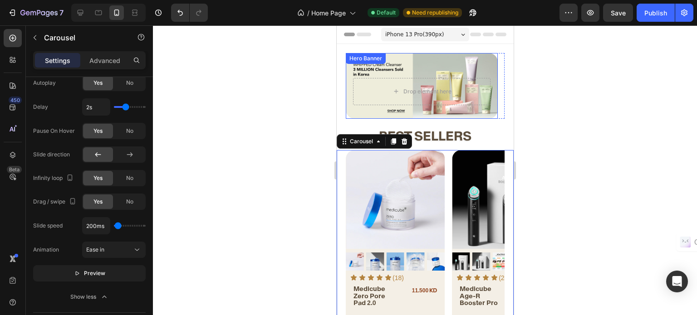
click at [351, 112] on div "Background Image" at bounding box center [421, 86] width 152 height 66
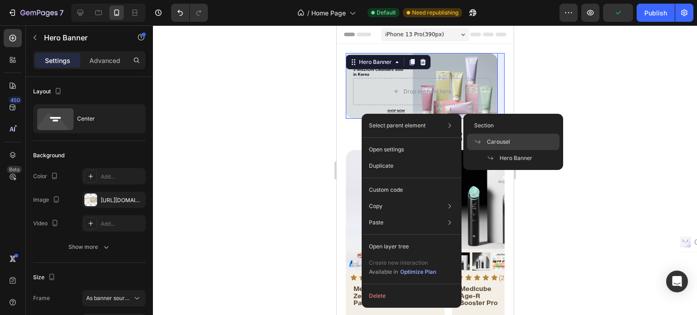
click at [513, 150] on div "Carousel" at bounding box center [513, 158] width 93 height 16
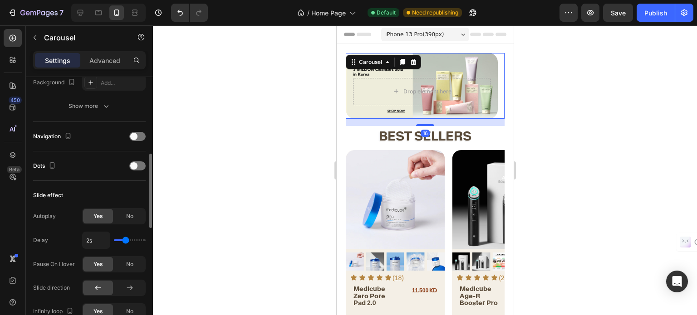
scroll to position [408, 0]
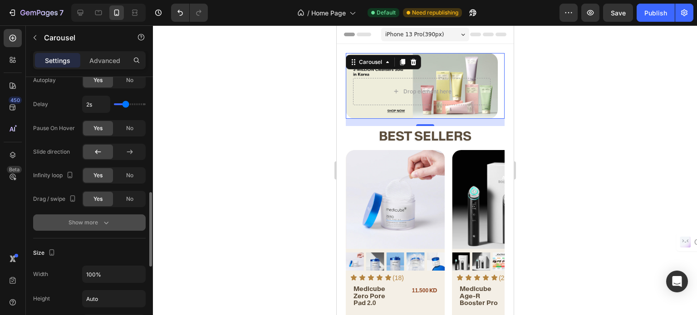
click at [87, 219] on div "Show more" at bounding box center [89, 222] width 42 height 9
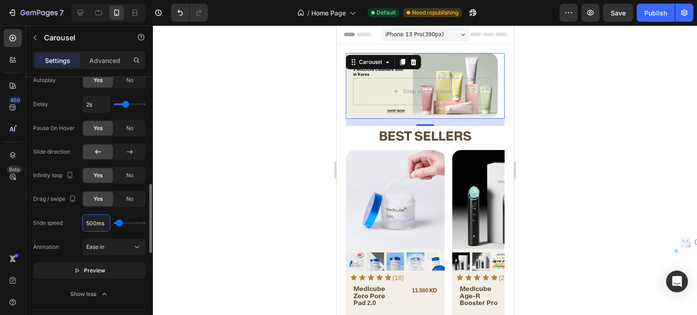
type input "2ms"
type input "100"
type input "200ms"
type input "200"
type input "200ms"
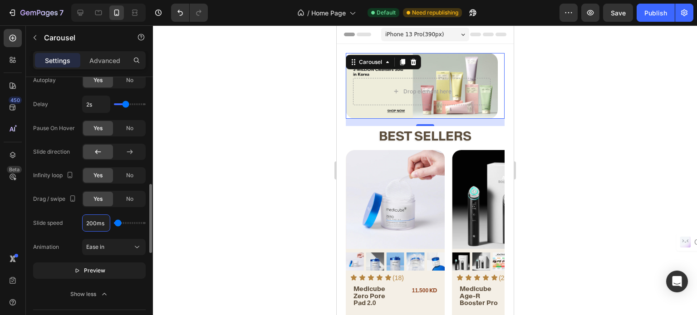
click at [45, 117] on div "Autoplay Yes No Delay 2s Pause On Hover Yes No Slide direction Infinity loop Ye…" at bounding box center [89, 139] width 112 height 135
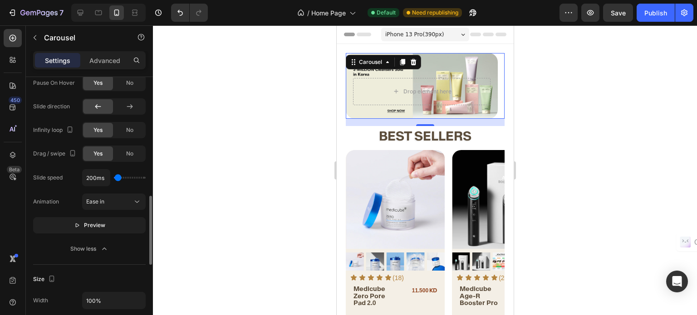
scroll to position [499, 0]
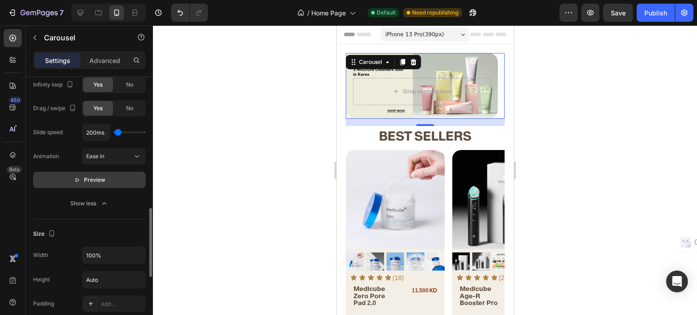
click at [77, 181] on icon "button" at bounding box center [77, 180] width 6 height 6
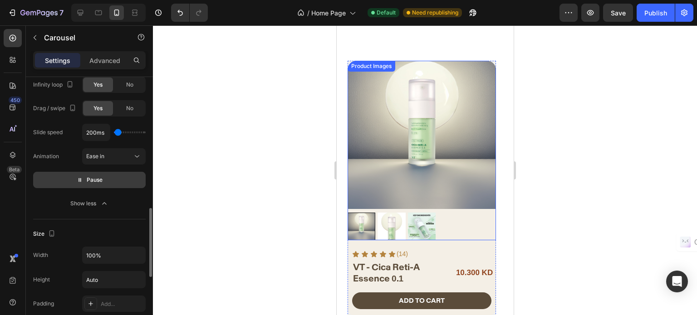
scroll to position [816, 0]
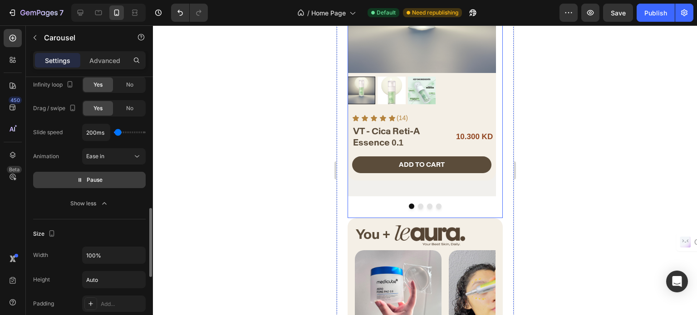
click at [418, 204] on button "Dot" at bounding box center [419, 206] width 5 height 5
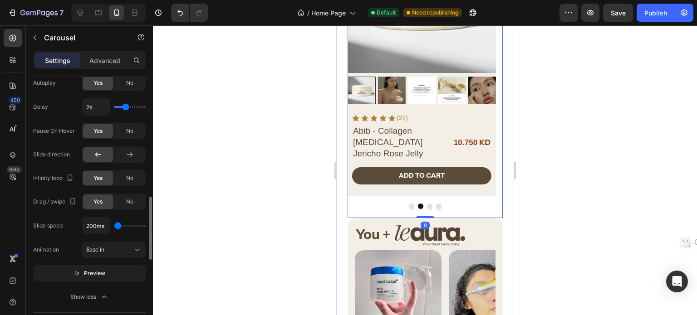
click at [427, 204] on button "Dot" at bounding box center [428, 206] width 5 height 5
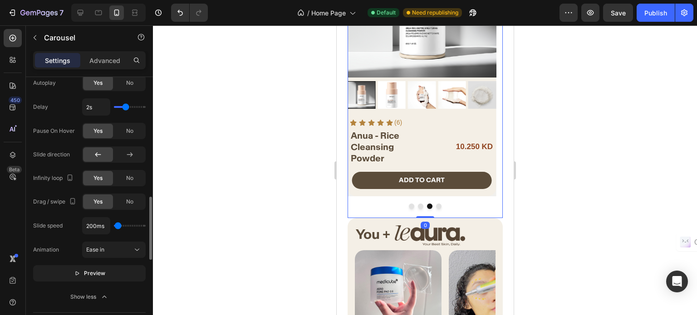
click at [435, 204] on button "Dot" at bounding box center [437, 206] width 5 height 5
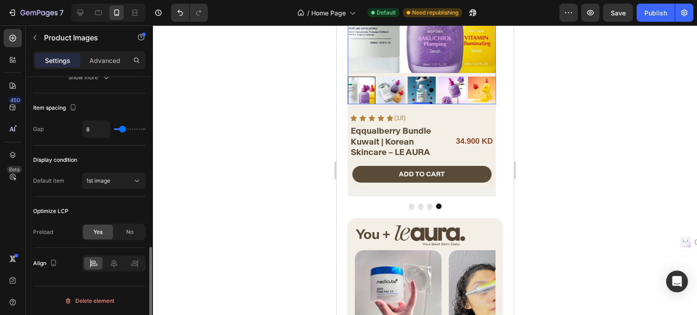
scroll to position [0, 0]
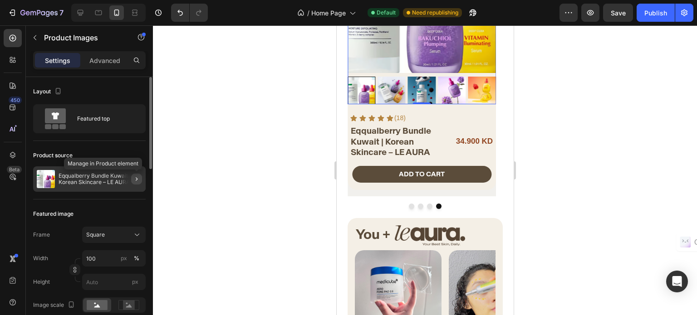
click at [136, 177] on icon "button" at bounding box center [136, 178] width 7 height 7
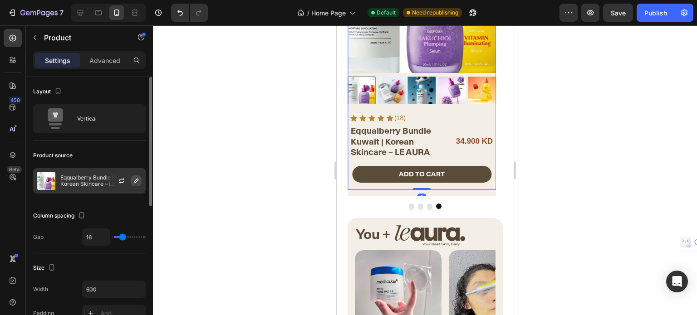
click at [136, 181] on icon "button" at bounding box center [136, 181] width 5 height 5
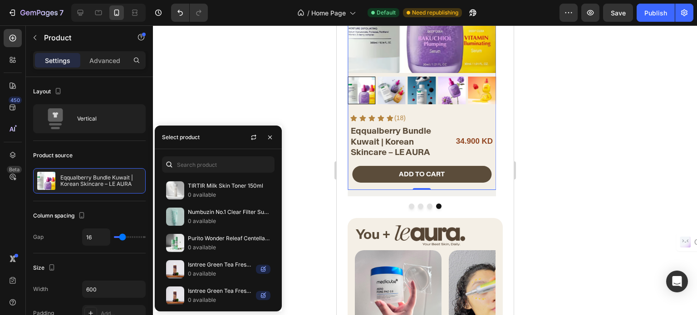
scroll to position [1978, 0]
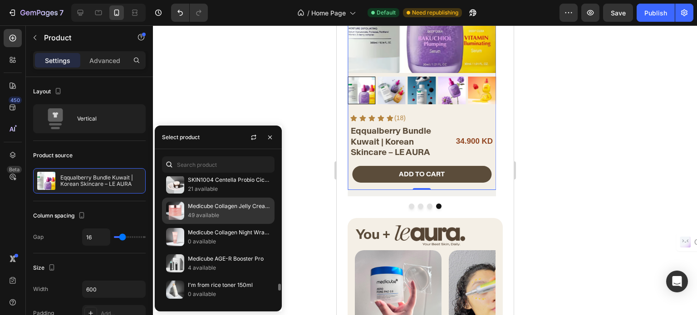
click at [218, 224] on div "Medicube Collagen Jelly Cream 110ml 49 available" at bounding box center [218, 237] width 112 height 26
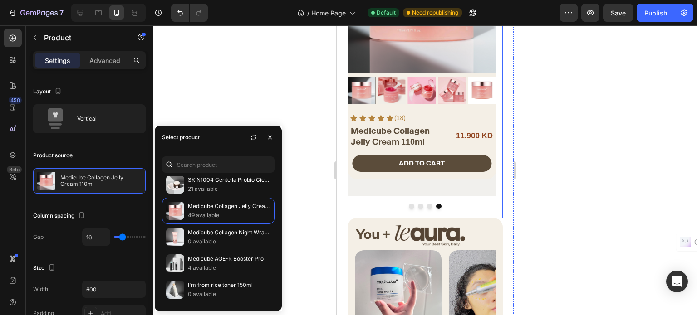
click at [426, 204] on button "Dot" at bounding box center [428, 206] width 5 height 5
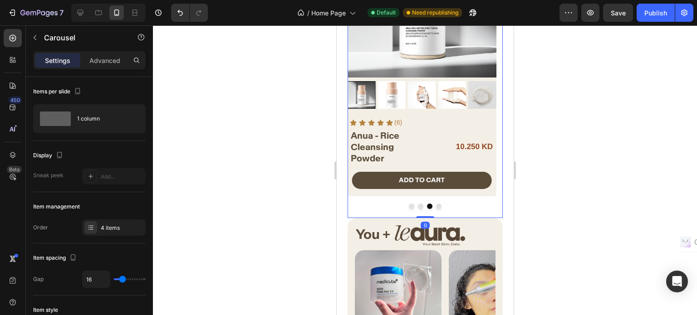
click at [435, 204] on button "Dot" at bounding box center [437, 206] width 5 height 5
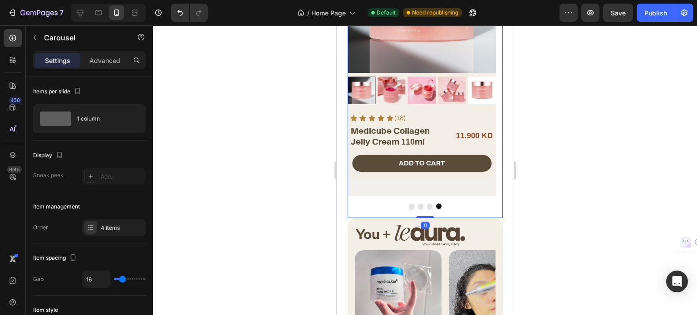
click at [426, 204] on button "Dot" at bounding box center [428, 206] width 5 height 5
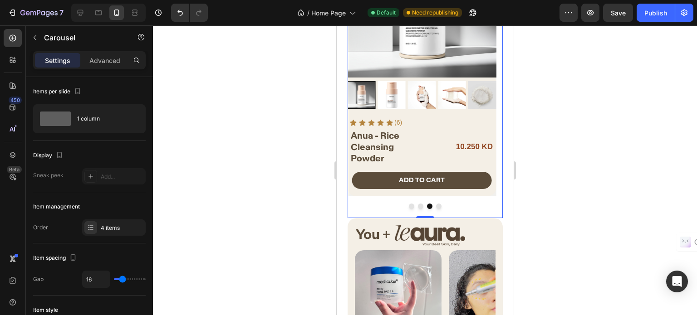
click at [435, 204] on button "Dot" at bounding box center [437, 206] width 5 height 5
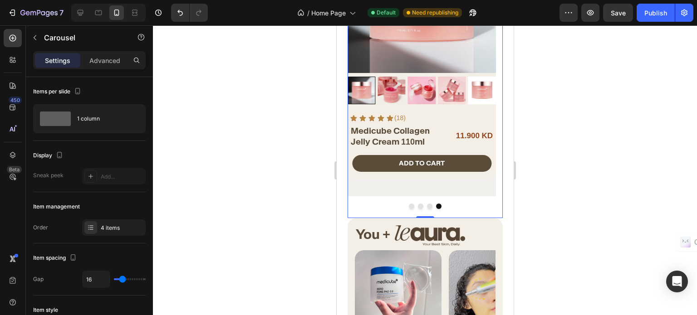
click at [426, 204] on button "Dot" at bounding box center [428, 206] width 5 height 5
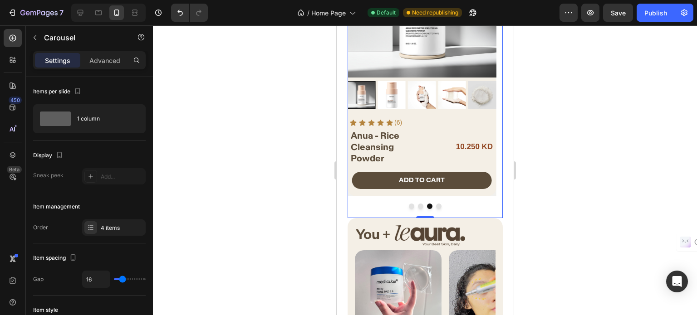
click at [417, 204] on button "Dot" at bounding box center [419, 206] width 5 height 5
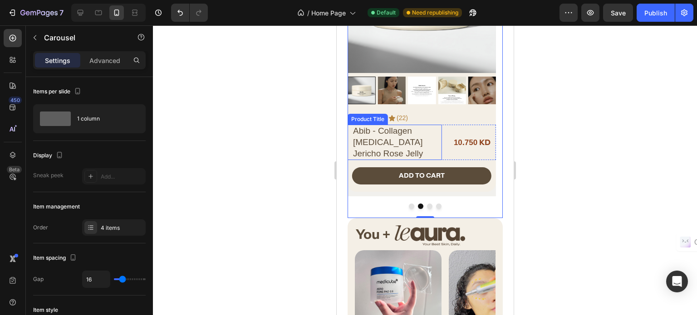
click at [383, 141] on h2 "Abib - Collagen [MEDICAL_DATA] Jericho Rose Jelly" at bounding box center [395, 142] width 89 height 35
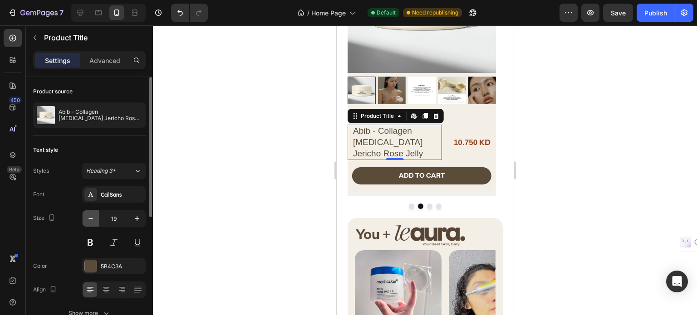
click at [91, 217] on icon "button" at bounding box center [90, 218] width 9 height 9
type input "18"
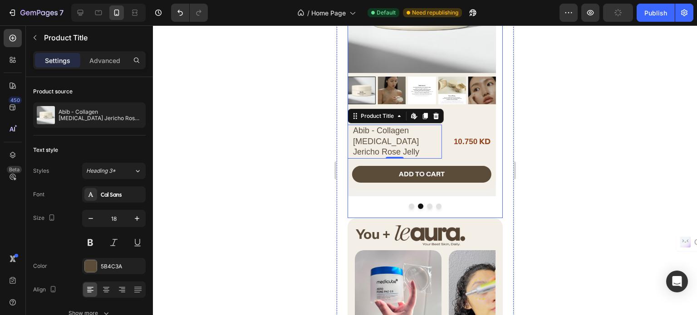
click at [426, 204] on button "Dot" at bounding box center [428, 206] width 5 height 5
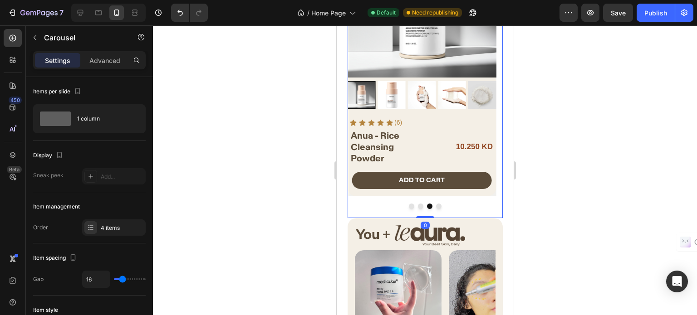
click at [436, 204] on button "Dot" at bounding box center [437, 206] width 5 height 5
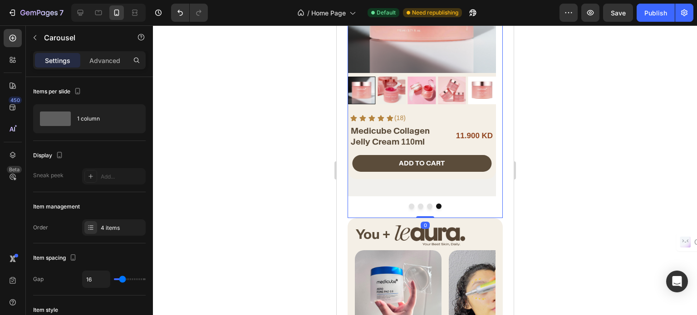
click at [404, 204] on div at bounding box center [424, 206] width 155 height 5
click at [408, 204] on button "Dot" at bounding box center [410, 206] width 5 height 5
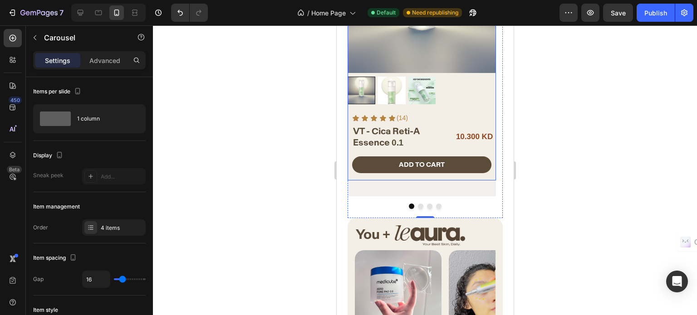
click at [376, 175] on div "ADD TO CART Add to Cart" at bounding box center [421, 168] width 148 height 24
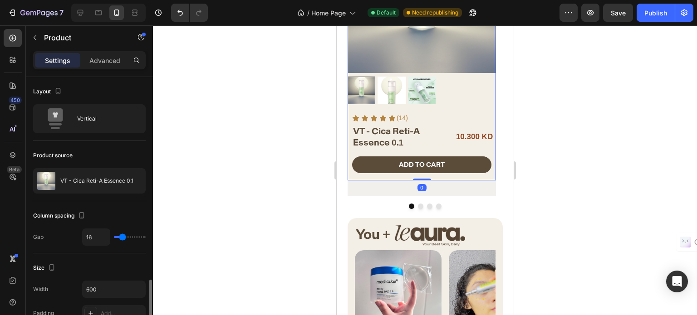
scroll to position [227, 0]
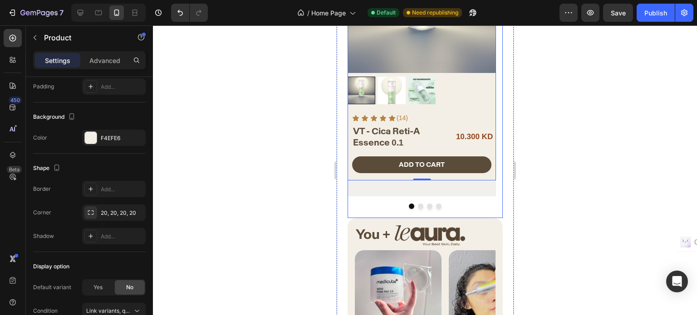
click at [365, 187] on div "Product Images Icon Icon Icon Icon Icon Icon List (14) Text Block Row VT - Cica…" at bounding box center [424, 71] width 155 height 293
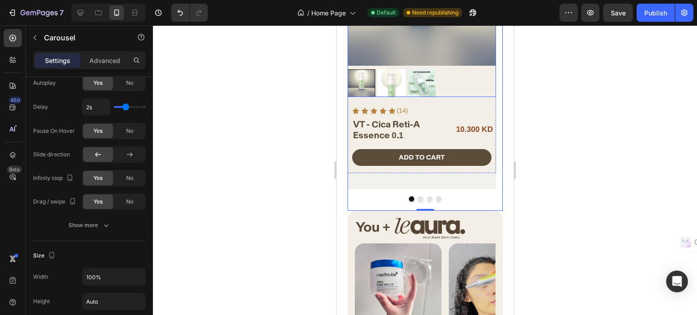
scroll to position [635, 0]
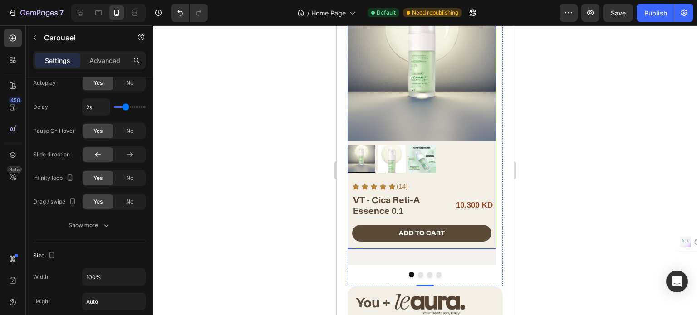
click at [443, 219] on div "Icon Icon Icon Icon Icon Icon List (14) Text Block Row VT - Cica Reti-A Essence…" at bounding box center [421, 214] width 148 height 69
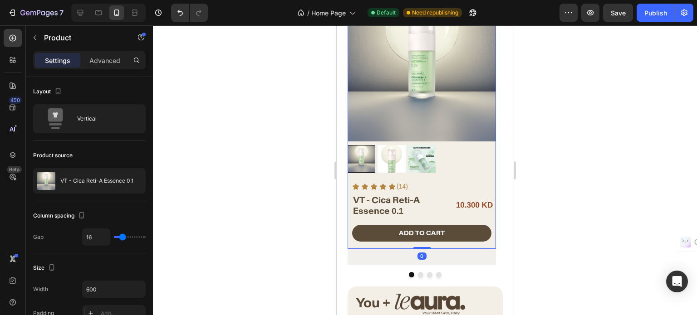
scroll to position [273, 0]
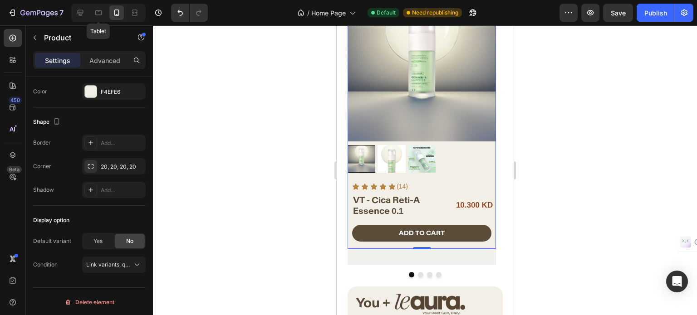
click at [88, 14] on div "Tablet" at bounding box center [108, 13] width 74 height 18
click at [81, 15] on icon at bounding box center [81, 13] width 6 height 6
type input "12"
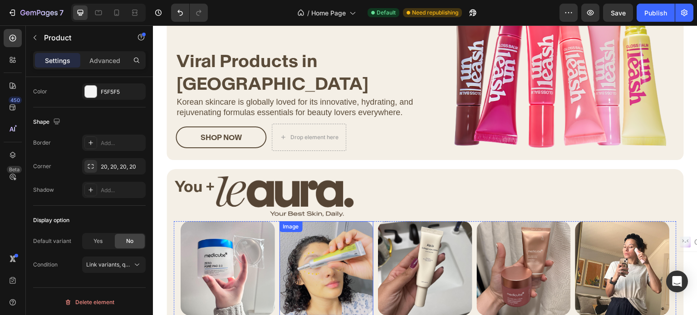
scroll to position [629, 0]
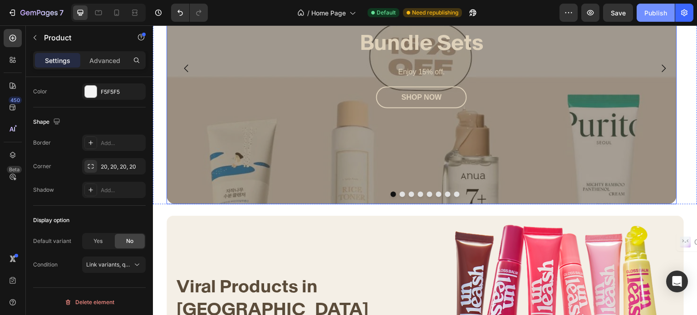
click at [650, 15] on div "Publish" at bounding box center [655, 13] width 23 height 10
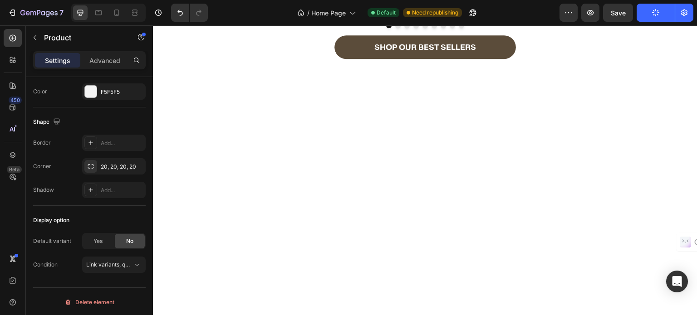
scroll to position [176, 0]
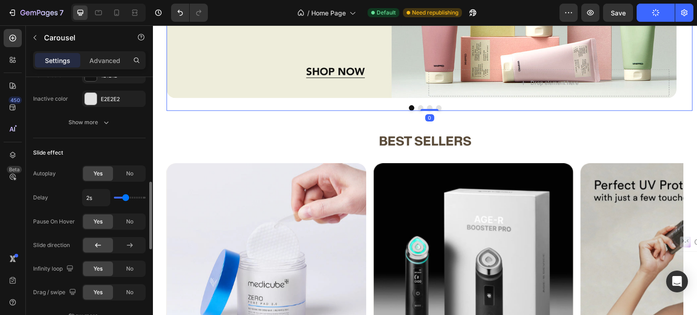
scroll to position [590, 0]
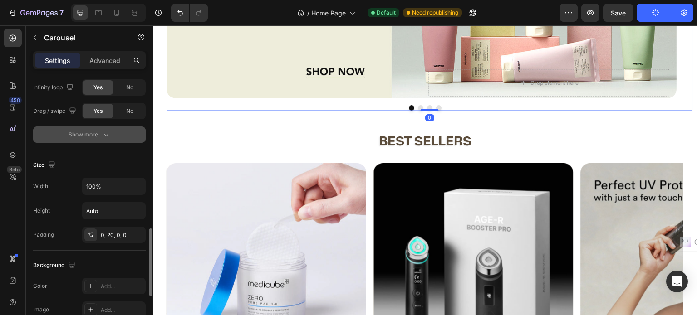
click at [92, 131] on div "Show more" at bounding box center [89, 134] width 42 height 9
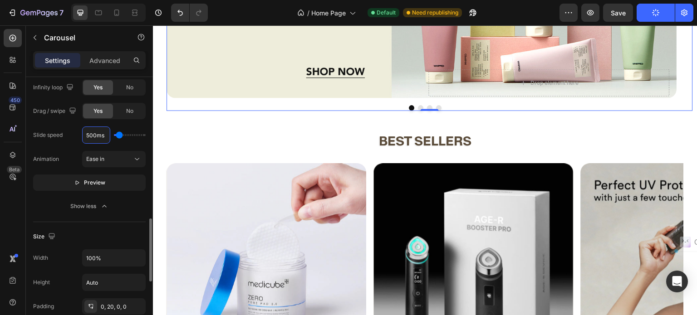
type input "2ms"
type input "100"
type input "200ms"
type input "200"
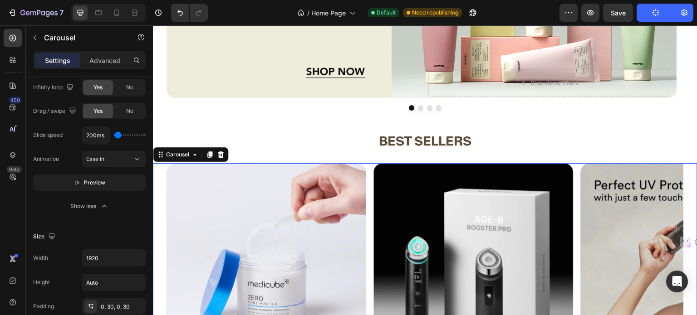
click at [382, 143] on strong "best sellers" at bounding box center [425, 141] width 93 height 16
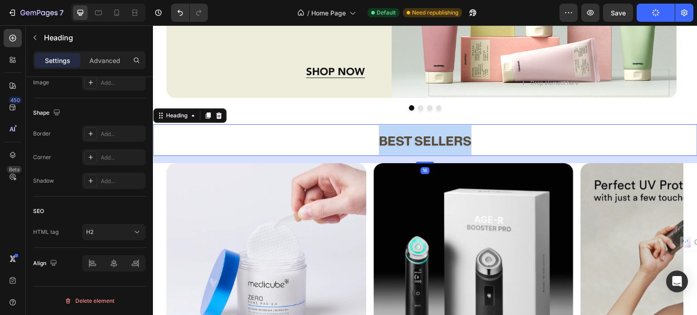
scroll to position [0, 0]
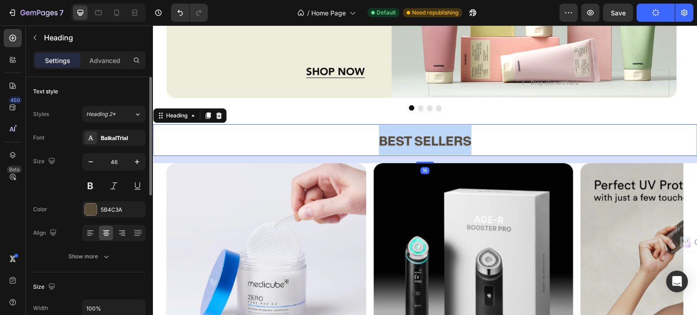
click at [382, 143] on strong "best sellers" at bounding box center [425, 141] width 93 height 16
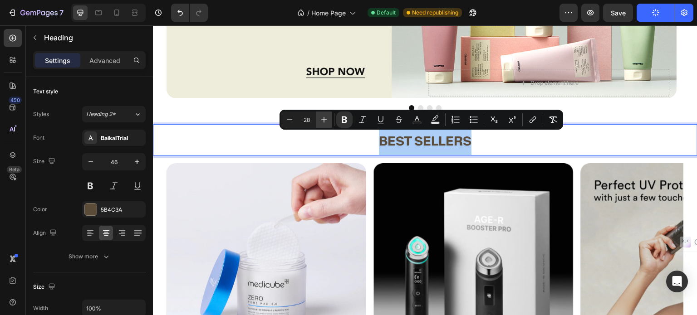
click at [323, 119] on icon "Editor contextual toolbar" at bounding box center [323, 119] width 9 height 9
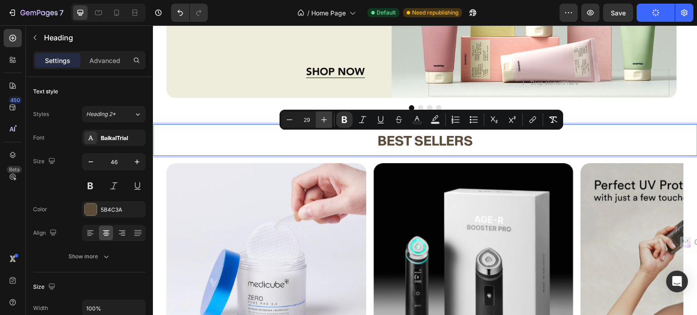
click at [323, 119] on icon "Editor contextual toolbar" at bounding box center [323, 119] width 9 height 9
type input "33"
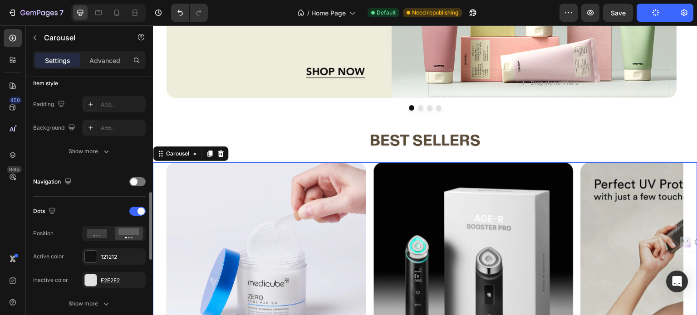
scroll to position [363, 0]
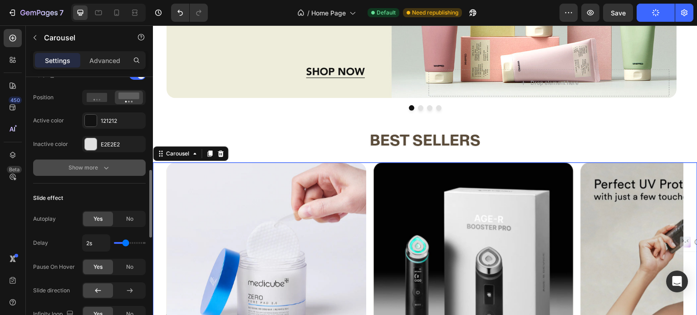
click at [87, 165] on div "Show more" at bounding box center [89, 167] width 42 height 9
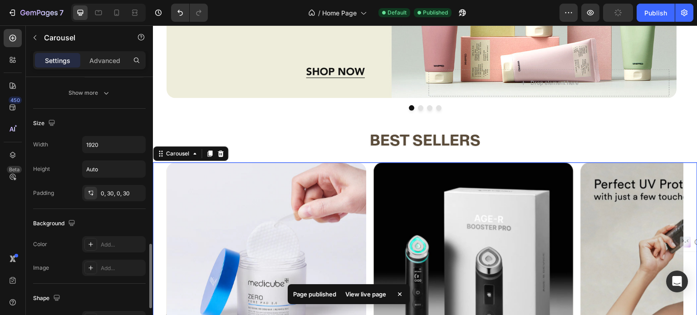
scroll to position [635, 0]
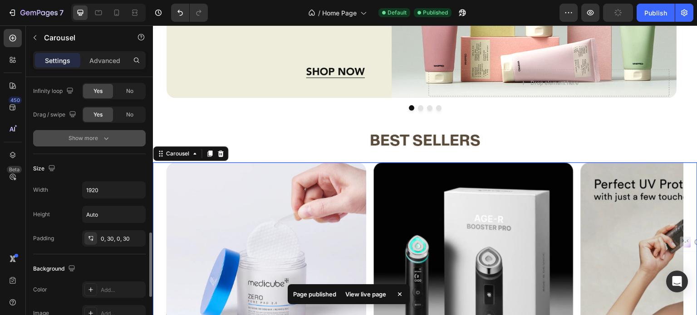
click at [78, 138] on div "Show more" at bounding box center [89, 138] width 42 height 9
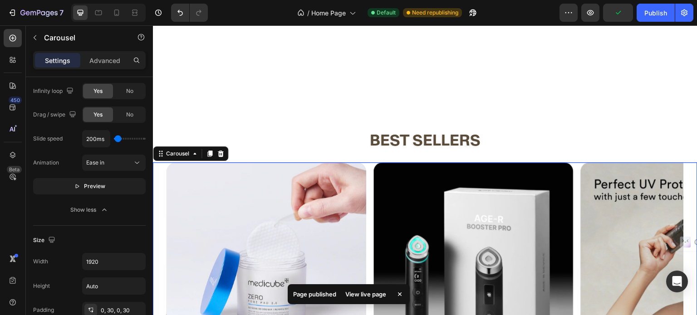
scroll to position [584, 0]
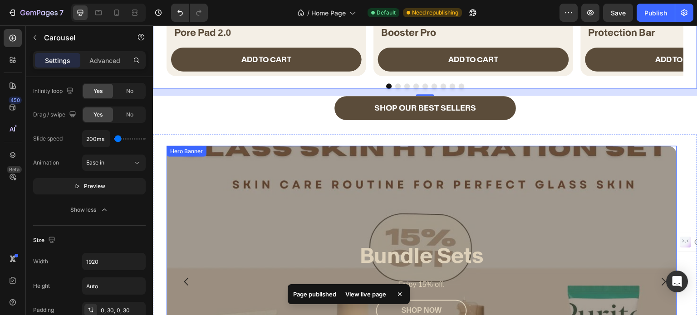
click at [334, 165] on div "Overlay" at bounding box center [421, 282] width 510 height 272
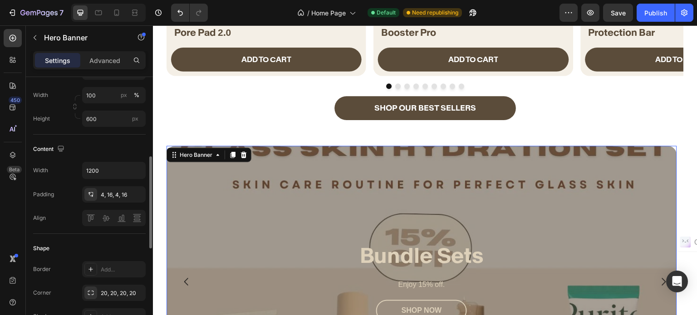
scroll to position [91, 0]
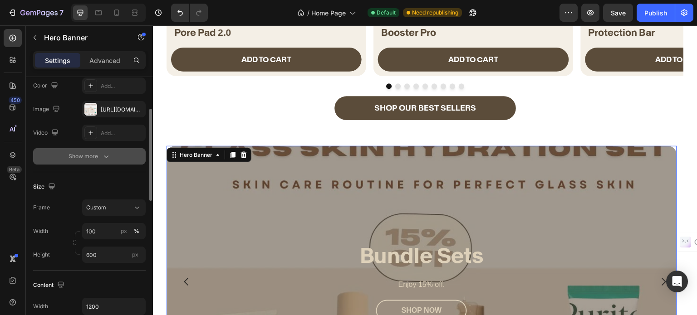
click at [69, 154] on button "Show more" at bounding box center [89, 156] width 112 height 16
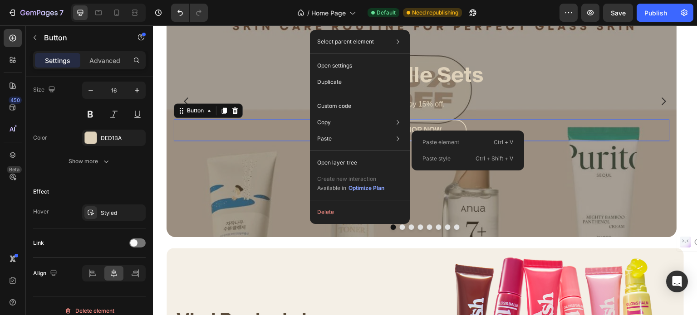
scroll to position [0, 0]
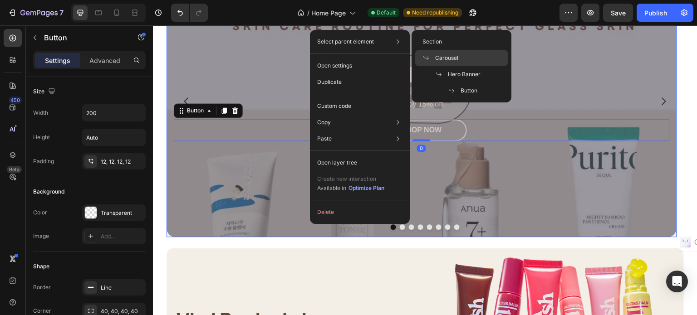
drag, startPoint x: 455, startPoint y: 58, endPoint x: 247, endPoint y: 48, distance: 208.4
click at [455, 58] on span "Carousel" at bounding box center [446, 58] width 23 height 8
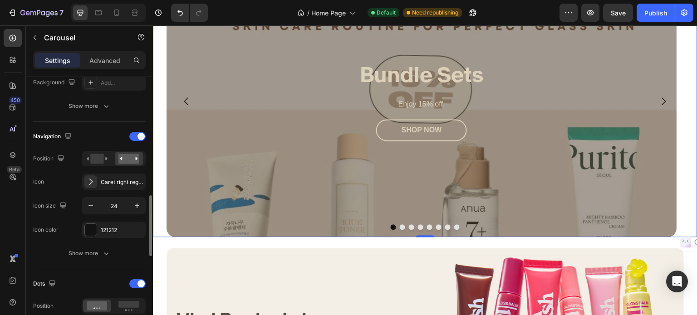
scroll to position [227, 0]
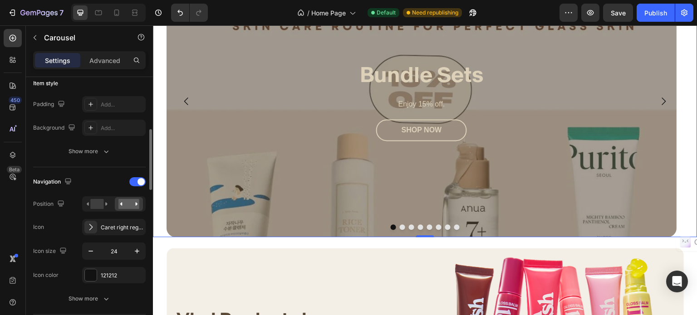
click at [139, 175] on div "Navigation" at bounding box center [89, 182] width 112 height 15
click at [136, 181] on div at bounding box center [137, 181] width 16 height 9
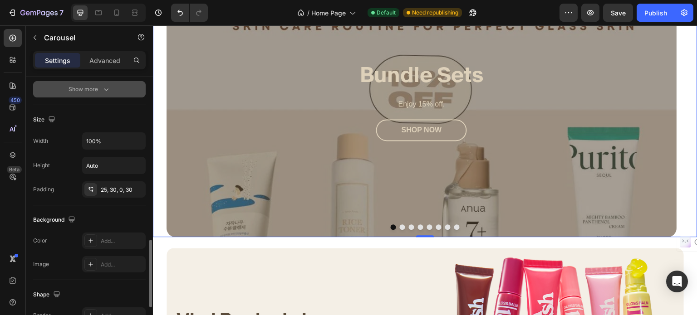
scroll to position [590, 0]
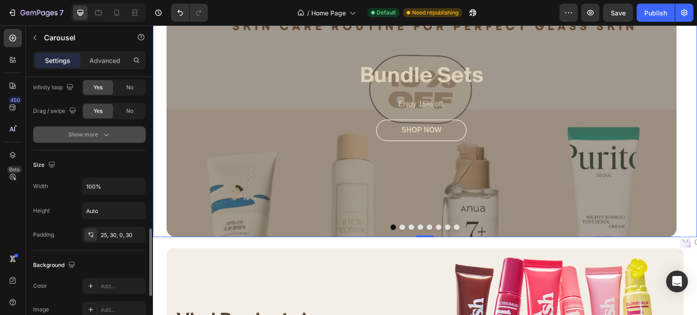
click at [90, 139] on button "Show more" at bounding box center [89, 135] width 112 height 16
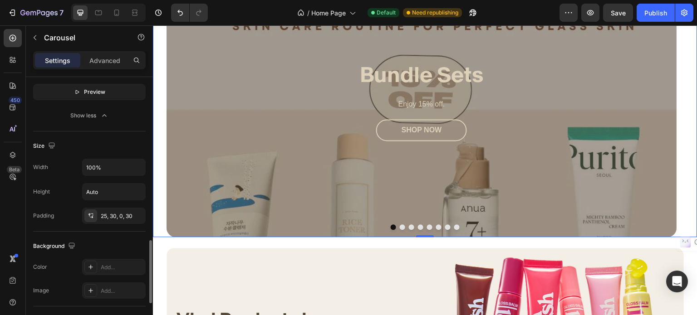
scroll to position [726, 0]
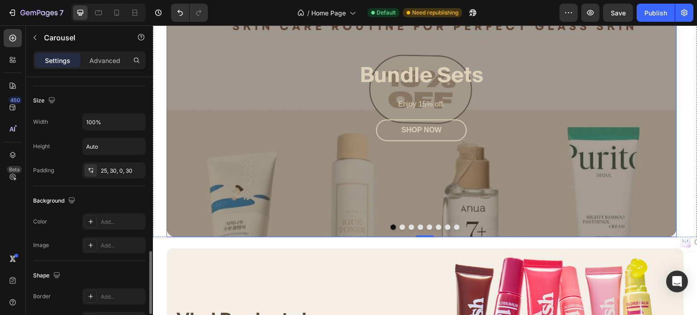
click at [273, 174] on div "Overlay" at bounding box center [421, 101] width 510 height 272
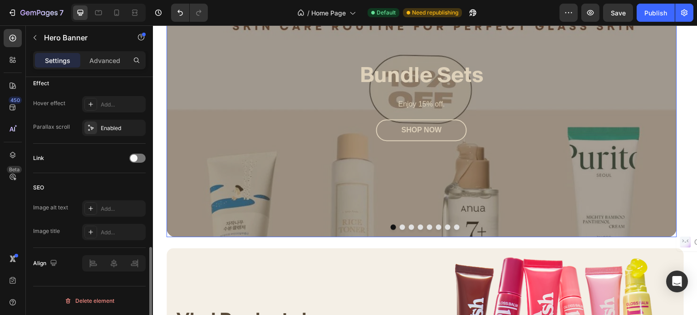
scroll to position [0, 0]
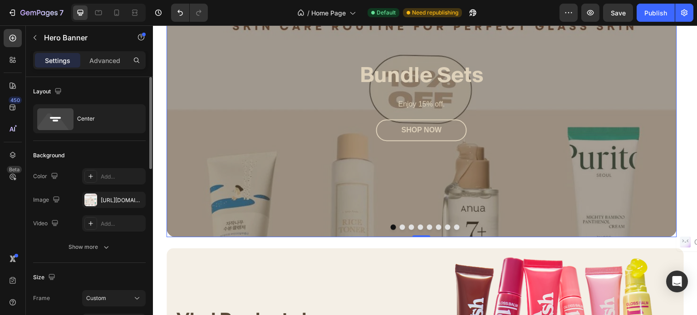
click at [67, 192] on div "Image https://cdn.shopify.com/s/files/1/0698/8624/7138/files/gempages_580615690…" at bounding box center [89, 200] width 112 height 16
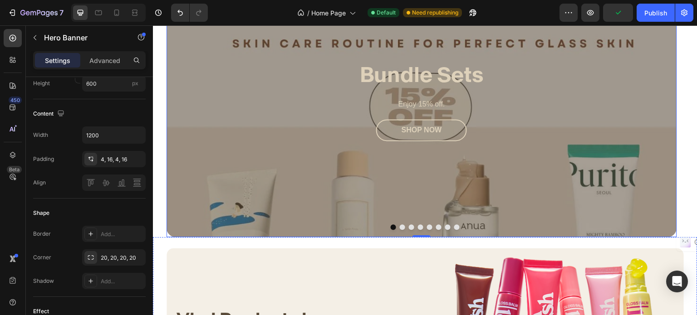
scroll to position [947, 0]
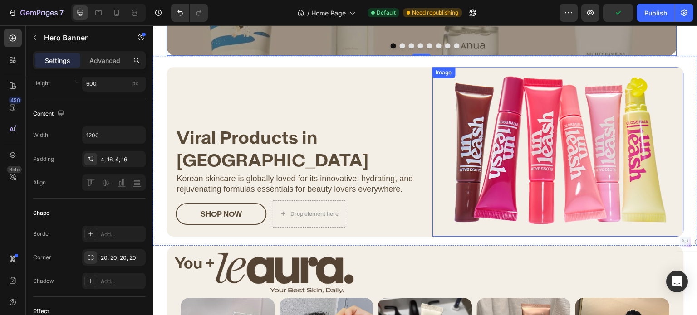
click at [478, 161] on img at bounding box center [557, 152] width 251 height 170
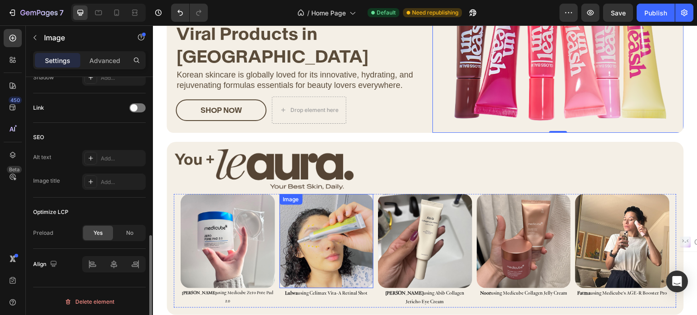
scroll to position [1128, 0]
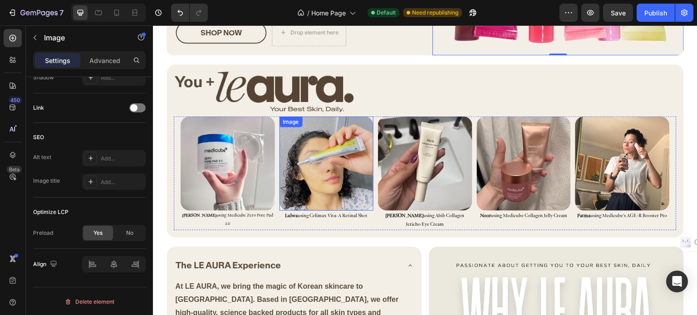
drag, startPoint x: 329, startPoint y: 156, endPoint x: 298, endPoint y: 164, distance: 31.5
click at [328, 156] on img at bounding box center [326, 164] width 94 height 94
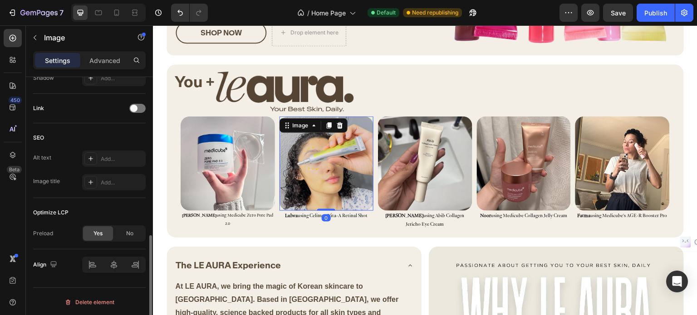
scroll to position [396, 0]
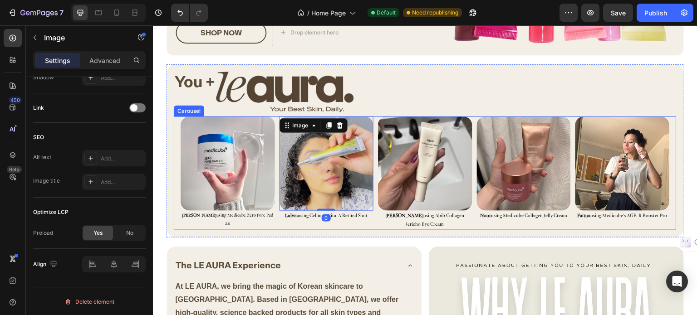
click at [275, 117] on div "Image Mariam using Medicube Zero Pore Pad 2.0 Text Block Image 0 Lulwa using Ce…" at bounding box center [428, 174] width 496 height 114
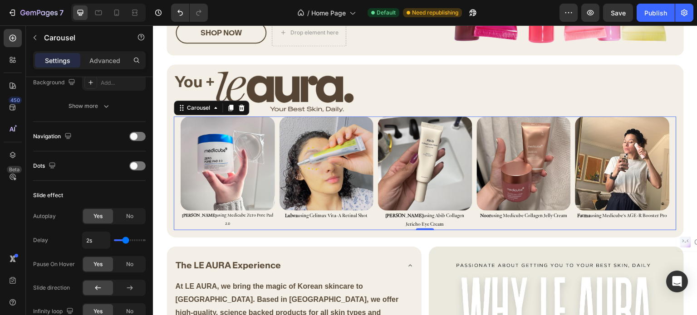
scroll to position [408, 0]
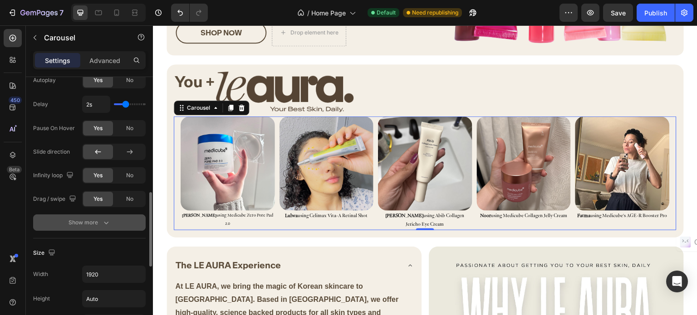
click at [97, 223] on div "Show more" at bounding box center [89, 222] width 42 height 9
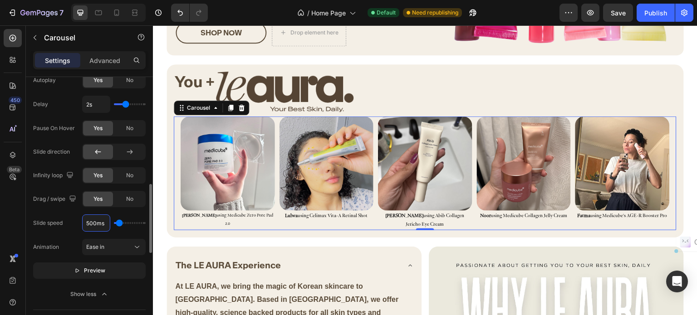
type input "2ms"
type input "100"
type input "200ms"
type input "200"
type input "200ms"
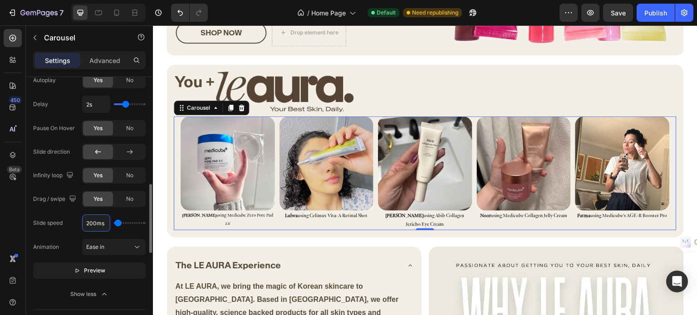
click at [63, 211] on div "Autoplay Yes No Delay 2s Pause On Hover Yes No Slide direction Infinity loop Ye…" at bounding box center [89, 187] width 112 height 230
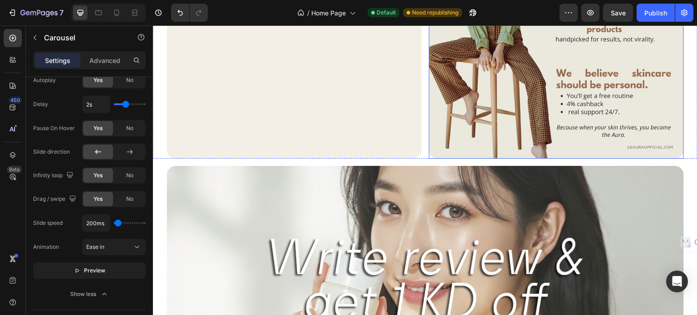
scroll to position [1536, 0]
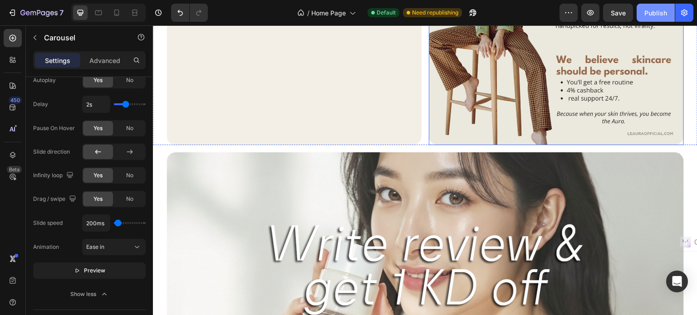
click at [653, 18] on button "Publish" at bounding box center [655, 13] width 38 height 18
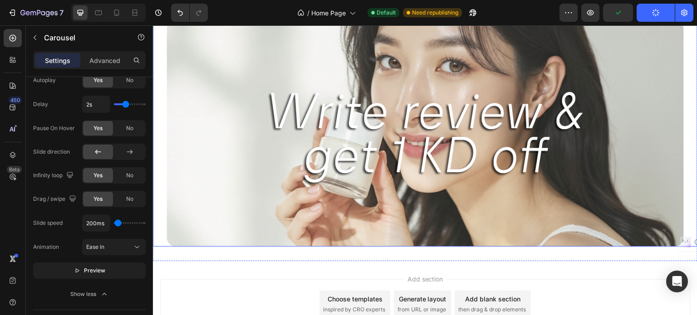
scroll to position [1740, 0]
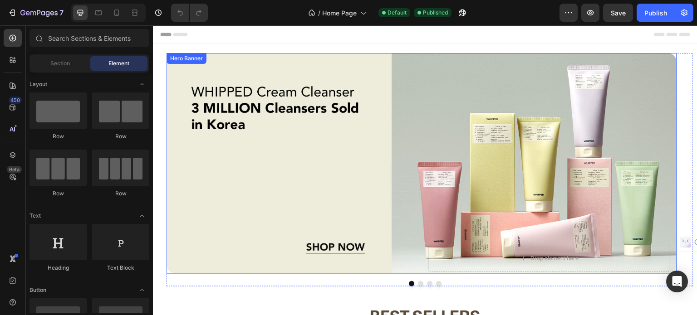
click at [312, 175] on div "Background Image" at bounding box center [421, 163] width 510 height 221
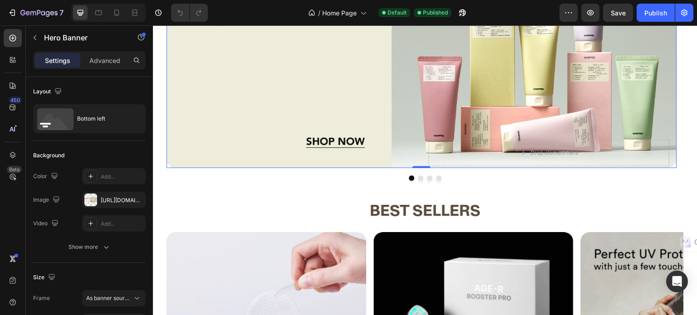
scroll to position [181, 0]
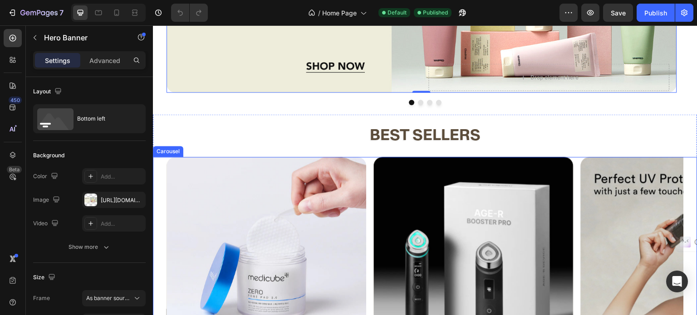
drag, startPoint x: 369, startPoint y: 184, endPoint x: 350, endPoint y: 190, distance: 20.1
click at [369, 184] on div "Product Images Icon Icon Icon Icon Icon Icon List (18) Text Block Row Medicube …" at bounding box center [424, 318] width 517 height 322
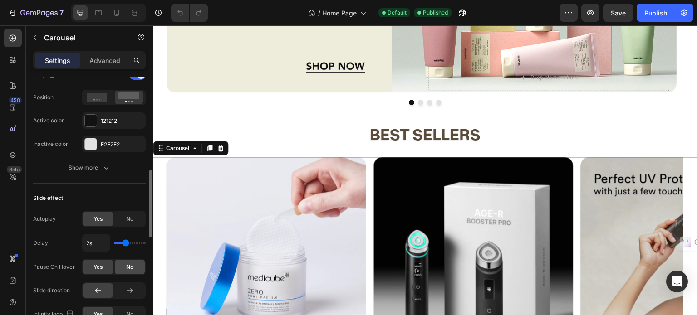
scroll to position [408, 0]
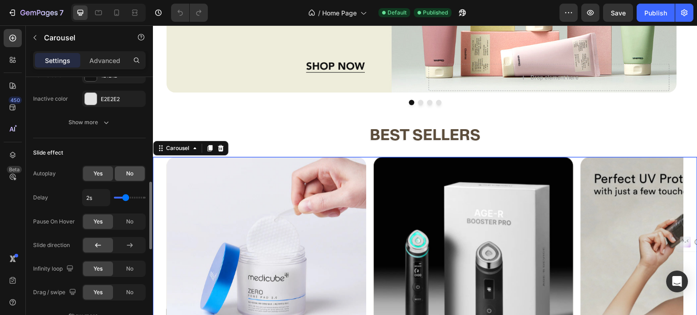
click at [124, 173] on div "No" at bounding box center [130, 173] width 30 height 15
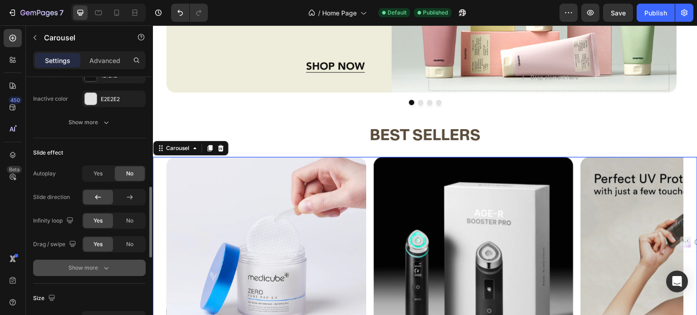
click at [97, 260] on button "Show more" at bounding box center [89, 268] width 112 height 16
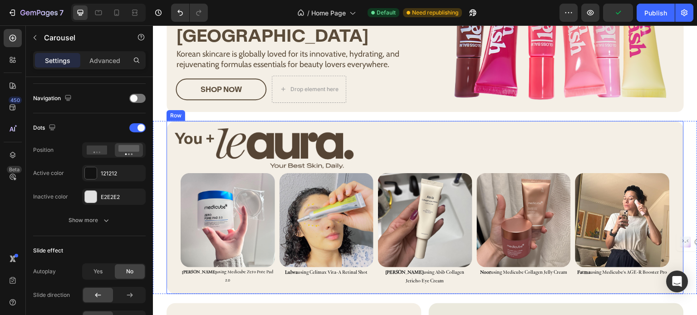
scroll to position [1134, 0]
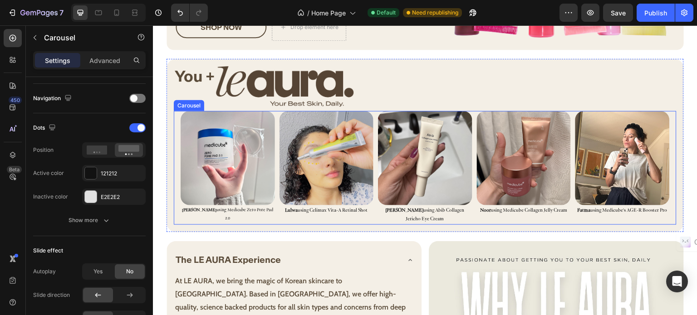
click at [376, 201] on div "Image [PERSON_NAME] using Medicube Zero Pore Pad 2.0 Text Block Image Lulwa usi…" at bounding box center [428, 168] width 496 height 114
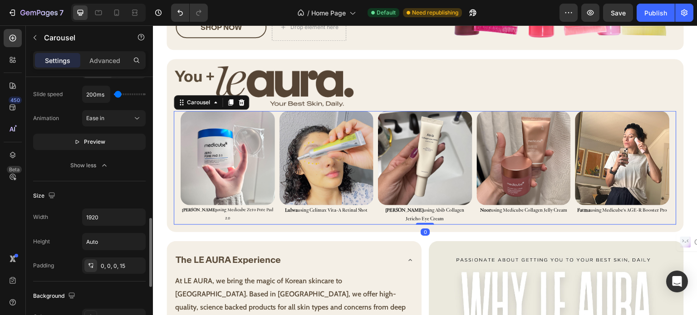
scroll to position [356, 0]
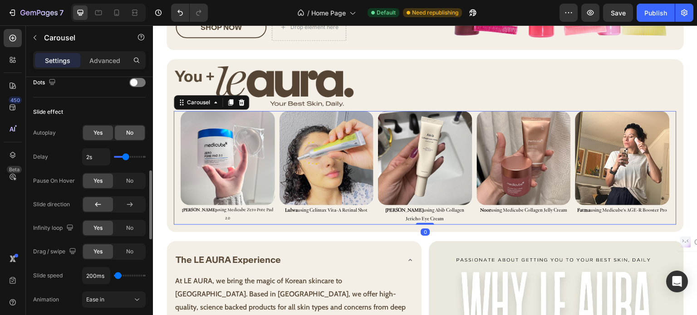
click at [127, 132] on span "No" at bounding box center [129, 133] width 7 height 8
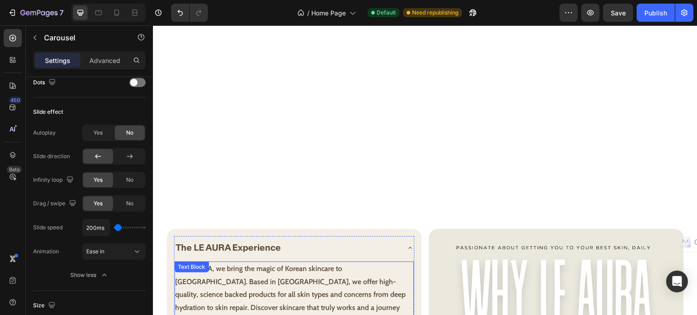
scroll to position [1406, 0]
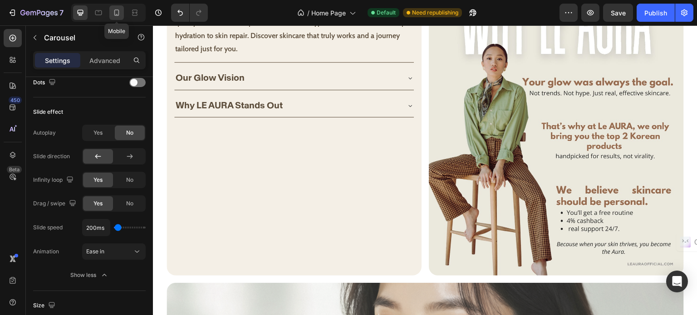
click at [119, 9] on icon at bounding box center [116, 12] width 9 height 9
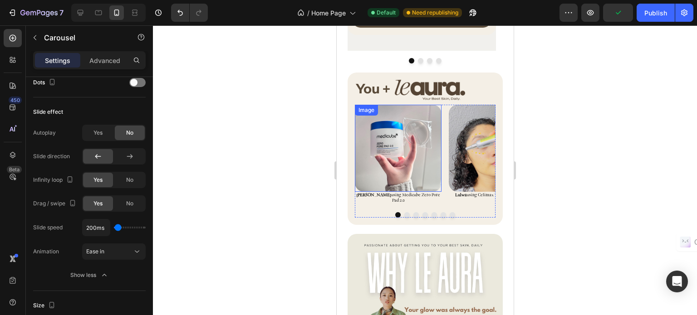
scroll to position [1232, 0]
click at [443, 119] on div "Image [PERSON_NAME] using Medicube Zero Pore Pad 2.0 Text Block Image Lulwa usi…" at bounding box center [424, 155] width 141 height 100
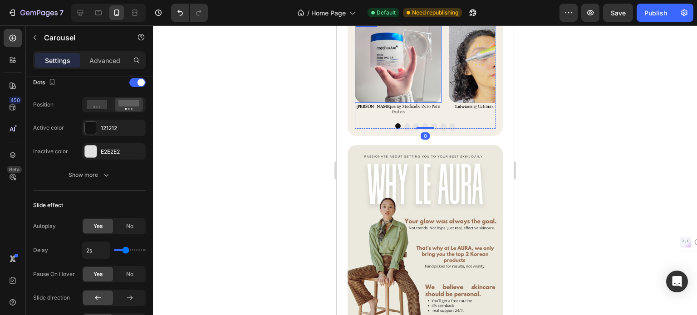
scroll to position [960, 0]
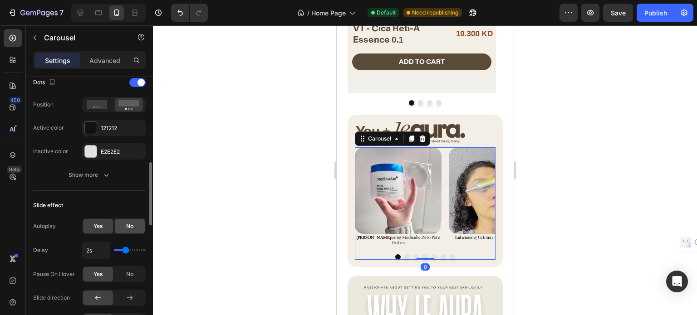
click at [133, 223] on div "No" at bounding box center [130, 226] width 30 height 15
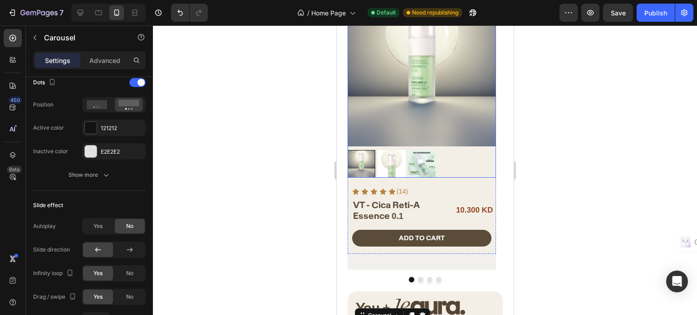
scroll to position [778, 0]
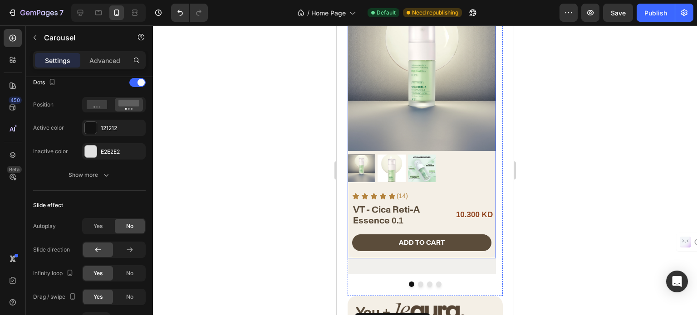
click at [419, 257] on div "ADD TO CART Add to Cart" at bounding box center [421, 246] width 148 height 24
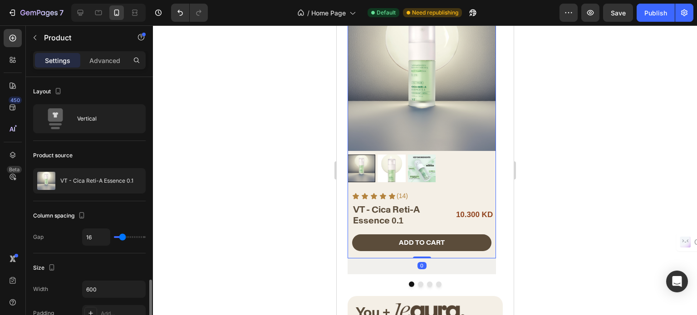
scroll to position [136, 0]
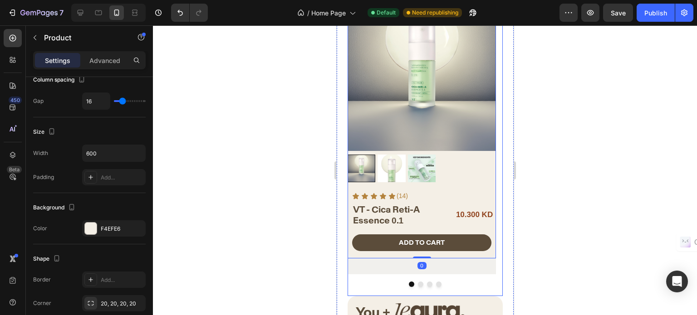
click at [401, 282] on div at bounding box center [424, 284] width 155 height 5
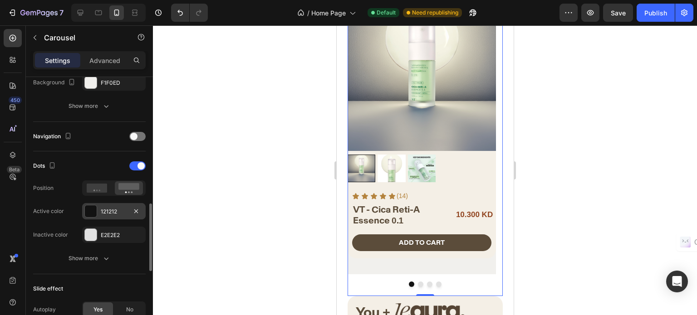
scroll to position [363, 0]
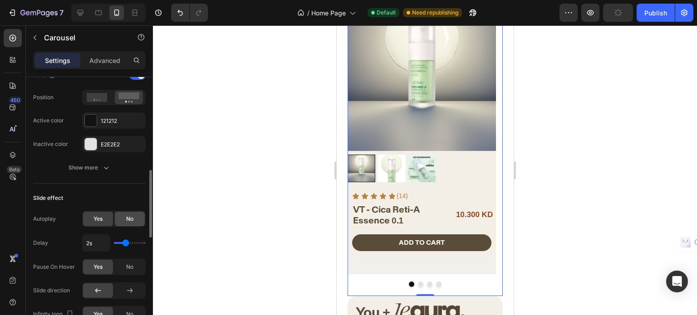
click at [128, 215] on span "No" at bounding box center [129, 219] width 7 height 8
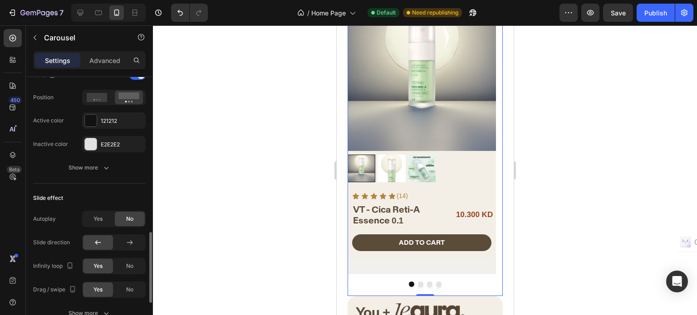
scroll to position [590, 0]
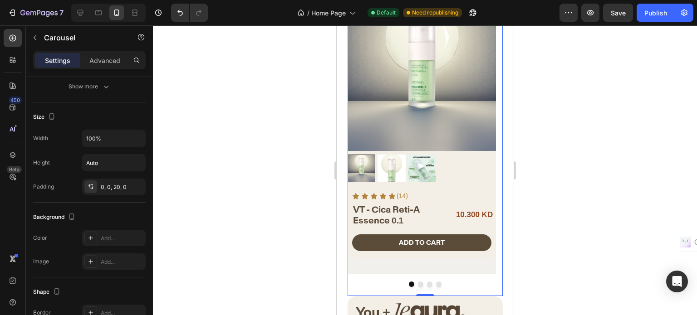
click at [414, 282] on div at bounding box center [424, 284] width 155 height 5
click at [417, 282] on button "Dot" at bounding box center [419, 284] width 5 height 5
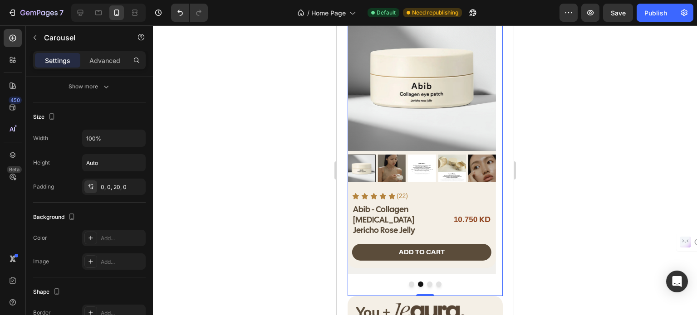
click at [426, 282] on button "Dot" at bounding box center [428, 284] width 5 height 5
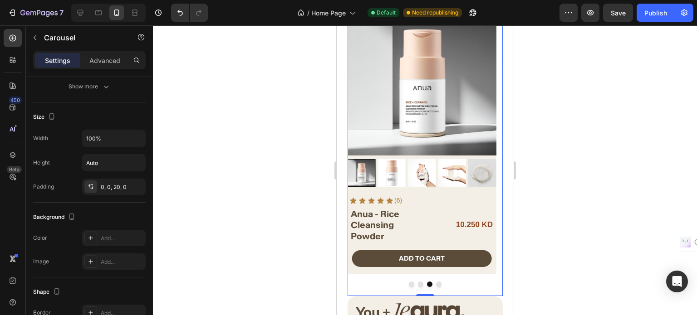
click at [435, 282] on button "Dot" at bounding box center [437, 284] width 5 height 5
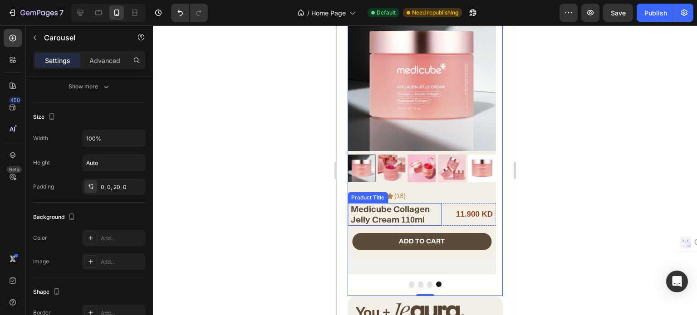
click at [388, 209] on h2 "Medicube Collagen Jelly Cream 110ml" at bounding box center [395, 214] width 92 height 23
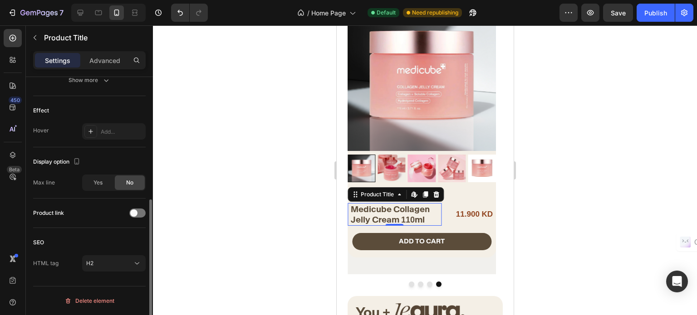
scroll to position [0, 0]
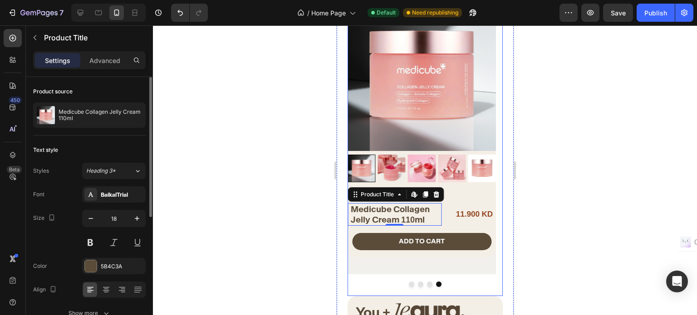
click at [426, 282] on button "Dot" at bounding box center [428, 284] width 5 height 5
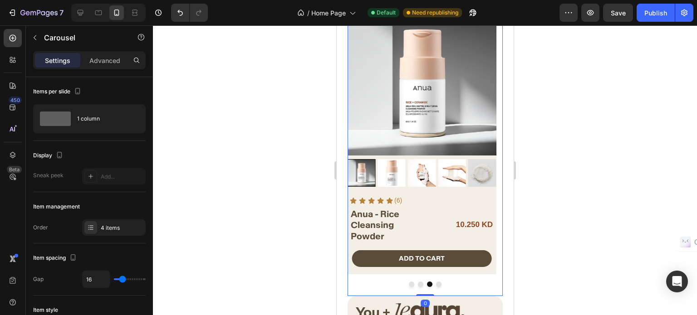
click at [436, 282] on button "Dot" at bounding box center [437, 284] width 5 height 5
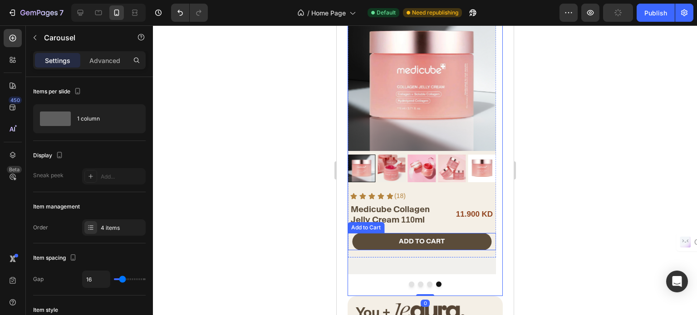
click at [389, 221] on h2 "Medicube Collagen Jelly Cream 110ml" at bounding box center [395, 214] width 92 height 23
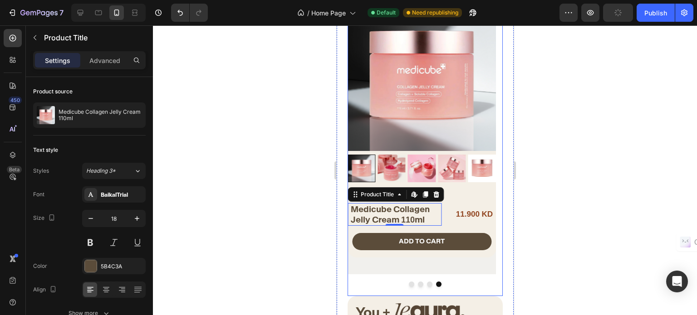
click at [427, 282] on button "Dot" at bounding box center [428, 284] width 5 height 5
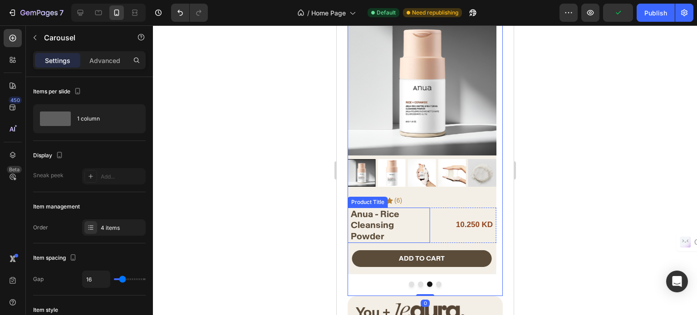
click at [392, 222] on h2 "Anua - Rice Cleansing Powder" at bounding box center [389, 225] width 80 height 35
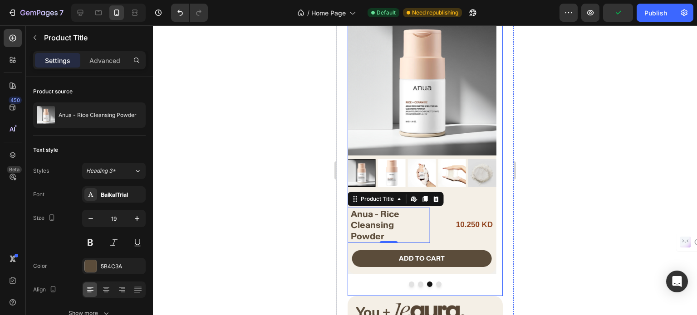
click at [435, 282] on button "Dot" at bounding box center [437, 284] width 5 height 5
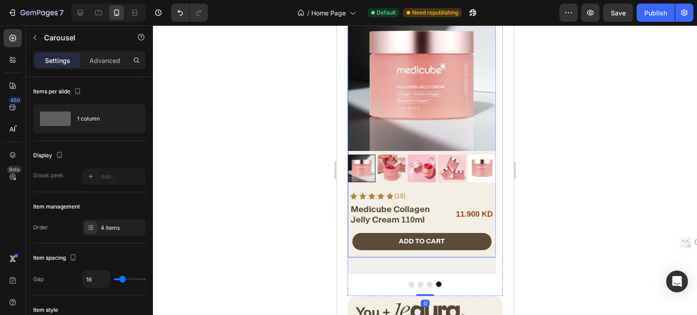
click at [387, 214] on h2 "Medicube Collagen Jelly Cream 110ml" at bounding box center [395, 214] width 92 height 23
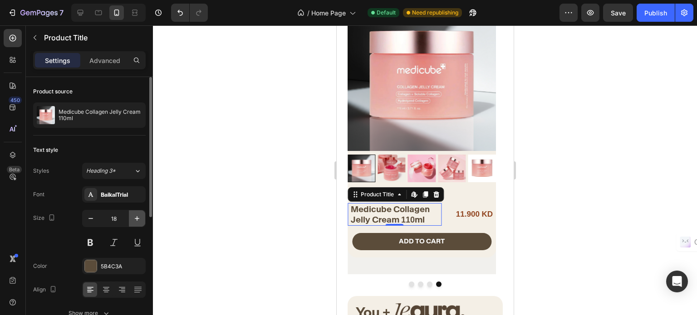
click at [132, 216] on button "button" at bounding box center [137, 218] width 16 height 16
type input "19"
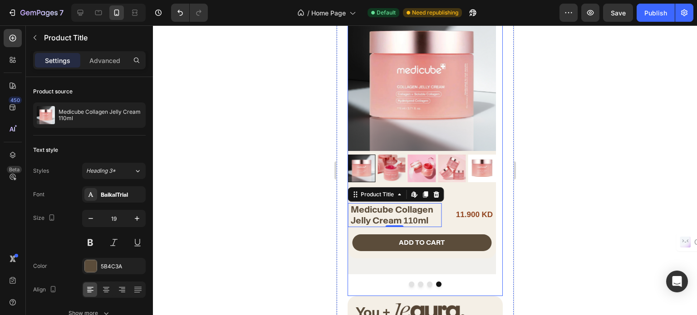
click at [426, 282] on button "Dot" at bounding box center [428, 284] width 5 height 5
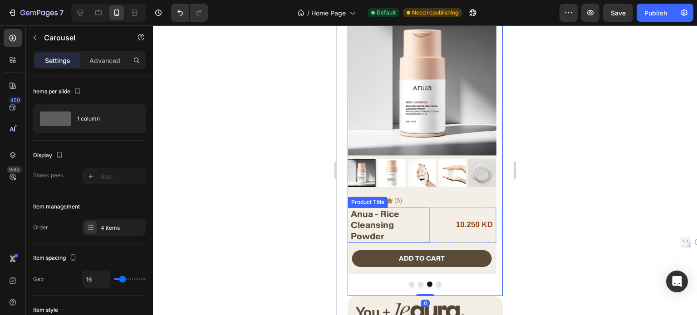
click at [361, 224] on h2 "Anua - Rice Cleansing Powder" at bounding box center [389, 225] width 80 height 35
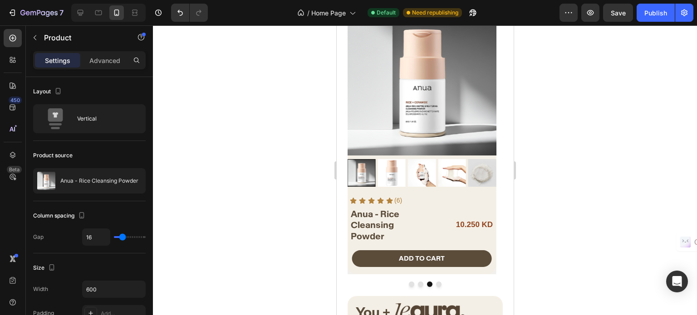
click at [400, 192] on div "Product Images Icon Icon Icon Icon Icon Icon List (6) Text Block Row Anua - Ric…" at bounding box center [421, 139] width 148 height 272
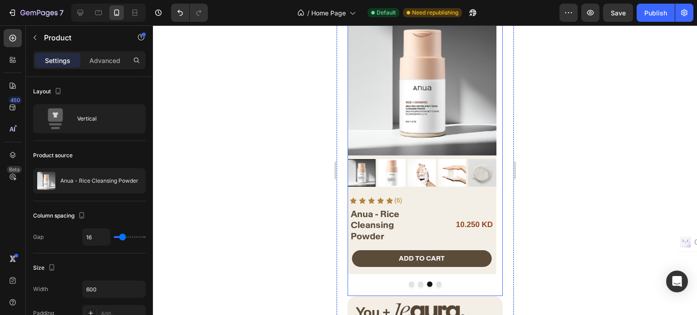
click at [436, 282] on button "Dot" at bounding box center [437, 284] width 5 height 5
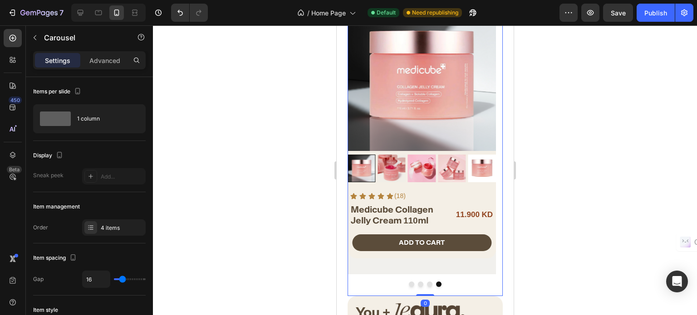
click at [421, 282] on div at bounding box center [424, 284] width 155 height 5
click at [426, 282] on button "Dot" at bounding box center [428, 284] width 5 height 5
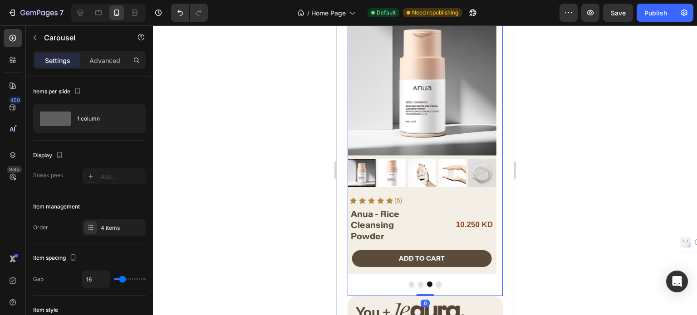
click at [430, 282] on div at bounding box center [424, 284] width 155 height 5
click at [429, 282] on div at bounding box center [424, 284] width 155 height 5
click at [435, 282] on button "Dot" at bounding box center [437, 284] width 5 height 5
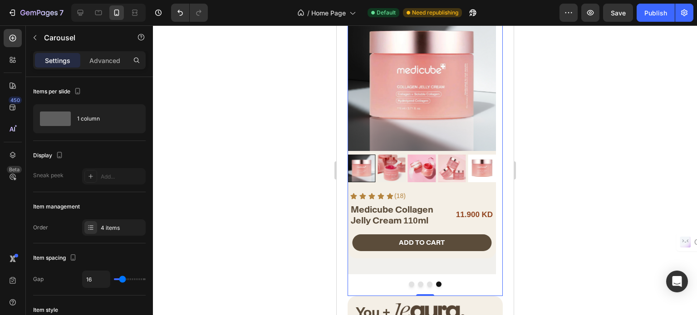
click at [422, 282] on div at bounding box center [424, 284] width 155 height 5
click at [420, 282] on div at bounding box center [424, 284] width 155 height 5
click at [426, 282] on button "Dot" at bounding box center [428, 284] width 5 height 5
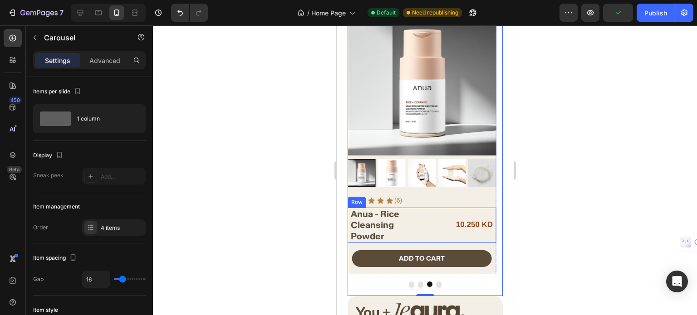
click at [430, 230] on div "Anua - Rice Cleansing Powder Product Title 10.250 KD Product Price Product Pric…" at bounding box center [421, 225] width 148 height 35
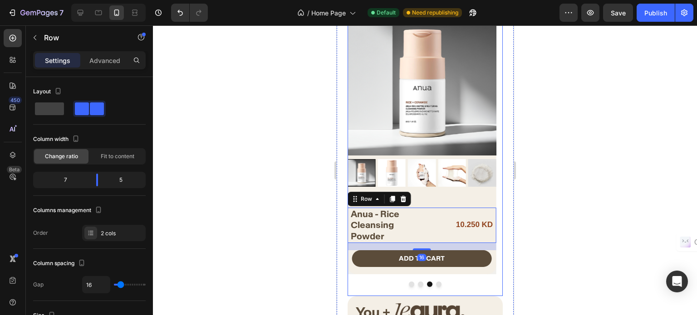
click at [435, 282] on button "Dot" at bounding box center [437, 284] width 5 height 5
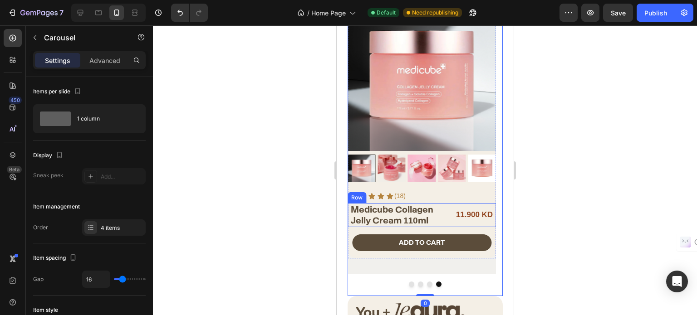
click at [446, 223] on div "Medicube Collagen Jelly Cream 110ml Product Title 11.900 KD Product Price Produ…" at bounding box center [421, 215] width 148 height 24
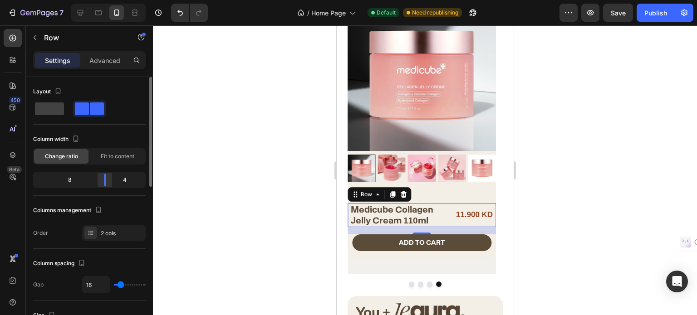
click at [107, 0] on body "7 / Home Page Default Need republishing Preview Save Publish 450 Beta Sections(…" at bounding box center [348, 0] width 697 height 0
click at [83, 51] on div "Settings Advanced" at bounding box center [89, 60] width 112 height 18
click at [89, 59] on div "Advanced" at bounding box center [104, 60] width 45 height 15
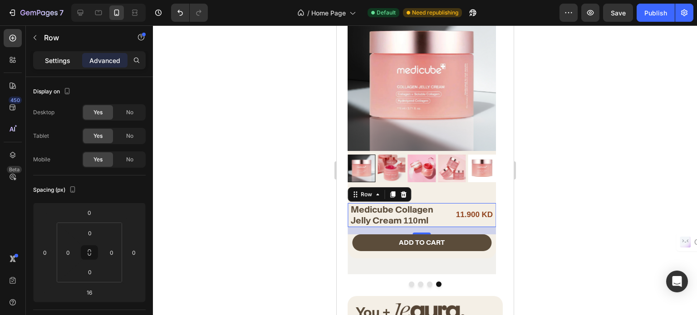
click at [58, 56] on p "Settings" at bounding box center [57, 61] width 25 height 10
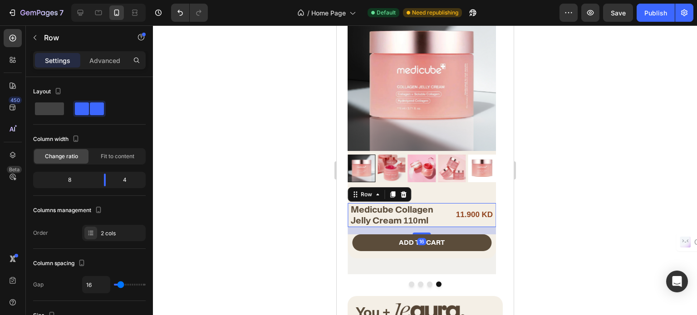
click at [58, 59] on p "Settings" at bounding box center [57, 61] width 25 height 10
click at [470, 216] on div "11.900 KD" at bounding box center [470, 215] width 45 height 16
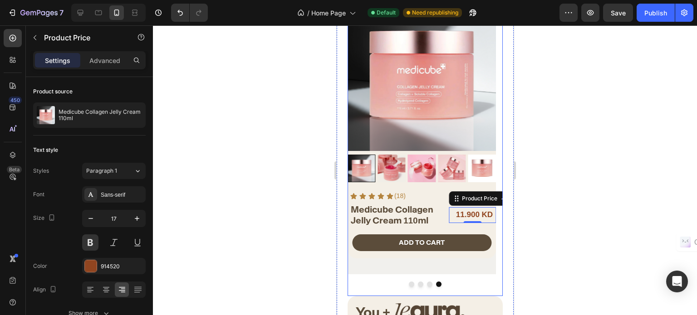
click at [426, 282] on button "Dot" at bounding box center [428, 284] width 5 height 5
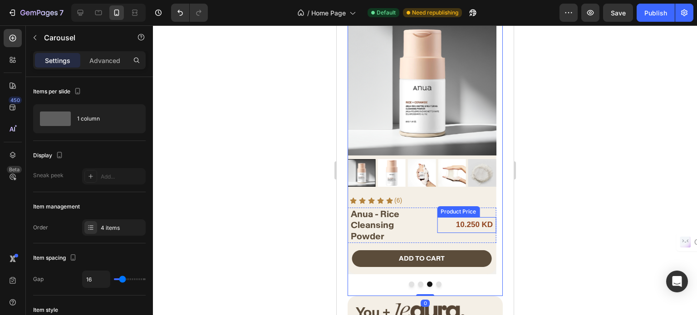
click at [470, 219] on div "10.250 KD" at bounding box center [464, 225] width 57 height 16
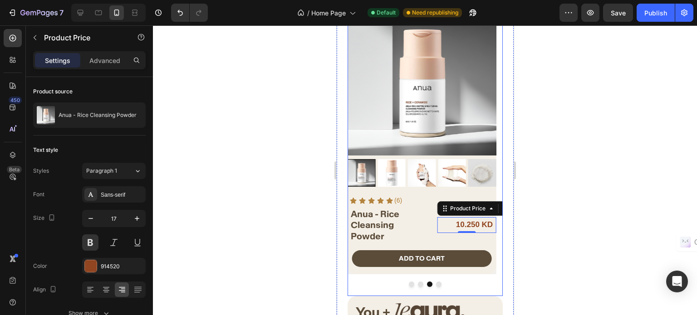
click at [435, 282] on button "Dot" at bounding box center [437, 284] width 5 height 5
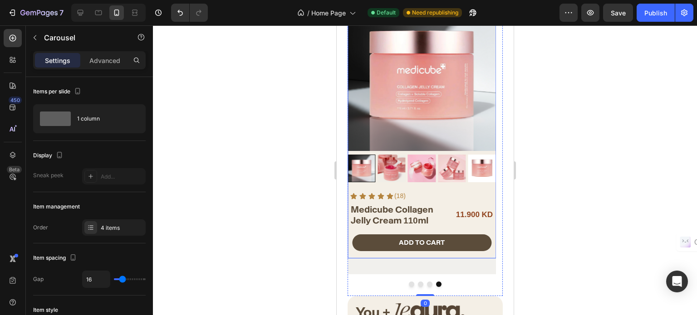
click at [468, 215] on div "11.900 KD" at bounding box center [470, 215] width 45 height 16
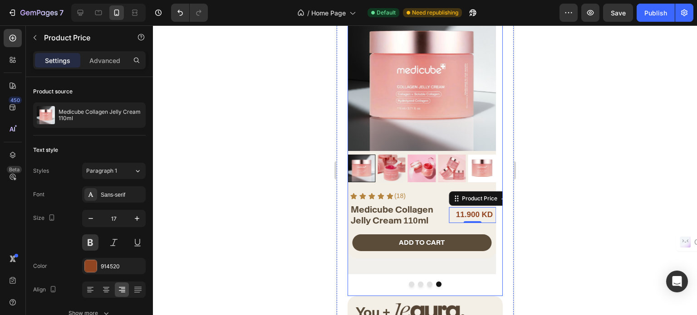
click at [427, 282] on button "Dot" at bounding box center [428, 284] width 5 height 5
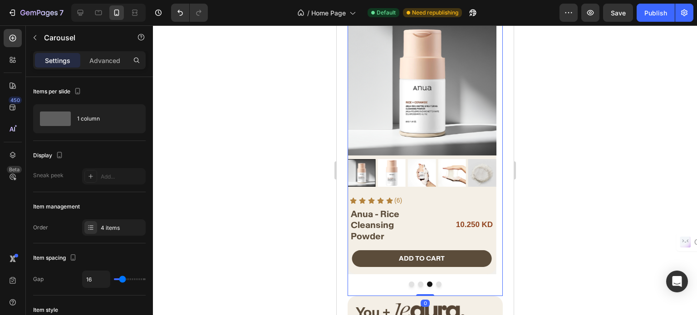
click at [435, 282] on button "Dot" at bounding box center [437, 284] width 5 height 5
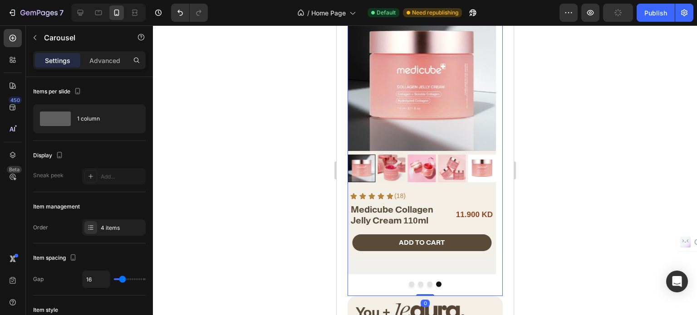
click at [426, 282] on button "Dot" at bounding box center [428, 284] width 5 height 5
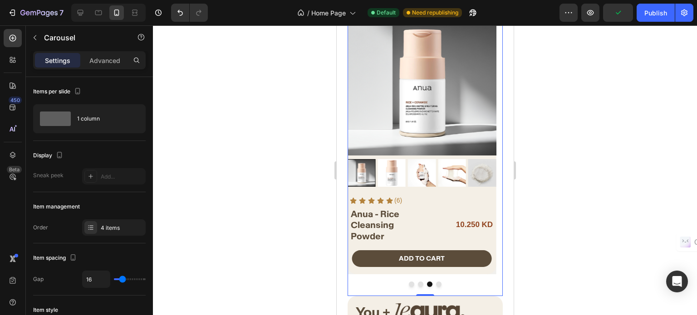
click at [426, 282] on button "Dot" at bounding box center [428, 284] width 5 height 5
click at [419, 282] on div at bounding box center [424, 284] width 155 height 5
click at [417, 282] on button "Dot" at bounding box center [419, 284] width 5 height 5
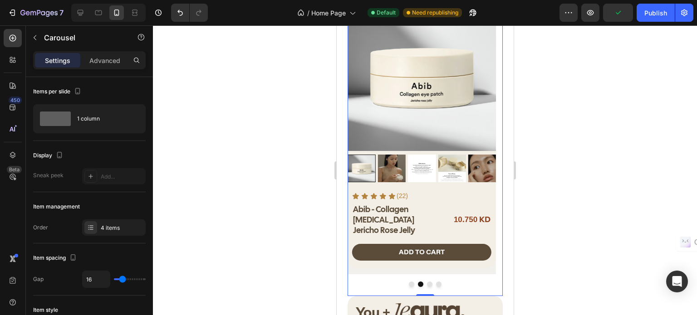
click at [408, 282] on button "Dot" at bounding box center [410, 284] width 5 height 5
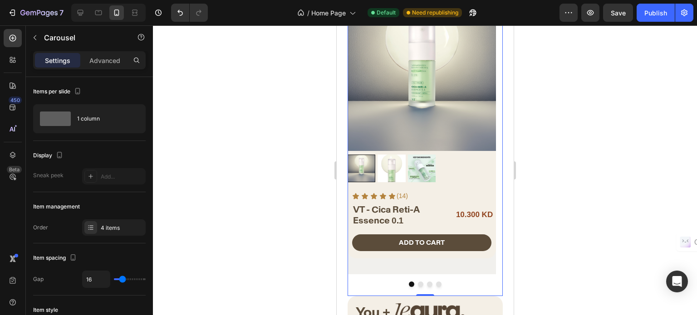
click at [435, 282] on button "Dot" at bounding box center [437, 284] width 5 height 5
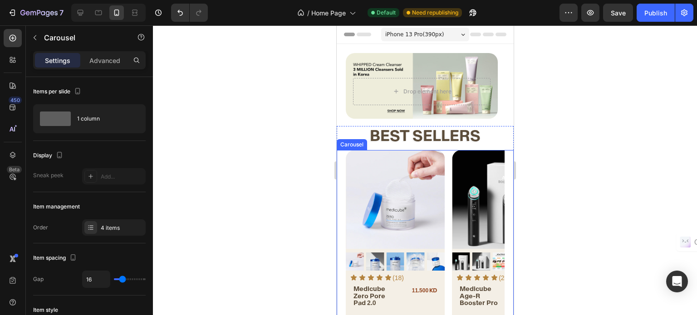
click at [447, 169] on div "Product Images Icon Icon Icon Icon Icon Icon List (18) Text Block Row Medicube …" at bounding box center [424, 247] width 159 height 194
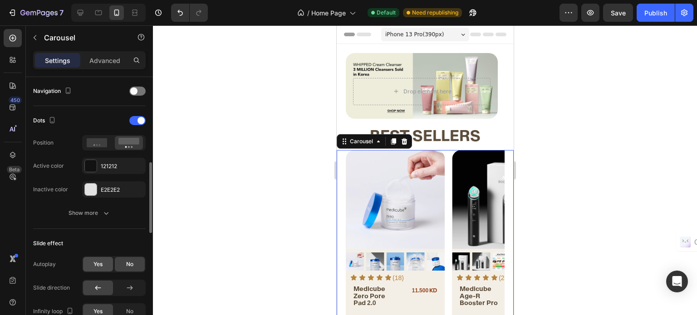
scroll to position [408, 0]
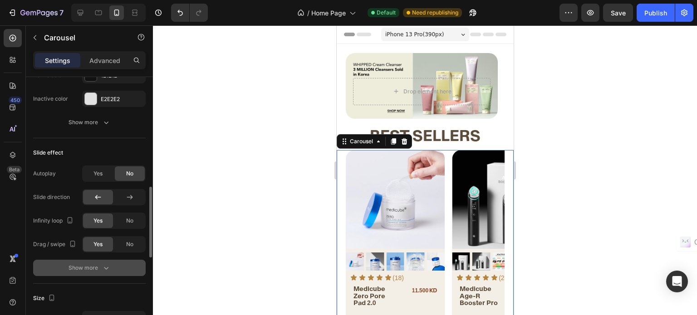
click at [92, 263] on div "Show more" at bounding box center [89, 267] width 42 height 9
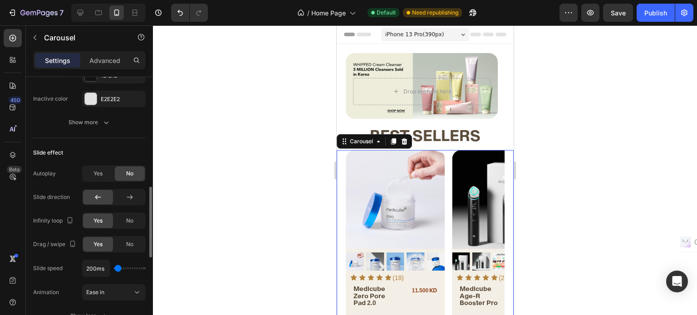
scroll to position [453, 0]
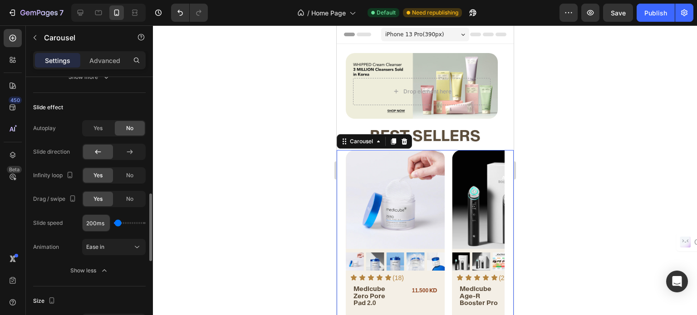
click at [93, 222] on input "200ms" at bounding box center [96, 223] width 27 height 16
drag, startPoint x: 92, startPoint y: 222, endPoint x: 53, endPoint y: 223, distance: 39.5
click at [53, 223] on div "Slide speed 200ms" at bounding box center [89, 222] width 112 height 17
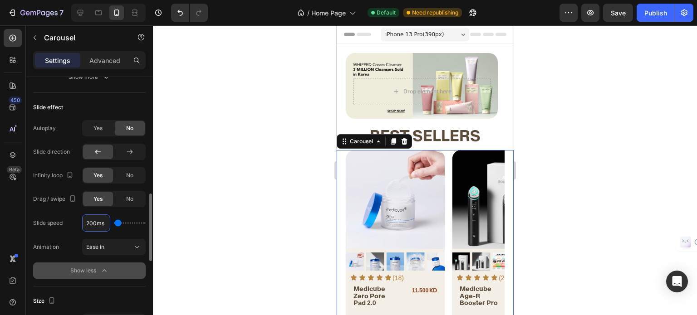
scroll to position [544, 0]
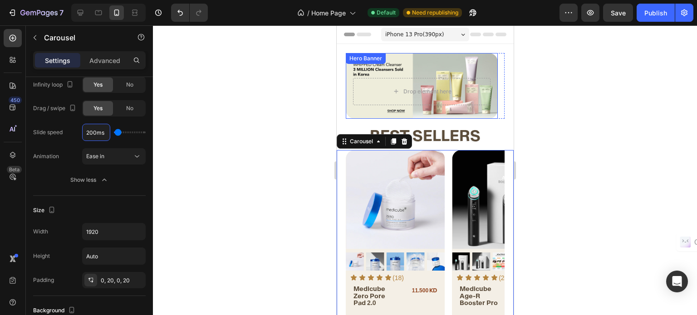
click at [418, 63] on div "Heading Text Block Drop element here" at bounding box center [421, 86] width 152 height 53
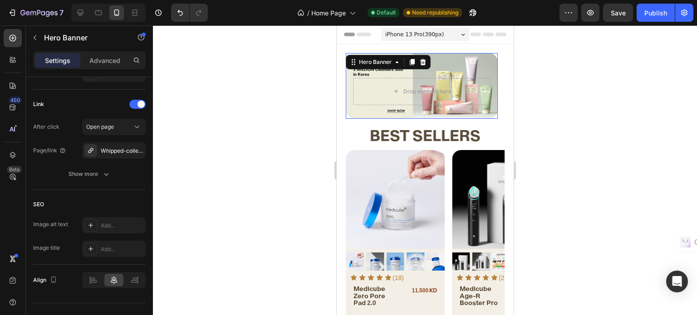
scroll to position [0, 0]
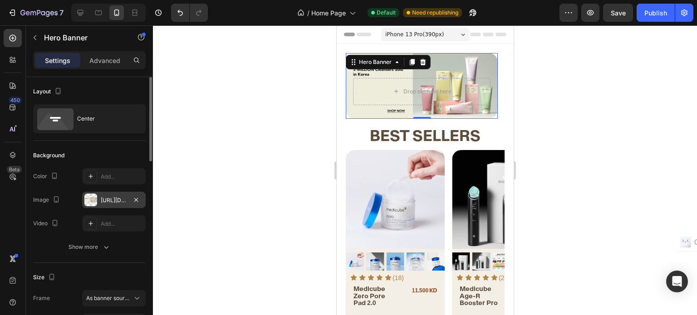
click at [108, 207] on div "[URL][DOMAIN_NAME]" at bounding box center [113, 200] width 63 height 16
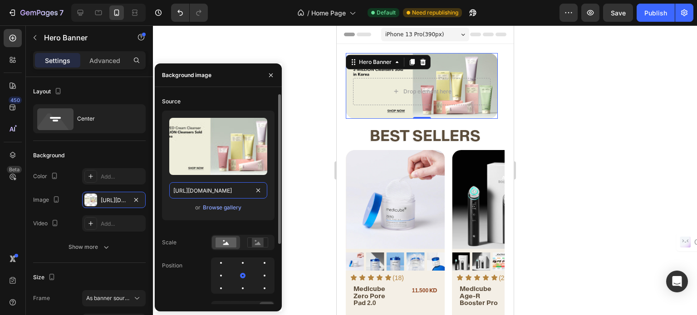
click at [228, 194] on input "[URL][DOMAIN_NAME]" at bounding box center [218, 190] width 98 height 16
click at [367, 114] on div "Background Image" at bounding box center [421, 86] width 152 height 66
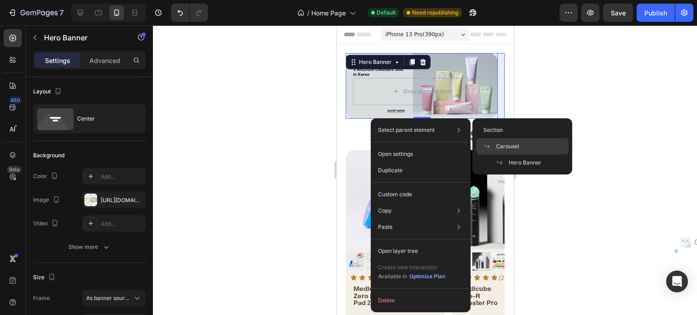
drag, startPoint x: 500, startPoint y: 148, endPoint x: 10, endPoint y: 134, distance: 489.9
click at [500, 148] on span "Carousel" at bounding box center [507, 146] width 23 height 8
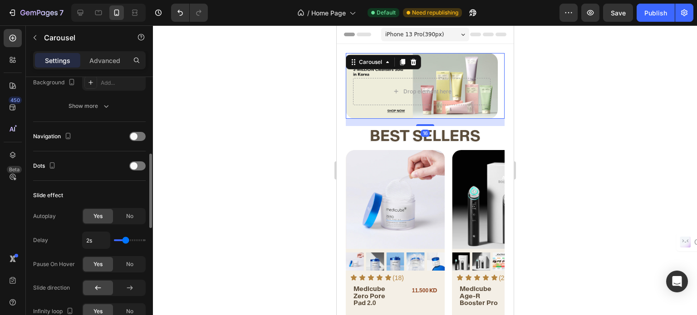
scroll to position [363, 0]
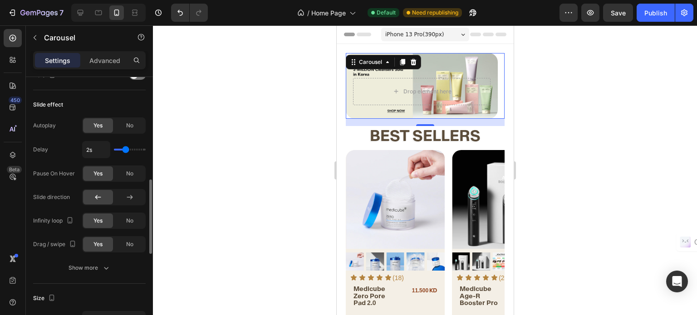
drag, startPoint x: 97, startPoint y: 263, endPoint x: 87, endPoint y: 258, distance: 11.4
click at [97, 263] on div "Show more" at bounding box center [89, 267] width 42 height 9
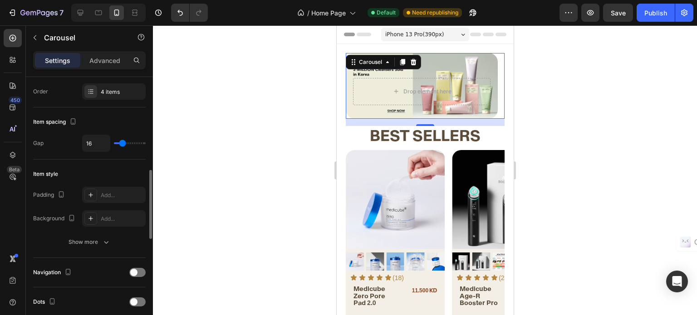
scroll to position [91, 0]
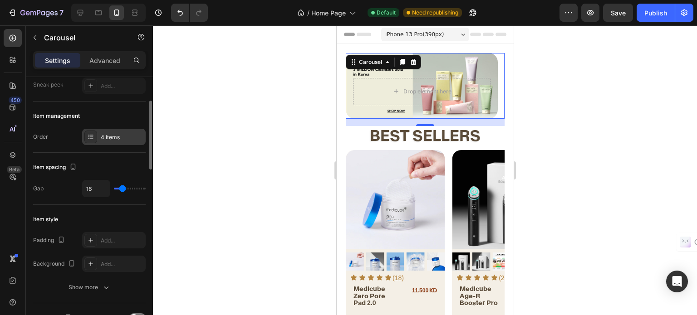
click at [116, 139] on div "4 items" at bounding box center [122, 137] width 43 height 8
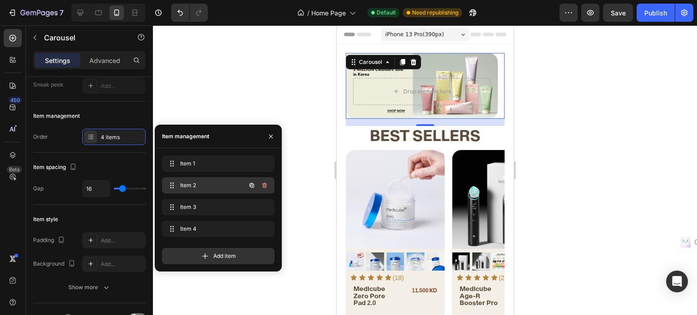
click at [183, 183] on span "Item 2" at bounding box center [205, 185] width 51 height 8
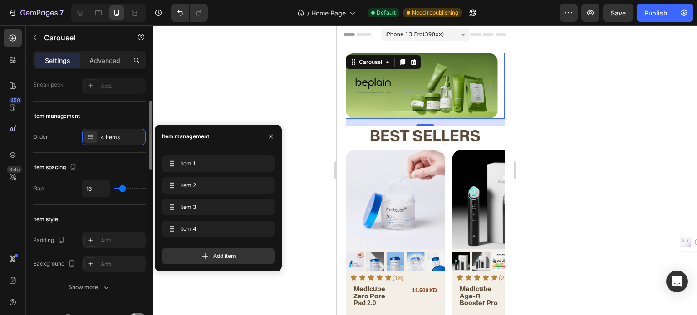
click at [121, 114] on div "Item management" at bounding box center [89, 116] width 112 height 15
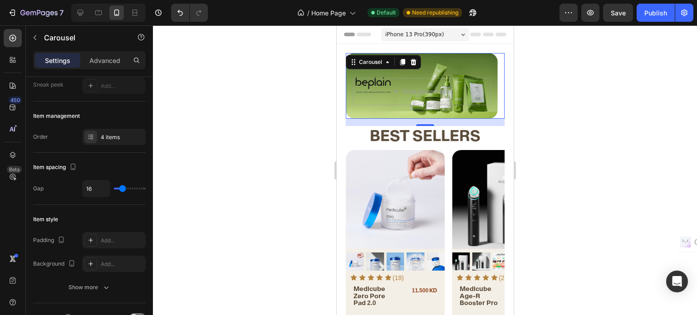
scroll to position [0, 0]
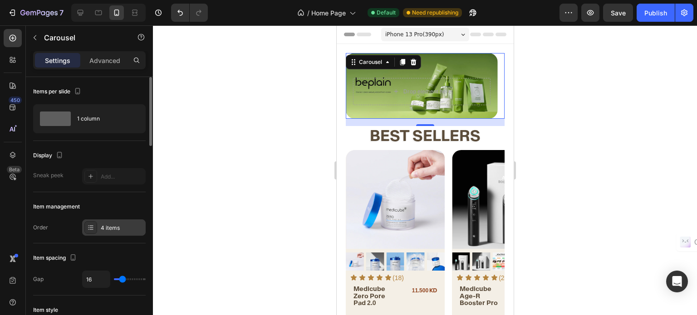
click at [109, 230] on div "4 items" at bounding box center [122, 228] width 43 height 8
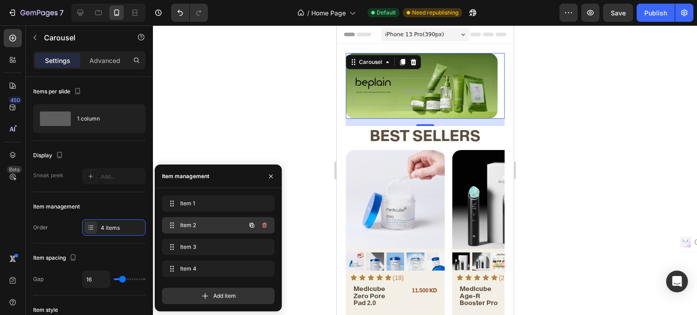
click at [198, 226] on span "Item 2" at bounding box center [205, 225] width 51 height 8
click at [426, 65] on div "Heading Text Block Drop element here" at bounding box center [421, 86] width 152 height 53
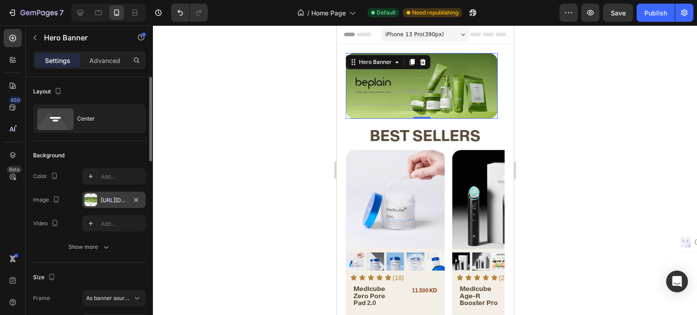
click at [106, 205] on div "https://cdn.shopify.com/s/files/1/0698/8624/7138/files/gempages_580615690227024…" at bounding box center [113, 200] width 63 height 16
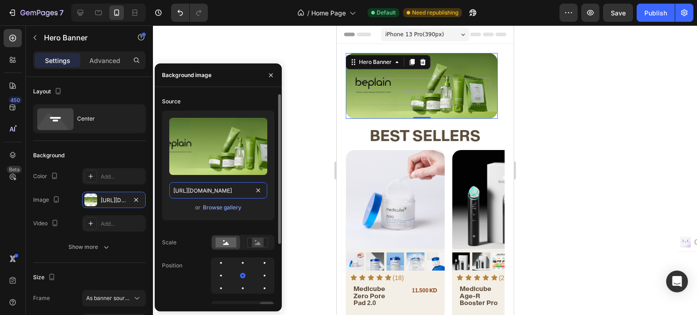
click at [219, 189] on input "https://cdn.shopify.com/s/files/1/0698/8624/7138/files/gempages_580615690227024…" at bounding box center [218, 190] width 98 height 16
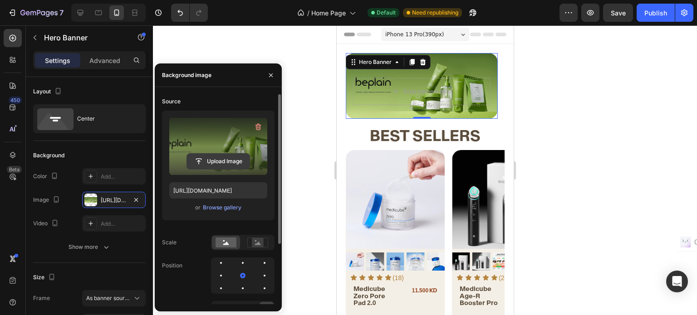
click at [228, 166] on input "file" at bounding box center [218, 161] width 63 height 15
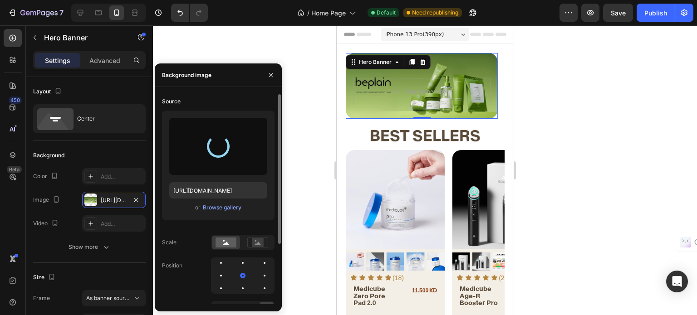
type input "[URL][DOMAIN_NAME]"
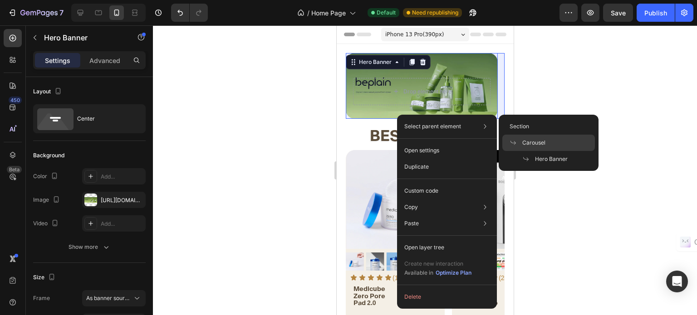
drag, startPoint x: 526, startPoint y: 143, endPoint x: 113, endPoint y: 137, distance: 412.7
click at [526, 143] on span "Carousel" at bounding box center [533, 143] width 23 height 8
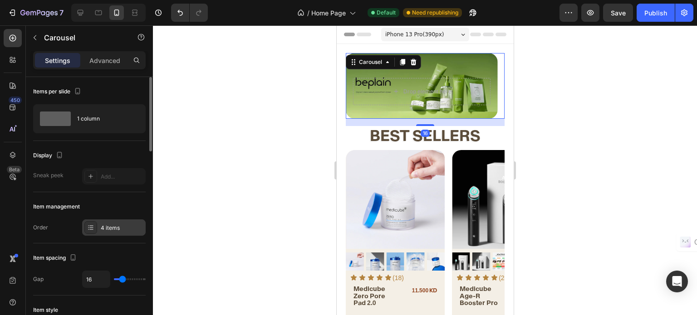
click at [113, 226] on div "4 items" at bounding box center [122, 228] width 43 height 8
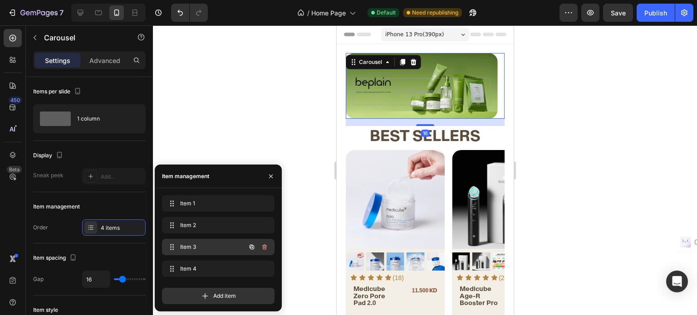
click at [195, 251] on div "Item 3 Item 3" at bounding box center [206, 247] width 80 height 13
click at [194, 249] on span "Item 3" at bounding box center [205, 247] width 51 height 8
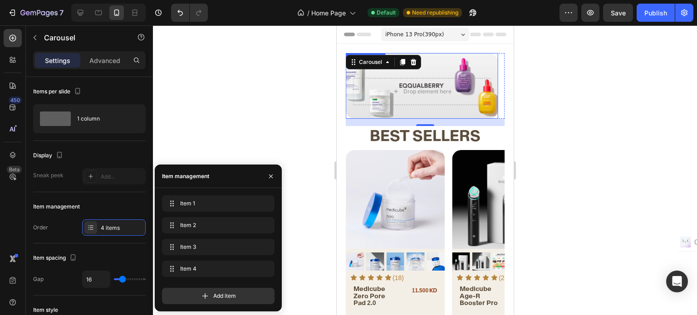
click at [447, 62] on div "Heading Text Block Drop element here" at bounding box center [421, 86] width 152 height 53
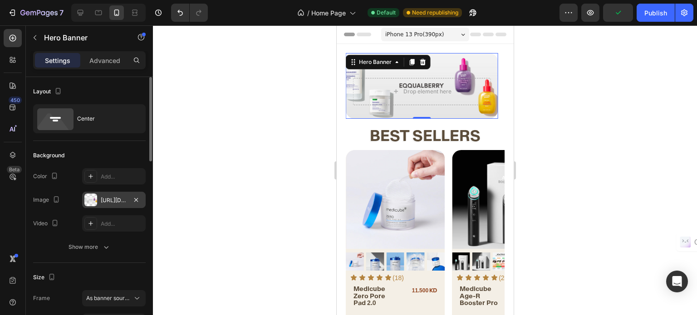
click at [128, 204] on div "https://cdn.shopify.com/s/files/1/0698/8624/7138/files/gempages_580615690227024…" at bounding box center [113, 200] width 63 height 16
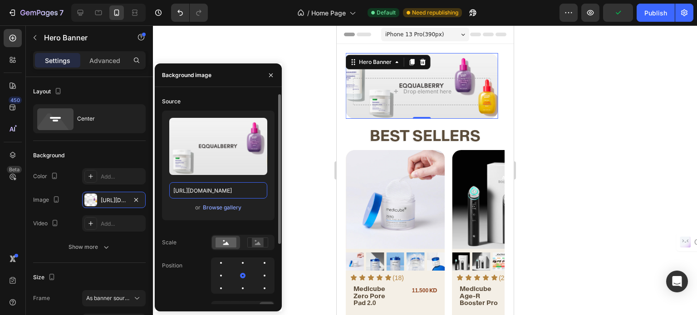
click at [216, 192] on input "https://cdn.shopify.com/s/files/1/0698/8624/7138/files/gempages_580615690227024…" at bounding box center [218, 190] width 98 height 16
click at [233, 207] on div "Browse gallery" at bounding box center [222, 208] width 39 height 8
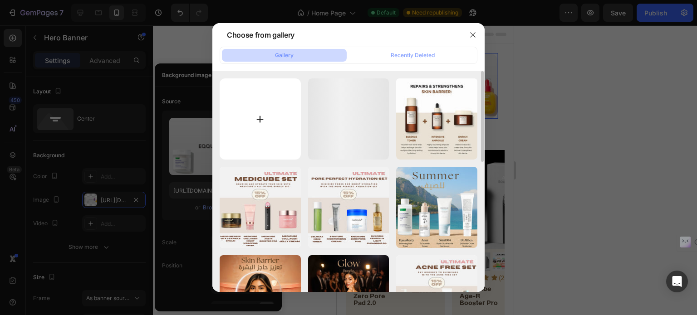
click at [273, 105] on input "file" at bounding box center [259, 118] width 81 height 81
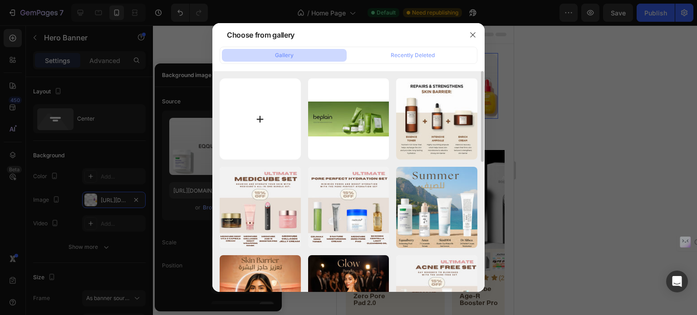
type input "C:\fakepath\gempages_580615690227024809-9cac2d00-15bf-4ddc-baec-24a7e90d1f35.we…"
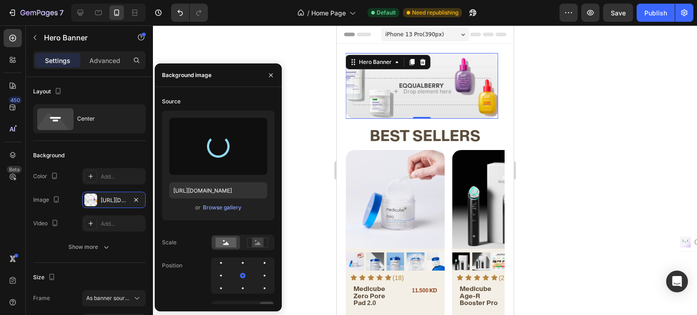
type input "https://cdn.shopify.com/s/files/1/0698/8624/7138/files/gempages_580615690227024…"
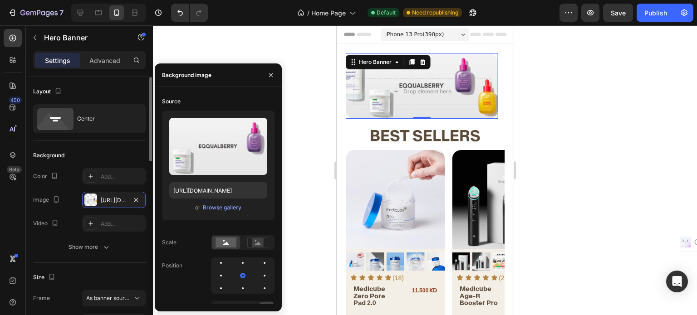
click at [66, 197] on div "Image https://cdn.shopify.com/s/files/1/0698/8624/7138/files/gempages_580615690…" at bounding box center [89, 200] width 112 height 16
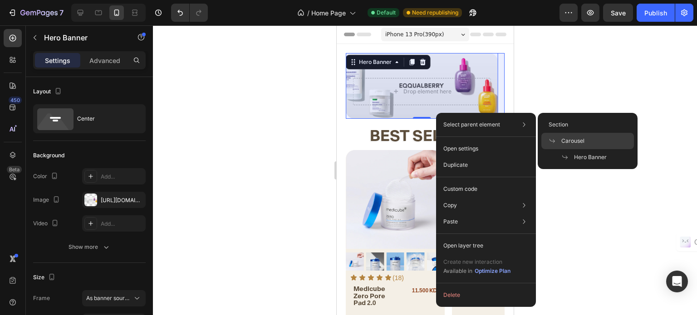
drag, startPoint x: 586, startPoint y: 145, endPoint x: 65, endPoint y: 119, distance: 521.2
click at [586, 149] on div "Carousel" at bounding box center [587, 157] width 93 height 16
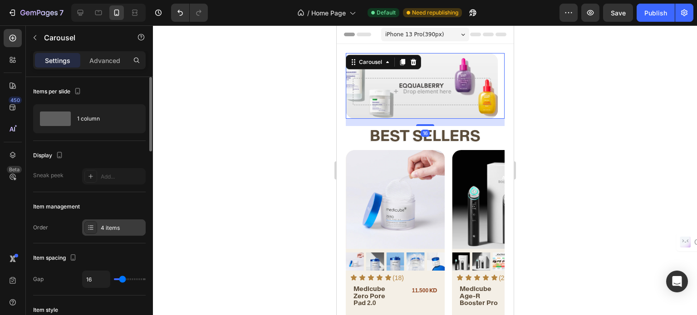
click at [107, 221] on div "4 items" at bounding box center [113, 227] width 63 height 16
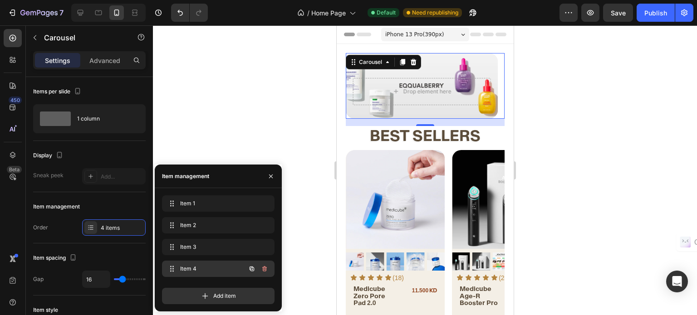
click at [189, 263] on div "Item 4 Item 4" at bounding box center [206, 269] width 80 height 13
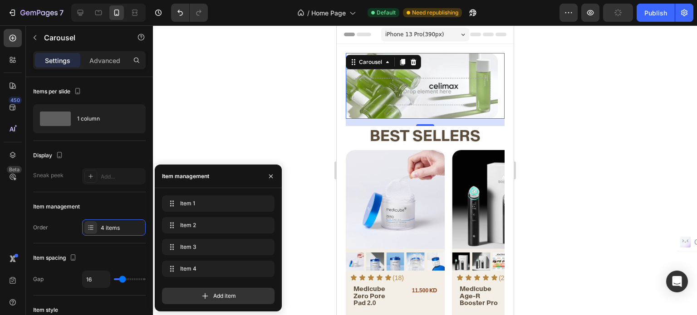
click at [102, 200] on div "Item management" at bounding box center [89, 207] width 112 height 15
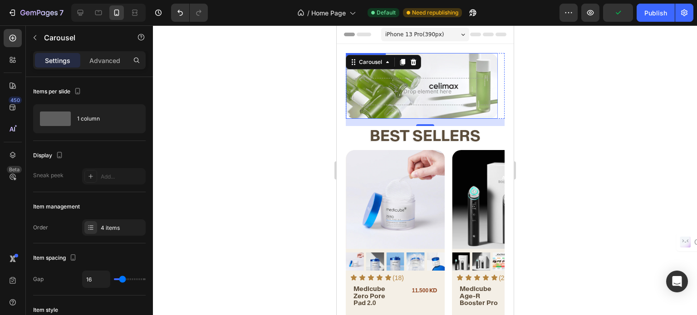
click at [437, 61] on div "Heading Text Block Drop element here" at bounding box center [421, 86] width 152 height 53
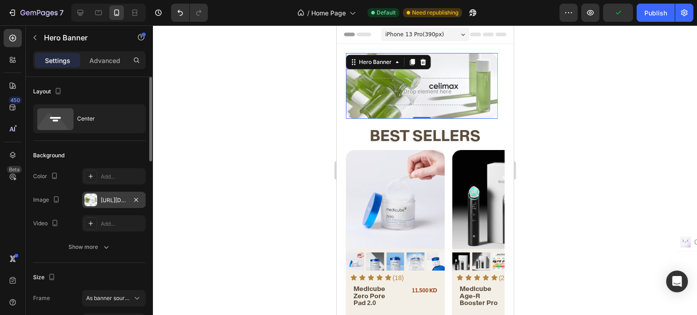
click at [114, 192] on div "https://cdn.shopify.com/s/files/1/0698/8624/7138/files/gempages_580615690227024…" at bounding box center [113, 200] width 63 height 16
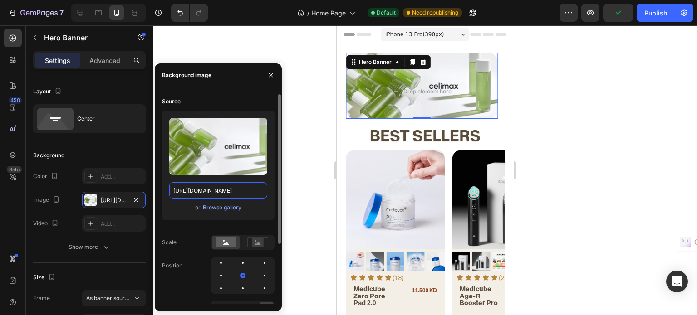
click at [227, 192] on input "https://cdn.shopify.com/s/files/1/0698/8624/7138/files/gempages_580615690227024…" at bounding box center [218, 190] width 98 height 16
click at [308, 75] on div at bounding box center [425, 170] width 544 height 290
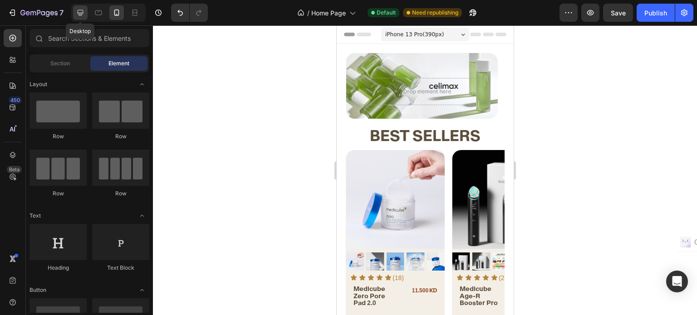
drag, startPoint x: 79, startPoint y: 10, endPoint x: 54, endPoint y: 60, distance: 56.2
click at [79, 10] on icon at bounding box center [80, 12] width 9 height 9
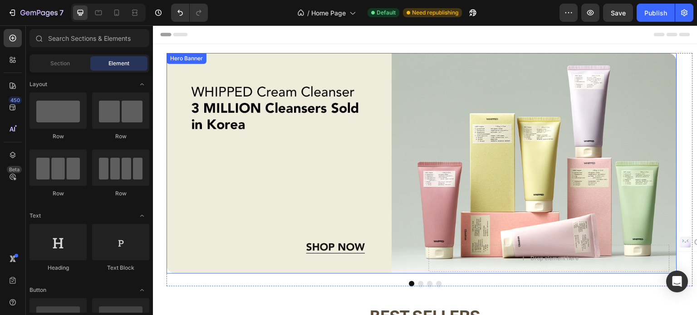
click at [251, 76] on div "Background Image" at bounding box center [421, 163] width 510 height 221
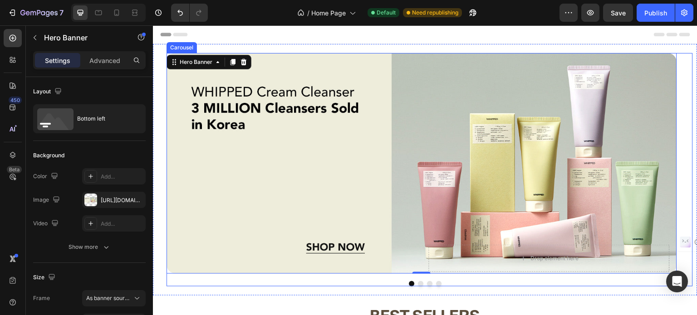
click at [418, 283] on button "Dot" at bounding box center [420, 283] width 5 height 5
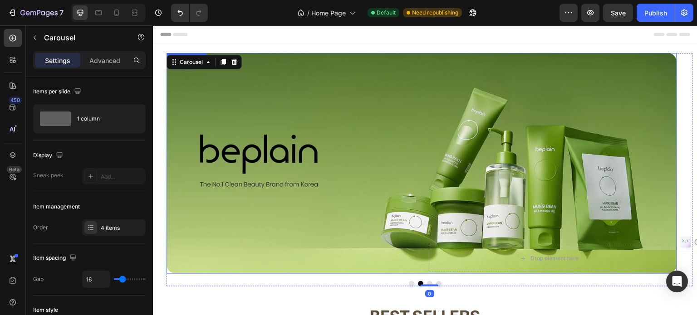
click at [346, 90] on div "Background Image" at bounding box center [421, 163] width 510 height 221
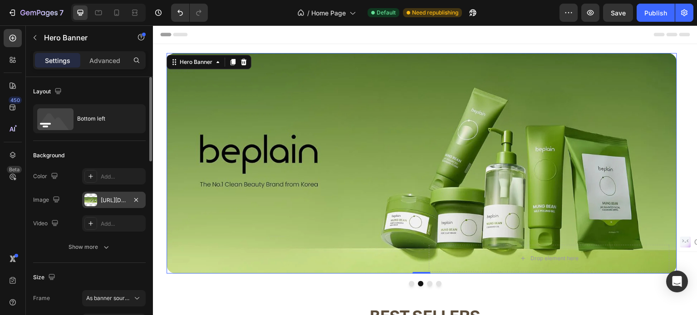
click at [110, 202] on div "https://cdn.shopify.com/s/files/1/0698/8624/7138/files/gempages_580615690227024…" at bounding box center [114, 200] width 26 height 8
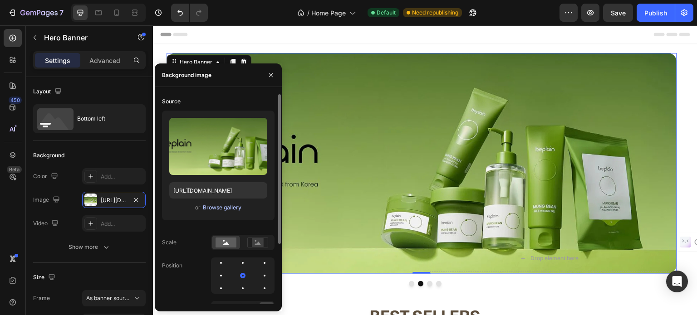
click at [212, 206] on div "Browse gallery" at bounding box center [222, 208] width 39 height 8
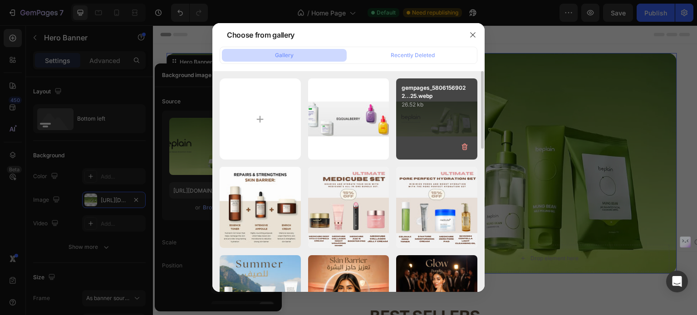
click at [435, 116] on div "gempages_58061569022...25.webp 26.52 kb" at bounding box center [436, 118] width 81 height 81
type input "[URL][DOMAIN_NAME]"
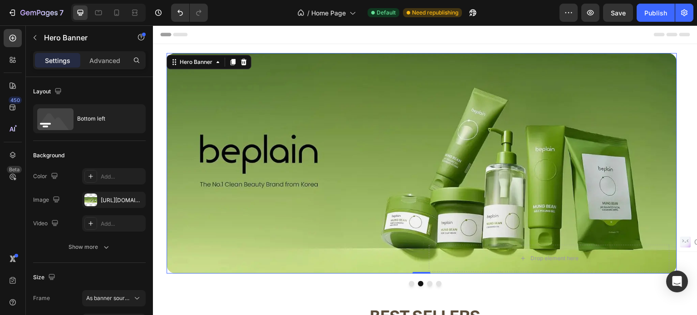
click at [530, 151] on div "Background Image" at bounding box center [421, 163] width 510 height 221
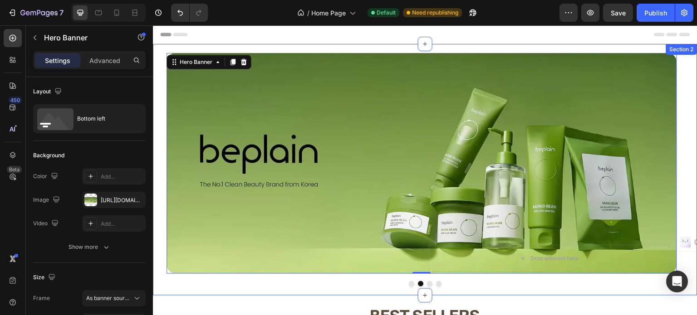
click at [426, 287] on div "Heading Text Block Drop element here Hero Banner Heading Text Block Drop elemen…" at bounding box center [425, 170] width 544 height 252
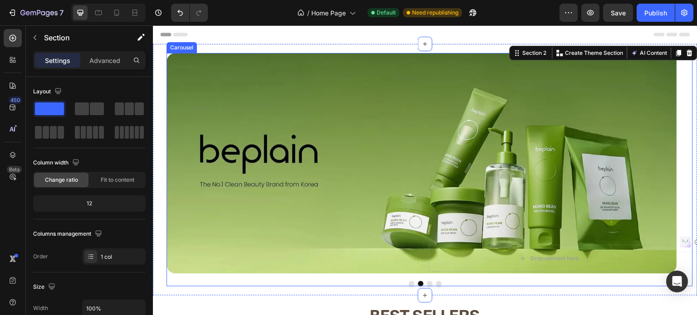
click at [427, 285] on button "Dot" at bounding box center [429, 283] width 5 height 5
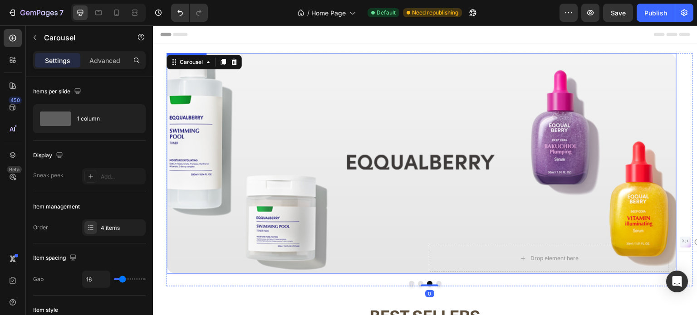
click at [306, 96] on div "Background Image" at bounding box center [421, 163] width 510 height 221
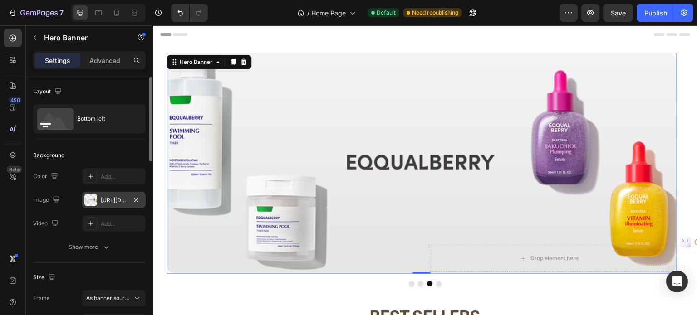
click at [105, 203] on div "https://cdn.shopify.com/s/files/1/0698/8624/7138/files/gempages_580615690227024…" at bounding box center [114, 200] width 26 height 8
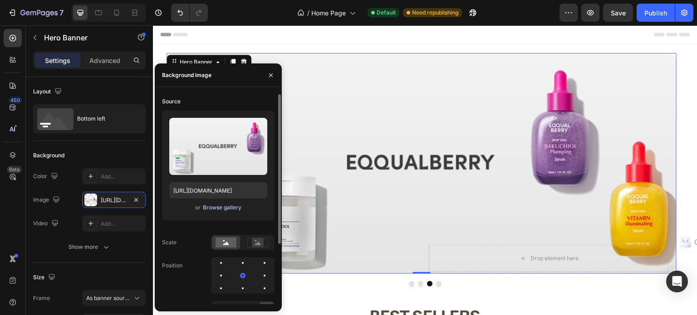
click at [210, 204] on div "Browse gallery" at bounding box center [222, 208] width 39 height 8
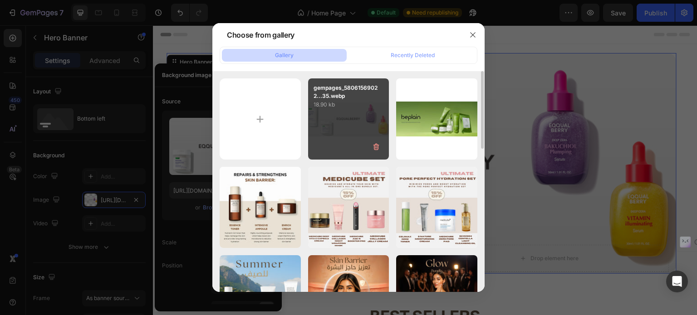
click at [336, 107] on p "18.90 kb" at bounding box center [348, 104] width 70 height 9
type input "https://cdn.shopify.com/s/files/1/0698/8624/7138/files/gempages_580615690227024…"
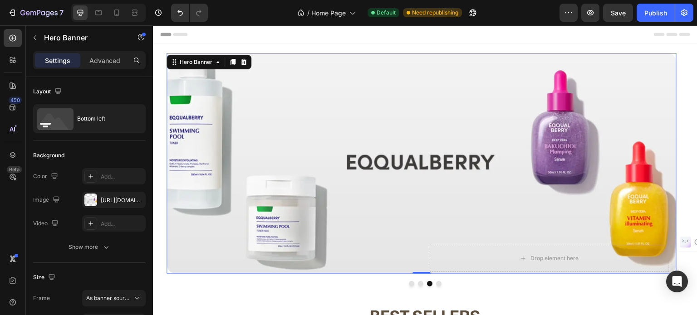
click at [549, 102] on div "Background Image" at bounding box center [421, 163] width 510 height 221
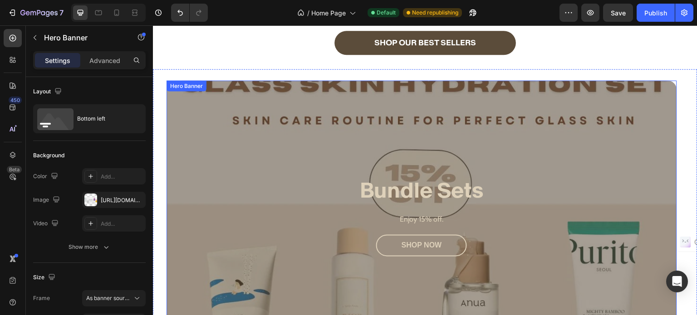
scroll to position [680, 0]
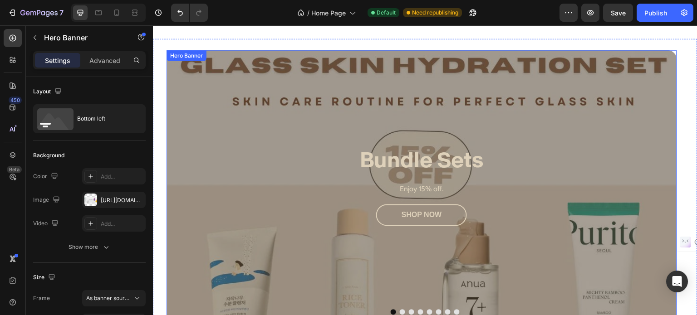
click at [229, 117] on div "Overlay" at bounding box center [421, 186] width 510 height 272
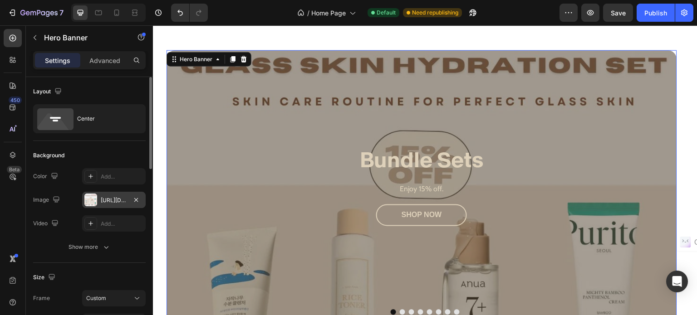
click at [113, 196] on div "[URL][DOMAIN_NAME]" at bounding box center [114, 200] width 26 height 8
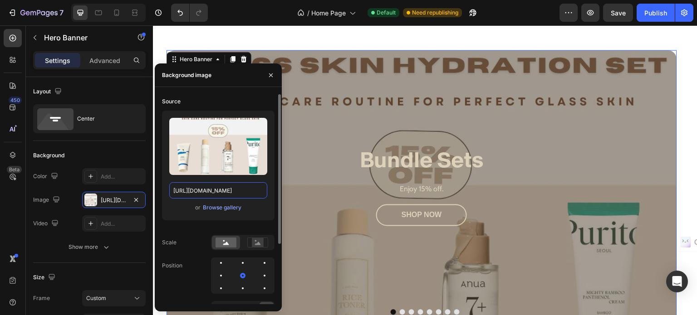
click at [219, 192] on input "[URL][DOMAIN_NAME]" at bounding box center [218, 190] width 98 height 16
click at [312, 101] on div "Overlay" at bounding box center [421, 186] width 510 height 272
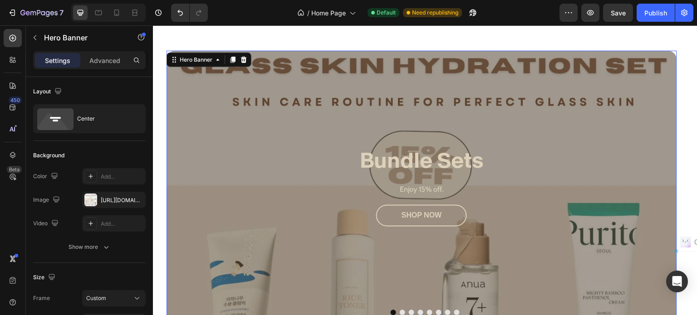
scroll to position [816, 0]
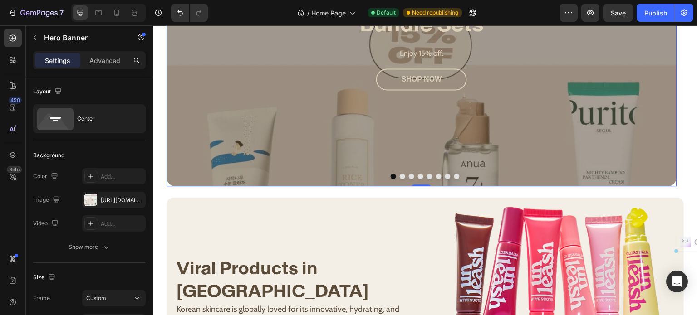
click at [401, 176] on button "Dot" at bounding box center [402, 176] width 5 height 5
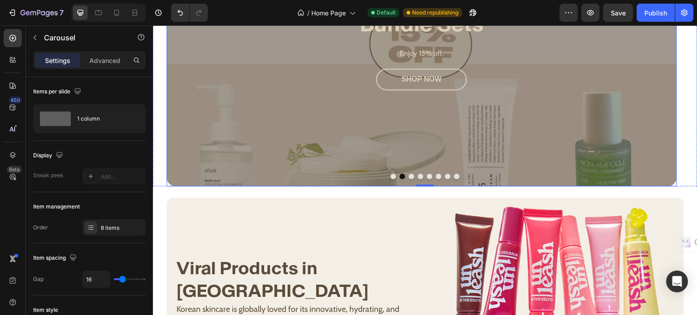
click at [280, 116] on div "Overlay" at bounding box center [421, 50] width 510 height 272
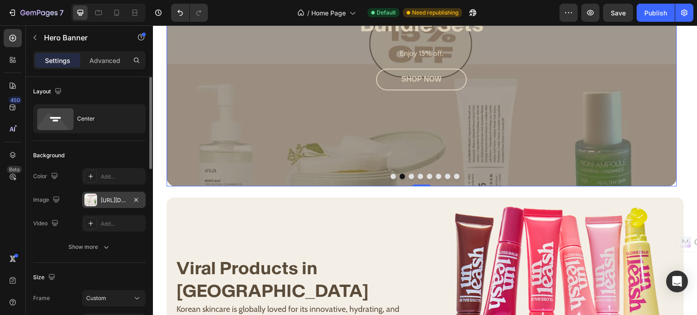
click at [111, 195] on div "https://cdn.shopify.com/s/files/1/0698/8624/7138/files/gempages_580615690227024…" at bounding box center [113, 200] width 63 height 16
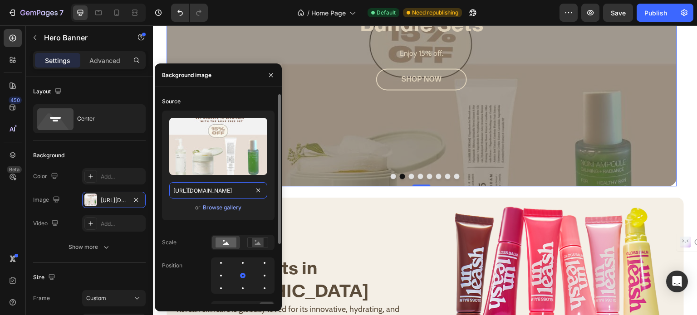
click at [201, 189] on input "https://cdn.shopify.com/s/files/1/0698/8624/7138/files/gempages_580615690227024…" at bounding box center [218, 190] width 98 height 16
click at [409, 174] on button "Dot" at bounding box center [411, 176] width 5 height 5
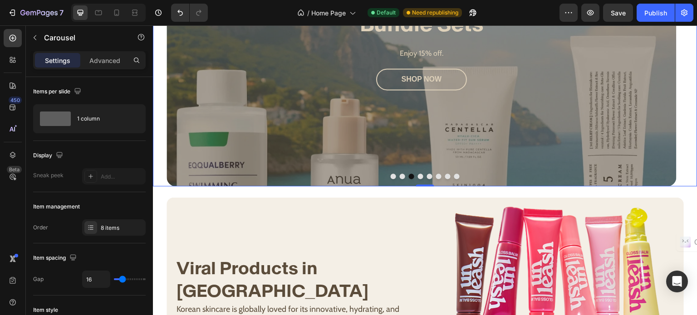
click at [310, 149] on div "Overlay" at bounding box center [421, 50] width 510 height 272
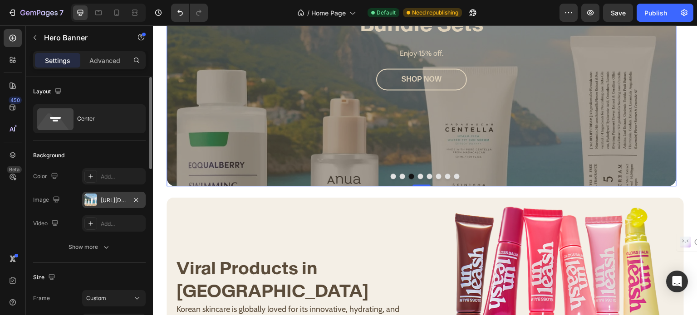
click at [115, 198] on div "https://cdn.shopify.com/s/files/1/0698/8624/7138/files/gempages_580615690227024…" at bounding box center [114, 200] width 26 height 8
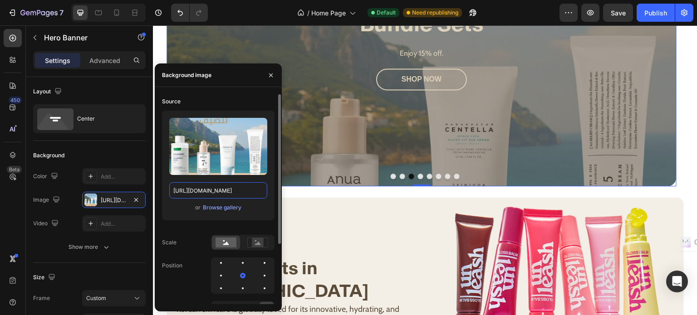
click at [227, 196] on input "https://cdn.shopify.com/s/files/1/0698/8624/7138/files/gempages_580615690227024…" at bounding box center [218, 190] width 98 height 16
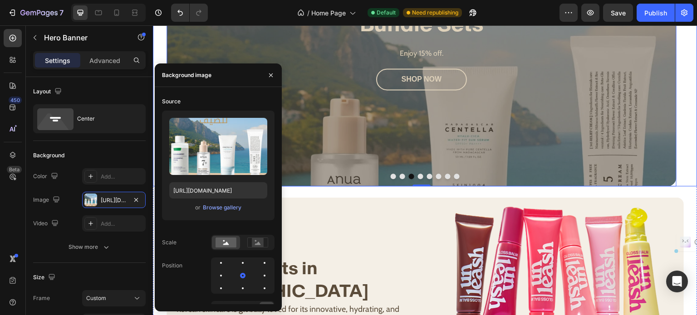
click at [418, 175] on button "Dot" at bounding box center [420, 176] width 5 height 5
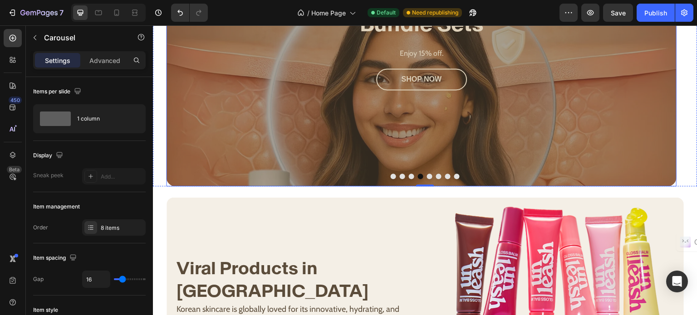
click at [287, 110] on div "Overlay" at bounding box center [421, 50] width 510 height 272
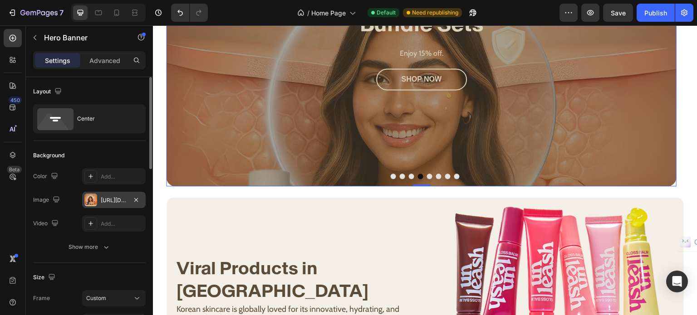
click at [118, 196] on div "https://cdn.shopify.com/s/files/1/0698/8624/7138/files/gempages_580615690227024…" at bounding box center [114, 200] width 26 height 8
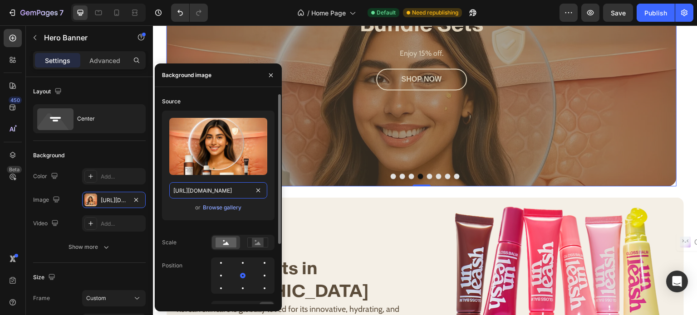
click at [209, 186] on input "https://cdn.shopify.com/s/files/1/0698/8624/7138/files/gempages_580615690227024…" at bounding box center [218, 190] width 98 height 16
click at [422, 173] on div "Bundle Sets Heading Enjoy 15% off. Text Block shop now Button Hero Banner Bundl…" at bounding box center [425, 44] width 544 height 283
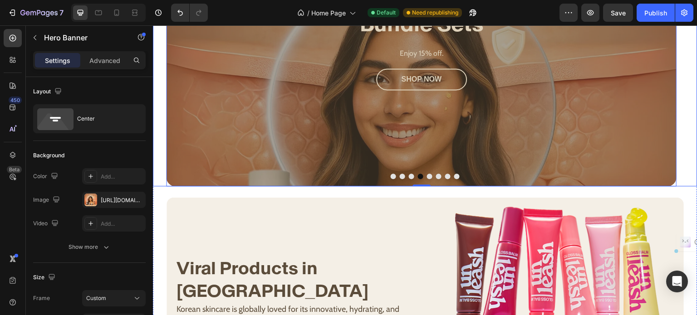
click at [427, 176] on button "Dot" at bounding box center [429, 176] width 5 height 5
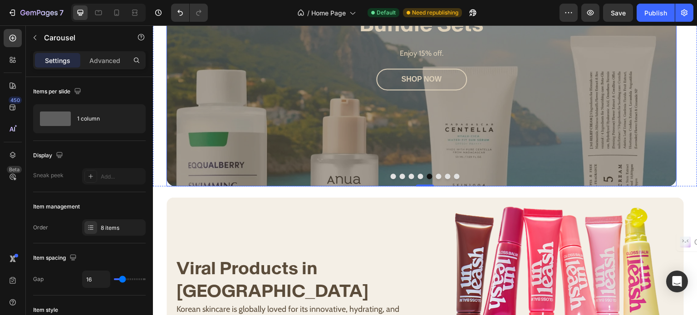
click at [274, 122] on div "Overlay" at bounding box center [421, 50] width 510 height 272
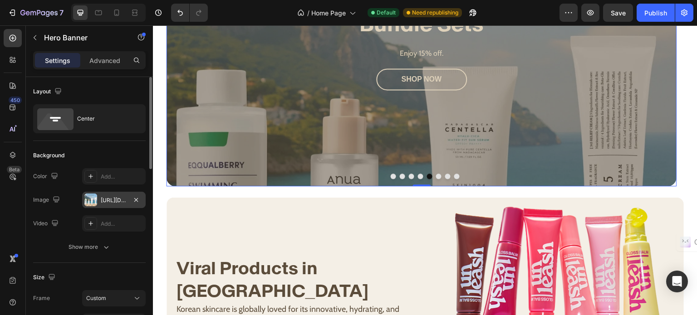
click at [114, 194] on div "https://cdn.shopify.com/s/files/1/0698/8624/7138/files/gempages_580615690227024…" at bounding box center [113, 200] width 63 height 16
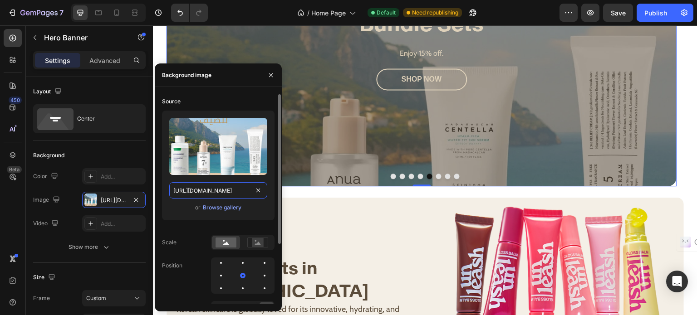
click at [218, 190] on input "https://cdn.shopify.com/s/files/1/0698/8624/7138/files/gempages_580615690227024…" at bounding box center [218, 190] width 98 height 16
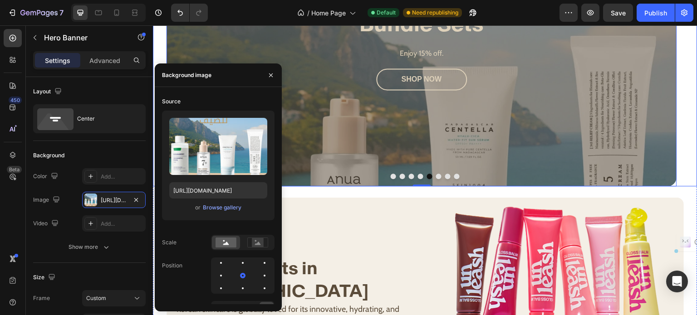
click at [409, 176] on button "Dot" at bounding box center [411, 176] width 5 height 5
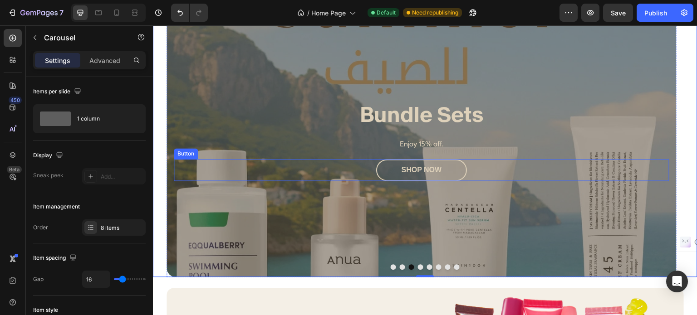
scroll to position [725, 0]
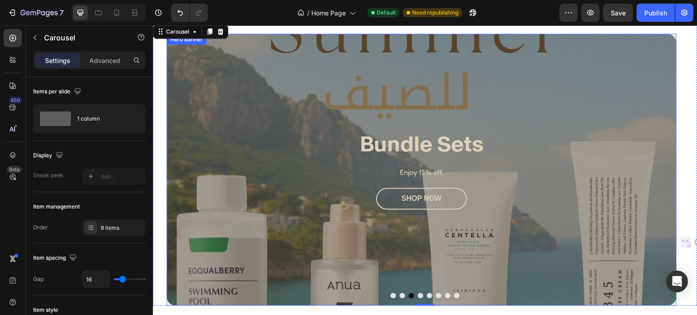
click at [425, 304] on div at bounding box center [425, 305] width 18 height 2
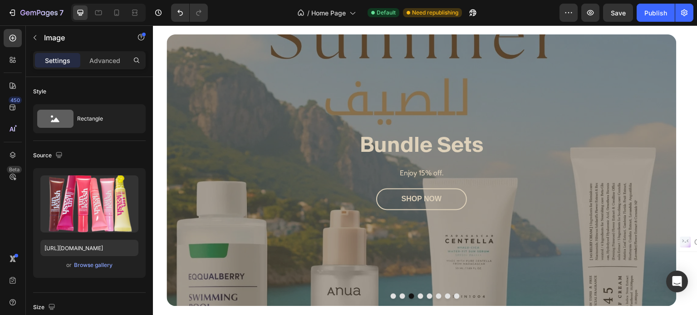
scroll to position [726, 0]
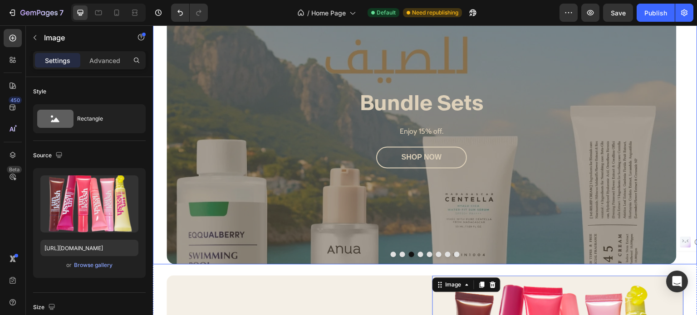
click at [427, 253] on button "Dot" at bounding box center [429, 254] width 5 height 5
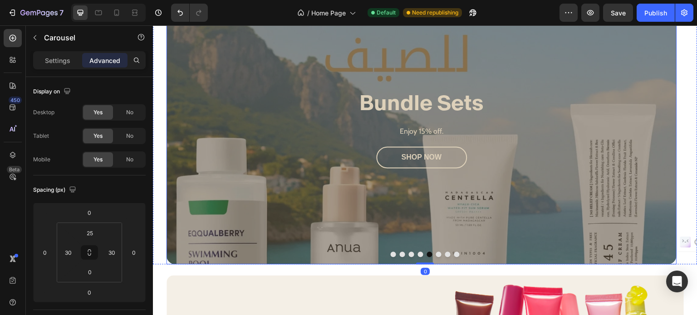
click at [319, 198] on div "Overlay" at bounding box center [421, 128] width 510 height 272
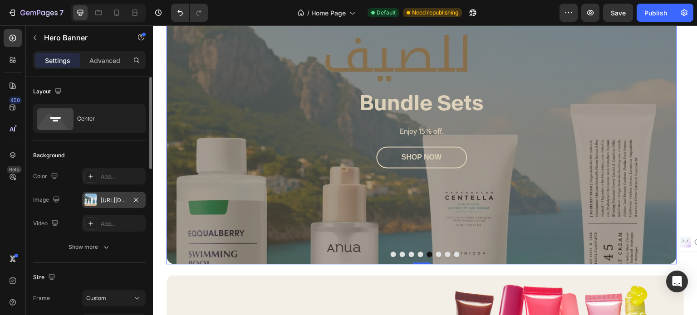
click at [112, 206] on div "https://cdn.shopify.com/s/files/1/0698/8624/7138/files/gempages_580615690227024…" at bounding box center [113, 200] width 63 height 16
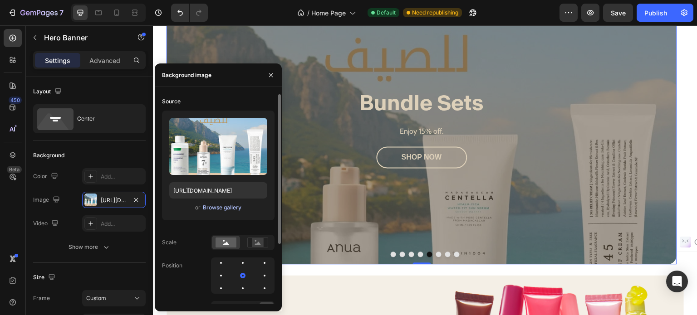
click at [224, 210] on div "Browse gallery" at bounding box center [222, 208] width 39 height 8
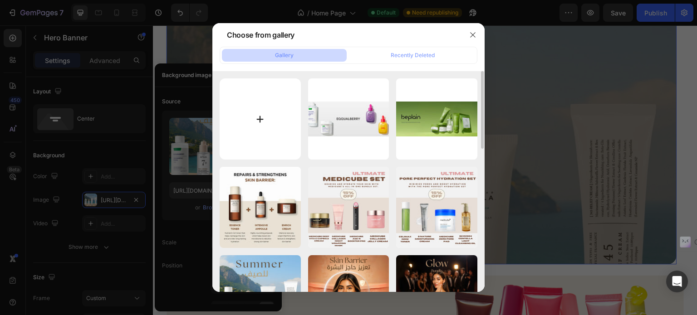
click at [252, 127] on input "file" at bounding box center [259, 118] width 81 height 81
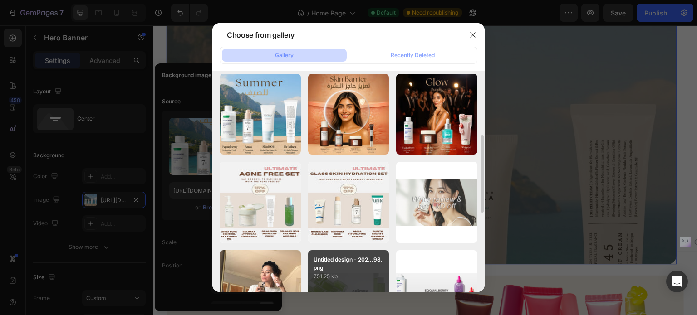
scroll to position [272, 0]
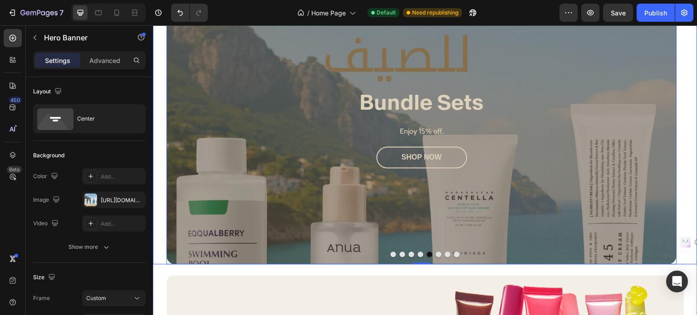
click at [436, 254] on button "Dot" at bounding box center [438, 254] width 5 height 5
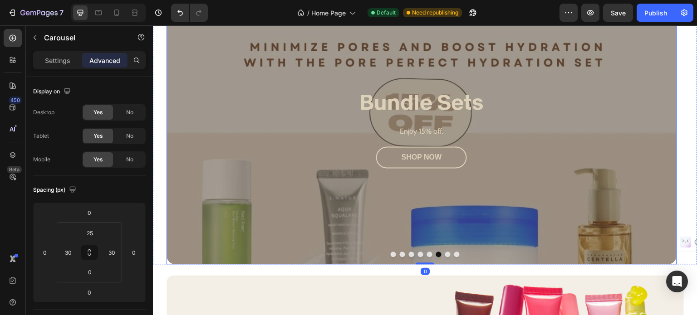
click at [317, 189] on div "Overlay" at bounding box center [421, 128] width 510 height 272
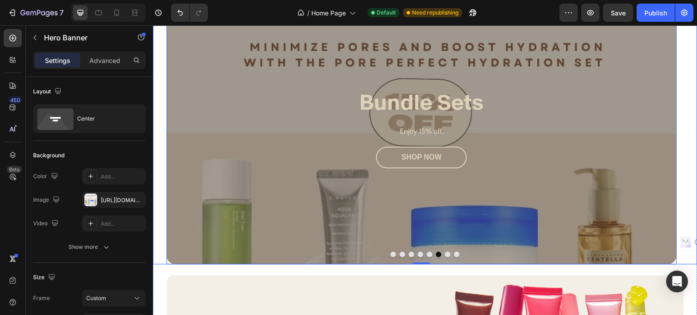
click at [445, 256] on button "Dot" at bounding box center [447, 254] width 5 height 5
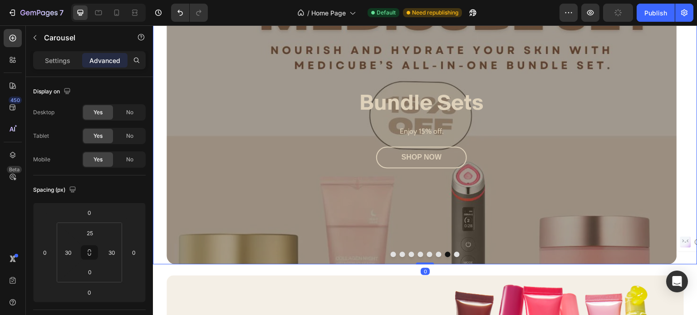
click at [455, 254] on button "Dot" at bounding box center [456, 254] width 5 height 5
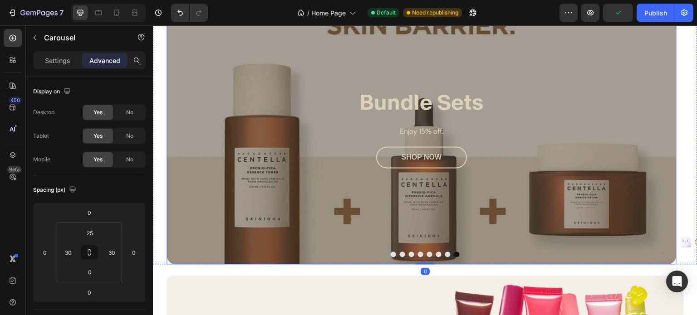
scroll to position [771, 0]
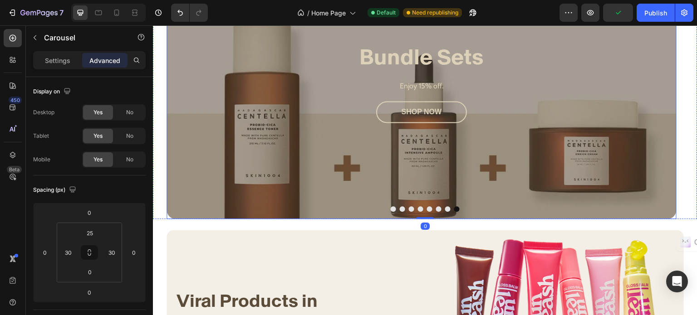
click at [310, 187] on div "Overlay" at bounding box center [421, 83] width 510 height 272
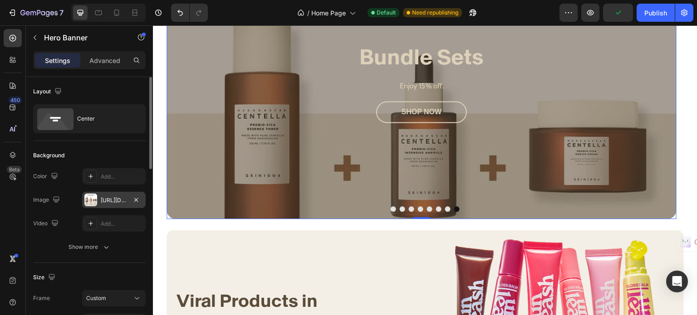
click at [120, 201] on div "https://cdn.shopify.com/s/files/1/0698/8624/7138/files/gempages_580615690227024…" at bounding box center [114, 200] width 26 height 8
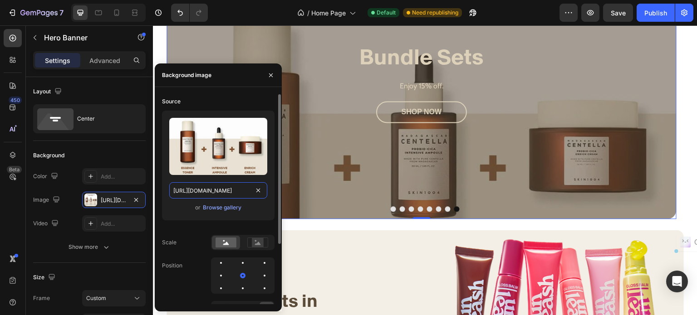
drag, startPoint x: 223, startPoint y: 190, endPoint x: 237, endPoint y: 25, distance: 165.2
click at [223, 190] on input "https://cdn.shopify.com/s/files/1/0698/8624/7138/files/gempages_580615690227024…" at bounding box center [218, 190] width 98 height 16
click at [222, 207] on div "Browse gallery" at bounding box center [222, 208] width 39 height 8
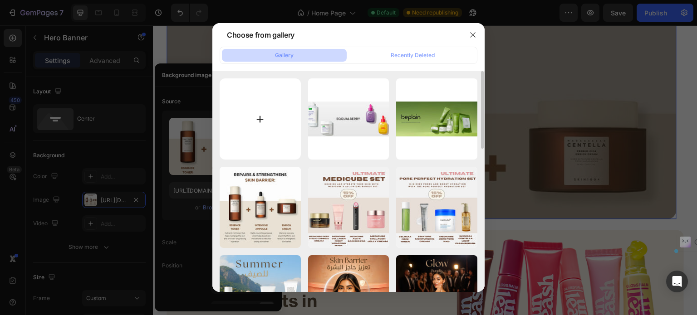
click at [252, 123] on input "file" at bounding box center [259, 118] width 81 height 81
type input "C:\fakepath\gempages_580615690227024809-cf66b455-d5ea-4068-9669-91927b00875a.we…"
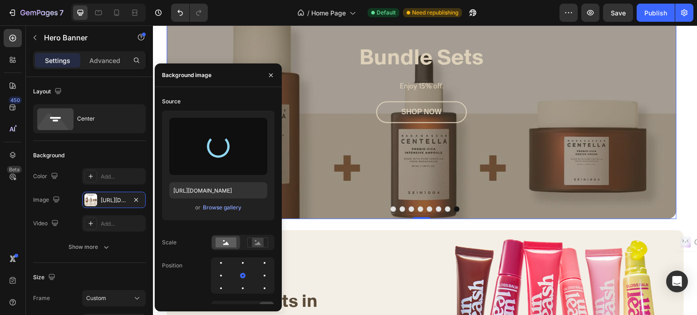
type input "https://cdn.shopify.com/s/files/1/0698/8624/7138/files/gempages_580615690227024…"
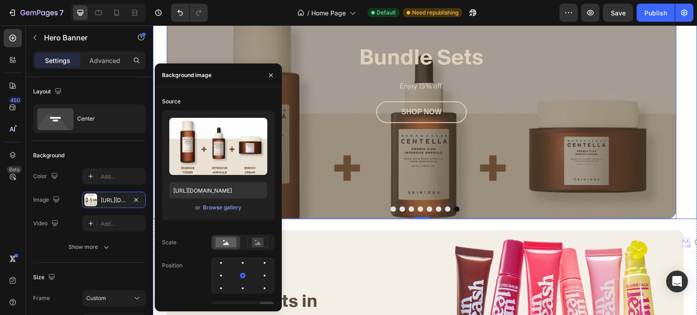
click at [441, 209] on div at bounding box center [425, 208] width 544 height 5
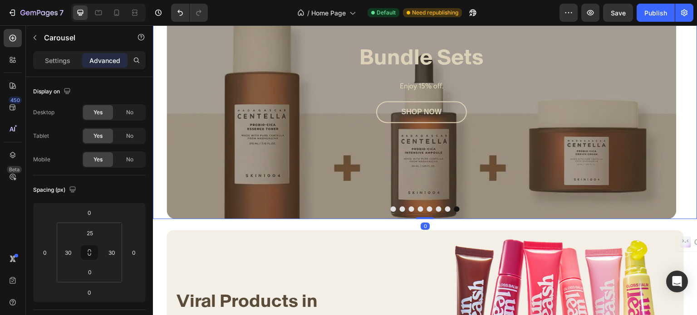
click at [445, 209] on button "Dot" at bounding box center [447, 208] width 5 height 5
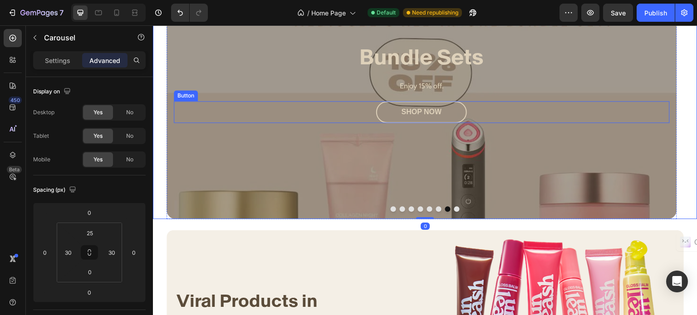
click at [252, 112] on div "shop now Button" at bounding box center [422, 112] width 496 height 22
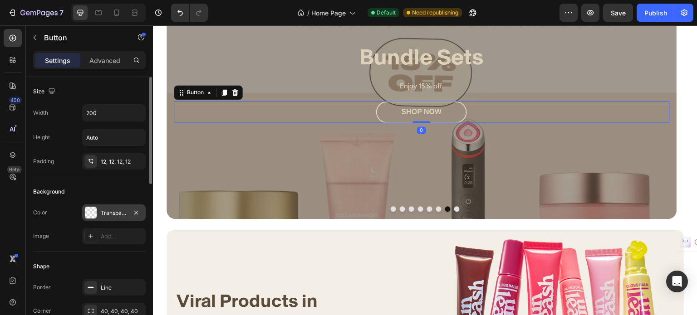
click at [114, 212] on div "Transparent" at bounding box center [114, 213] width 26 height 8
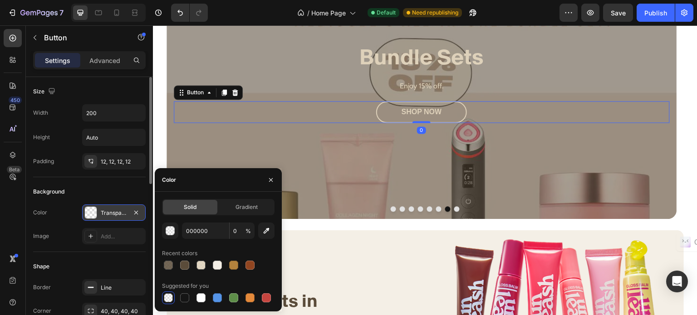
click at [113, 211] on div "Transparent" at bounding box center [114, 213] width 26 height 8
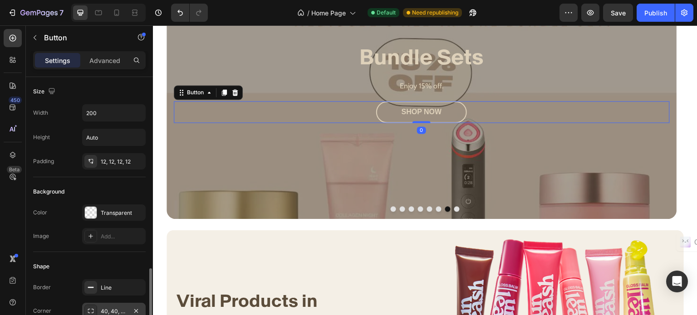
scroll to position [136, 0]
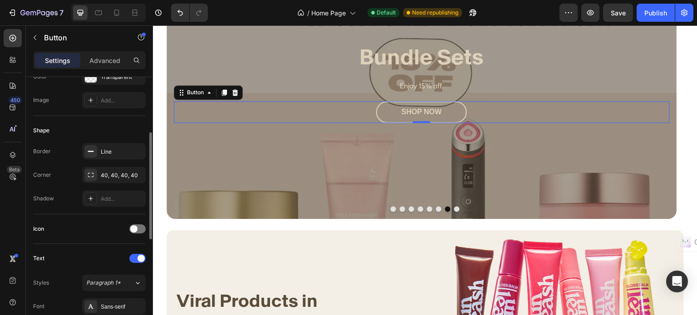
click at [269, 58] on h2 "Bundle Sets" at bounding box center [422, 57] width 496 height 29
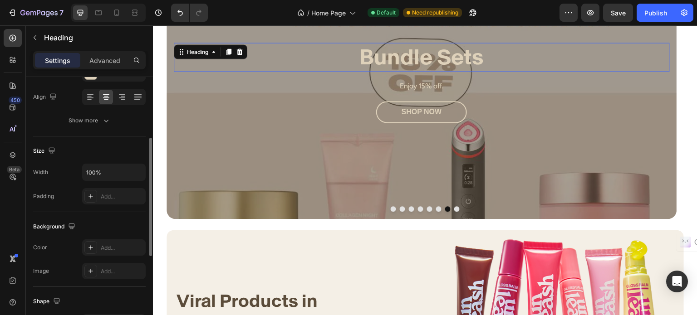
scroll to position [0, 0]
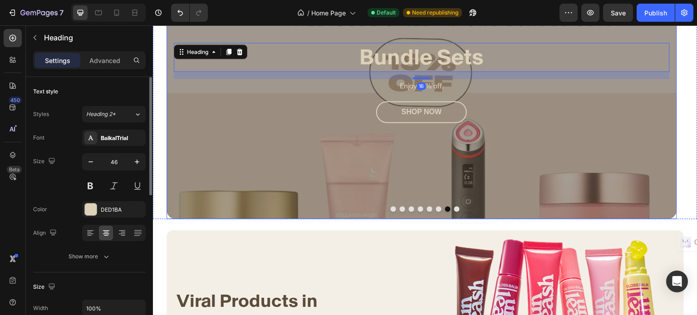
click at [216, 192] on div "Overlay" at bounding box center [421, 83] width 510 height 272
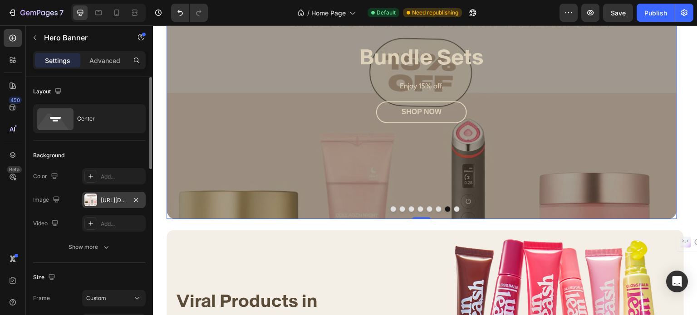
click at [101, 198] on div "https://cdn.shopify.com/s/files/1/0698/8624/7138/files/gempages_580615690227024…" at bounding box center [114, 200] width 26 height 8
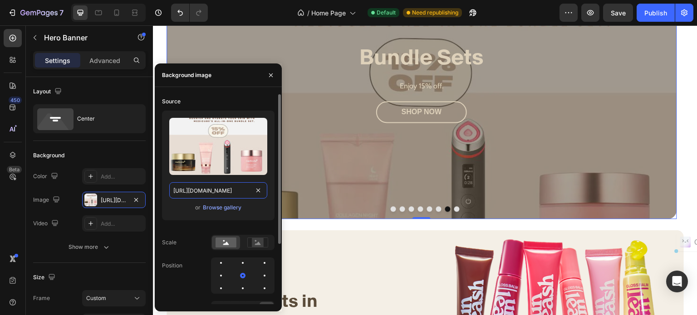
click at [227, 186] on input "https://cdn.shopify.com/s/files/1/0698/8624/7138/files/gempages_580615690227024…" at bounding box center [218, 190] width 98 height 16
click at [214, 208] on div "Browse gallery" at bounding box center [222, 208] width 39 height 8
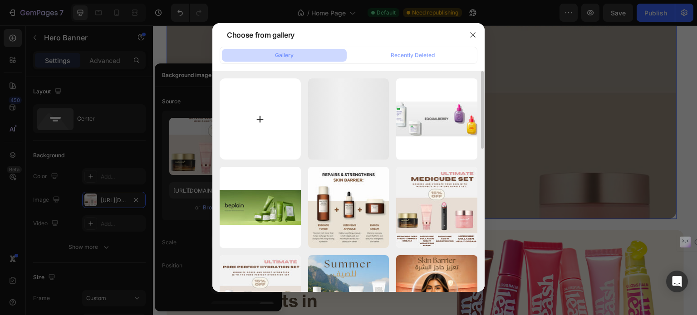
click at [253, 96] on input "file" at bounding box center [259, 118] width 81 height 81
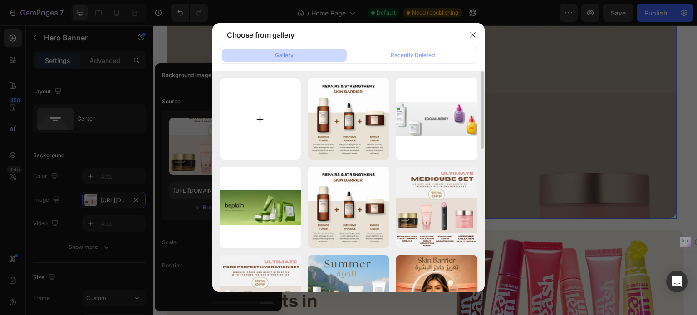
type input "C:\fakepath\gempages_580615690227024809-68700478-596b-477e-b68e-f623ca87599e.we…"
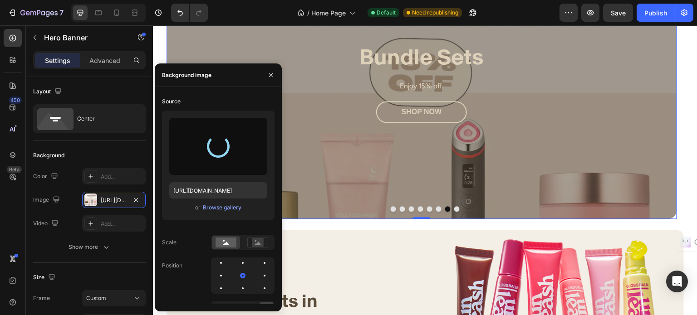
type input "https://cdn.shopify.com/s/files/1/0698/8624/7138/files/gempages_580615690227024…"
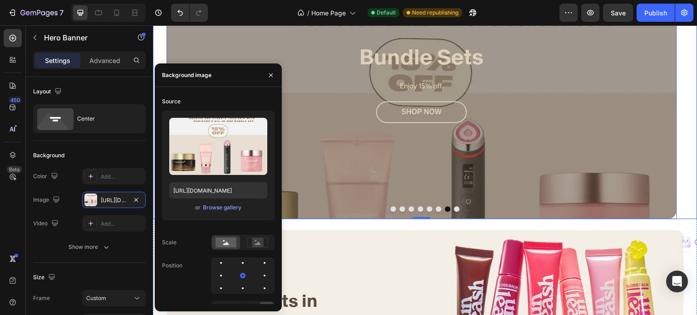
click at [436, 209] on button "Dot" at bounding box center [438, 208] width 5 height 5
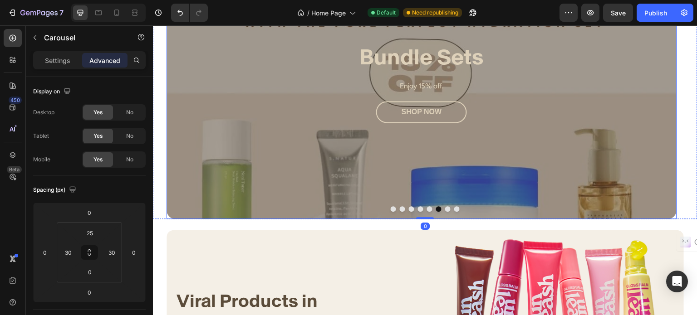
click at [298, 135] on div "Overlay" at bounding box center [421, 83] width 510 height 272
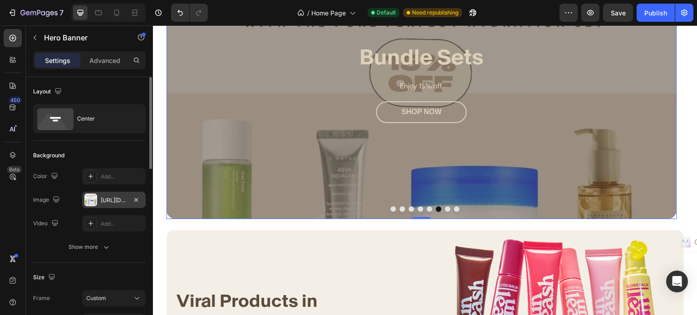
click at [112, 200] on div "https://cdn.shopify.com/s/files/1/0698/8624/7138/files/gempages_580615690227024…" at bounding box center [114, 200] width 26 height 8
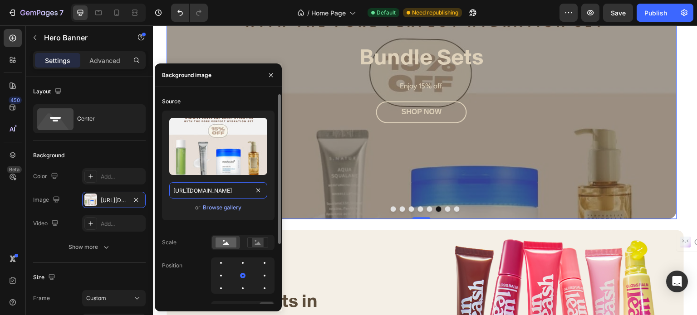
click at [236, 187] on input "https://cdn.shopify.com/s/files/1/0698/8624/7138/files/gempages_580615690227024…" at bounding box center [218, 190] width 98 height 16
click at [228, 210] on div "Browse gallery" at bounding box center [222, 208] width 39 height 8
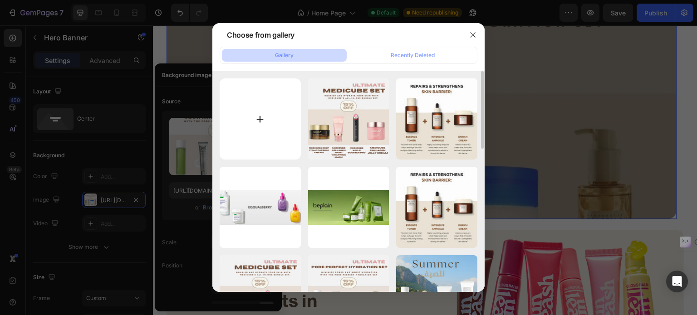
click at [256, 101] on input "file" at bounding box center [259, 118] width 81 height 81
type input "C:\fakepath\gempages_580615690227024809-d5340caf-4f89-499c-a537-7b8a61e20294.we…"
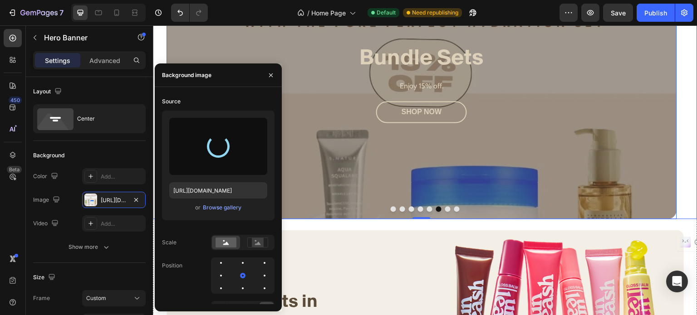
type input "https://cdn.shopify.com/s/files/1/0698/8624/7138/files/gempages_580615690227024…"
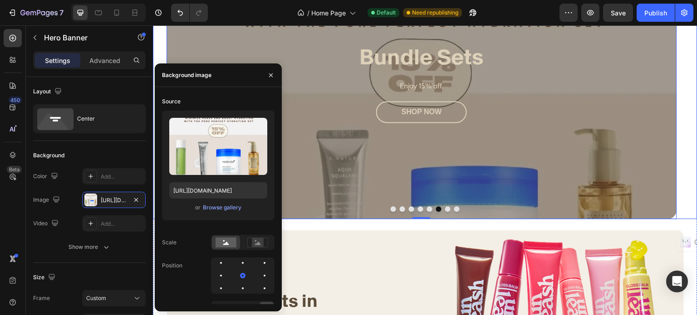
click at [427, 207] on button "Dot" at bounding box center [429, 208] width 5 height 5
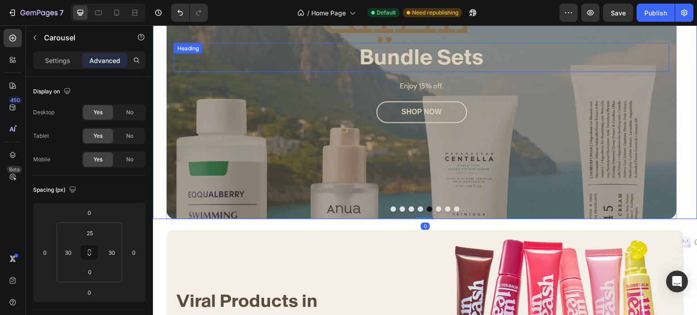
click at [416, 59] on strong "Bundle Sets" at bounding box center [422, 57] width 124 height 26
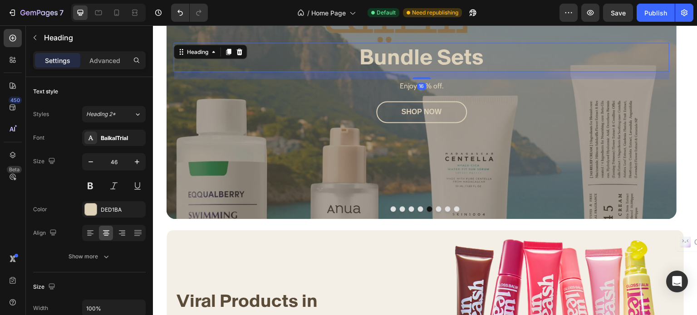
drag, startPoint x: 419, startPoint y: 77, endPoint x: 421, endPoint y: 58, distance: 19.2
click at [425, 51] on div "Bundle Sets Heading 16" at bounding box center [422, 57] width 496 height 29
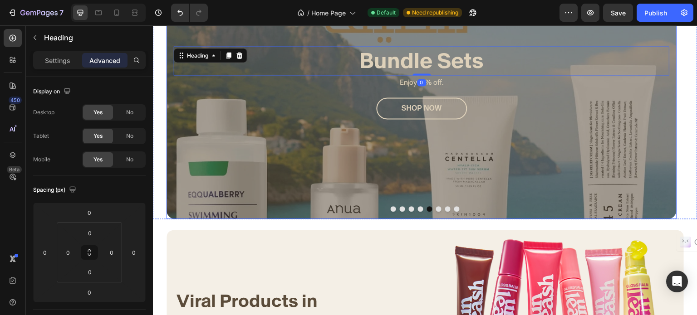
click at [291, 137] on div "Overlay" at bounding box center [421, 83] width 510 height 272
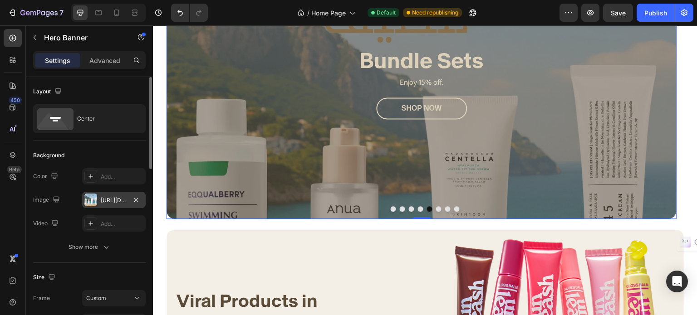
click at [118, 196] on div "https://cdn.shopify.com/s/files/1/0698/8624/7138/files/gempages_580615690227024…" at bounding box center [114, 200] width 26 height 8
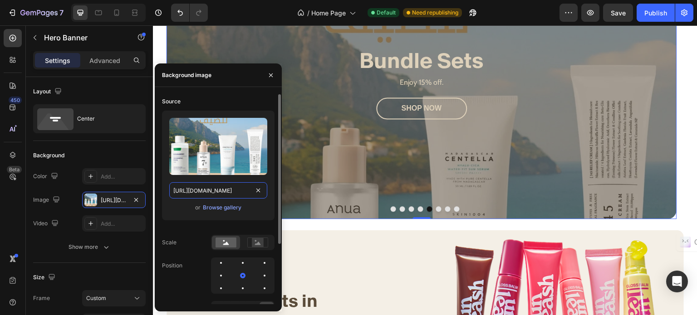
click at [201, 186] on input "https://cdn.shopify.com/s/files/1/0698/8624/7138/files/gempages_580615690227024…" at bounding box center [218, 190] width 98 height 16
click at [220, 213] on div "or Browse gallery" at bounding box center [218, 207] width 98 height 11
click at [223, 210] on div "Browse gallery" at bounding box center [222, 208] width 39 height 8
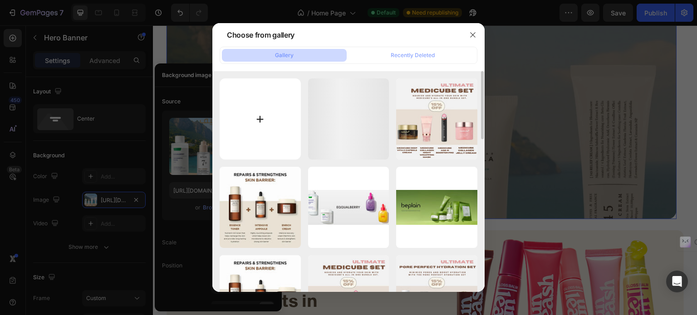
click at [265, 112] on input "file" at bounding box center [259, 118] width 81 height 81
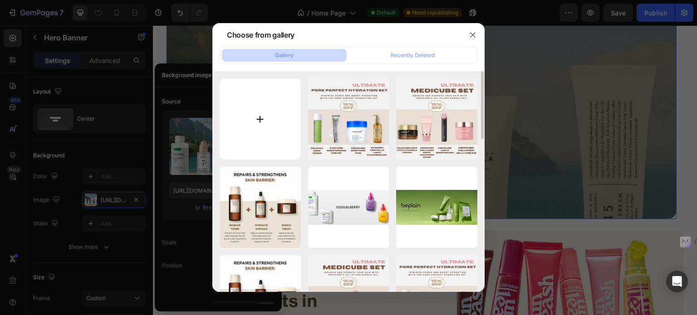
click at [249, 96] on input "file" at bounding box center [259, 118] width 81 height 81
type input "C:\fakepath\gempages_580615690227024809-459f1476-0e6c-4e8e-b9f8-2b0f2f80b121.we…"
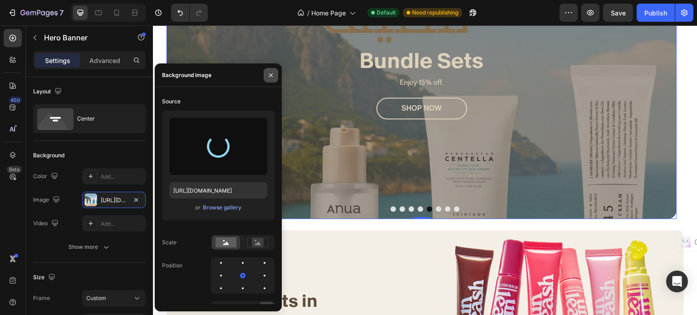
type input "https://cdn.shopify.com/s/files/1/0698/8624/7138/files/gempages_580615690227024…"
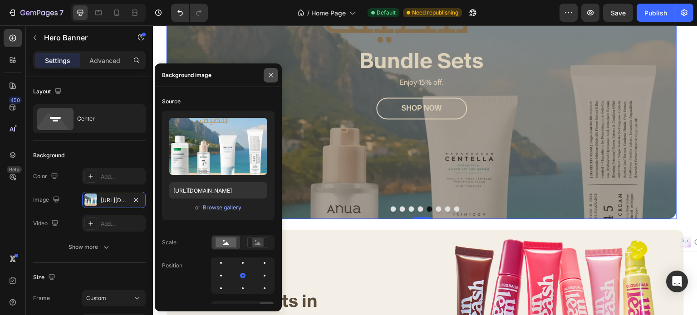
click at [267, 78] on icon "button" at bounding box center [270, 75] width 7 height 7
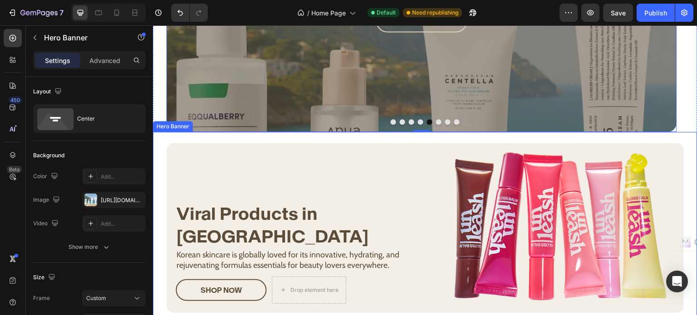
scroll to position [907, 0]
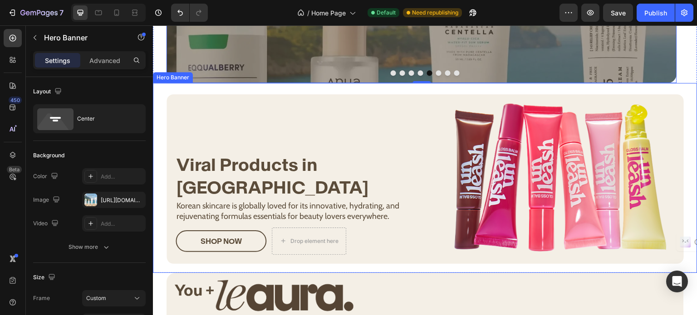
click at [526, 173] on img at bounding box center [557, 179] width 251 height 170
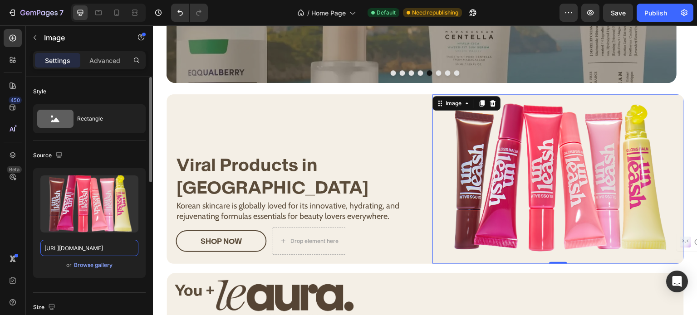
click at [85, 245] on input "[URL][DOMAIN_NAME]" at bounding box center [89, 248] width 98 height 16
drag, startPoint x: 576, startPoint y: 146, endPoint x: 183, endPoint y: 155, distance: 393.3
click at [575, 146] on img at bounding box center [557, 179] width 251 height 170
click at [89, 264] on div "Browse gallery" at bounding box center [93, 265] width 39 height 8
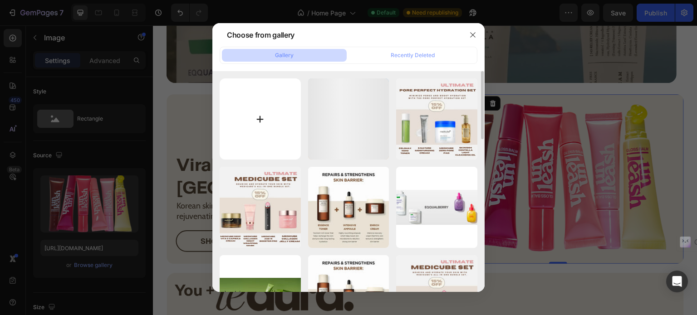
click at [256, 123] on input "file" at bounding box center [259, 118] width 81 height 81
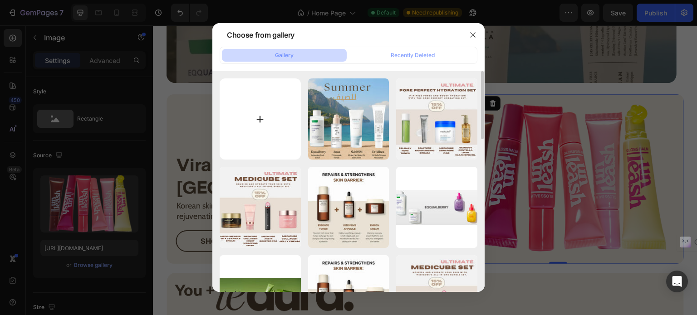
type input "C:\fakepath\gempages_580615690227024809-68874c67-71cb-4175-b295-fbc449717d3e.we…"
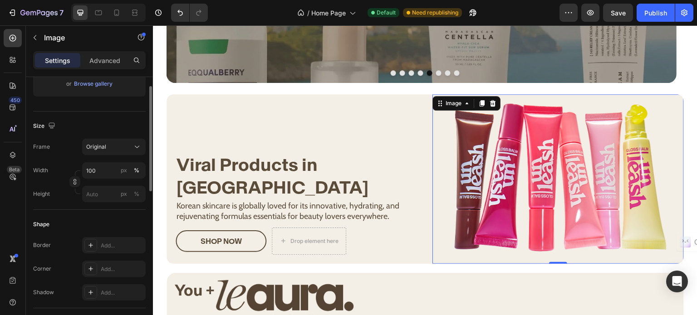
scroll to position [91, 0]
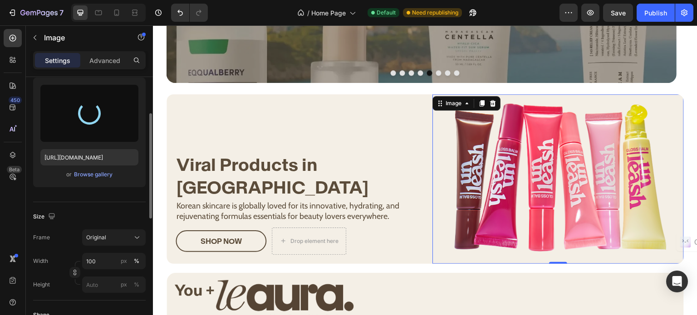
type input "[URL][DOMAIN_NAME]"
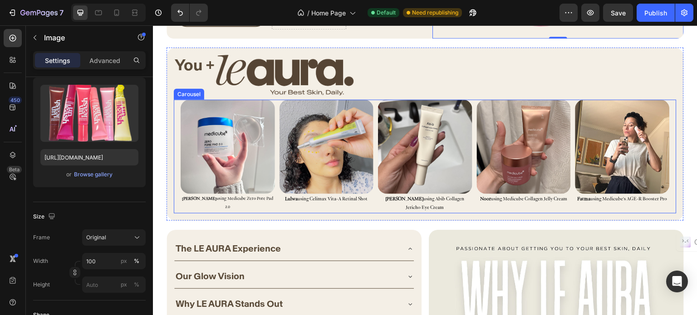
scroll to position [1134, 0]
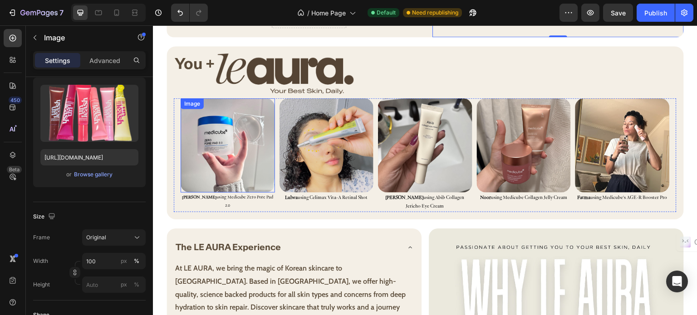
click at [229, 132] on img at bounding box center [227, 145] width 94 height 94
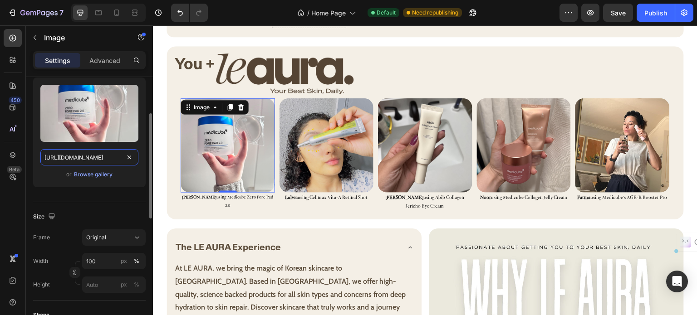
click at [108, 159] on input "[URL][DOMAIN_NAME]" at bounding box center [89, 157] width 98 height 16
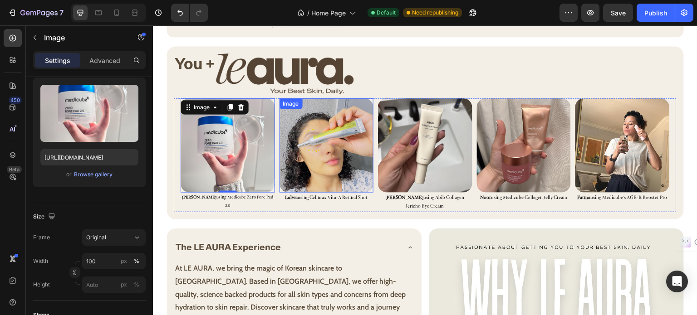
click at [293, 121] on img at bounding box center [326, 145] width 94 height 94
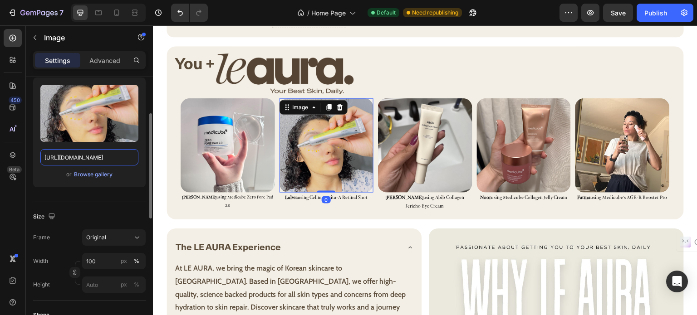
click at [96, 156] on input "[URL][DOMAIN_NAME]" at bounding box center [89, 157] width 98 height 16
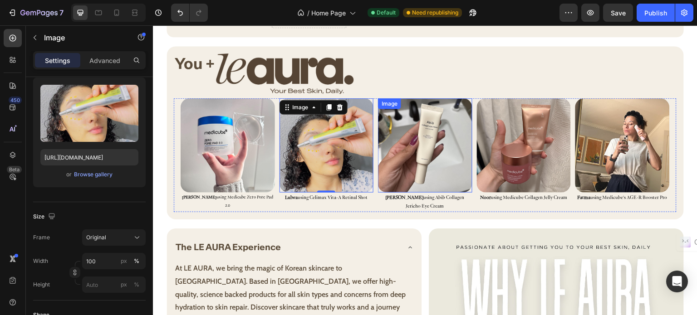
click at [435, 138] on img at bounding box center [425, 145] width 94 height 94
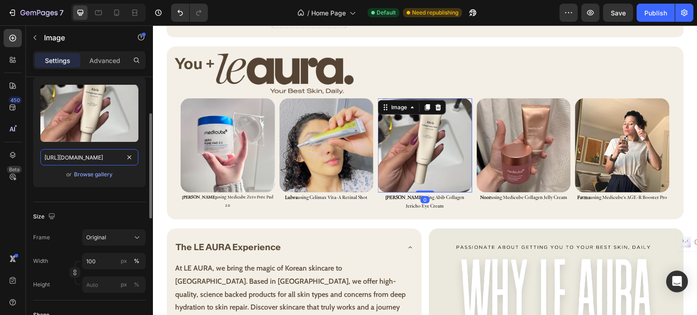
click at [93, 159] on input "[URL][DOMAIN_NAME]" at bounding box center [89, 157] width 98 height 16
click at [517, 141] on img at bounding box center [524, 145] width 94 height 94
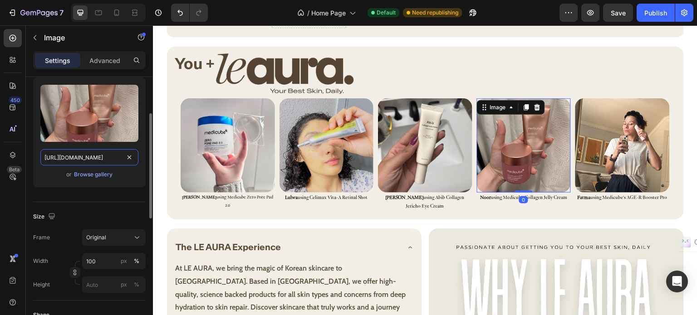
click at [98, 159] on input "[URL][DOMAIN_NAME]" at bounding box center [89, 157] width 98 height 16
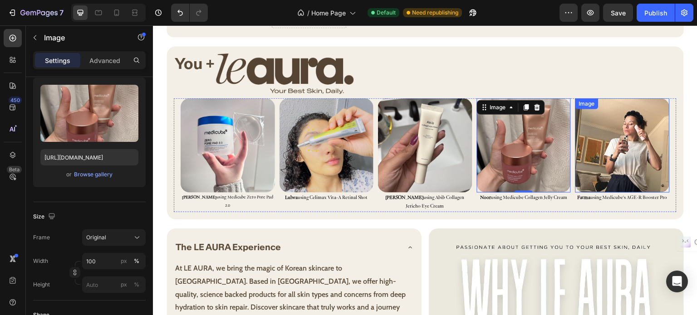
click at [655, 181] on img at bounding box center [622, 145] width 94 height 94
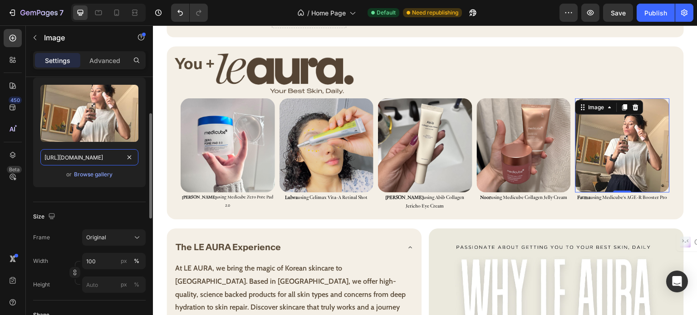
click at [98, 152] on input "[URL][DOMAIN_NAME]" at bounding box center [89, 157] width 98 height 16
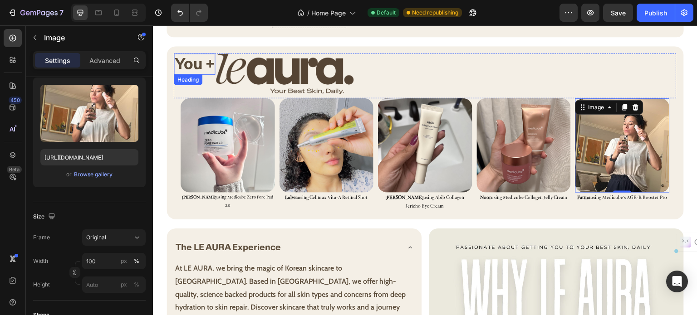
click at [202, 125] on img at bounding box center [227, 145] width 94 height 94
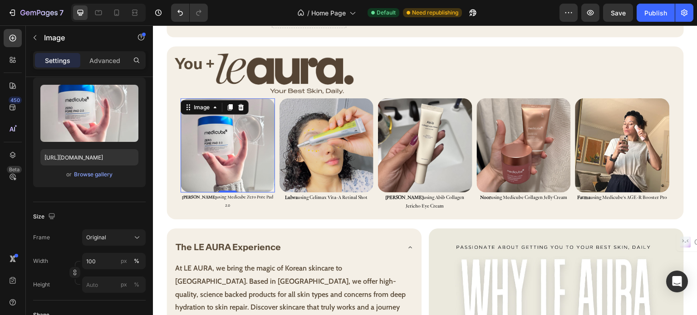
click at [215, 136] on img at bounding box center [227, 145] width 94 height 94
click at [102, 175] on div "Browse gallery" at bounding box center [93, 175] width 39 height 8
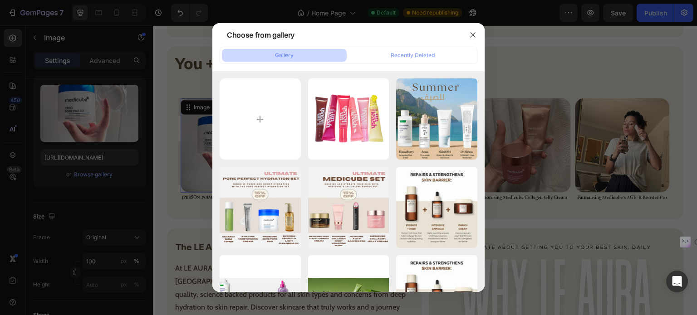
type input "C:\fakepath\gempages_580615690227024809-86bce859-2dca-4df5-bf3e-46eaf683a4d5.we…"
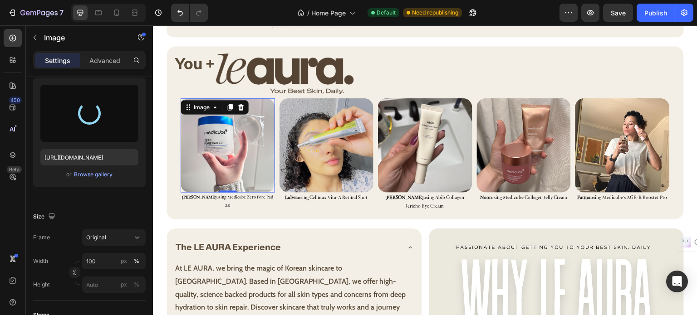
type input "[URL][DOMAIN_NAME]"
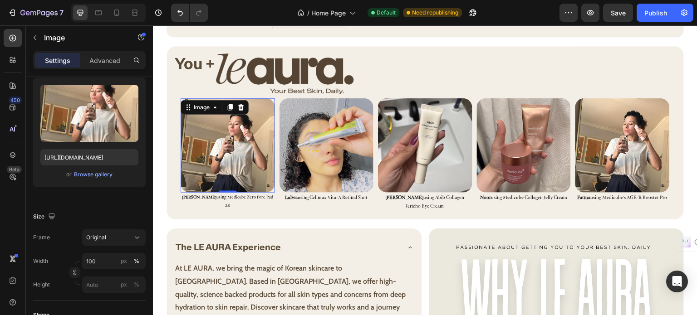
click at [331, 141] on img at bounding box center [326, 145] width 94 height 94
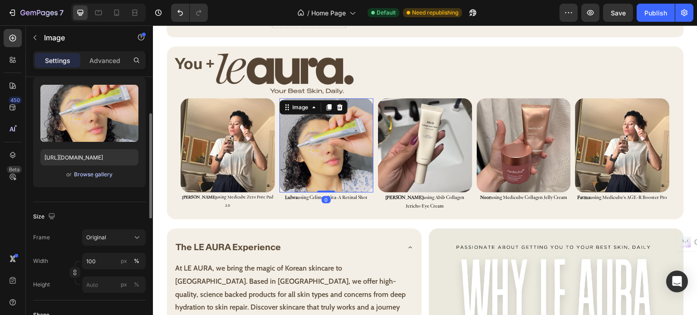
click at [100, 177] on div "Browse gallery" at bounding box center [93, 175] width 39 height 8
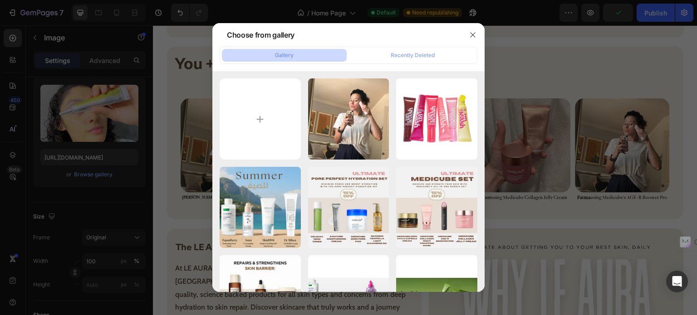
type input "C:\fakepath\gempages_580615690227024809-54abe8a6-7ac5-498a-9156-be50b5efcb4b.we…"
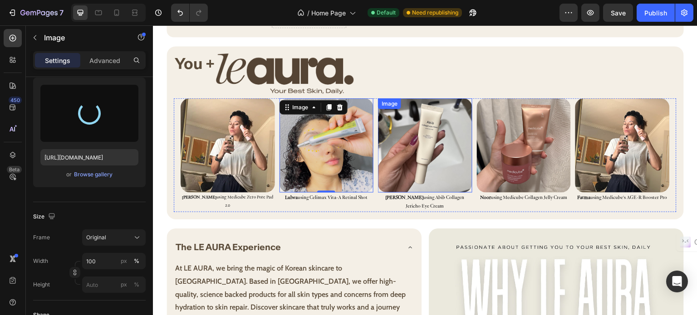
type input "[URL][DOMAIN_NAME]"
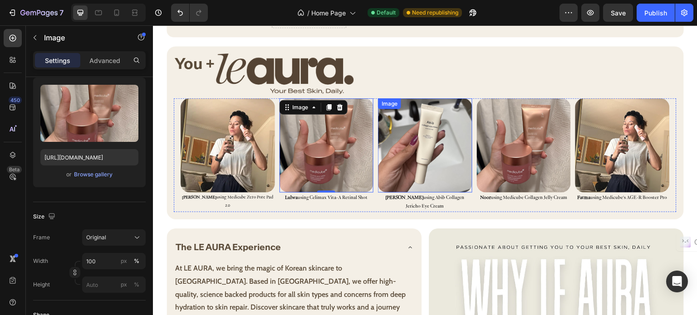
click at [430, 138] on img at bounding box center [425, 145] width 94 height 94
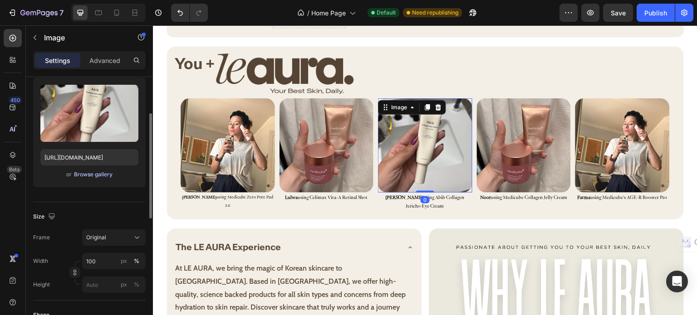
click at [112, 175] on button "Browse gallery" at bounding box center [92, 174] width 39 height 9
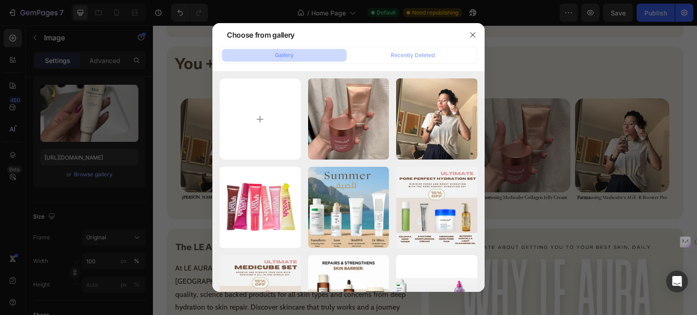
type input "C:\fakepath\gempages_580615690227024809-bdd23141-7391-4aaa-9d9c-529903bddf1c.we…"
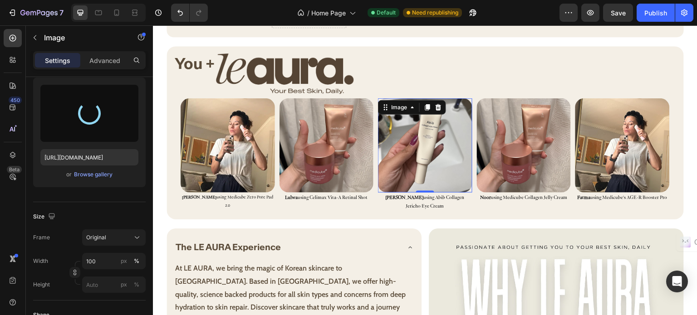
type input "[URL][DOMAIN_NAME]"
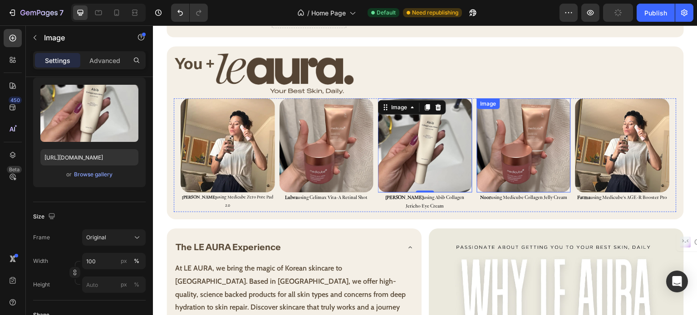
click at [486, 139] on img at bounding box center [524, 145] width 94 height 94
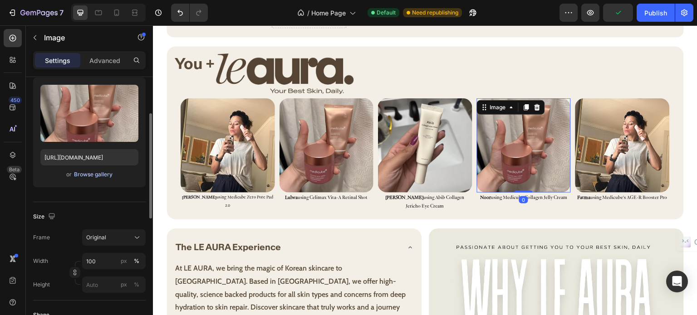
click at [105, 170] on button "Browse gallery" at bounding box center [92, 174] width 39 height 9
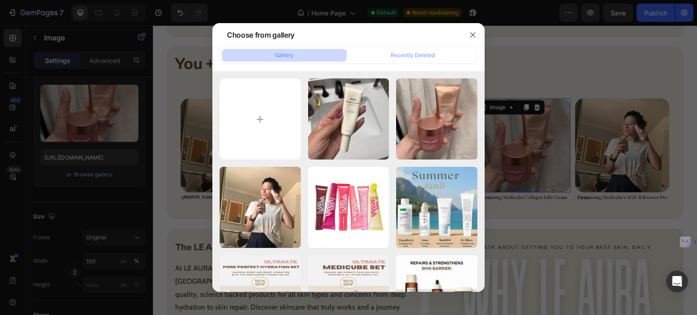
type input "C:\fakepath\gempages_580615690227024809-cf059e83-8af3-4bc5-a291-7a992946b768.we…"
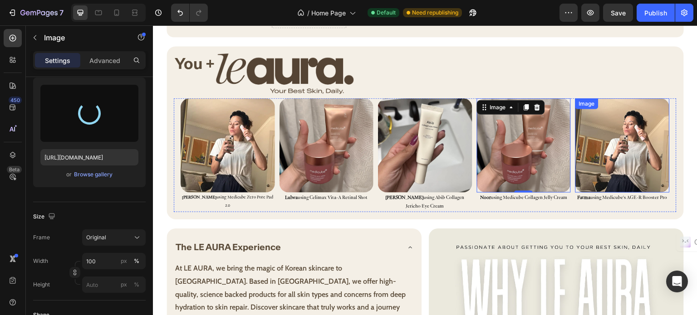
type input "[URL][DOMAIN_NAME]"
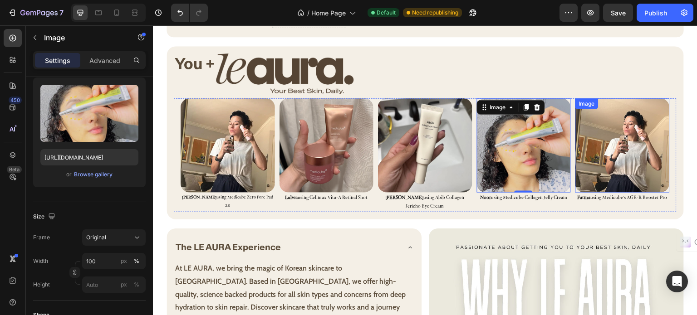
click at [666, 132] on img at bounding box center [622, 145] width 94 height 94
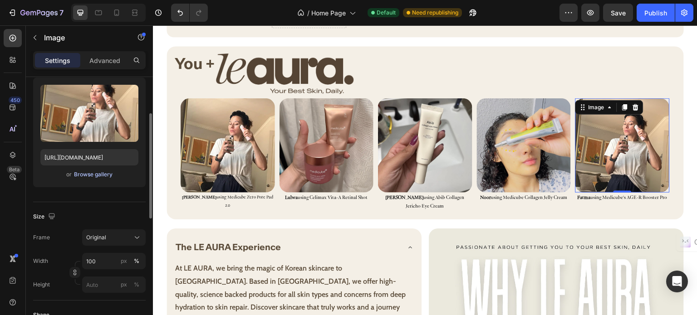
click at [90, 174] on div "Browse gallery" at bounding box center [93, 175] width 39 height 8
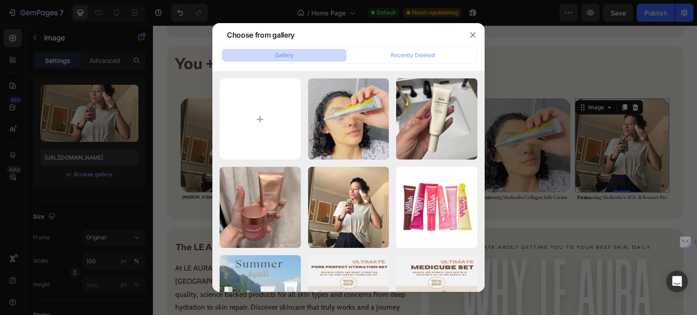
type input "C:\fakepath\gempages_580615690227024809-205c24a3-b798-422e-8289-760c83e0d27d.we…"
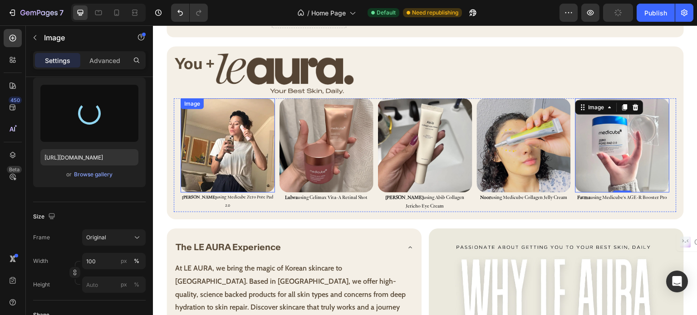
type input "[URL][DOMAIN_NAME]"
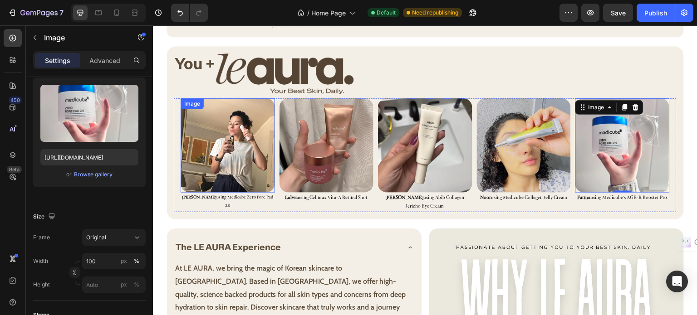
drag, startPoint x: 247, startPoint y: 156, endPoint x: 156, endPoint y: 163, distance: 91.0
click at [247, 156] on img at bounding box center [227, 145] width 94 height 94
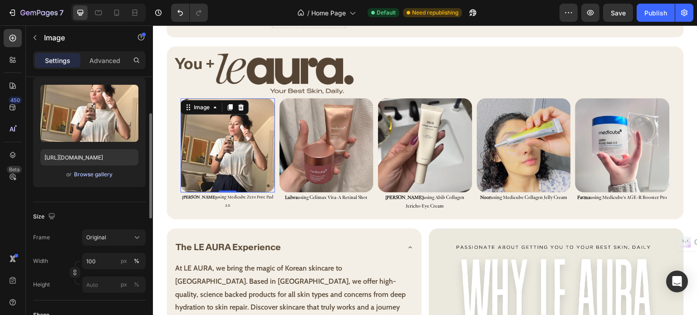
click at [79, 172] on div "Browse gallery" at bounding box center [93, 175] width 39 height 8
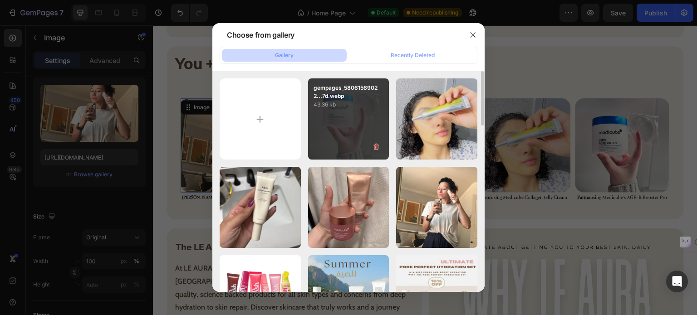
click at [353, 131] on div "gempages_58061569022...7d.webp 43.36 kb" at bounding box center [348, 118] width 81 height 81
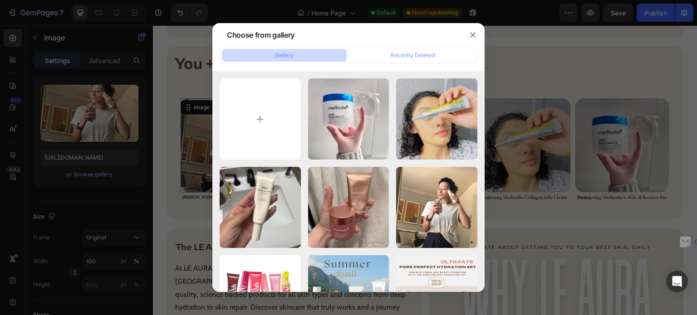
type input "[URL][DOMAIN_NAME]"
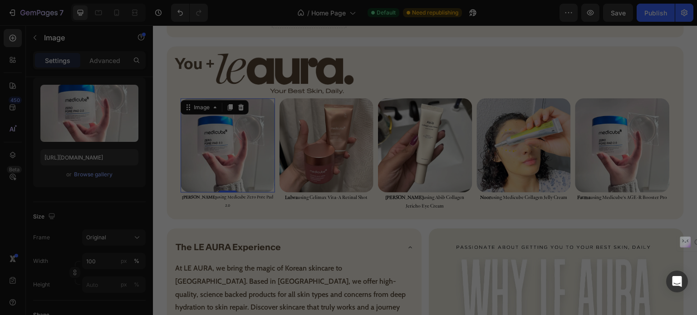
click at [534, 134] on img at bounding box center [524, 145] width 94 height 94
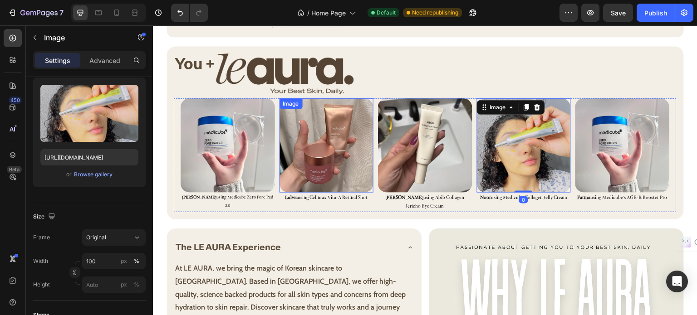
click at [307, 159] on img at bounding box center [326, 145] width 94 height 94
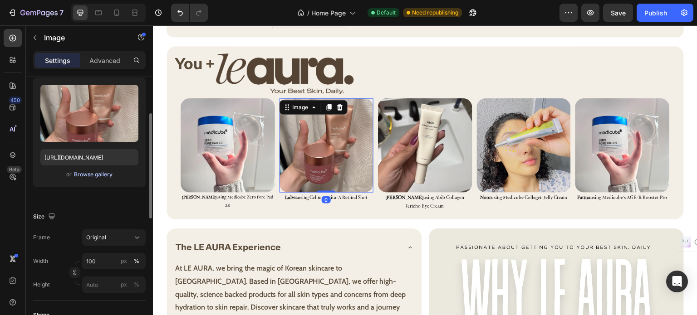
click at [103, 175] on div "Browse gallery" at bounding box center [93, 175] width 39 height 8
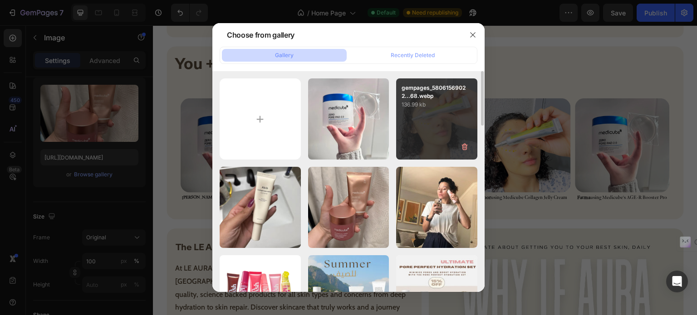
click at [435, 134] on div "gempages_58061569022...68.webp 136.99 kb" at bounding box center [436, 118] width 81 height 81
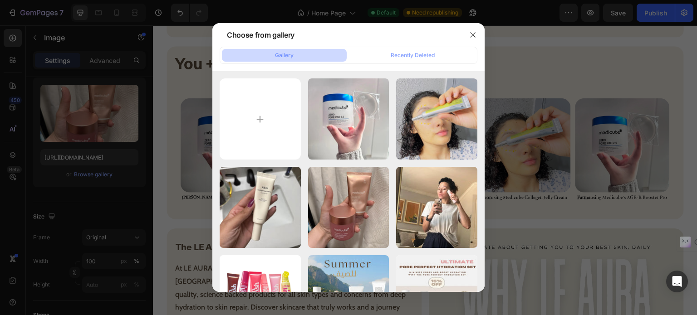
type input "[URL][DOMAIN_NAME]"
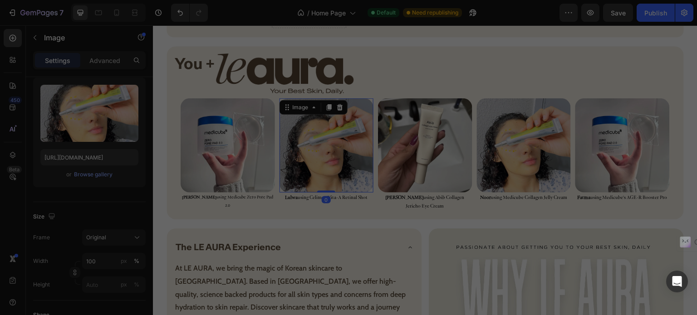
click at [546, 148] on div at bounding box center [348, 157] width 697 height 315
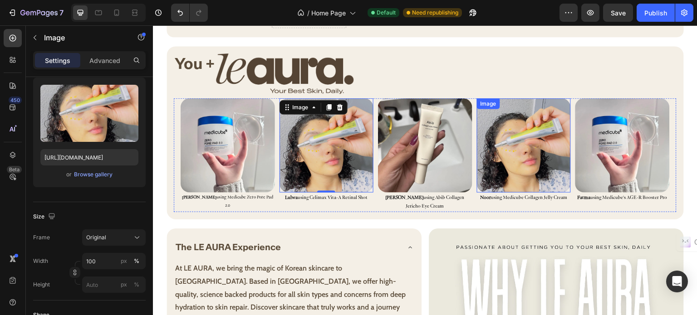
click at [435, 146] on img at bounding box center [425, 145] width 94 height 94
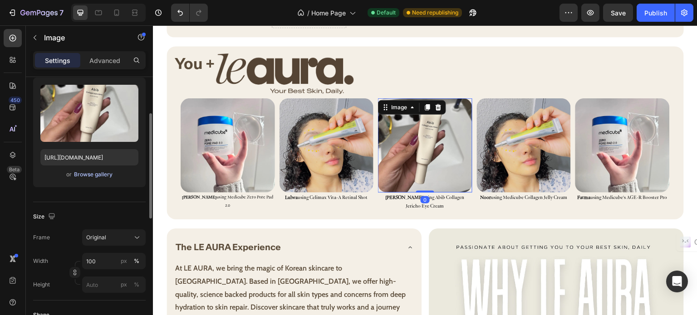
click at [87, 177] on div "Browse gallery" at bounding box center [93, 175] width 39 height 8
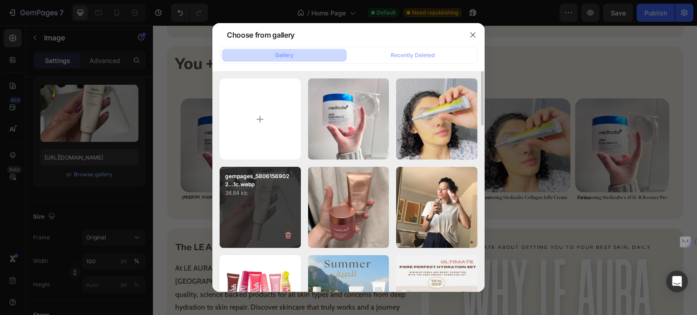
click at [272, 210] on div "gempages_58061569022...1c.webp 38.84 kb" at bounding box center [259, 207] width 81 height 81
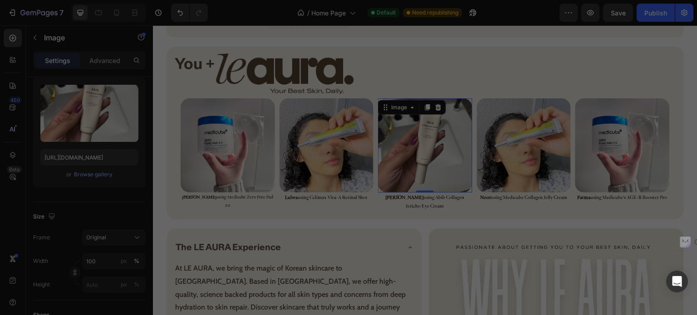
click at [525, 126] on img at bounding box center [524, 145] width 94 height 94
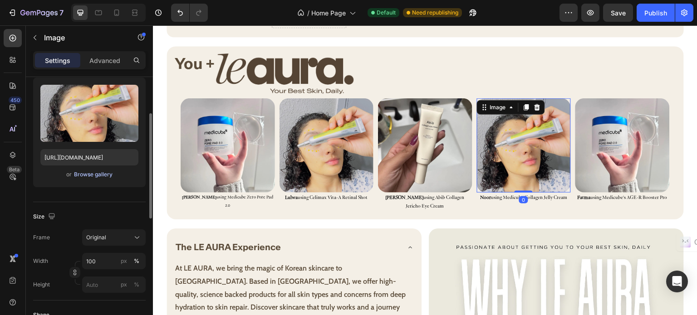
click at [93, 174] on div "Browse gallery" at bounding box center [93, 175] width 39 height 8
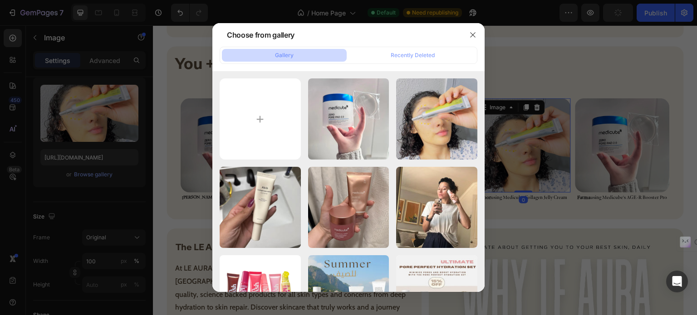
click at [0, 0] on div "gempages_58061569022...7d.webp 43.36 kb" at bounding box center [0, 0] width 0 height 0
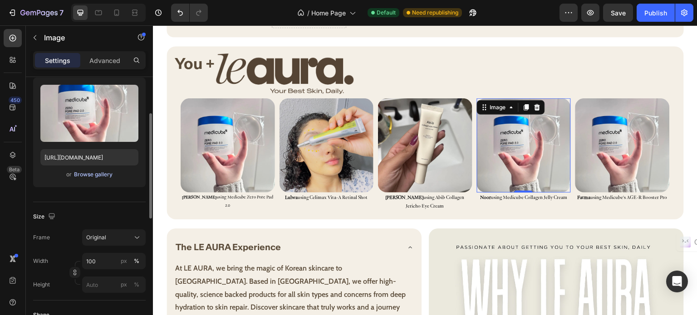
click at [102, 175] on div "Browse gallery" at bounding box center [93, 175] width 39 height 8
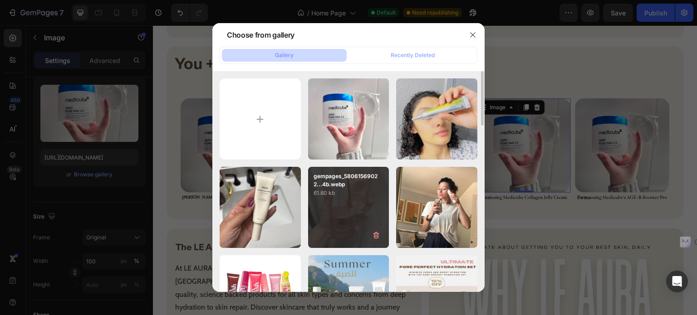
click at [334, 206] on div "gempages_58061569022...4b.webp 61.80 kb" at bounding box center [348, 207] width 81 height 81
type input "[URL][DOMAIN_NAME]"
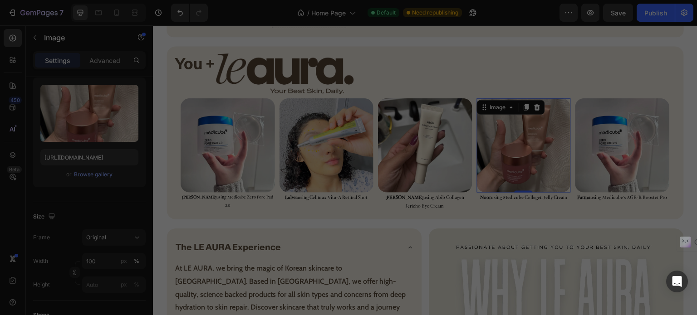
click at [577, 163] on img at bounding box center [622, 145] width 94 height 94
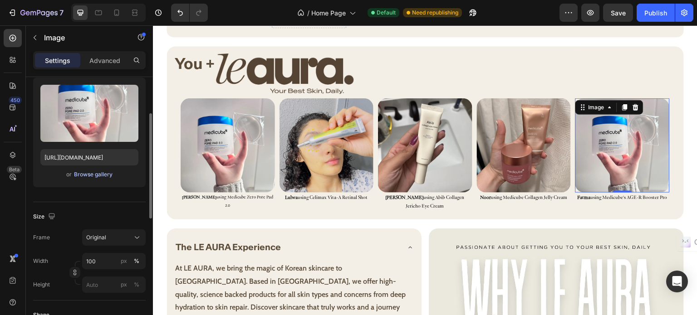
click at [105, 174] on div "Browse gallery" at bounding box center [93, 175] width 39 height 8
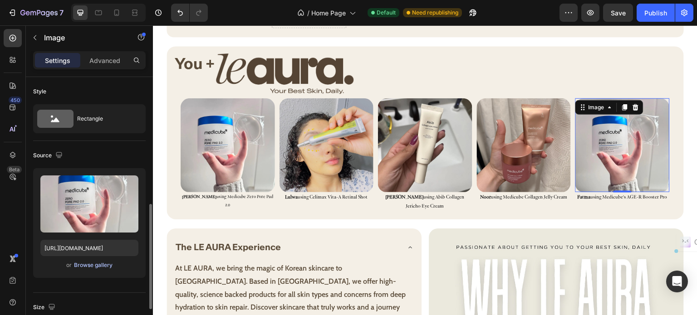
scroll to position [91, 0]
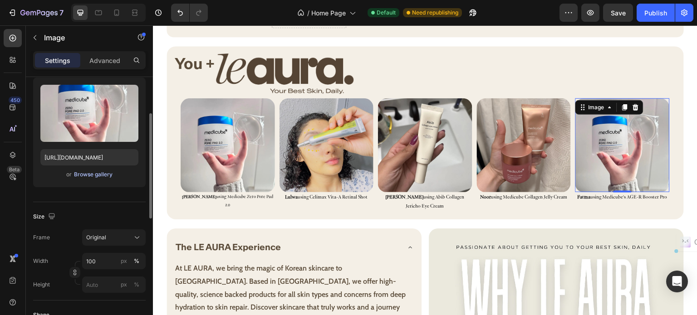
click at [103, 177] on div "Browse gallery" at bounding box center [93, 175] width 39 height 8
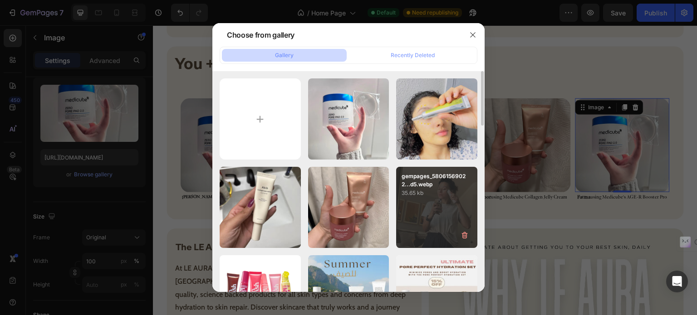
click at [426, 217] on div "gempages_58061569022...d5.webp 35.65 kb" at bounding box center [436, 207] width 81 height 81
type input "[URL][DOMAIN_NAME]"
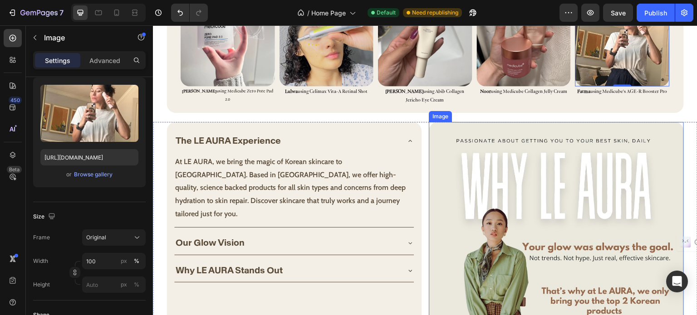
scroll to position [1270, 0]
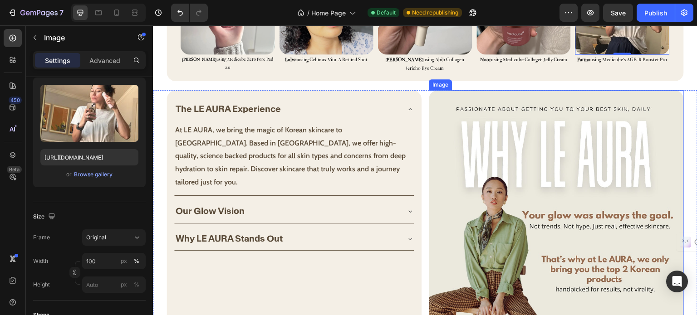
click at [503, 212] on img at bounding box center [556, 249] width 255 height 319
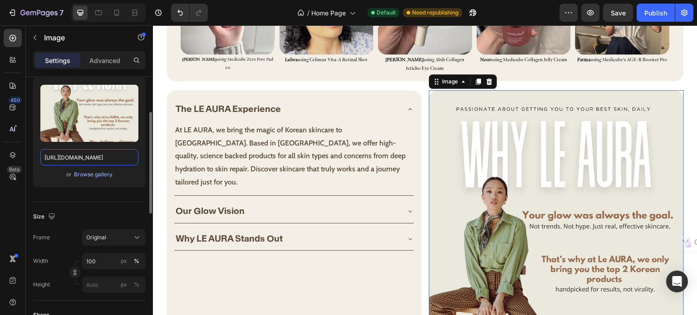
click at [91, 152] on input "[URL][DOMAIN_NAME]" at bounding box center [89, 157] width 98 height 16
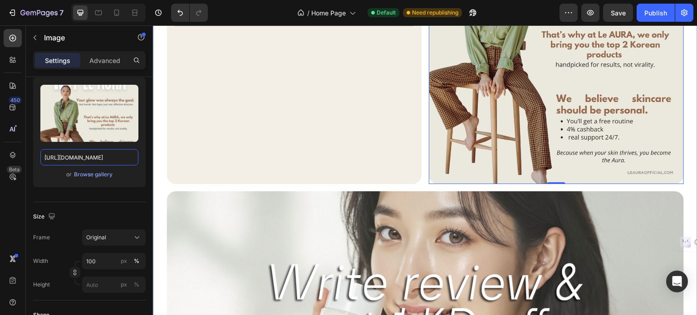
scroll to position [1496, 0]
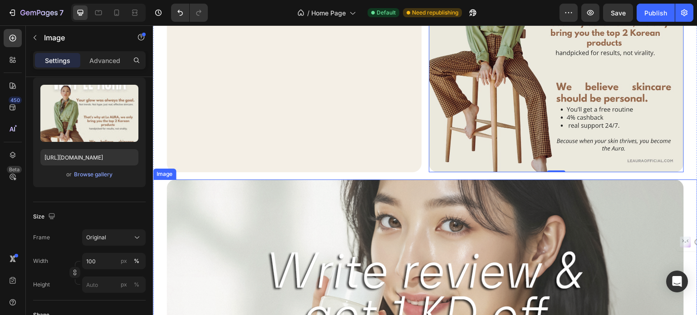
click at [328, 220] on img at bounding box center [424, 293] width 517 height 227
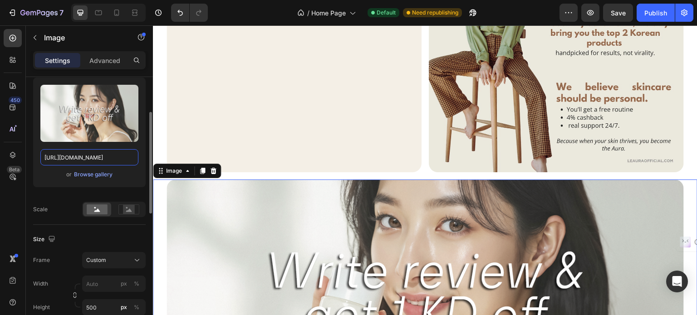
click at [110, 163] on input "[URL][DOMAIN_NAME]" at bounding box center [89, 157] width 98 height 16
click at [93, 174] on div "Browse gallery" at bounding box center [93, 175] width 39 height 8
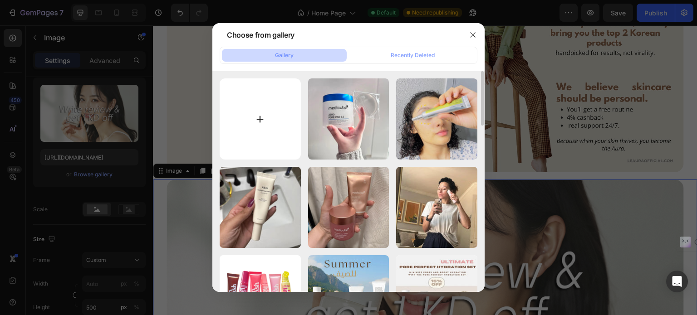
click at [252, 130] on input "file" at bounding box center [259, 118] width 81 height 81
type input "C:\fakepath\gempages_580615690227024809-28434332-50e6-4446-9a21-35793b532021.we…"
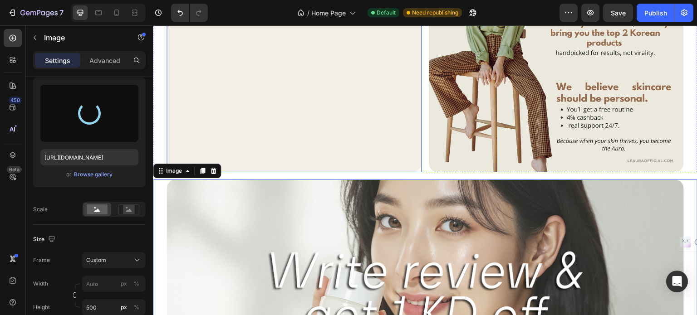
type input "[URL][DOMAIN_NAME]"
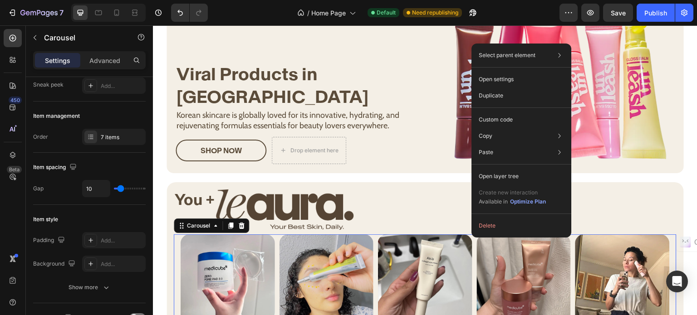
scroll to position [0, 0]
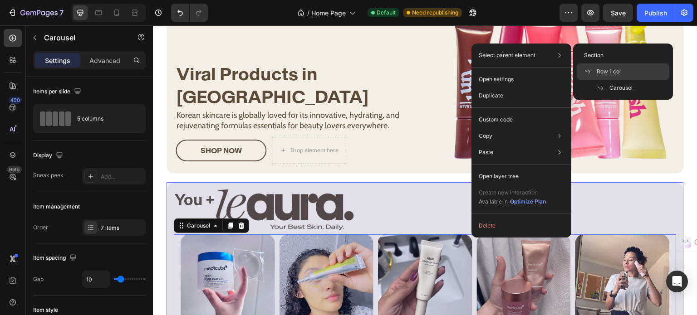
click at [633, 80] on div "Row 1 col" at bounding box center [622, 88] width 93 height 16
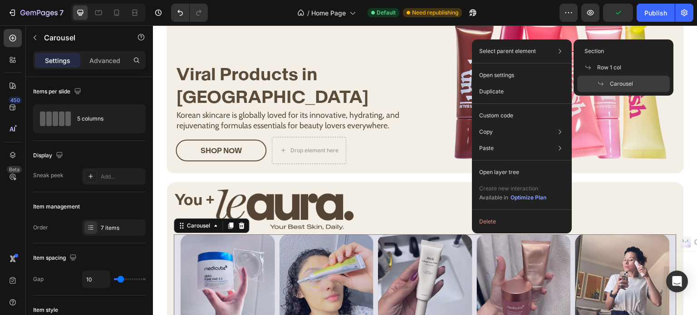
click at [624, 84] on span "Carousel" at bounding box center [620, 84] width 23 height 8
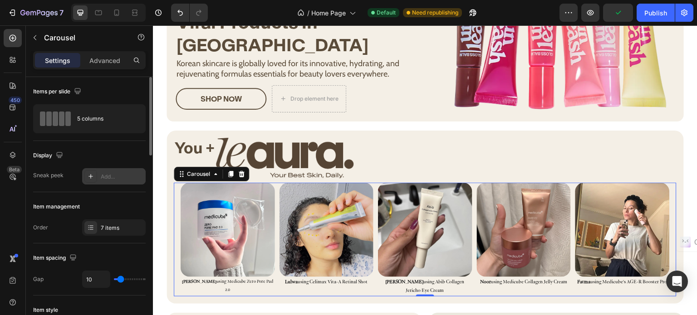
scroll to position [1088, 0]
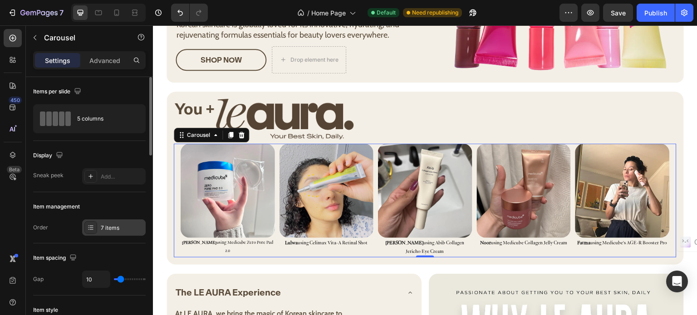
click at [115, 224] on div "7 items" at bounding box center [122, 228] width 43 height 8
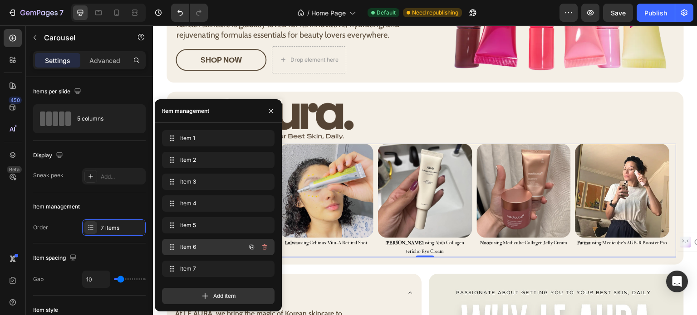
click at [196, 248] on span "Item 6" at bounding box center [205, 247] width 51 height 8
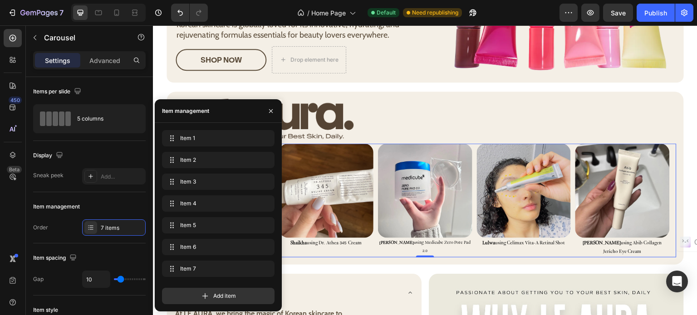
click at [196, 257] on div "Item 6 Item 6" at bounding box center [218, 249] width 112 height 20
click at [194, 261] on div "Item 7 Item 7" at bounding box center [218, 269] width 112 height 16
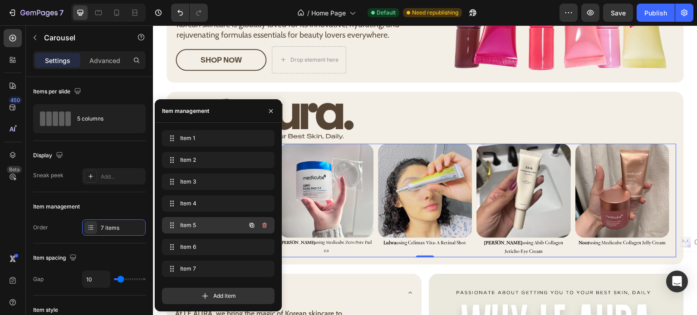
click at [195, 231] on div "Item 5 Item 5" at bounding box center [206, 225] width 80 height 13
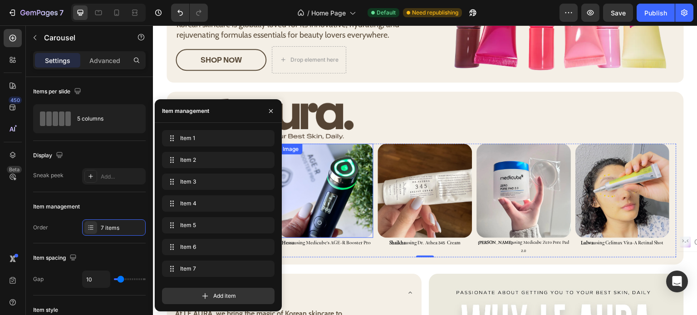
click at [371, 184] on img at bounding box center [326, 191] width 94 height 94
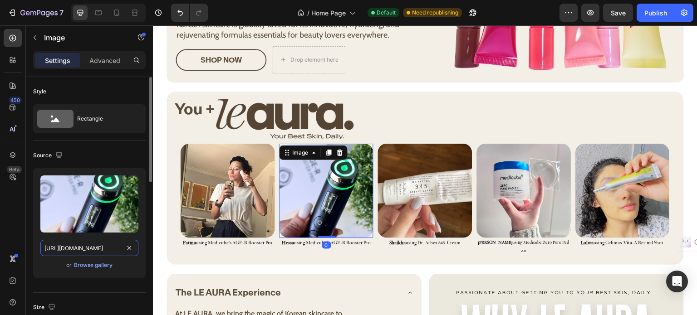
click at [91, 246] on input "[URL][DOMAIN_NAME]" at bounding box center [89, 248] width 98 height 16
click at [401, 174] on img at bounding box center [425, 191] width 94 height 94
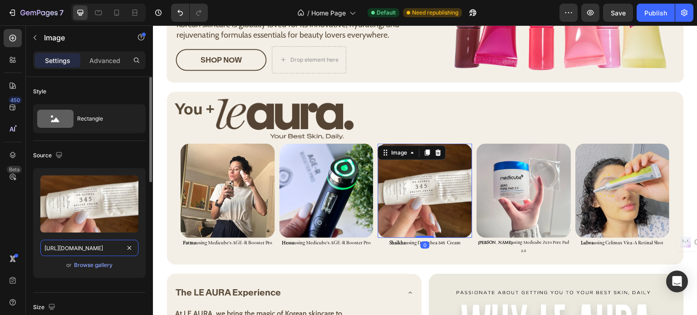
click at [101, 251] on input "[URL][DOMAIN_NAME]" at bounding box center [89, 248] width 98 height 16
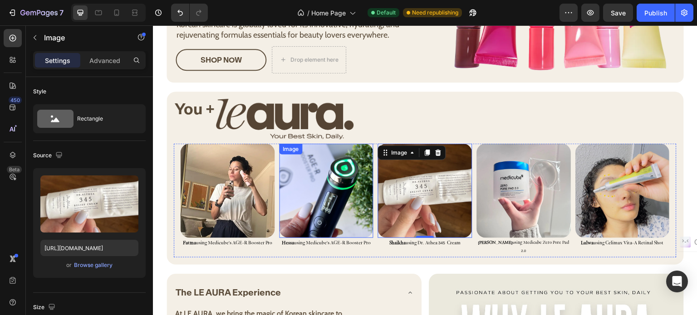
click at [332, 173] on img at bounding box center [326, 191] width 94 height 94
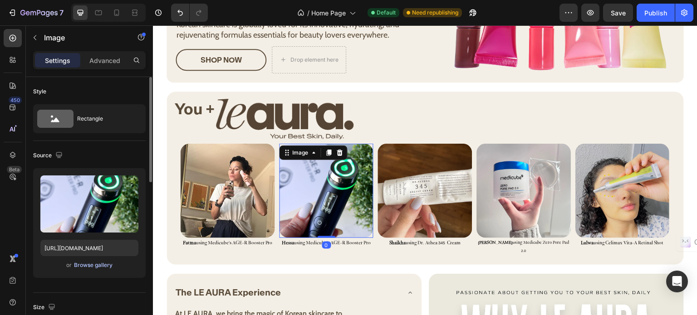
click at [88, 264] on div "Browse gallery" at bounding box center [93, 265] width 39 height 8
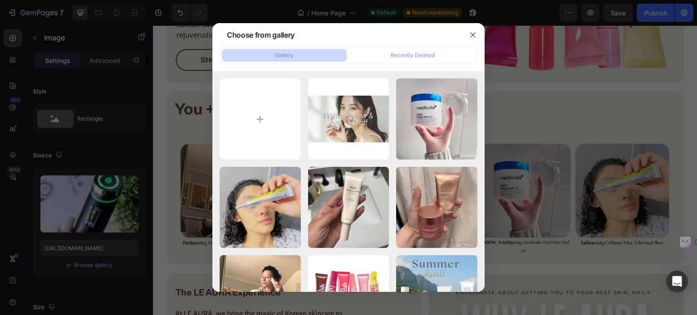
type input "C:\fakepath\gempages_580615690227024809-18d64612-a256-4687-a6ff-1f1480d16238.we…"
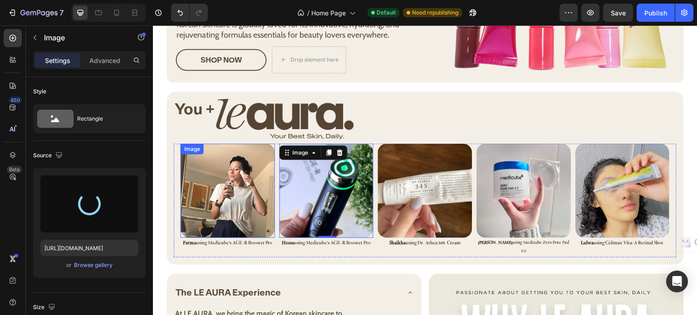
type input "[URL][DOMAIN_NAME]"
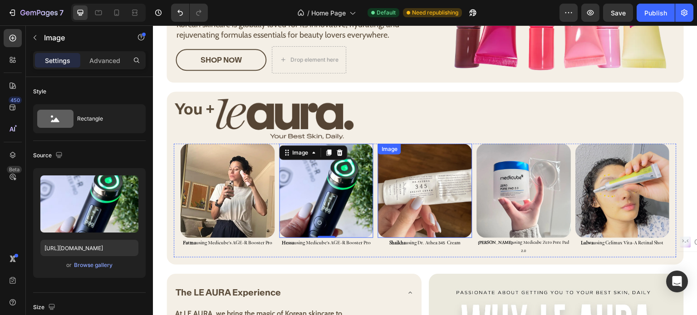
click at [417, 193] on img at bounding box center [425, 191] width 94 height 94
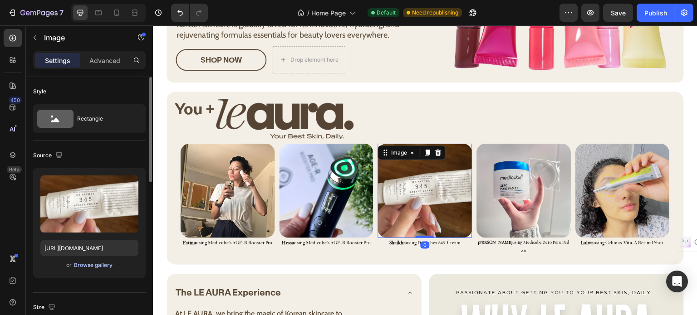
click at [107, 264] on div "Browse gallery" at bounding box center [93, 265] width 39 height 8
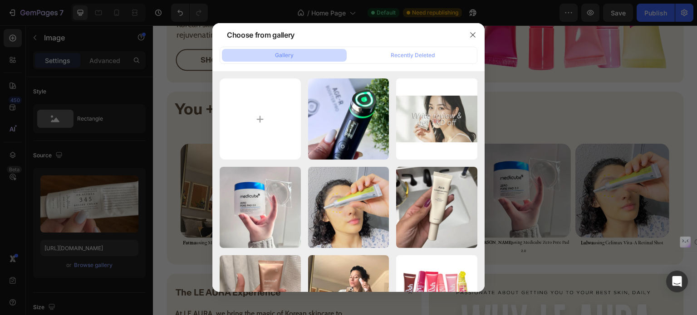
type input "C:\fakepath\gempages_580615690227024809-7488df5a-a024-4ce5-b863-7e719df1e372.we…"
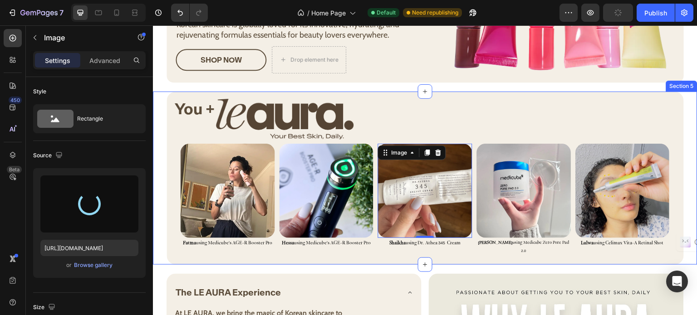
type input "[URL][DOMAIN_NAME]"
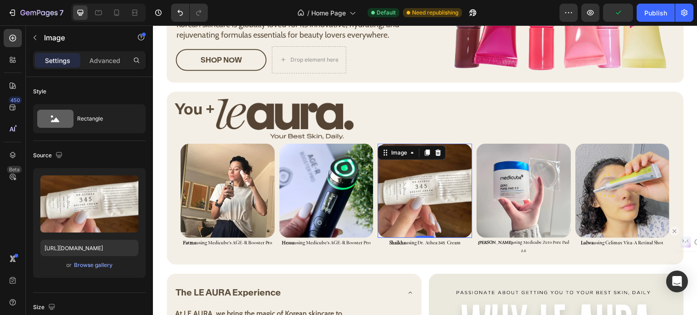
drag, startPoint x: 519, startPoint y: 199, endPoint x: 678, endPoint y: 238, distance: 164.2
click at [679, 237] on div "Ctrl+M" at bounding box center [700, 242] width 49 height 18
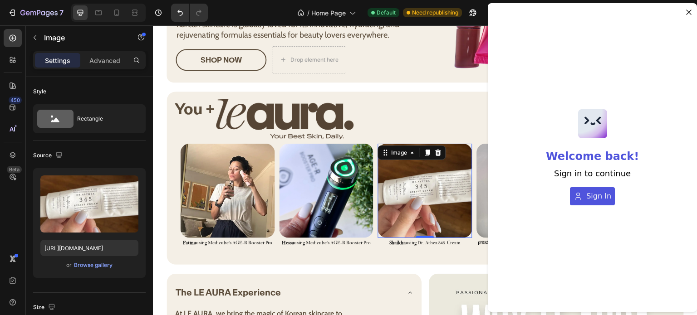
click at [688, 12] on icon "button" at bounding box center [688, 12] width 5 height 5
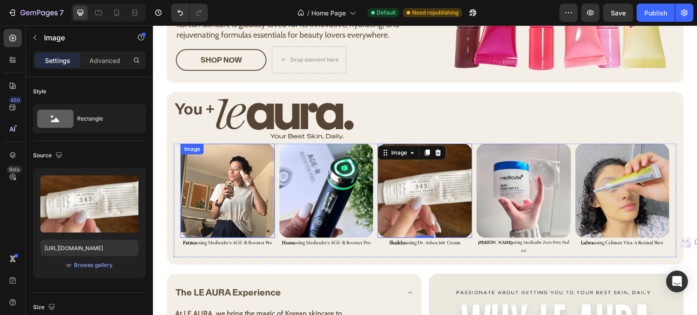
click at [242, 163] on img at bounding box center [227, 191] width 94 height 94
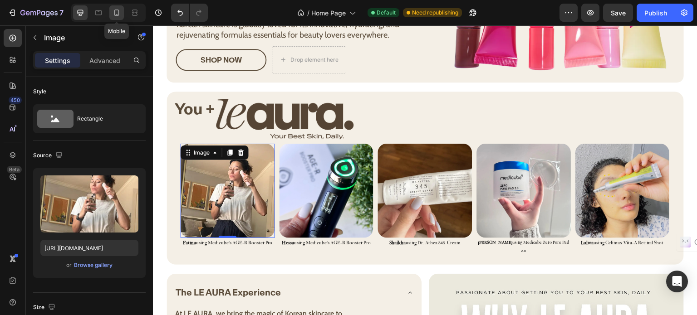
click at [118, 12] on icon at bounding box center [116, 12] width 9 height 9
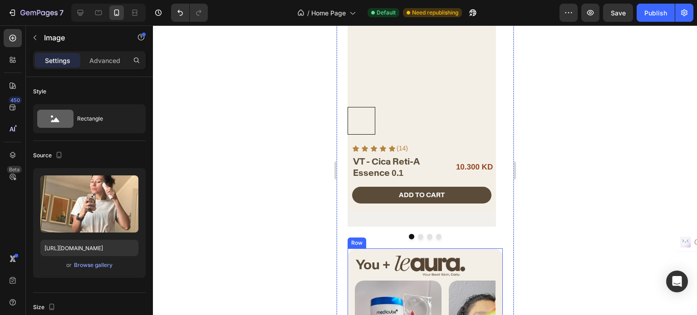
scroll to position [1030, 0]
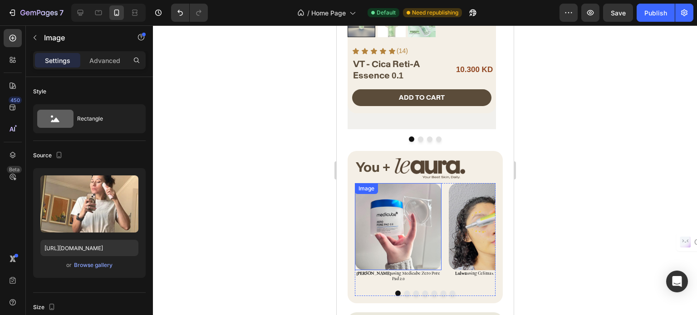
click at [376, 195] on img at bounding box center [397, 226] width 87 height 87
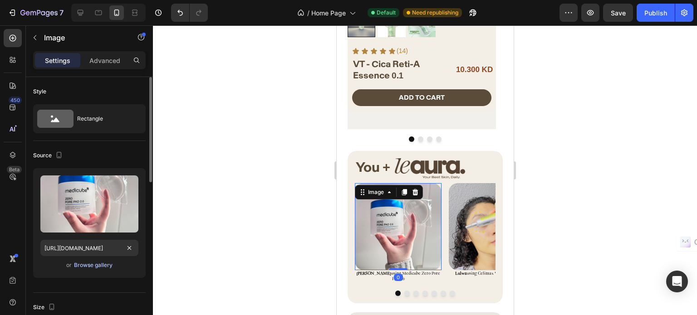
click at [94, 267] on div "Browse gallery" at bounding box center [93, 265] width 39 height 8
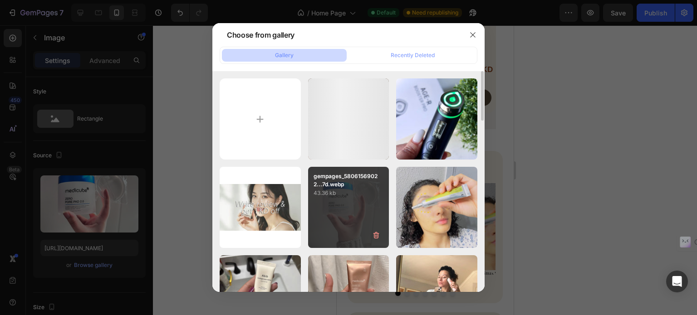
click at [326, 220] on div "gempages_58061569022...7d.webp 43.36 kb" at bounding box center [348, 207] width 81 height 81
type input "[URL][DOMAIN_NAME]"
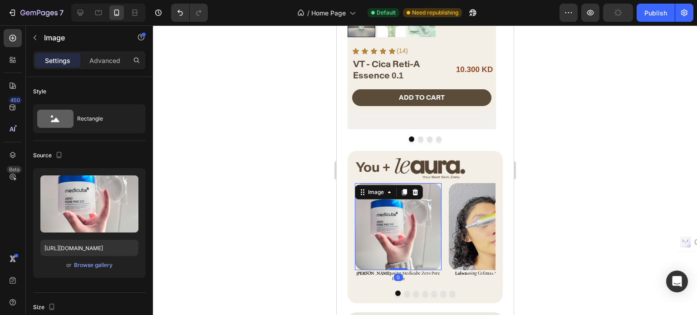
click at [459, 221] on img at bounding box center [491, 226] width 87 height 87
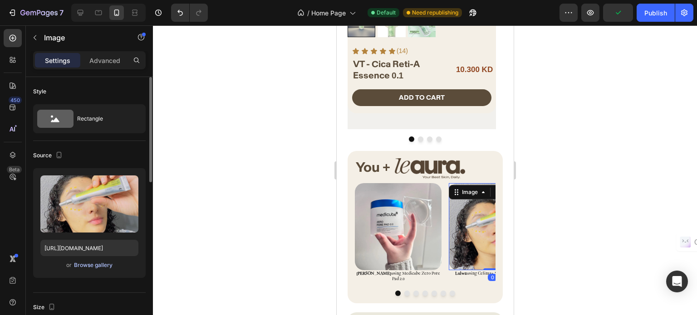
click at [96, 263] on div "Browse gallery" at bounding box center [93, 265] width 39 height 8
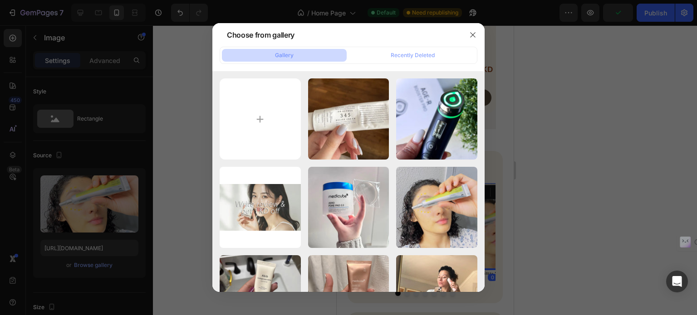
click at [0, 0] on div "gempages_58061569022...68.webp 136.99 kb" at bounding box center [0, 0] width 0 height 0
type input "[URL][DOMAIN_NAME]"
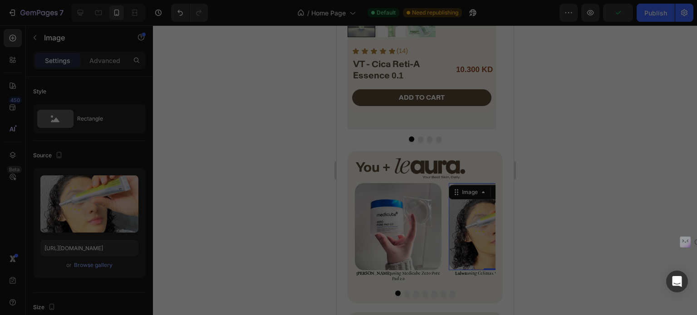
click at [539, 197] on div at bounding box center [425, 170] width 544 height 290
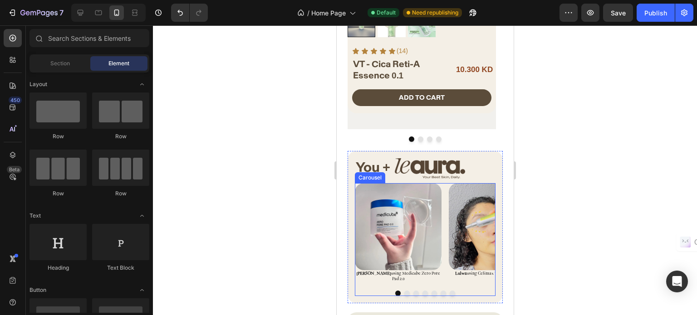
click at [404, 291] on button "Dot" at bounding box center [406, 293] width 5 height 5
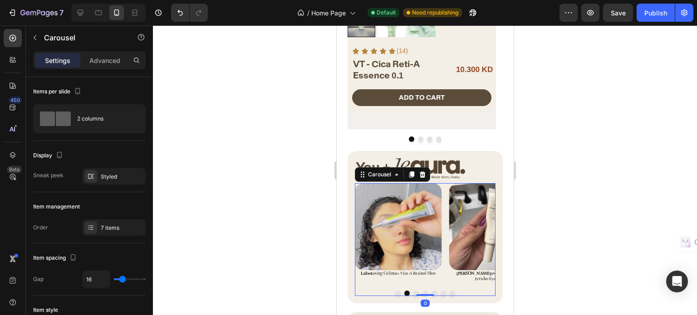
click at [467, 201] on img at bounding box center [491, 226] width 87 height 87
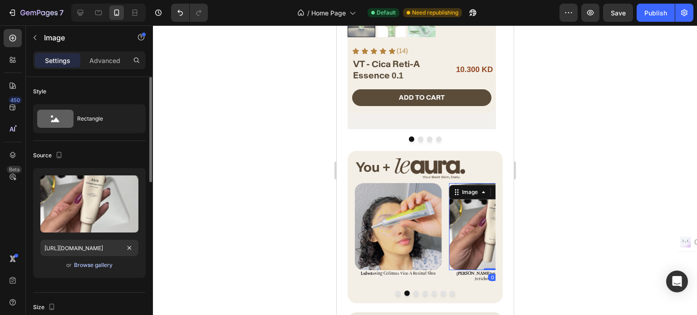
click at [96, 265] on div "Browse gallery" at bounding box center [93, 265] width 39 height 8
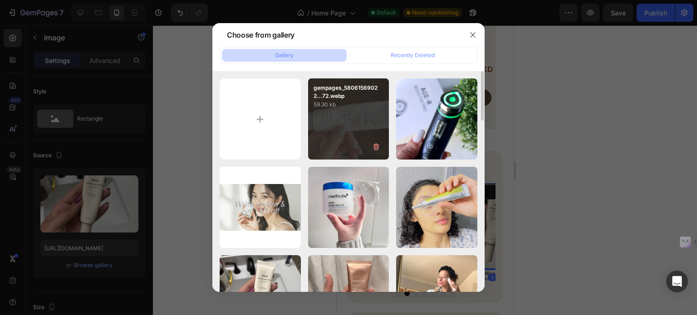
click at [341, 117] on div "gempages_58061569022...72.webp 59.30 kb" at bounding box center [348, 118] width 81 height 81
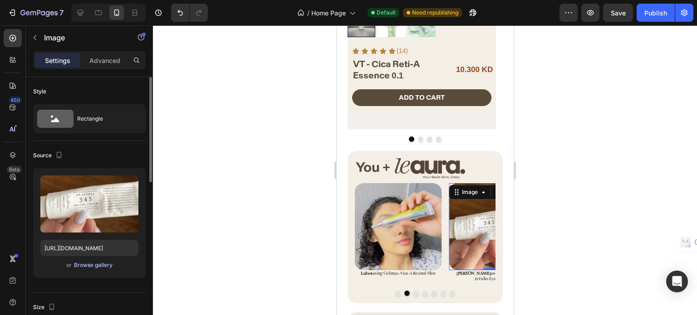
click at [96, 263] on div "Browse gallery" at bounding box center [93, 265] width 39 height 8
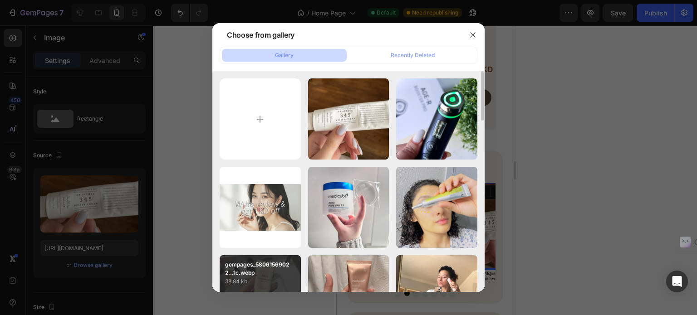
click at [252, 262] on p "gempages_58061569022...1c.webp" at bounding box center [260, 269] width 70 height 16
type input "[URL][DOMAIN_NAME]"
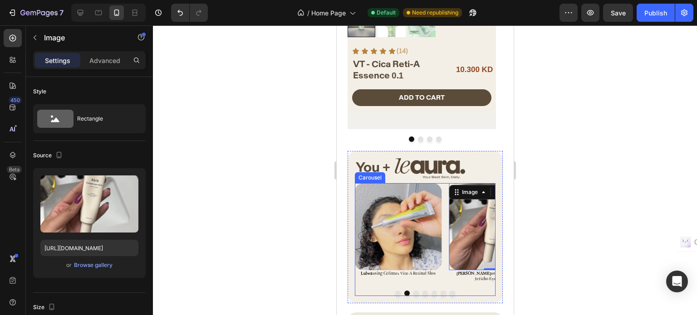
click at [413, 291] on button "Dot" at bounding box center [415, 293] width 5 height 5
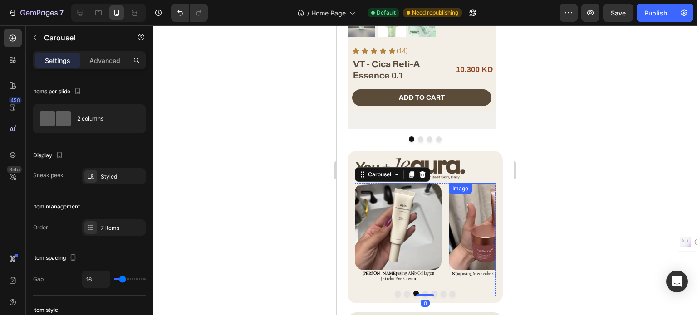
click at [469, 208] on img at bounding box center [491, 226] width 87 height 87
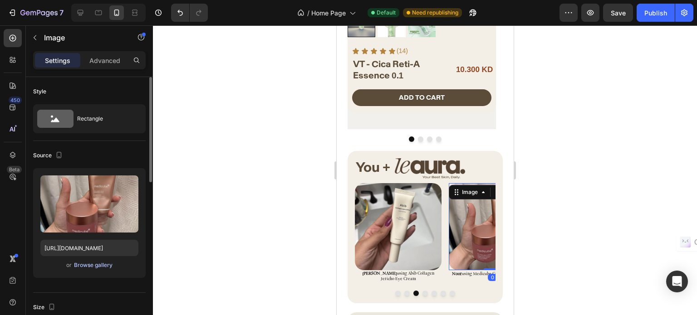
click at [89, 263] on div "Browse gallery" at bounding box center [93, 265] width 39 height 8
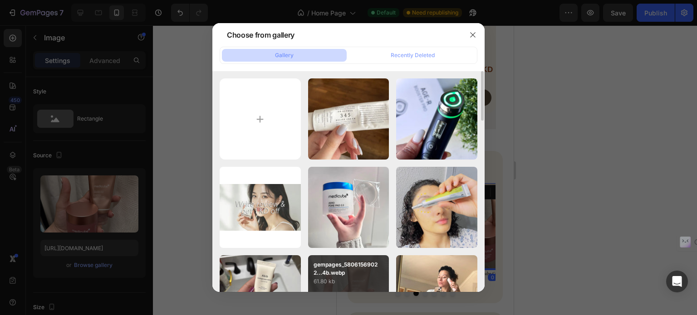
click at [341, 277] on p "61.80 kb" at bounding box center [348, 281] width 70 height 9
type input "[URL][DOMAIN_NAME]"
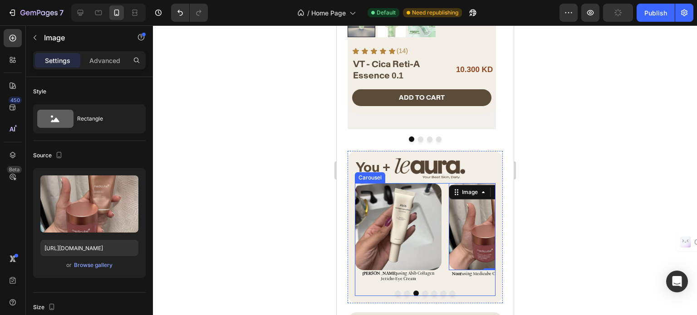
click at [422, 291] on button "Dot" at bounding box center [424, 293] width 5 height 5
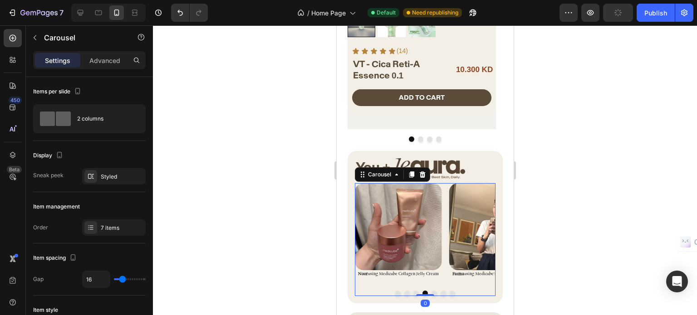
click at [462, 230] on img at bounding box center [491, 226] width 87 height 87
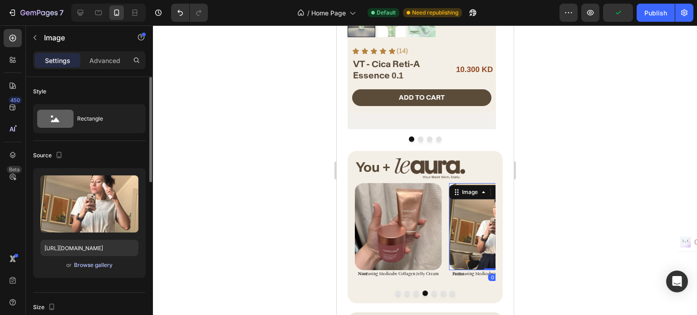
click at [102, 261] on button "Browse gallery" at bounding box center [92, 265] width 39 height 9
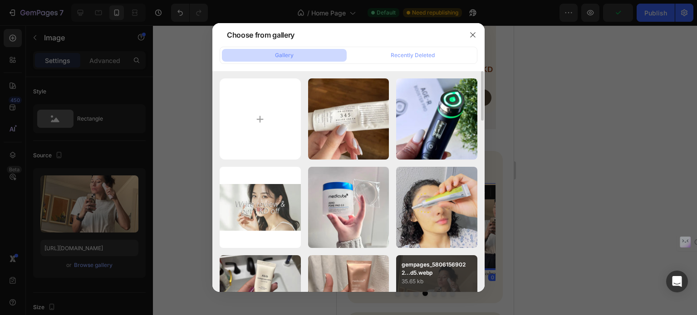
click at [437, 279] on p "35.65 kb" at bounding box center [436, 281] width 70 height 9
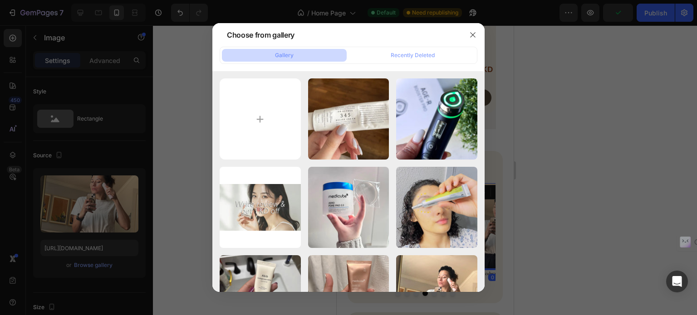
type input "[URL][DOMAIN_NAME]"
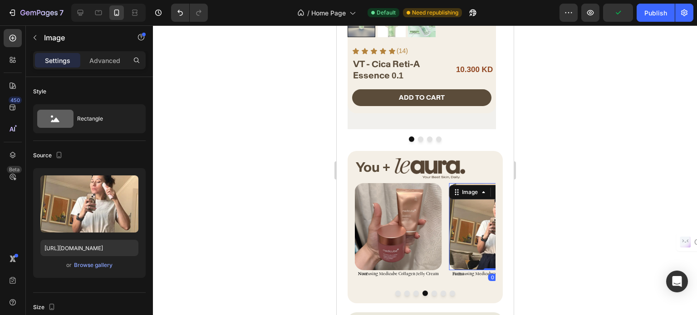
click at [558, 224] on div at bounding box center [425, 170] width 544 height 290
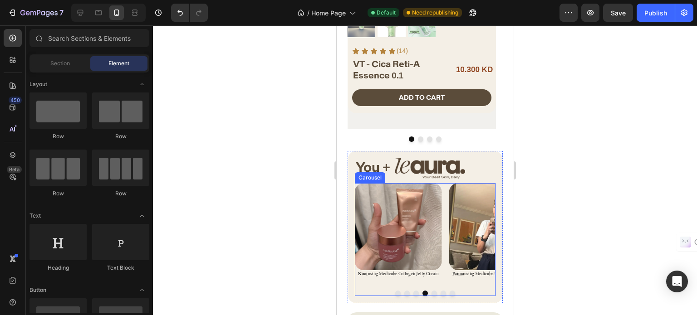
click at [431, 291] on button "Dot" at bounding box center [433, 293] width 5 height 5
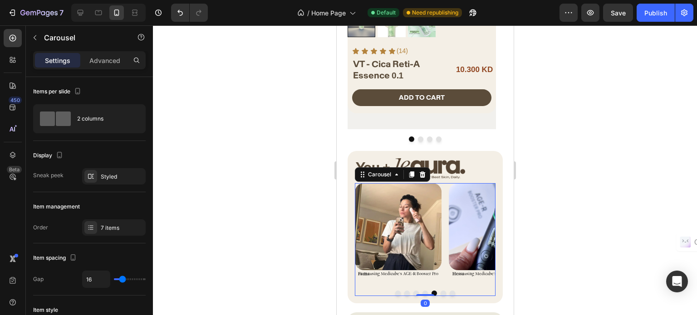
click at [463, 215] on img at bounding box center [491, 226] width 87 height 87
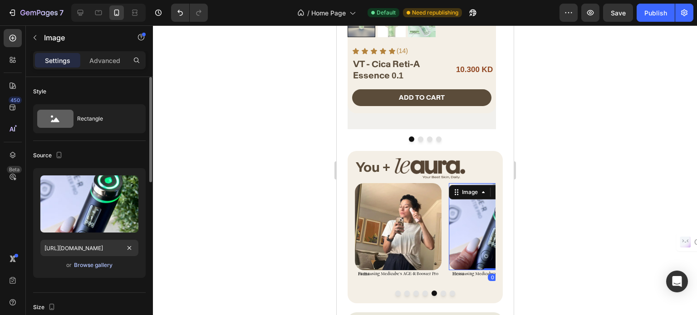
click at [85, 262] on div "Browse gallery" at bounding box center [93, 265] width 39 height 8
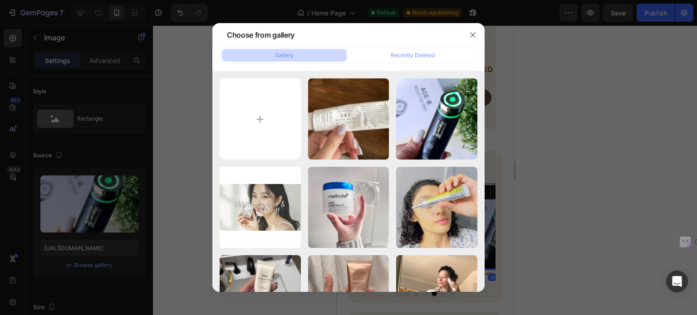
click at [0, 0] on div "gempages_58061569022...38.webp 90.02 kb" at bounding box center [0, 0] width 0 height 0
type input "[URL][DOMAIN_NAME]"
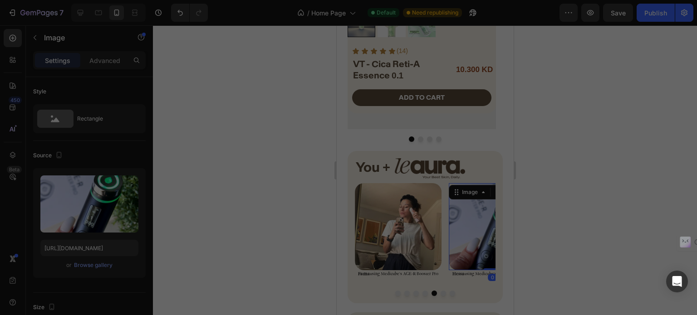
click at [551, 180] on div at bounding box center [425, 170] width 544 height 290
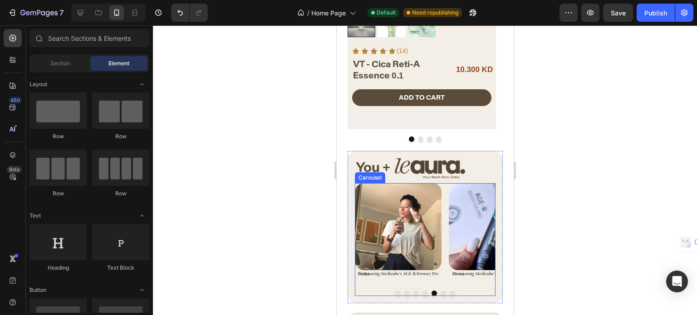
click at [440, 291] on button "Dot" at bounding box center [442, 293] width 5 height 5
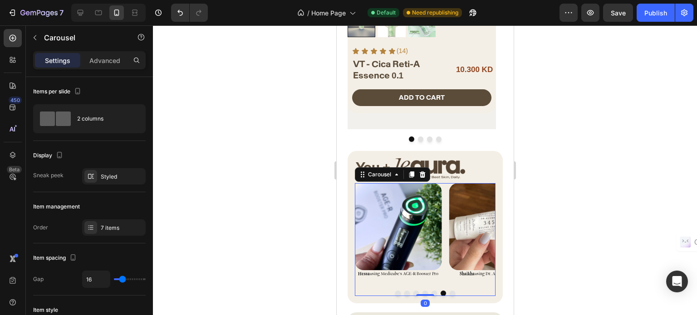
click at [459, 217] on img at bounding box center [491, 226] width 87 height 87
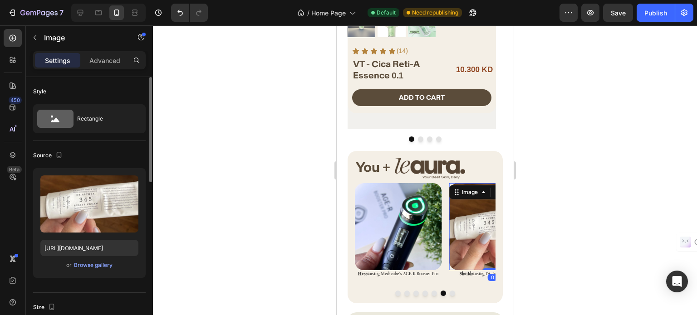
click at [64, 266] on div "or Browse gallery" at bounding box center [89, 265] width 98 height 11
click at [75, 265] on div "Browse gallery" at bounding box center [93, 265] width 39 height 8
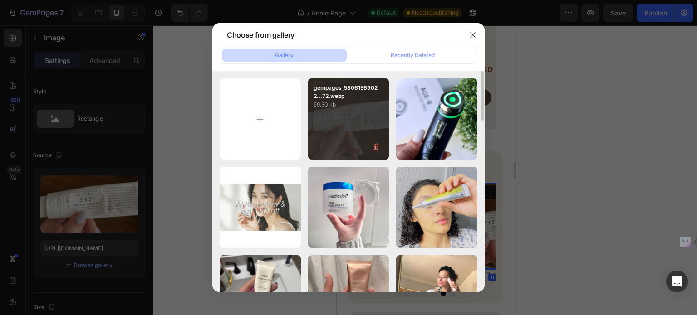
click at [324, 127] on div "gempages_58061569022...72.webp 59.30 kb" at bounding box center [348, 118] width 81 height 81
type input "[URL][DOMAIN_NAME]"
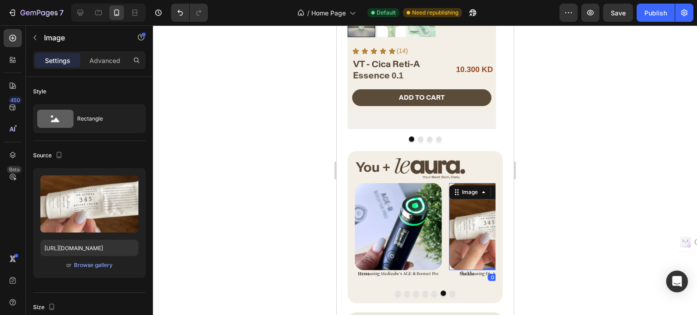
click at [604, 188] on div at bounding box center [425, 170] width 544 height 290
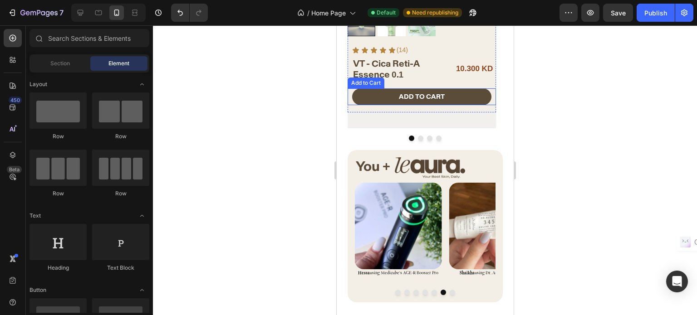
scroll to position [758, 0]
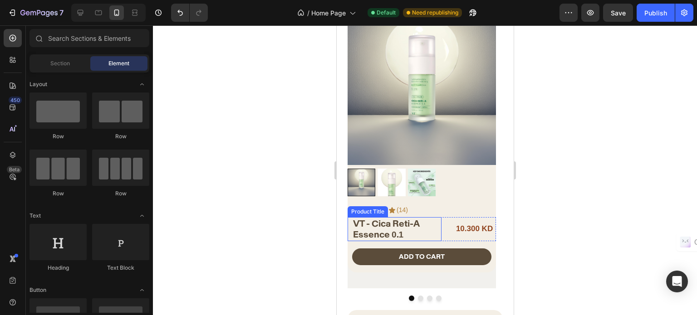
click at [403, 131] on img at bounding box center [421, 91] width 148 height 148
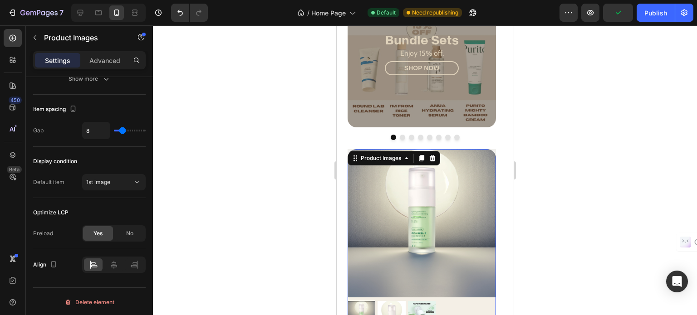
scroll to position [531, 0]
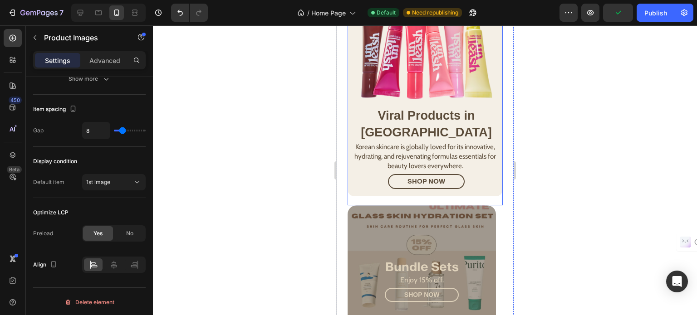
click at [400, 205] on div "Overlay" at bounding box center [421, 279] width 148 height 148
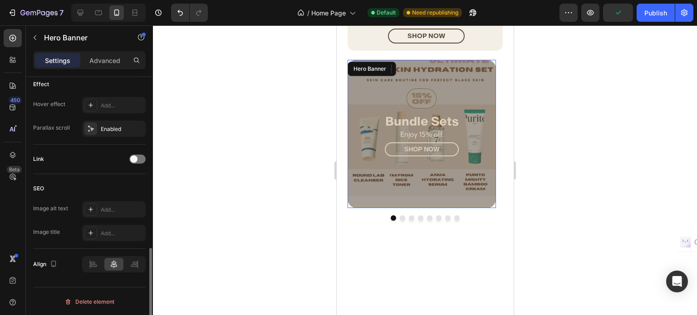
scroll to position [486, 0]
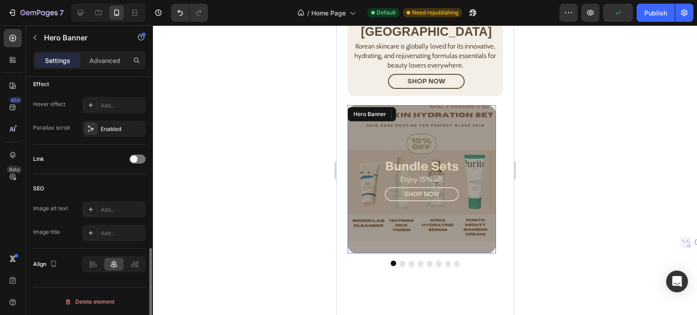
click at [400, 41] on h2 "Viral Products in [GEOGRAPHIC_DATA]" at bounding box center [425, 23] width 153 height 35
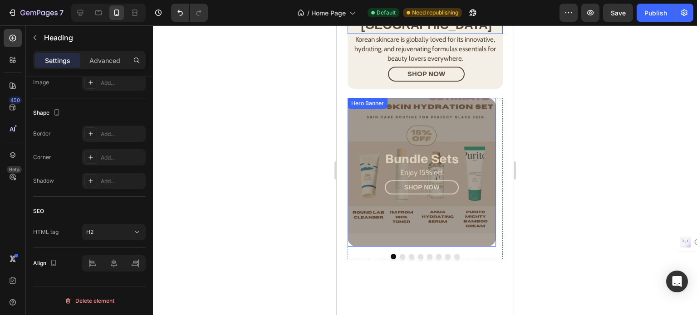
click at [356, 202] on div "Overlay" at bounding box center [421, 172] width 148 height 148
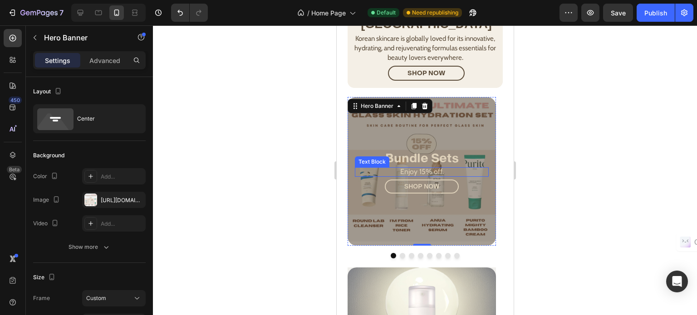
scroll to position [396, 0]
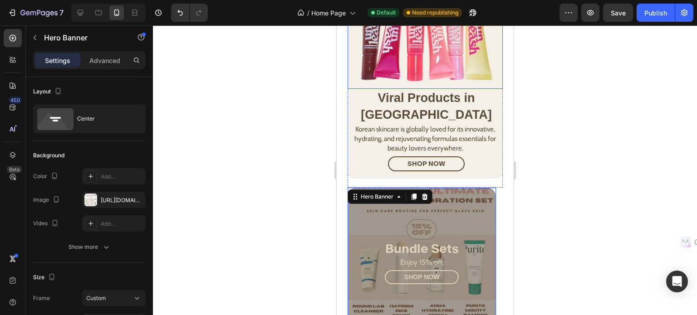
click at [410, 55] on img at bounding box center [424, 37] width 155 height 105
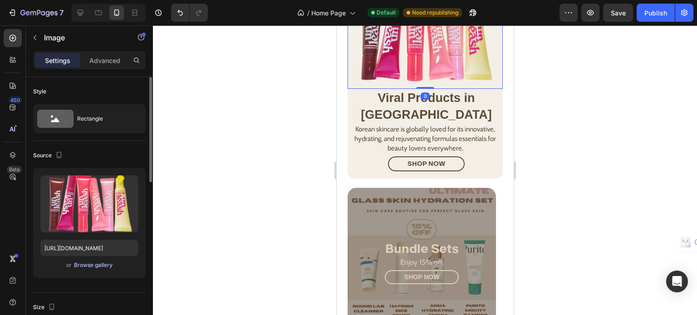
click at [98, 261] on button "Browse gallery" at bounding box center [92, 265] width 39 height 9
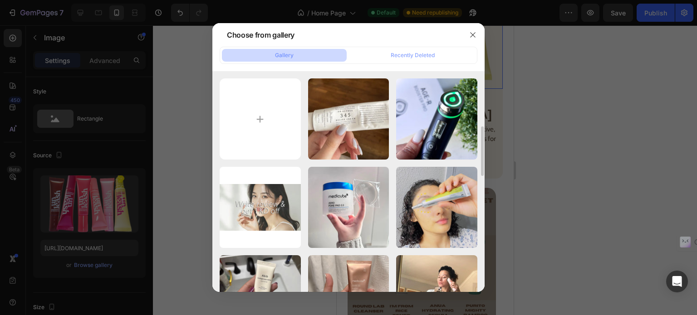
scroll to position [136, 0]
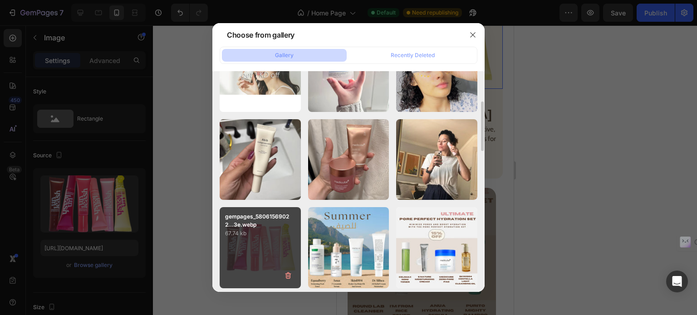
click at [273, 240] on div "gempages_58061569022...3e.webp 67.74 kb" at bounding box center [259, 247] width 81 height 81
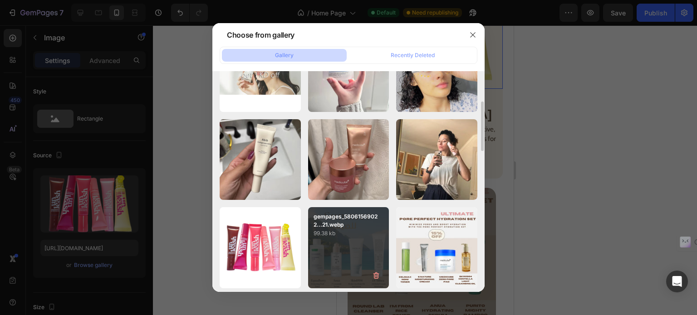
type input "[URL][DOMAIN_NAME]"
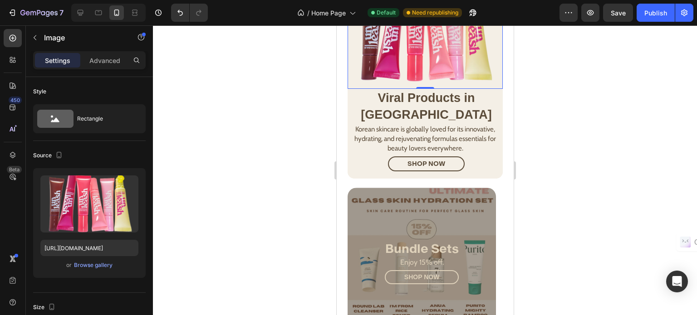
click at [561, 170] on div at bounding box center [425, 170] width 544 height 290
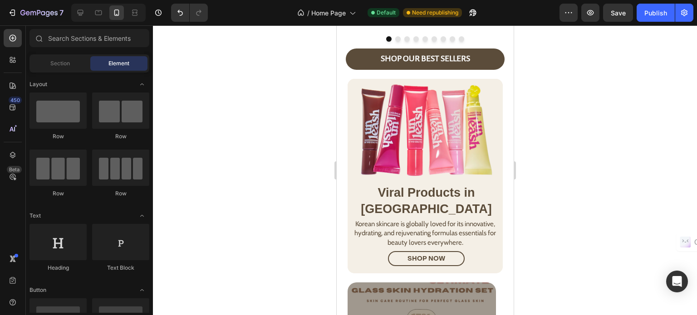
scroll to position [0, 0]
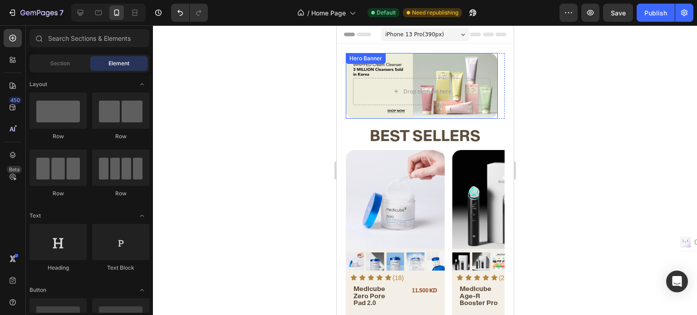
click at [384, 57] on div "Hero Banner" at bounding box center [365, 58] width 40 height 11
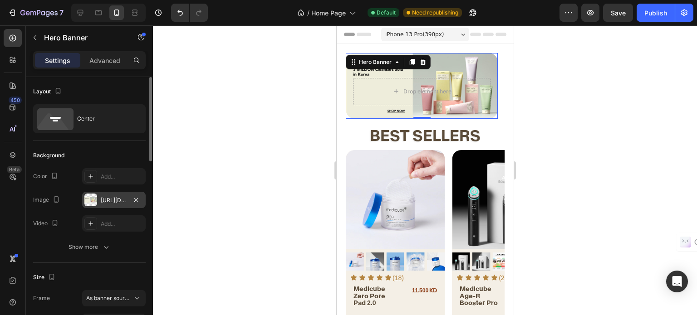
click at [97, 204] on div "[URL][DOMAIN_NAME]" at bounding box center [113, 200] width 63 height 16
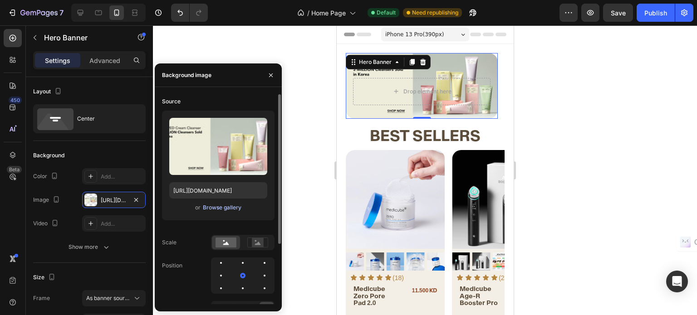
click at [228, 206] on div "Browse gallery" at bounding box center [222, 208] width 39 height 8
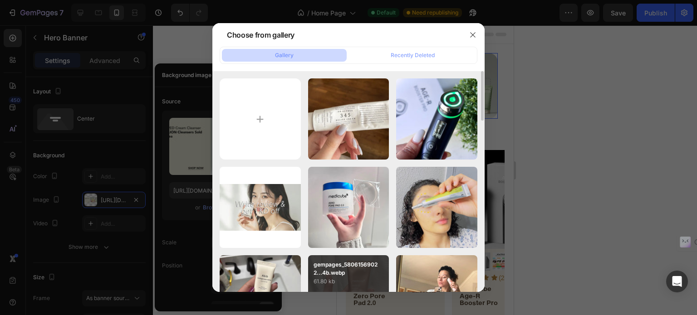
scroll to position [91, 0]
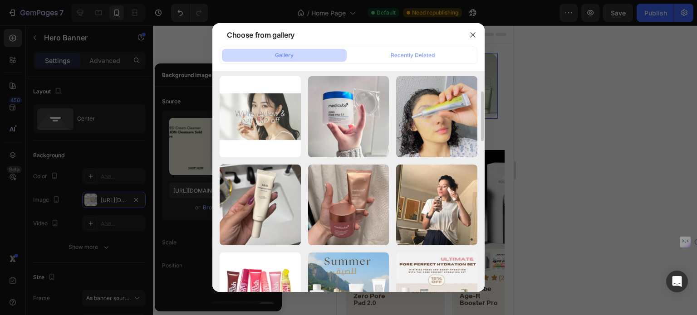
click at [572, 146] on div at bounding box center [348, 157] width 697 height 315
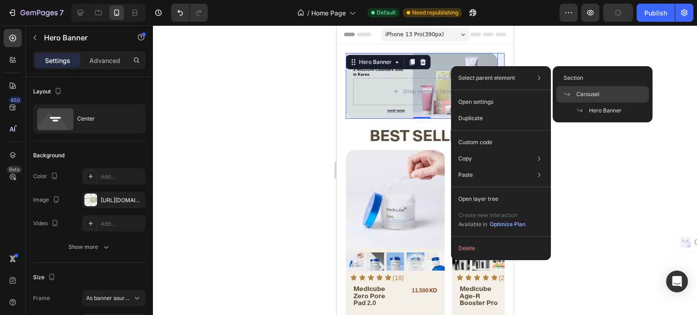
click at [600, 102] on div "Carousel" at bounding box center [602, 110] width 93 height 16
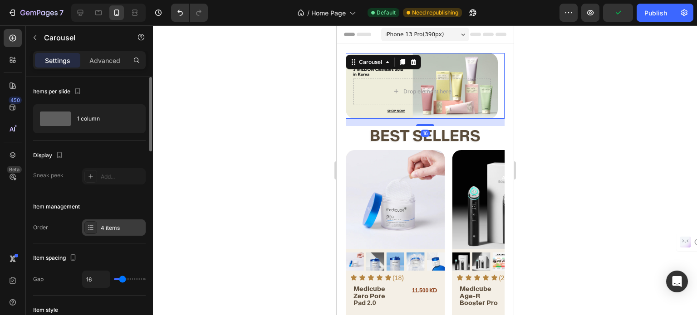
click at [121, 223] on div "4 items" at bounding box center [113, 227] width 63 height 16
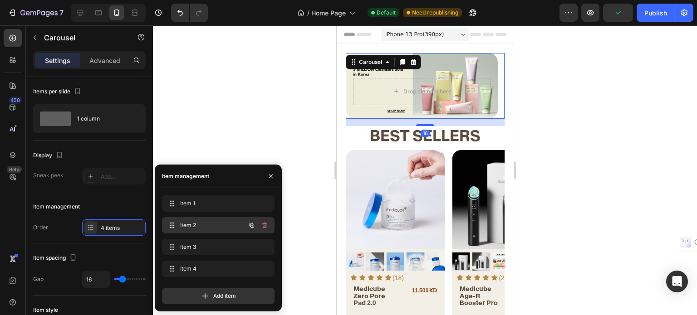
click at [206, 227] on span "Item 2" at bounding box center [205, 225] width 51 height 8
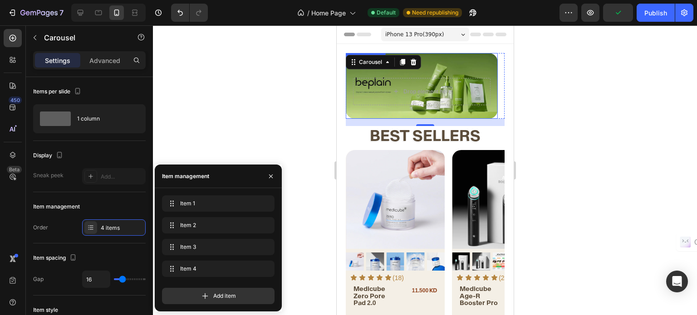
click at [443, 72] on div "Heading Text Block" at bounding box center [420, 72] width 137 height 11
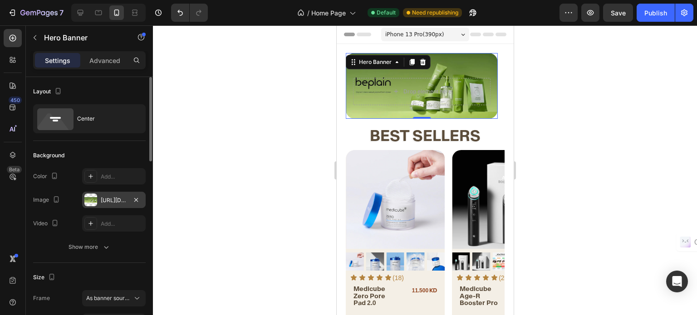
click at [115, 198] on div "[URL][DOMAIN_NAME]" at bounding box center [114, 200] width 26 height 8
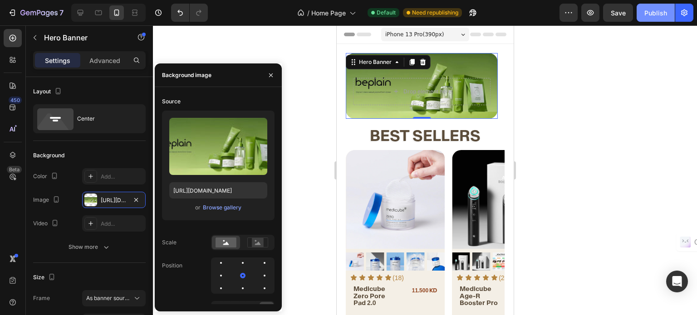
click at [669, 5] on button "Publish" at bounding box center [655, 13] width 38 height 18
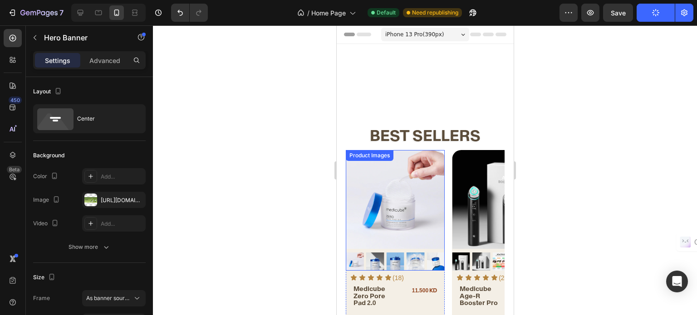
scroll to position [272, 0]
